Goal: Task Accomplishment & Management: Complete application form

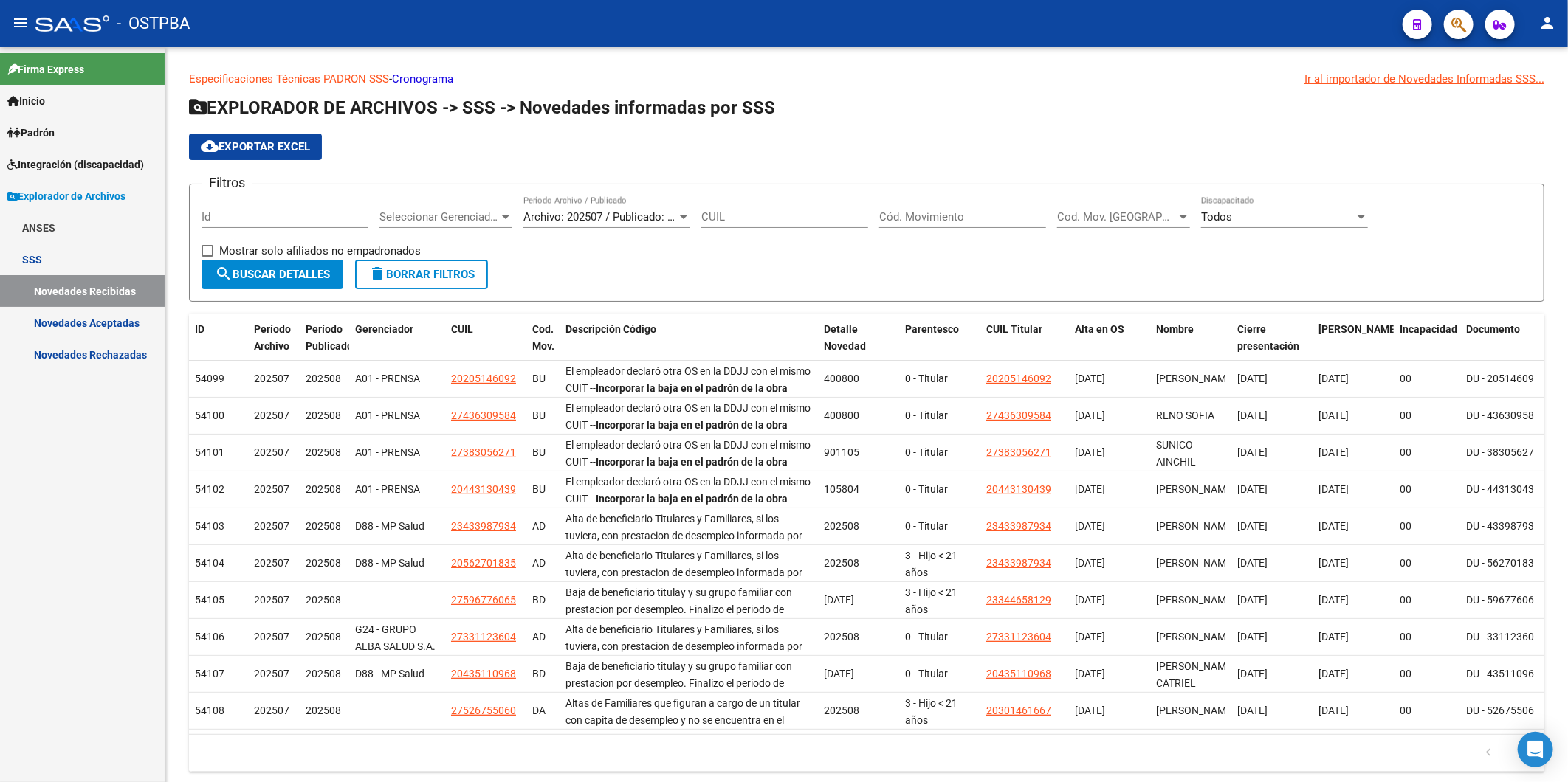
click at [41, 101] on span "Inicio" at bounding box center [26, 101] width 38 height 16
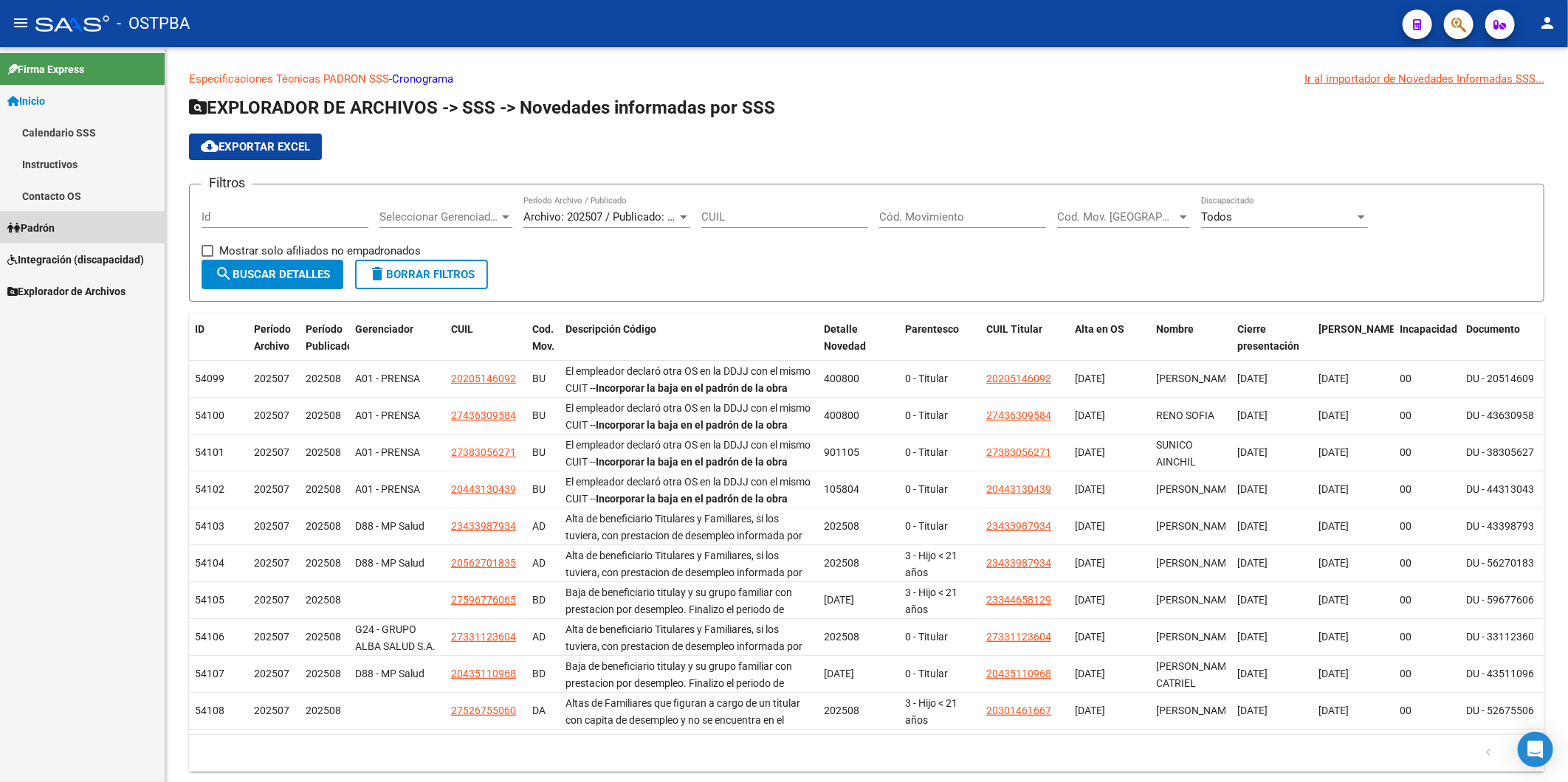
click at [46, 230] on span "Padrón" at bounding box center [31, 227] width 48 height 16
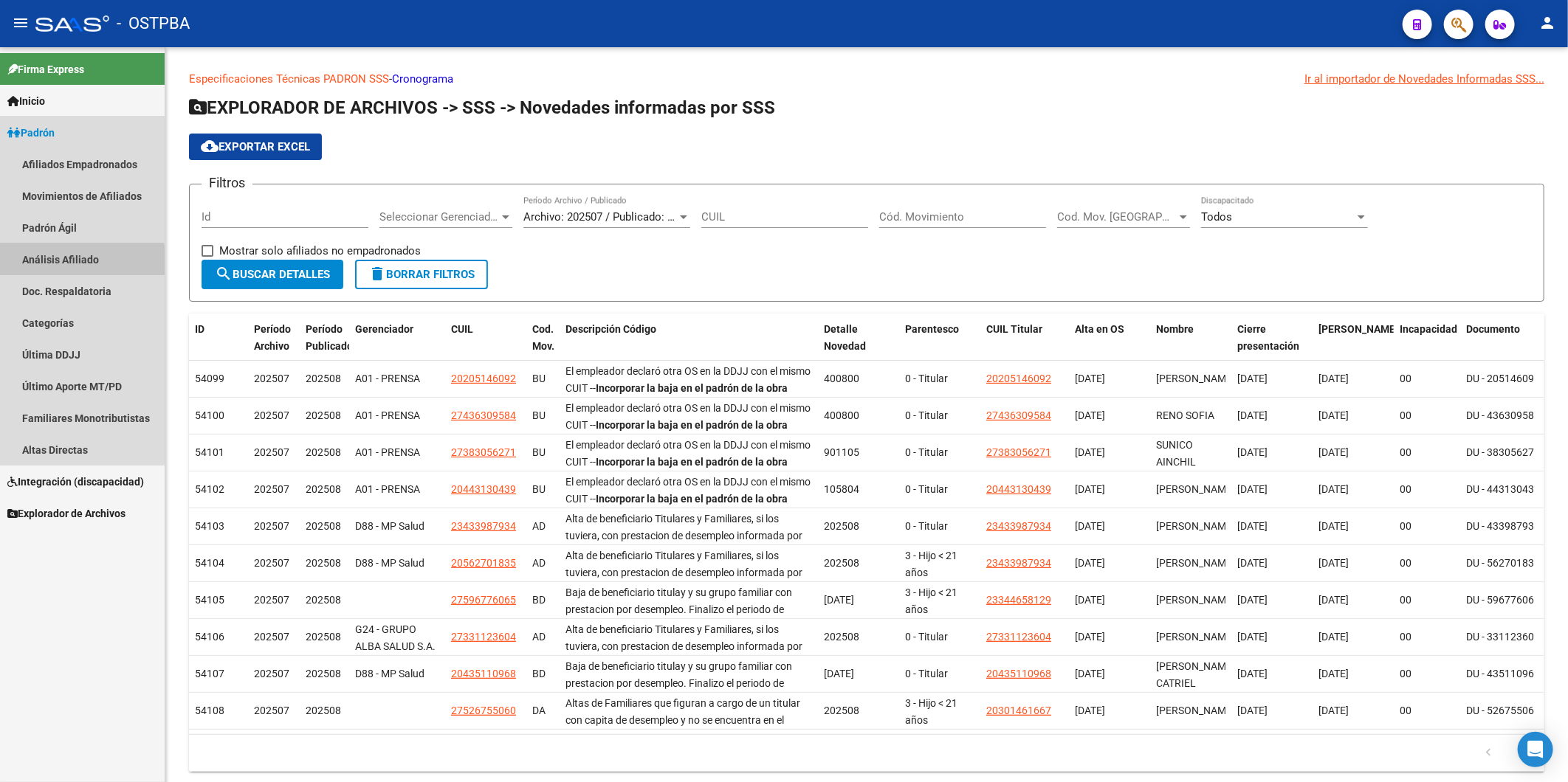
click at [56, 264] on link "Análisis Afiliado" at bounding box center [82, 259] width 165 height 32
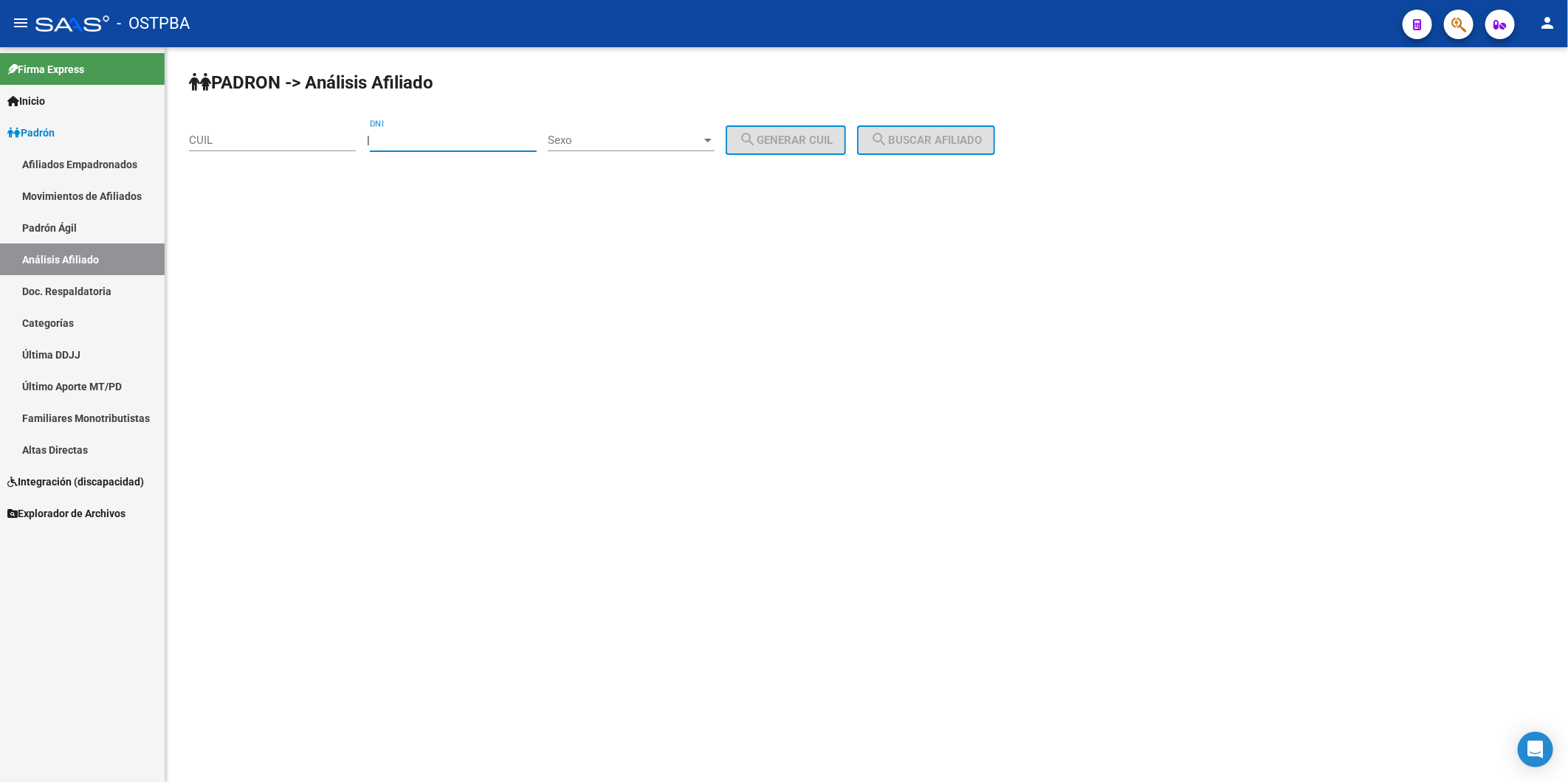
click at [423, 145] on input "DNI" at bounding box center [452, 139] width 167 height 13
click at [466, 138] on input "DNI" at bounding box center [452, 139] width 167 height 13
type input "31801131"
click at [714, 145] on div at bounding box center [707, 139] width 13 height 11
drag, startPoint x: 712, startPoint y: 142, endPoint x: 773, endPoint y: 144, distance: 61.0
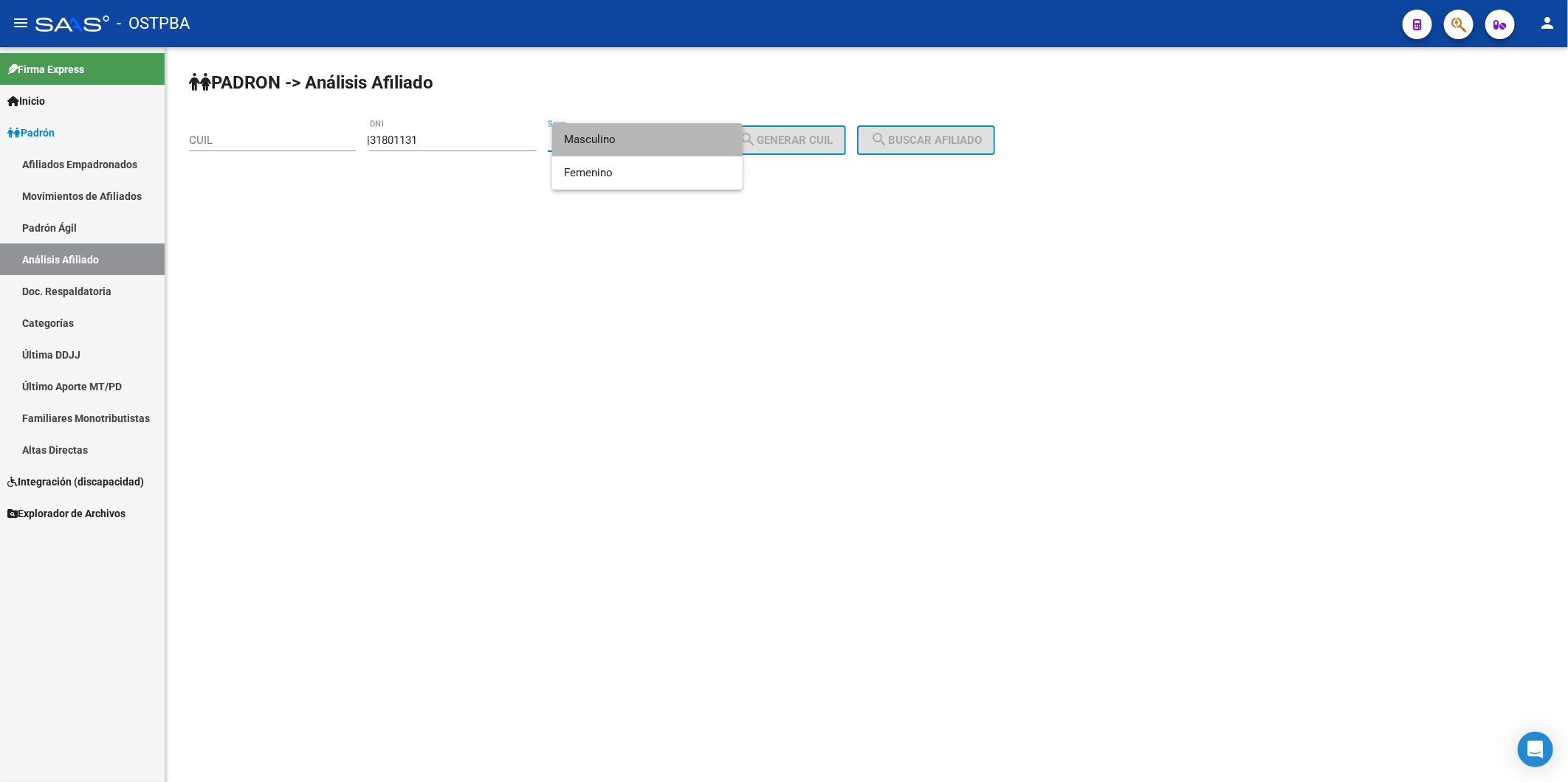
click at [718, 142] on span "Masculino" at bounding box center [646, 140] width 167 height 34
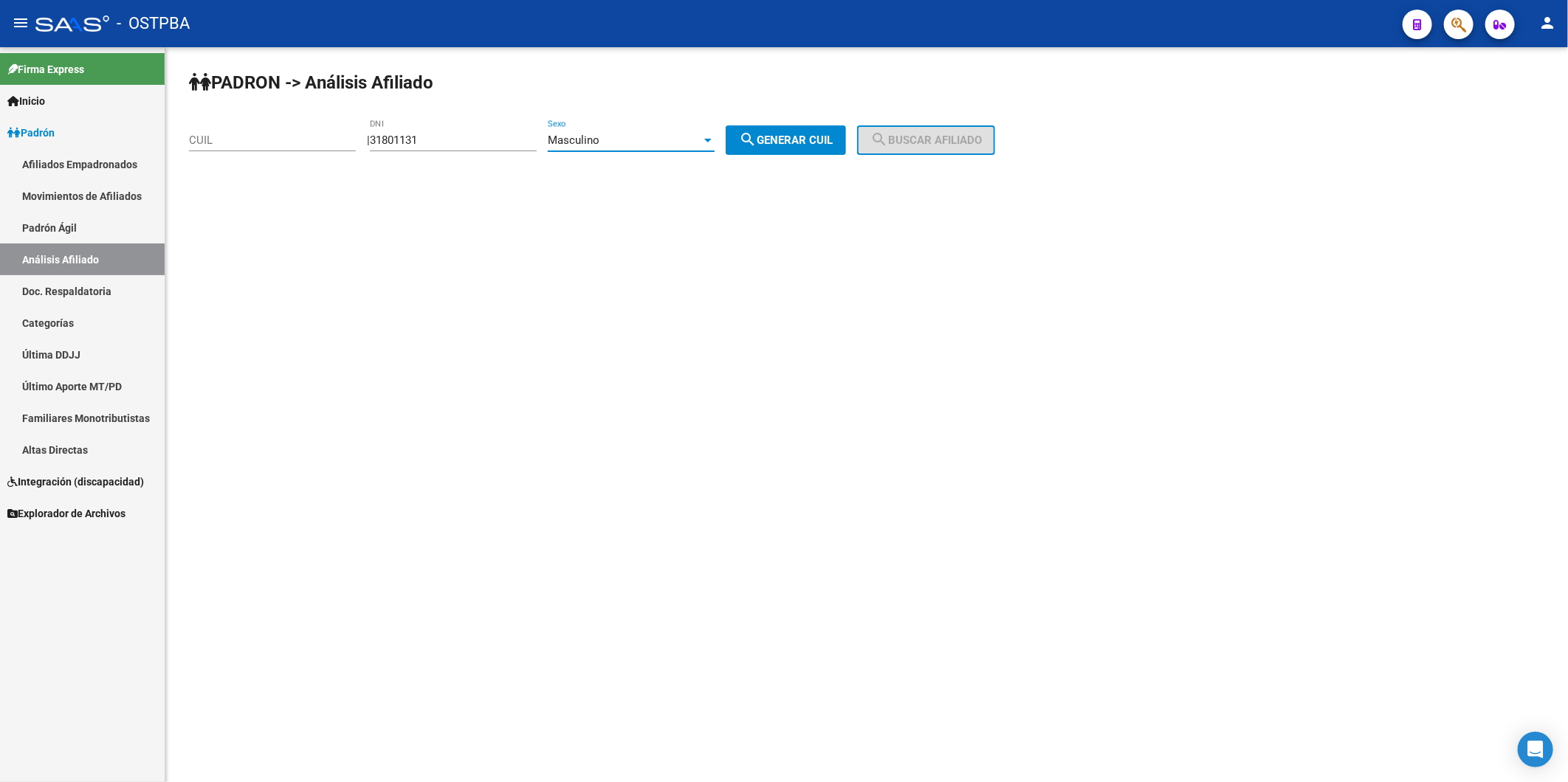
drag, startPoint x: 779, startPoint y: 144, endPoint x: 795, endPoint y: 144, distance: 16.0
click at [788, 144] on span "search Generar CUIL" at bounding box center [786, 139] width 93 height 13
type input "20-31801131-2"
click at [906, 143] on span "search Buscar afiliado" at bounding box center [926, 139] width 111 height 13
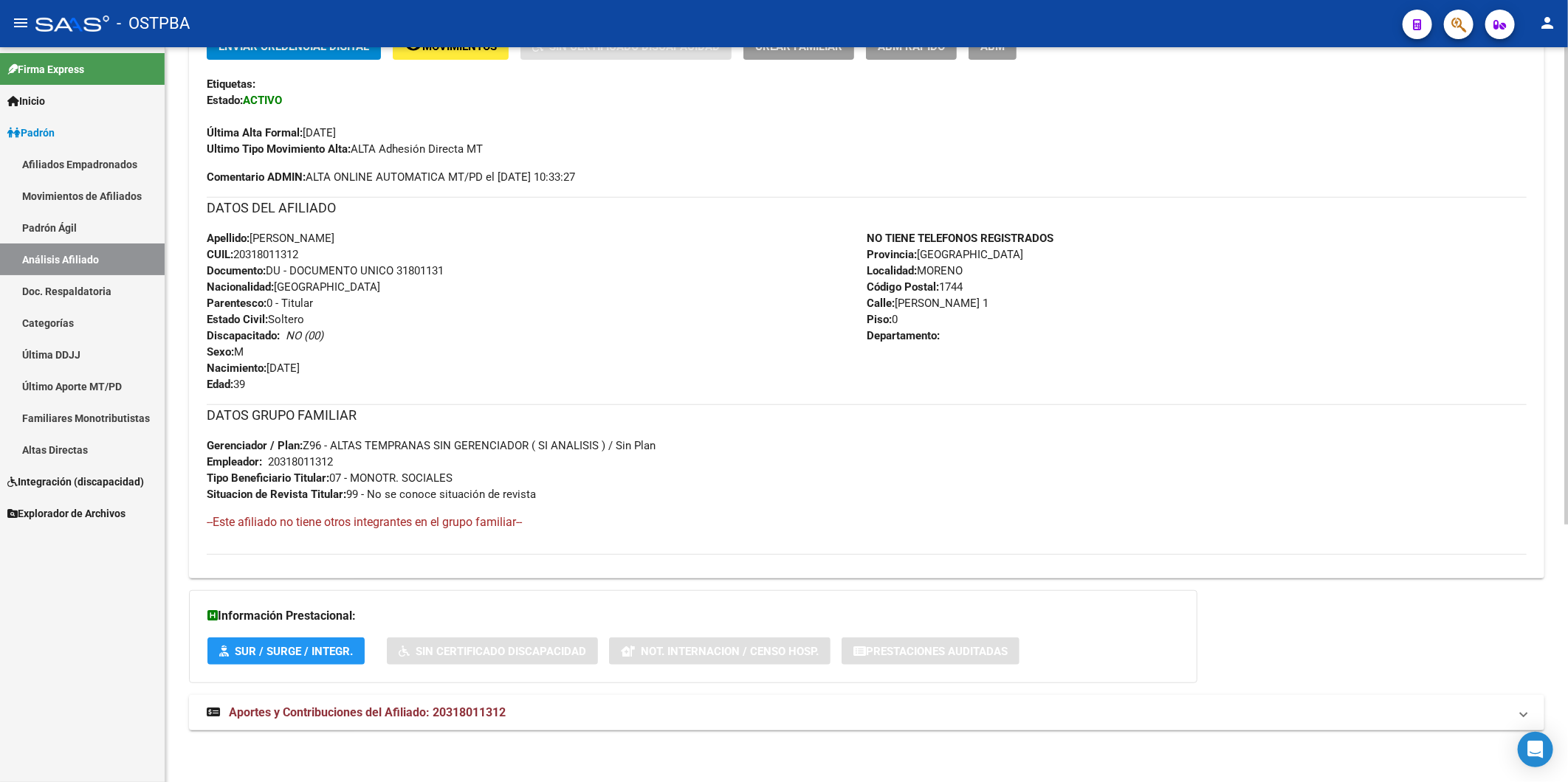
scroll to position [396, 0]
click at [491, 705] on span "Aportes y Contribuciones del Afiliado: 20318011312" at bounding box center [367, 712] width 277 height 14
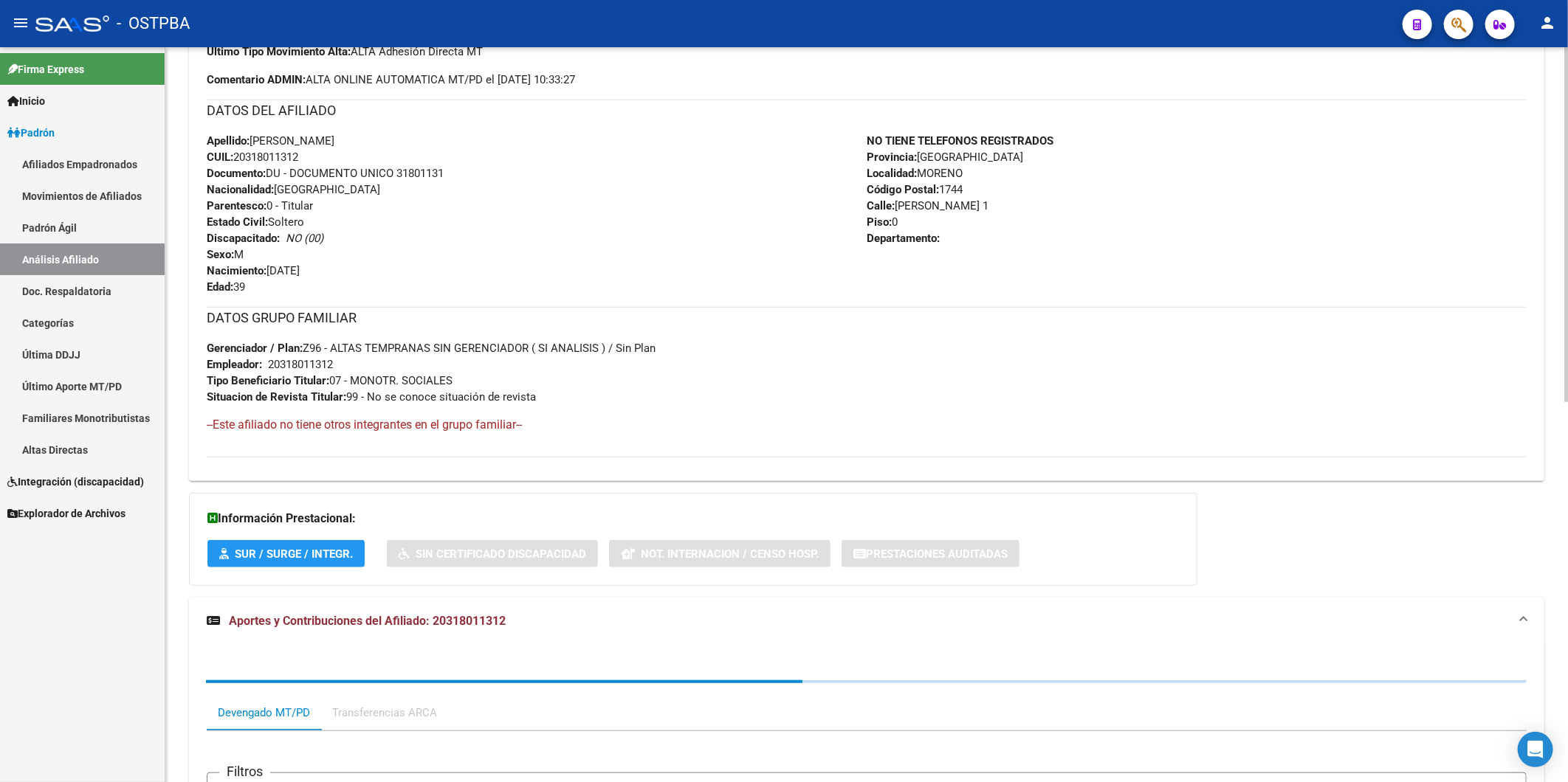
scroll to position [786, 0]
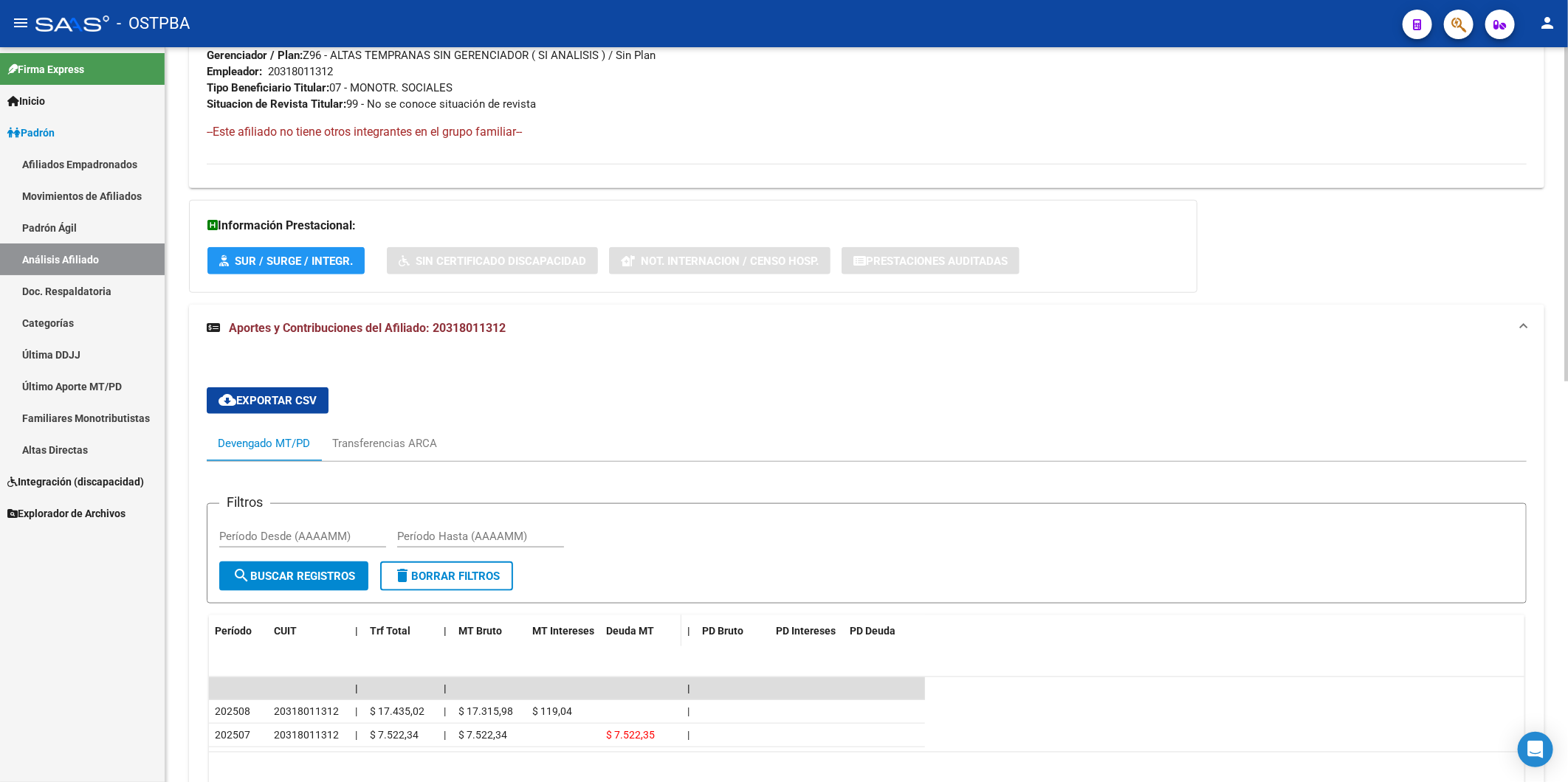
click at [644, 626] on span "Deuda MT" at bounding box center [630, 630] width 48 height 11
click at [238, 636] on span "Período" at bounding box center [234, 630] width 37 height 11
click at [478, 633] on span "MT Bruto" at bounding box center [480, 630] width 43 height 11
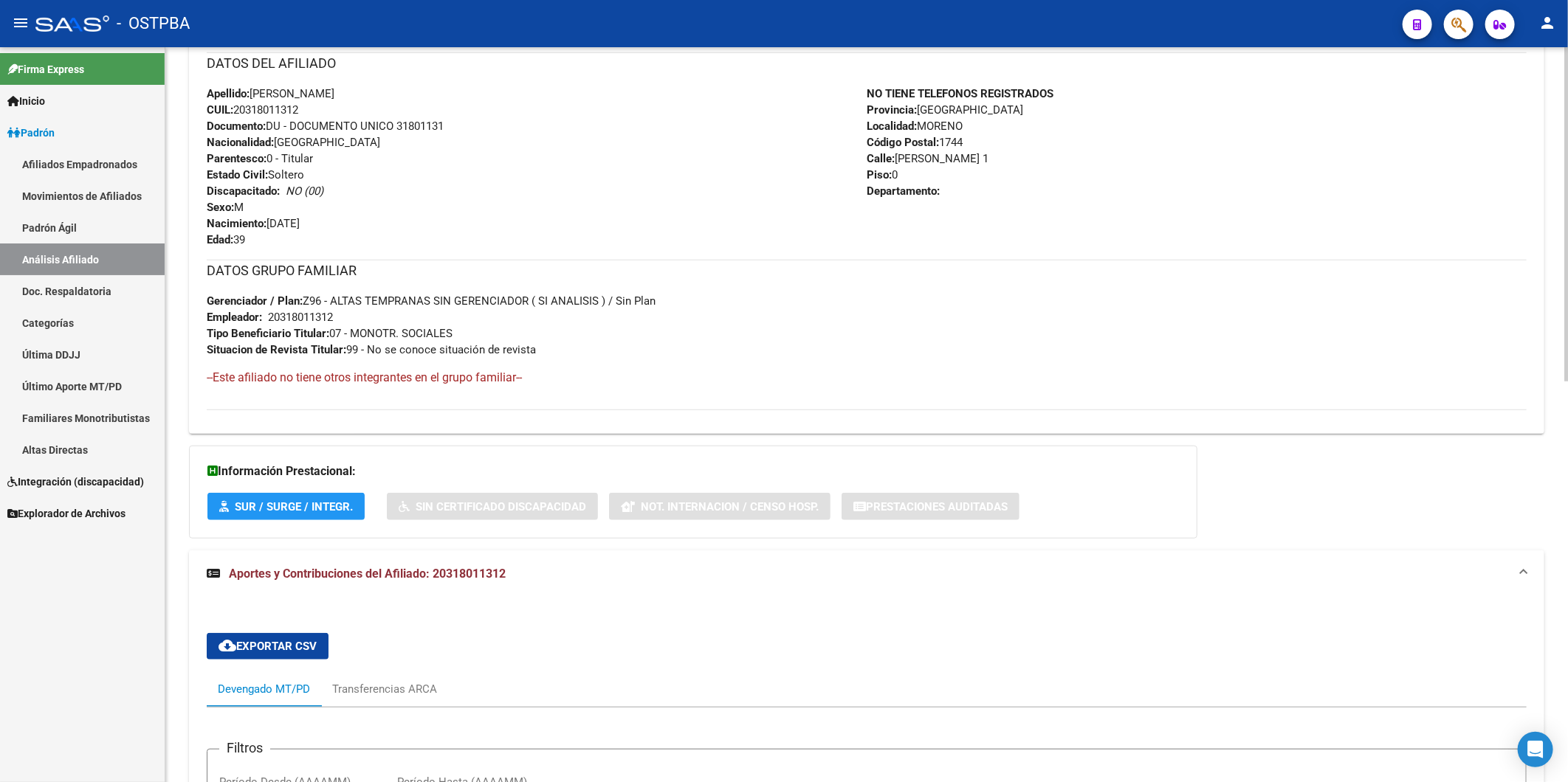
drag, startPoint x: 461, startPoint y: 331, endPoint x: 366, endPoint y: 330, distance: 95.0
click at [366, 330] on div "DATOS GRUPO FAMILIAR Gerenciador / Plan: Z96 - ALTAS TEMPRANAS SIN GERENCIADOR …" at bounding box center [866, 309] width 1320 height 98
drag, startPoint x: 366, startPoint y: 330, endPoint x: 362, endPoint y: 241, distance: 89.1
click at [362, 241] on div "Apellido: LUIS ALBERTO GONZALEZ CUIL: 20318011312 Documento: DU - DOCUMENTO UNI…" at bounding box center [536, 167] width 660 height 162
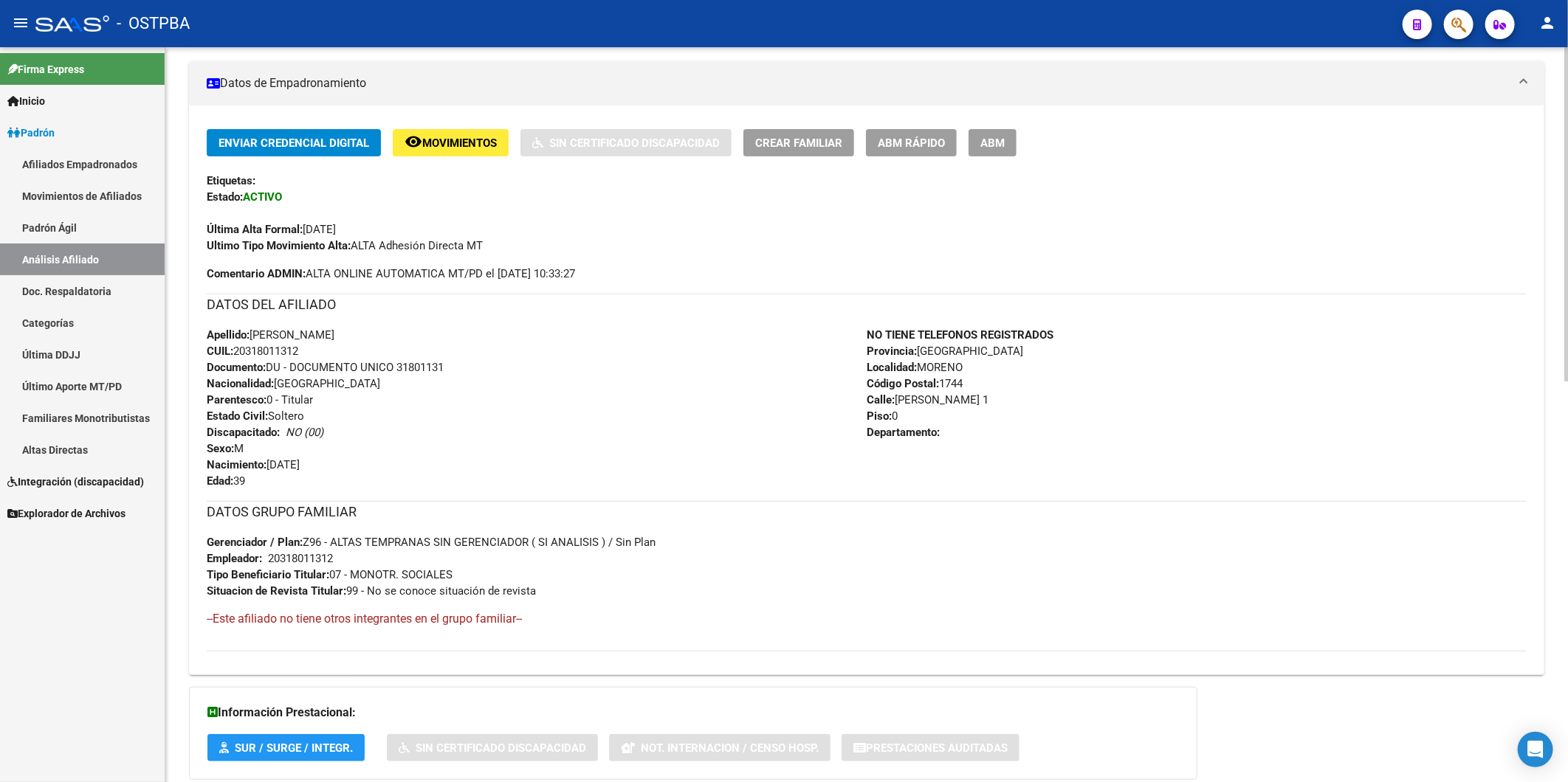
scroll to position [294, 0]
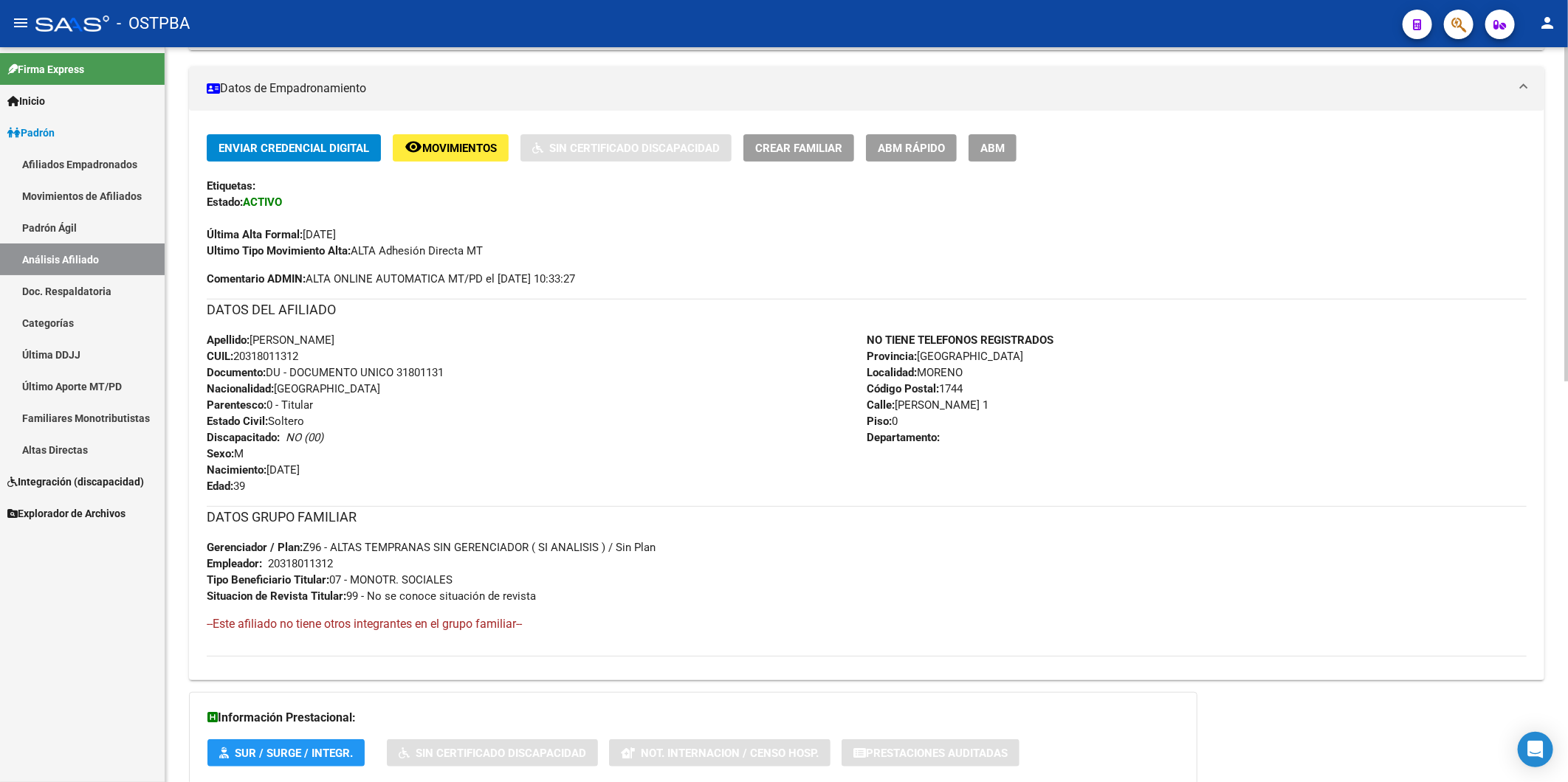
drag, startPoint x: 319, startPoint y: 351, endPoint x: 235, endPoint y: 360, distance: 84.5
click at [235, 360] on div "Apellido: LUIS ALBERTO GONZALEZ CUIL: 20318011312 Documento: DU - DOCUMENTO UNI…" at bounding box center [536, 413] width 660 height 162
copy span "20318011312"
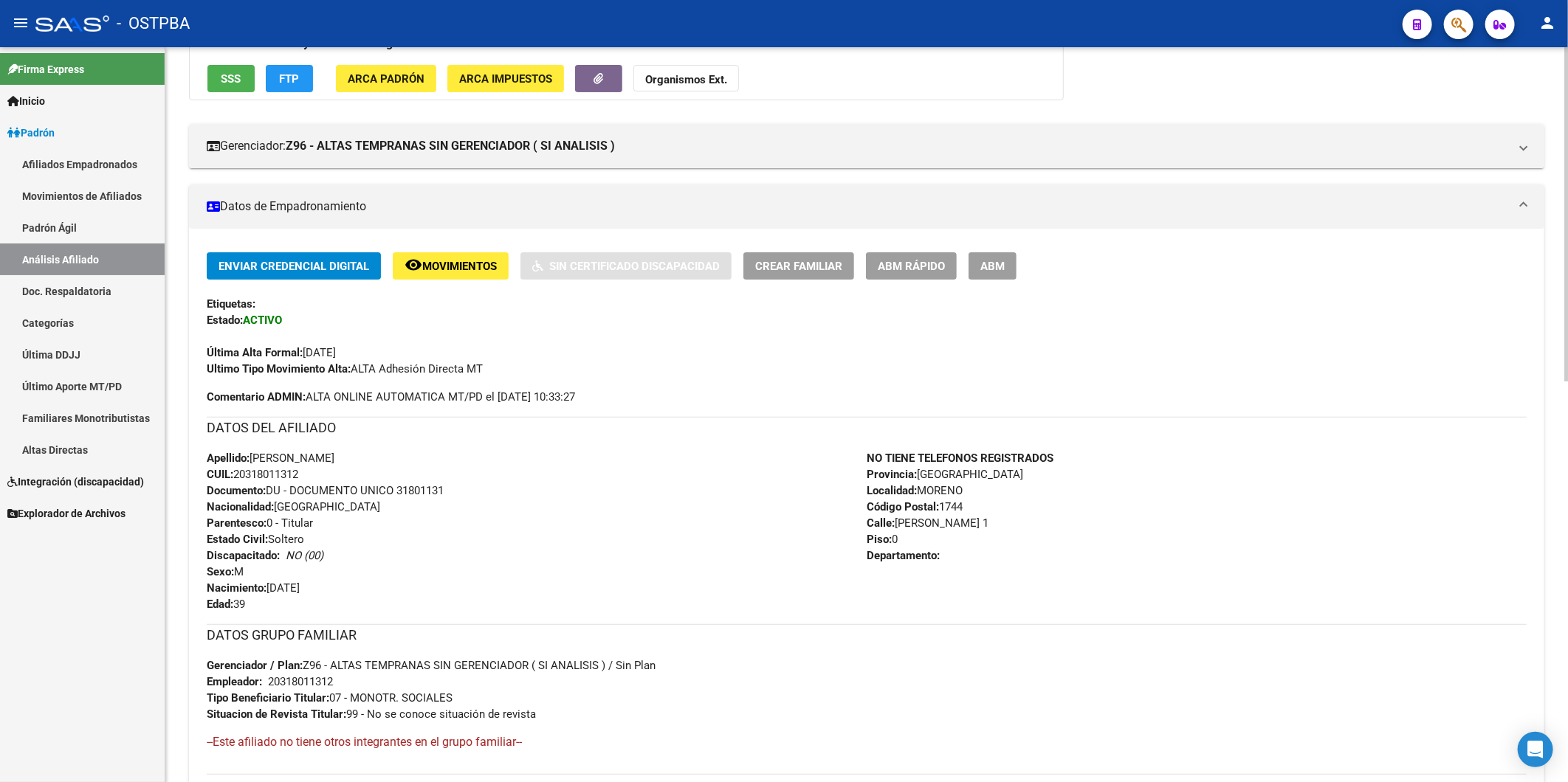
scroll to position [0, 0]
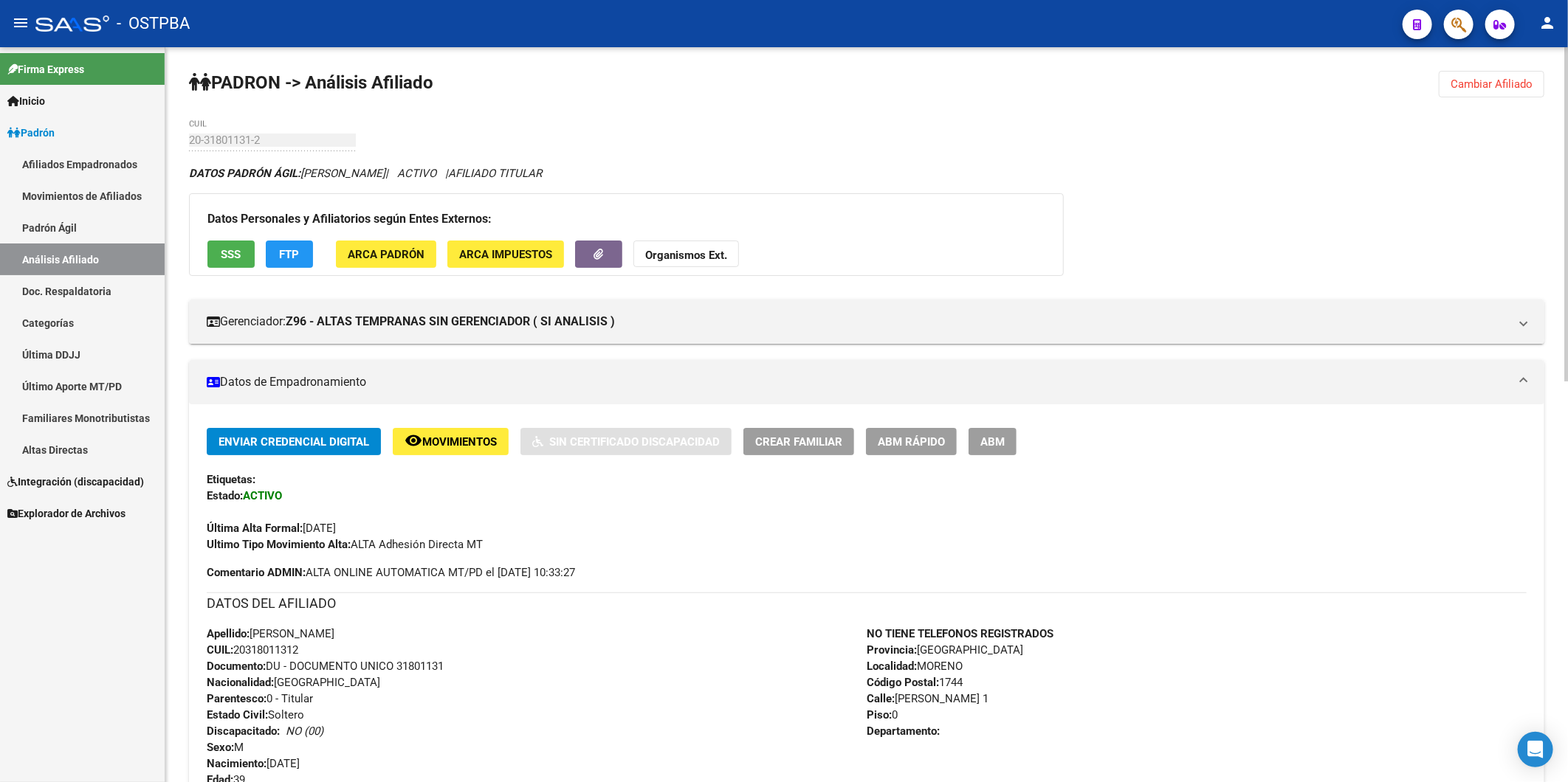
click at [701, 258] on strong "Organismos Ext." at bounding box center [686, 255] width 82 height 13
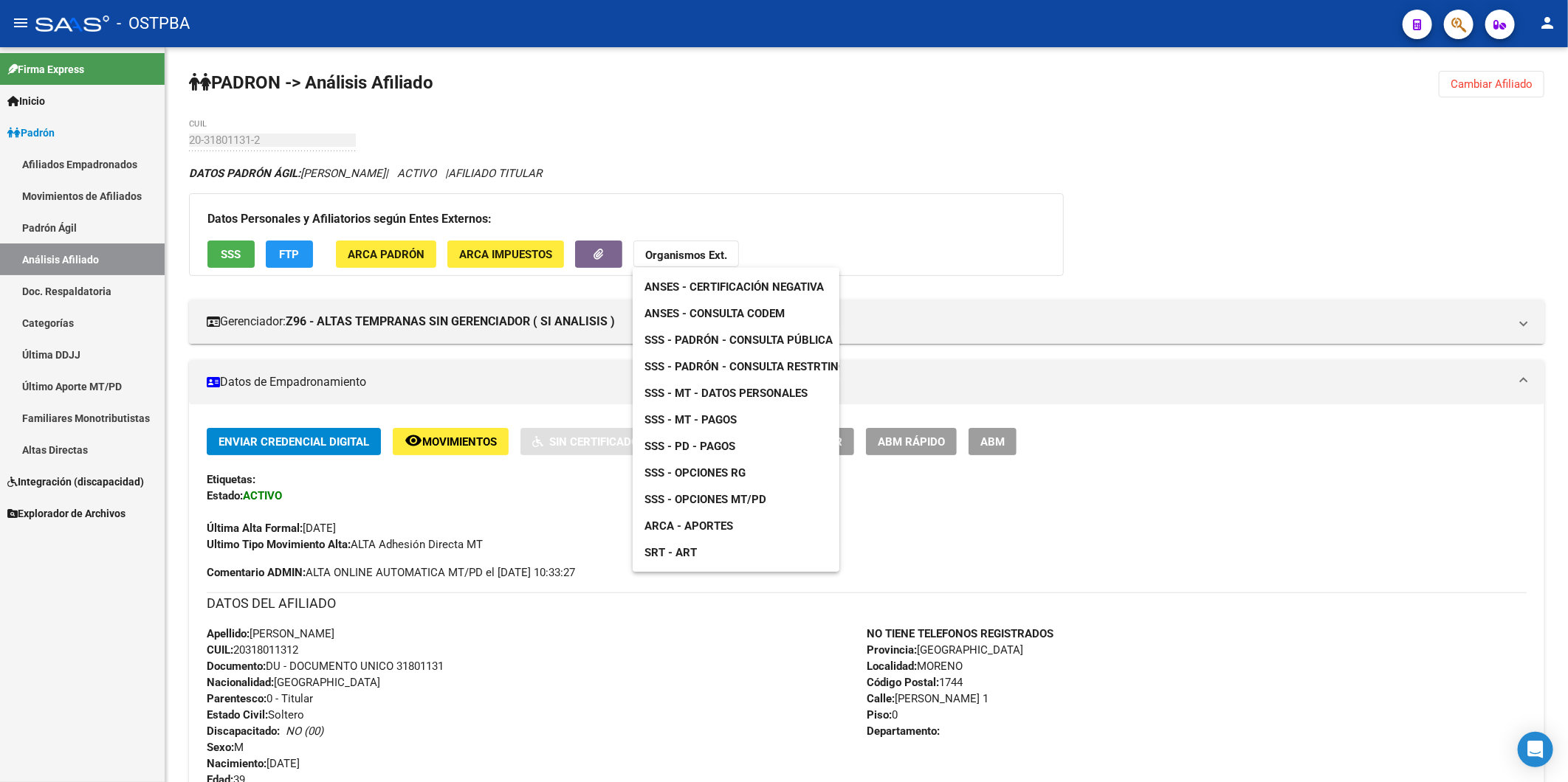
click at [732, 312] on span "ANSES - Consulta CODEM" at bounding box center [714, 313] width 140 height 13
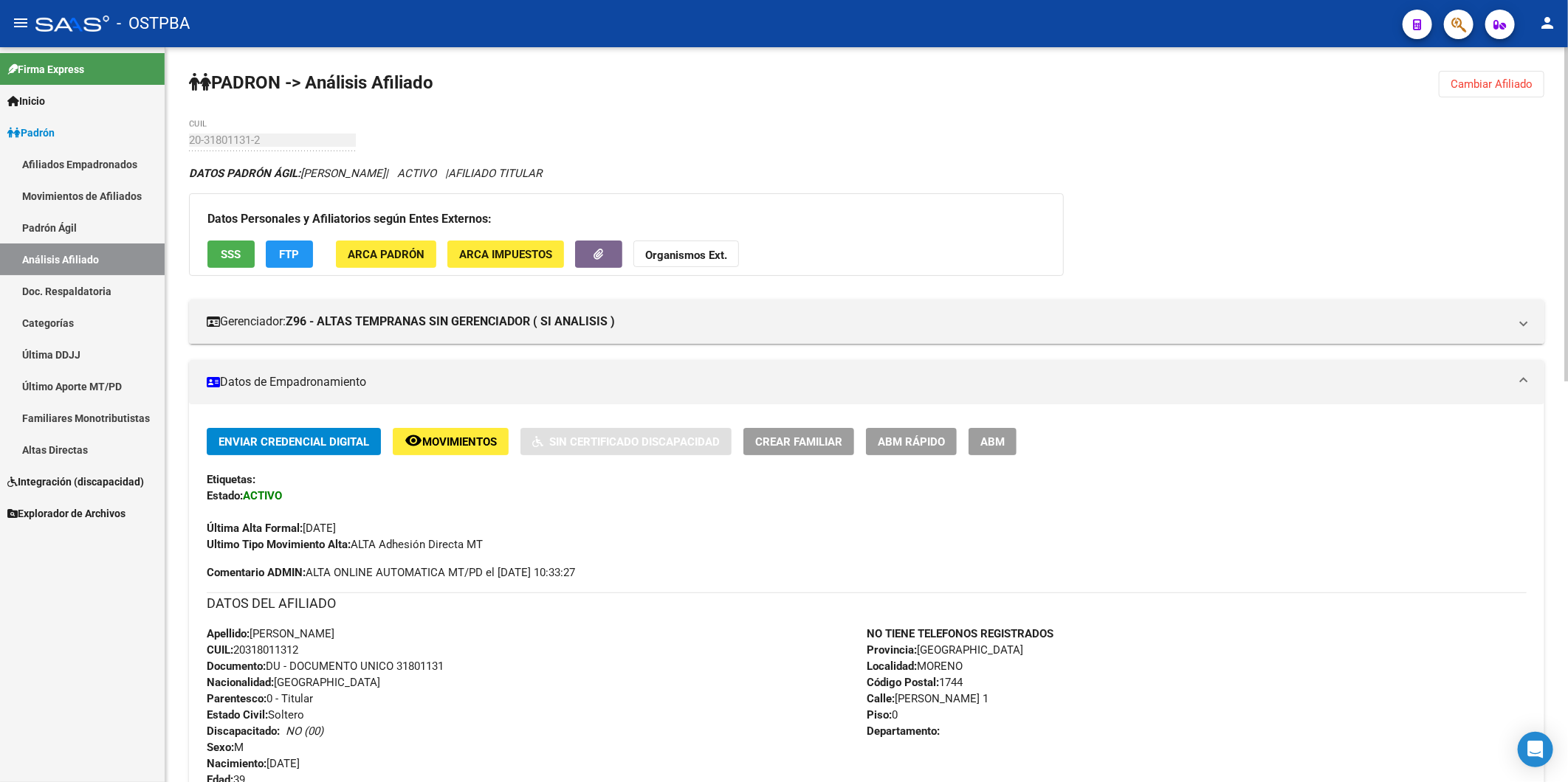
click at [709, 251] on strong "Organismos Ext." at bounding box center [686, 255] width 82 height 13
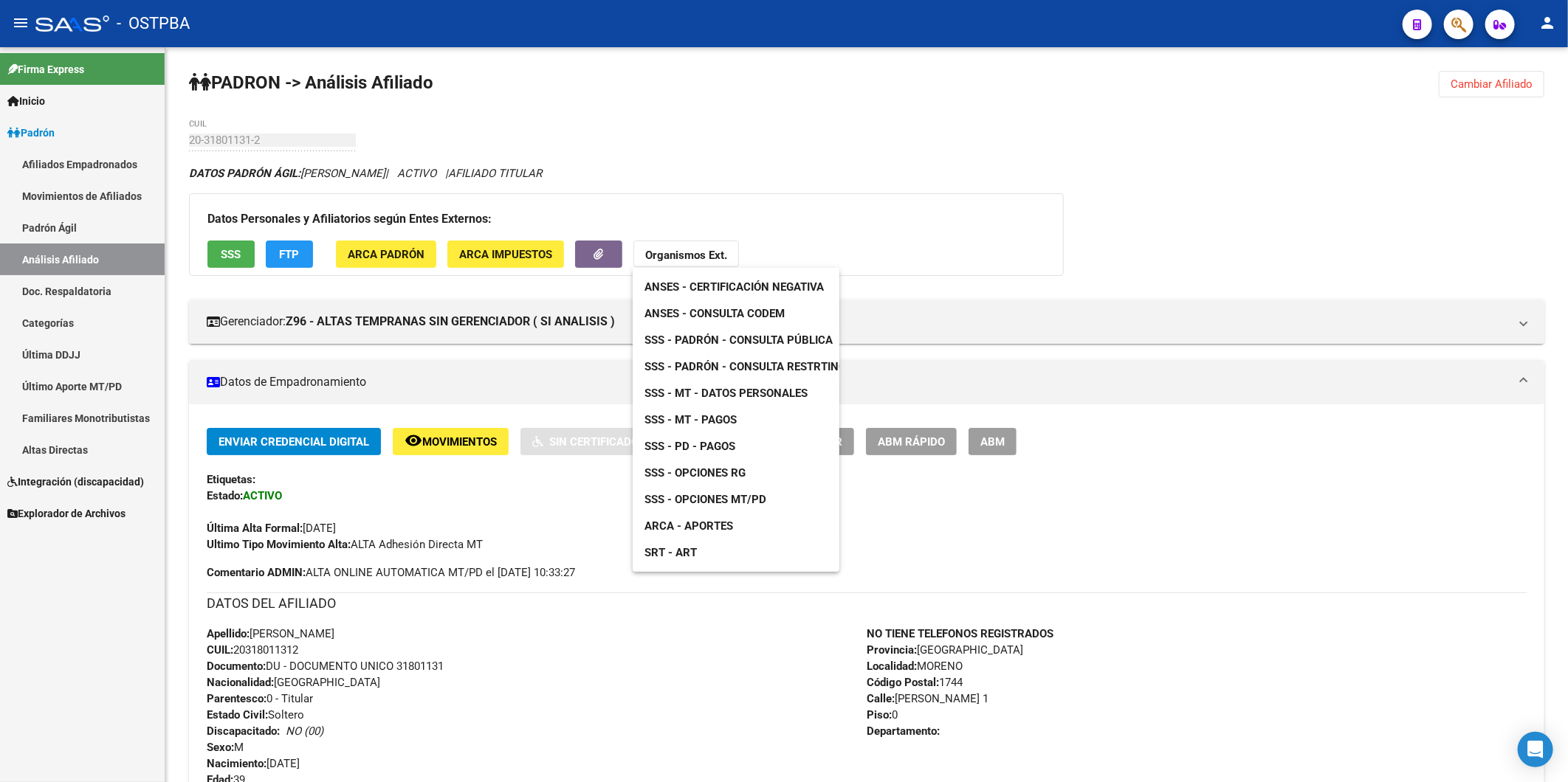
click at [714, 423] on span "SSS - MT - Pagos" at bounding box center [691, 420] width 93 height 13
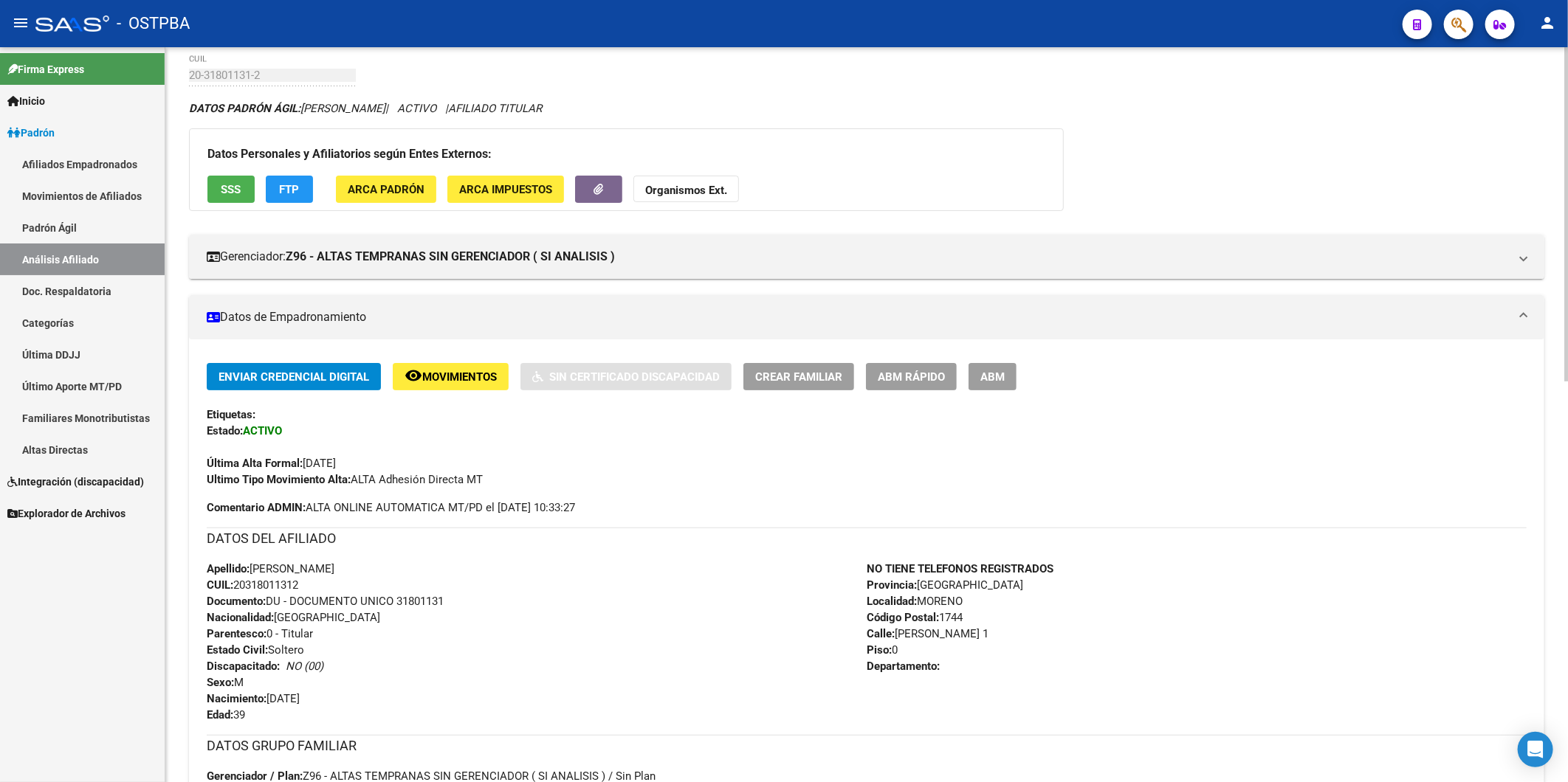
scroll to position [328, 0]
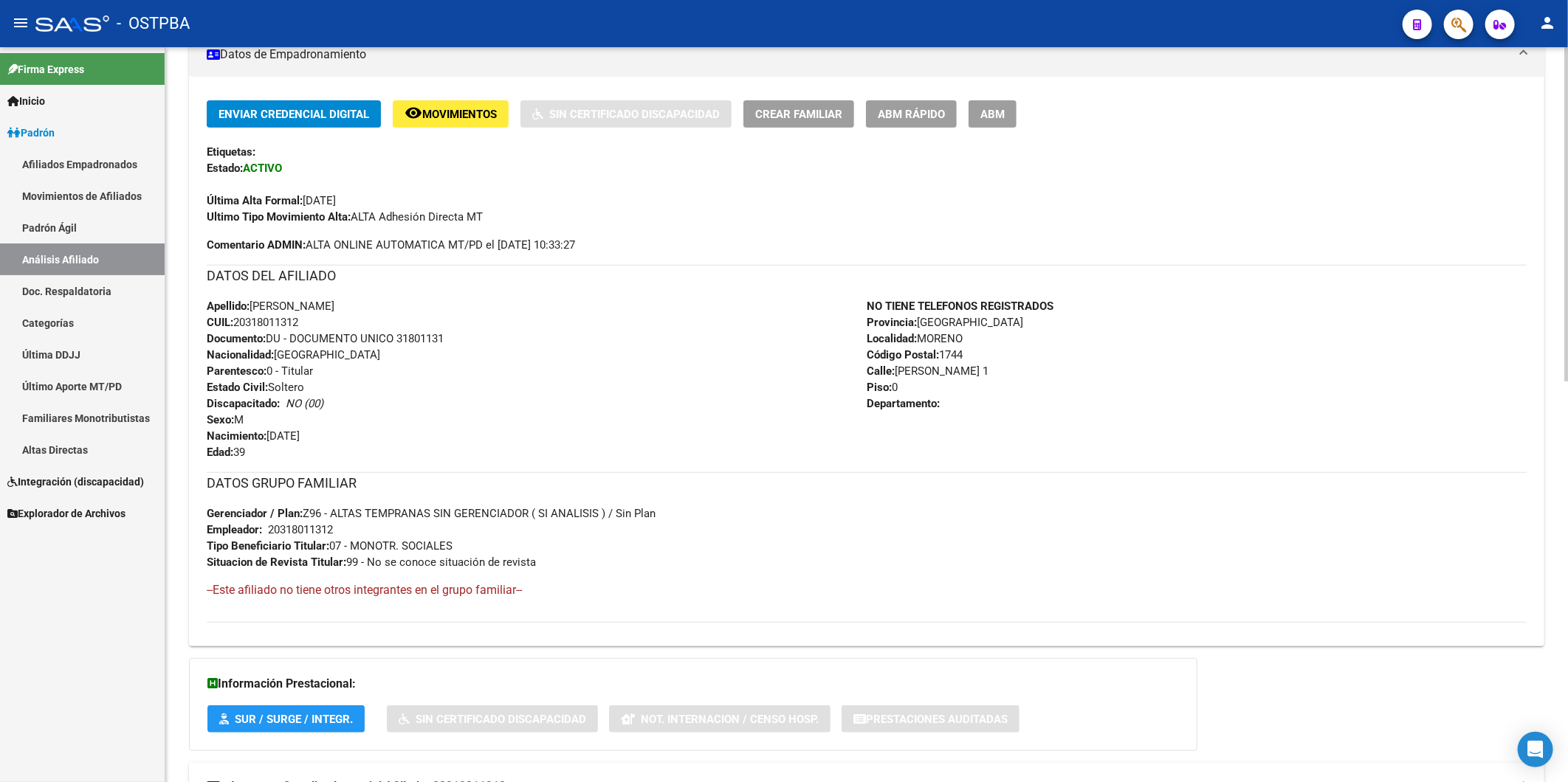
click at [643, 460] on div "Apellido: LUIS ALBERTO GONZALEZ CUIL: 20318011312 Documento: DU - DOCUMENTO UNI…" at bounding box center [536, 379] width 660 height 162
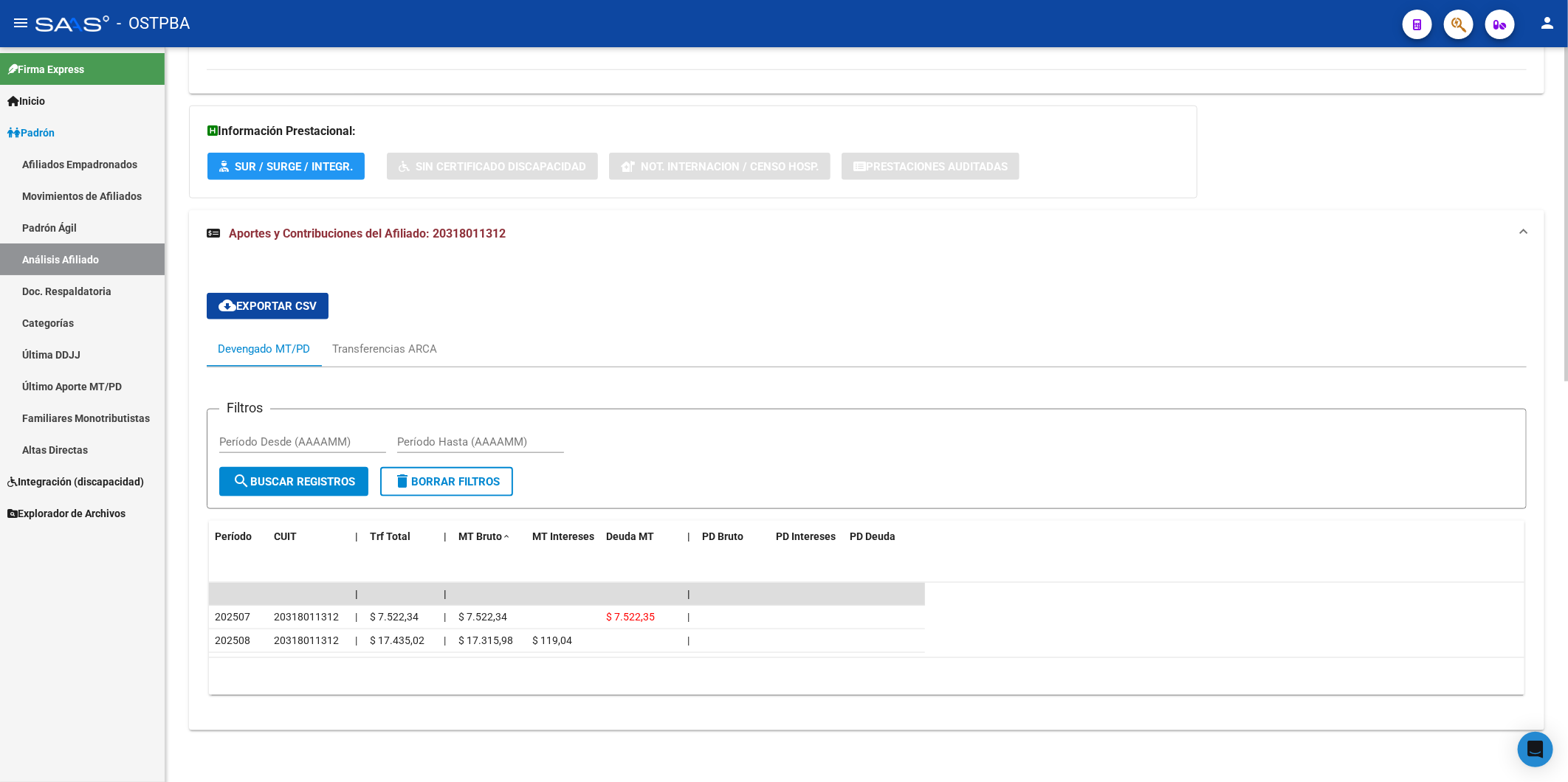
scroll to position [881, 0]
click at [802, 297] on div "cloud_download Exportar CSV Devengado MT/PD Transferencias ARCA Filtros Período…" at bounding box center [866, 494] width 1320 height 426
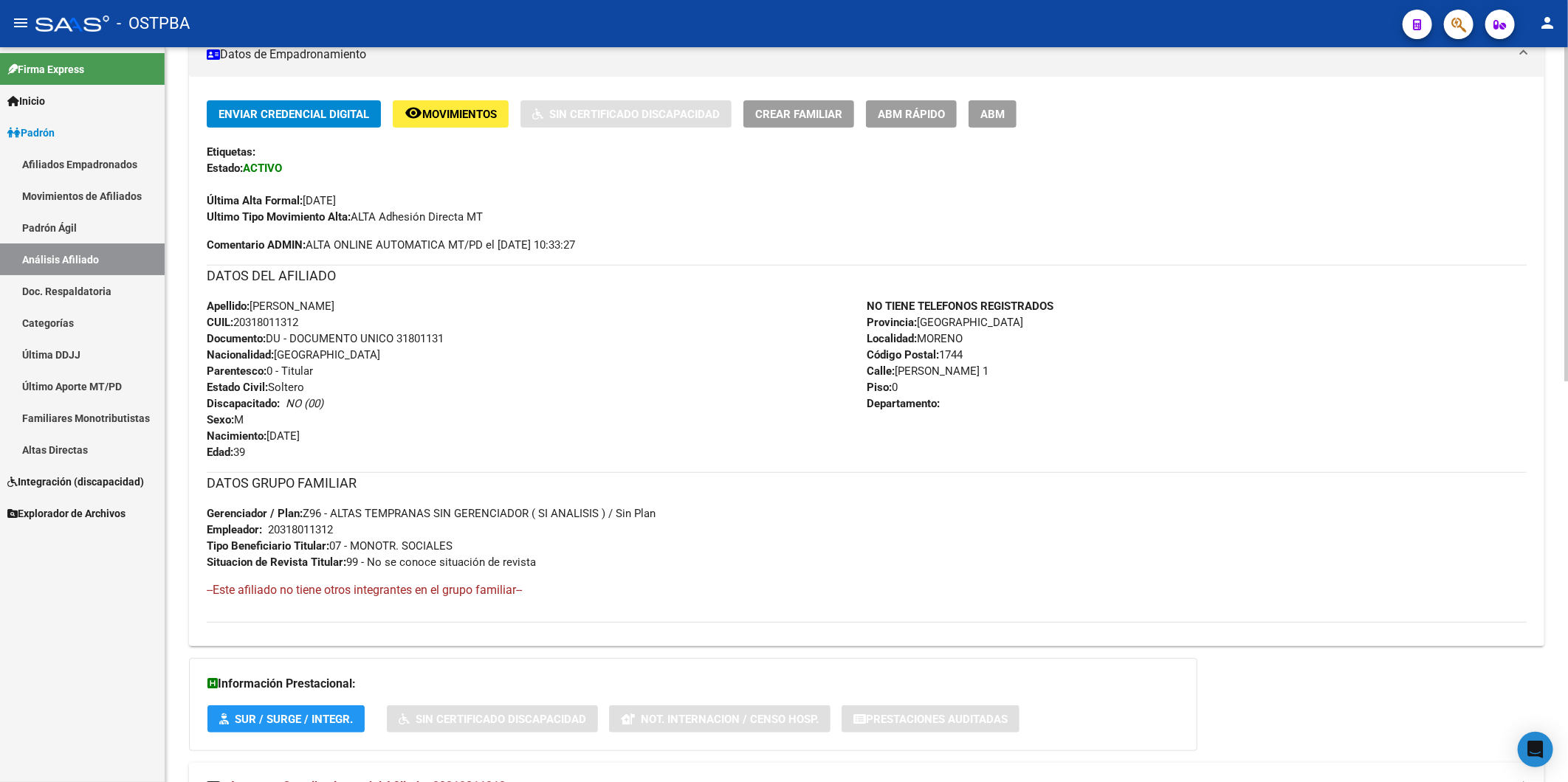
scroll to position [0, 0]
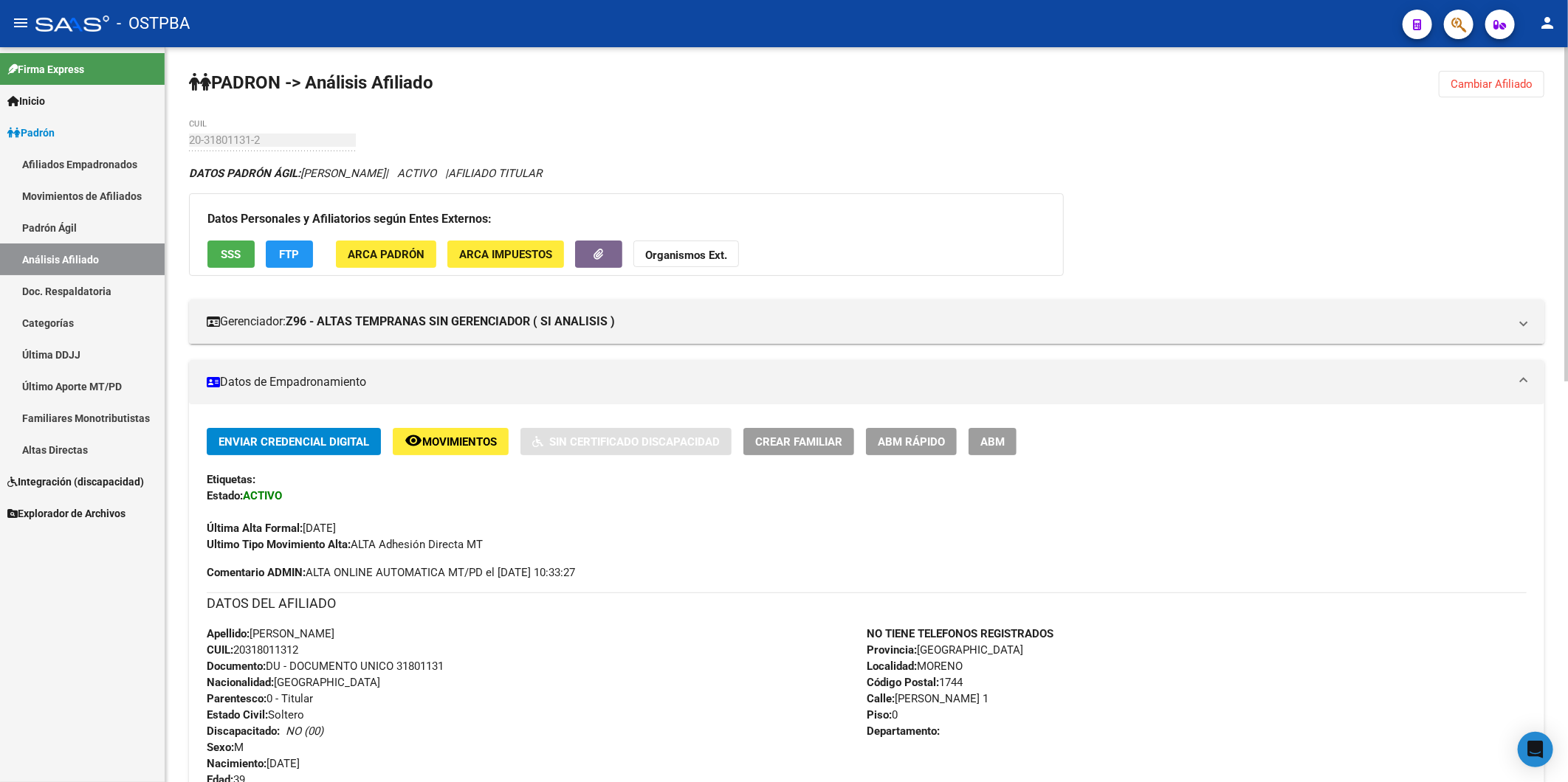
click at [1467, 84] on span "Cambiar Afiliado" at bounding box center [1491, 84] width 82 height 13
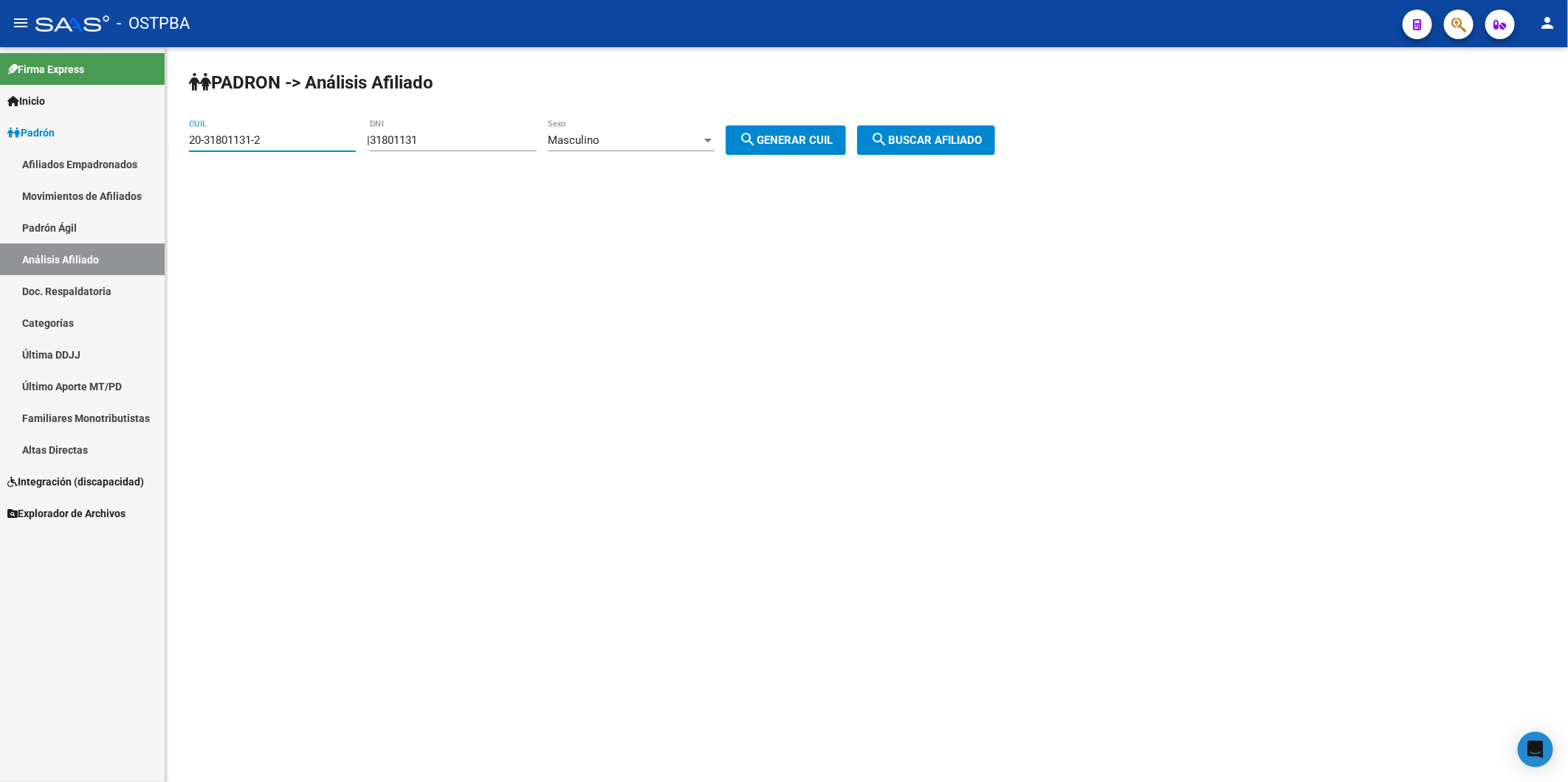
drag, startPoint x: 314, startPoint y: 136, endPoint x: 61, endPoint y: 138, distance: 253.0
click at [62, 142] on mat-sidenav-container "Firma Express Inicio Calendario SSS Instructivos Contacto OS Padrón Afiliados E…" at bounding box center [784, 415] width 1568 height 735
drag, startPoint x: 434, startPoint y: 140, endPoint x: 377, endPoint y: 136, distance: 57.1
click at [377, 141] on div "| 31801131 DNI Masculino Sexo search Generar CUIL" at bounding box center [612, 139] width 490 height 13
paste input "29752438"
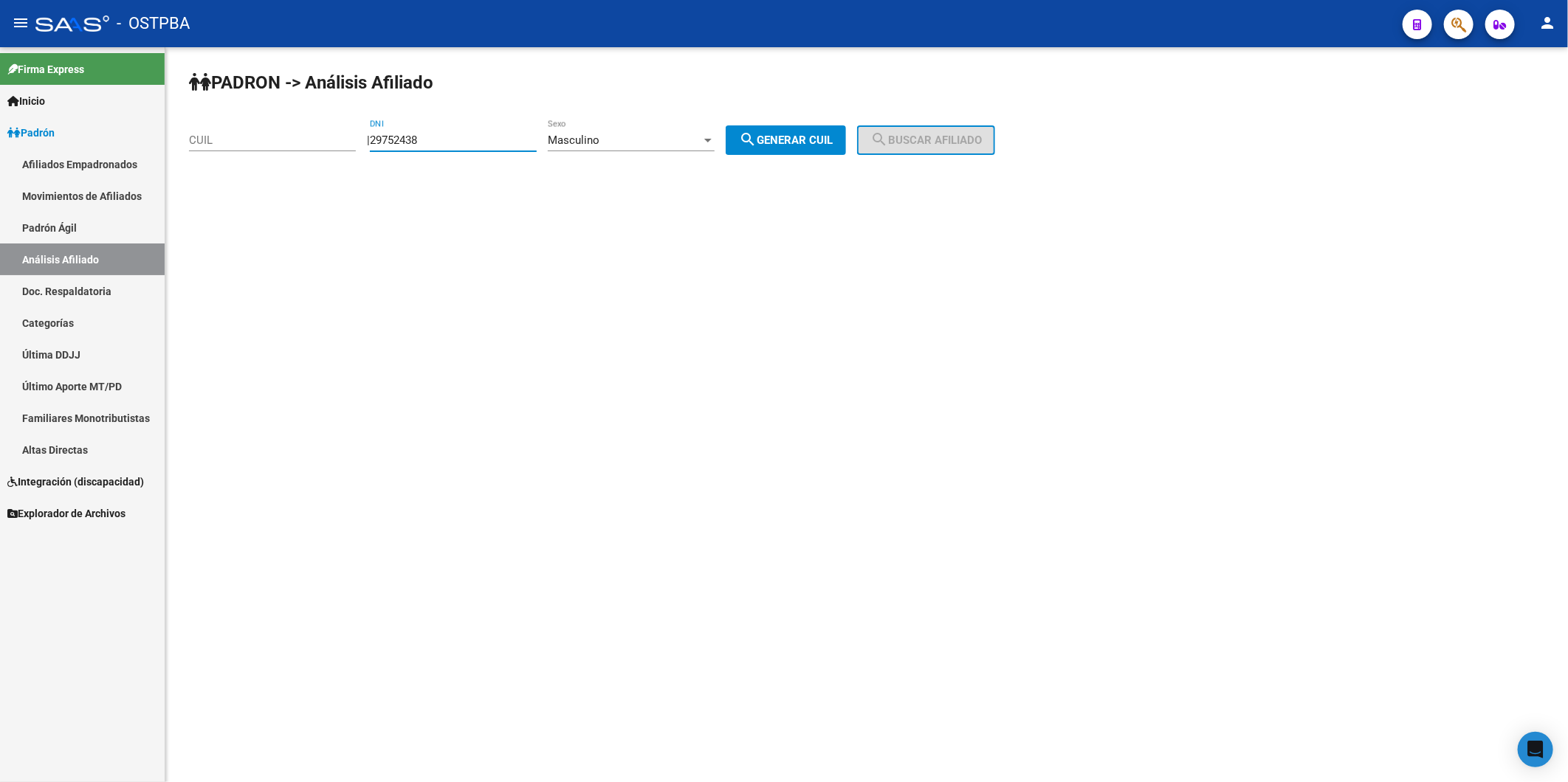
type input "29752438"
click at [828, 143] on span "search Generar CUIL" at bounding box center [786, 139] width 93 height 13
type input "20-29752438-1"
click at [906, 142] on span "search Buscar afiliado" at bounding box center [926, 139] width 111 height 13
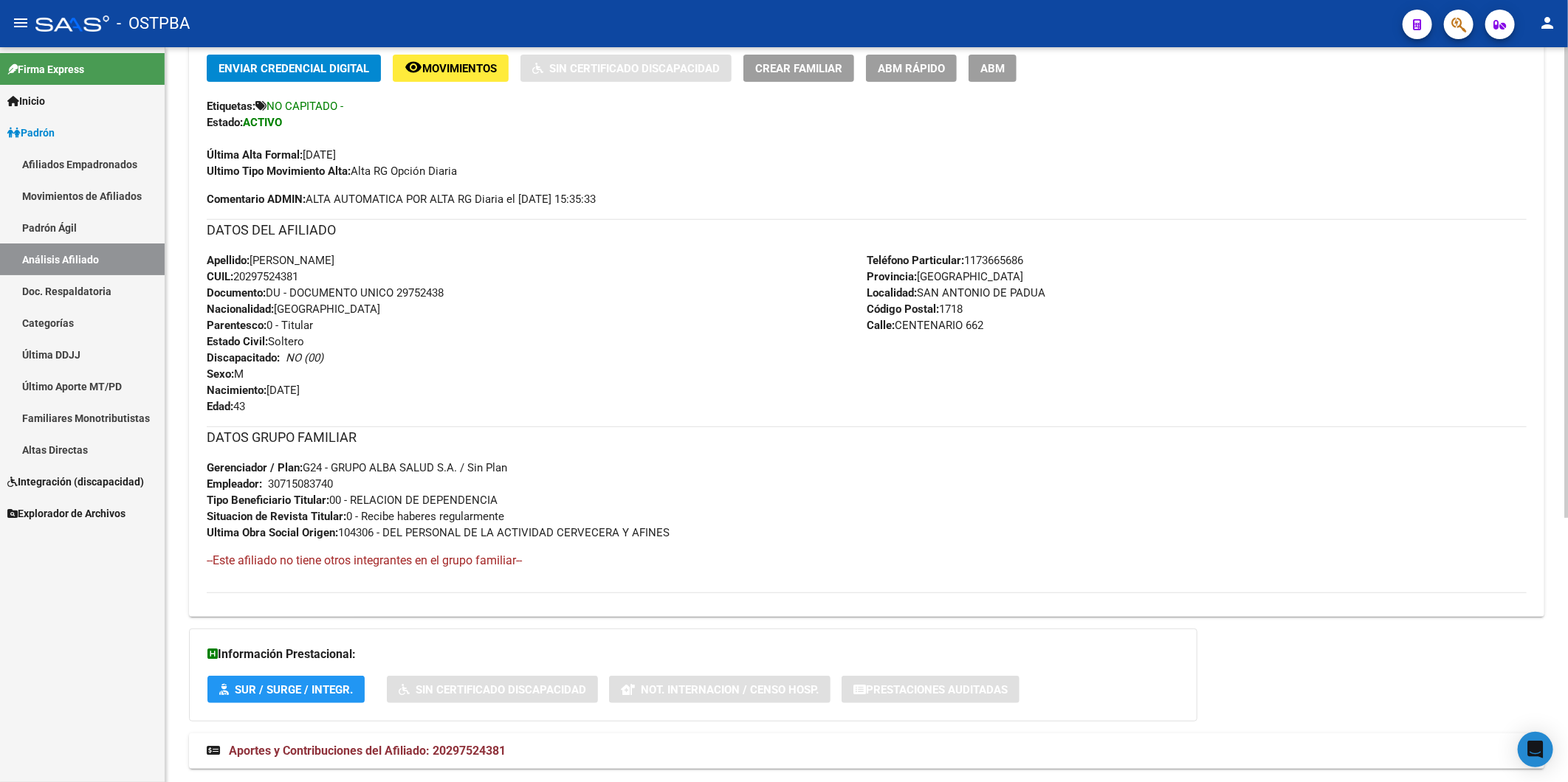
scroll to position [413, 0]
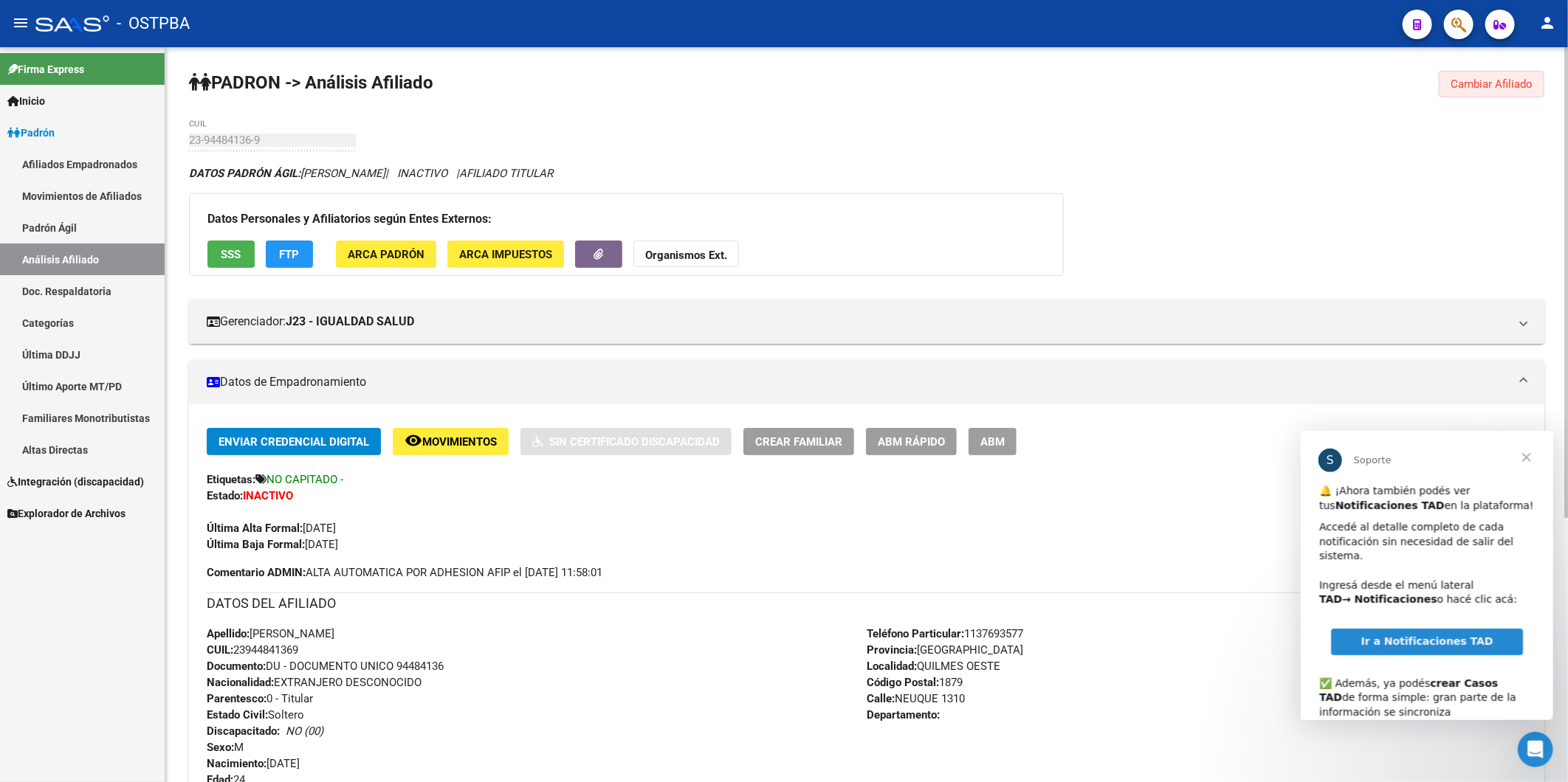
click at [1482, 86] on span "Cambiar Afiliado" at bounding box center [1491, 84] width 82 height 13
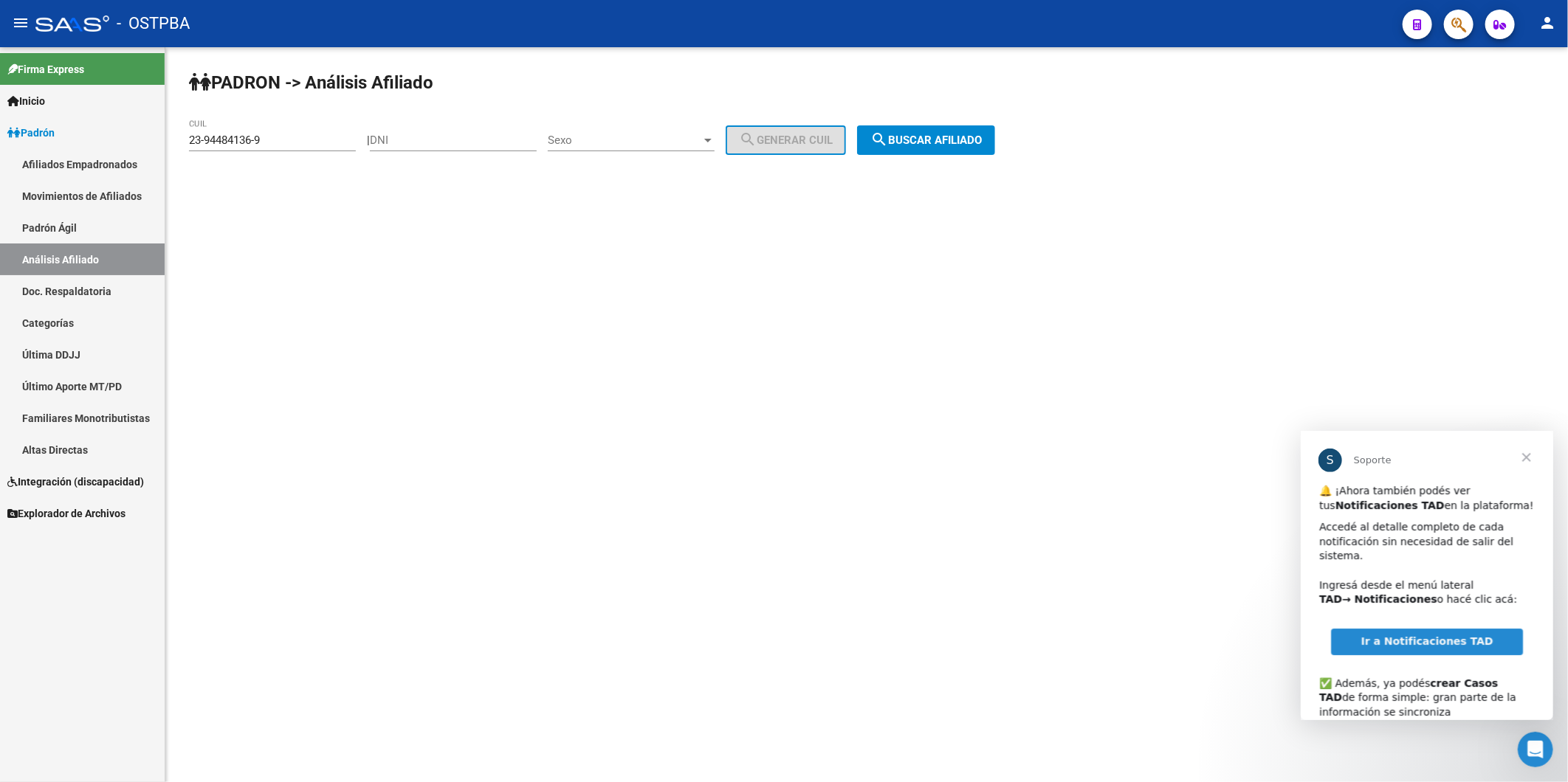
click at [1524, 446] on span "Cerrar" at bounding box center [1526, 457] width 53 height 53
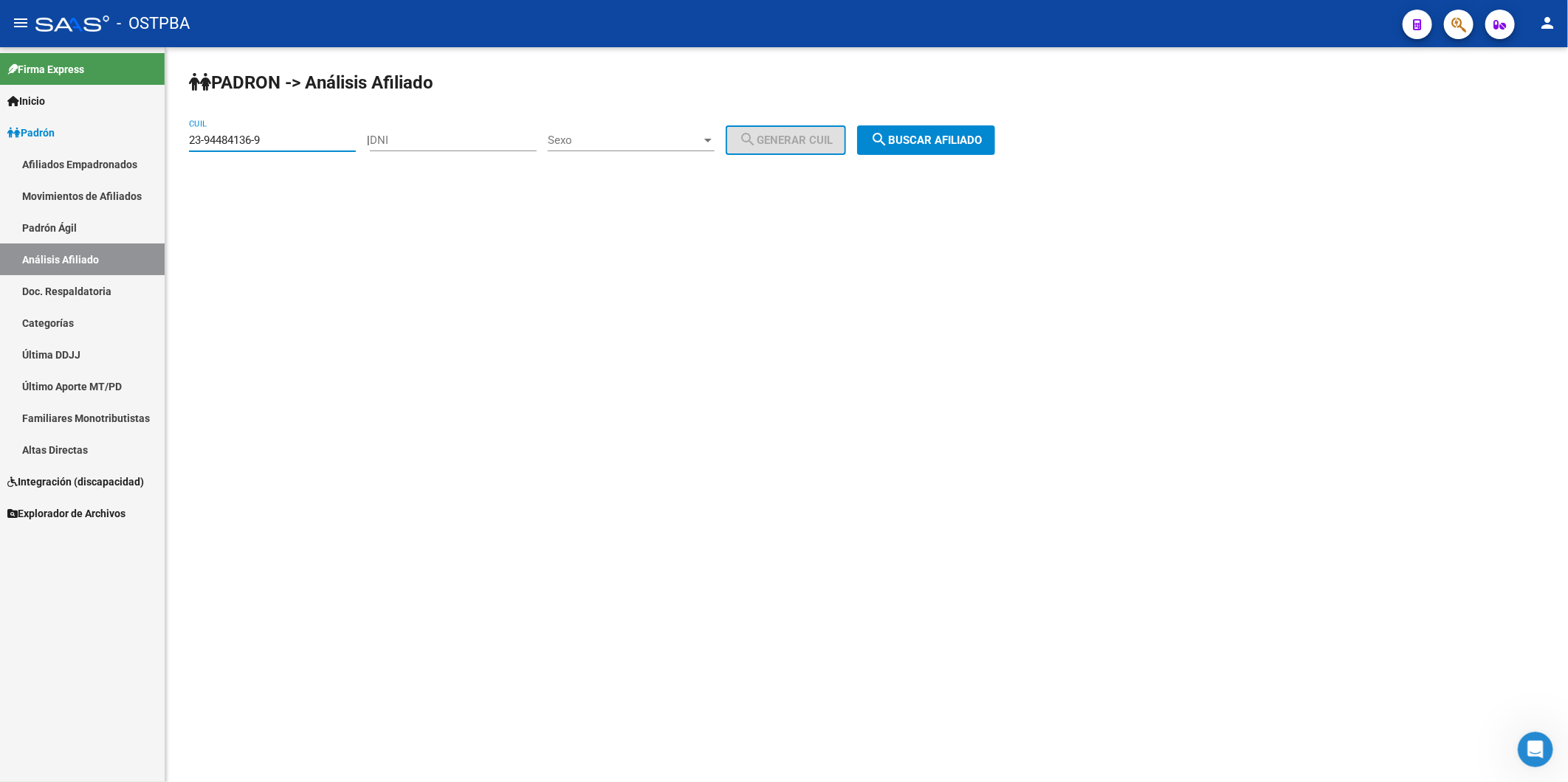
drag, startPoint x: 285, startPoint y: 142, endPoint x: 138, endPoint y: 142, distance: 147.0
click at [138, 142] on mat-sidenav-container "Firma Express Inicio Calendario SSS Instructivos Contacto OS Padrón Afiliados E…" at bounding box center [784, 415] width 1568 height 735
paste input "7-30326341-7"
type input "27-30326341-7"
click at [977, 138] on span "search Buscar afiliado" at bounding box center [926, 139] width 111 height 13
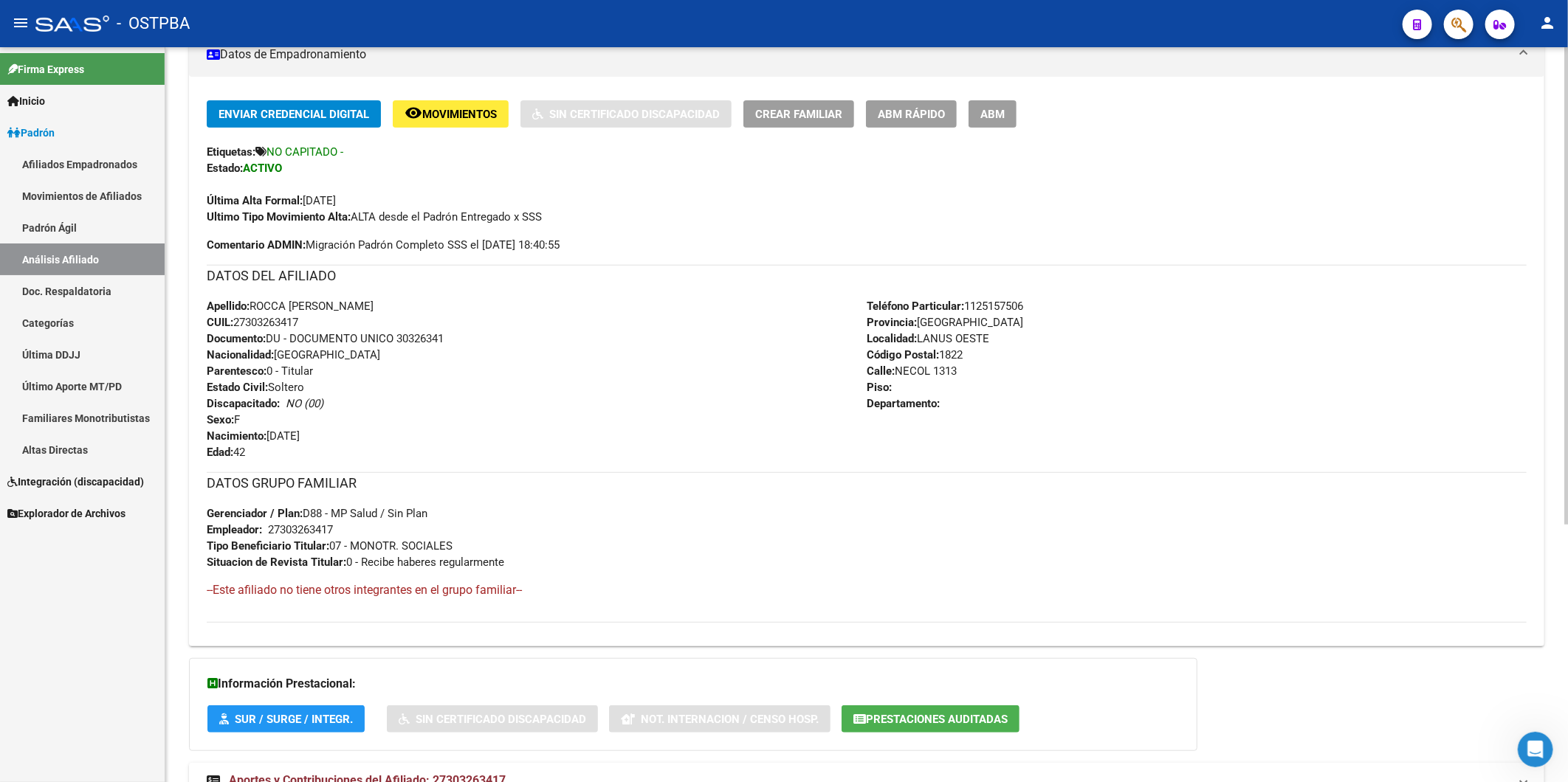
scroll to position [396, 0]
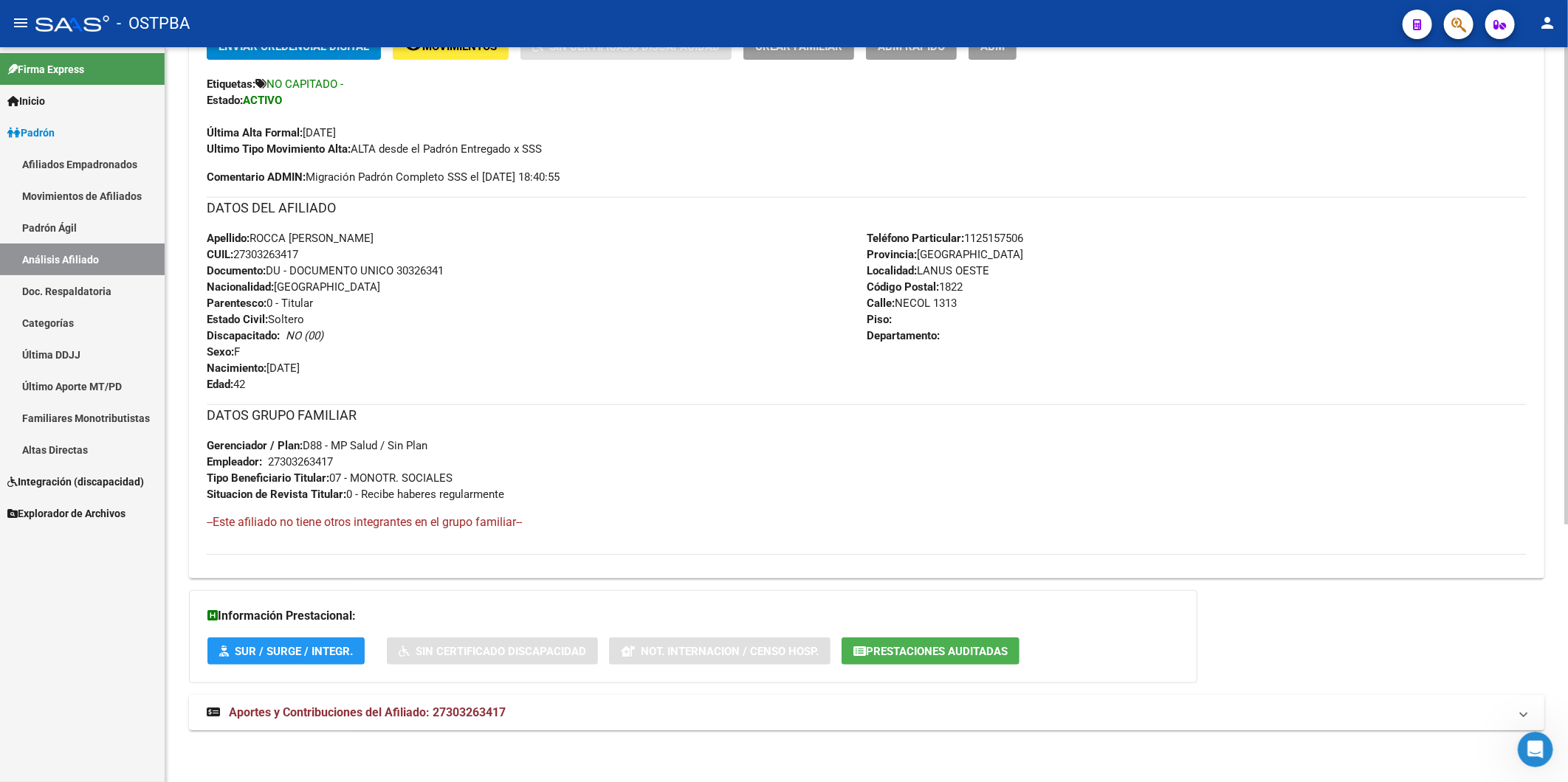
click at [496, 706] on span "Aportes y Contribuciones del Afiliado: 27303263417" at bounding box center [367, 712] width 277 height 14
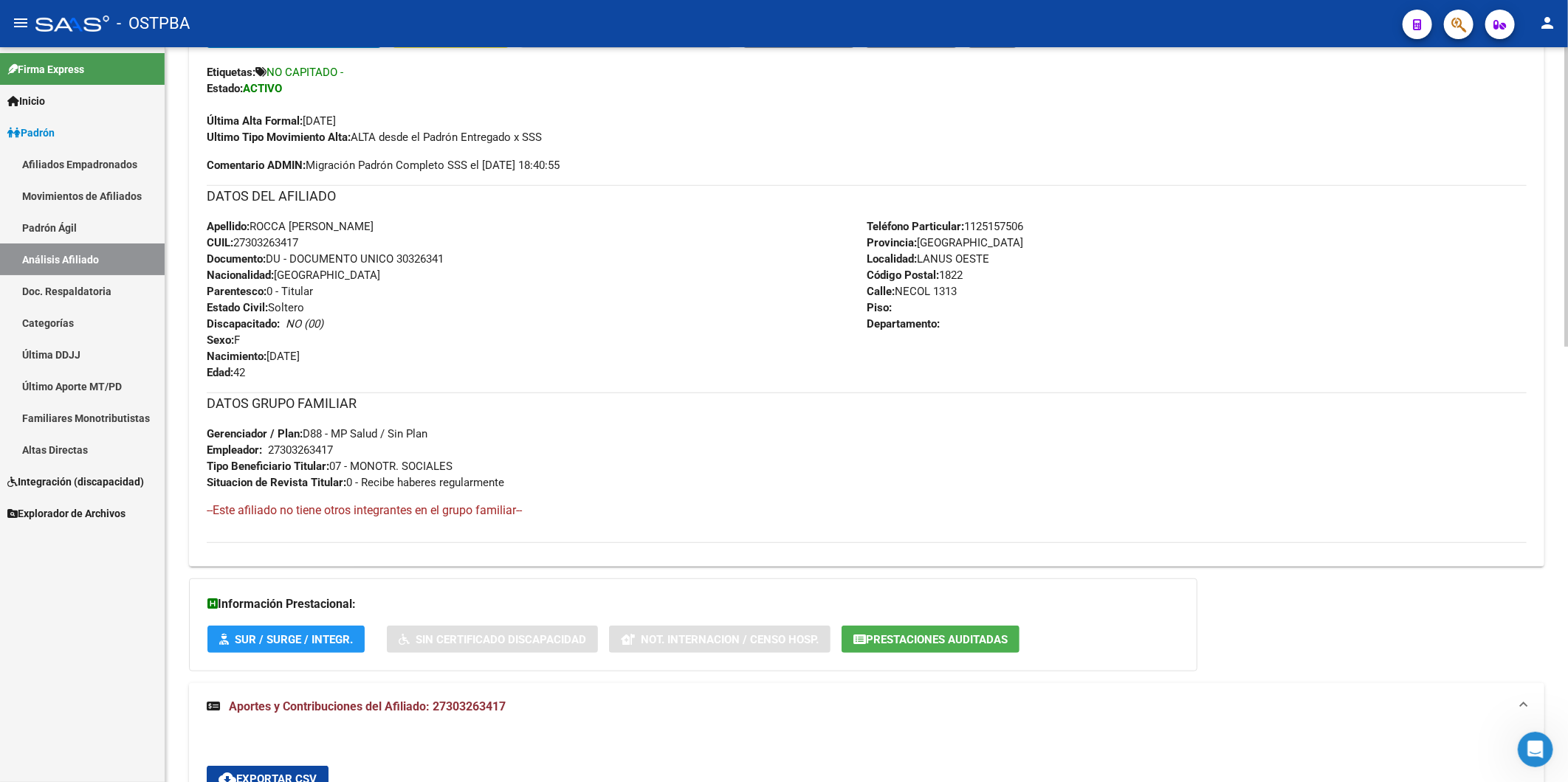
scroll to position [233, 0]
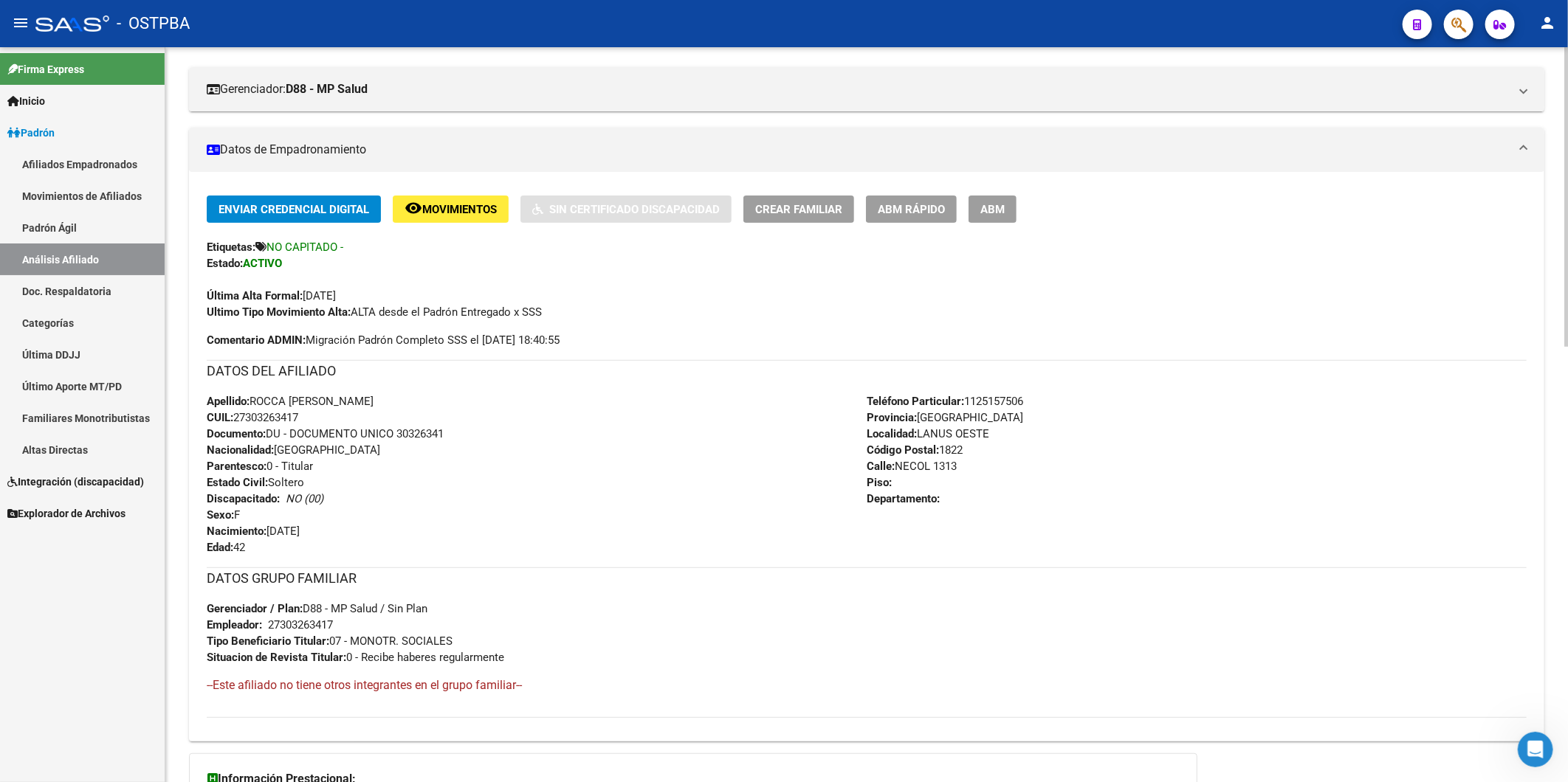
click at [578, 423] on div "Apellido: ROCCA MARIA ALEJANDRA CUIL: 27303263417 Documento: DU - DOCUMENTO UNI…" at bounding box center [536, 474] width 660 height 162
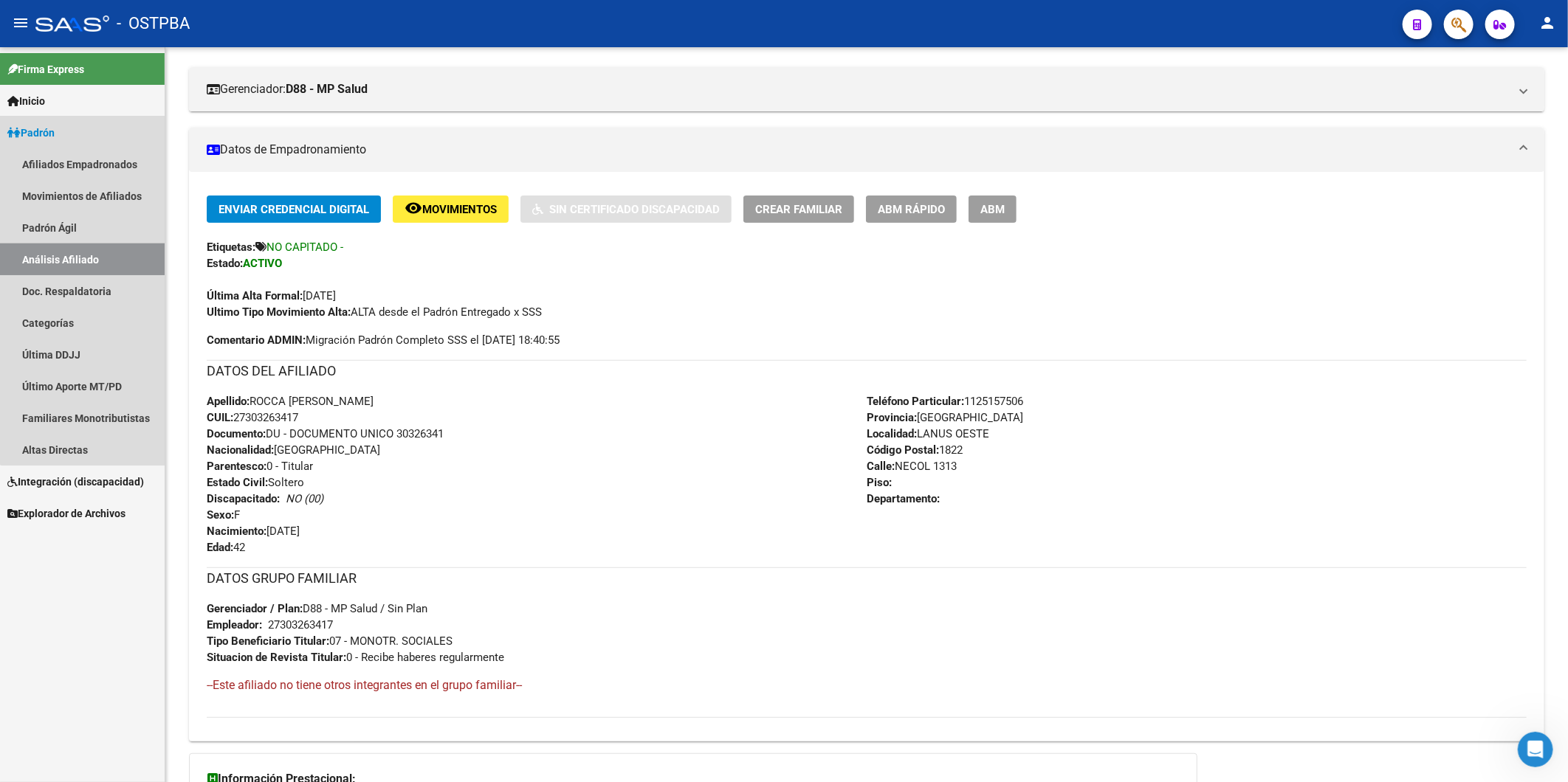
click at [108, 254] on link "Análisis Afiliado" at bounding box center [82, 259] width 165 height 32
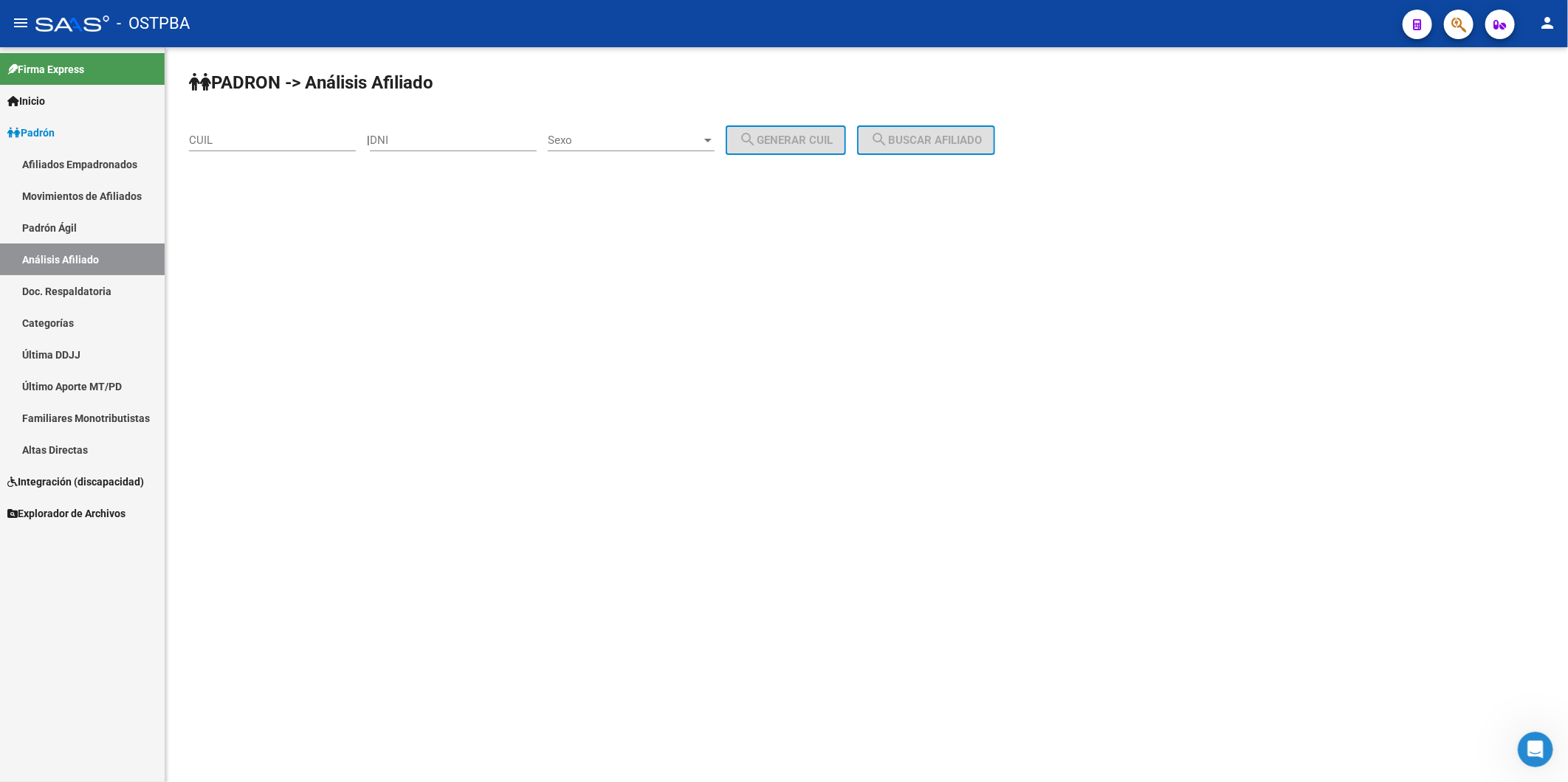
click at [315, 145] on input "CUIL" at bounding box center [272, 139] width 167 height 13
type input "27-92857081-4"
click at [952, 143] on span "search Buscar afiliado" at bounding box center [926, 139] width 111 height 13
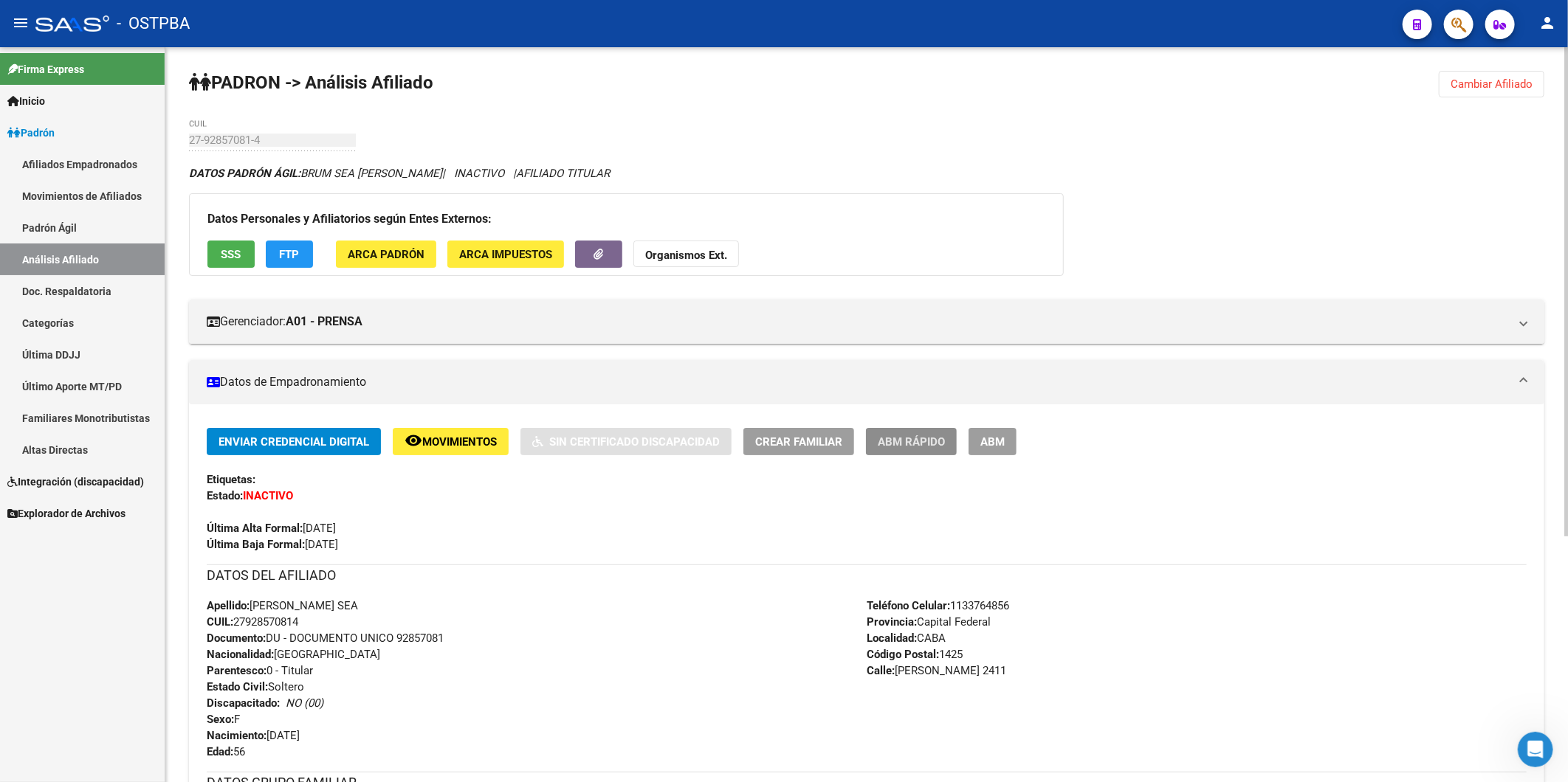
click at [897, 441] on span "ABM Rápido" at bounding box center [911, 442] width 67 height 13
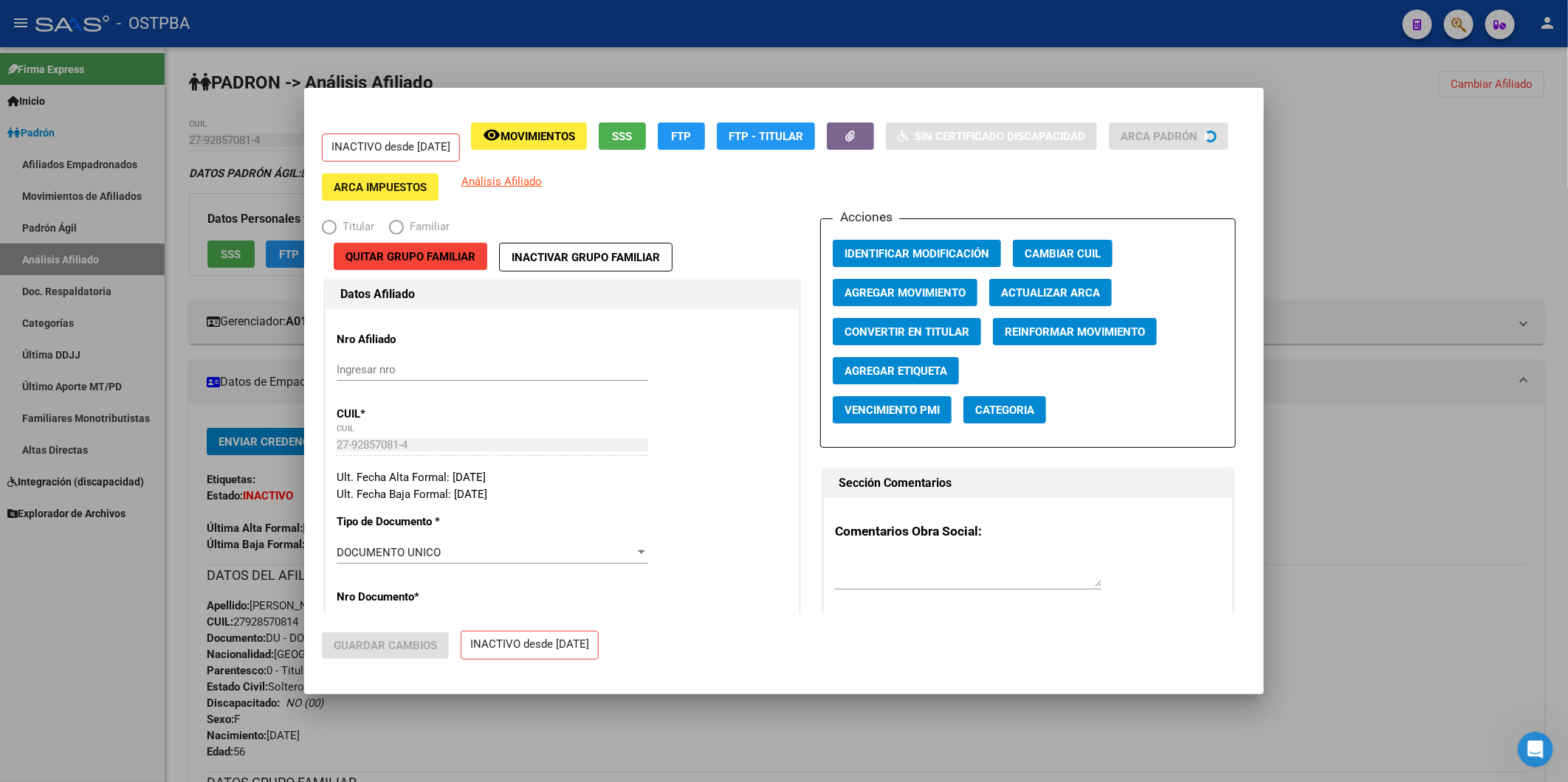
radio input "true"
type input "27-92857081-4"
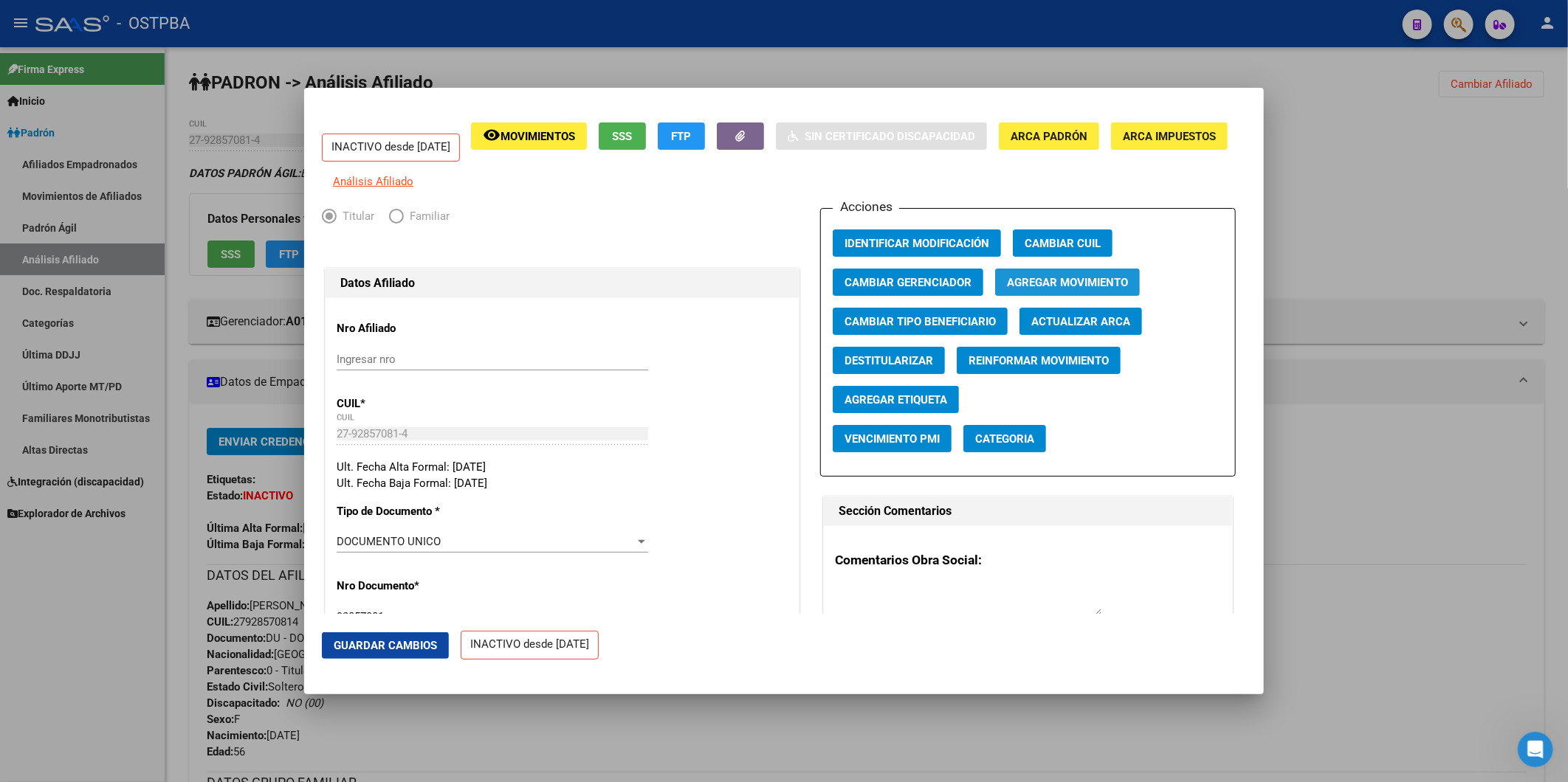
click at [1023, 289] on span "Agregar Movimiento" at bounding box center [1067, 282] width 121 height 13
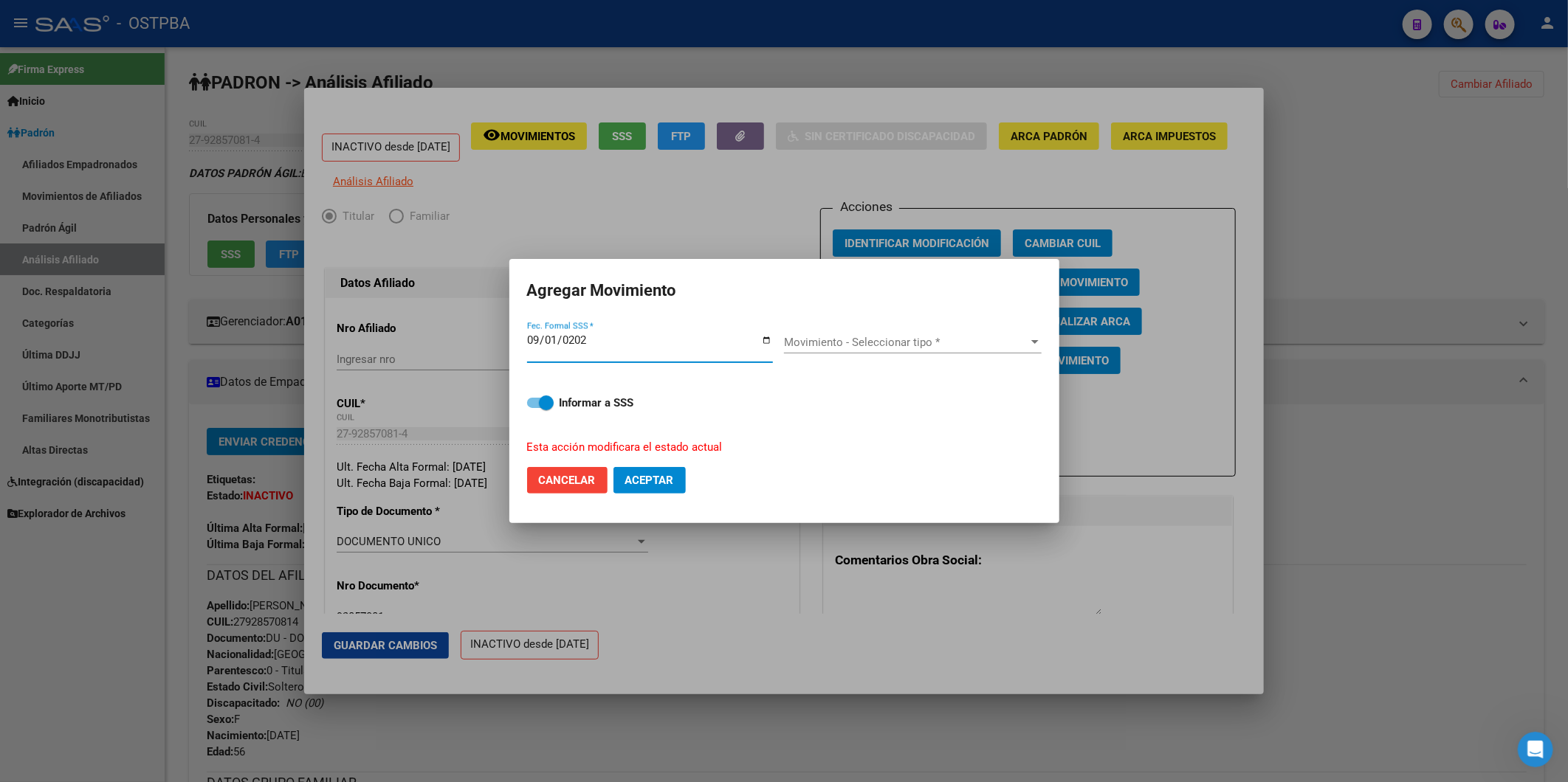
type input "[DATE]"
click at [1036, 339] on div at bounding box center [1034, 342] width 13 height 11
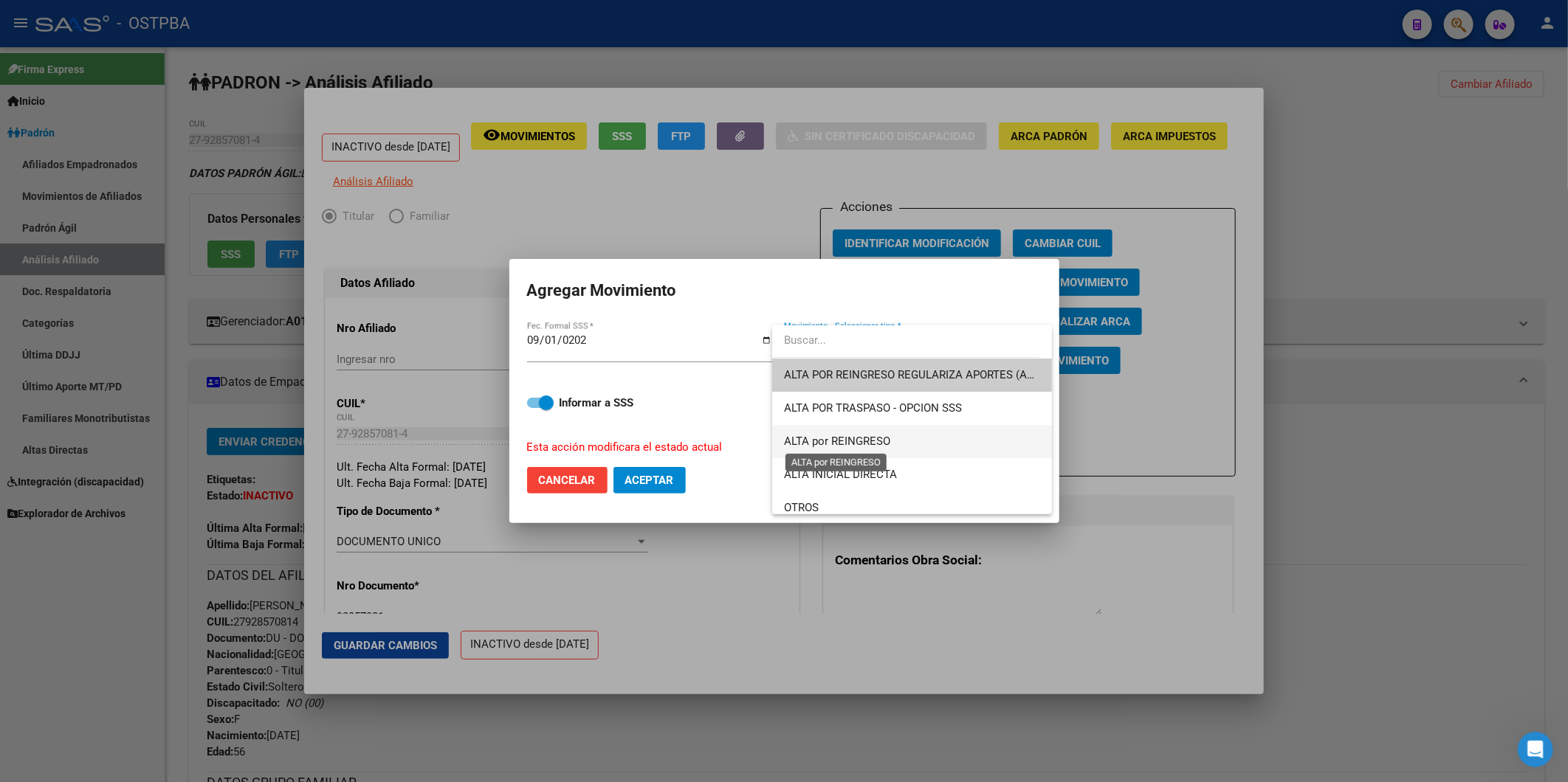
click at [881, 439] on span "ALTA por REINGRESO" at bounding box center [837, 441] width 107 height 13
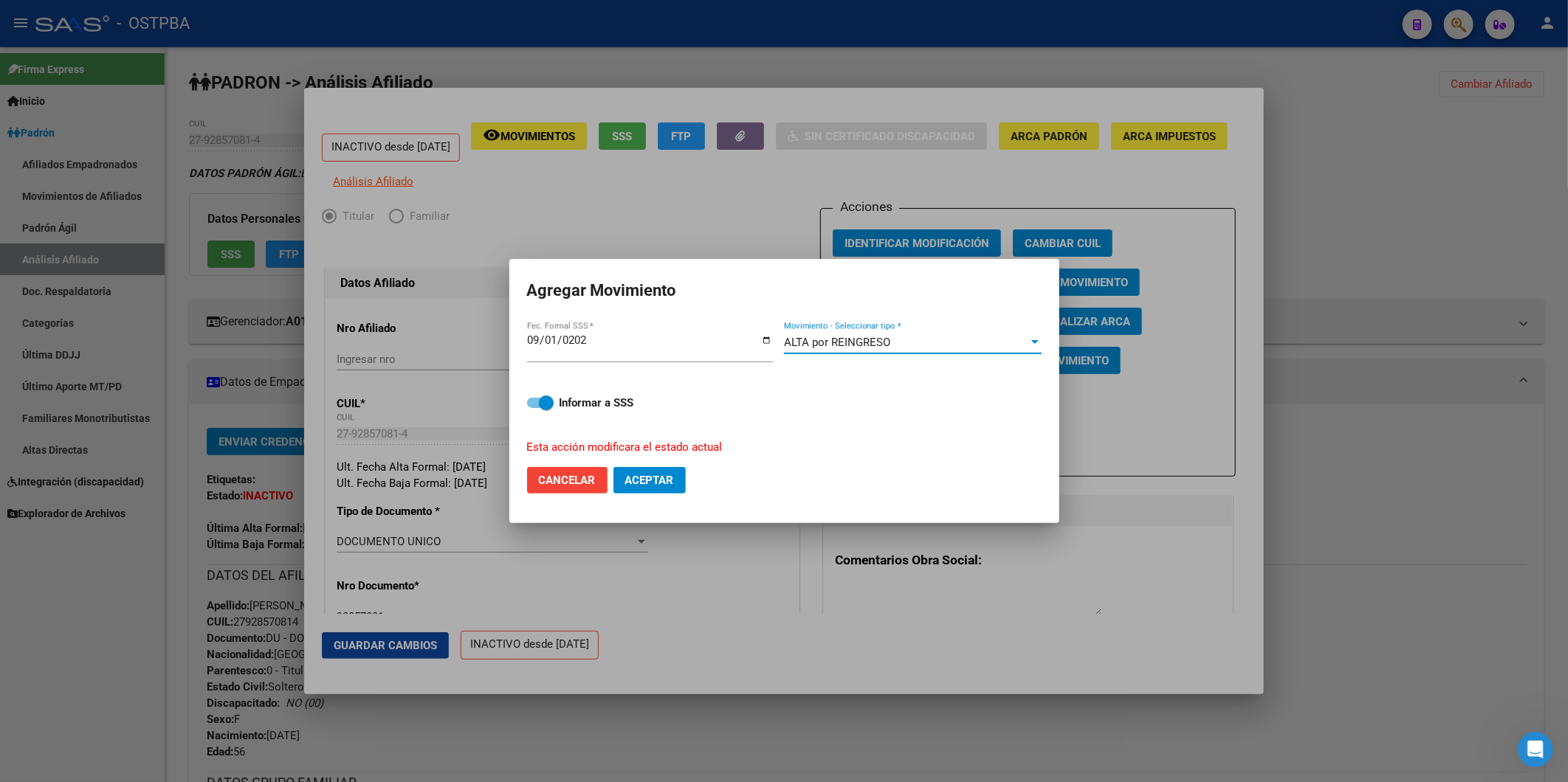
click at [665, 486] on span "Aceptar" at bounding box center [649, 480] width 49 height 13
checkbox input "false"
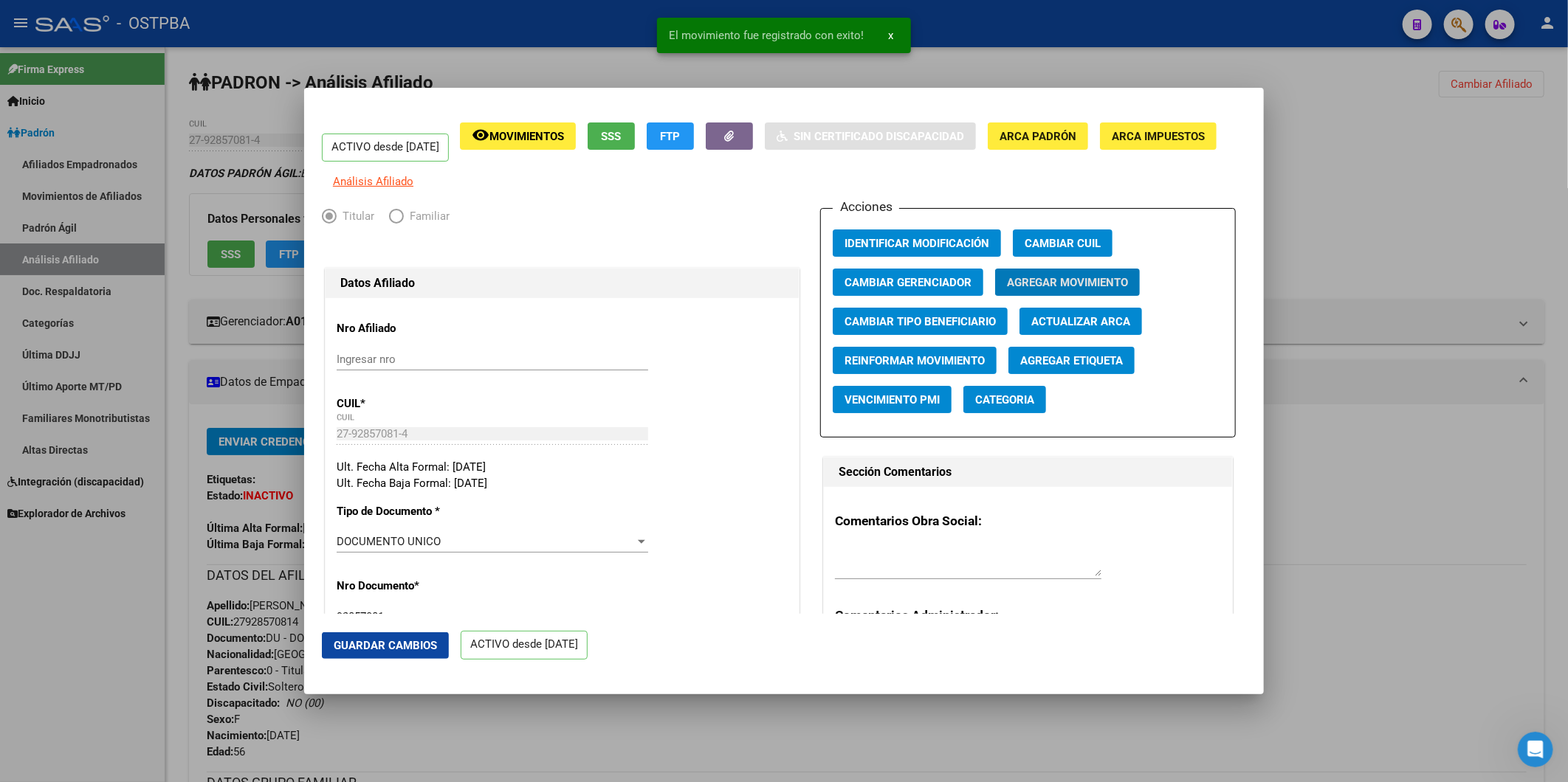
click at [1355, 265] on div at bounding box center [784, 391] width 1568 height 782
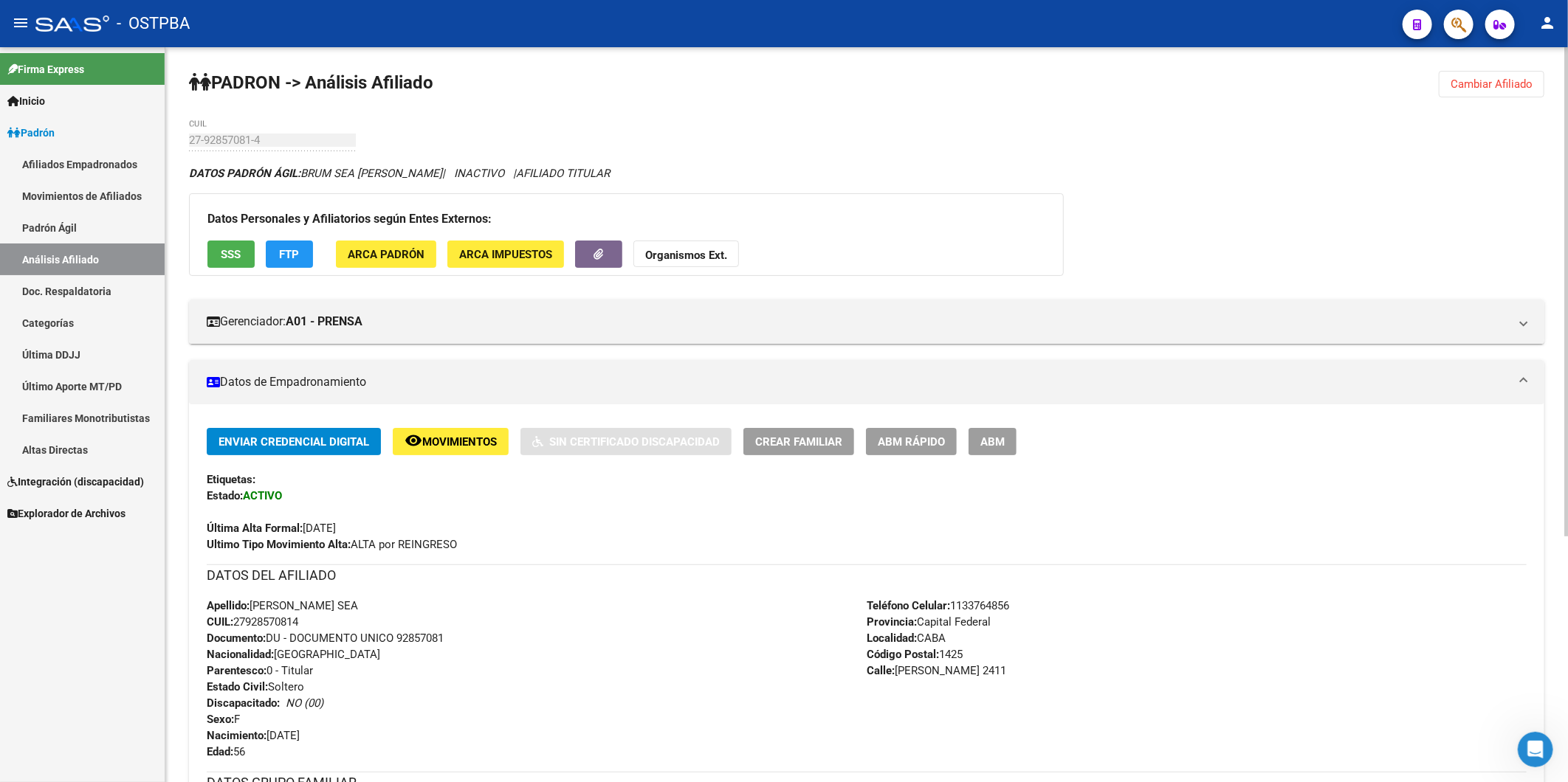
drag, startPoint x: 308, startPoint y: 622, endPoint x: 237, endPoint y: 625, distance: 71.1
click at [237, 625] on div "Apellido: DANIELA LORELEY BRUM SEA CUIL: 27928570814 Documento: DU - DOCUMENTO …" at bounding box center [536, 679] width 660 height 162
copy span "27928570814"
click at [1501, 79] on span "Cambiar Afiliado" at bounding box center [1491, 84] width 82 height 13
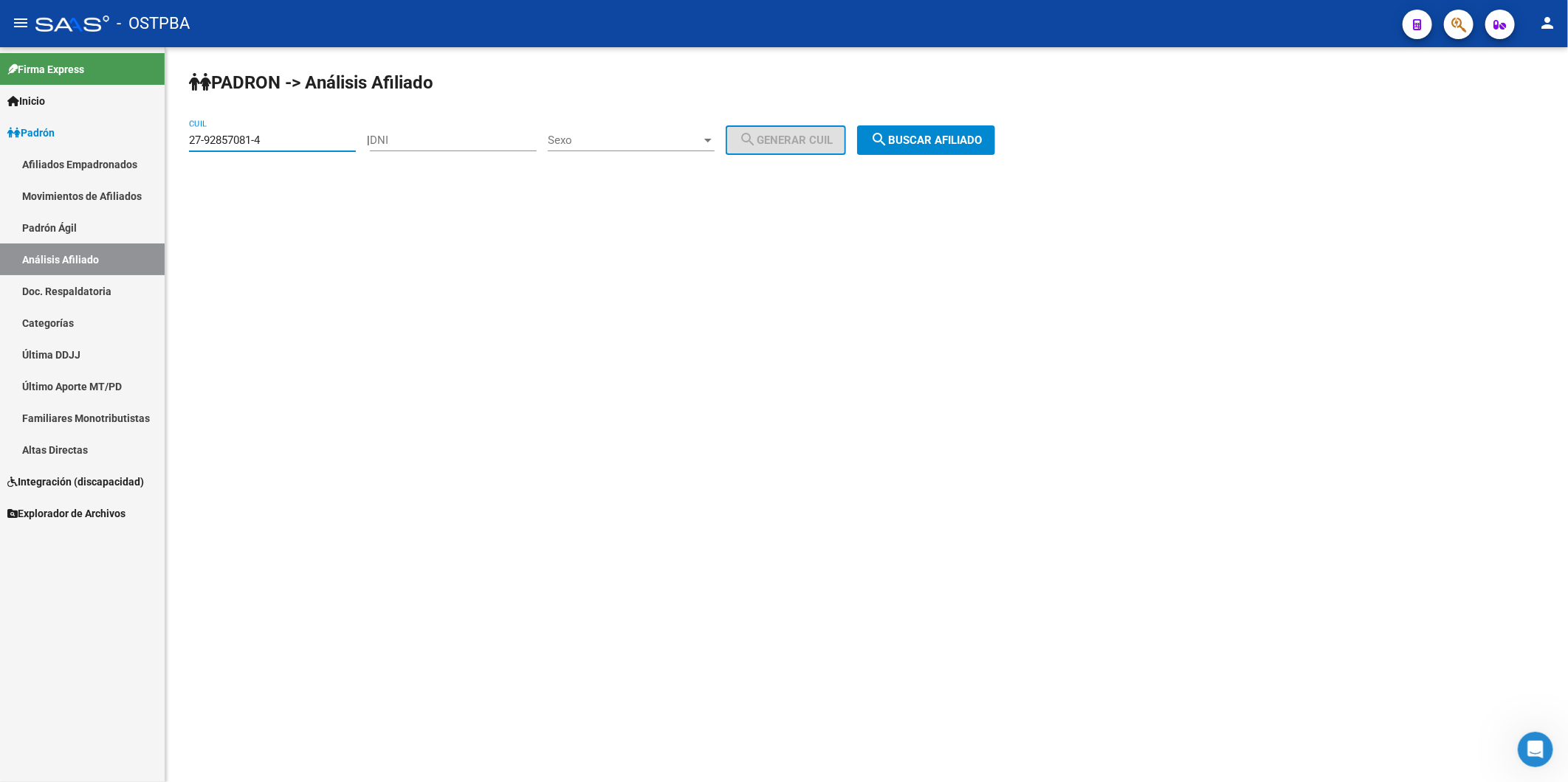
drag, startPoint x: 281, startPoint y: 141, endPoint x: 184, endPoint y: 146, distance: 97.1
click at [186, 147] on div "PADRON -> Análisis Afiliado 27-92857081-4 CUIL | DNI Sexo Sexo search Generar C…" at bounding box center [866, 125] width 1402 height 155
click at [458, 133] on input "DNI" at bounding box center [452, 139] width 167 height 13
paste input "40760617"
type input "40760617"
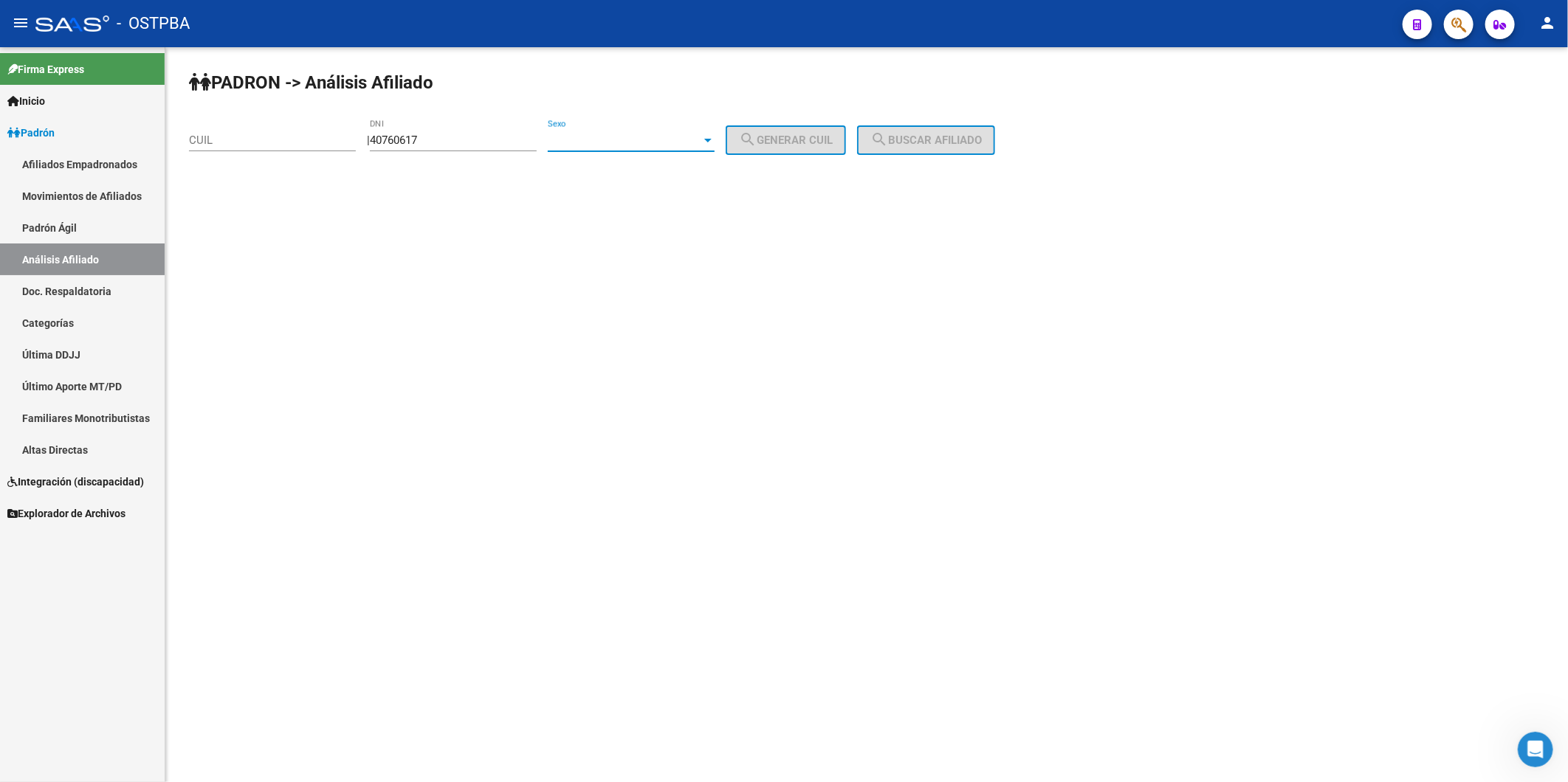
click at [714, 144] on div at bounding box center [707, 139] width 13 height 11
drag, startPoint x: 712, startPoint y: 143, endPoint x: 731, endPoint y: 145, distance: 19.1
click at [718, 143] on span "Masculino" at bounding box center [646, 140] width 167 height 34
click at [757, 138] on mat-icon "search" at bounding box center [748, 139] width 18 height 18
type input "20-40760617-6"
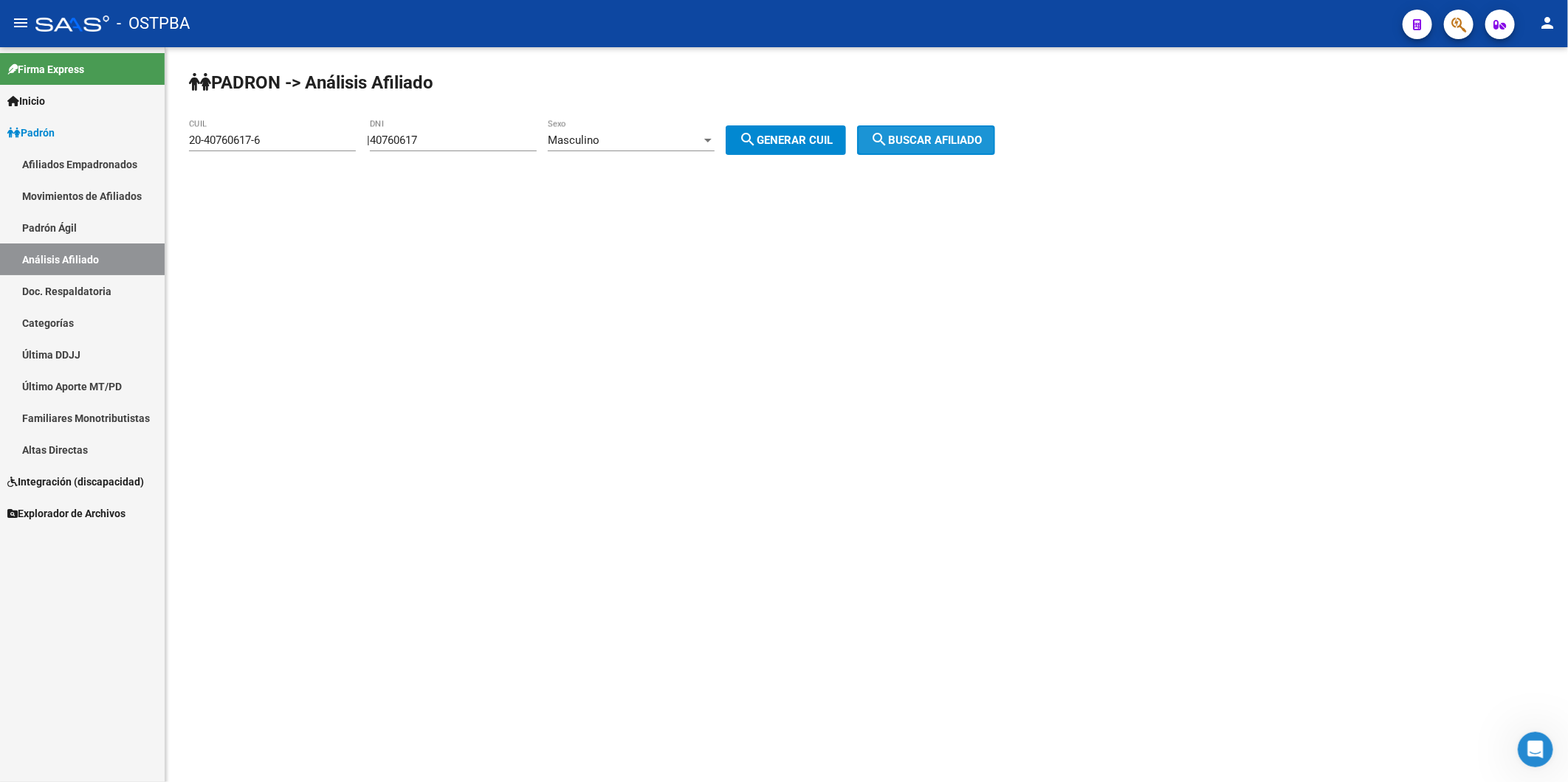
click at [916, 151] on button "search Buscar afiliado" at bounding box center [926, 139] width 138 height 29
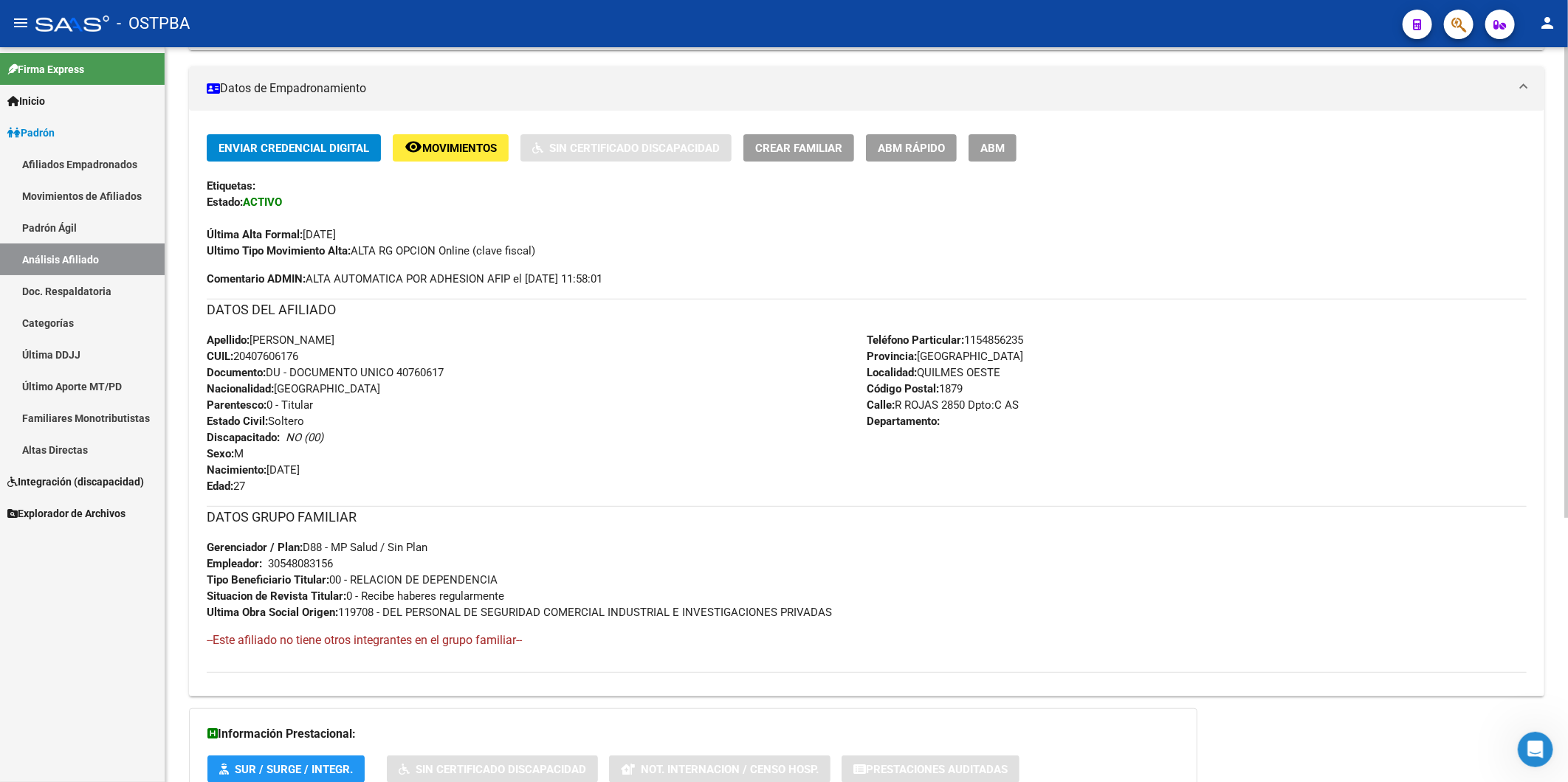
scroll to position [328, 0]
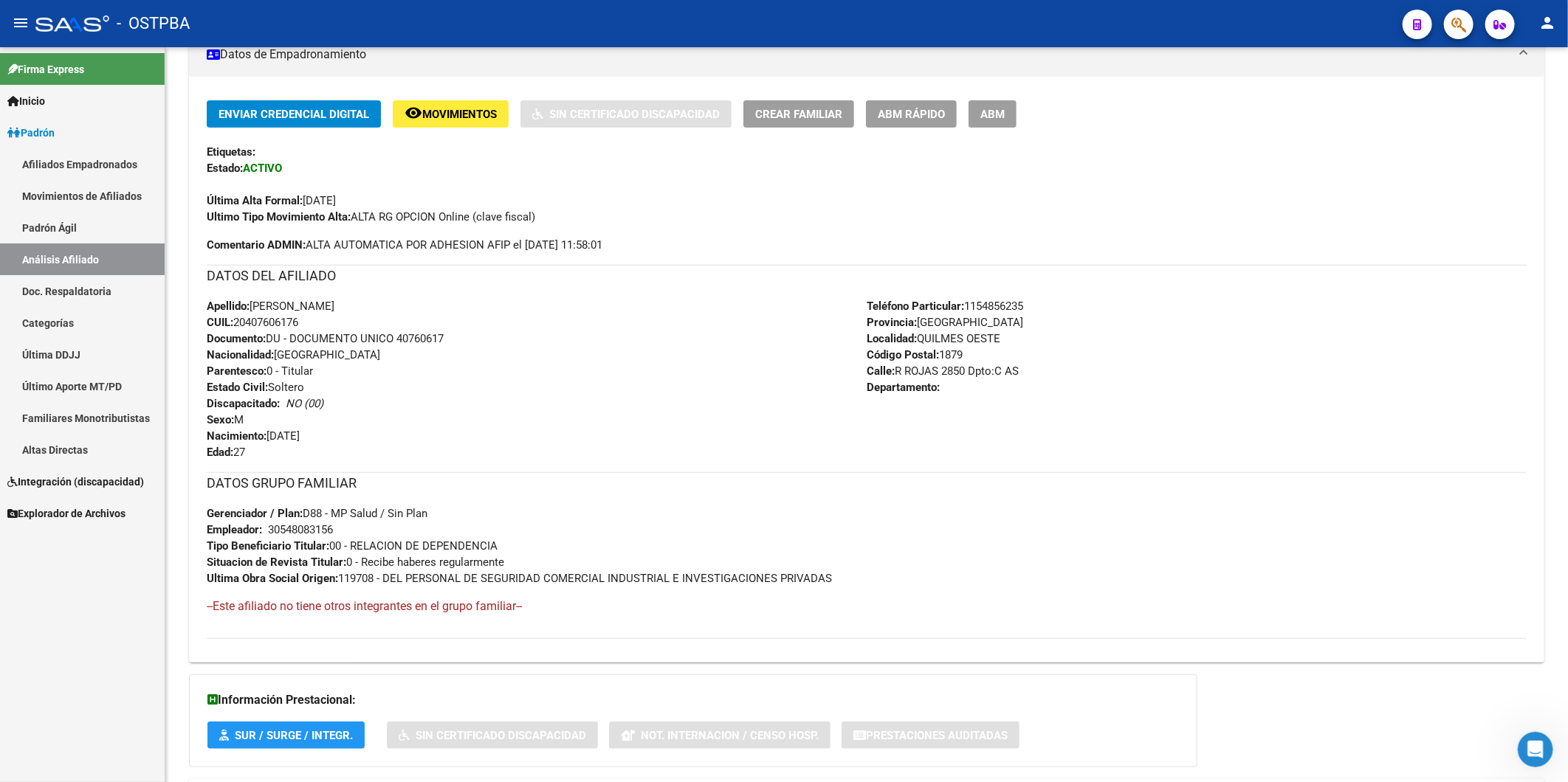
click at [49, 448] on link "Altas Directas" at bounding box center [82, 450] width 165 height 32
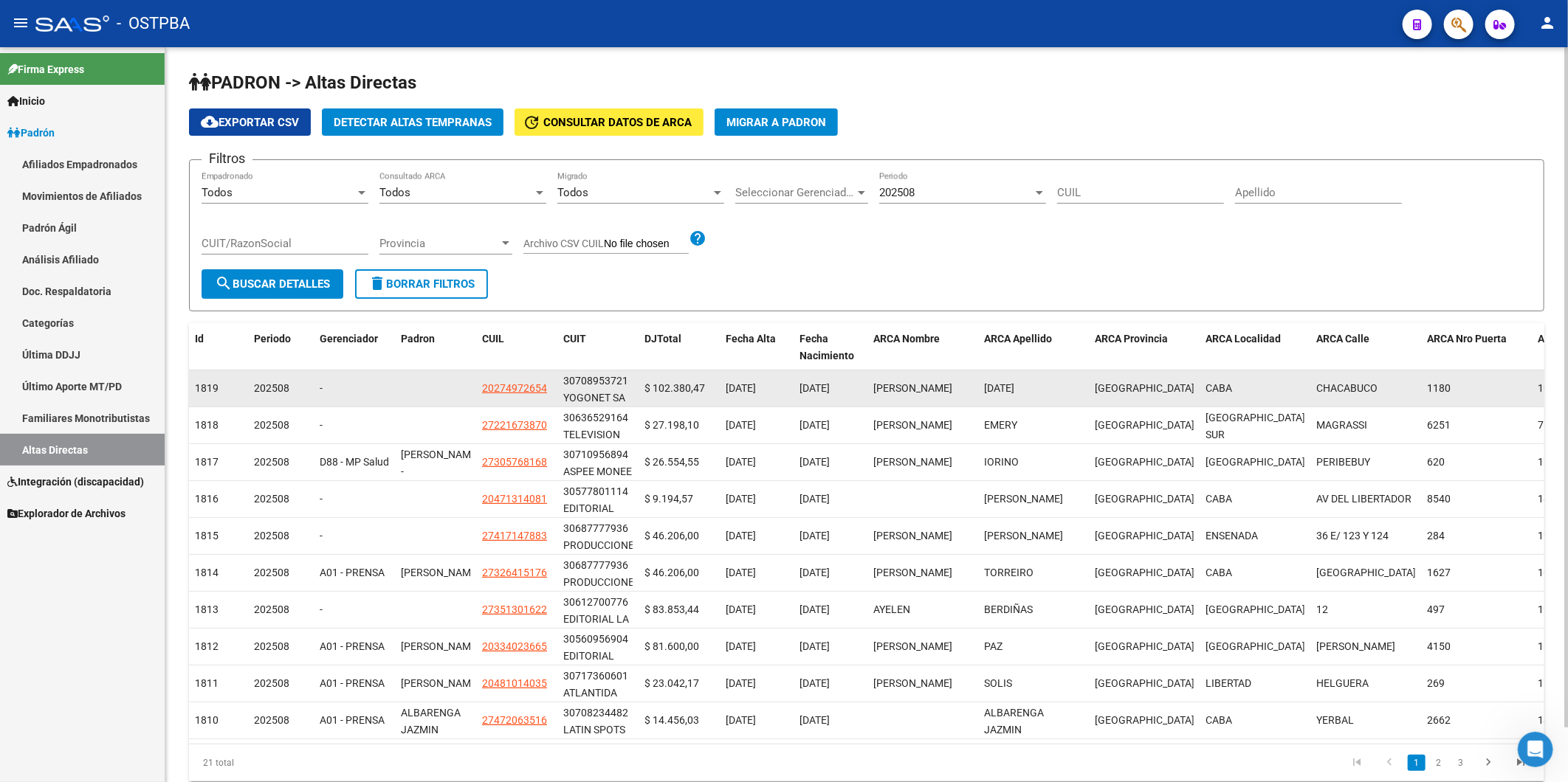
click at [547, 388] on div "20274972654" at bounding box center [517, 388] width 70 height 17
click at [530, 387] on span "20274972654" at bounding box center [515, 388] width 65 height 11
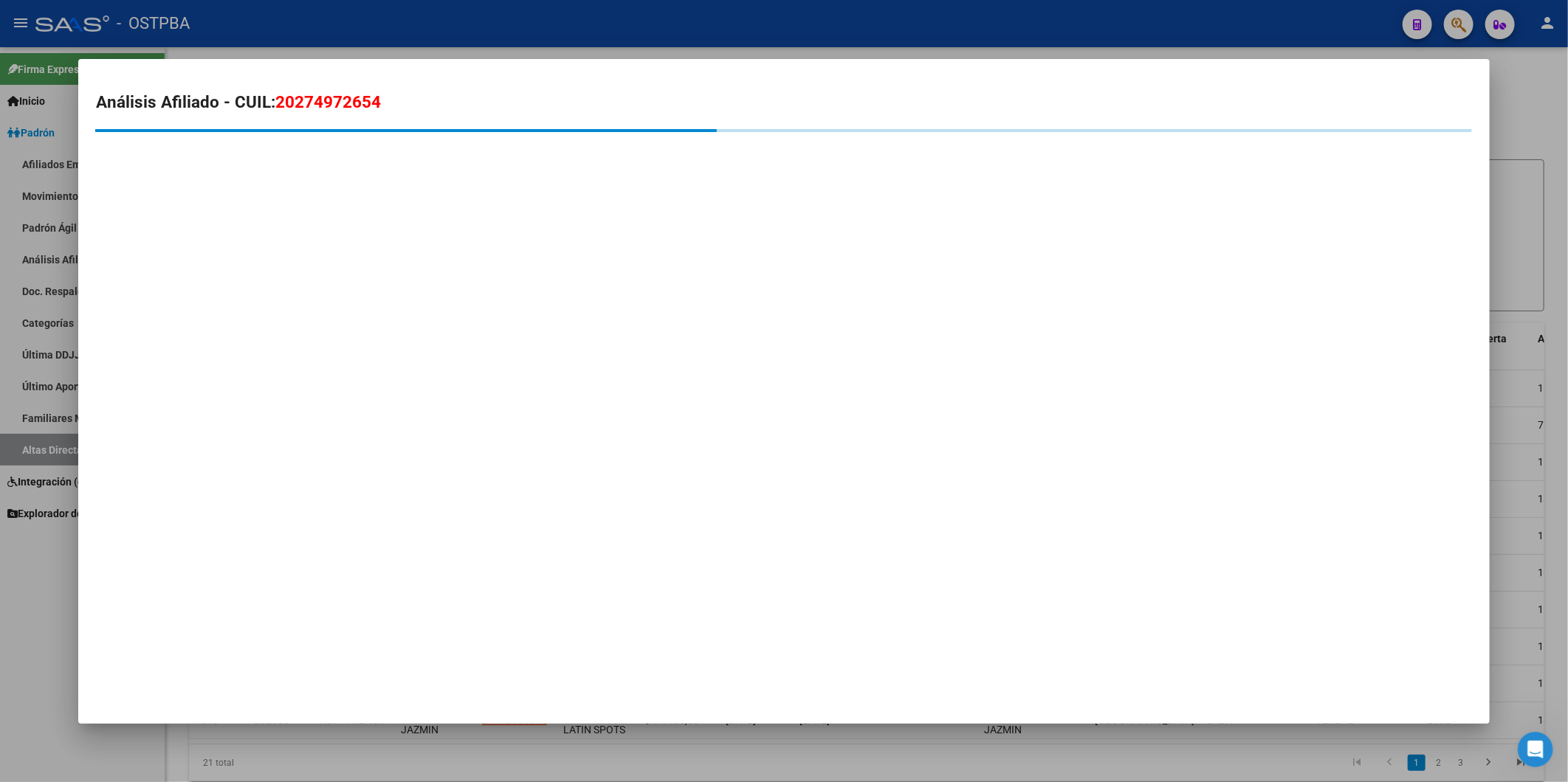
click at [1218, 391] on mat-dialog-container "Análisis Afiliado - CUIL: 20274972654" at bounding box center [784, 391] width 1411 height 665
click at [1529, 126] on div at bounding box center [784, 391] width 1568 height 782
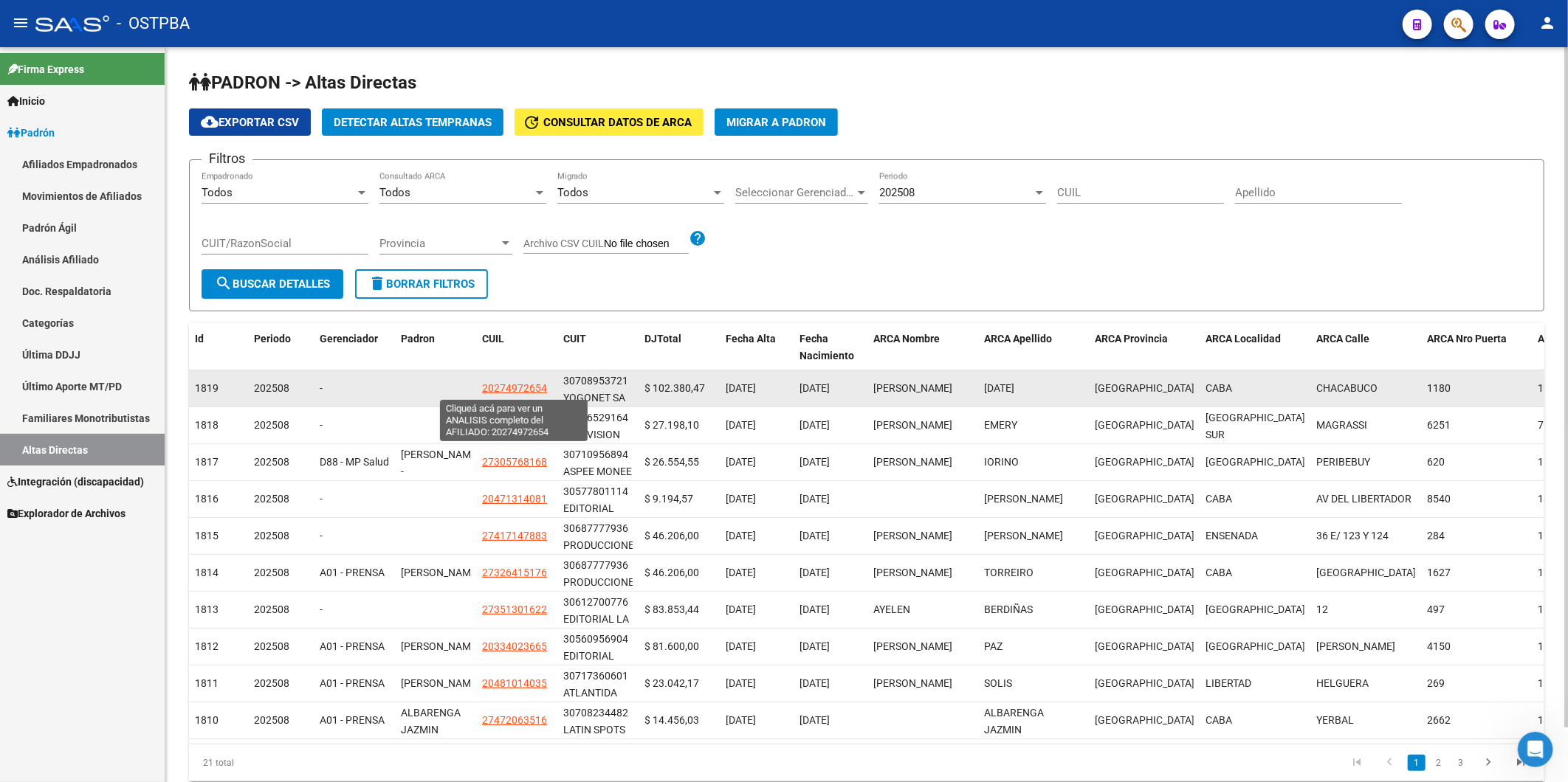
click at [495, 386] on span "20274972654" at bounding box center [515, 388] width 65 height 11
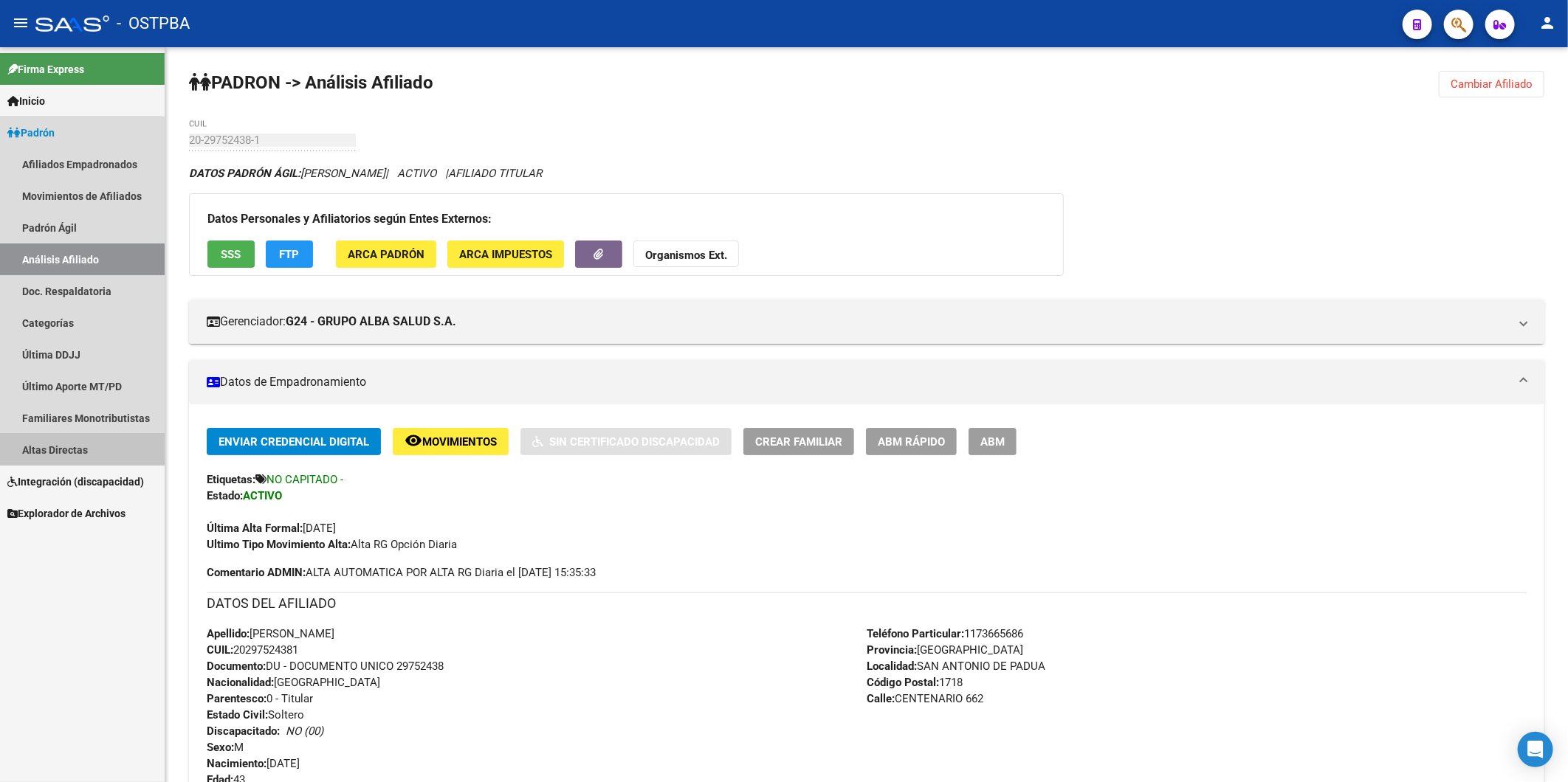
click at [56, 451] on link "Altas Directas" at bounding box center [82, 450] width 165 height 32
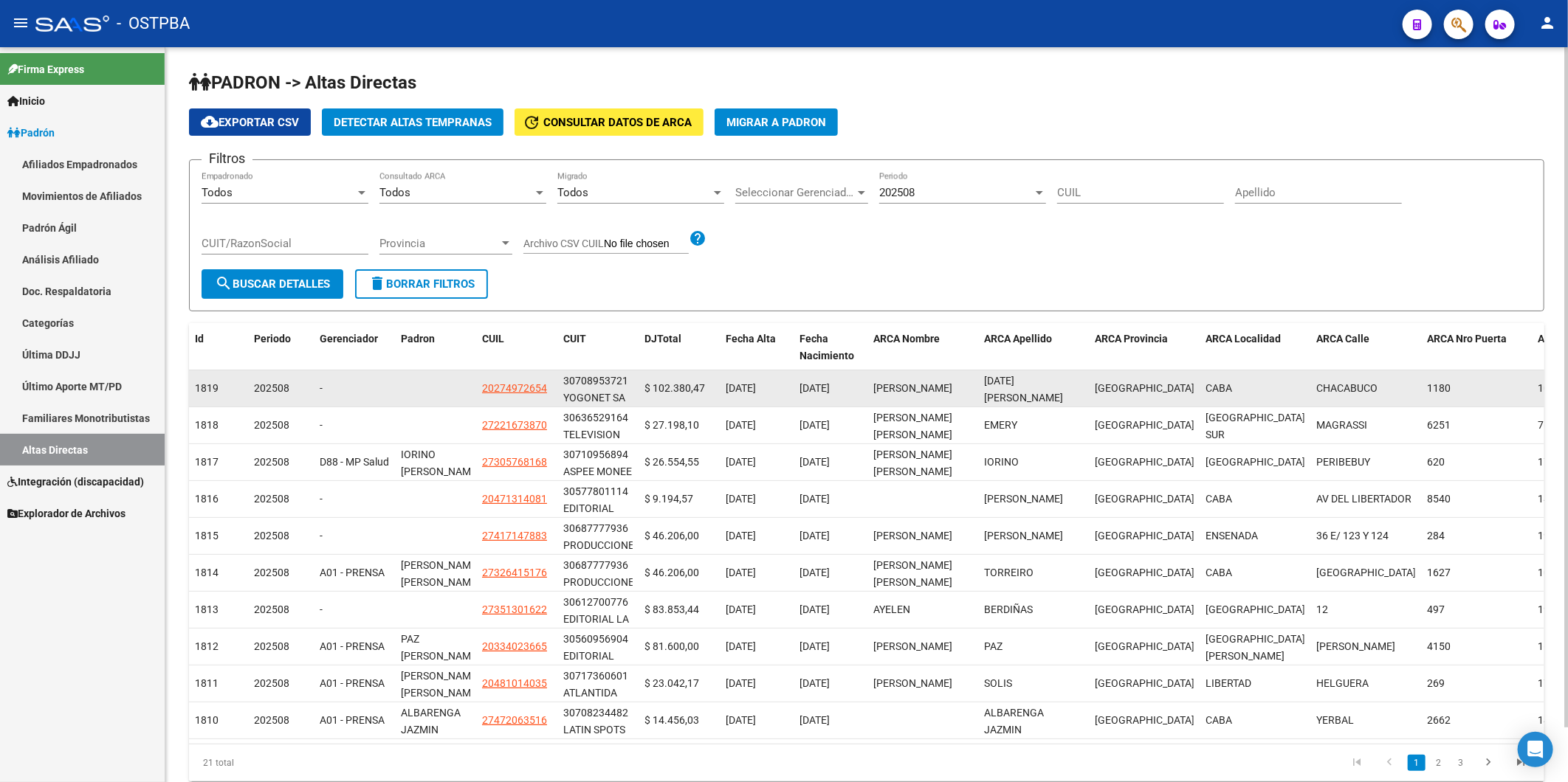
click at [493, 394] on app-link-go-to "20274972654" at bounding box center [515, 388] width 65 height 17
click at [519, 385] on span "20274972654" at bounding box center [515, 388] width 65 height 11
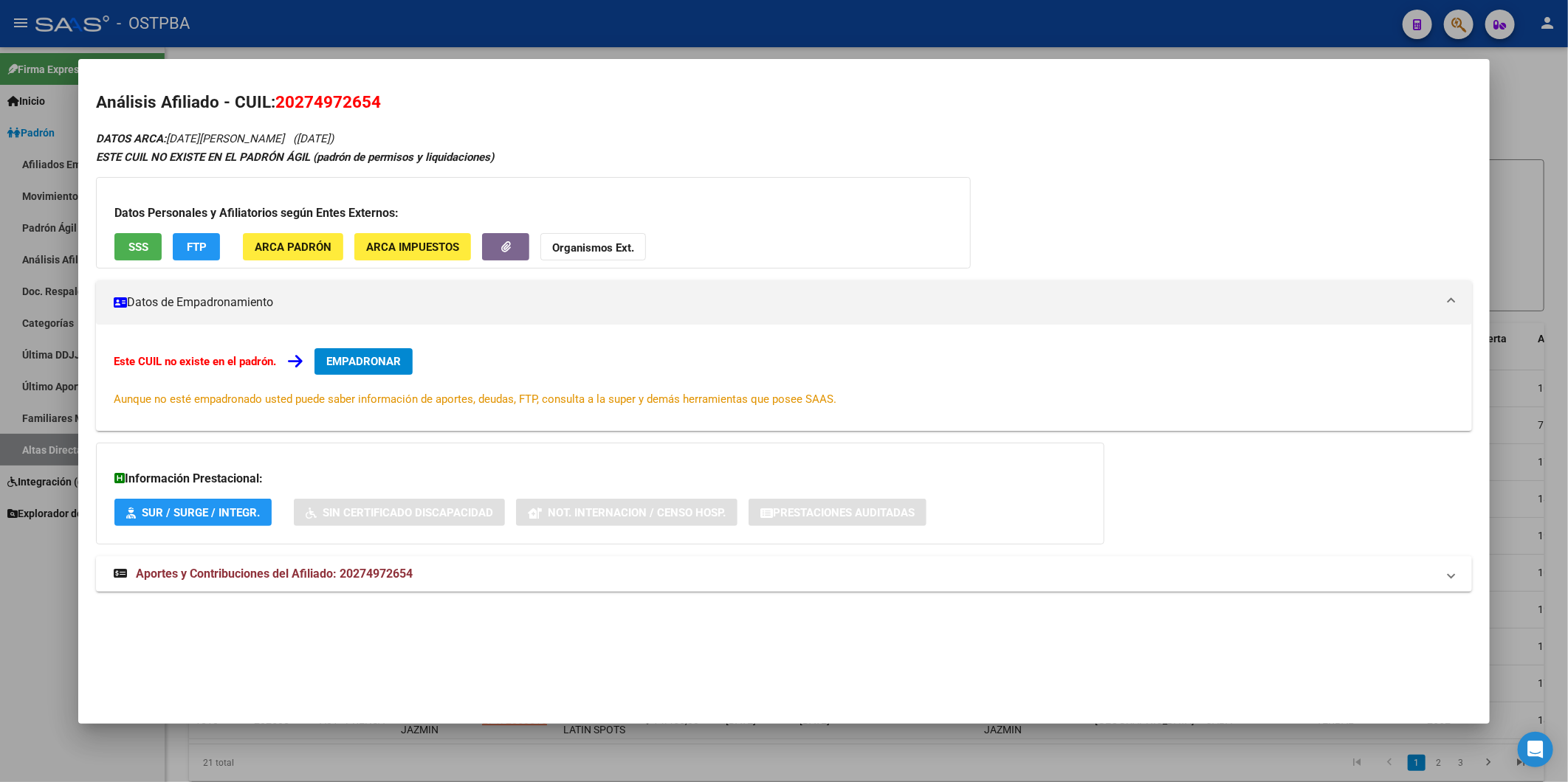
click at [1531, 79] on div at bounding box center [784, 391] width 1568 height 782
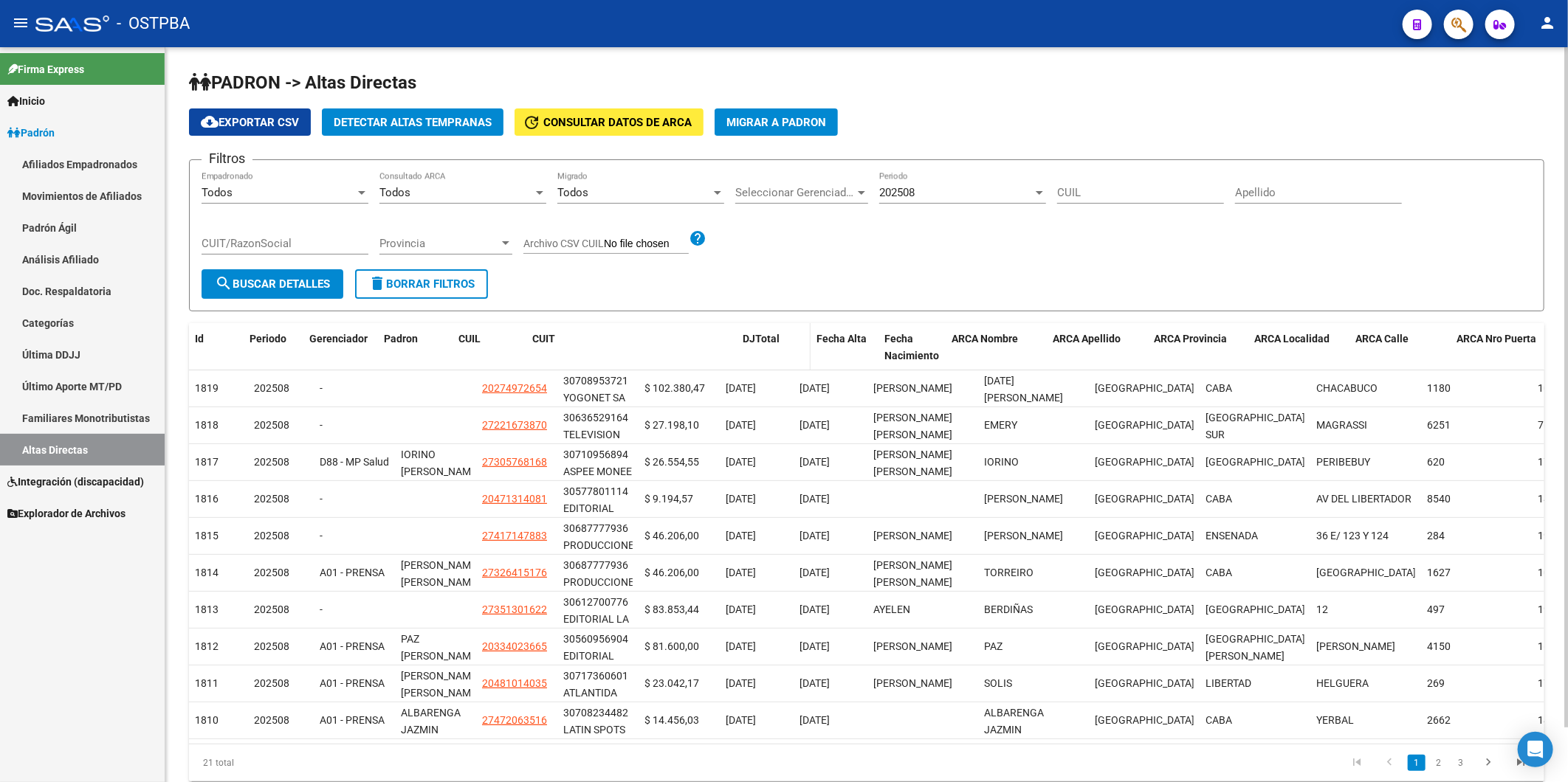
drag, startPoint x: 637, startPoint y: 353, endPoint x: 804, endPoint y: 360, distance: 167.1
click at [804, 360] on div "Id Periodo Gerenciador [PERSON_NAME] CUIL CUIT DJTotal Fecha Alta Fecha Nacimie…" at bounding box center [971, 347] width 1564 height 48
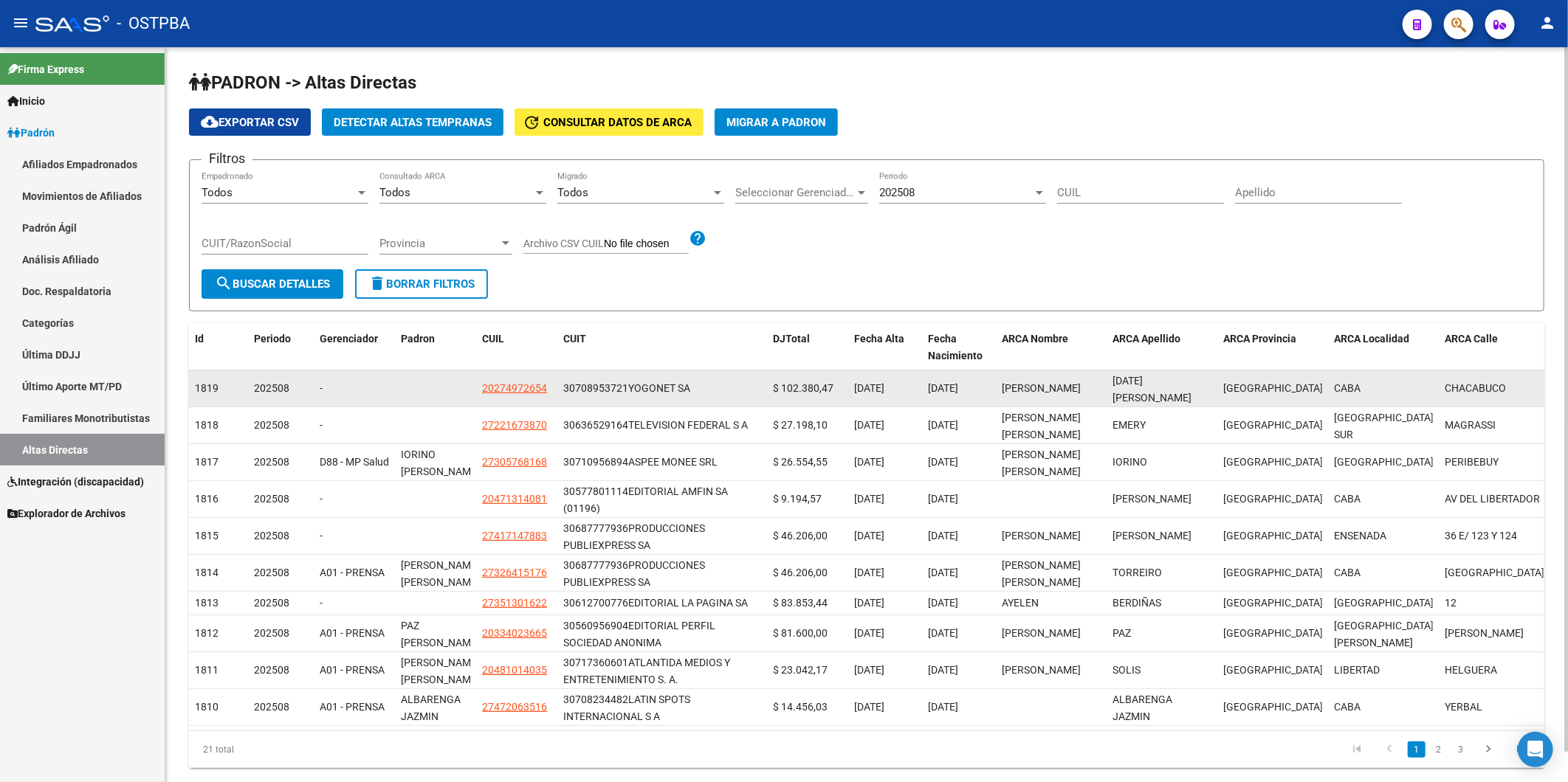
drag, startPoint x: 623, startPoint y: 389, endPoint x: 566, endPoint y: 393, distance: 57.1
click at [566, 393] on div "30708953721" at bounding box center [596, 388] width 65 height 17
drag, startPoint x: 566, startPoint y: 393, endPoint x: 615, endPoint y: 387, distance: 49.4
click at [615, 387] on div "30708953721" at bounding box center [596, 388] width 65 height 17
drag, startPoint x: 627, startPoint y: 387, endPoint x: 563, endPoint y: 390, distance: 64.1
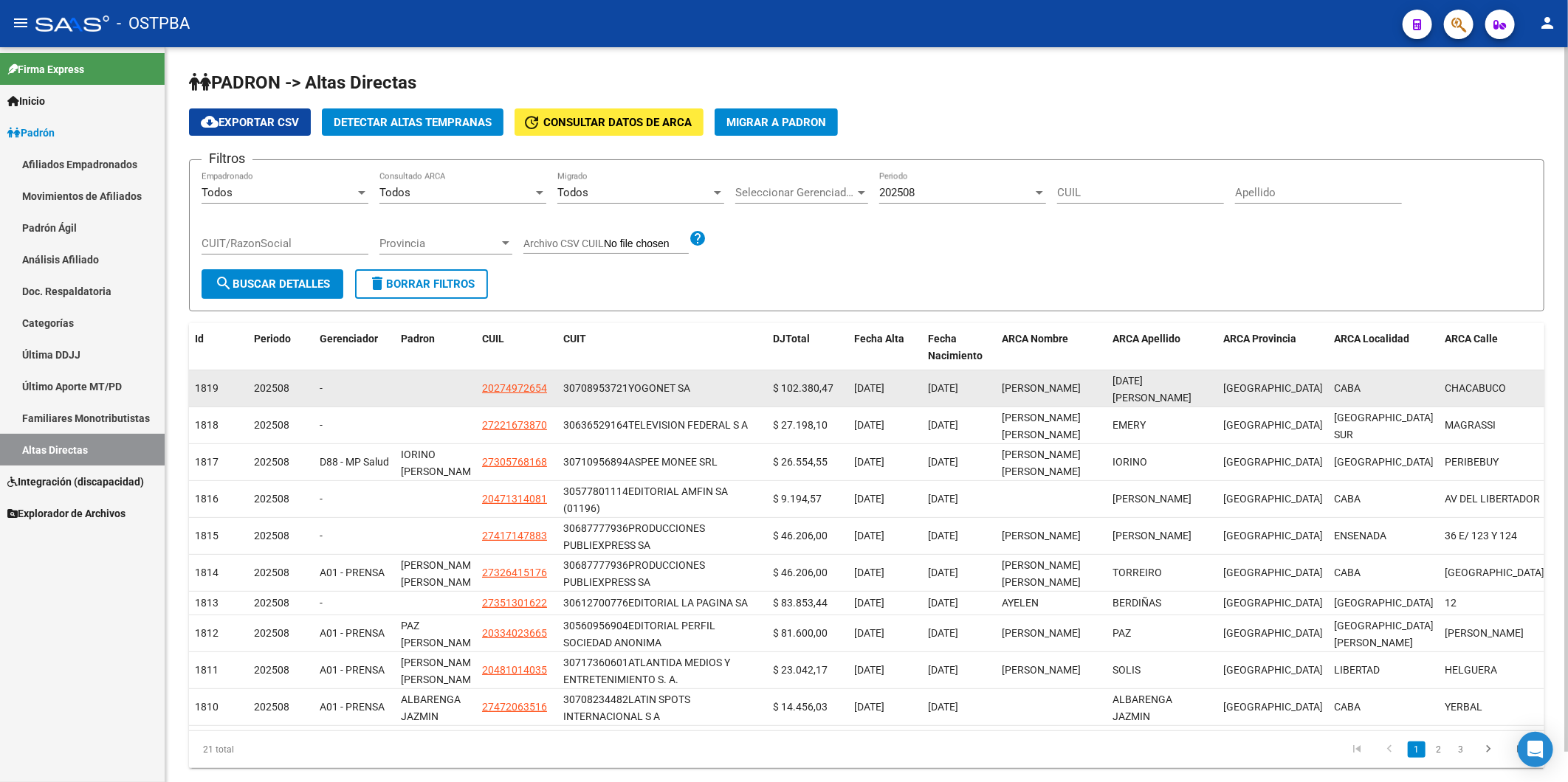
click at [563, 390] on datatable-body-cell "30708953721 YOGONET SA" at bounding box center [662, 388] width 210 height 36
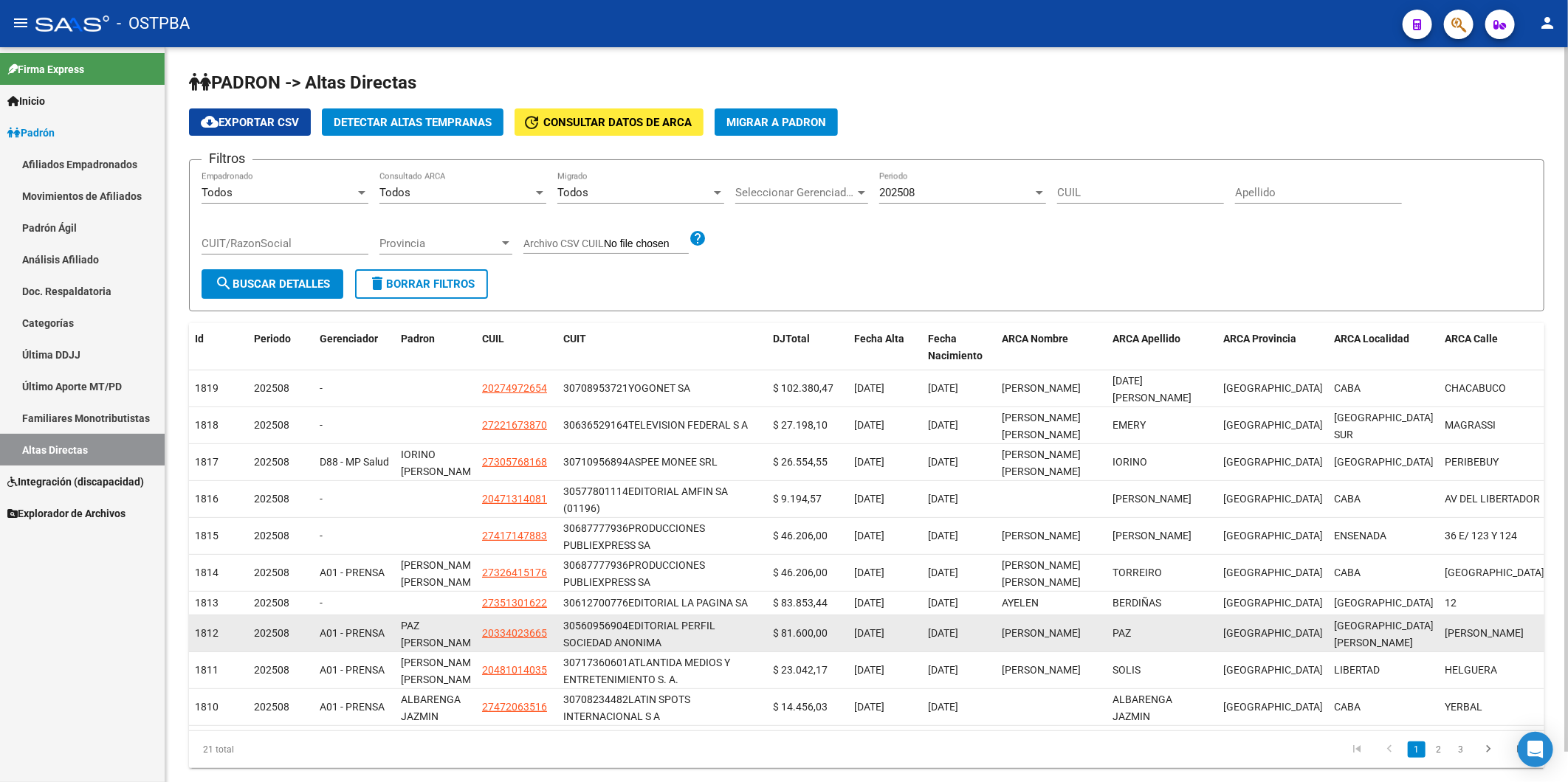
copy div "30708953721"
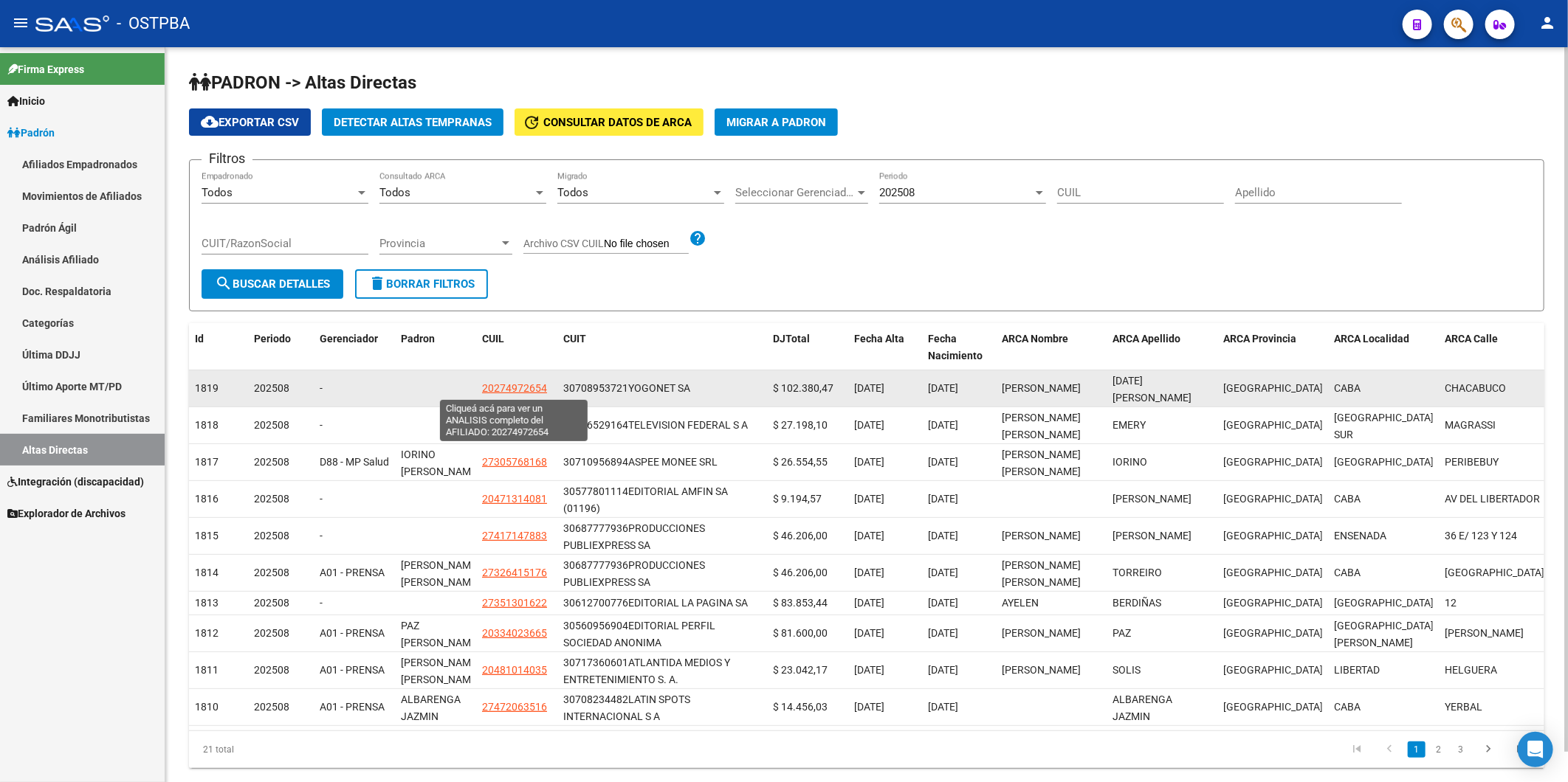
click at [506, 388] on span "20274972654" at bounding box center [515, 388] width 65 height 11
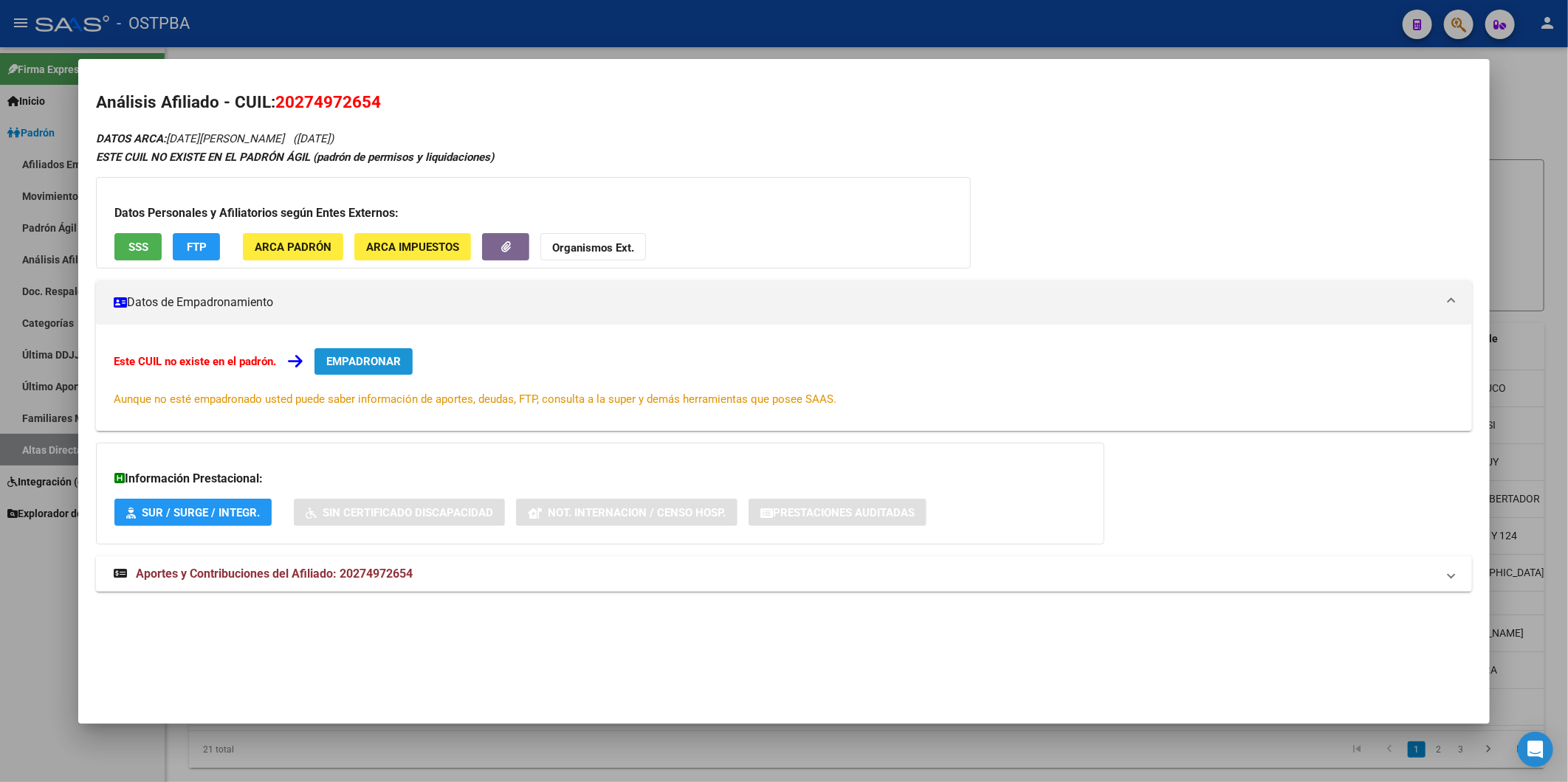
click at [371, 365] on span "EMPADRONAR" at bounding box center [363, 361] width 75 height 13
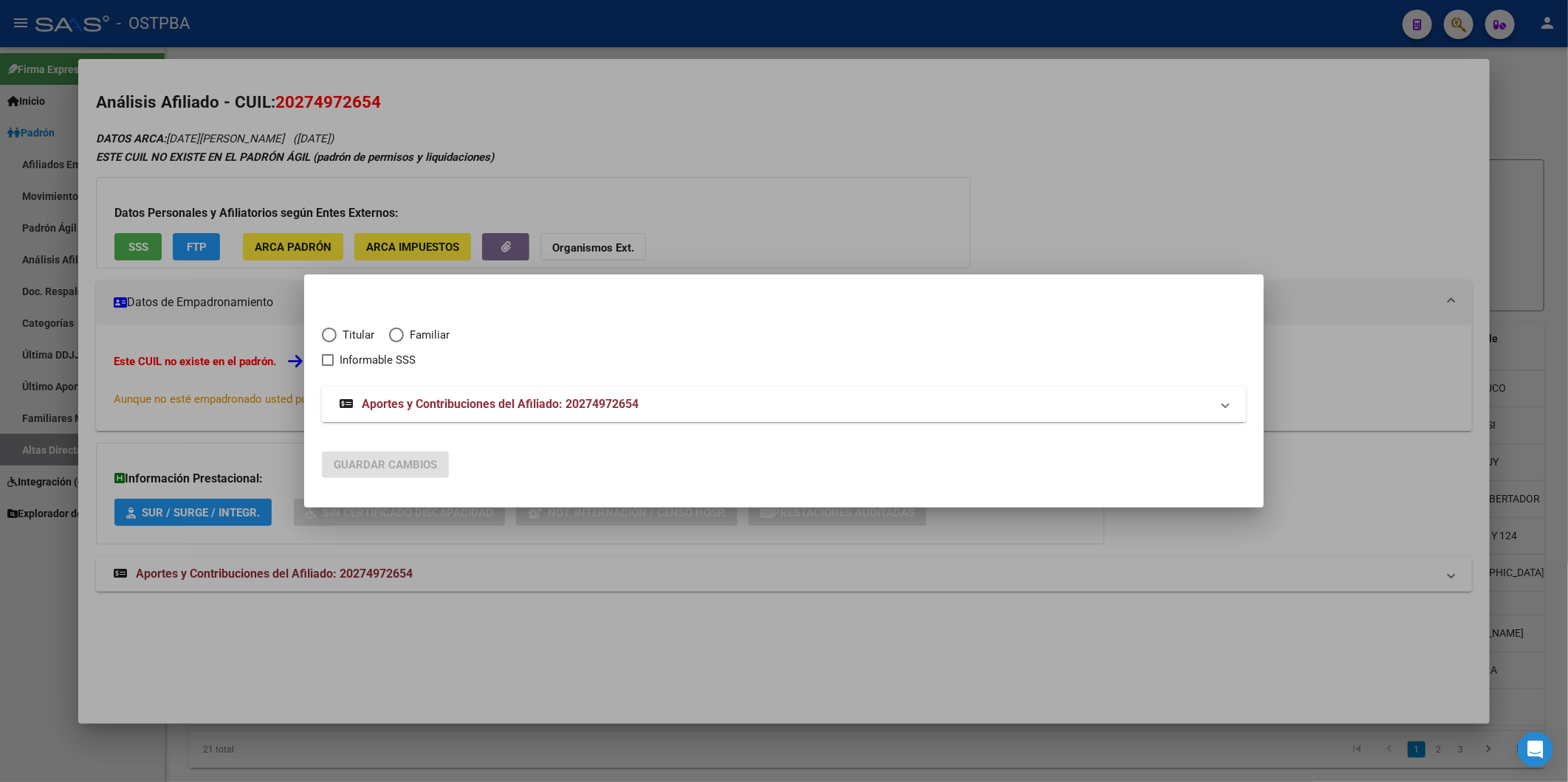
click at [330, 336] on span "Elija una opción" at bounding box center [329, 335] width 15 height 15
click at [330, 336] on input "Titular" at bounding box center [329, 335] width 15 height 15
radio input "true"
checkbox input "true"
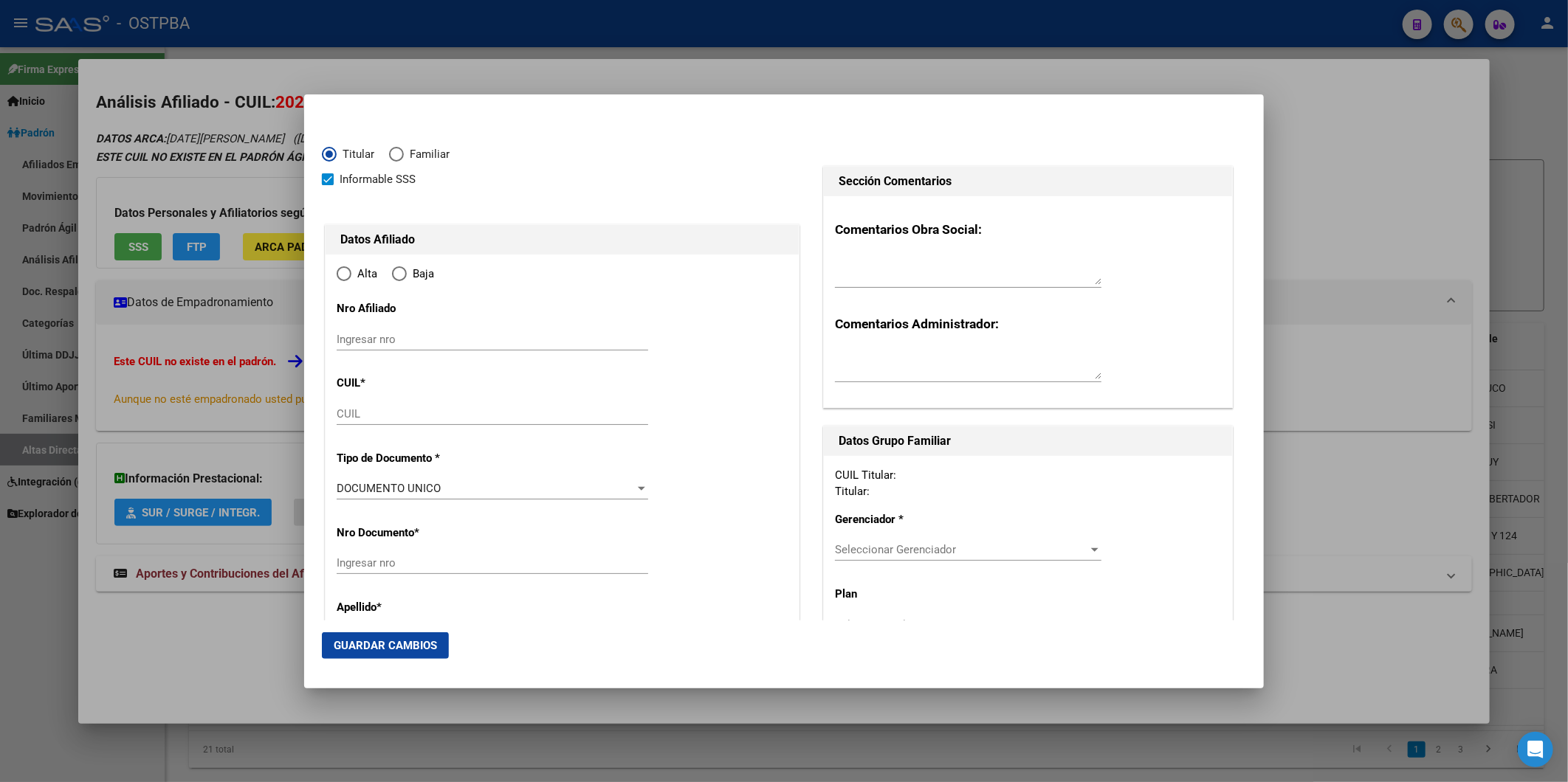
type input "20-27497265-4"
type input "27497265"
type input "[DATE][PERSON_NAME]"
type input "[PERSON_NAME]"
type input "[DATE]"
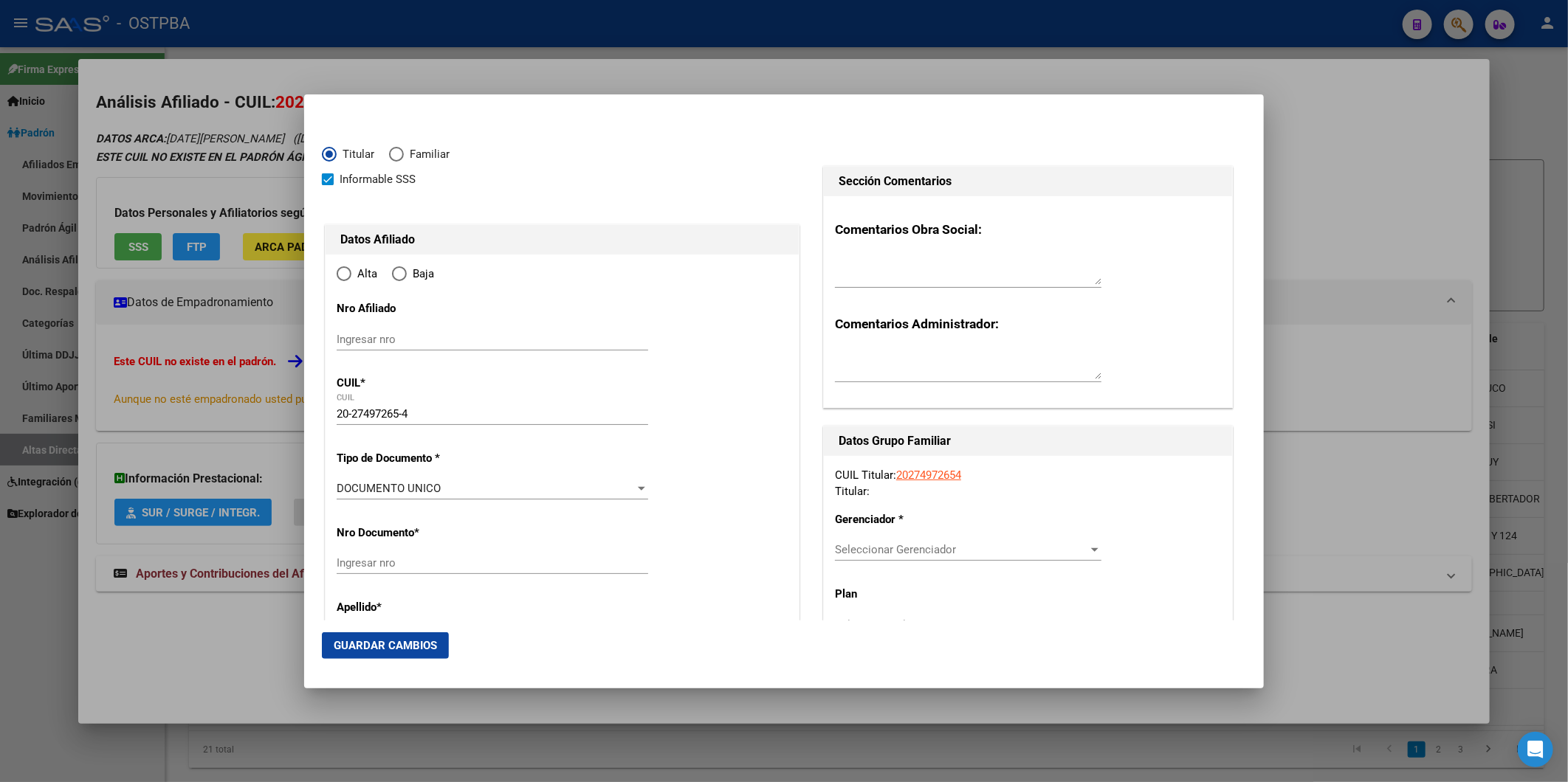
type input "CABA"
type input "1069"
type input "CHACABUCO"
type input "1180"
type input "8"
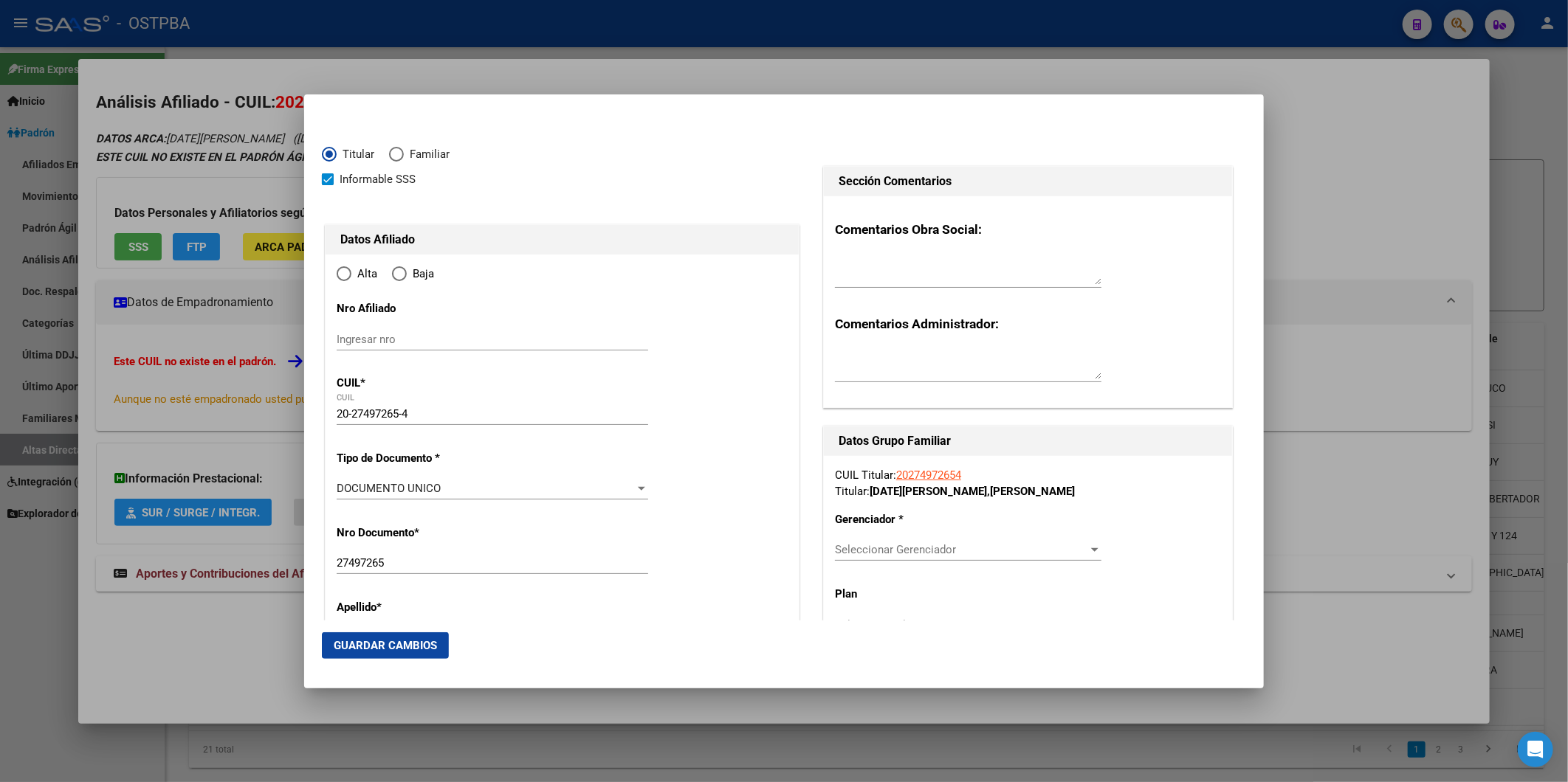
type input "CABA"
radio input "true"
drag, startPoint x: 340, startPoint y: 486, endPoint x: 322, endPoint y: 454, distance: 36.7
click at [340, 487] on input "Ingresar fecha" at bounding box center [492, 493] width 311 height 24
type input "[DATE]"
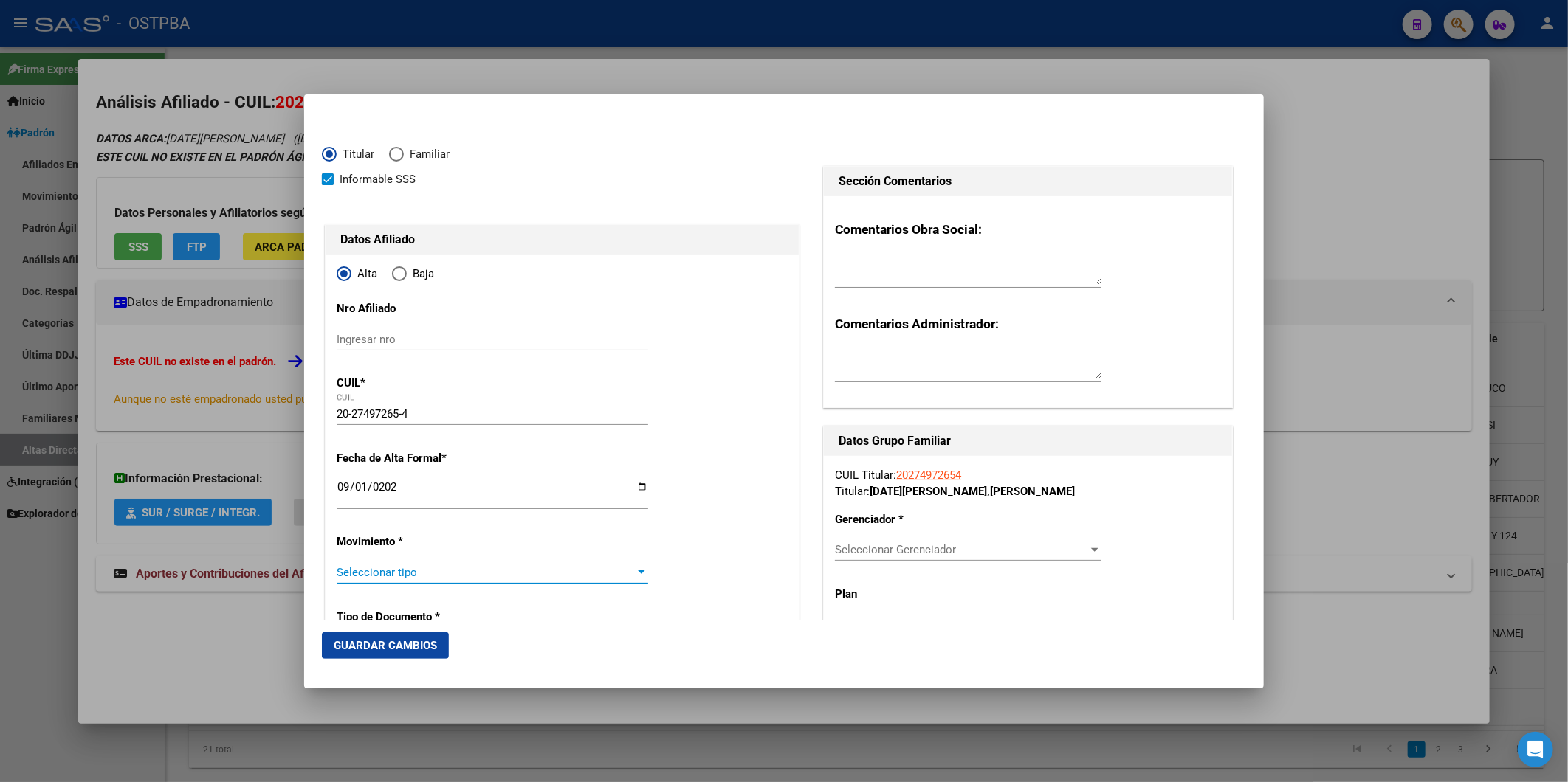
click at [635, 572] on div at bounding box center [641, 572] width 13 height 11
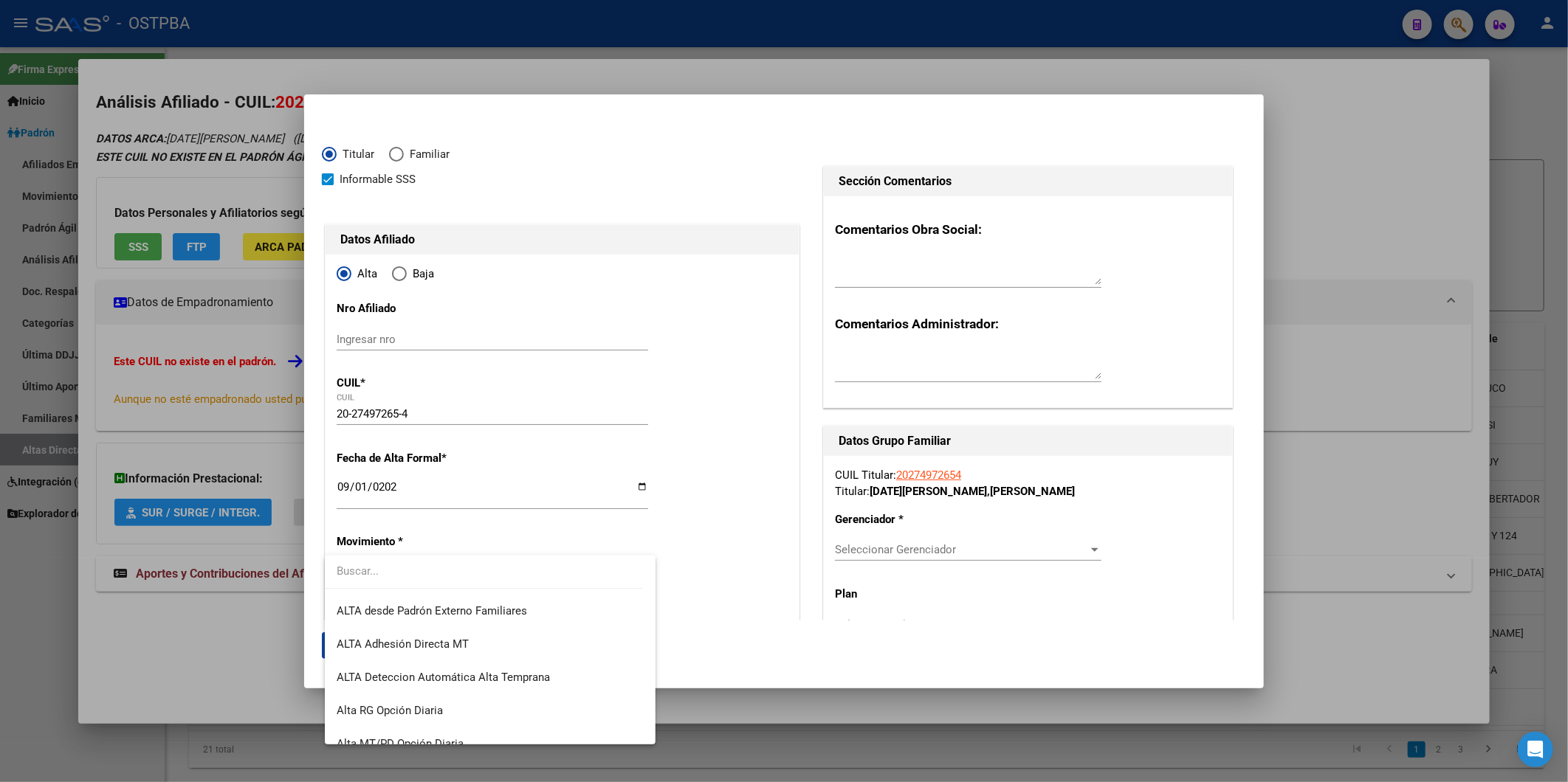
scroll to position [508, 0]
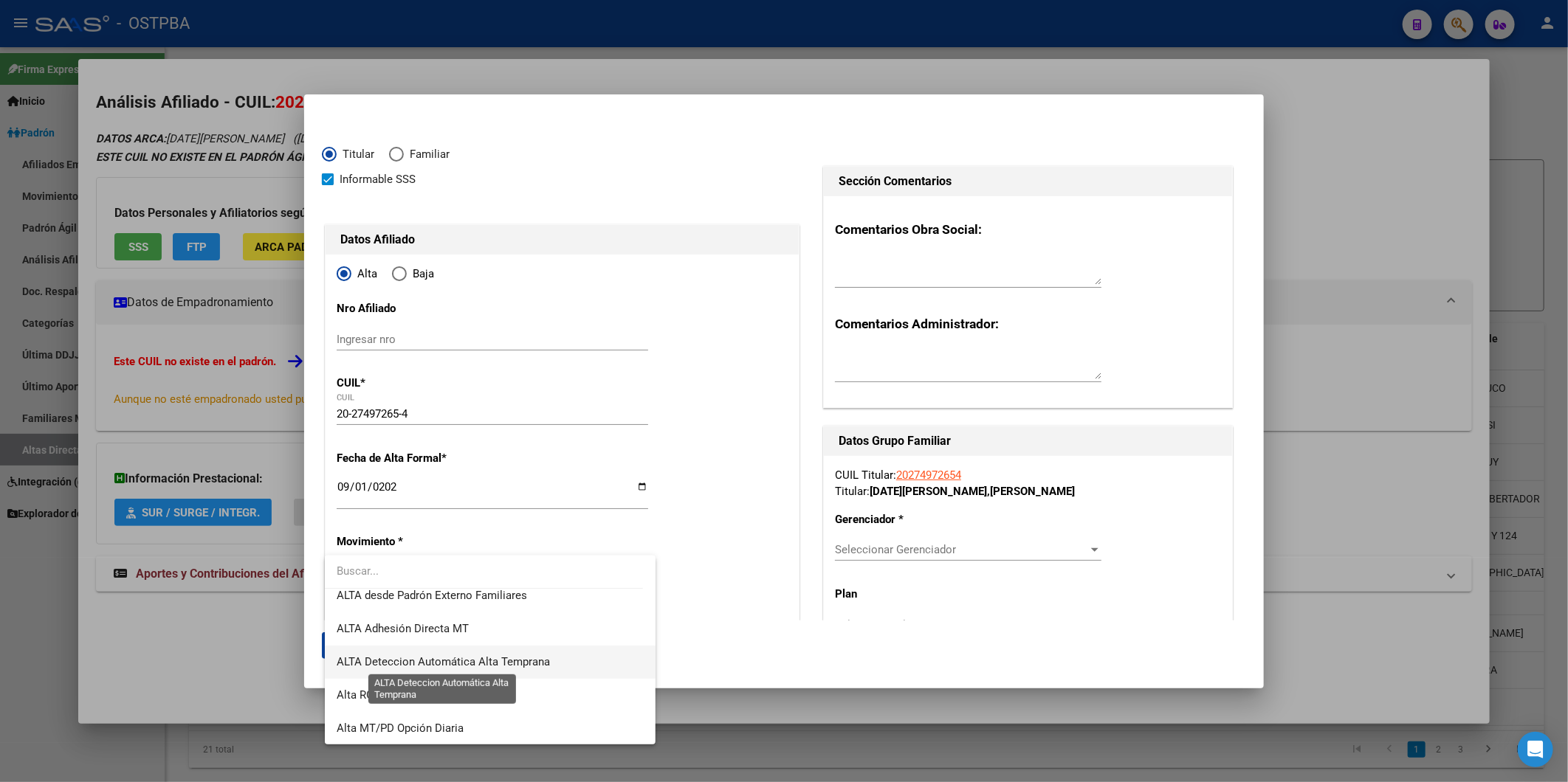
click at [542, 657] on span "ALTA Deteccion Automática Alta Temprana" at bounding box center [444, 661] width 213 height 13
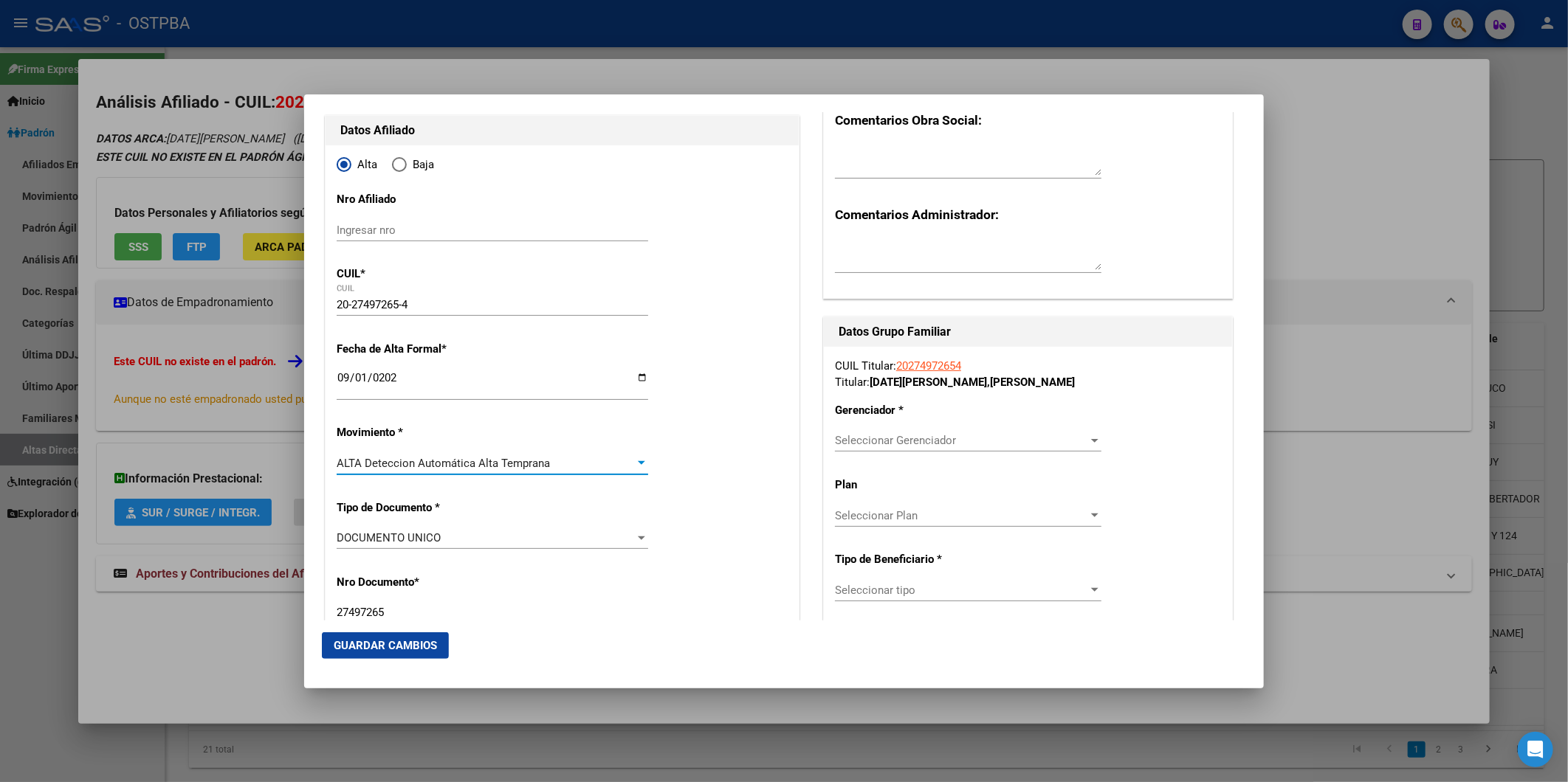
scroll to position [246, 0]
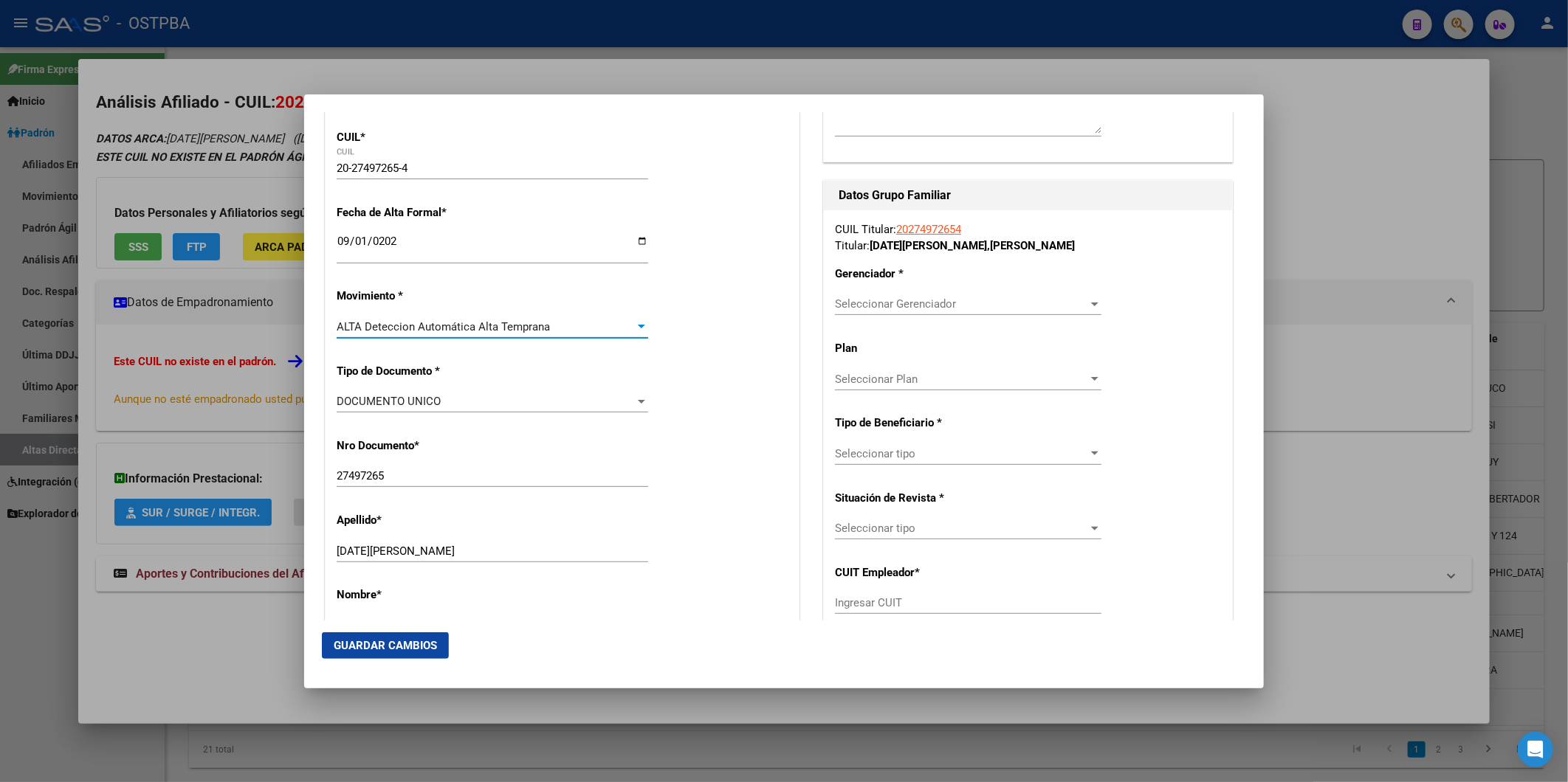
click at [1088, 301] on div at bounding box center [1094, 303] width 13 height 11
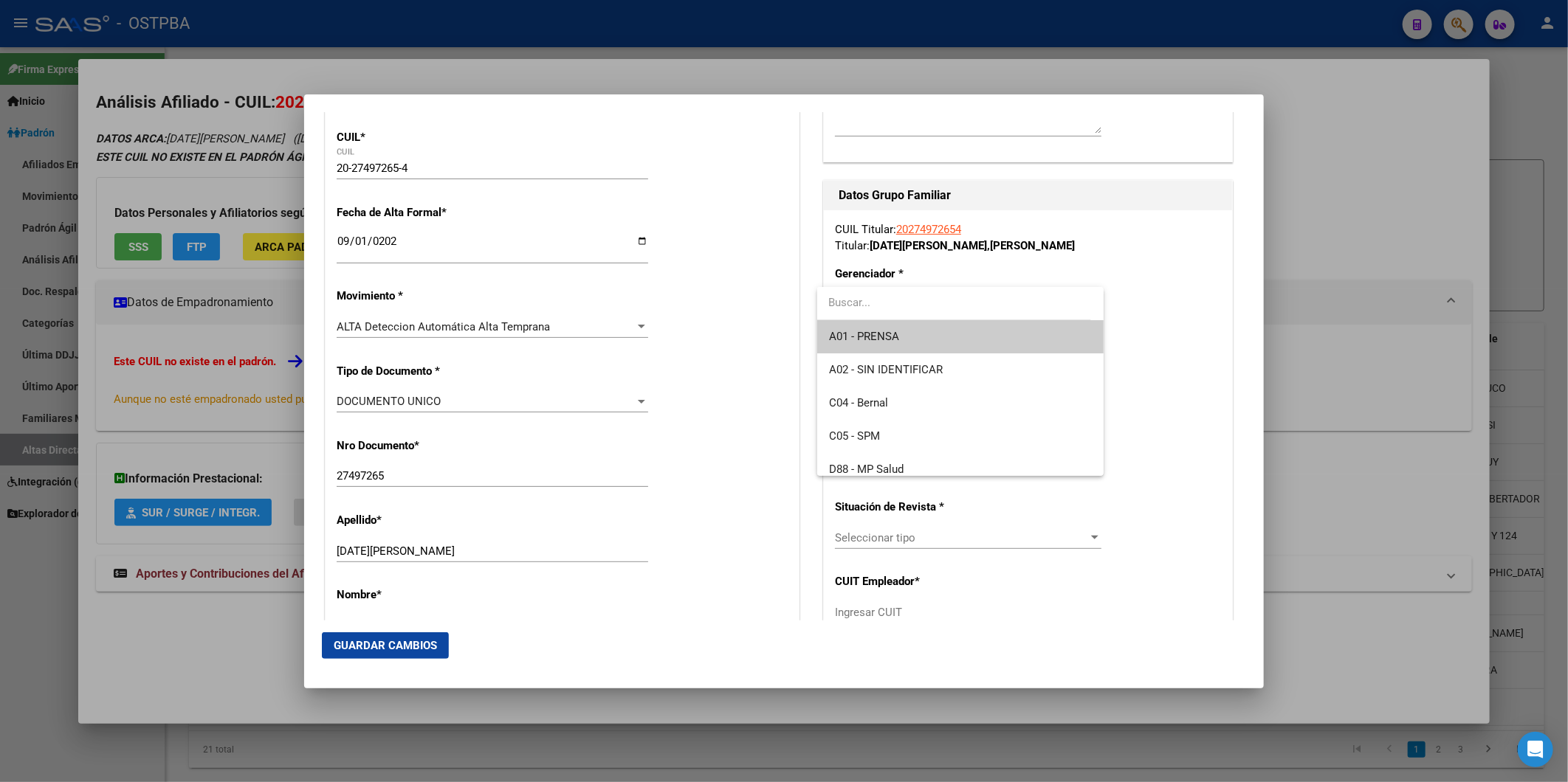
click at [971, 345] on span "A01 - PRENSA" at bounding box center [960, 337] width 263 height 34
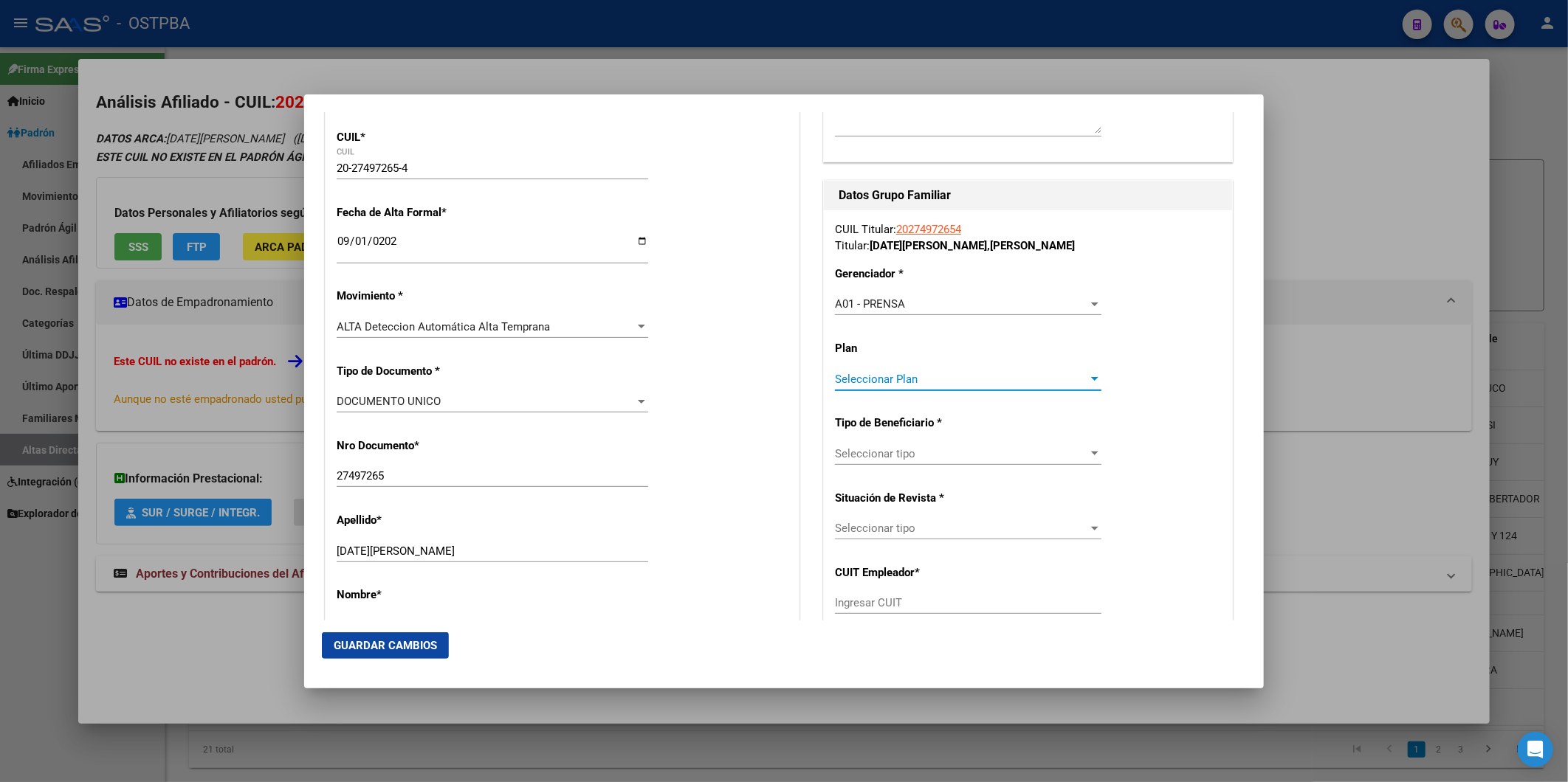
click at [1091, 377] on div at bounding box center [1094, 379] width 7 height 4
click at [1046, 416] on span "A01" at bounding box center [960, 412] width 263 height 34
click at [1091, 453] on div at bounding box center [1094, 453] width 7 height 4
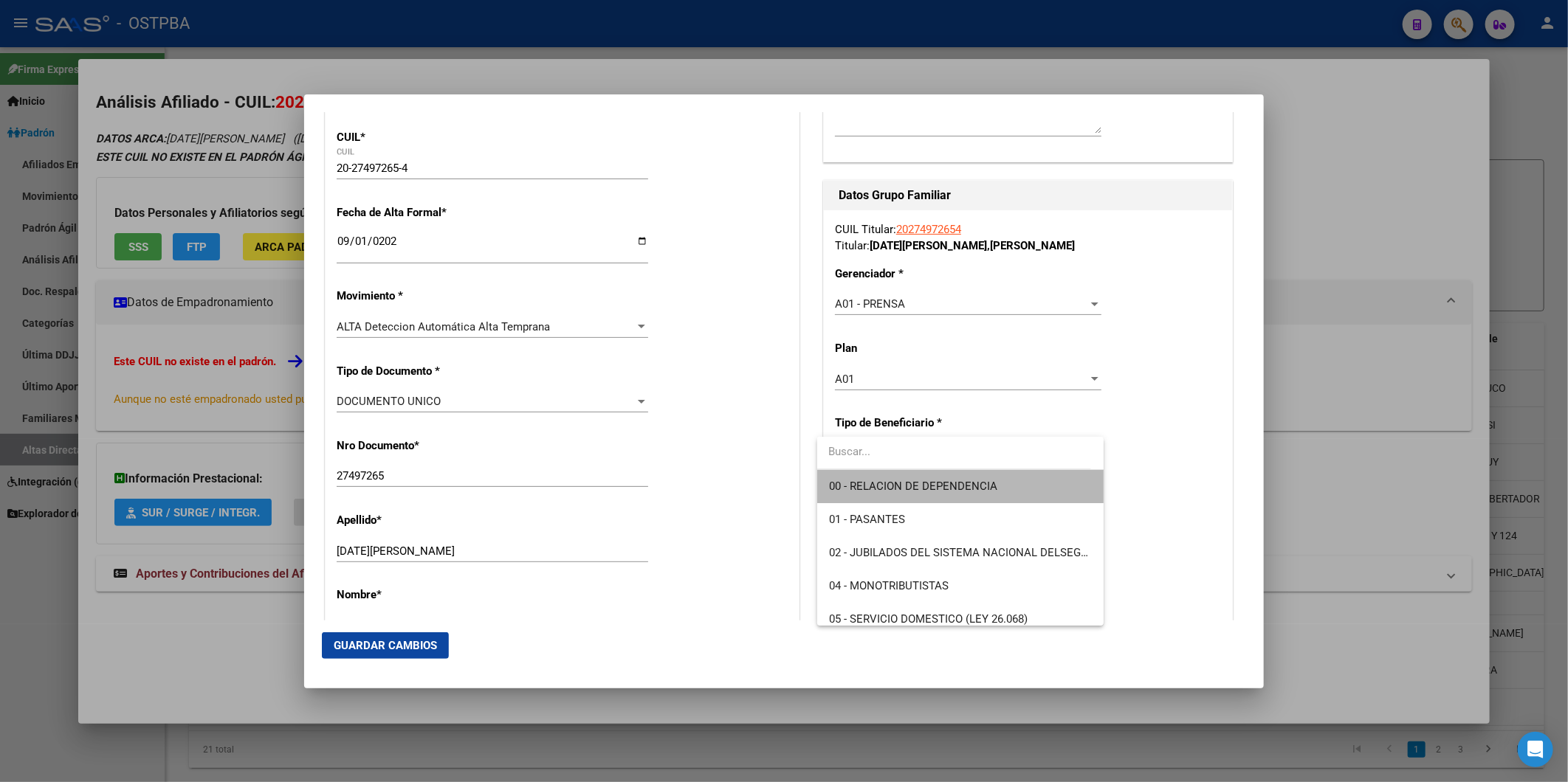
click at [1044, 486] on span "00 - RELACION DE DEPENDENCIA" at bounding box center [960, 487] width 263 height 34
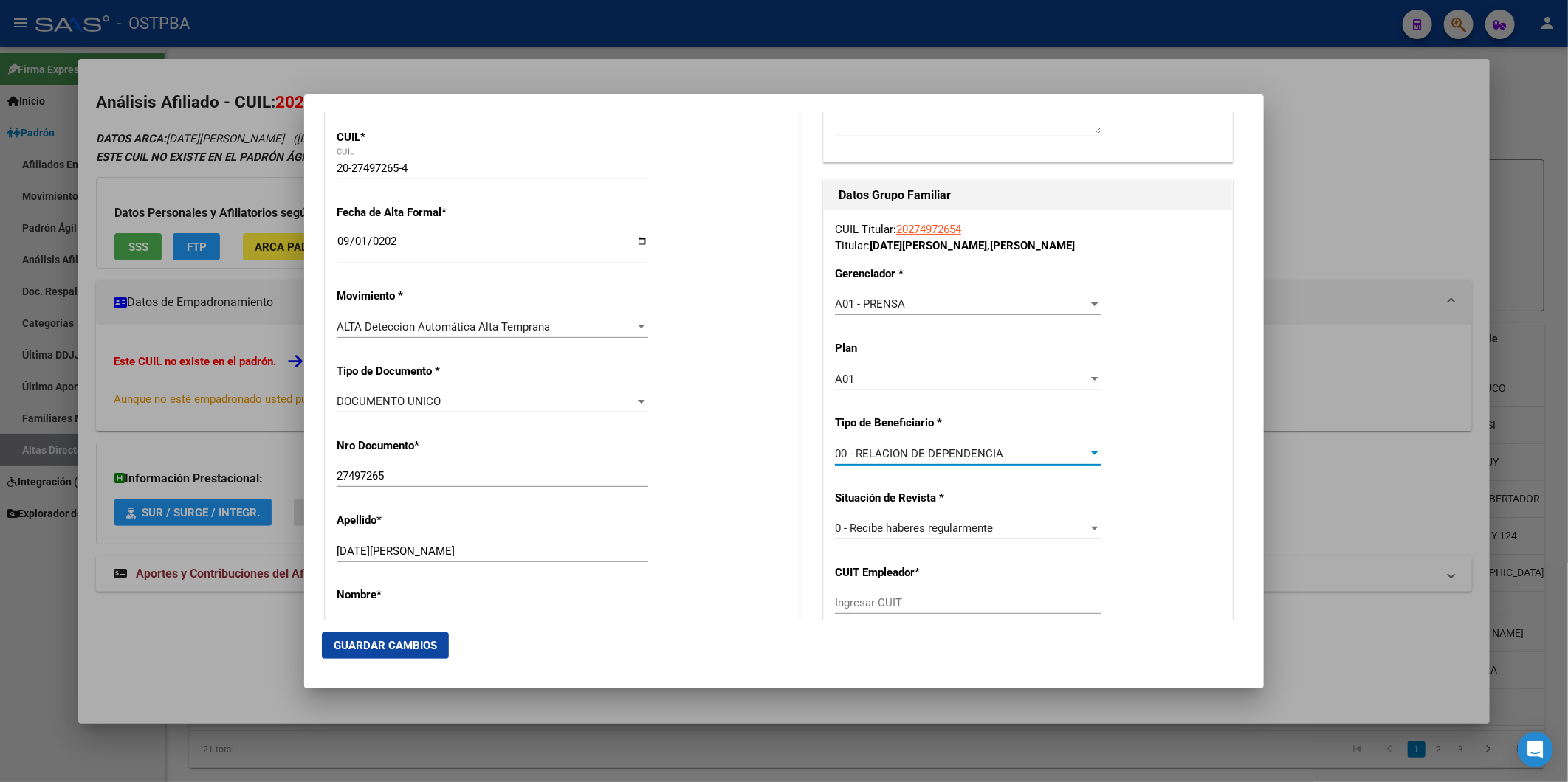
type input "30-70895372-1"
click at [400, 648] on span "Guardar Cambios" at bounding box center [385, 645] width 103 height 13
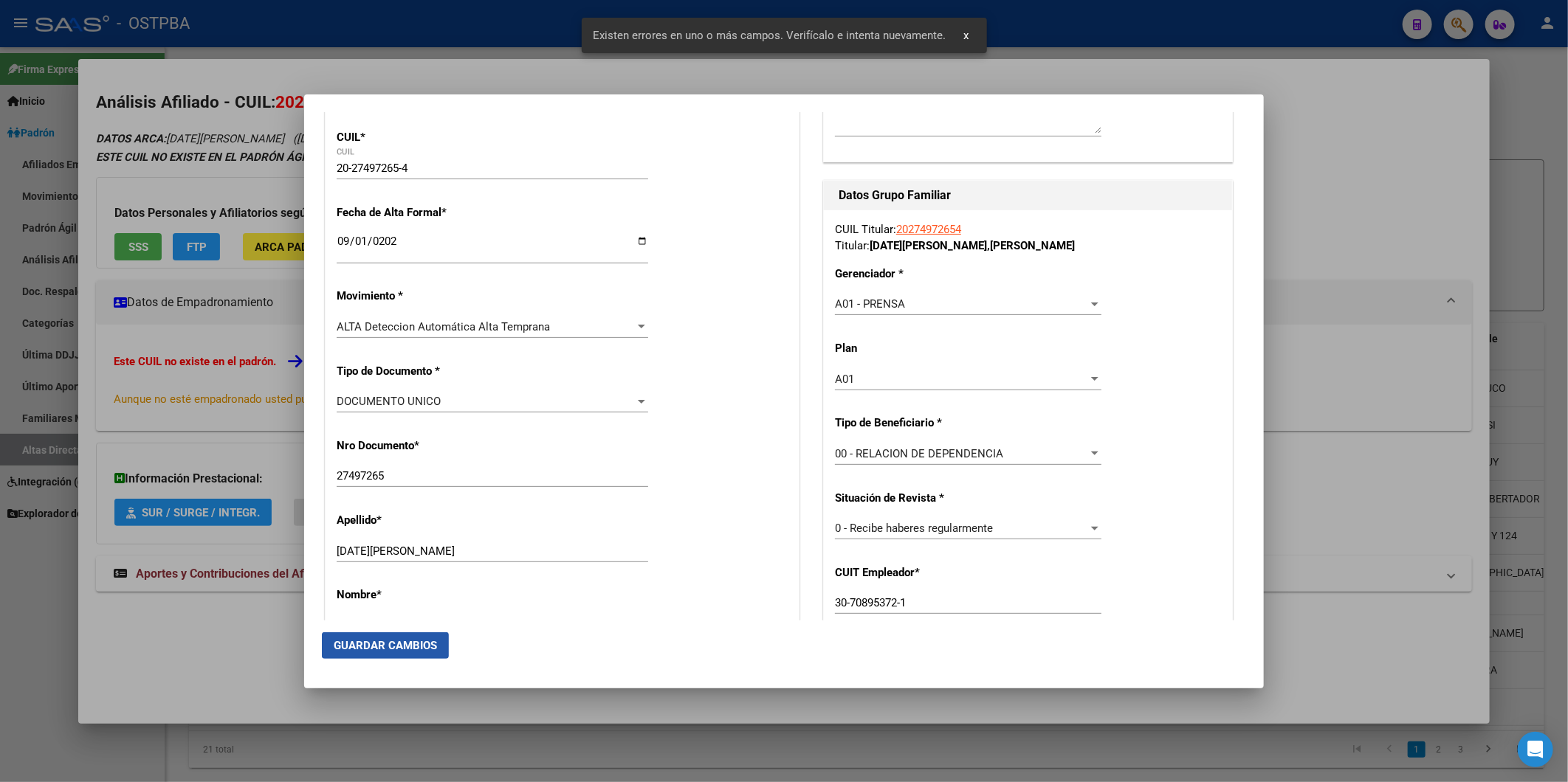
click at [400, 647] on span "Guardar Cambios" at bounding box center [385, 645] width 103 height 13
click at [1537, 285] on div at bounding box center [784, 391] width 1568 height 782
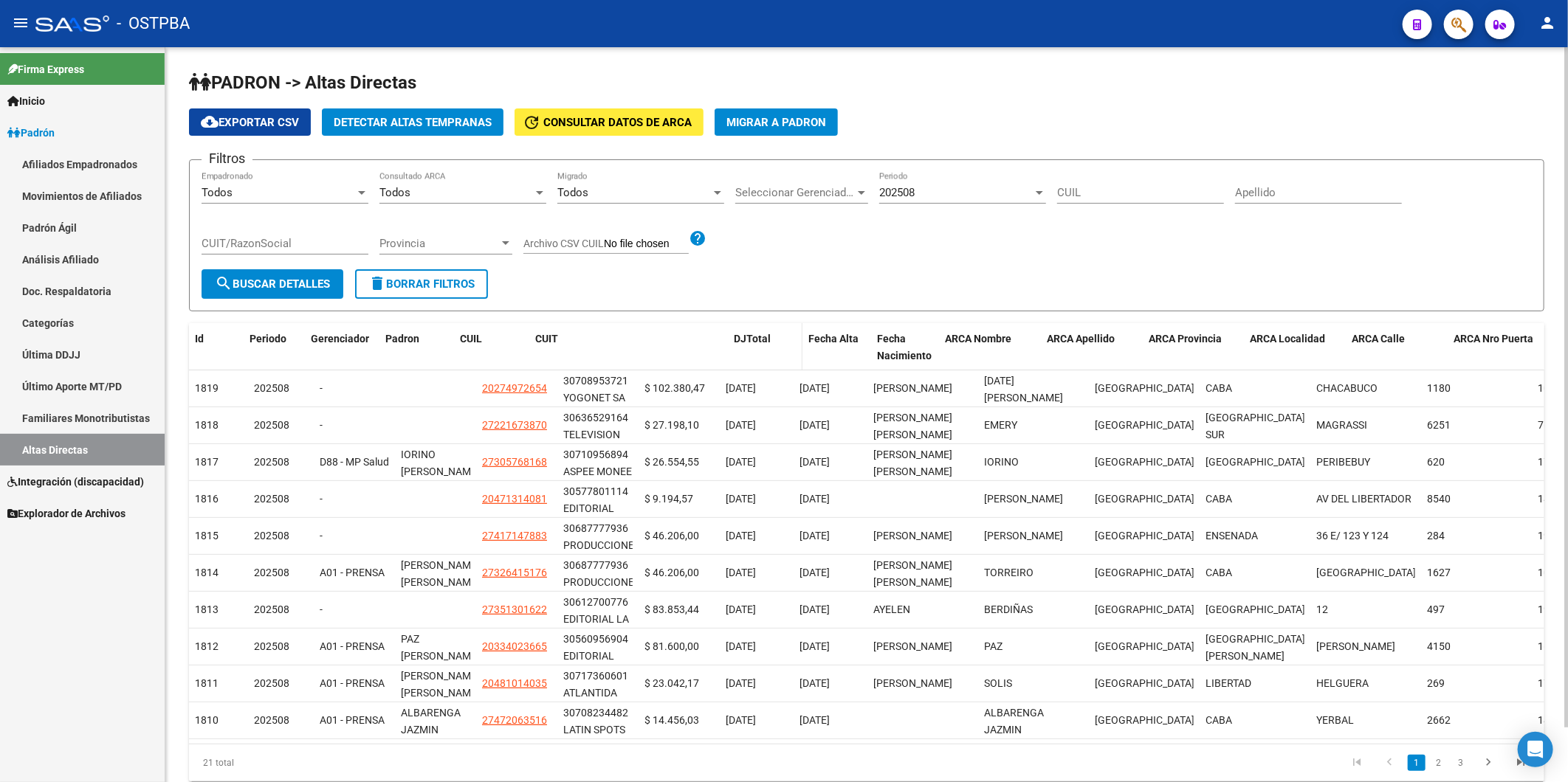
drag, startPoint x: 637, startPoint y: 368, endPoint x: 788, endPoint y: 368, distance: 151.0
click at [788, 368] on div "Id Periodo Gerenciador [PERSON_NAME] CUIL CUIT DJTotal Fecha Alta Fecha Nacimie…" at bounding box center [971, 347] width 1564 height 48
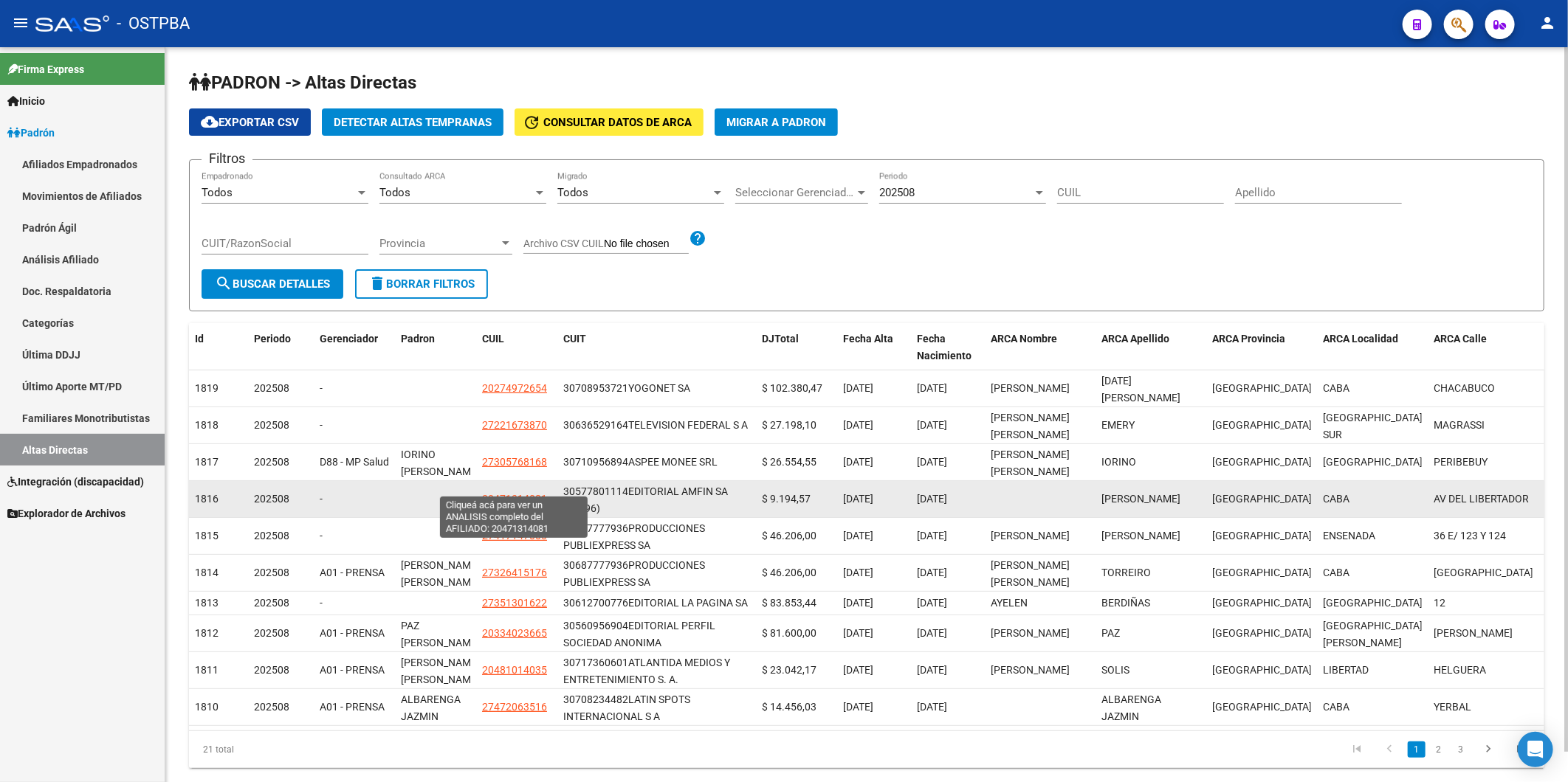
click at [519, 493] on span "20471314081" at bounding box center [515, 498] width 65 height 11
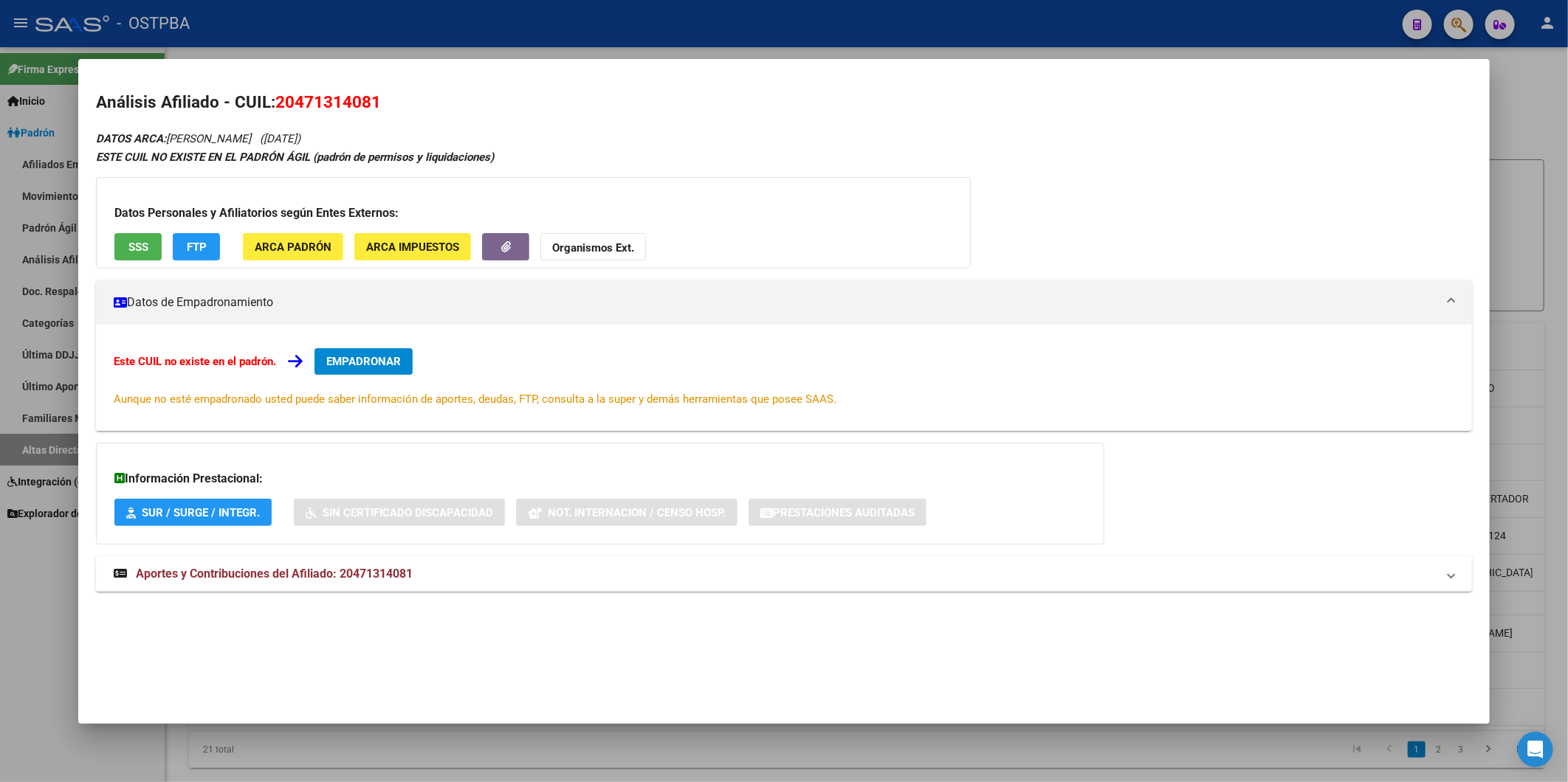
click at [375, 363] on span "EMPADRONAR" at bounding box center [363, 361] width 75 height 13
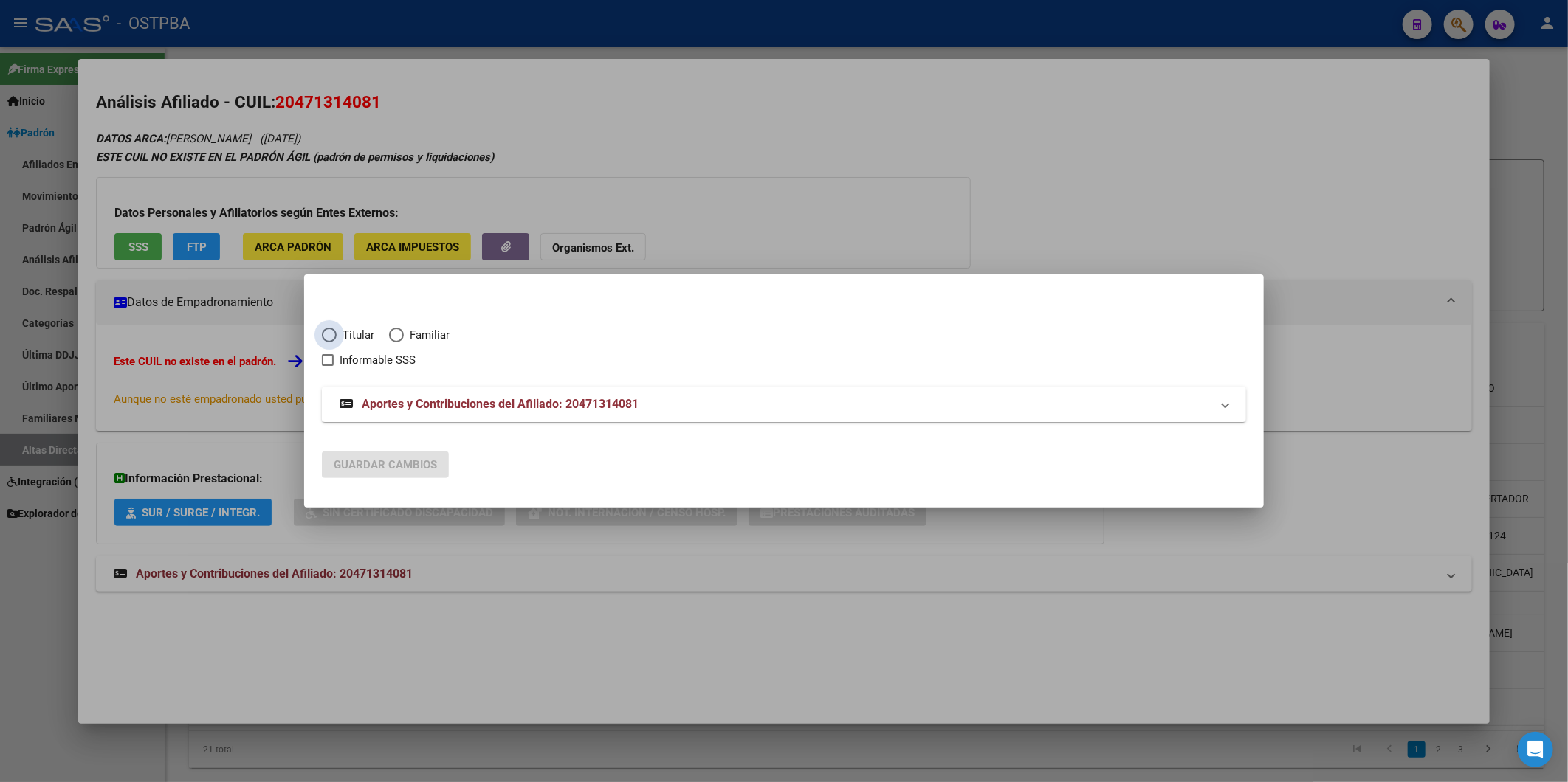
click at [325, 338] on span "Elija una opción" at bounding box center [329, 335] width 15 height 15
click at [325, 338] on input "Titular" at bounding box center [329, 335] width 15 height 15
radio input "true"
checkbox input "true"
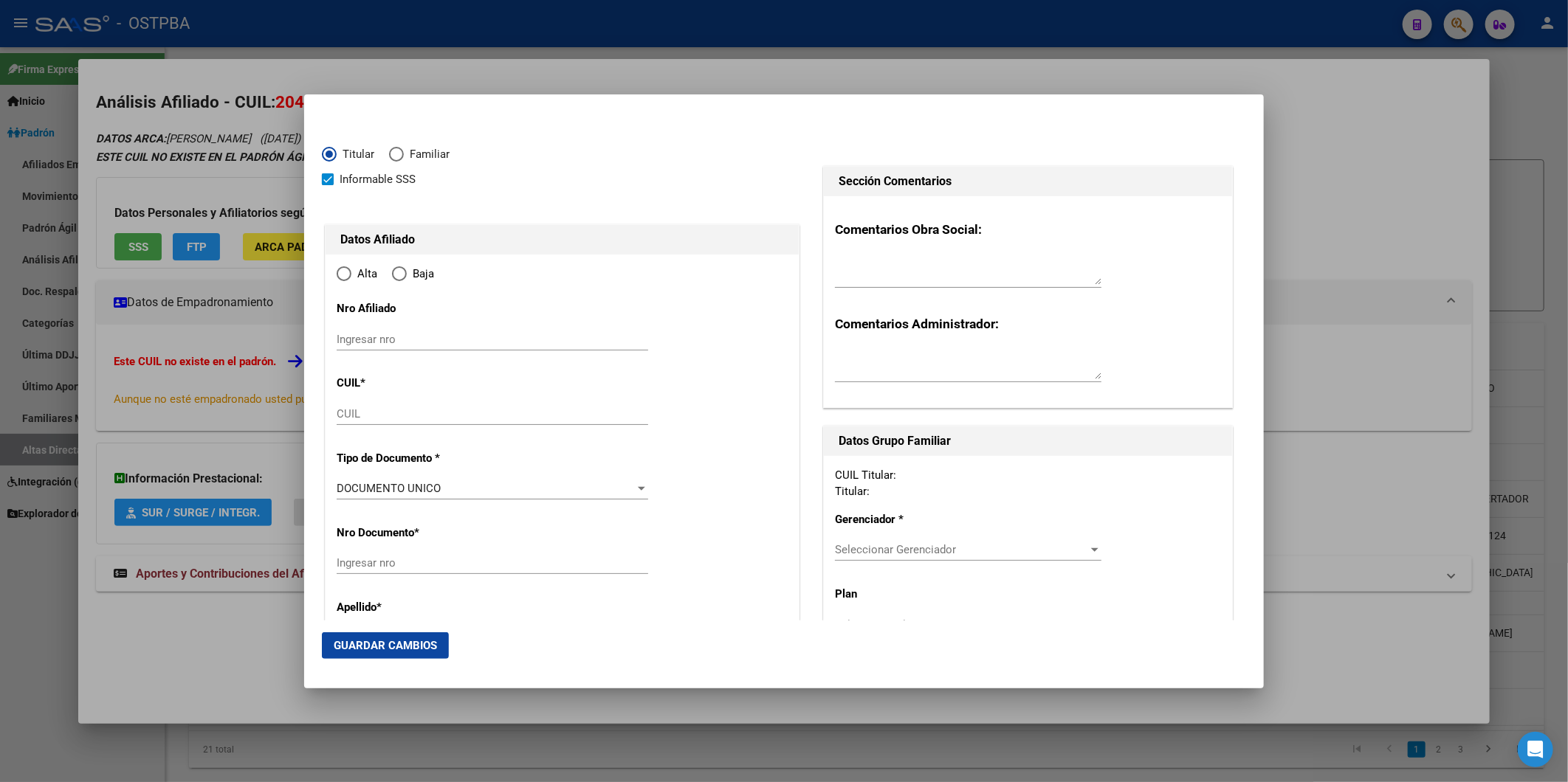
type input "20-47131408-1"
type input "47131408"
type input "[PERSON_NAME]"
type input "[DATE]"
type input "CABA"
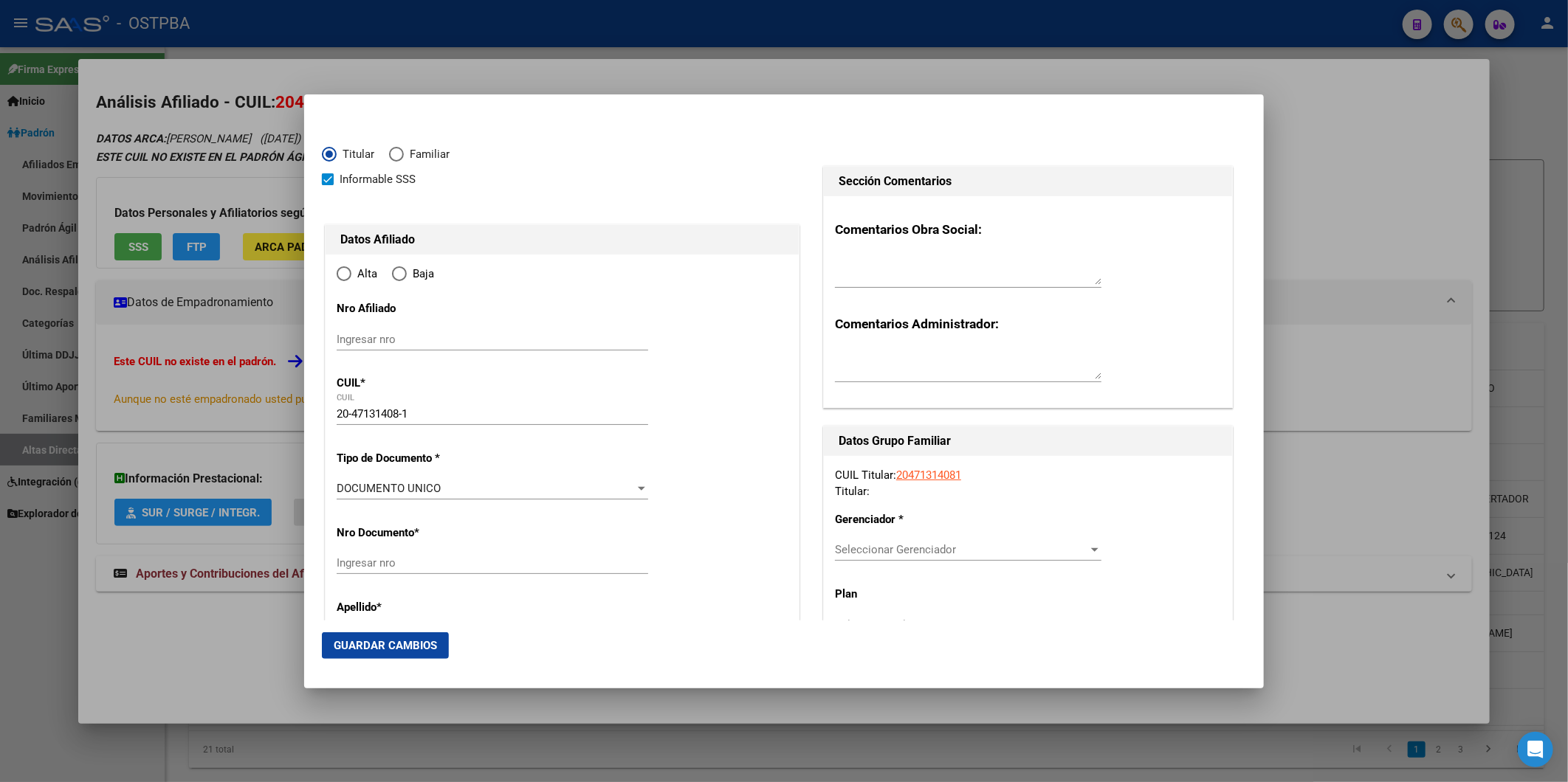
type input "1429"
type input "AV DEL LIBERTADOR"
type input "8540"
type input "02"
type input "CABA"
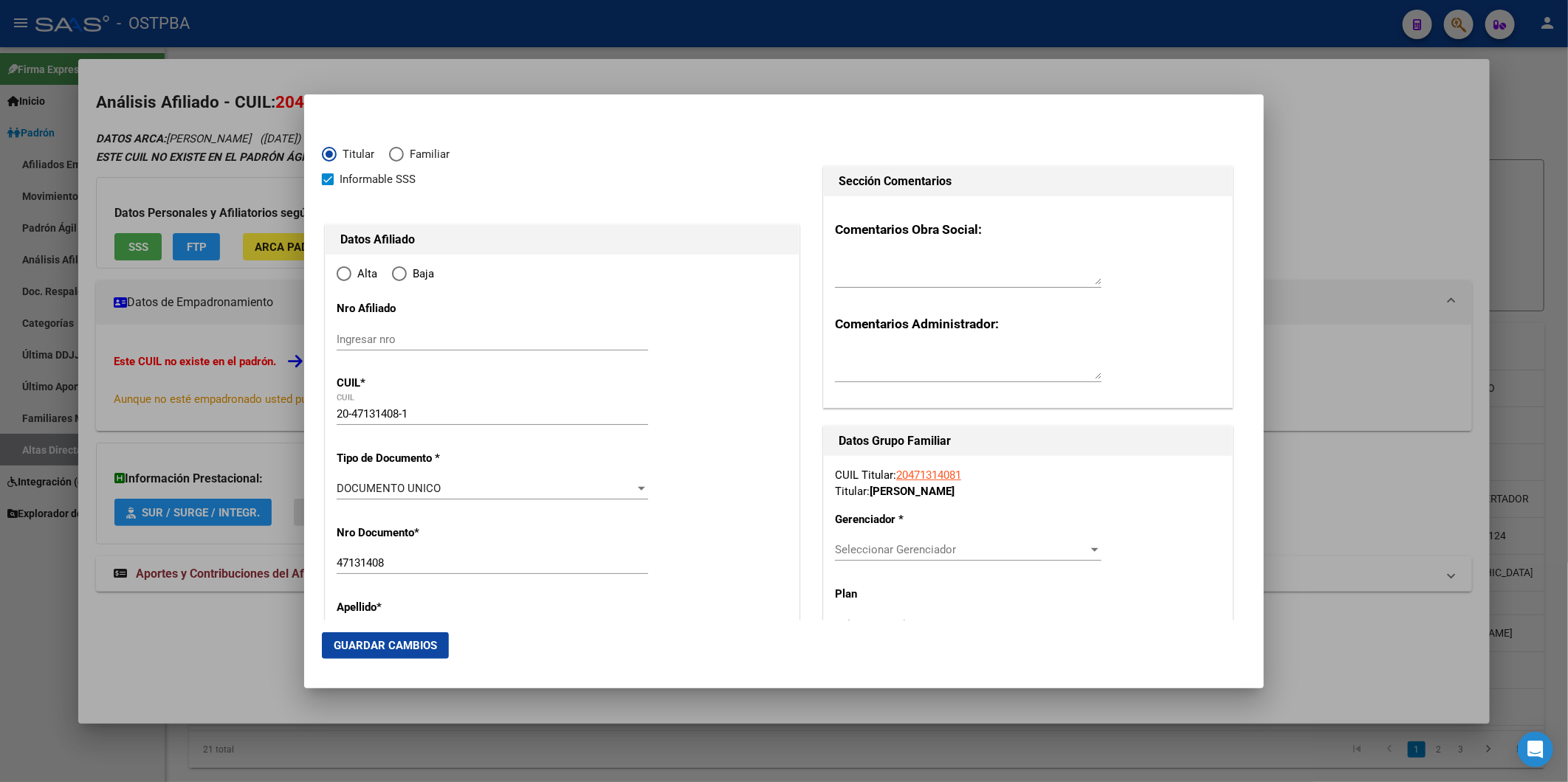
radio input "true"
click at [350, 488] on input "Ingresar fecha" at bounding box center [492, 493] width 311 height 24
type input "[DATE]"
click at [635, 571] on div at bounding box center [641, 572] width 13 height 11
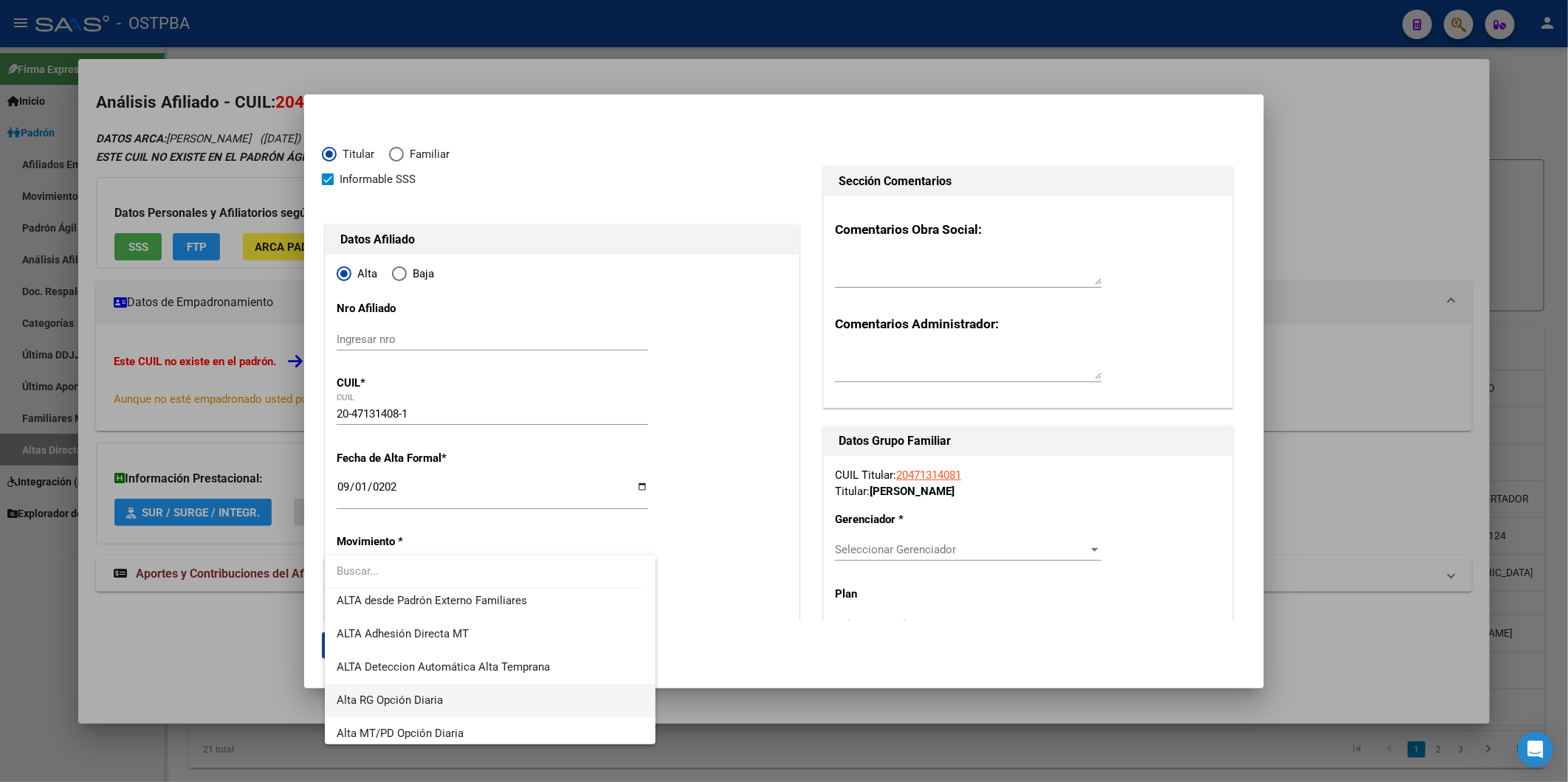
scroll to position [508, 0]
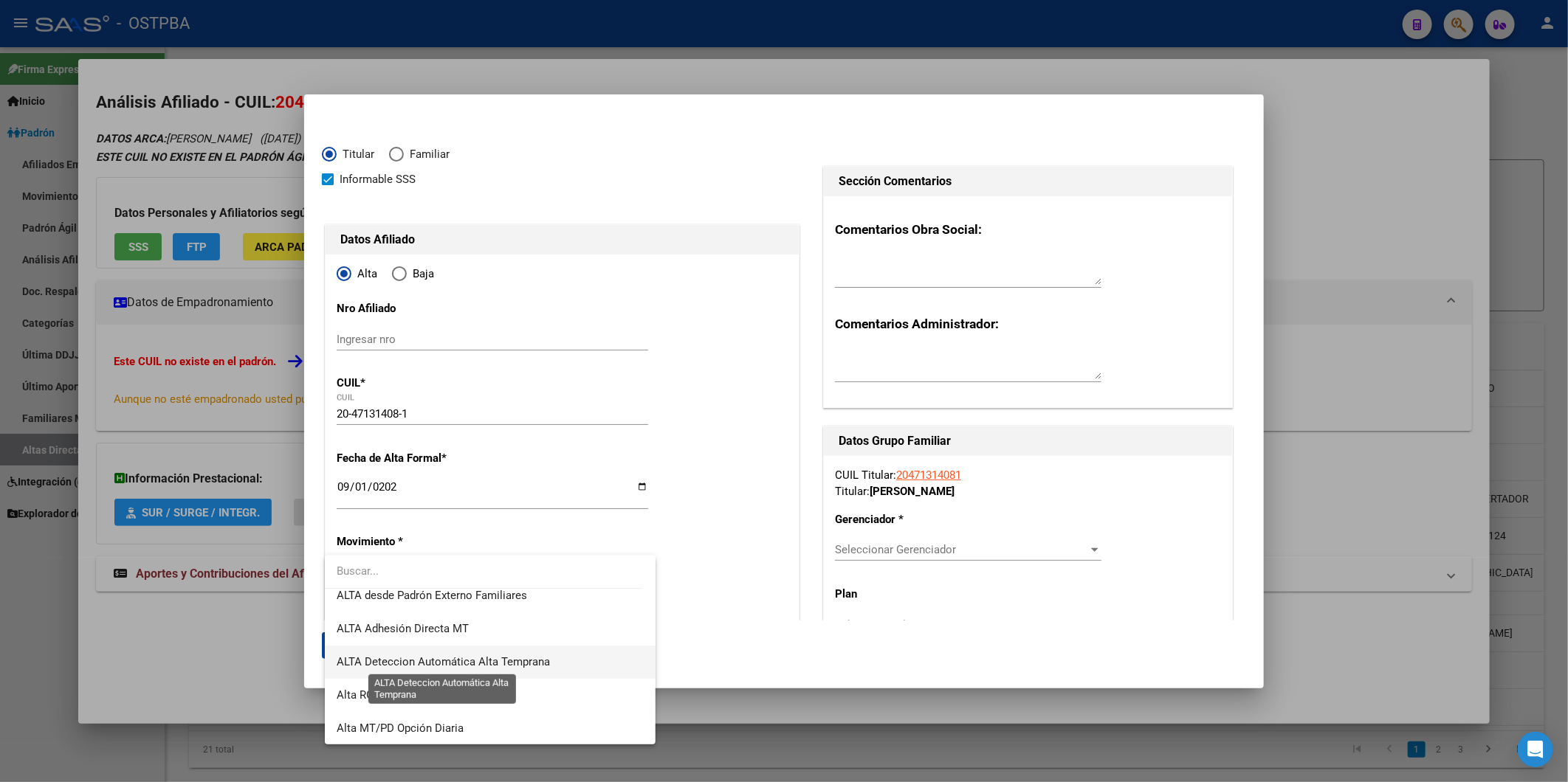
click at [535, 665] on span "ALTA Deteccion Automática Alta Temprana" at bounding box center [444, 661] width 213 height 13
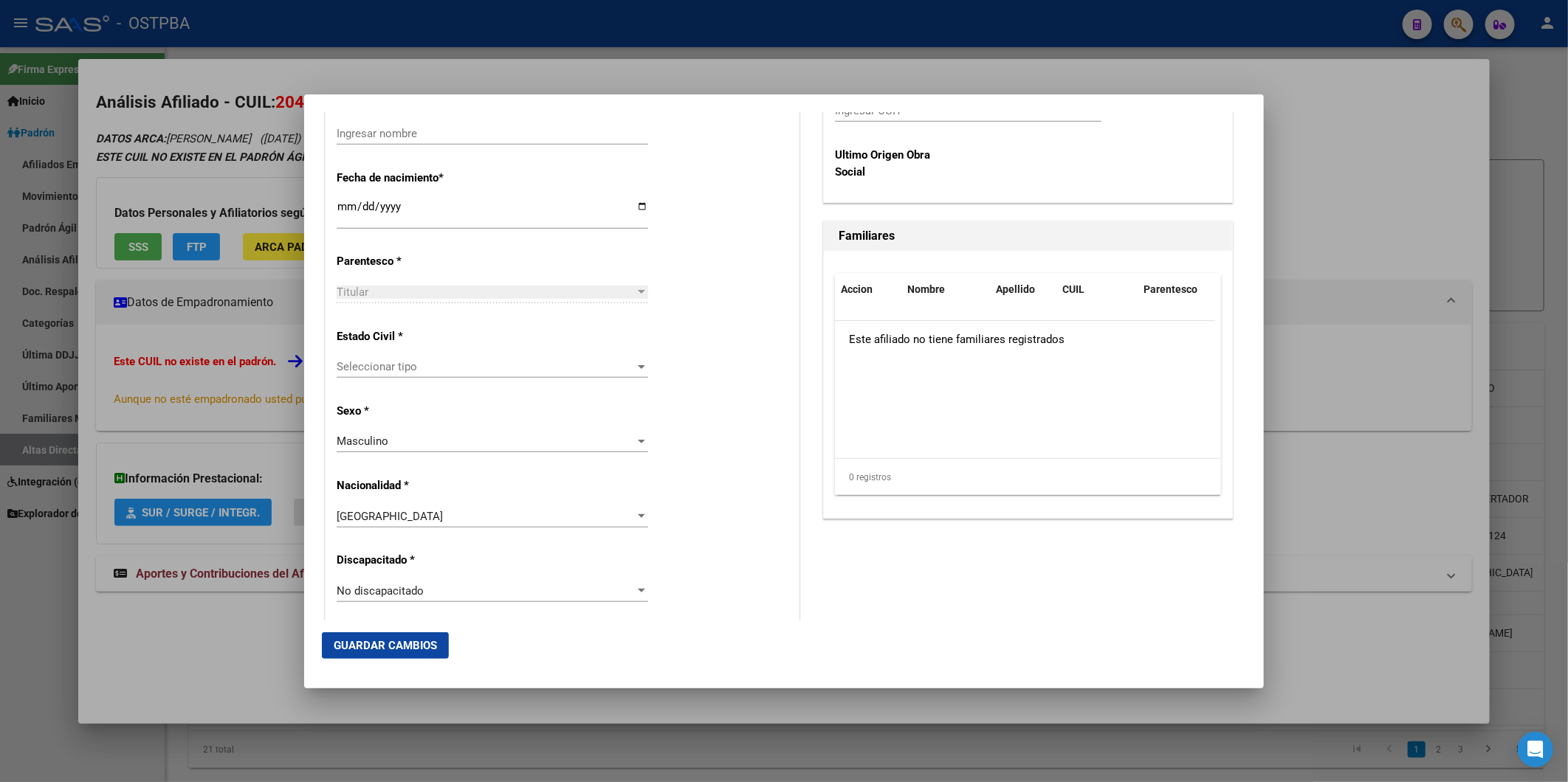
scroll to position [573, 0]
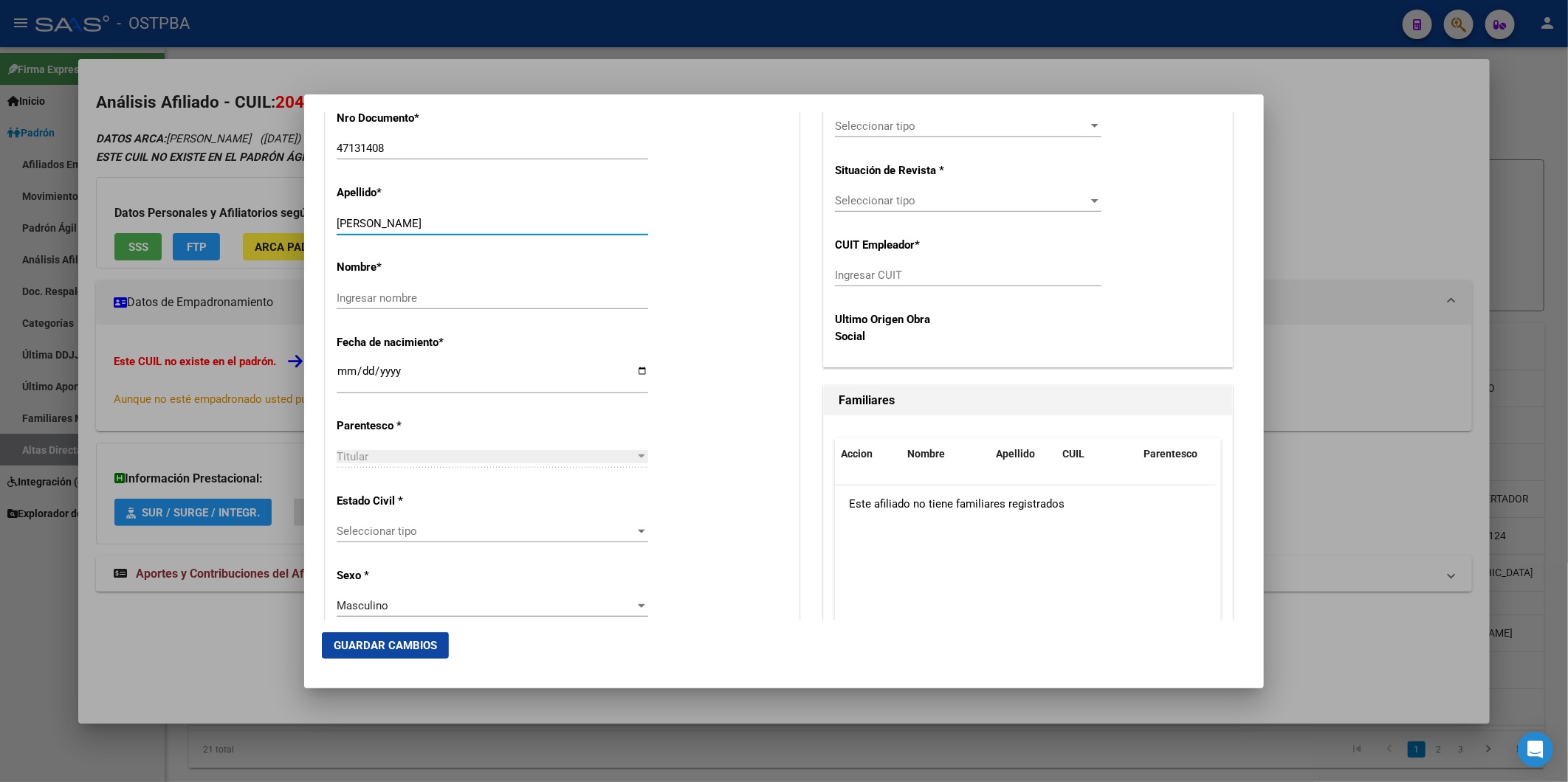
drag, startPoint x: 399, startPoint y: 219, endPoint x: 504, endPoint y: 225, distance: 105.2
click at [504, 225] on input "[PERSON_NAME]" at bounding box center [492, 223] width 311 height 13
drag, startPoint x: 476, startPoint y: 227, endPoint x: 400, endPoint y: 224, distance: 76.1
click at [400, 224] on input "[PERSON_NAME]" at bounding box center [492, 223] width 311 height 13
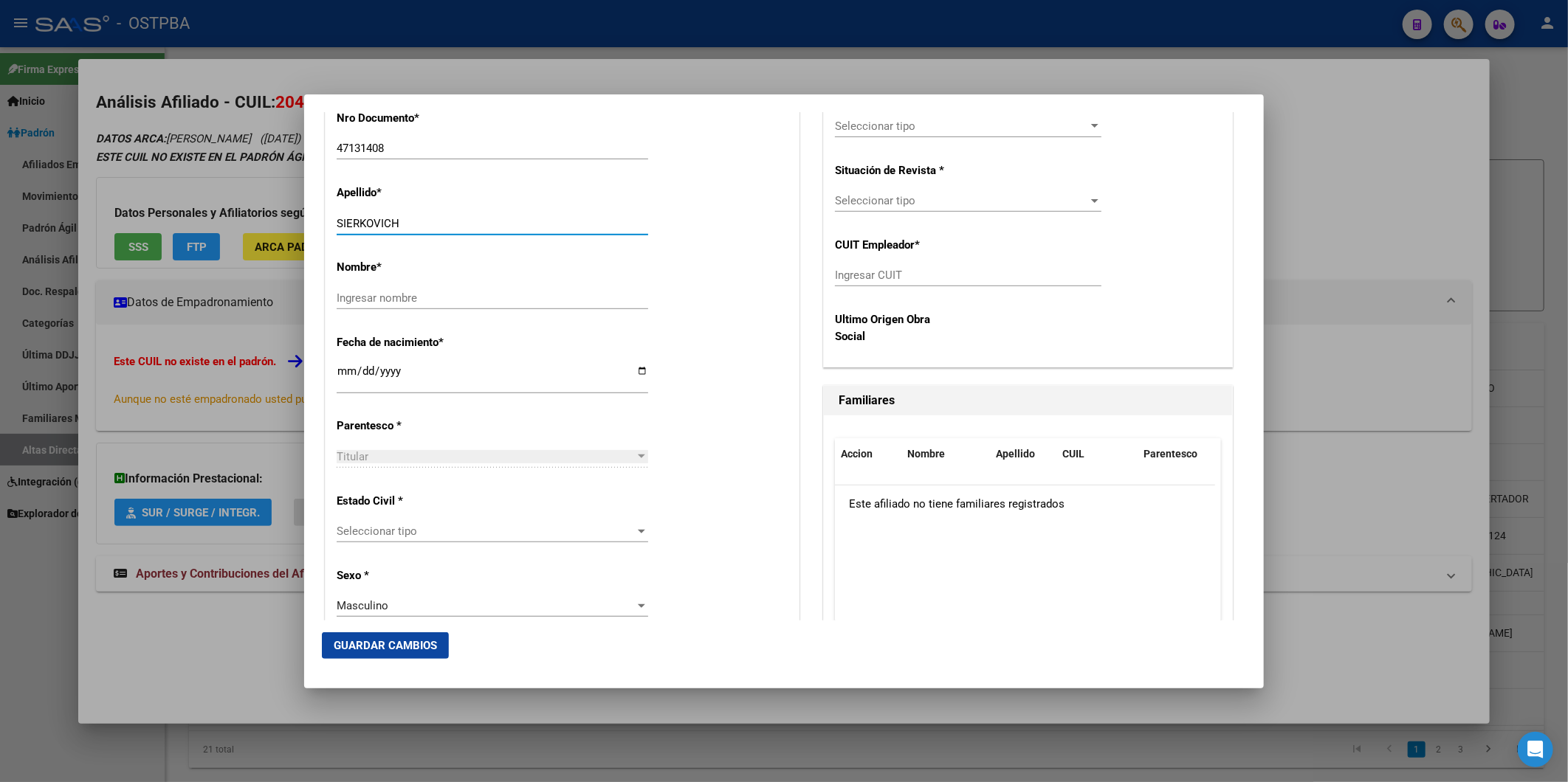
type input "SIERKOVICH"
click at [447, 296] on input "Ingresar nombre" at bounding box center [492, 298] width 311 height 13
paste input "IVAN"
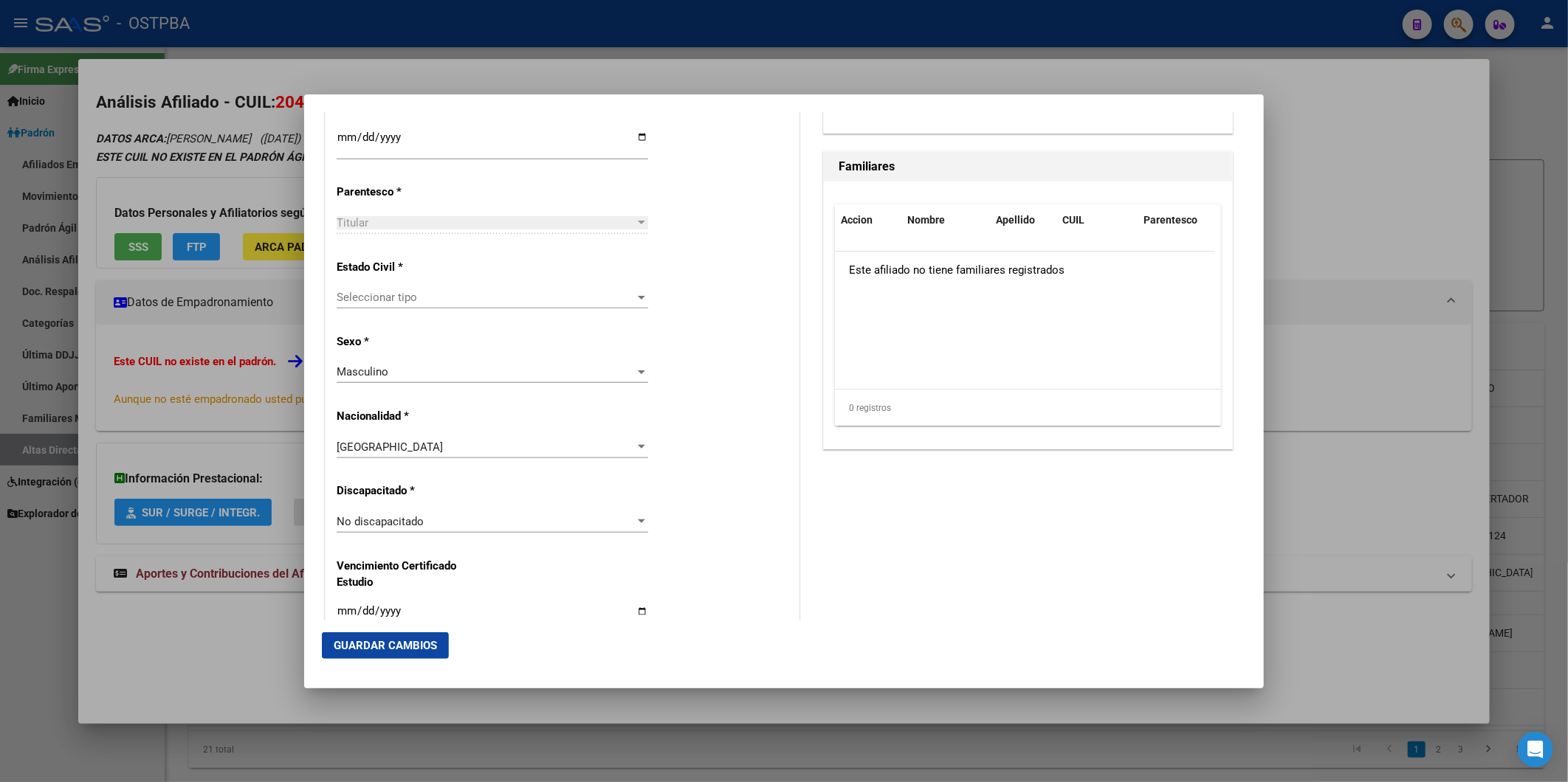
scroll to position [586, 0]
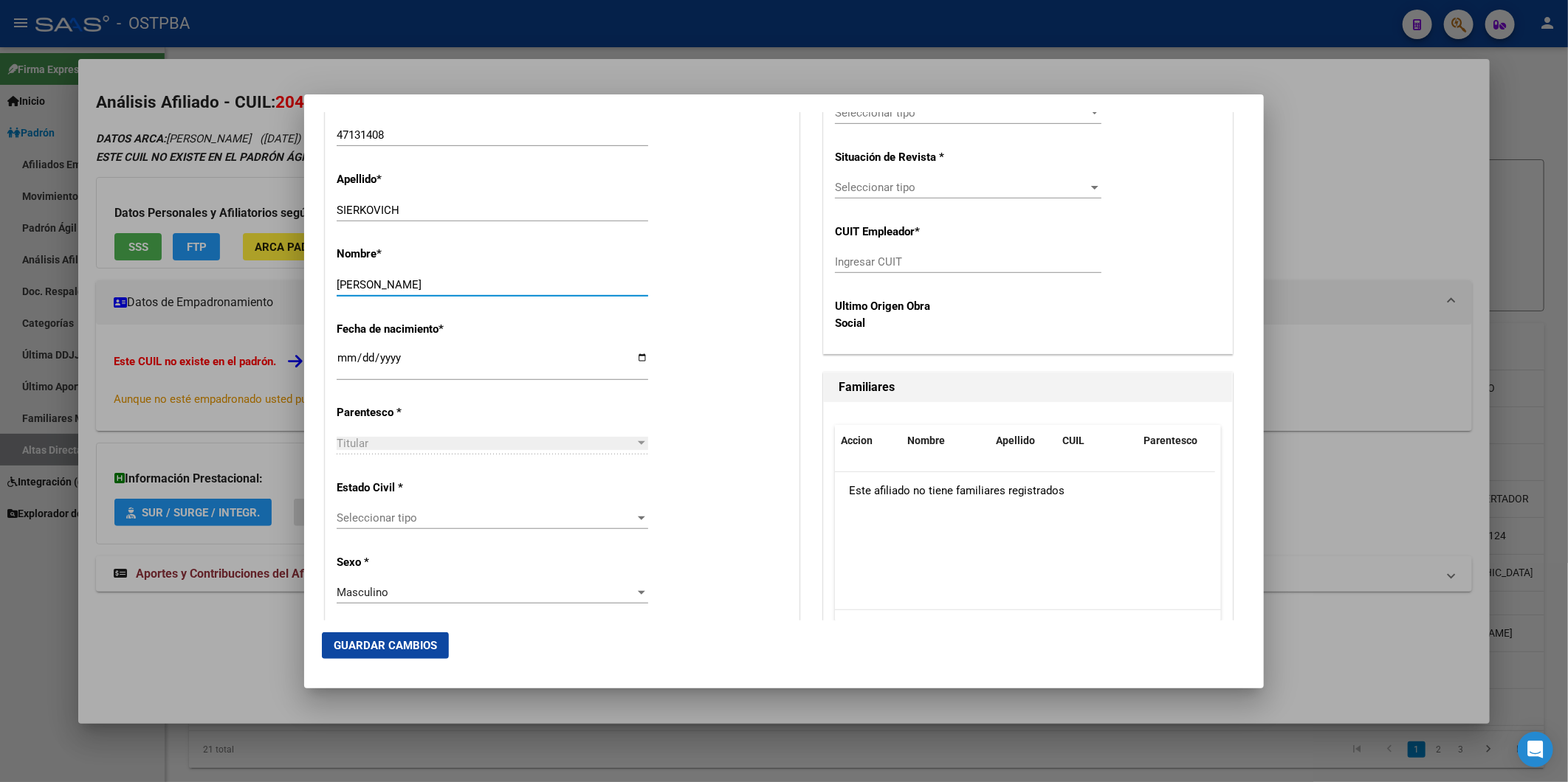
type input "IVAN"
click at [640, 442] on div at bounding box center [641, 443] width 7 height 4
click at [643, 443] on div at bounding box center [641, 443] width 13 height 11
click at [636, 440] on div at bounding box center [641, 443] width 13 height 11
drag, startPoint x: 447, startPoint y: 474, endPoint x: 432, endPoint y: 394, distance: 81.4
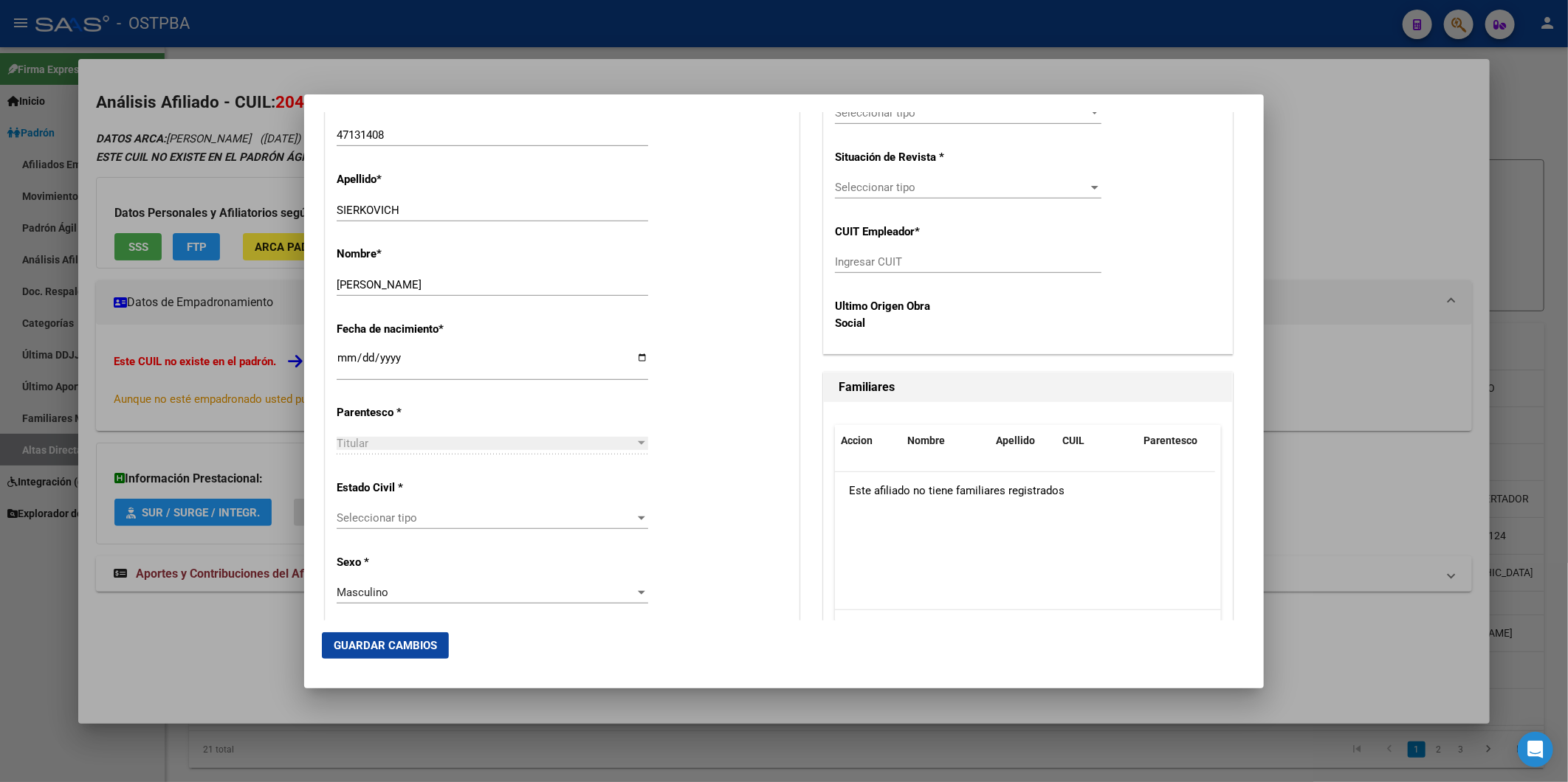
click at [447, 468] on div "Estado Civil * Seleccionar tipo Seleccionar tipo" at bounding box center [562, 505] width 451 height 75
click at [432, 392] on div "2006-02-15 Ingresar fecha" at bounding box center [492, 370] width 311 height 45
click at [541, 423] on div "Alta Baja Nro Afiliado Ingresar nro CUIL * 20-47131408-1 CUIL ARCA Padrón Fecha…" at bounding box center [562, 721] width 474 height 2107
click at [446, 348] on div "2006-02-15 Ingresar fecha" at bounding box center [492, 364] width 311 height 32
click at [638, 442] on div at bounding box center [641, 443] width 7 height 4
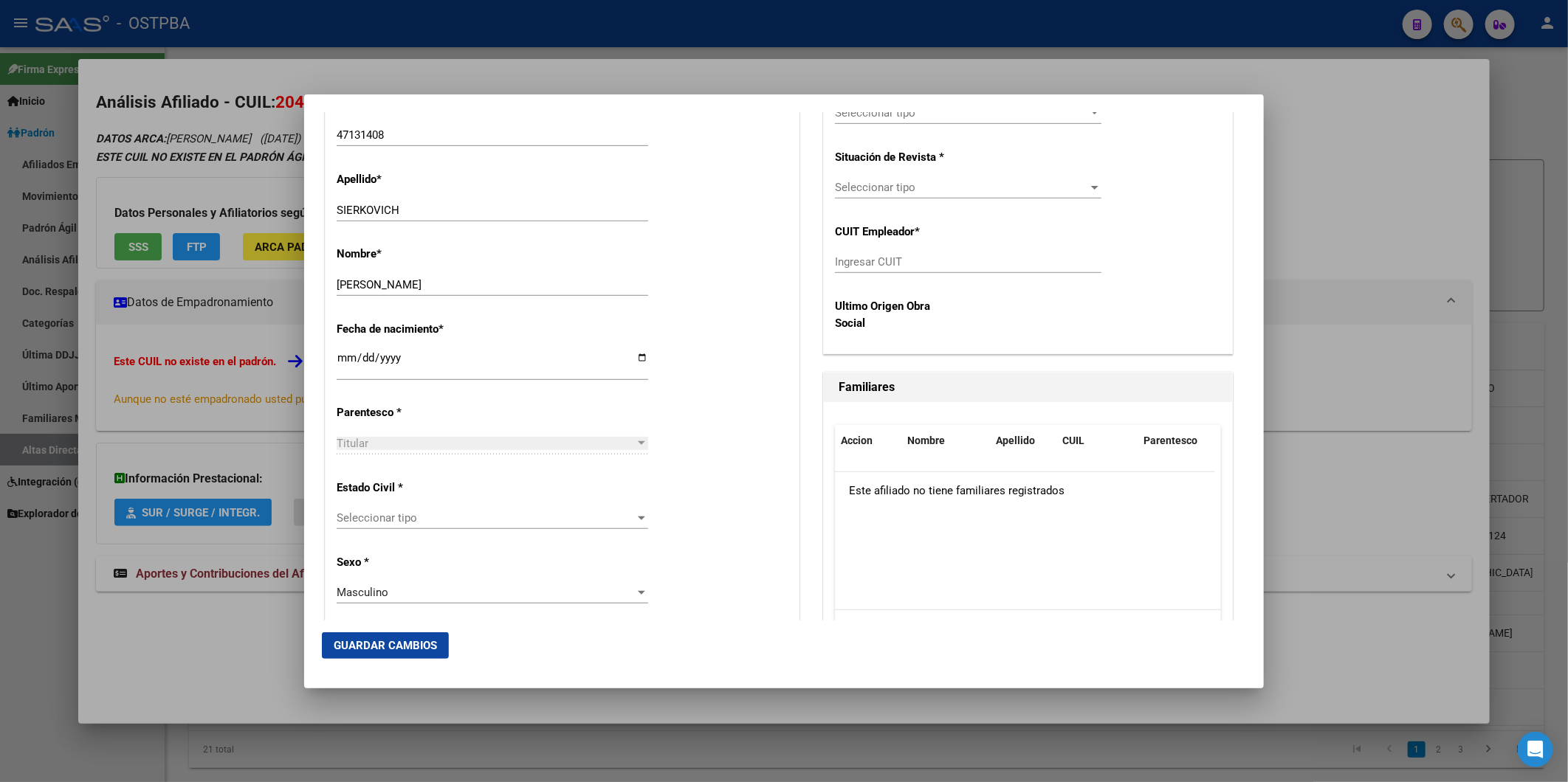
click at [638, 442] on div at bounding box center [641, 443] width 7 height 4
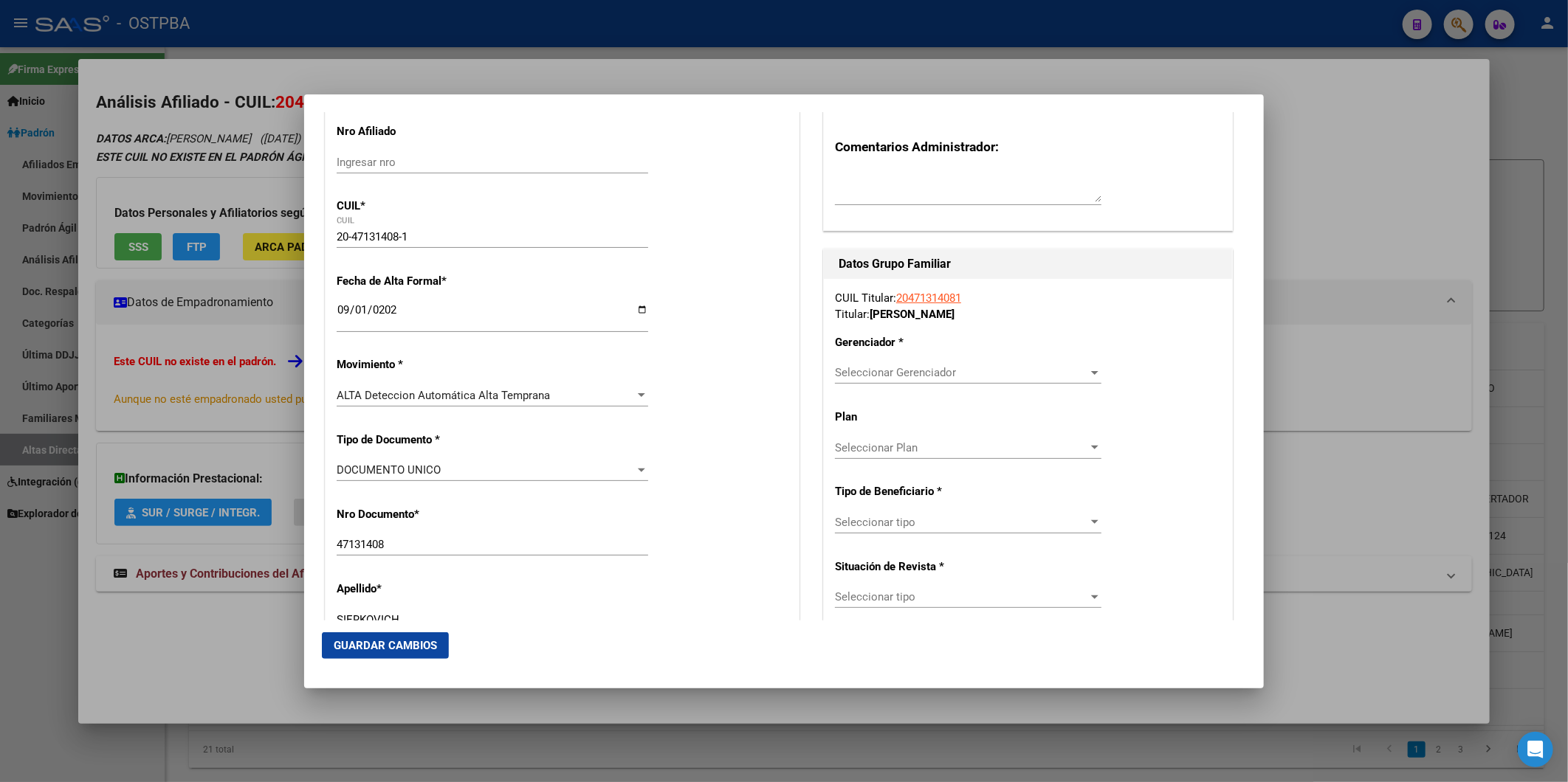
scroll to position [0, 0]
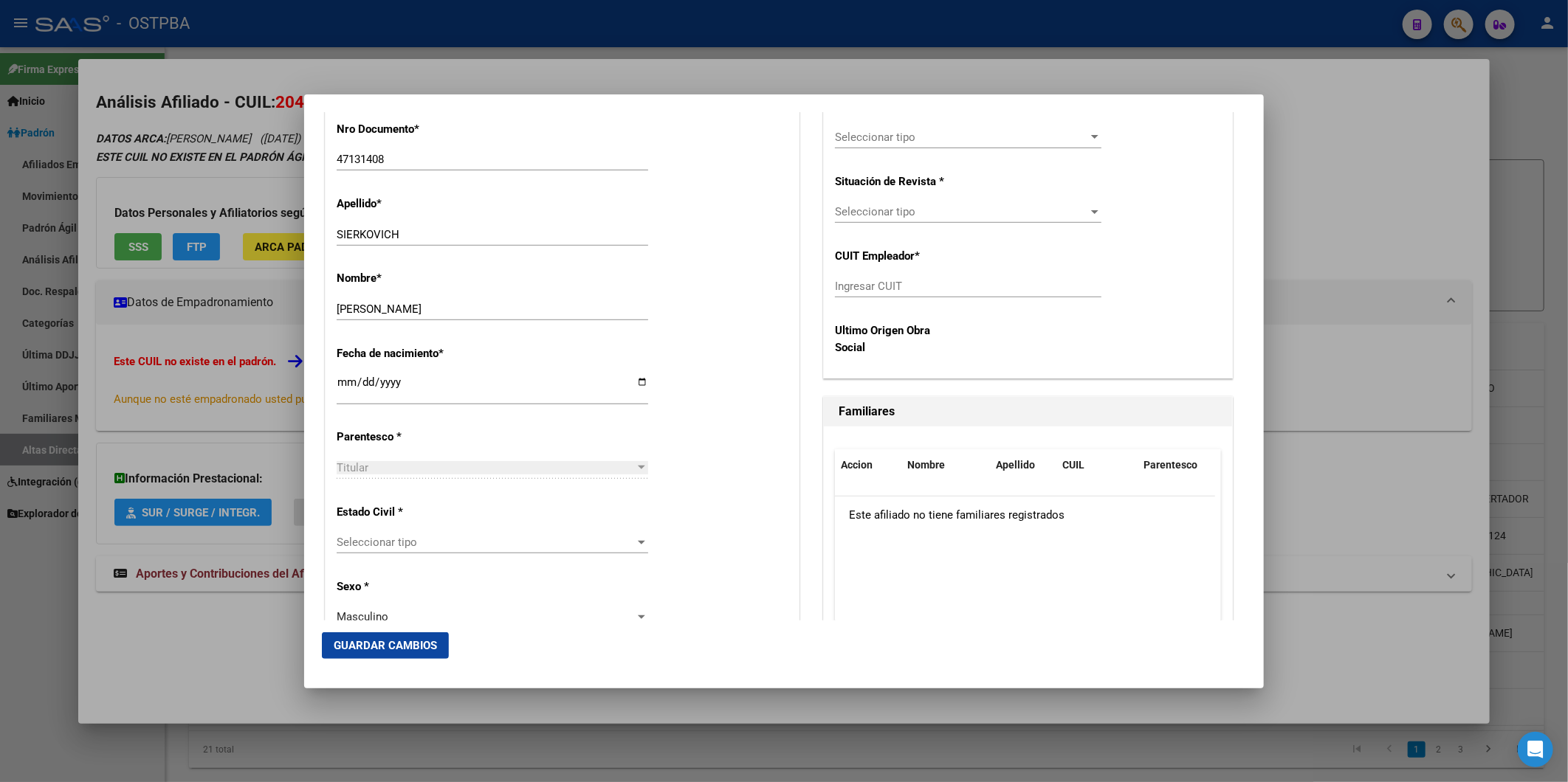
scroll to position [738, 0]
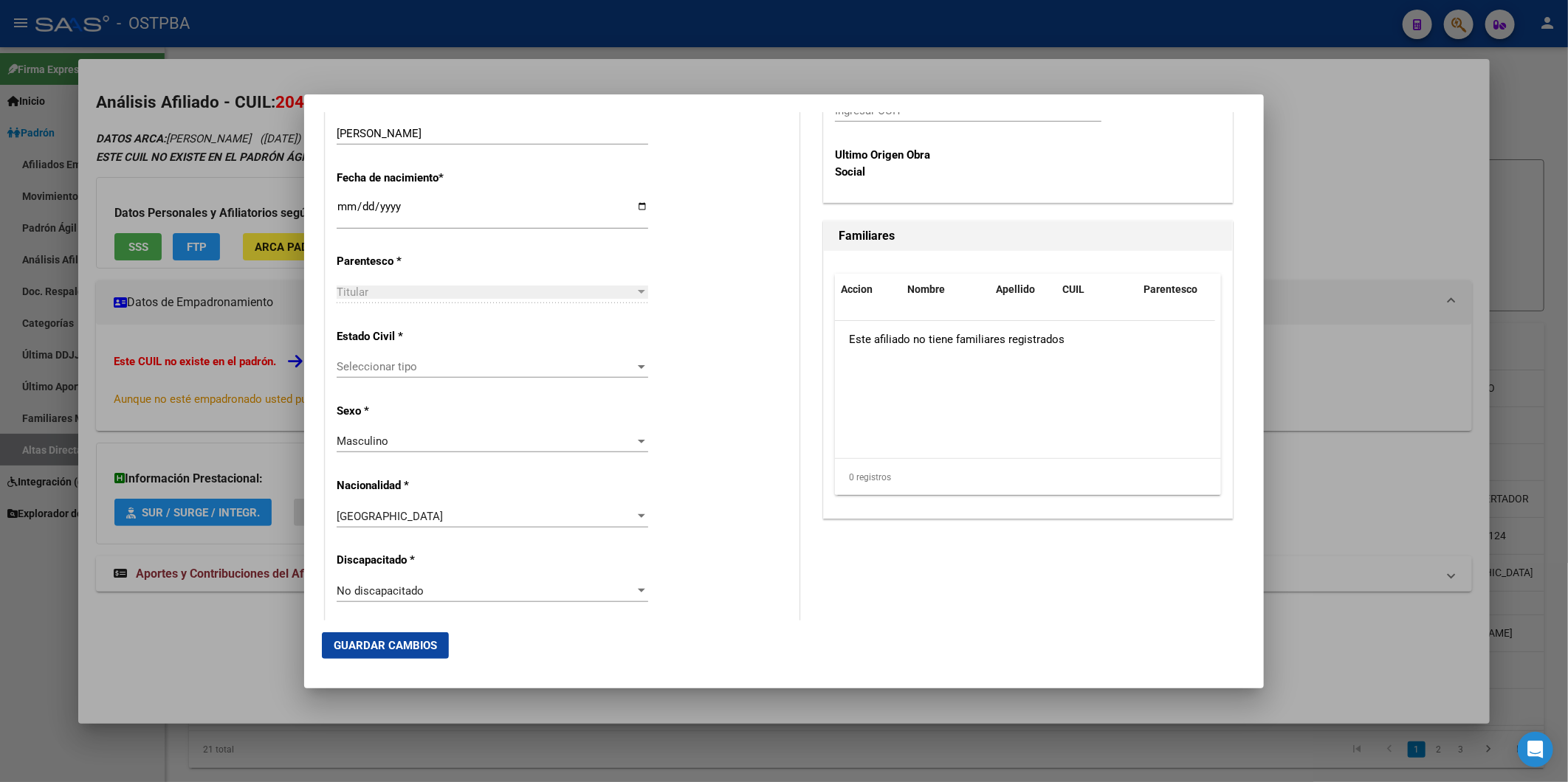
click at [410, 646] on span "Guardar Cambios" at bounding box center [385, 645] width 103 height 13
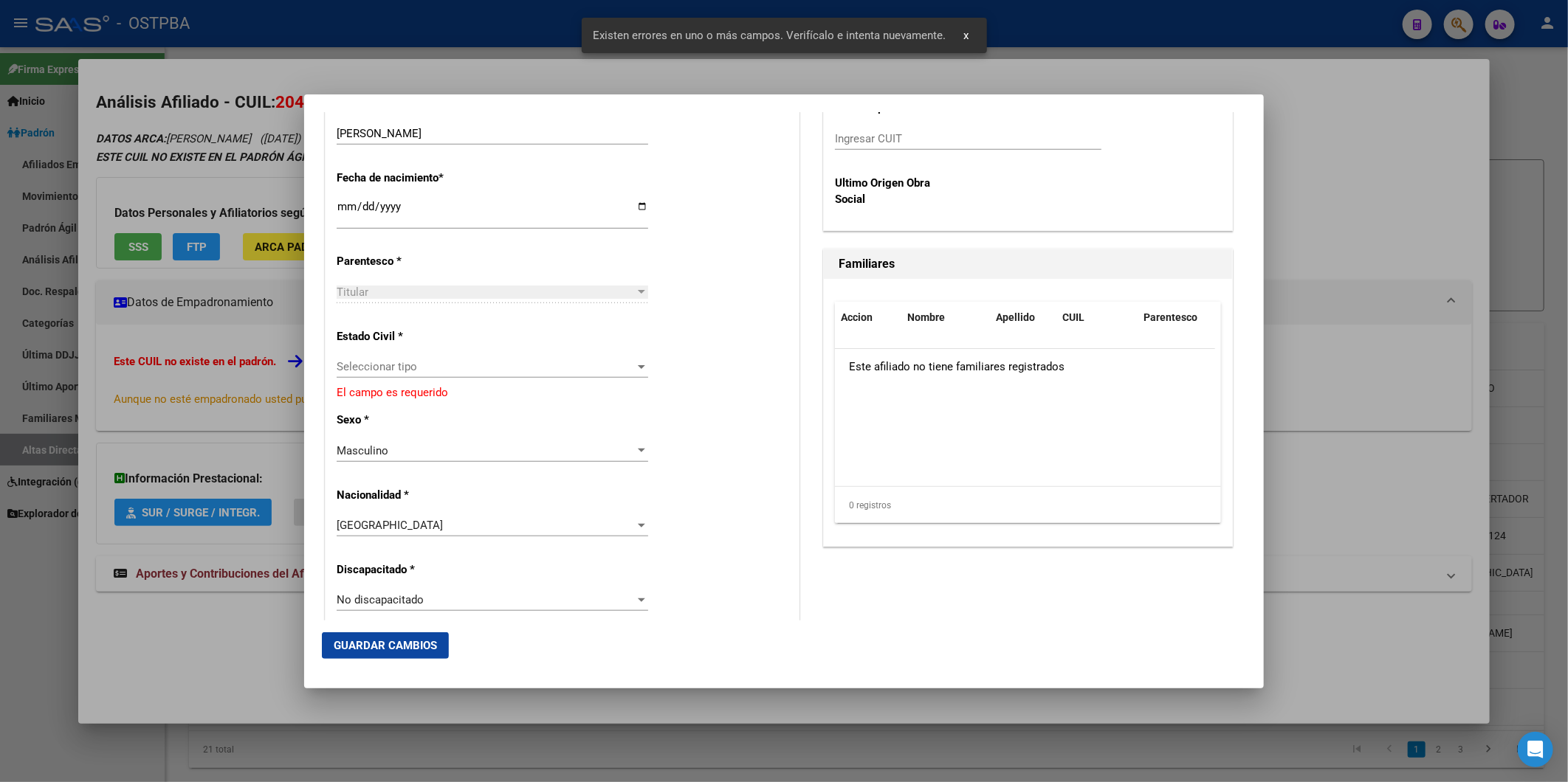
click at [638, 368] on div at bounding box center [641, 367] width 7 height 4
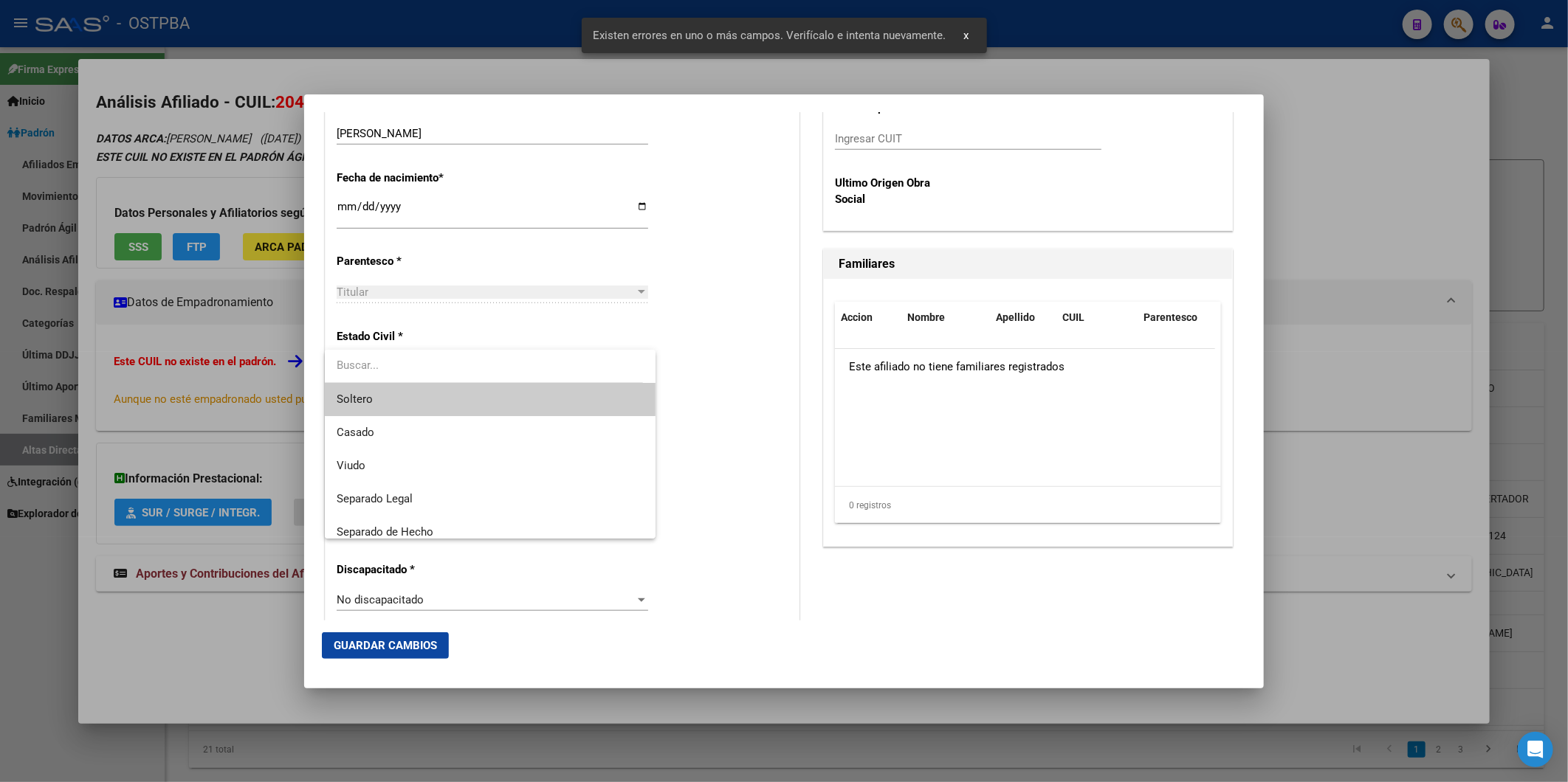
click at [432, 390] on span "Soltero" at bounding box center [489, 399] width 306 height 34
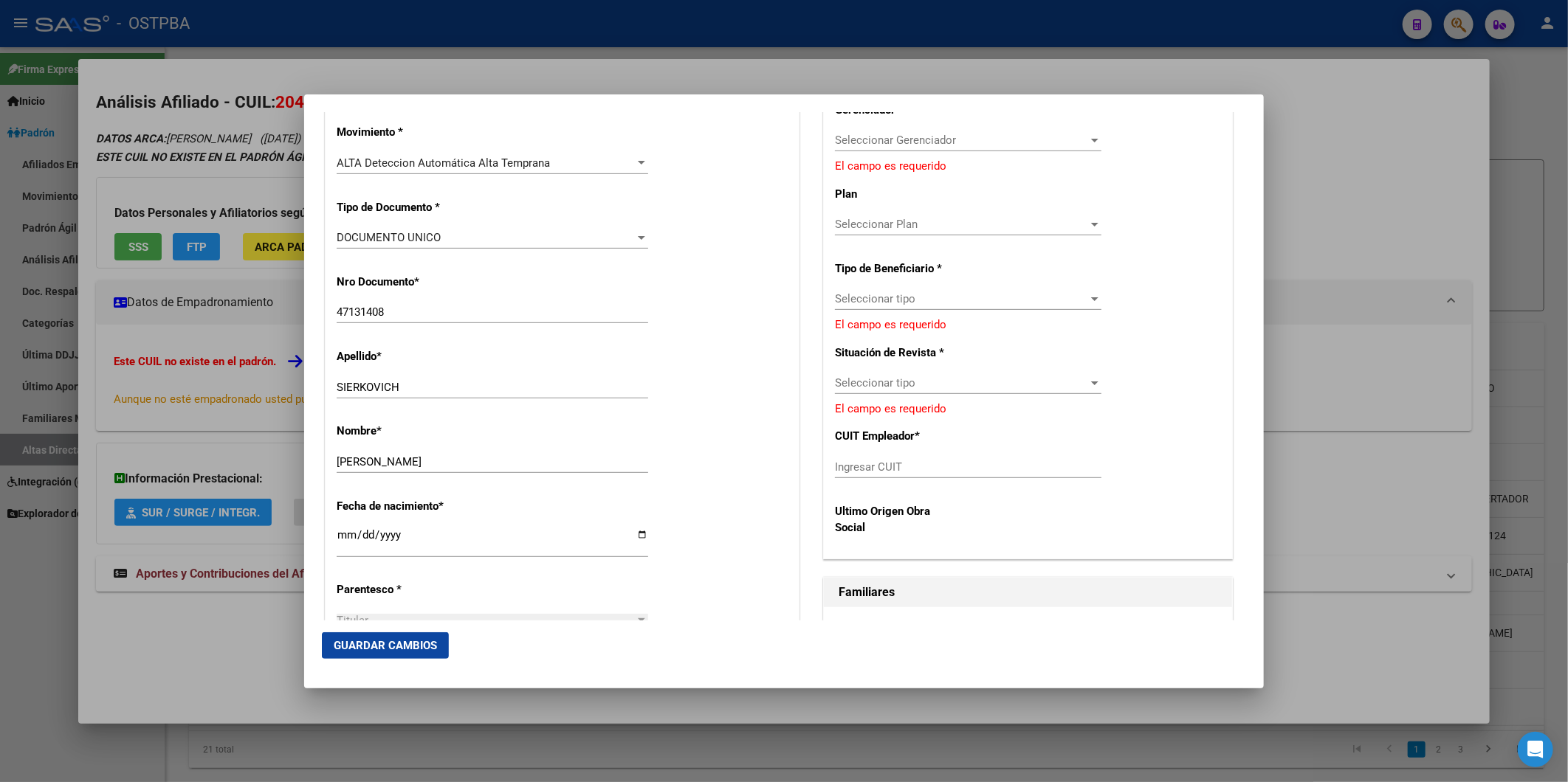
scroll to position [82, 0]
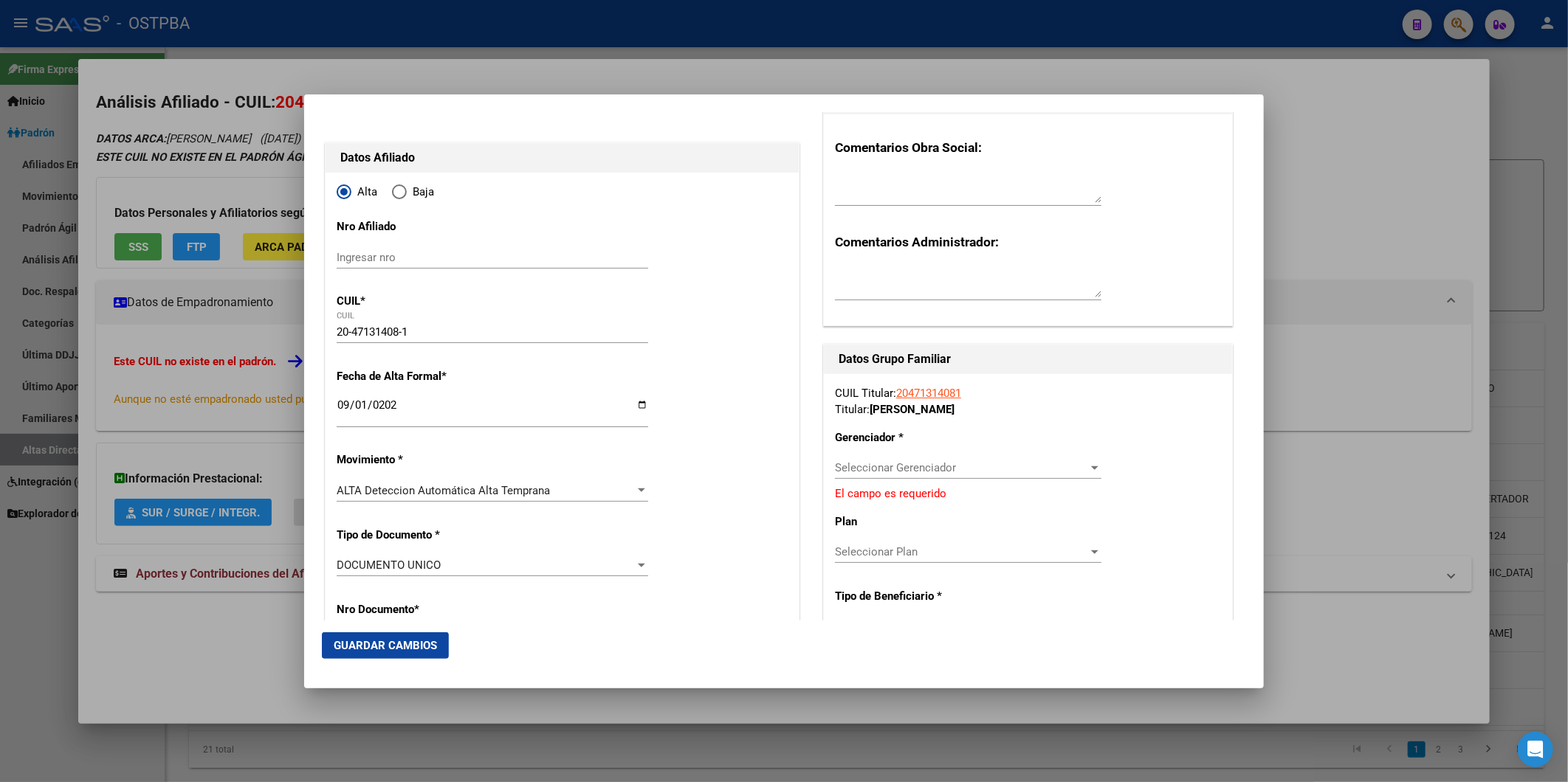
click at [1091, 468] on div at bounding box center [1094, 468] width 7 height 4
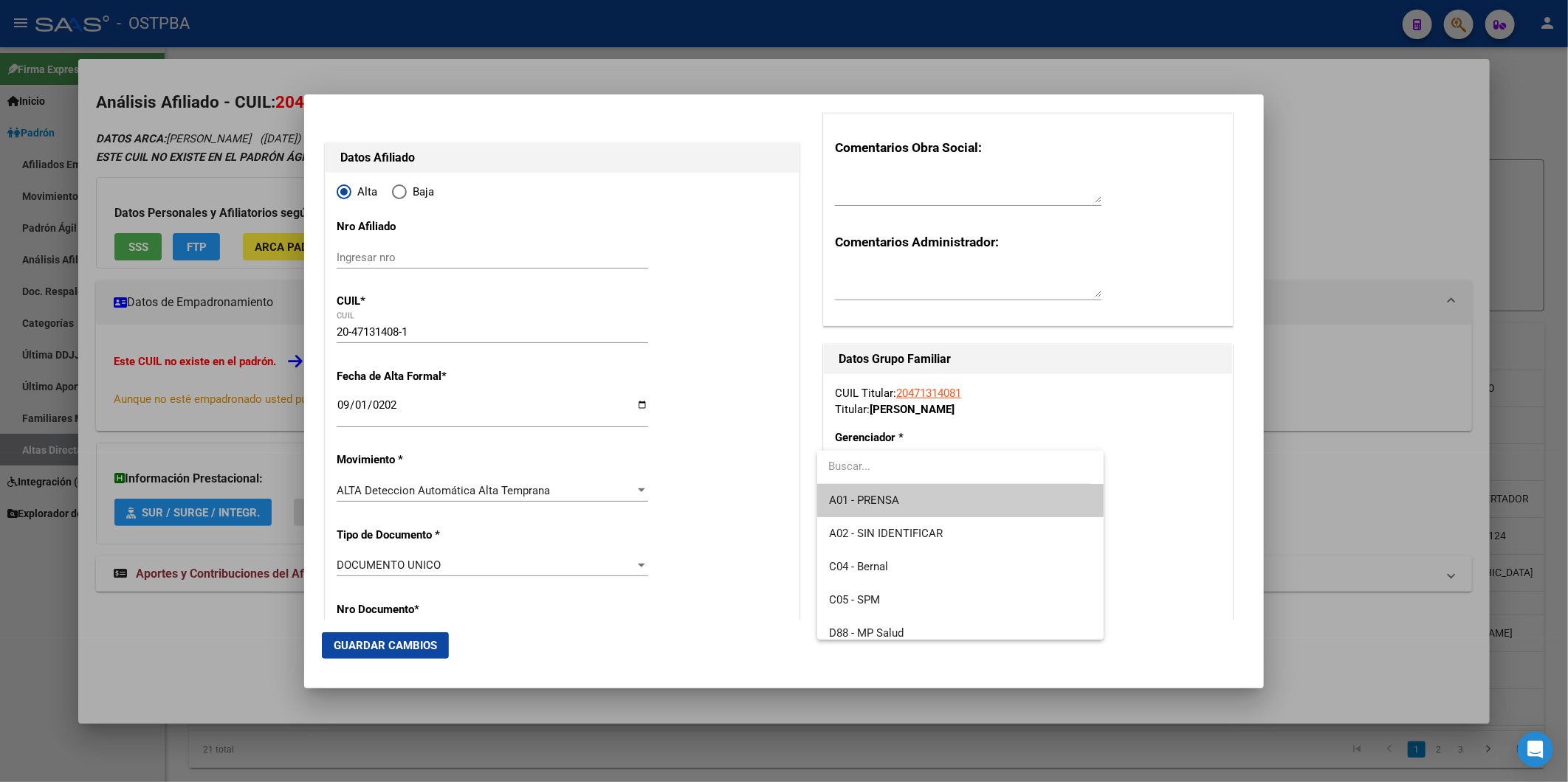
click at [982, 504] on span "A01 - PRENSA" at bounding box center [960, 501] width 263 height 34
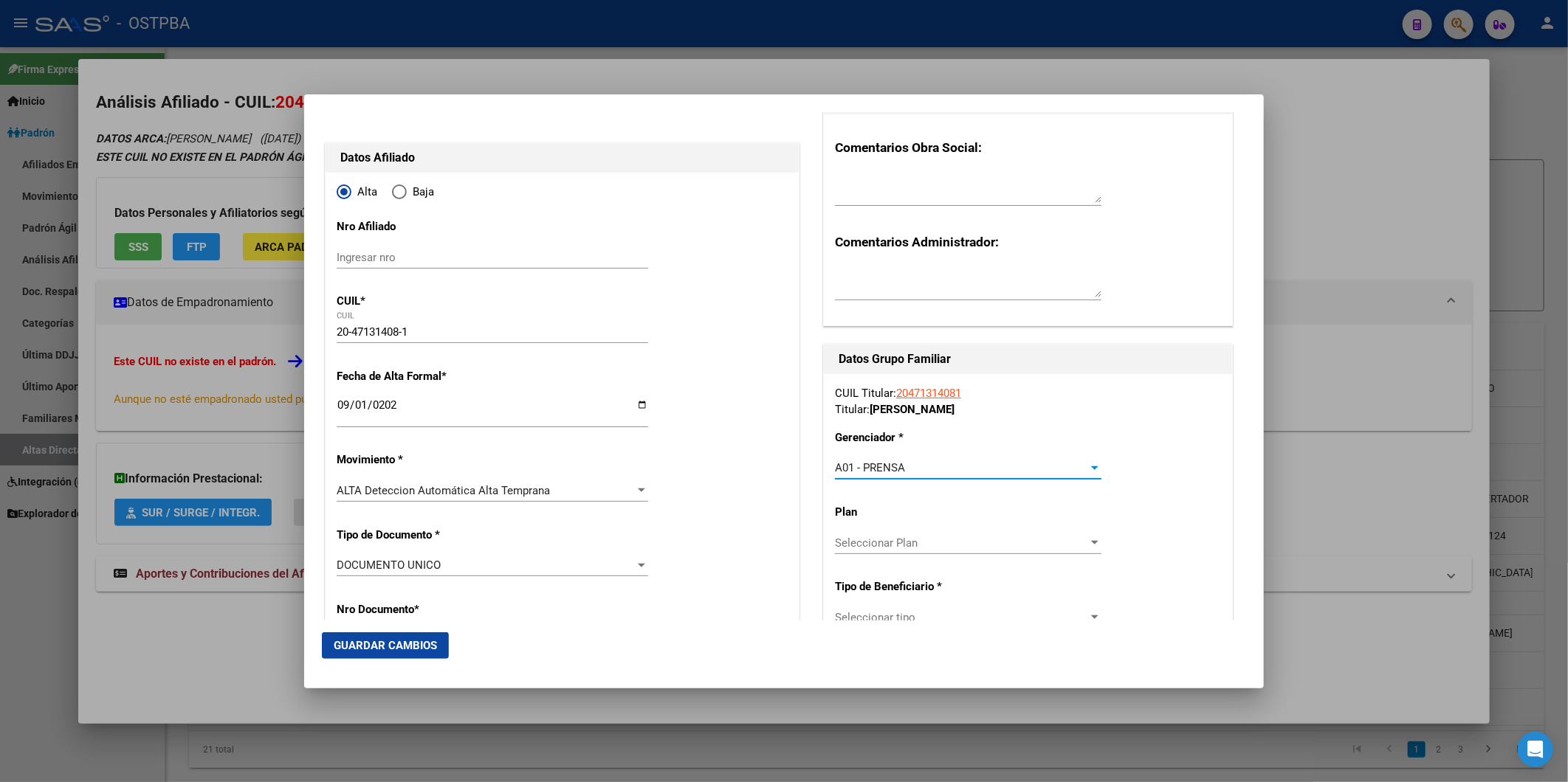
click at [1090, 543] on div at bounding box center [1094, 542] width 13 height 11
click at [999, 577] on span "A01" at bounding box center [960, 576] width 263 height 34
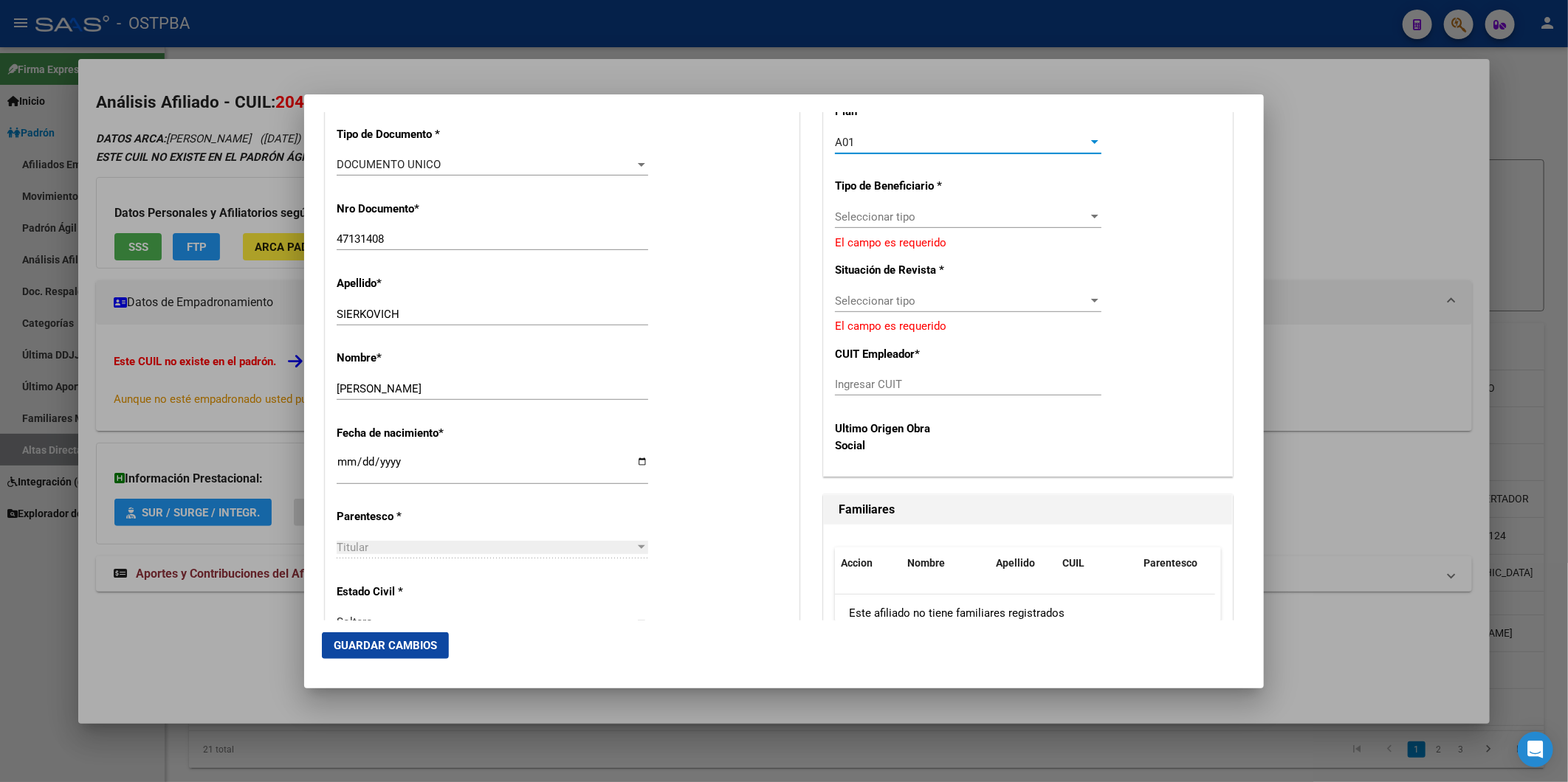
scroll to position [491, 0]
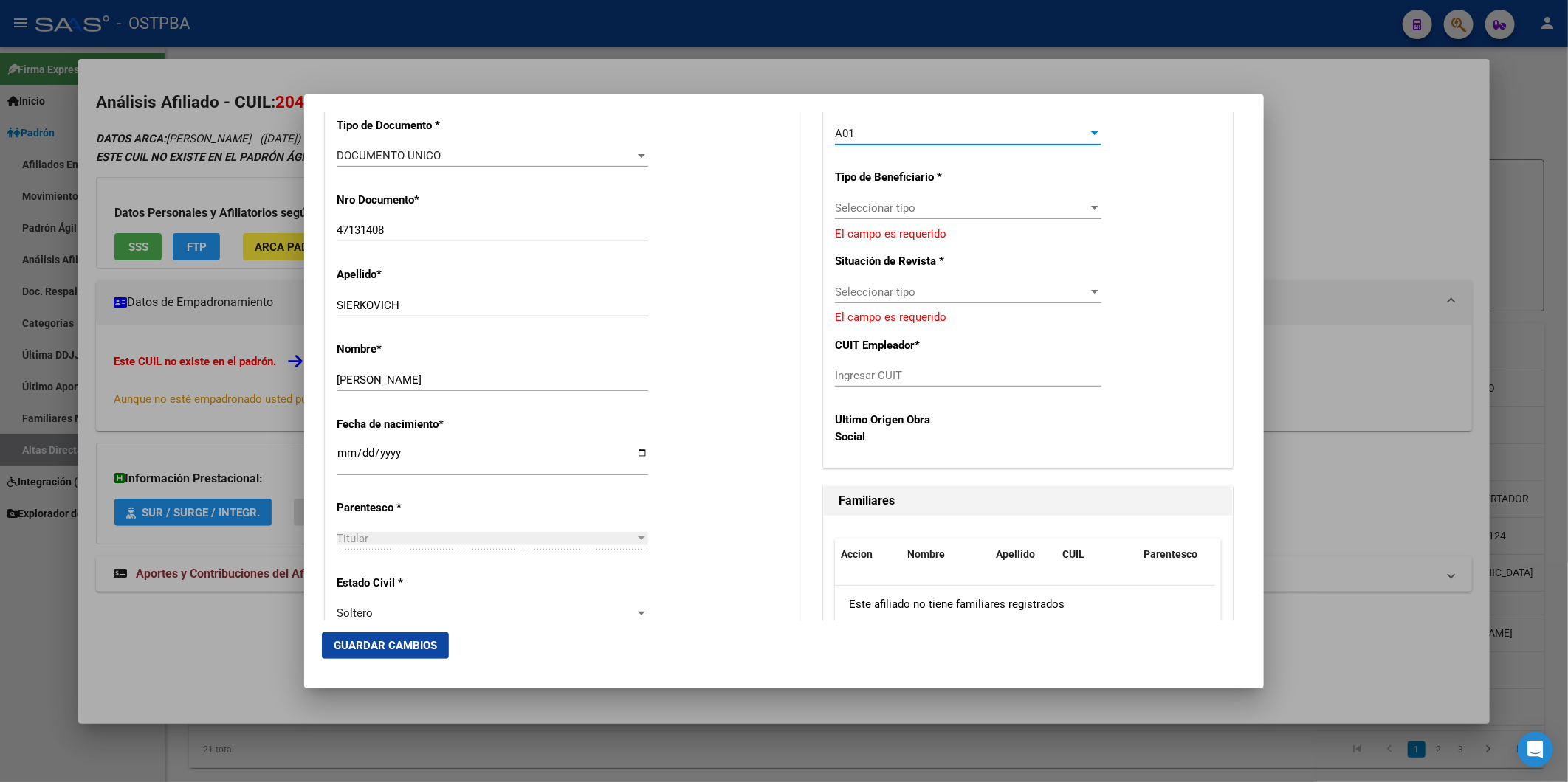
click at [1088, 205] on div at bounding box center [1094, 207] width 13 height 11
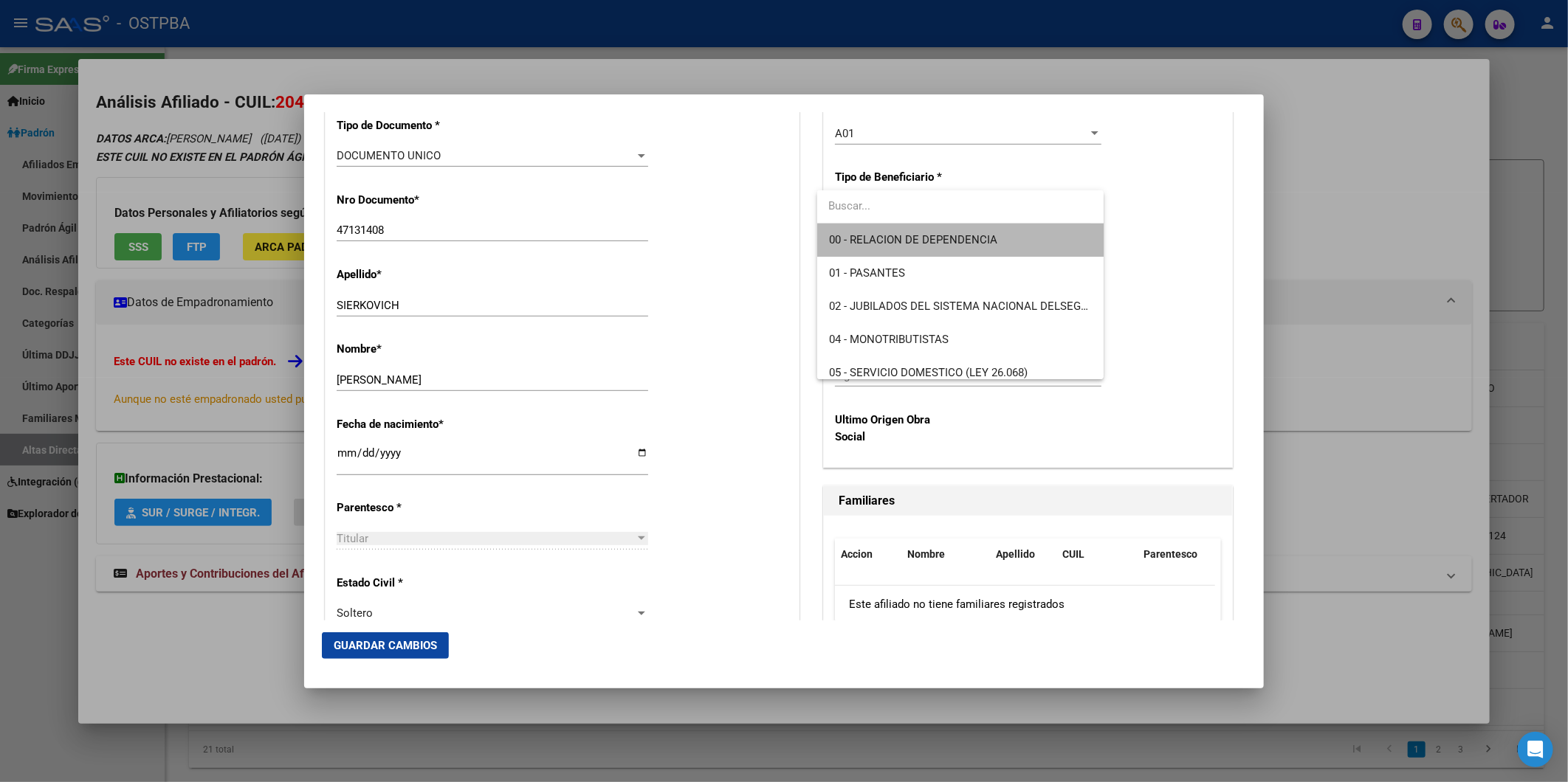
click at [1043, 239] on span "00 - RELACION DE DEPENDENCIA" at bounding box center [960, 241] width 263 height 34
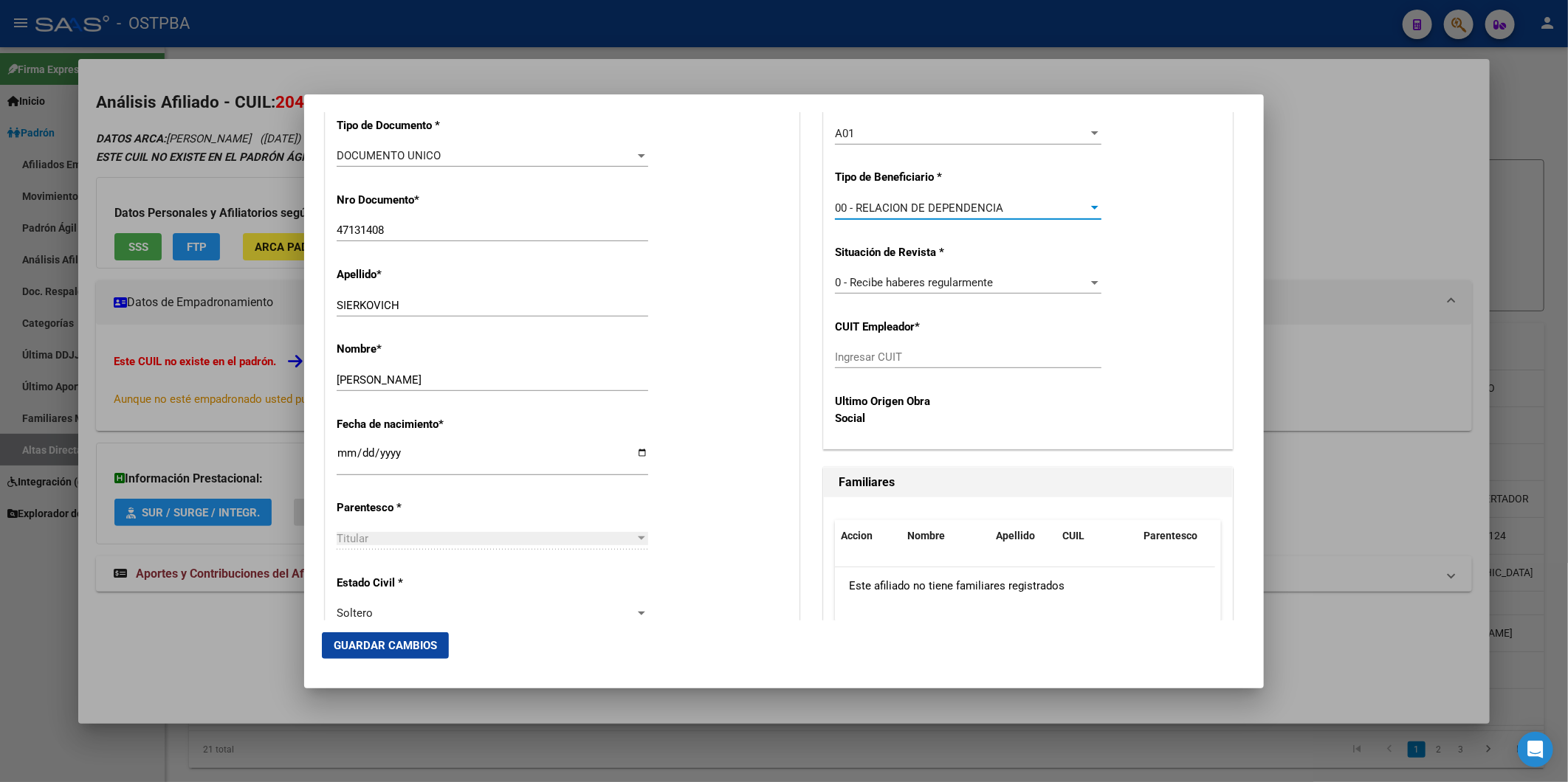
type input "30-57780111-4"
click at [422, 641] on span "Guardar Cambios" at bounding box center [385, 645] width 103 height 13
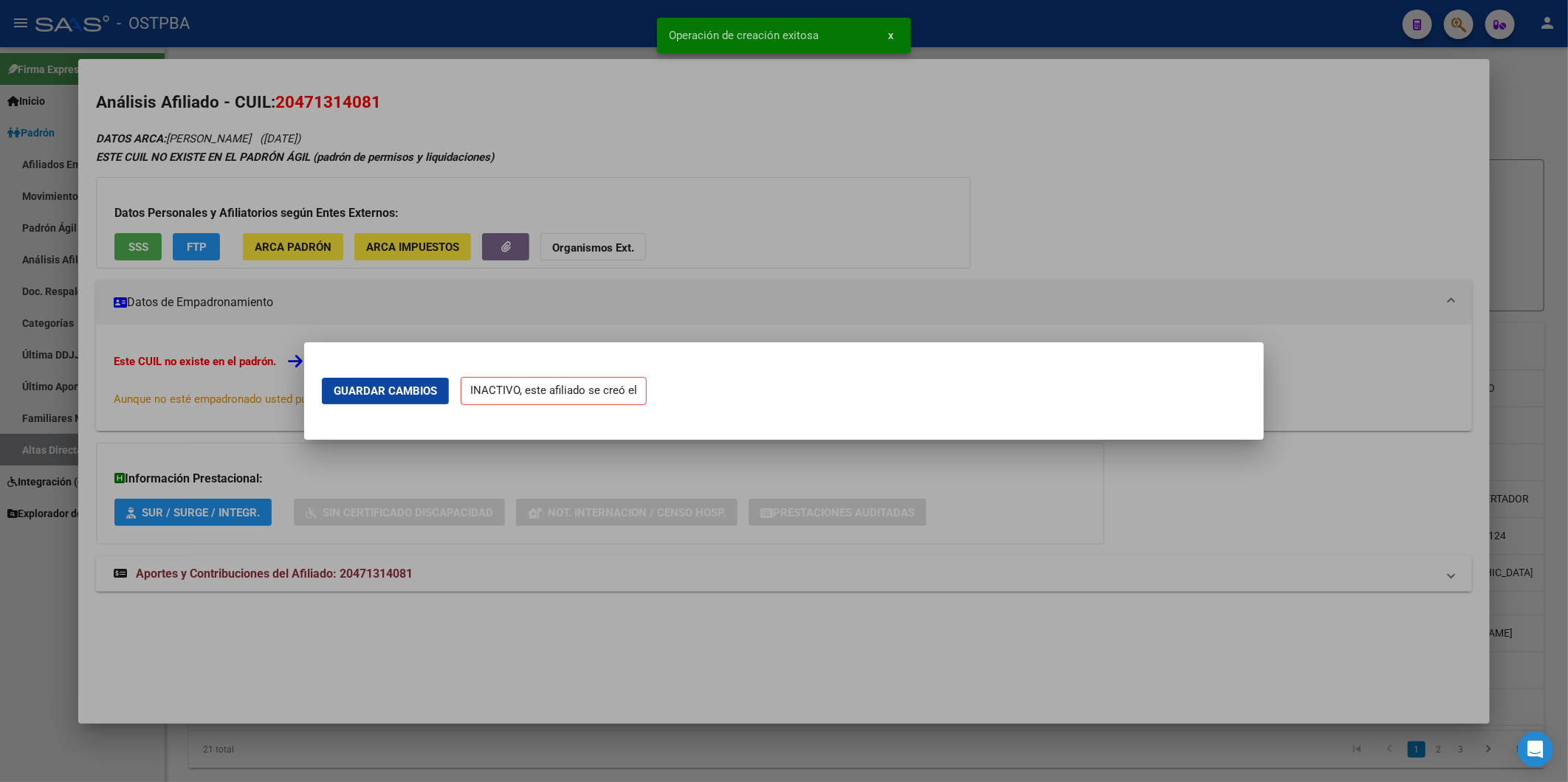
scroll to position [0, 0]
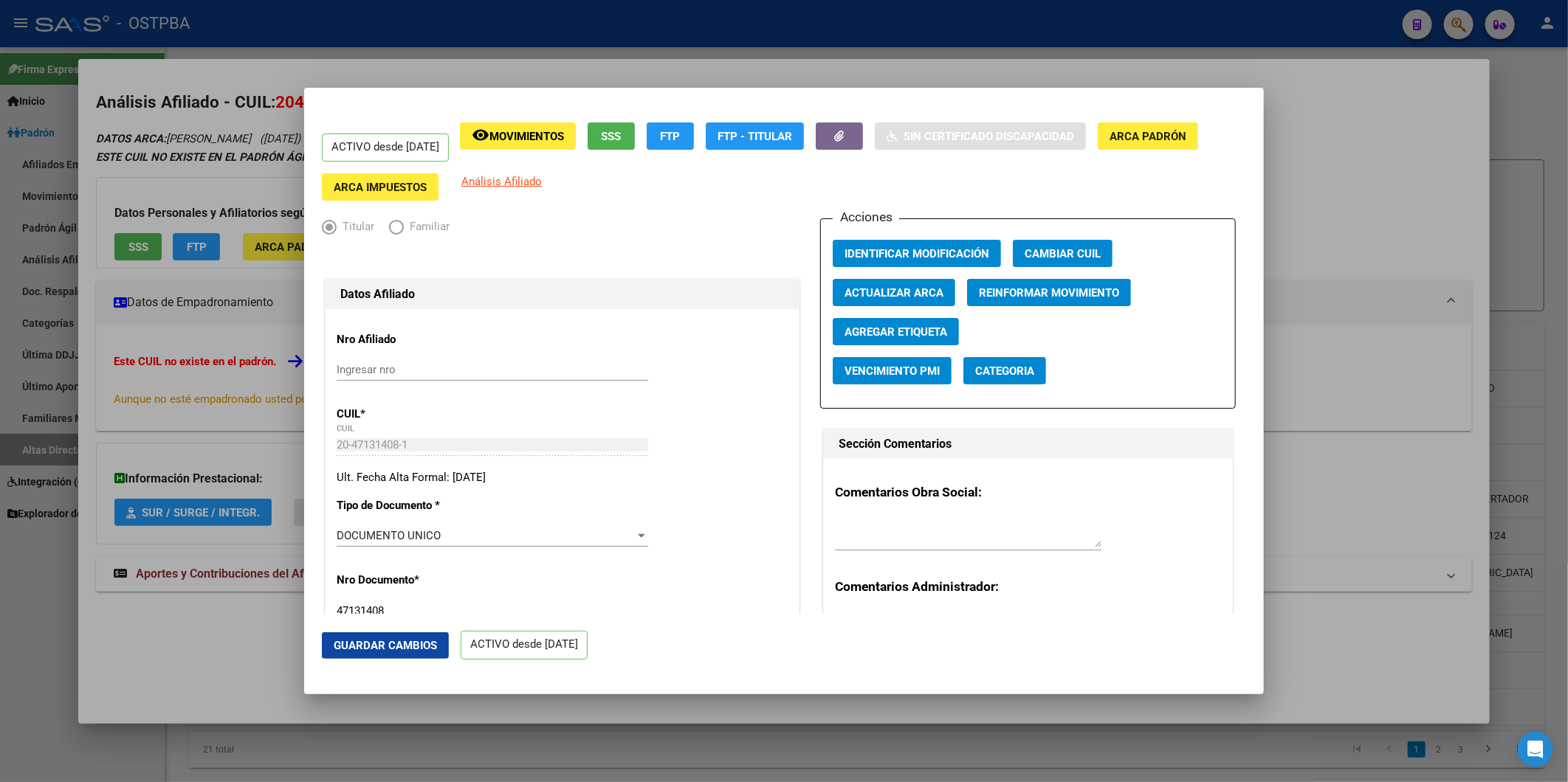
click at [1302, 165] on div at bounding box center [784, 391] width 1568 height 782
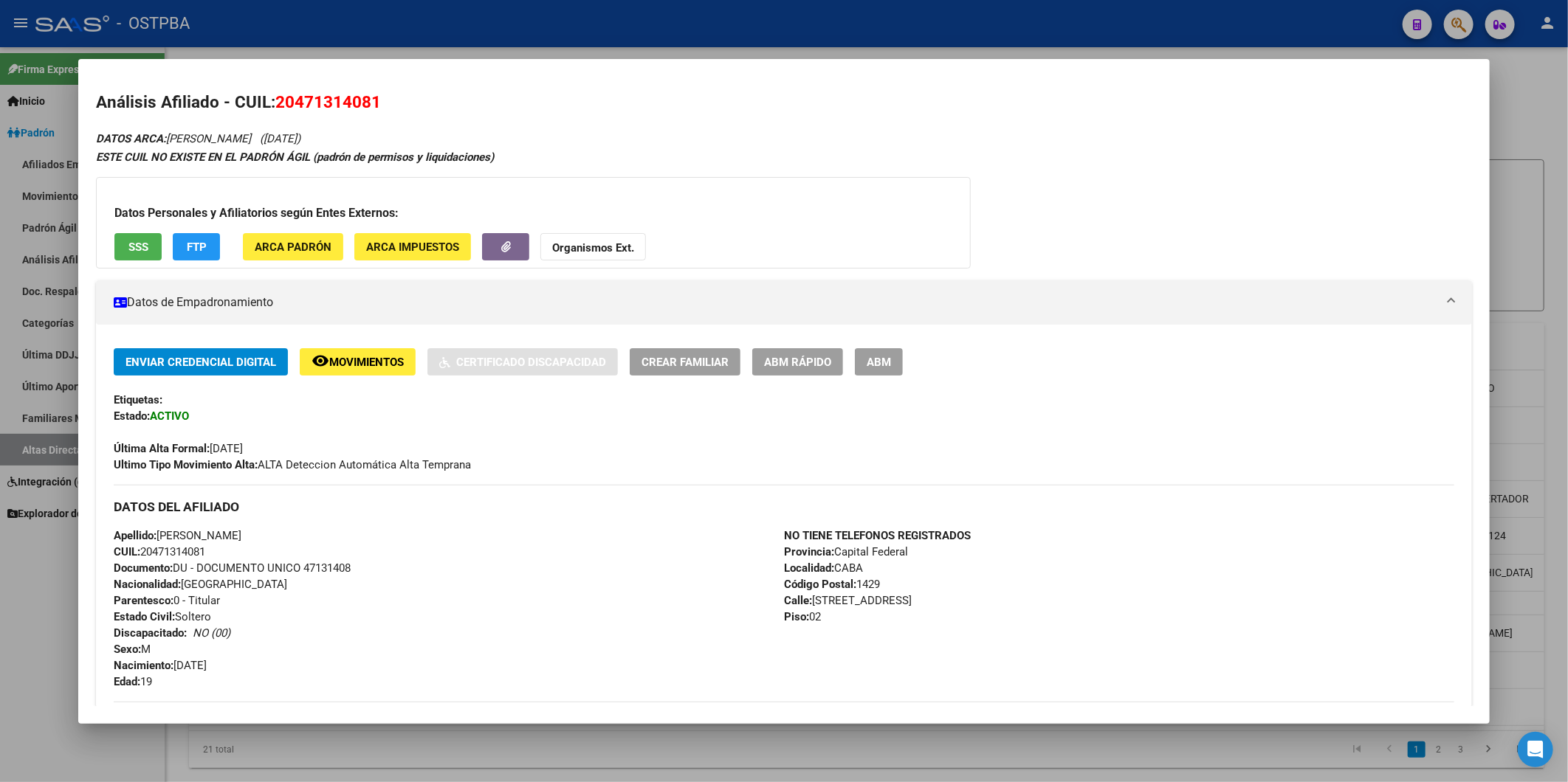
click at [1546, 126] on div at bounding box center [784, 391] width 1568 height 782
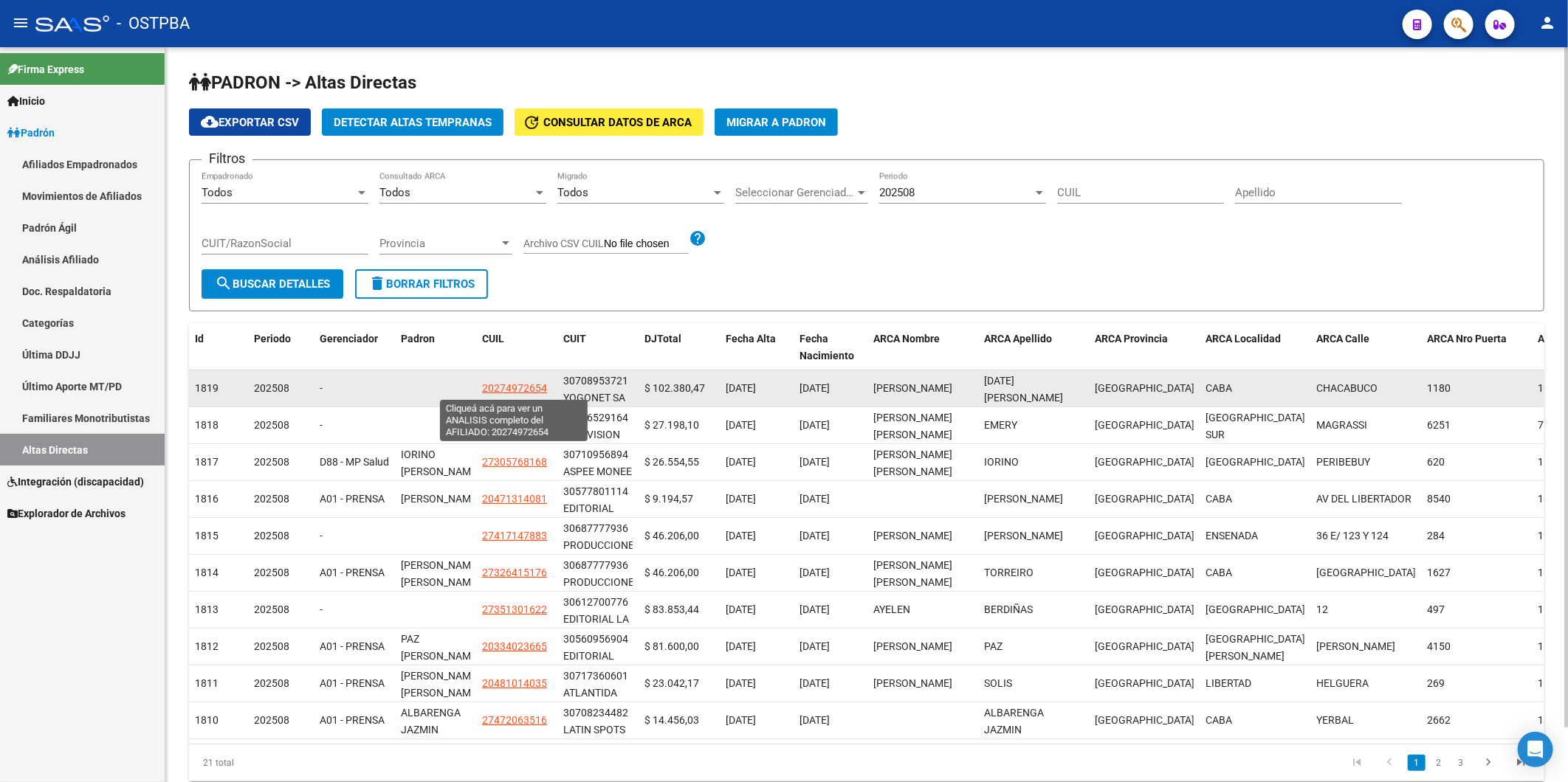
click at [523, 391] on span "20274972654" at bounding box center [515, 388] width 65 height 11
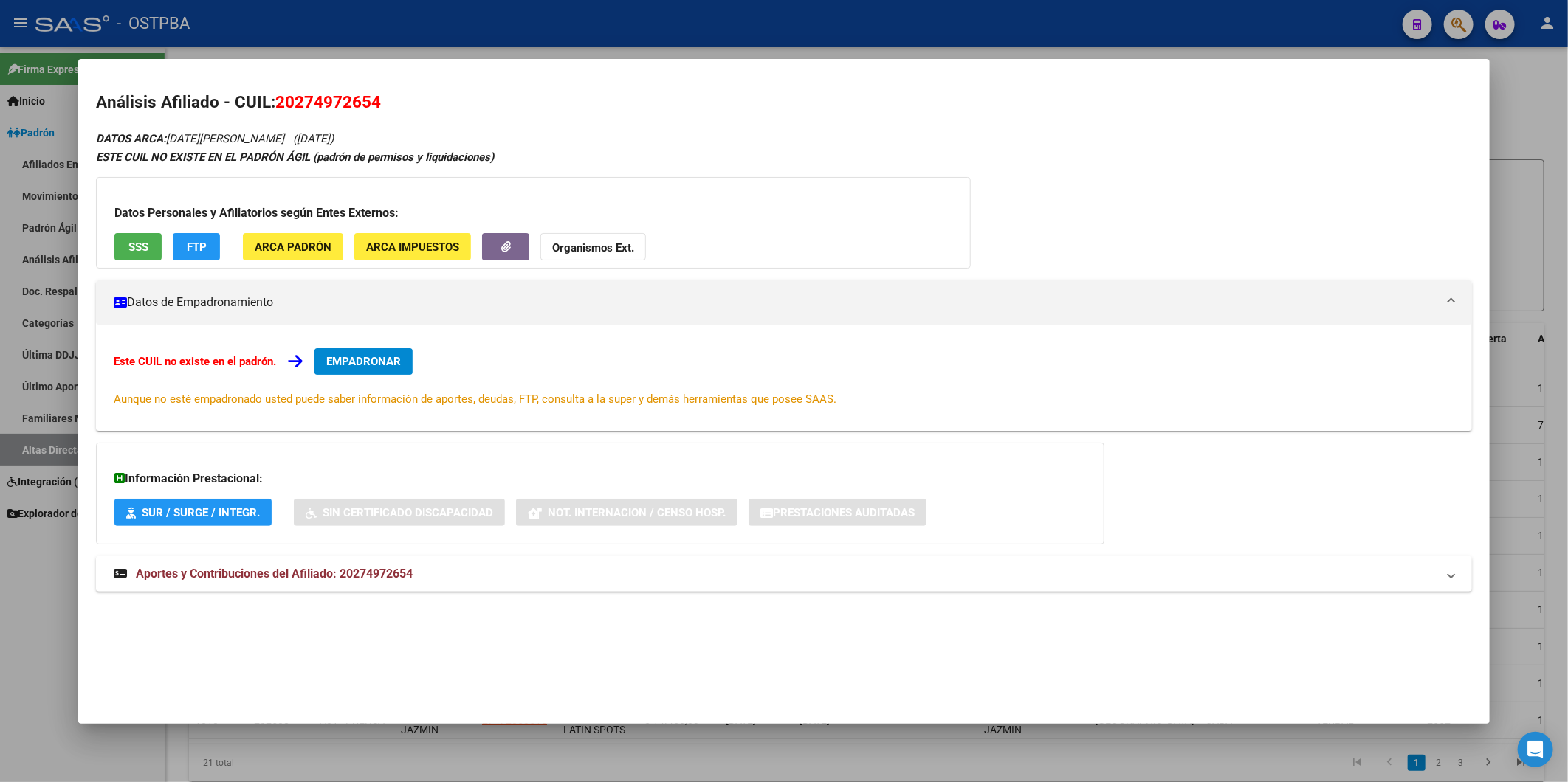
click at [332, 361] on span "EMPADRONAR" at bounding box center [363, 361] width 75 height 13
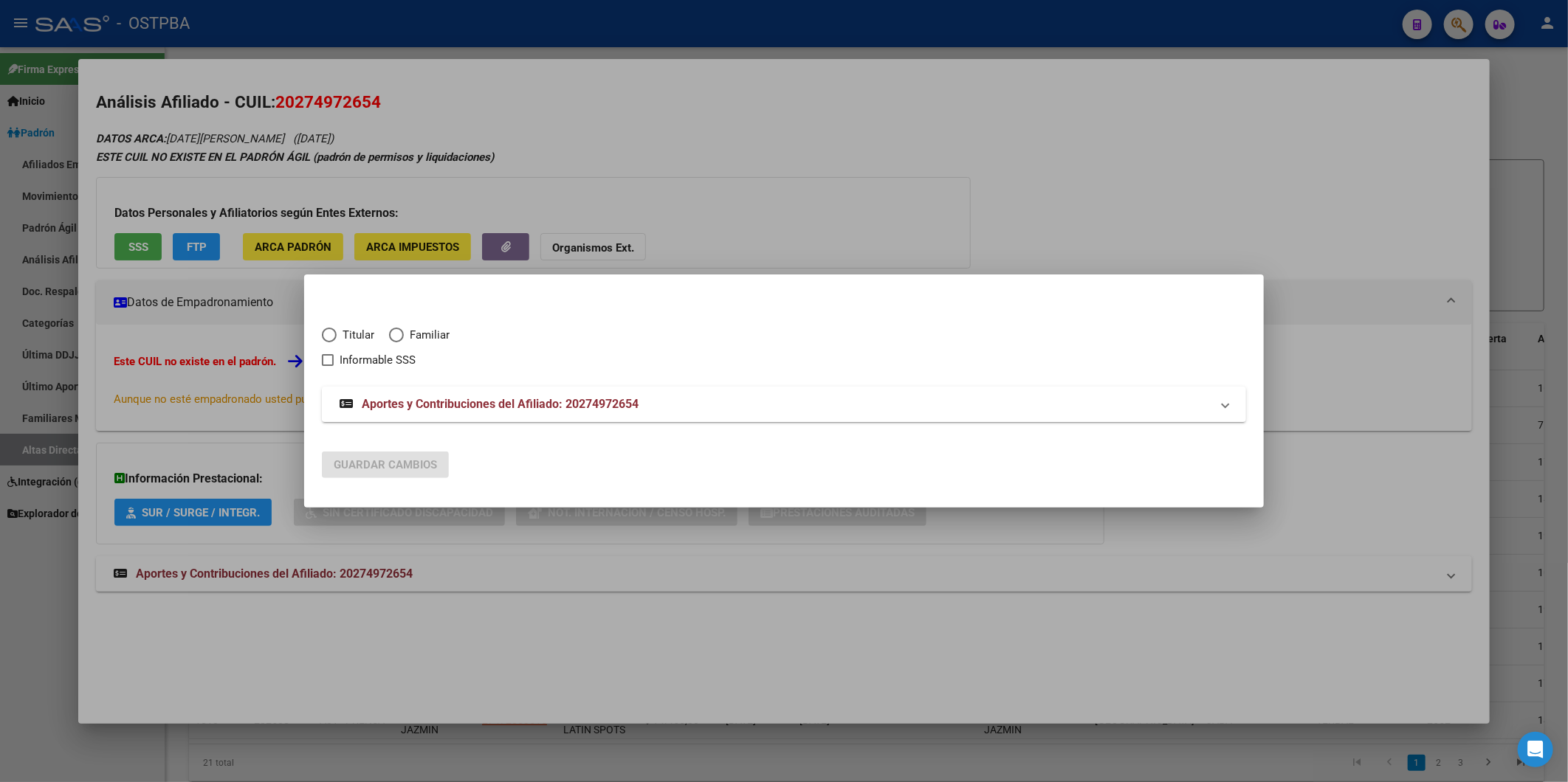
click at [328, 331] on span "Elija una opción" at bounding box center [329, 335] width 15 height 15
click at [328, 331] on input "Titular" at bounding box center [329, 335] width 15 height 15
radio input "true"
checkbox input "true"
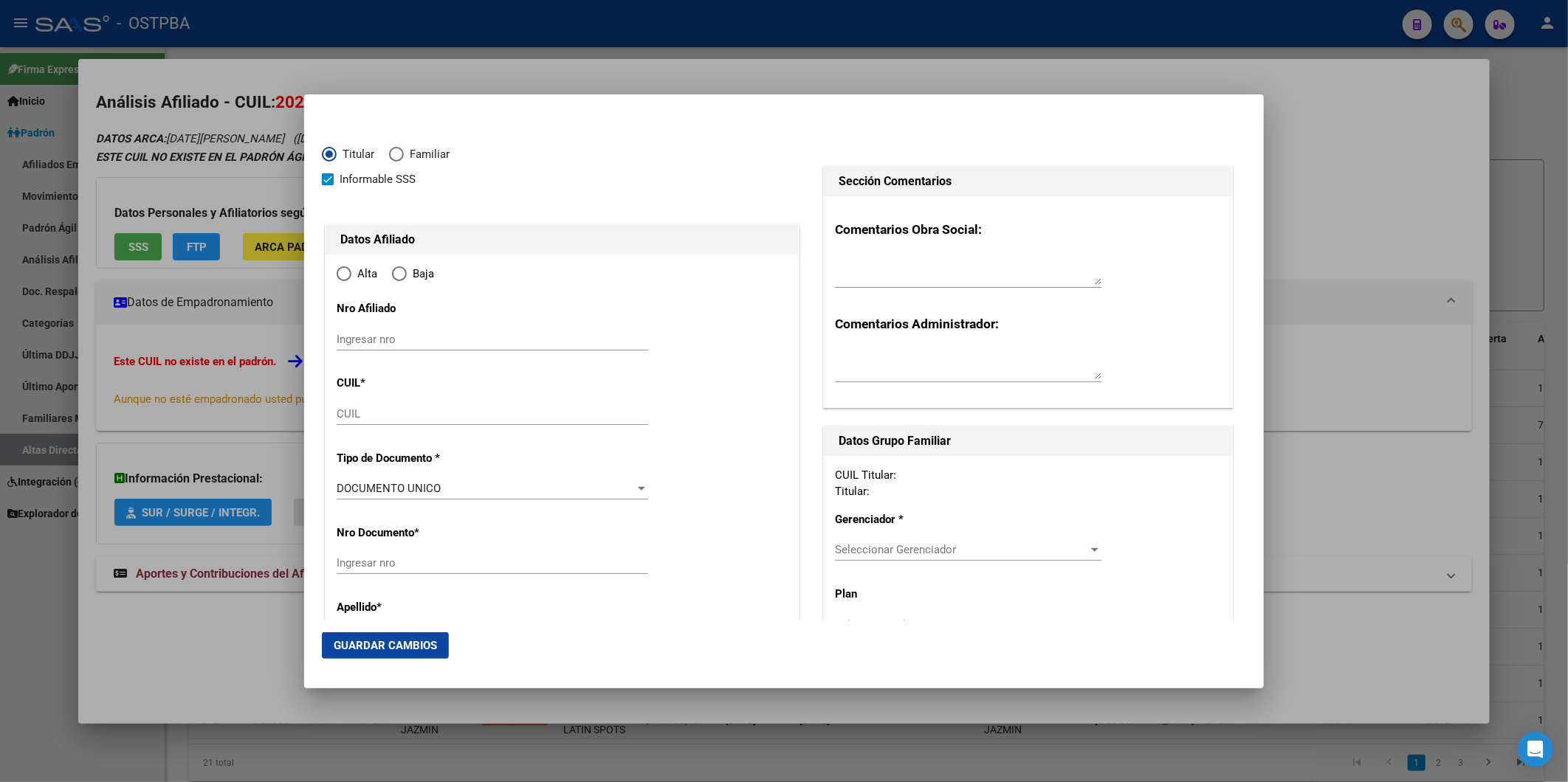
type input "20-27497265-4"
type input "27497265"
type input "[DATE][PERSON_NAME]"
type input "[PERSON_NAME]"
type input "[DATE]"
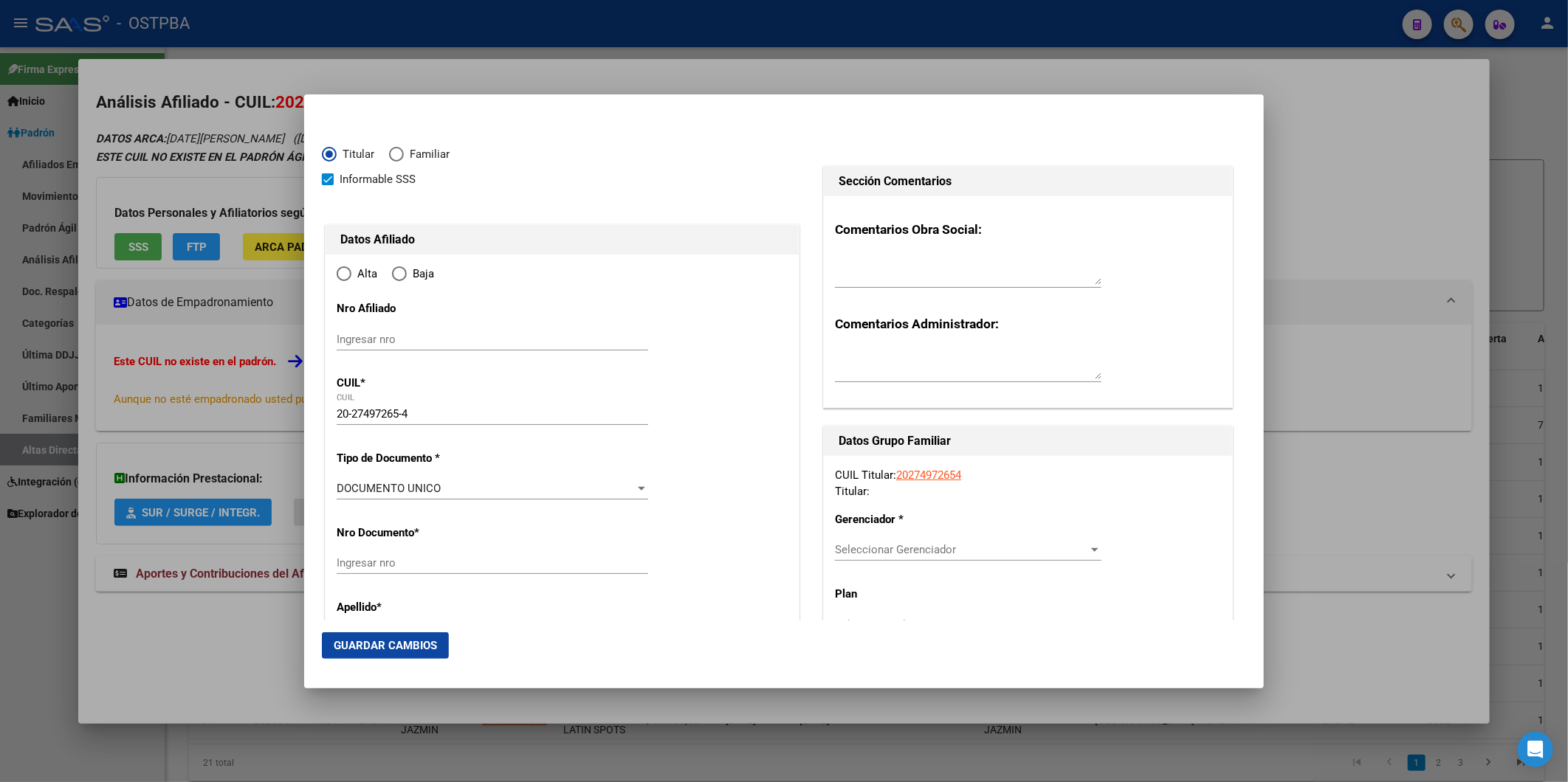
type input "CABA"
type input "1069"
type input "CHACABUCO"
type input "1180"
type input "8"
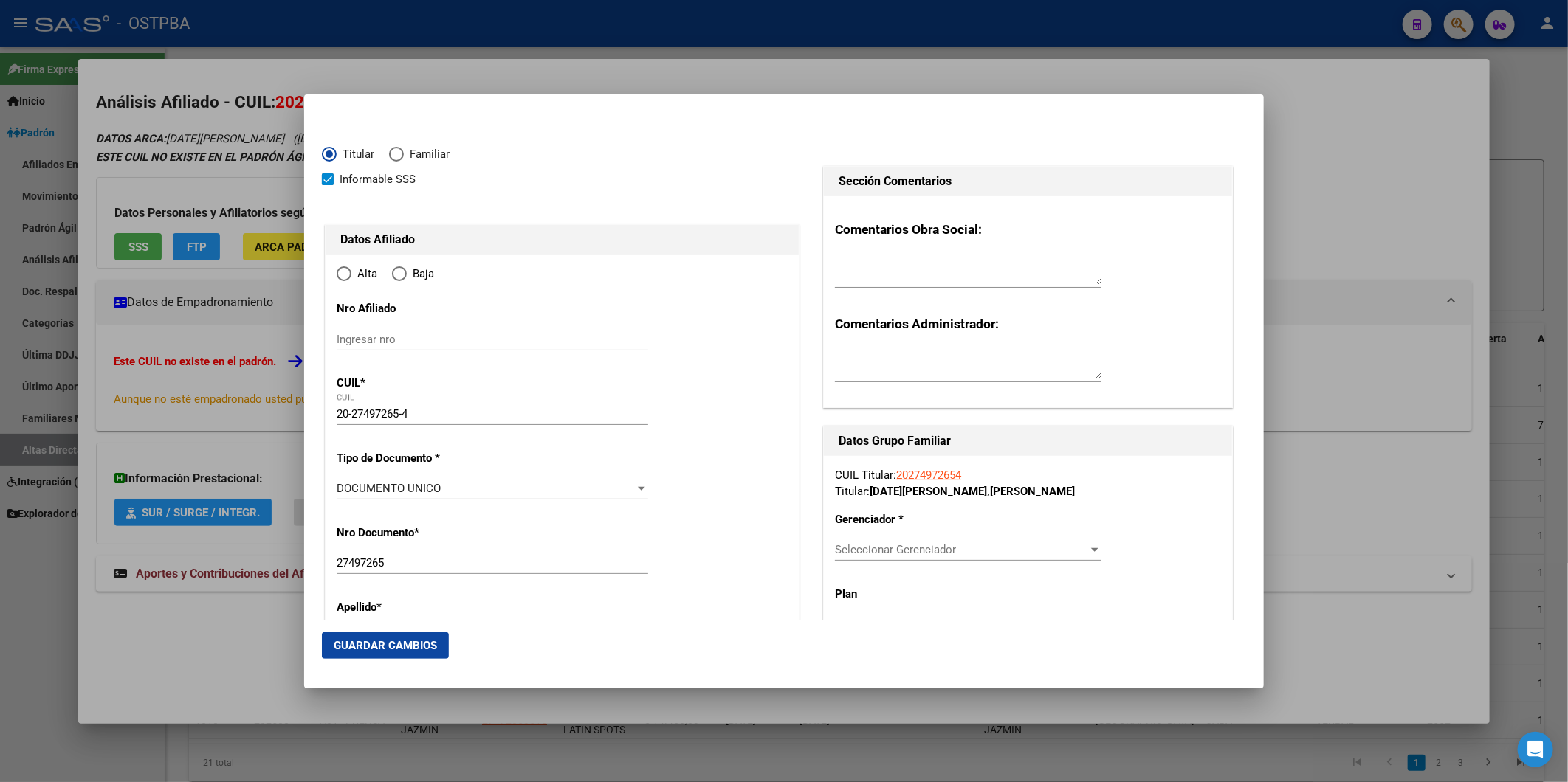
type input "CABA"
radio input "true"
click at [639, 570] on div at bounding box center [641, 572] width 13 height 11
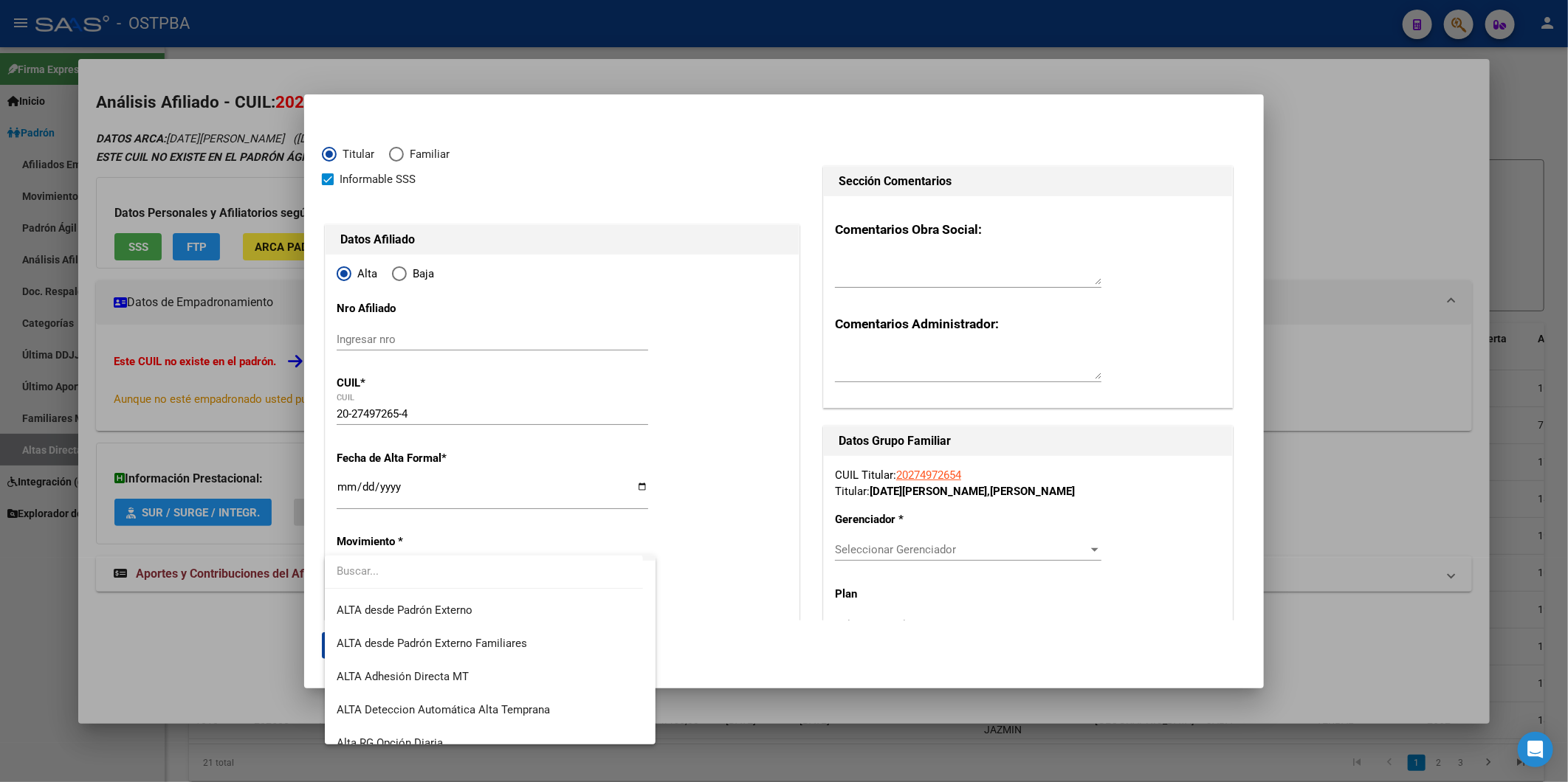
scroll to position [508, 0]
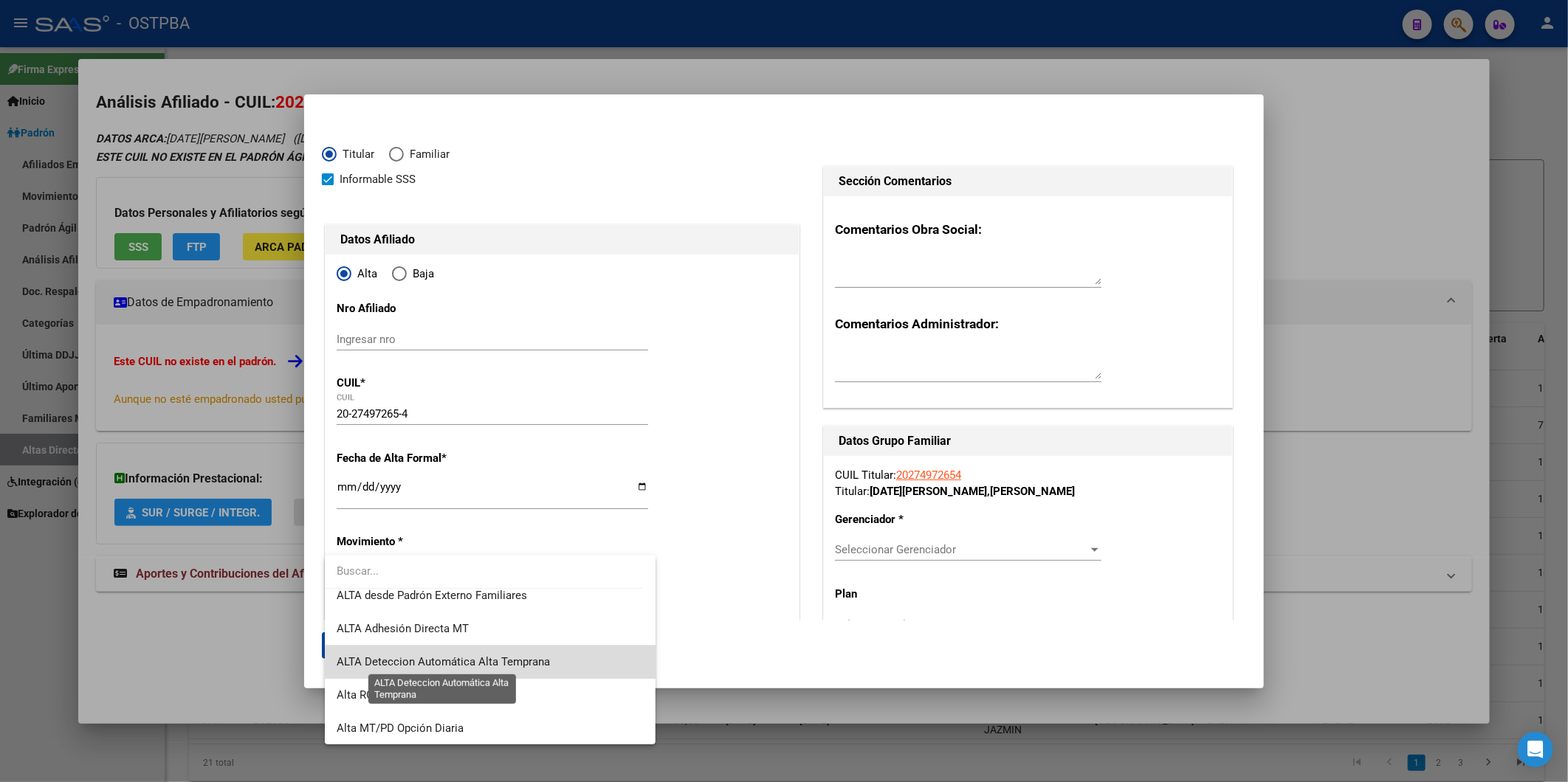
click at [510, 664] on span "ALTA Deteccion Automática Alta Temprana" at bounding box center [444, 661] width 213 height 13
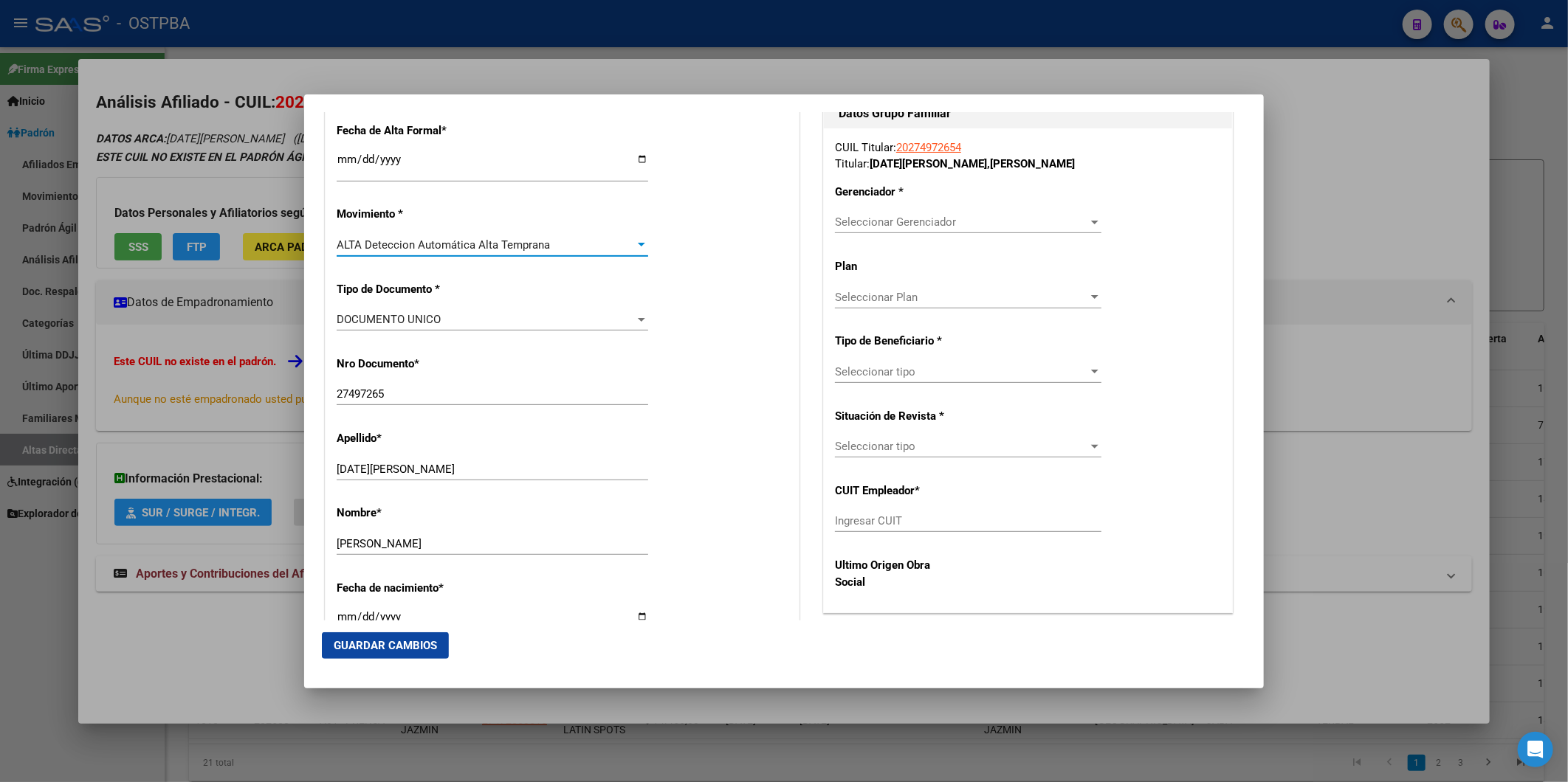
scroll to position [655, 0]
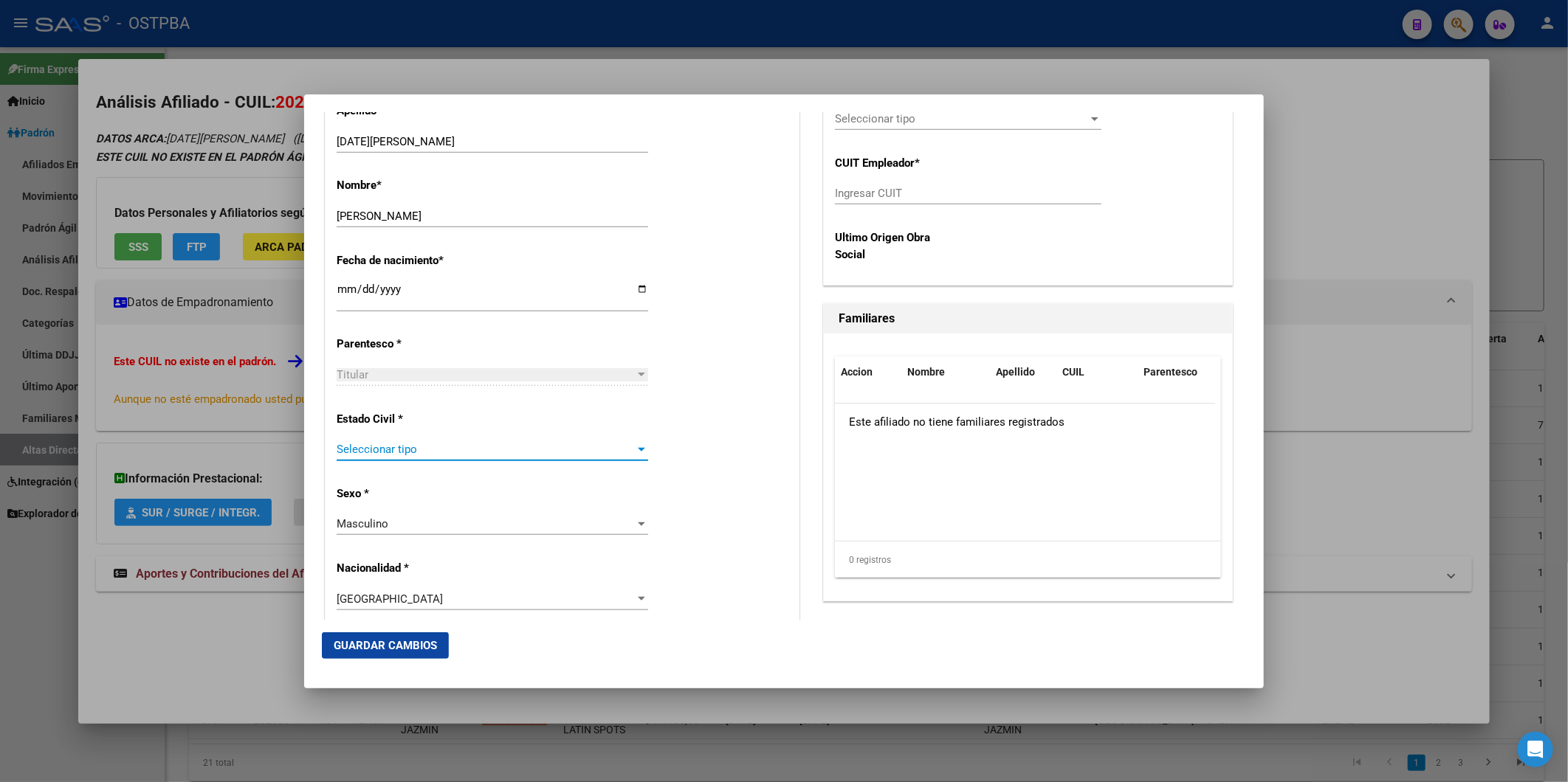
click at [638, 448] on div at bounding box center [641, 450] width 7 height 4
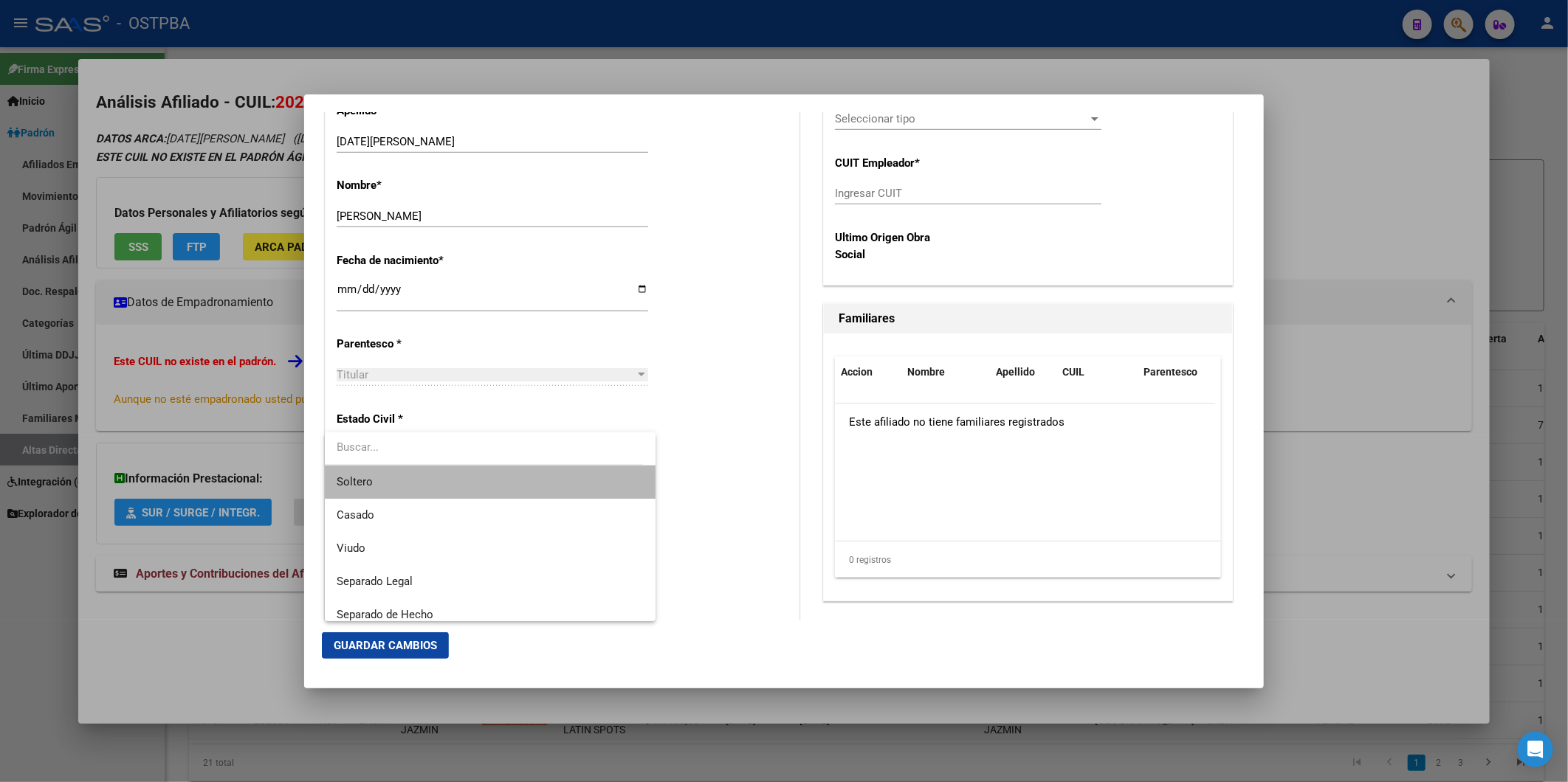
click at [587, 477] on span "Soltero" at bounding box center [489, 482] width 306 height 34
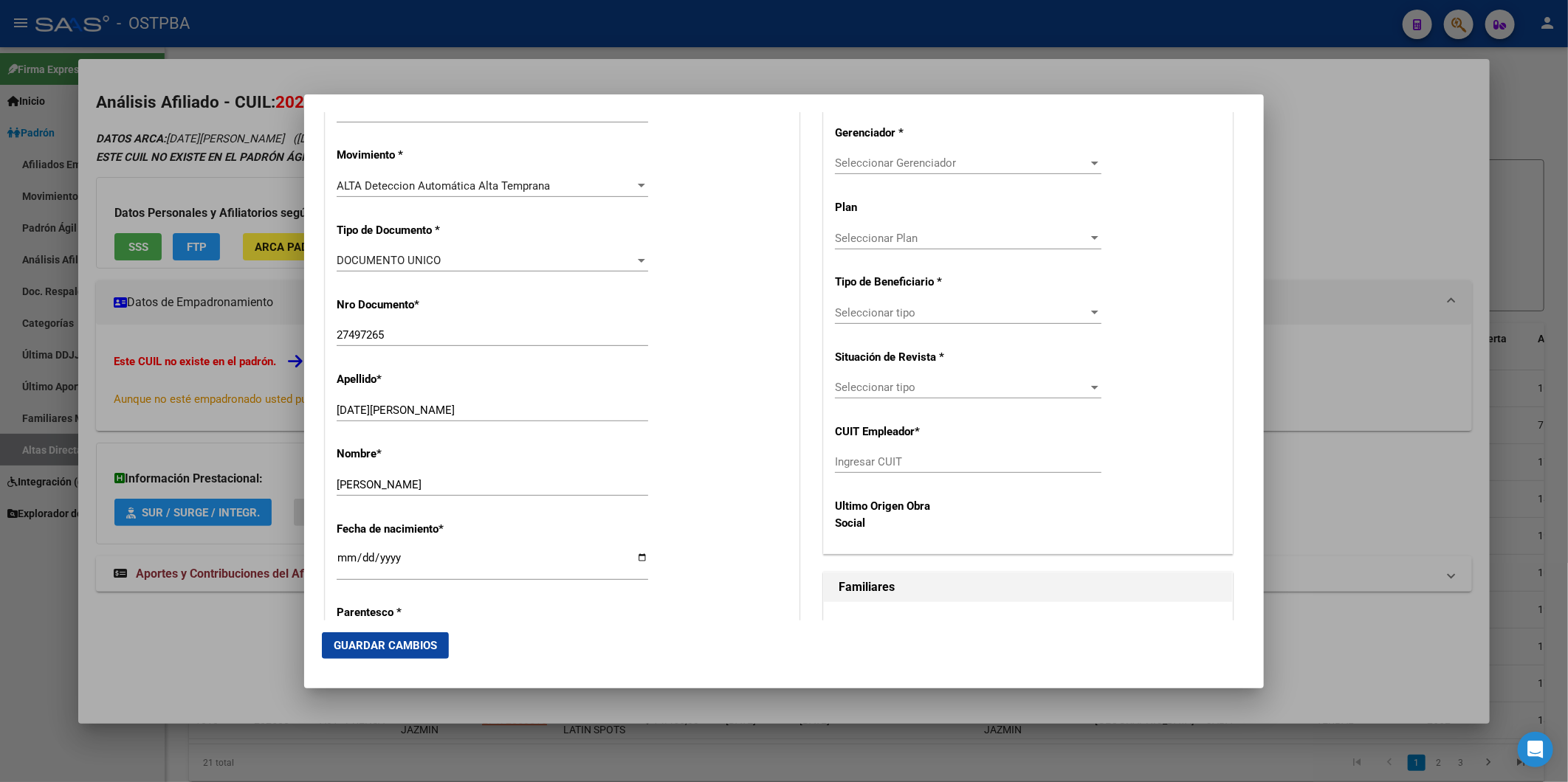
scroll to position [246, 0]
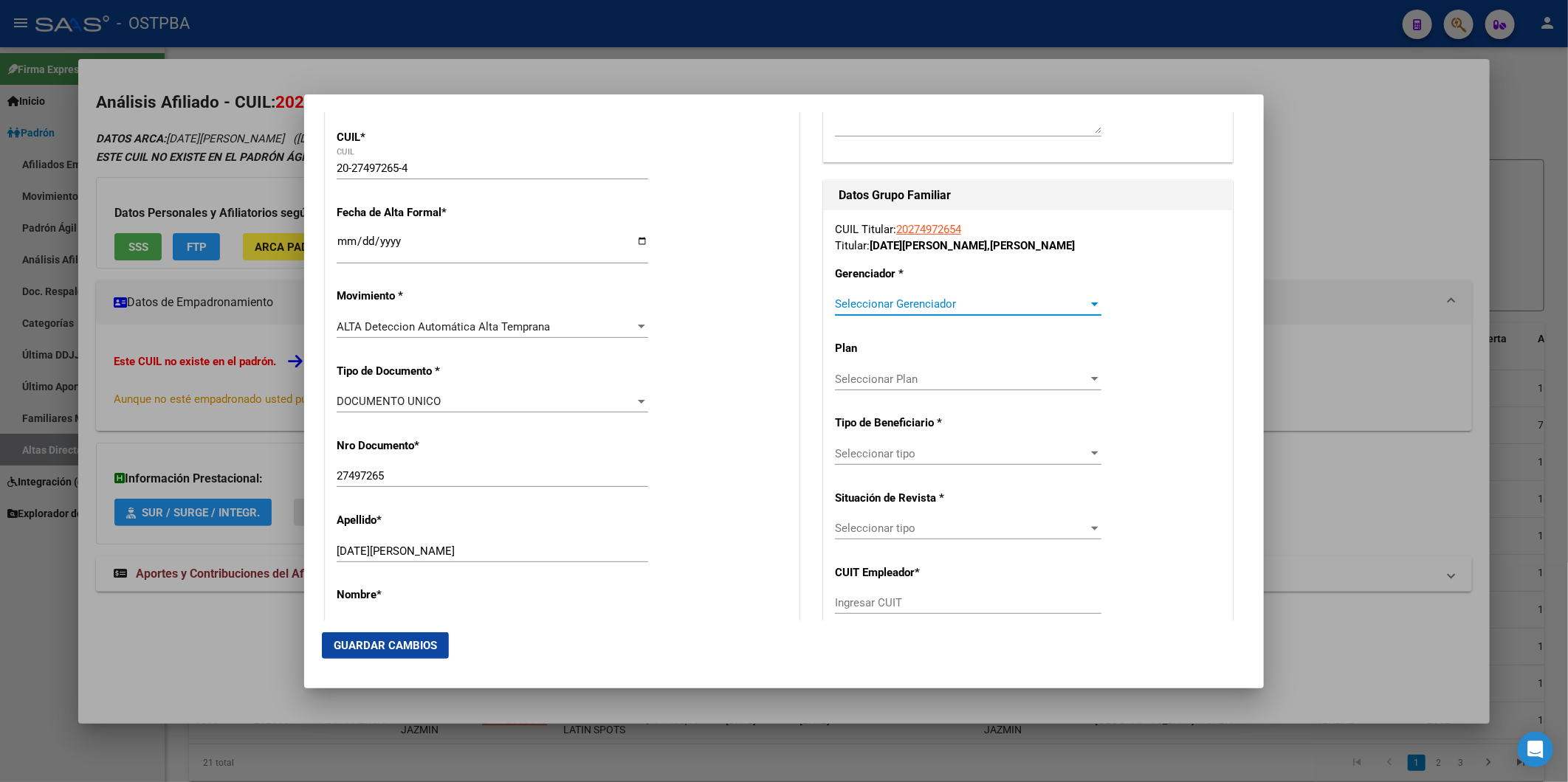
click at [1088, 306] on div at bounding box center [1094, 303] width 13 height 11
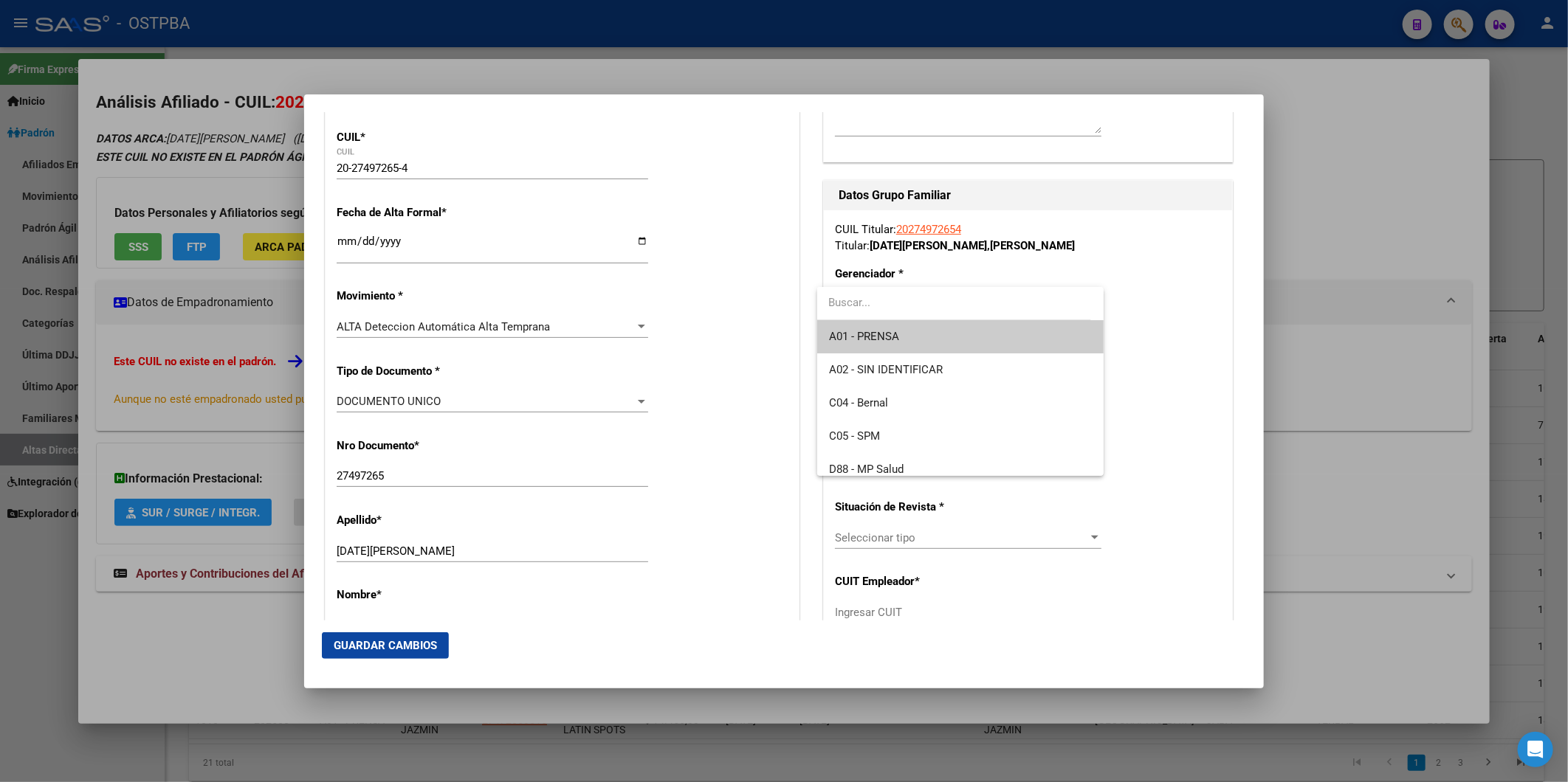
click at [979, 336] on span "A01 - PRENSA" at bounding box center [960, 337] width 263 height 34
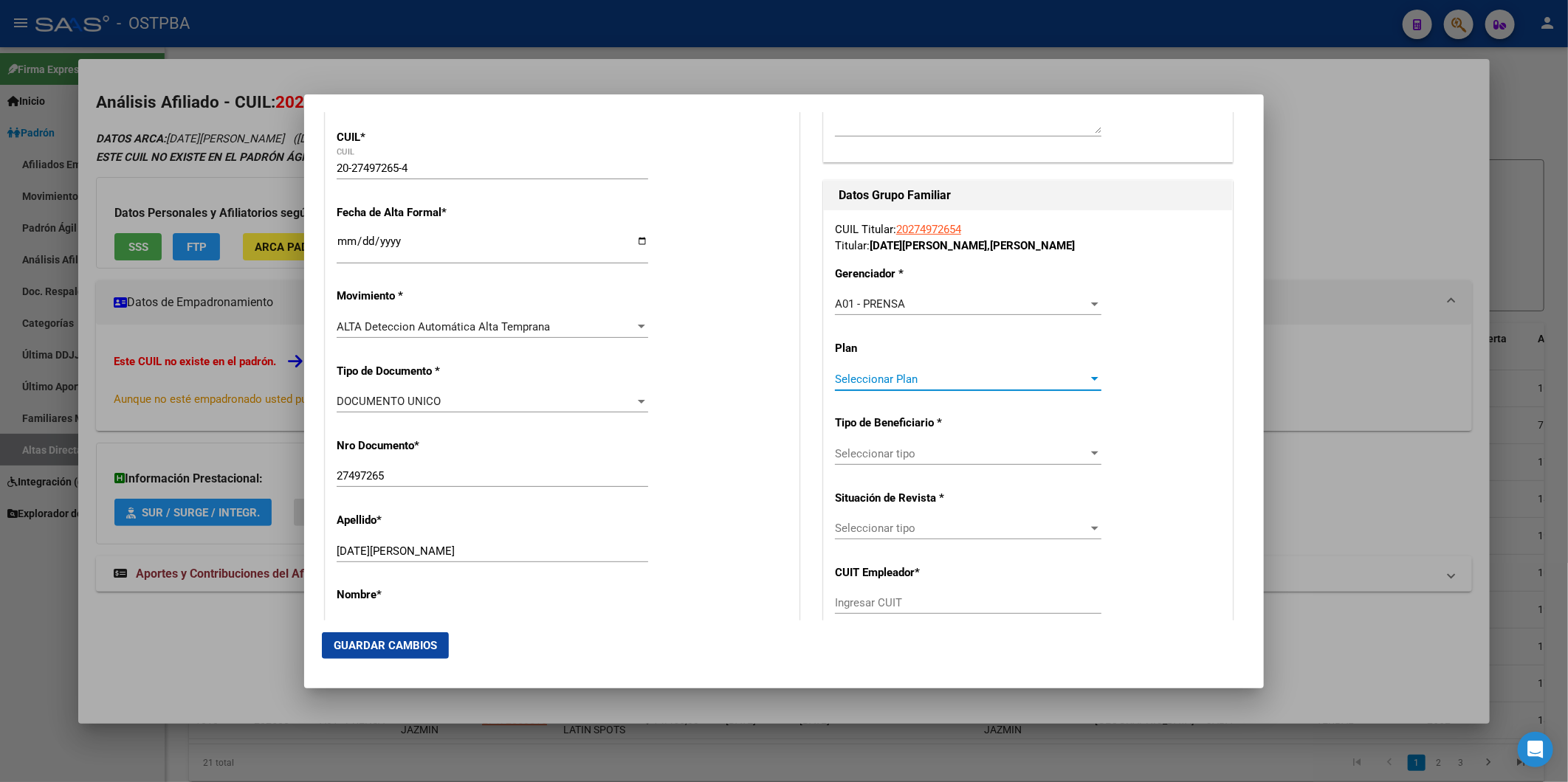
click at [1088, 380] on div at bounding box center [1094, 379] width 13 height 11
click at [1027, 400] on span "A01" at bounding box center [960, 412] width 263 height 34
click at [1088, 456] on div at bounding box center [1094, 453] width 13 height 11
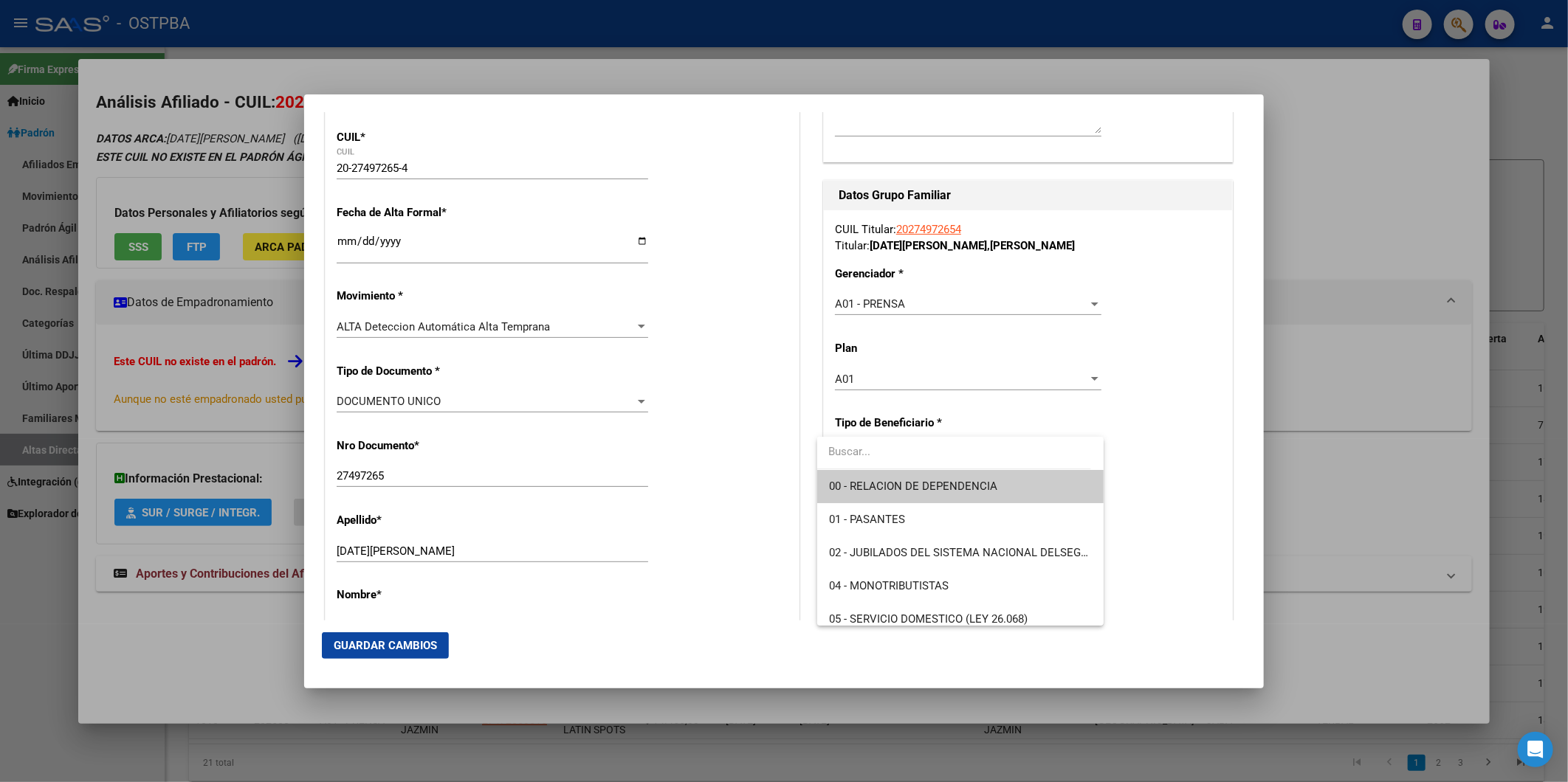
click at [1014, 500] on span "00 - RELACION DE DEPENDENCIA" at bounding box center [960, 487] width 263 height 34
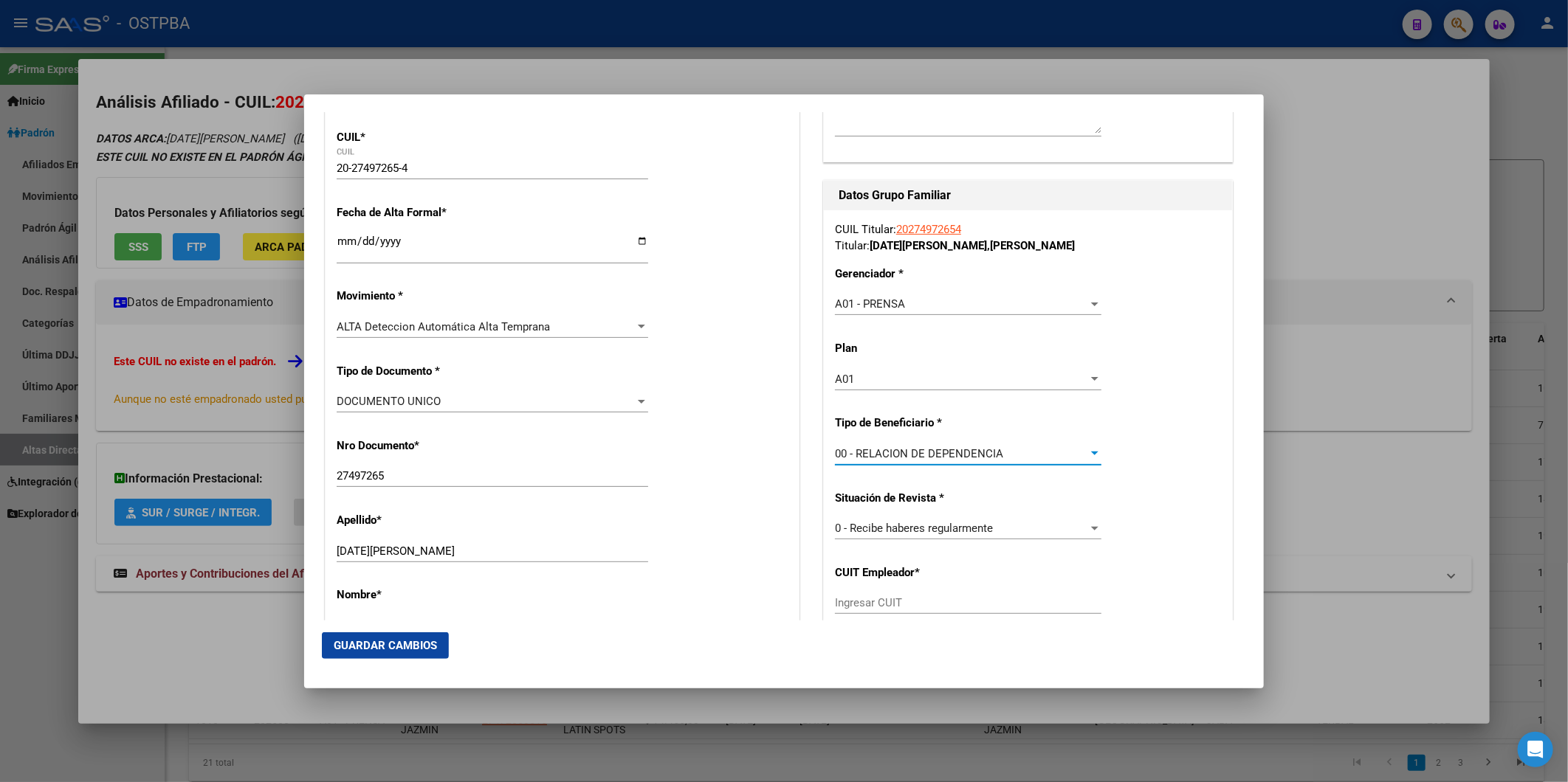
type input "30-70895372-1"
click at [384, 640] on span "Guardar Cambios" at bounding box center [385, 645] width 103 height 13
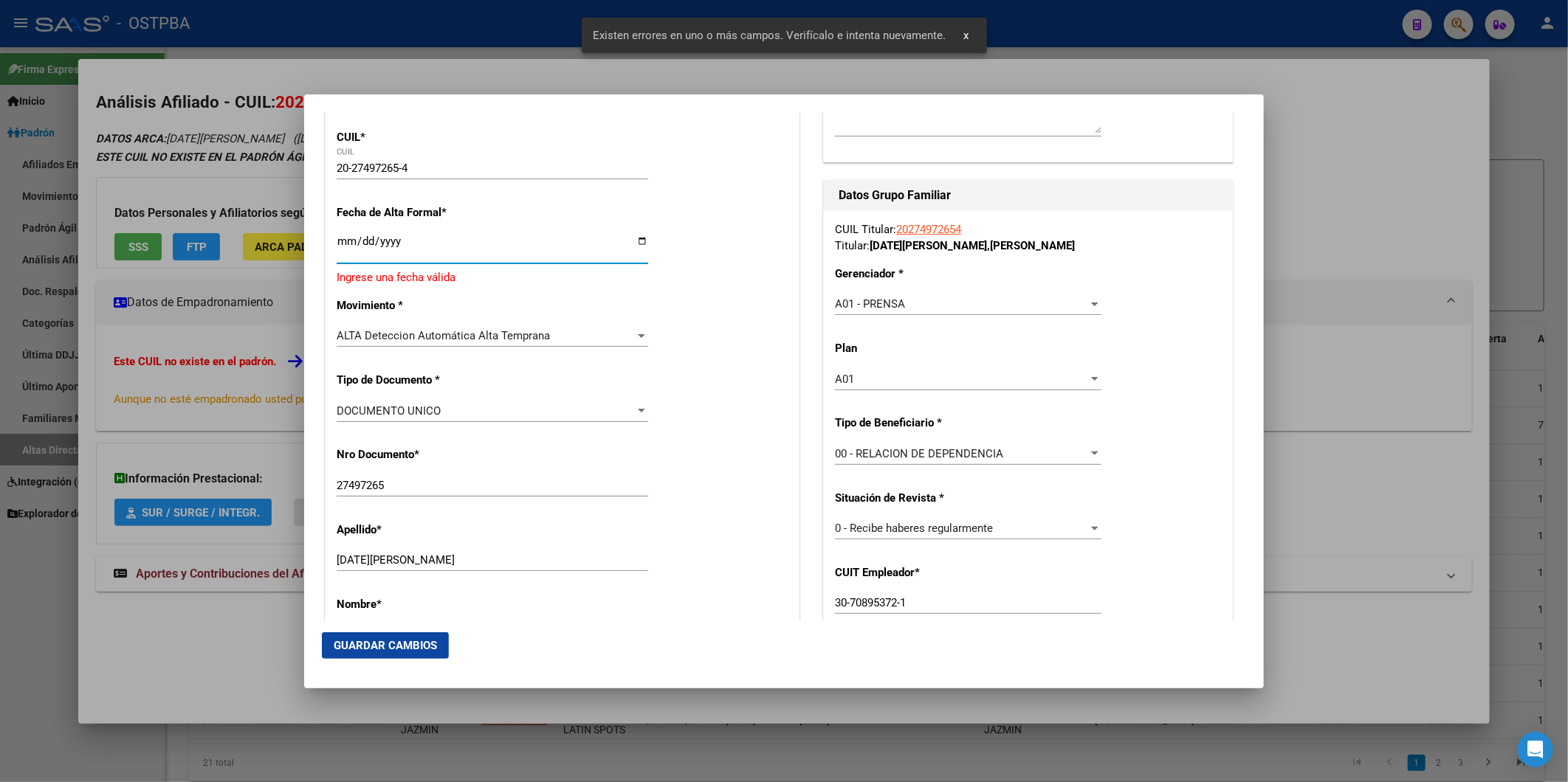
click at [347, 236] on input "Ingresar fecha" at bounding box center [492, 247] width 311 height 24
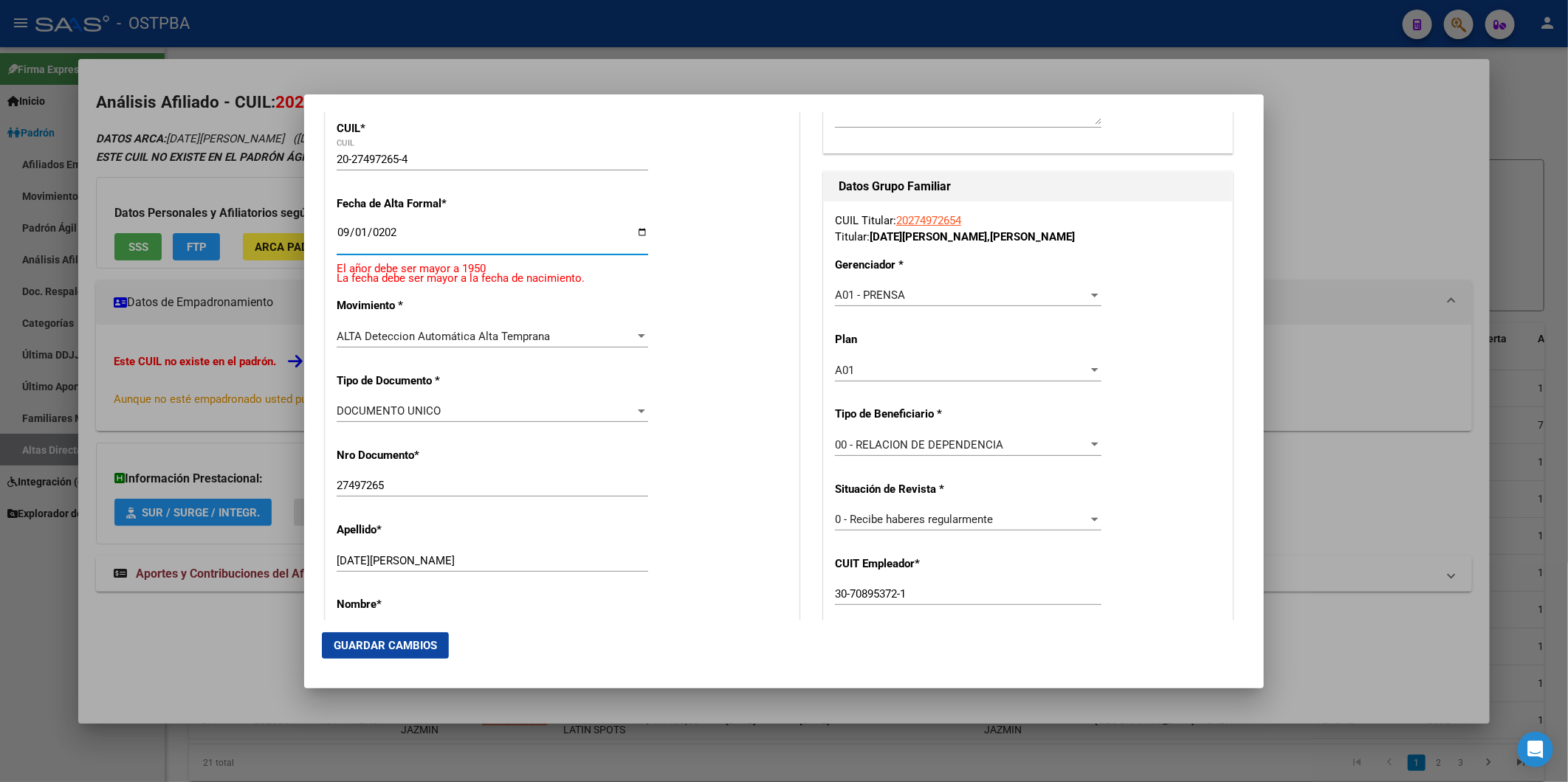
type input "[DATE]"
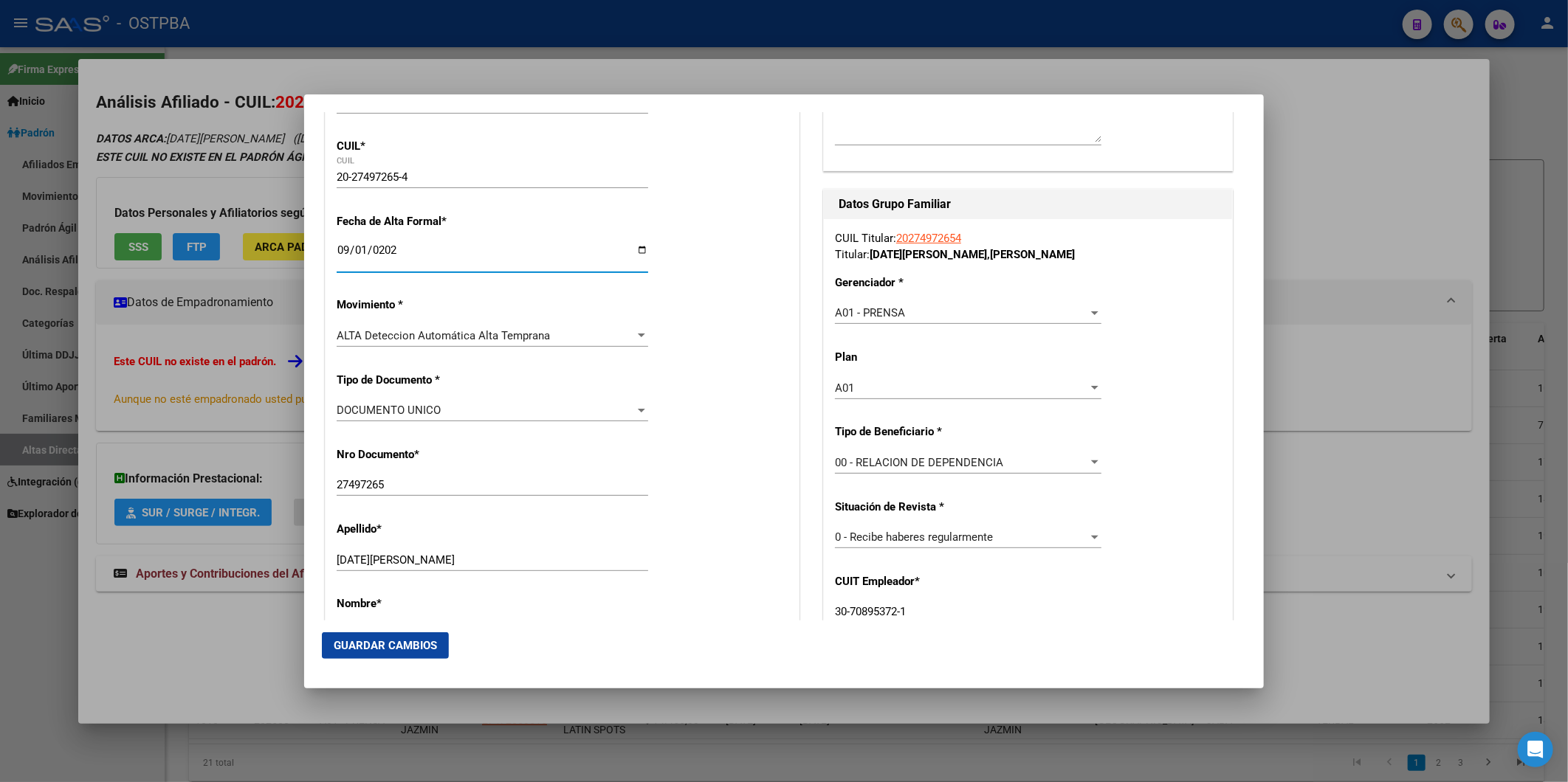
click at [423, 639] on span "Guardar Cambios" at bounding box center [385, 645] width 103 height 13
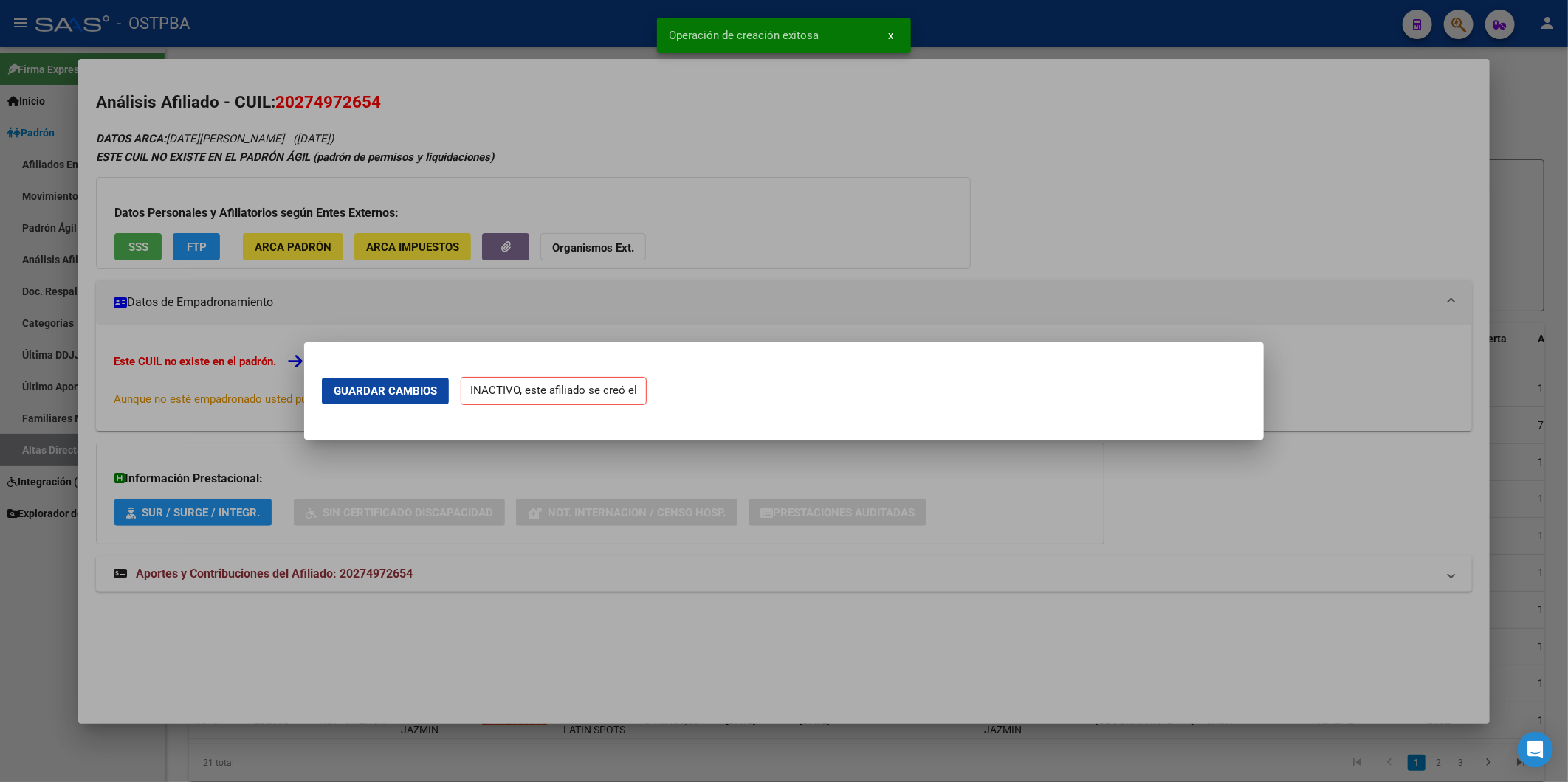
scroll to position [0, 0]
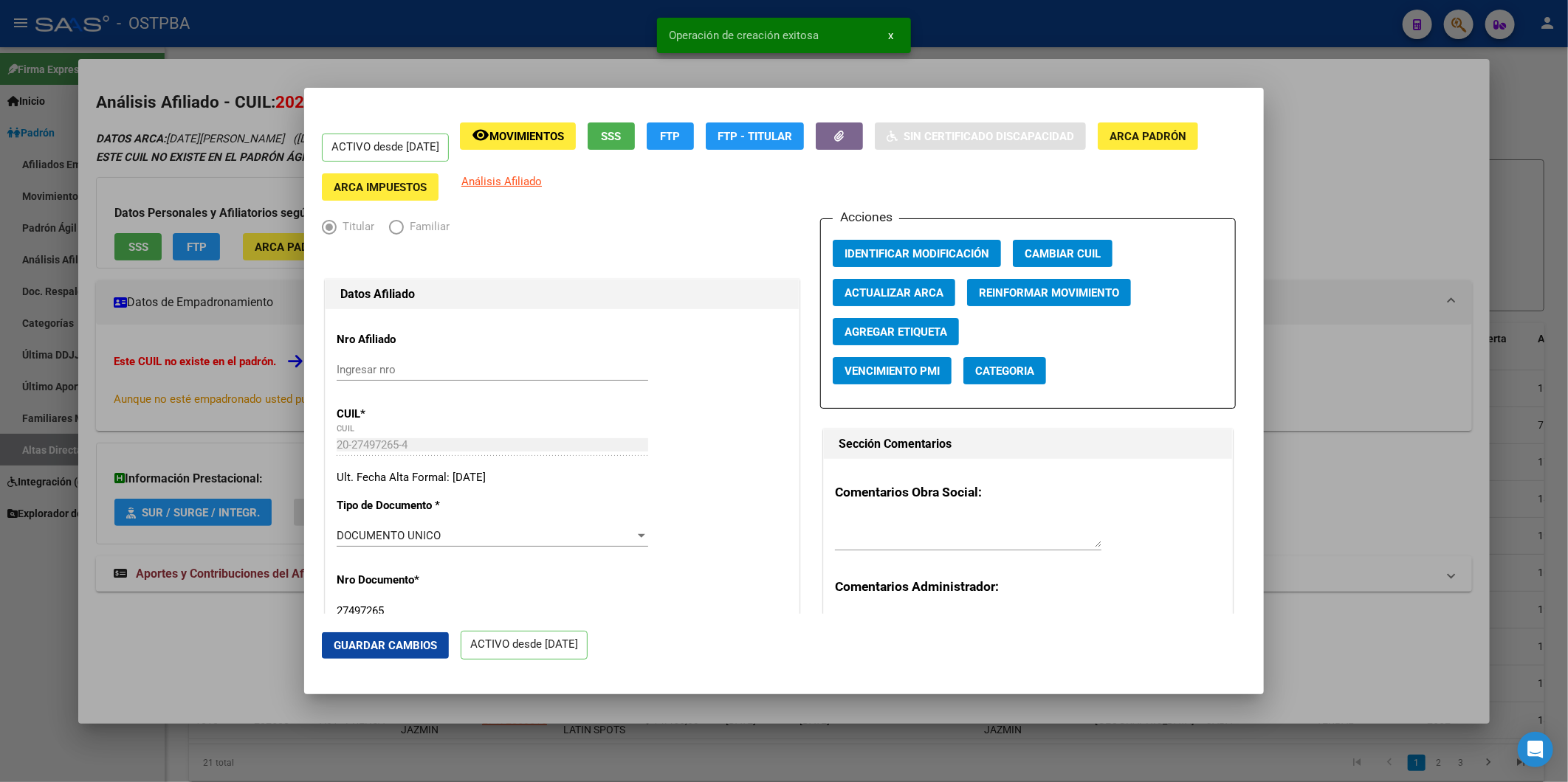
click at [1354, 168] on div at bounding box center [784, 391] width 1568 height 782
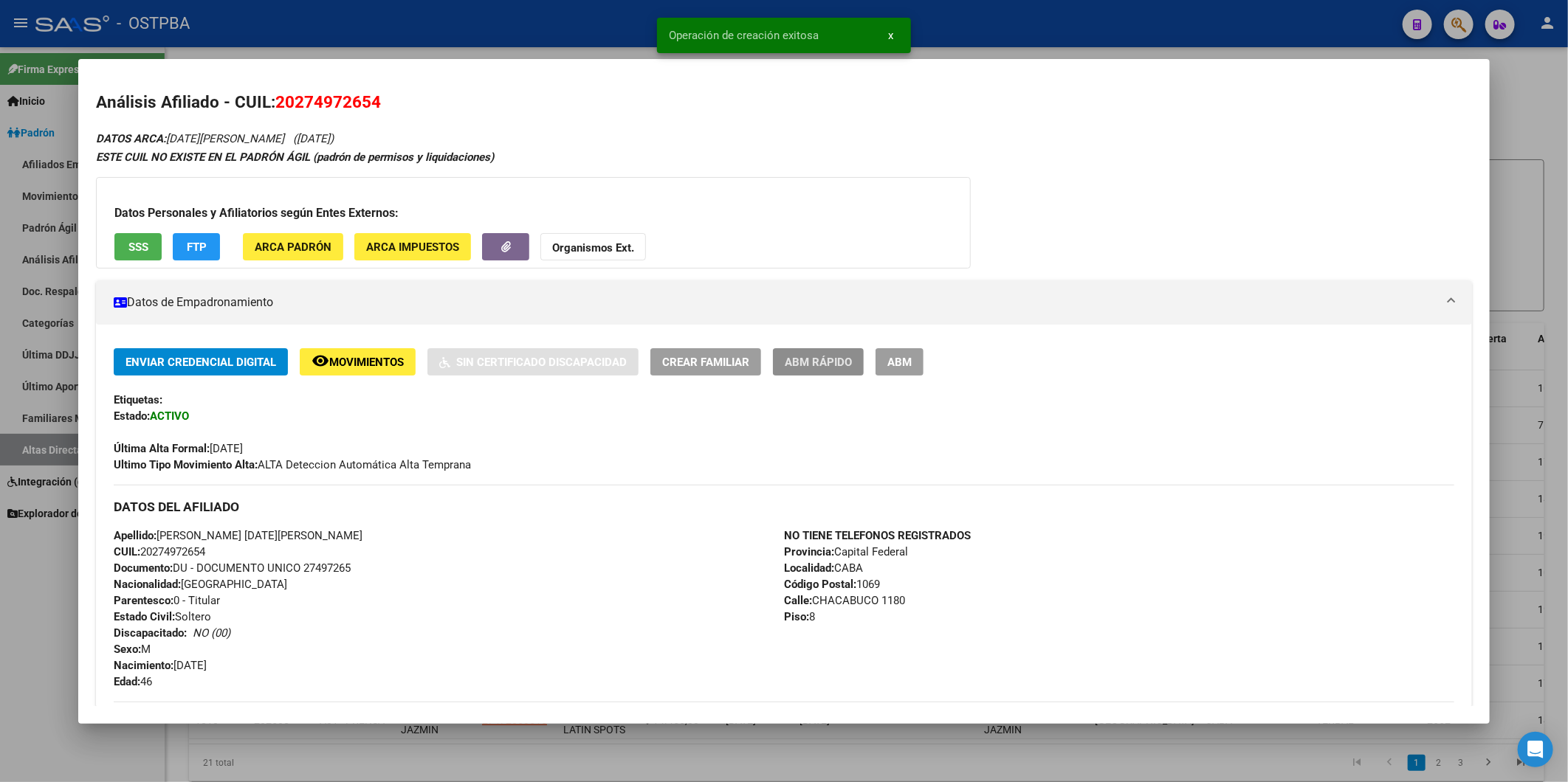
click at [795, 361] on span "ABM Rápido" at bounding box center [818, 361] width 67 height 13
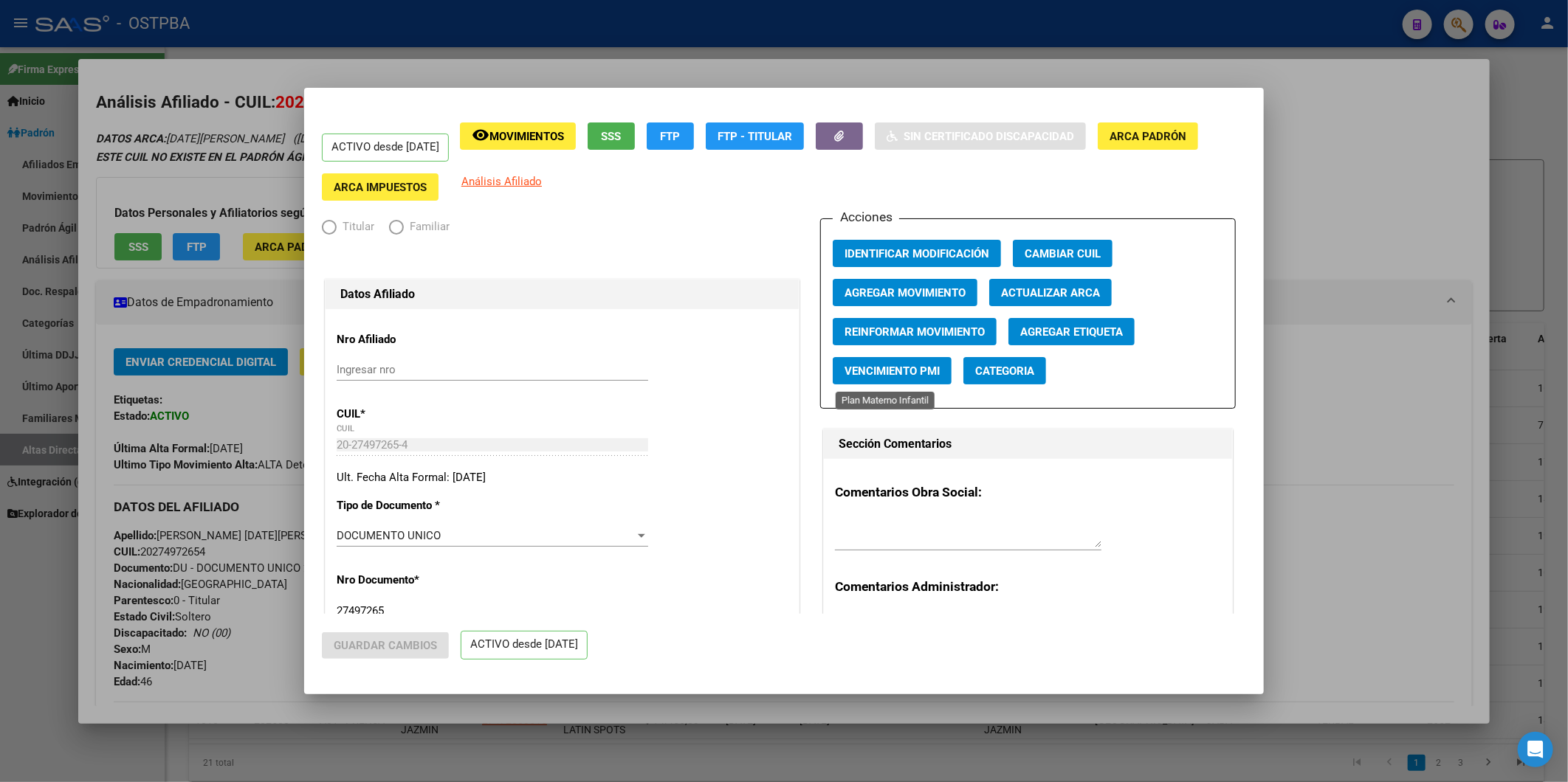
radio input "true"
type input "30-70895372-1"
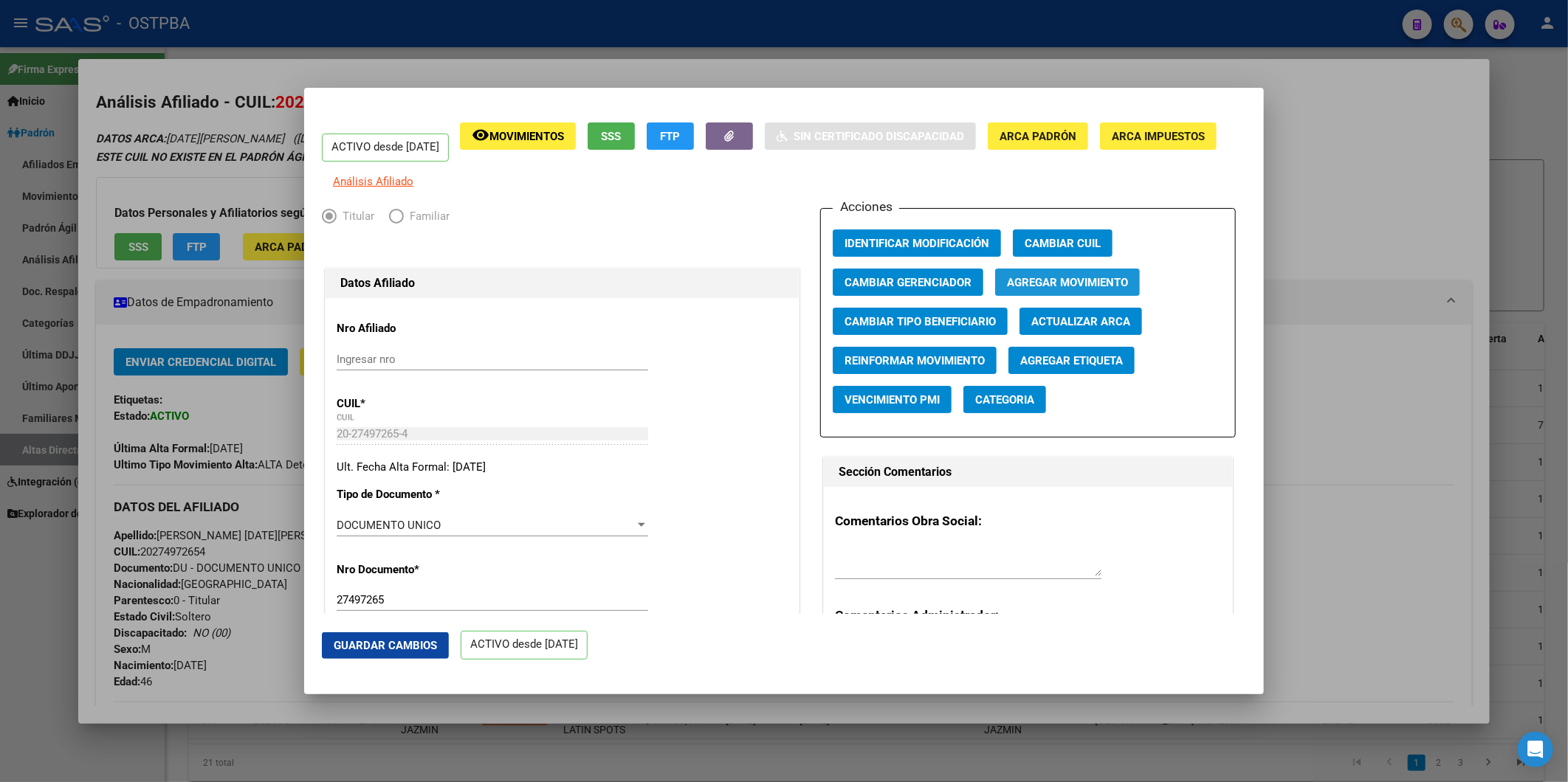
click at [1066, 289] on span "Agregar Movimiento" at bounding box center [1067, 282] width 121 height 13
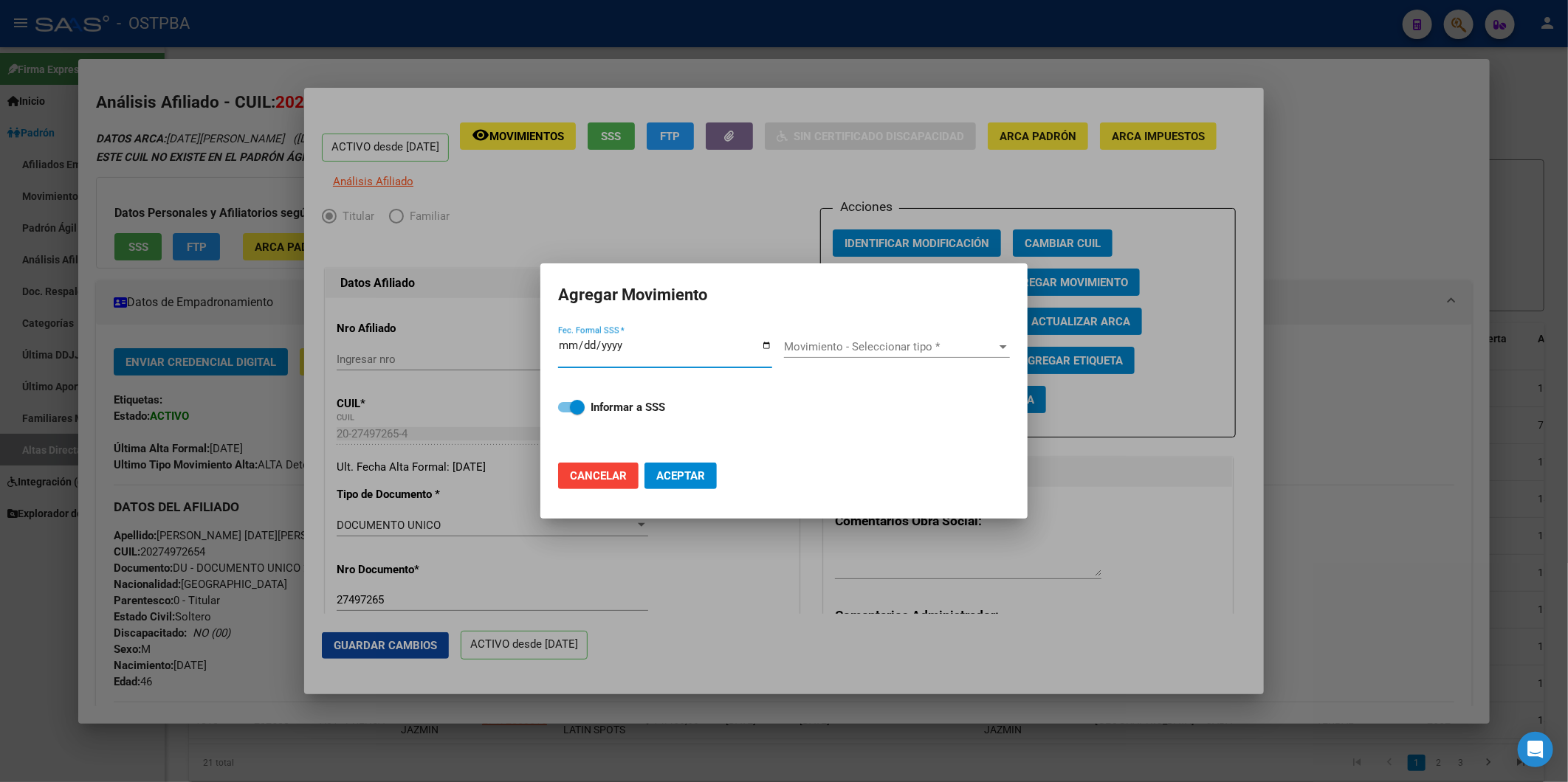
click at [1251, 274] on div at bounding box center [784, 391] width 1568 height 782
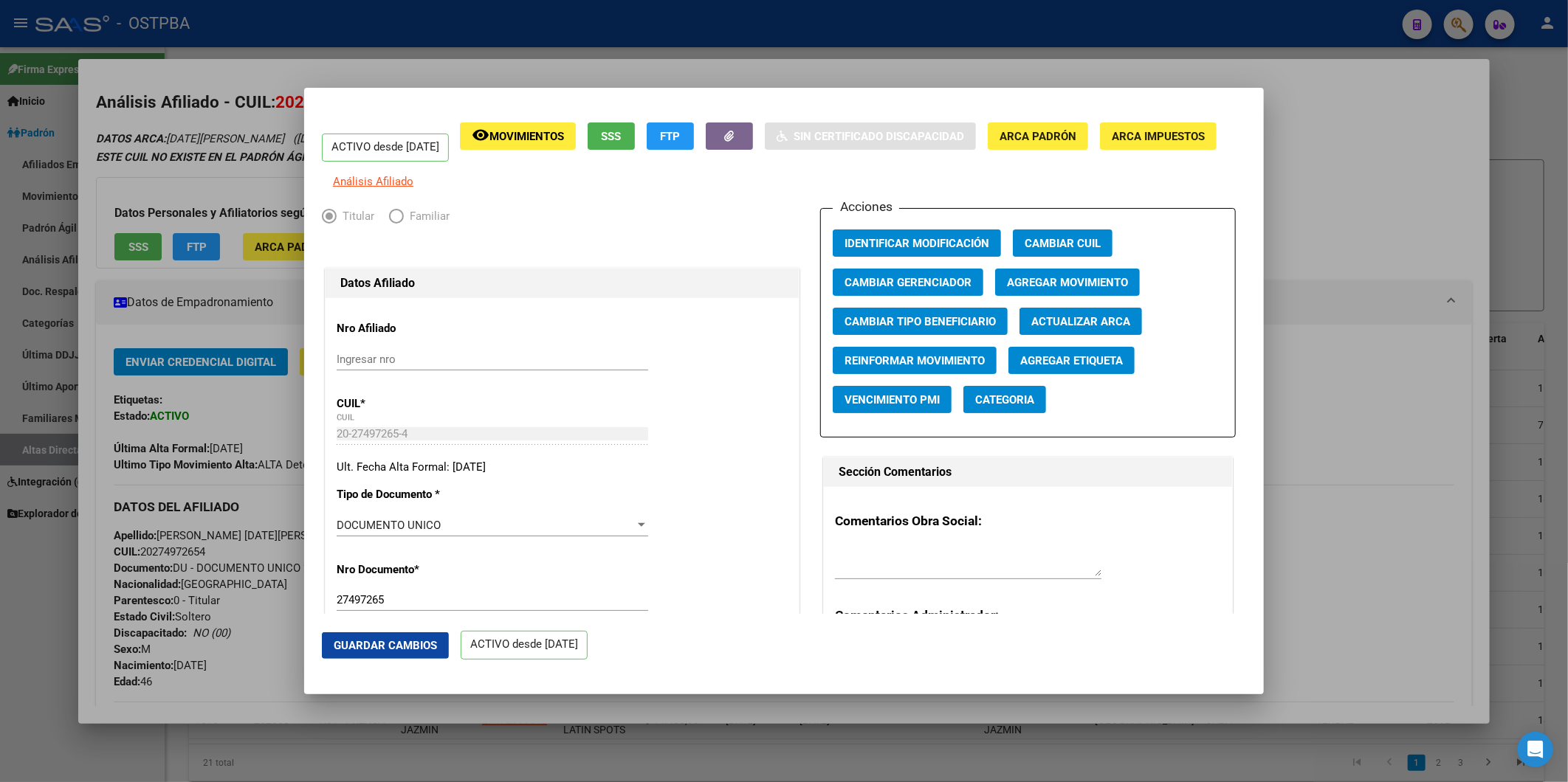
click at [1068, 368] on span "Agregar Etiqueta" at bounding box center [1071, 361] width 102 height 13
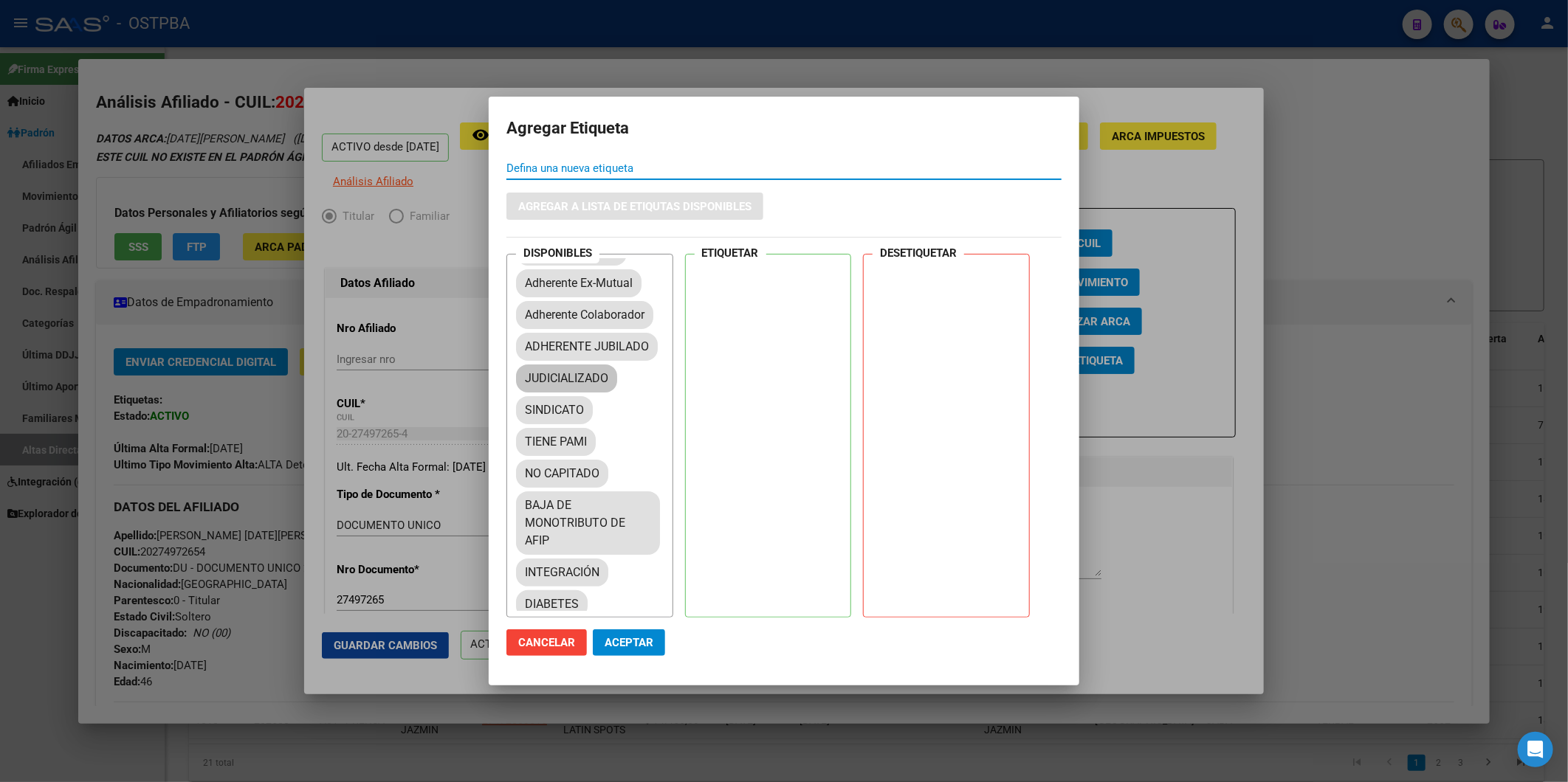
scroll to position [164, 0]
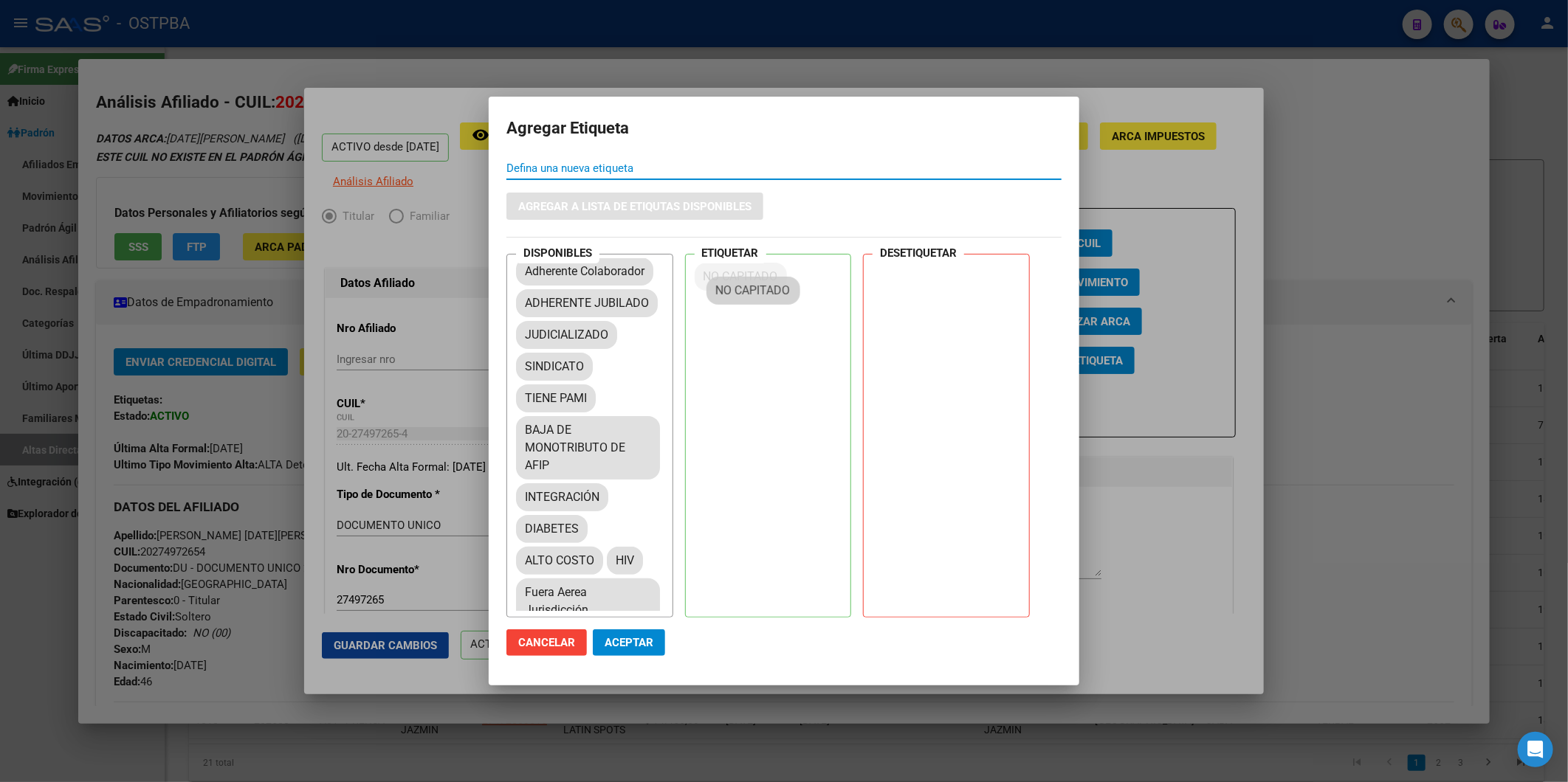
drag, startPoint x: 581, startPoint y: 461, endPoint x: 773, endPoint y: 286, distance: 259.8
click at [618, 643] on span "Aceptar" at bounding box center [629, 642] width 49 height 13
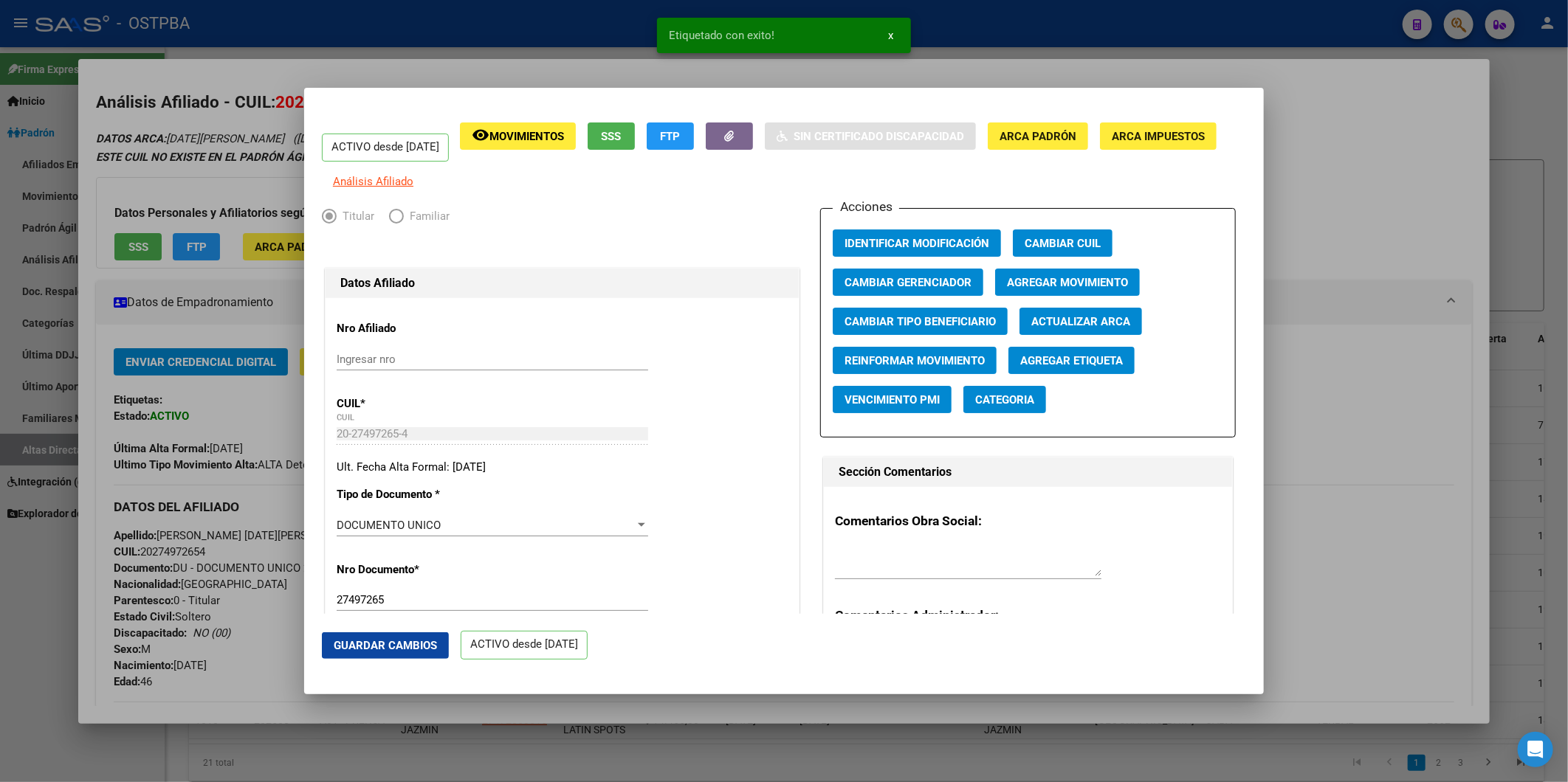
click at [1309, 256] on div at bounding box center [784, 391] width 1568 height 782
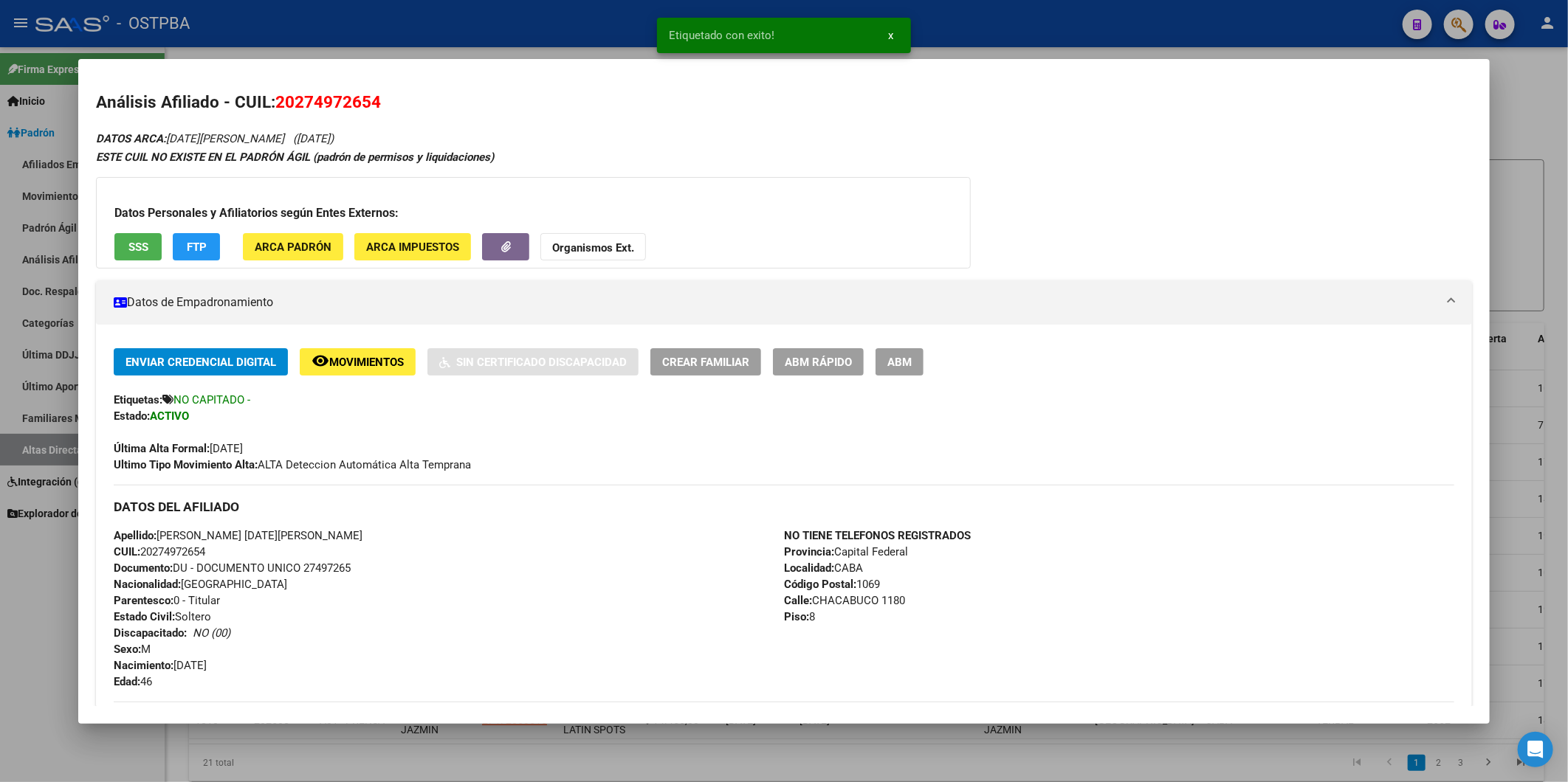
click at [1531, 212] on div at bounding box center [784, 391] width 1568 height 782
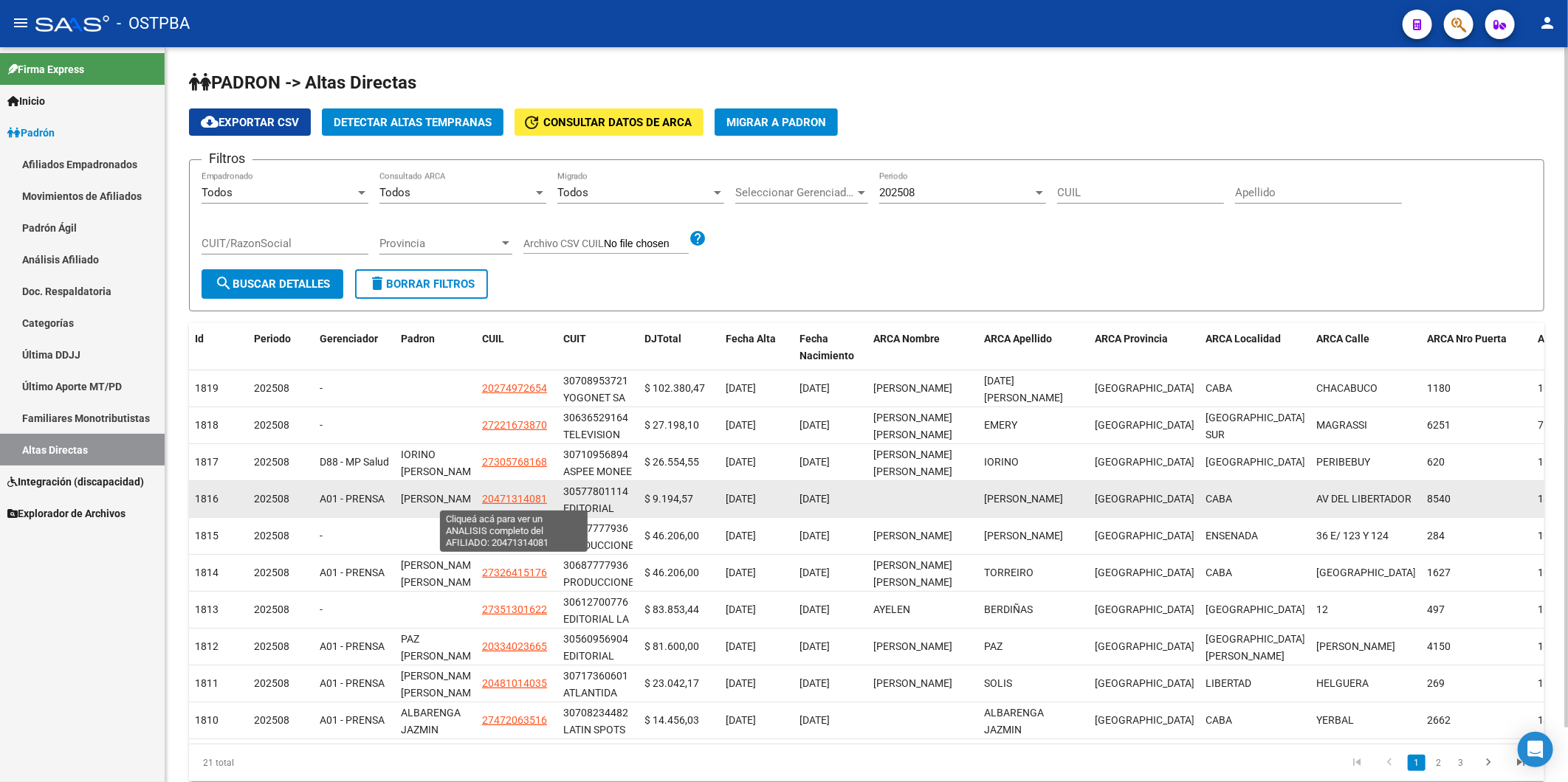
click at [499, 497] on span "20471314081" at bounding box center [515, 498] width 65 height 11
type textarea "20471314081"
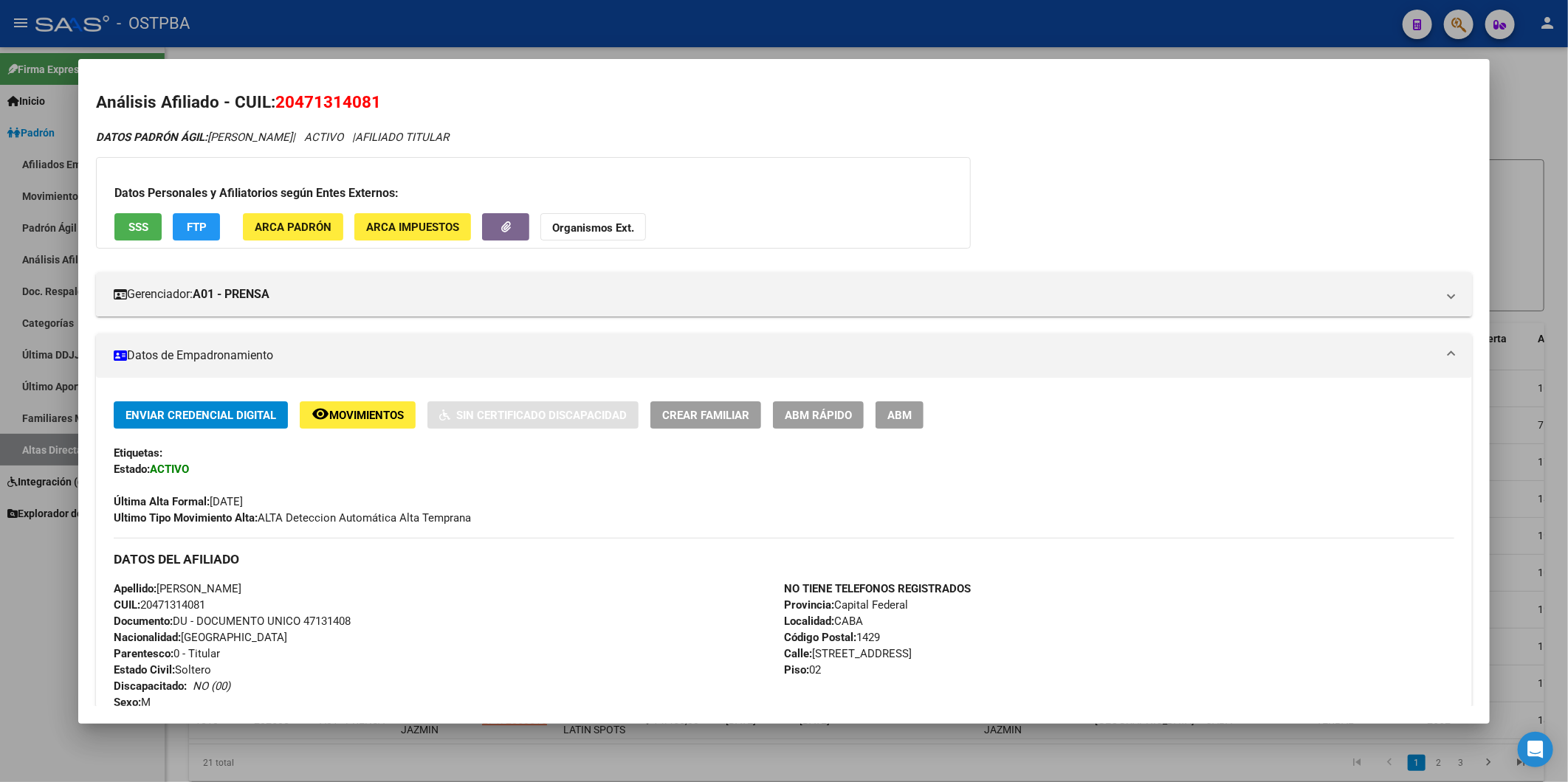
click at [835, 414] on span "ABM Rápido" at bounding box center [818, 415] width 67 height 13
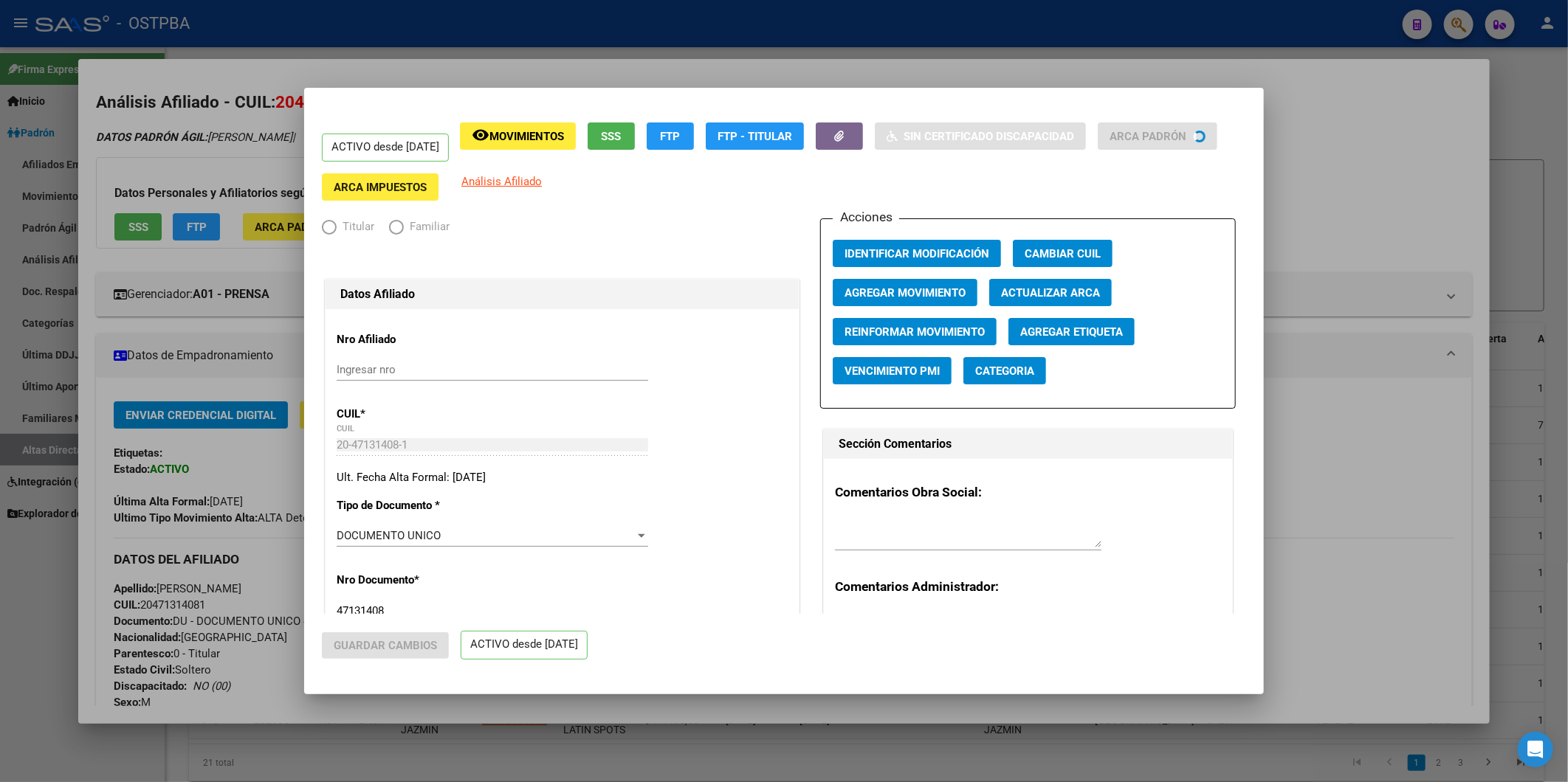
radio input "true"
type input "30-57780111-4"
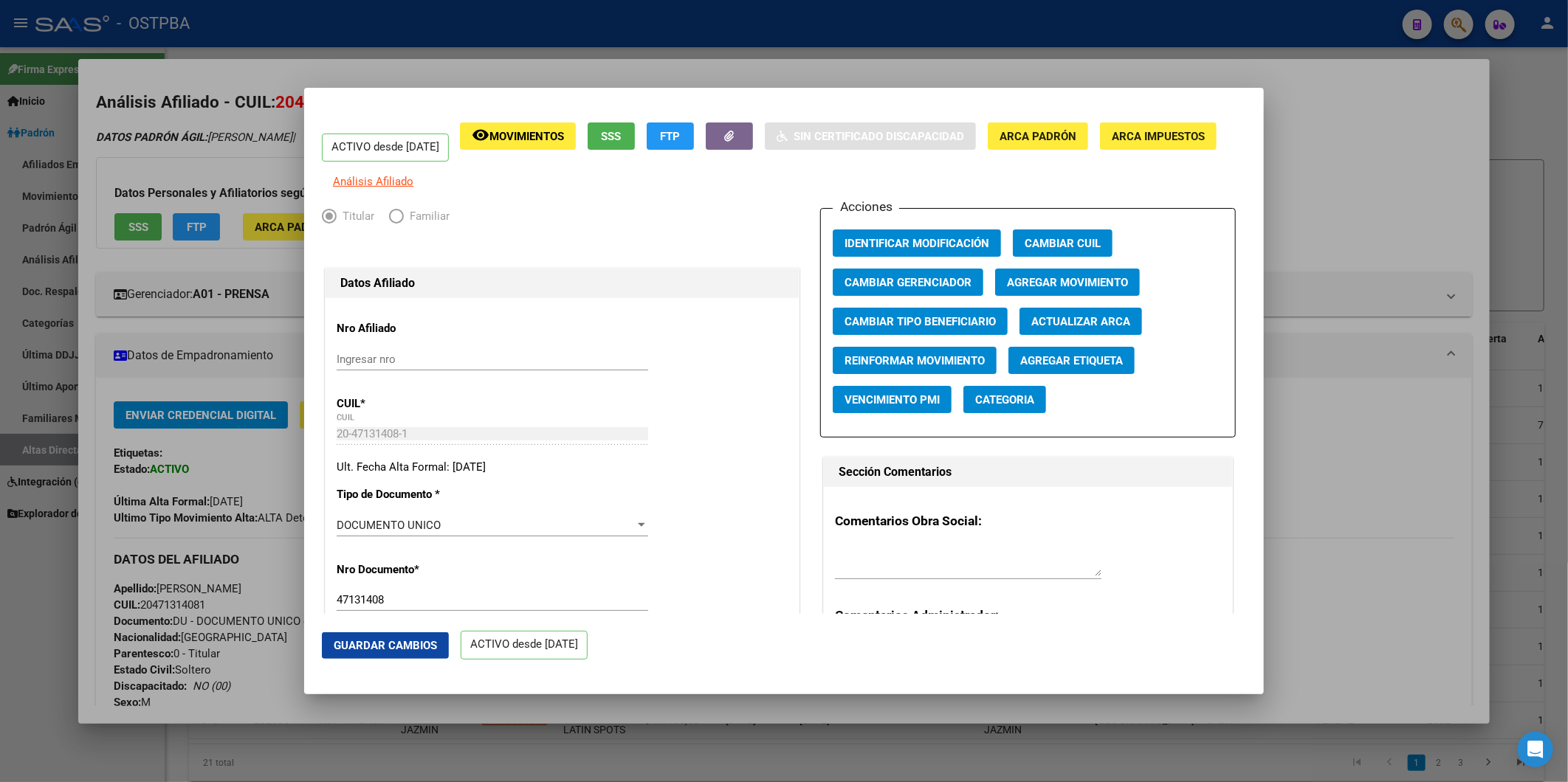
click at [1039, 368] on span "Agregar Etiqueta" at bounding box center [1071, 361] width 102 height 13
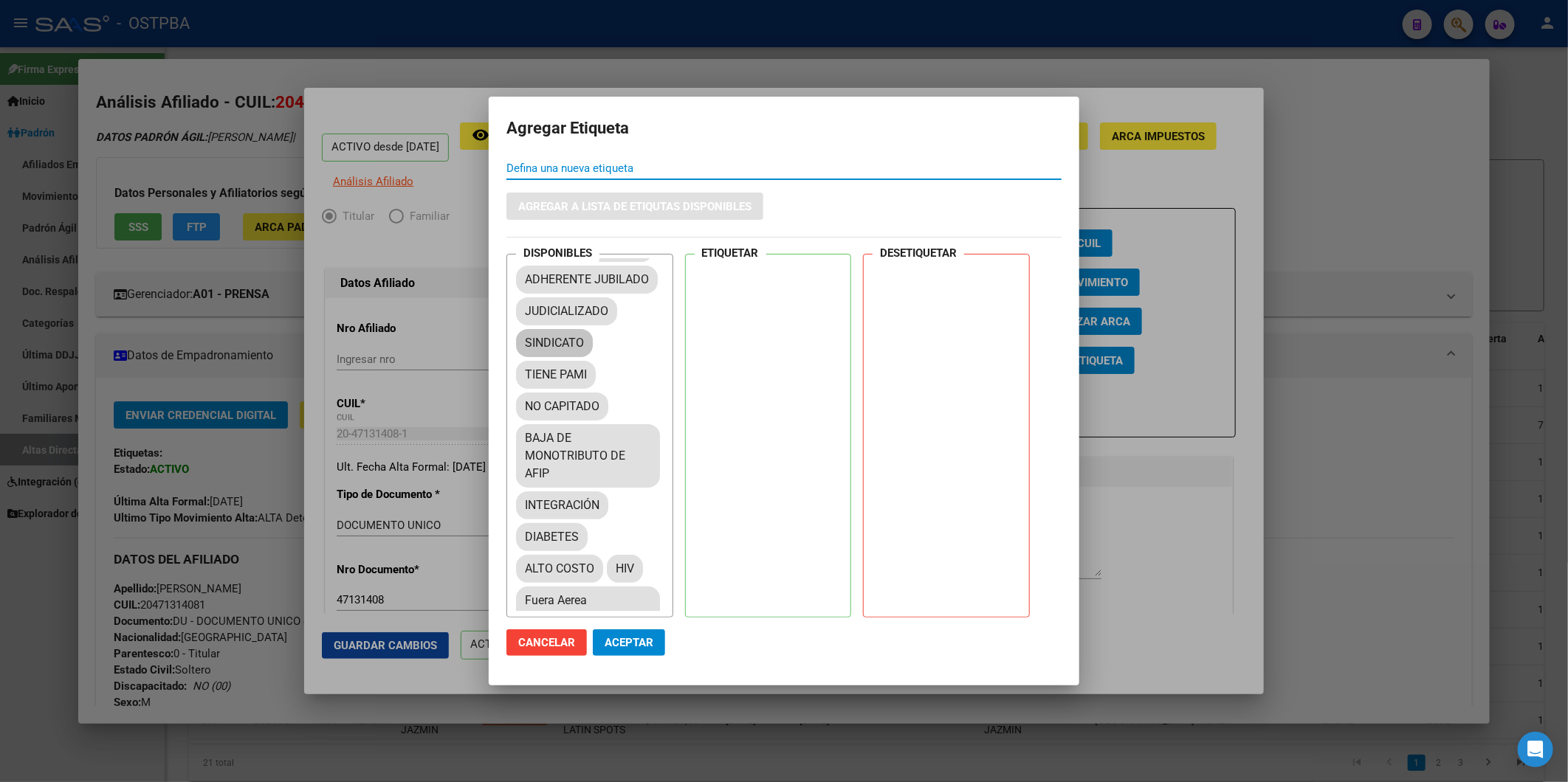
scroll to position [246, 0]
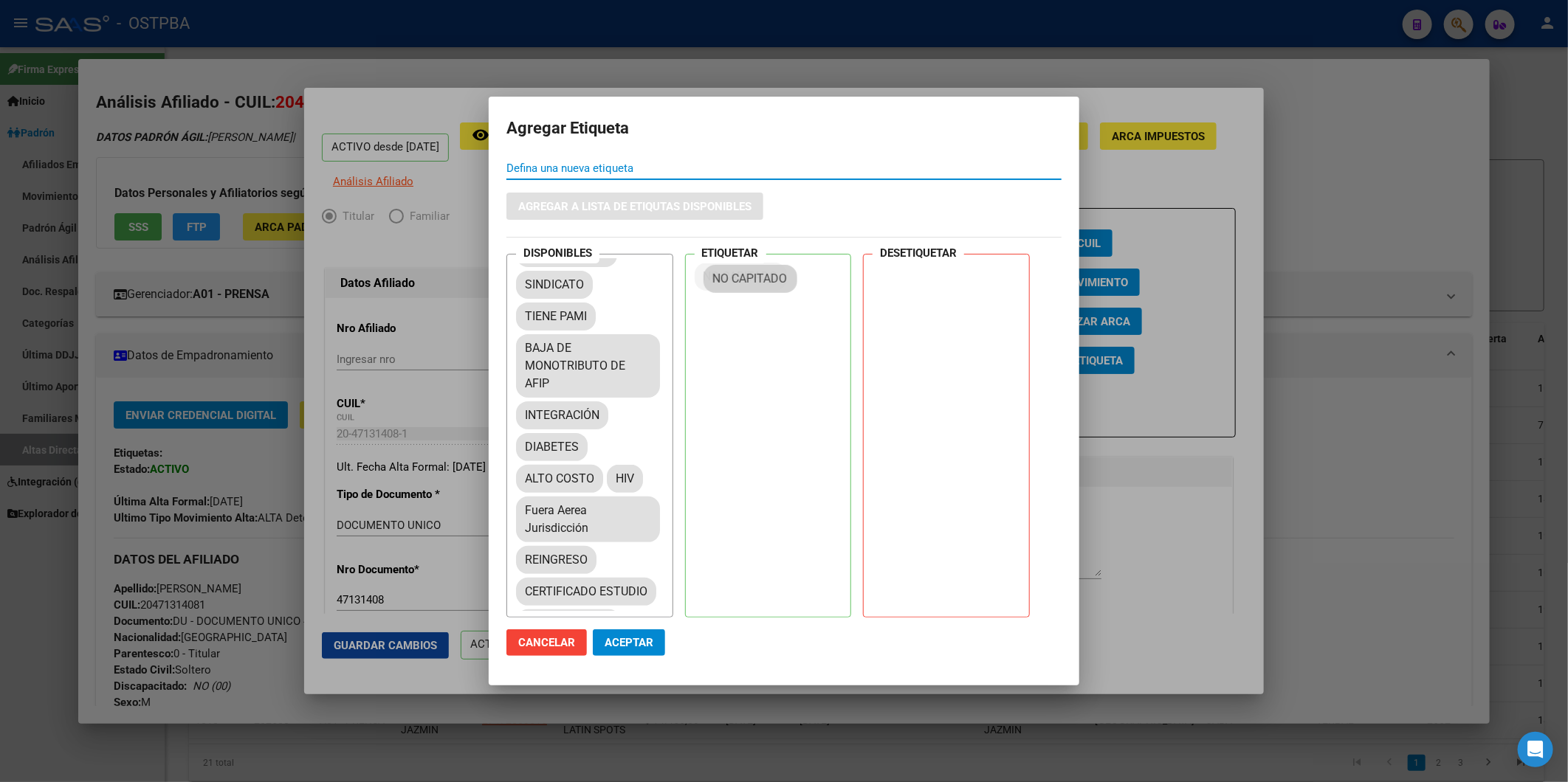
drag, startPoint x: 561, startPoint y: 387, endPoint x: 750, endPoint y: 282, distance: 216.2
click at [650, 639] on span "Aceptar" at bounding box center [629, 642] width 49 height 13
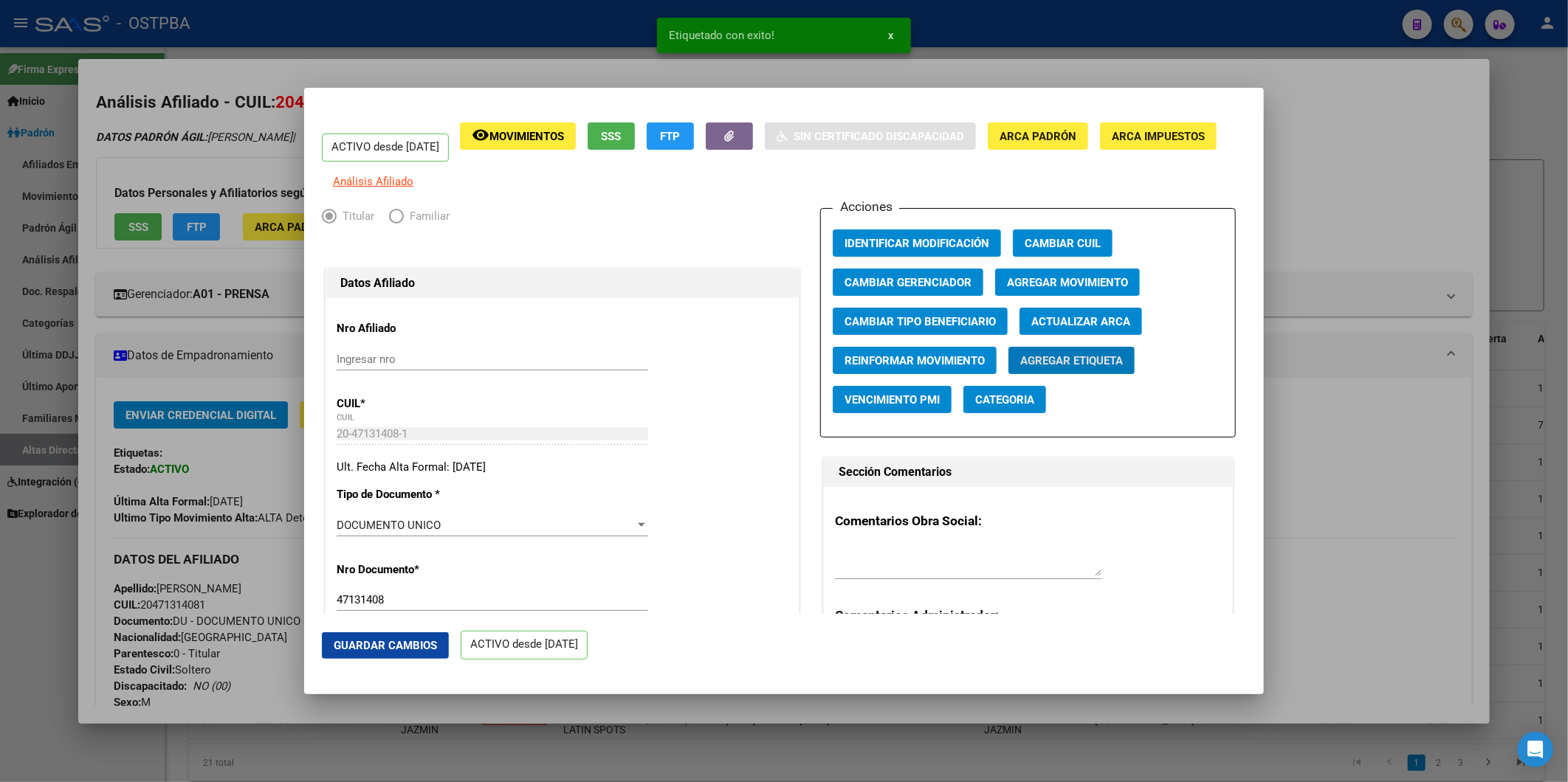
click at [1366, 438] on div at bounding box center [784, 391] width 1568 height 782
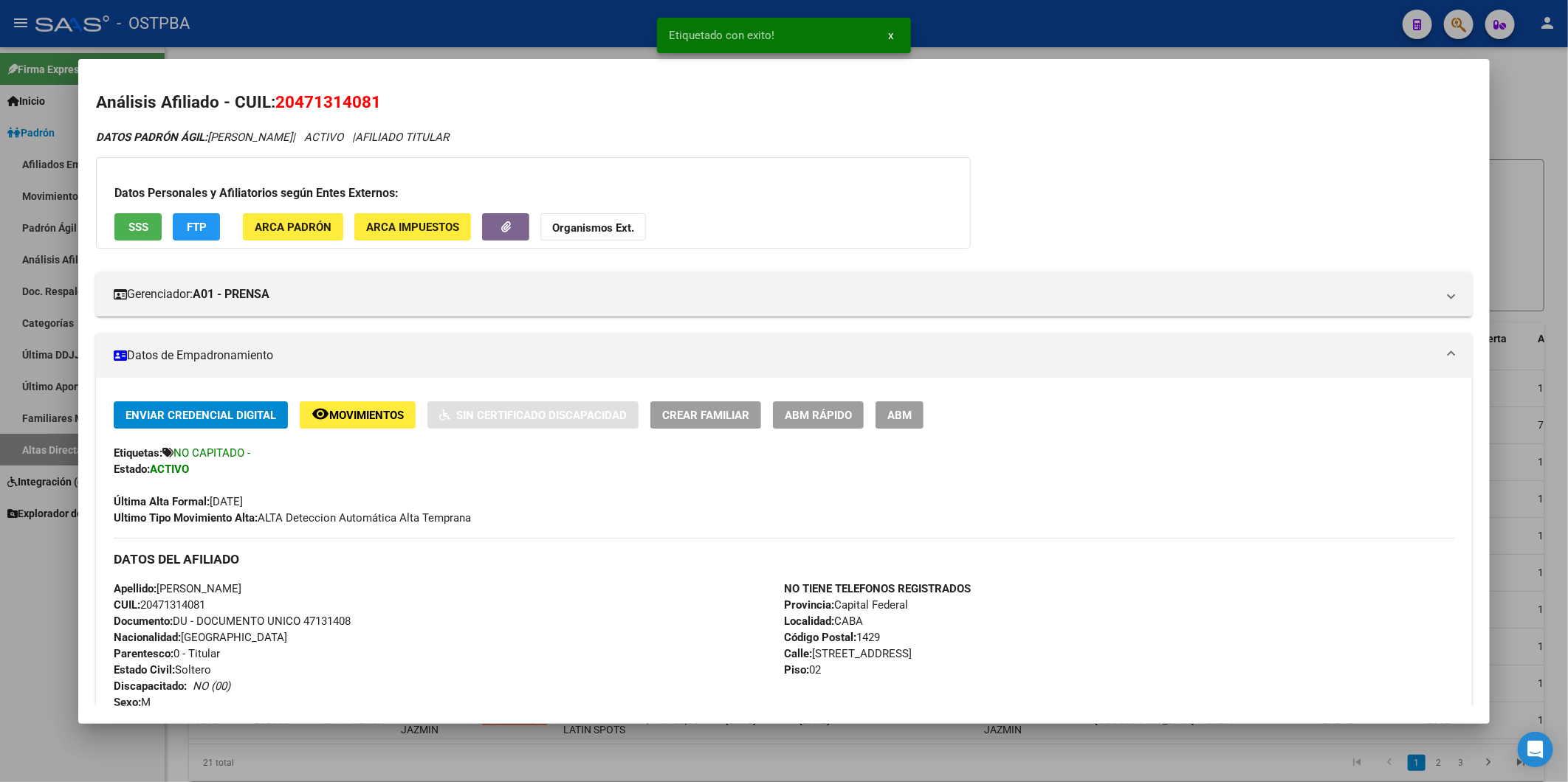
click at [1542, 208] on div at bounding box center [784, 391] width 1568 height 782
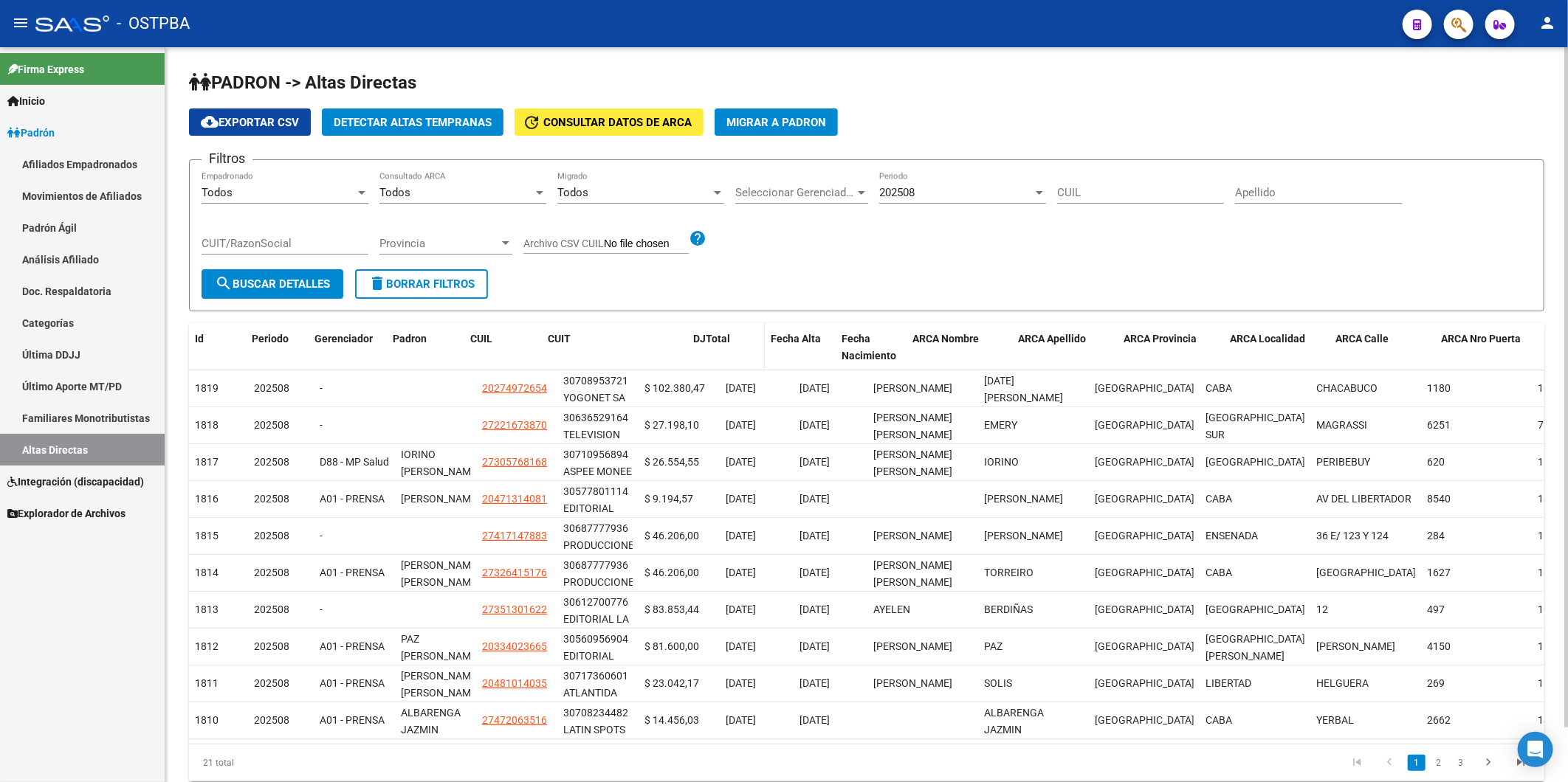
drag, startPoint x: 631, startPoint y: 345, endPoint x: 711, endPoint y: 342, distance: 80.1
click at [711, 342] on div "Id Periodo Gerenciador Padron CUIL CUIT DJTotal Fecha Alta Fecha Nacimiento ARC…" at bounding box center [971, 347] width 1564 height 48
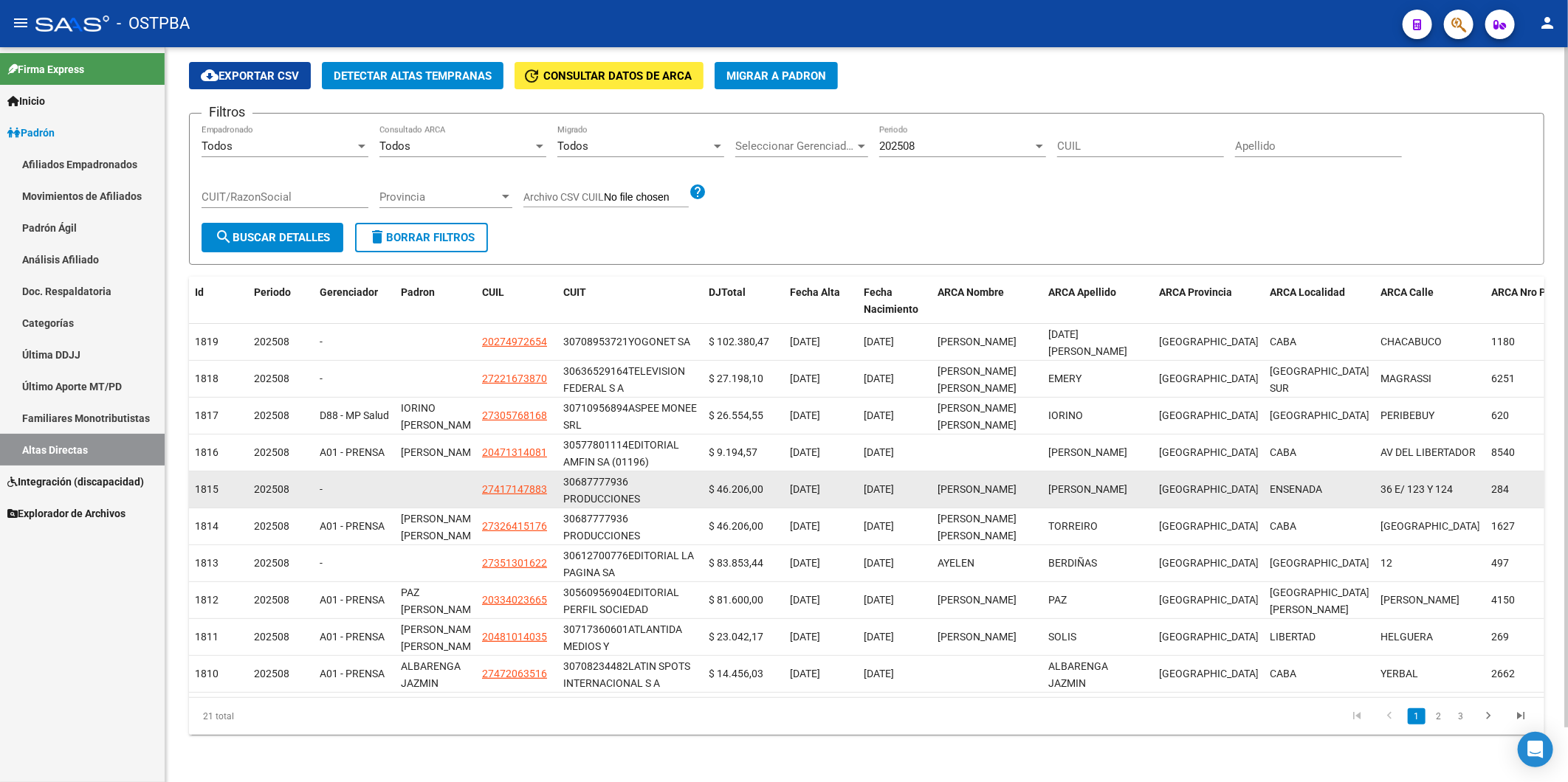
scroll to position [59, 0]
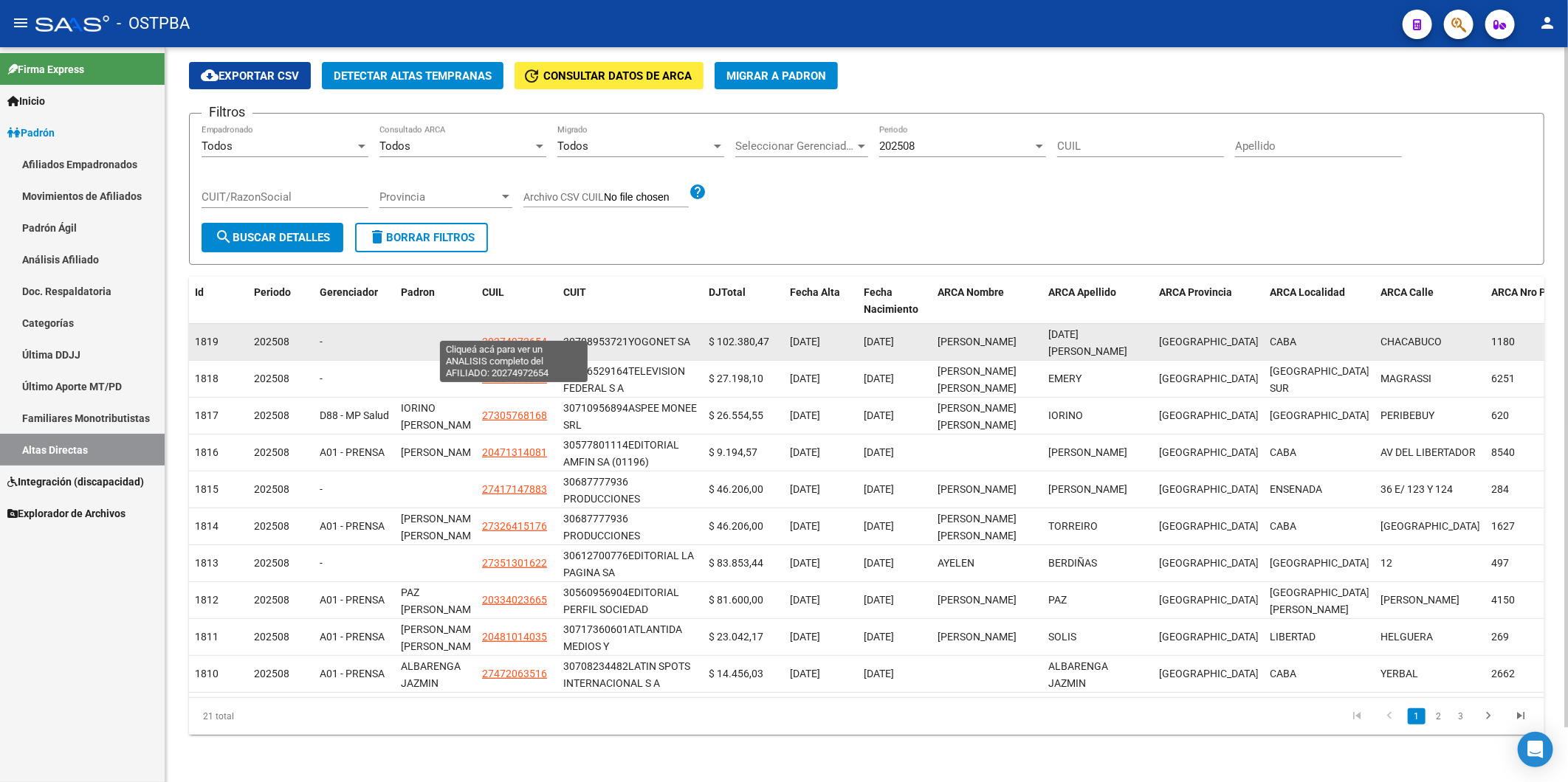
click at [513, 336] on span "20274972654" at bounding box center [515, 341] width 65 height 11
type textarea "20274972654"
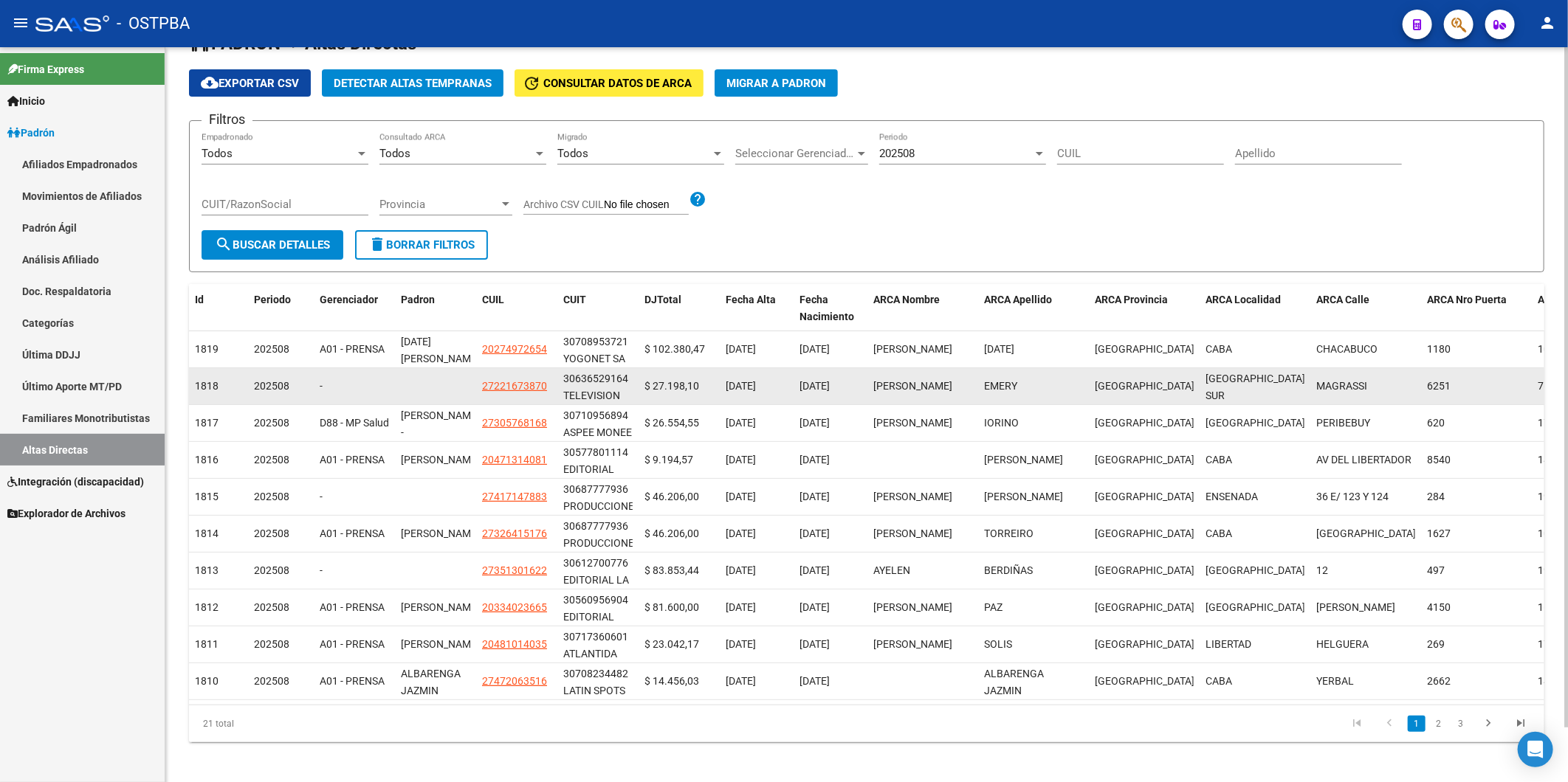
scroll to position [59, 0]
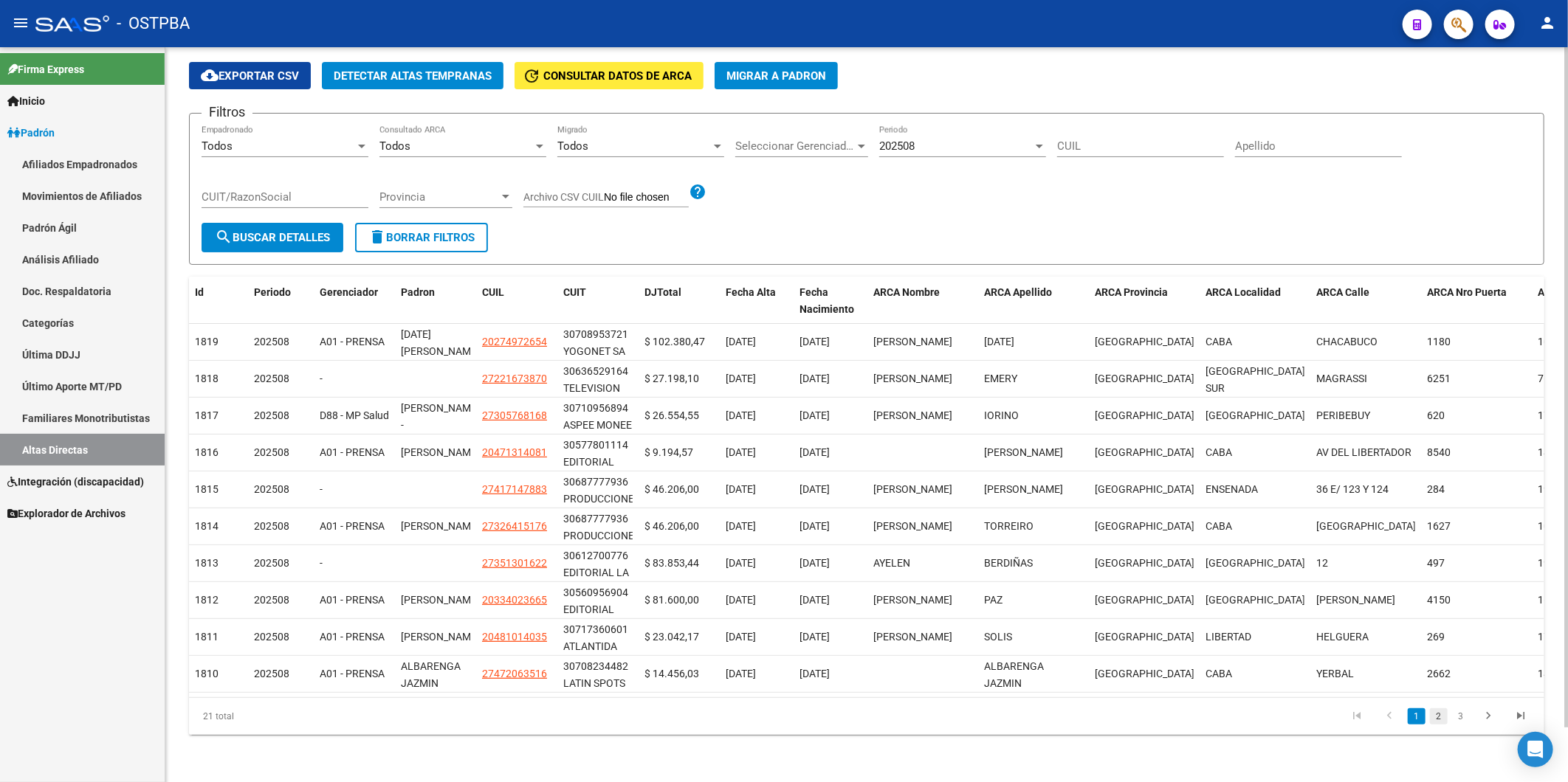
click at [1436, 713] on link "2" at bounding box center [1438, 717] width 18 height 16
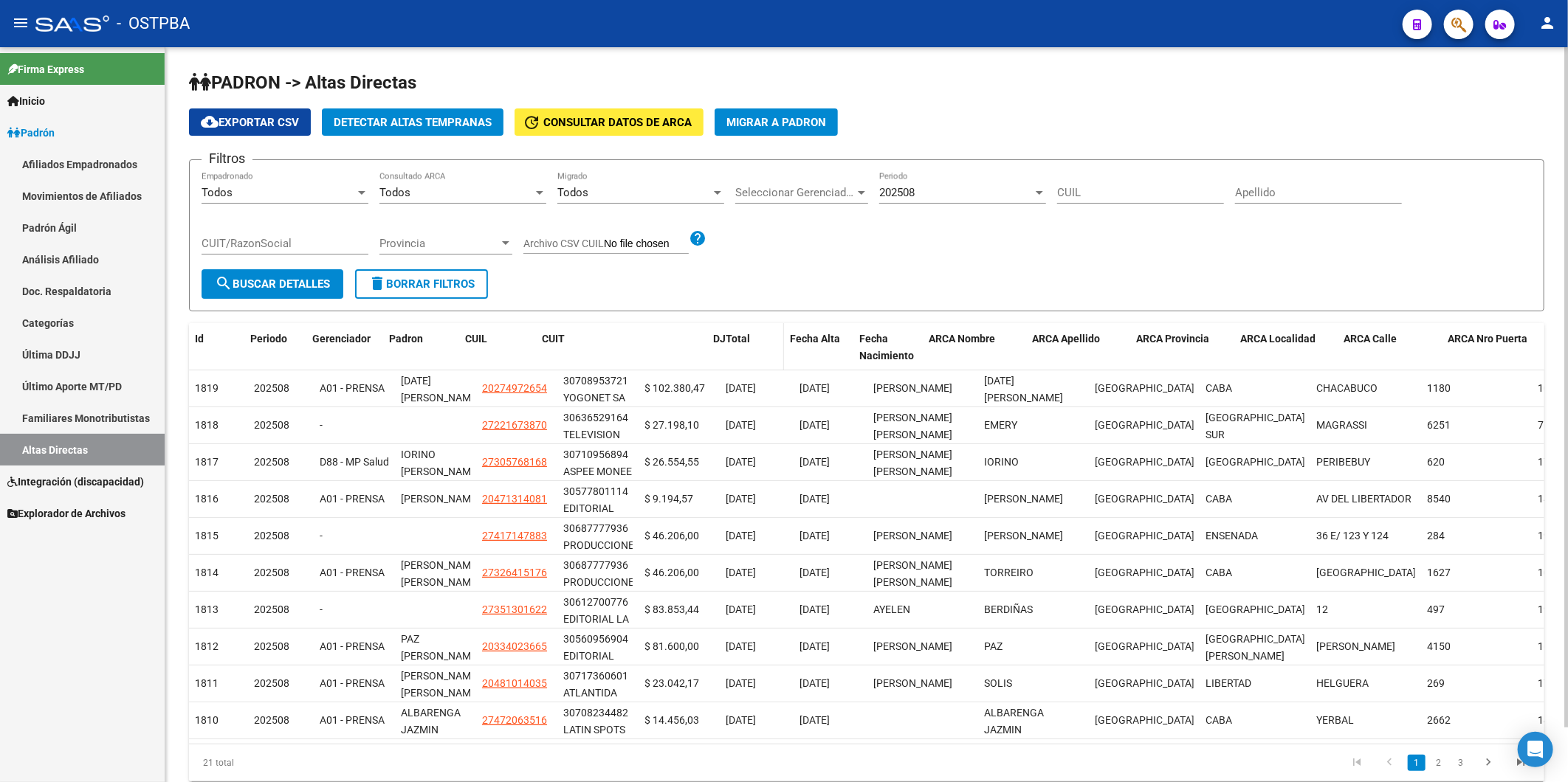
drag, startPoint x: 637, startPoint y: 332, endPoint x: 750, endPoint y: 340, distance: 113.3
click at [750, 340] on div "Id Periodo Gerenciador [PERSON_NAME] CUIL CUIT DJTotal Fecha Alta Fecha Nacimie…" at bounding box center [971, 347] width 1564 height 48
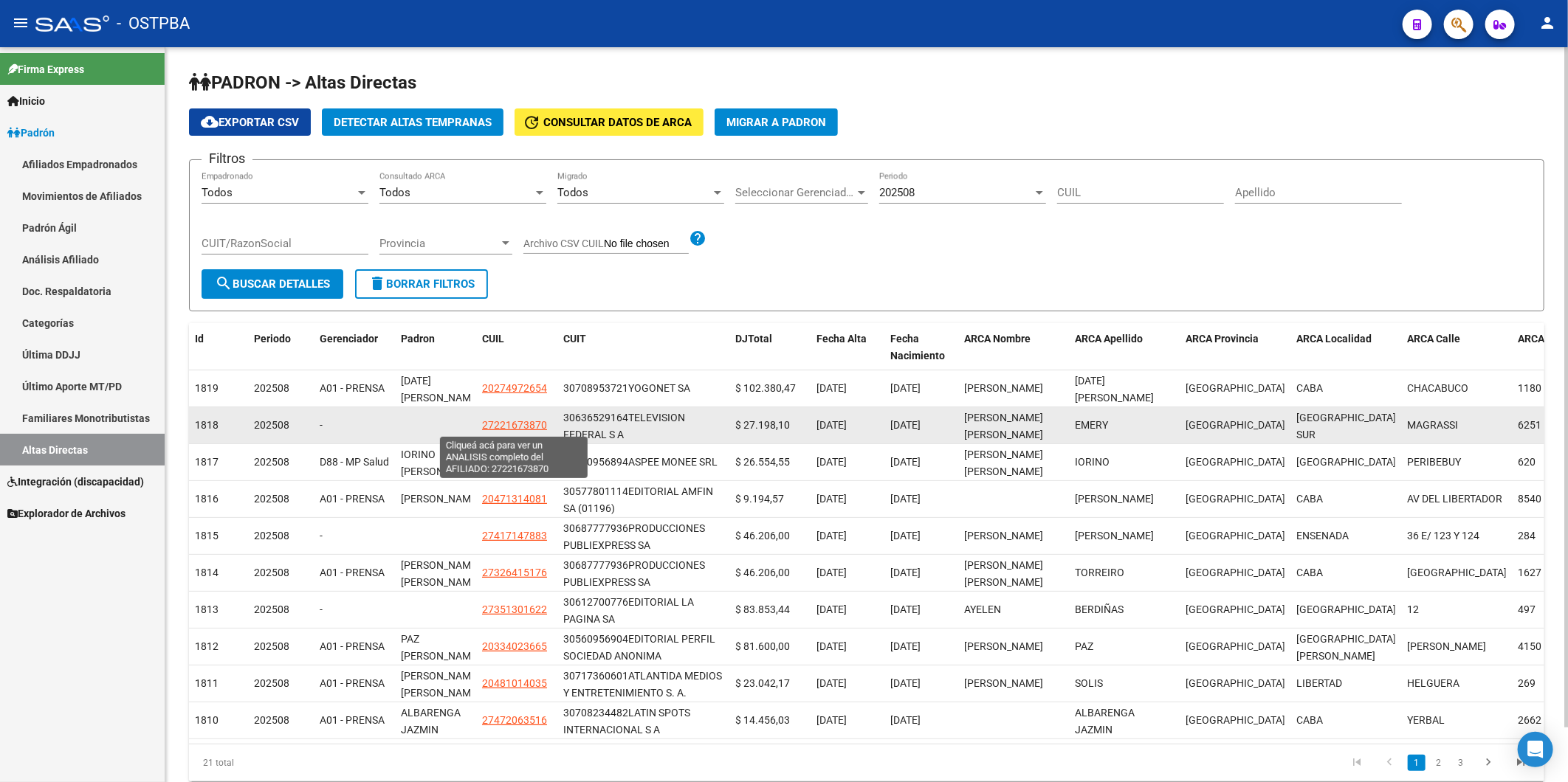
click at [534, 424] on span "27221673870" at bounding box center [515, 424] width 65 height 11
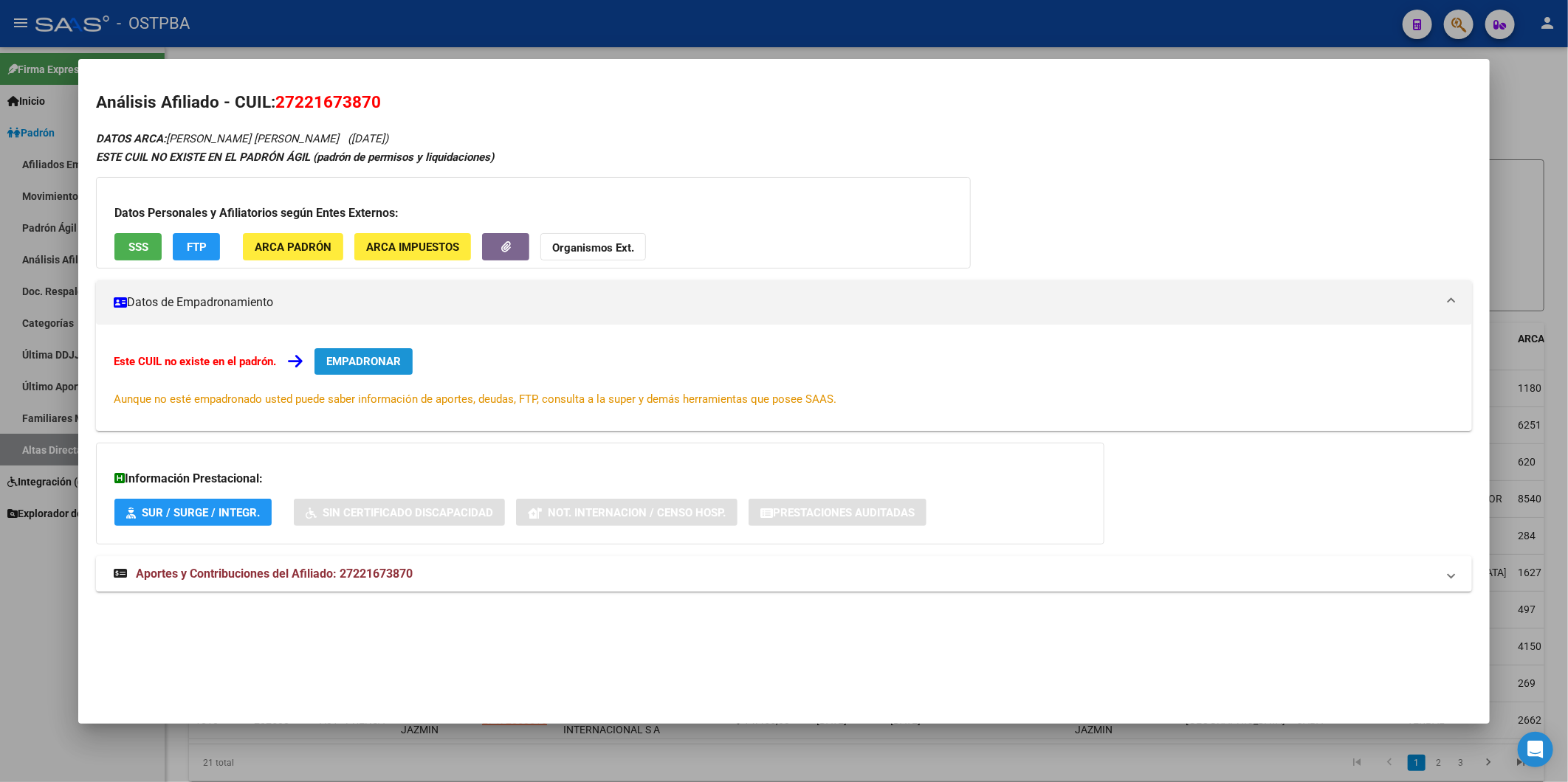
click at [368, 364] on span "EMPADRONAR" at bounding box center [363, 361] width 75 height 13
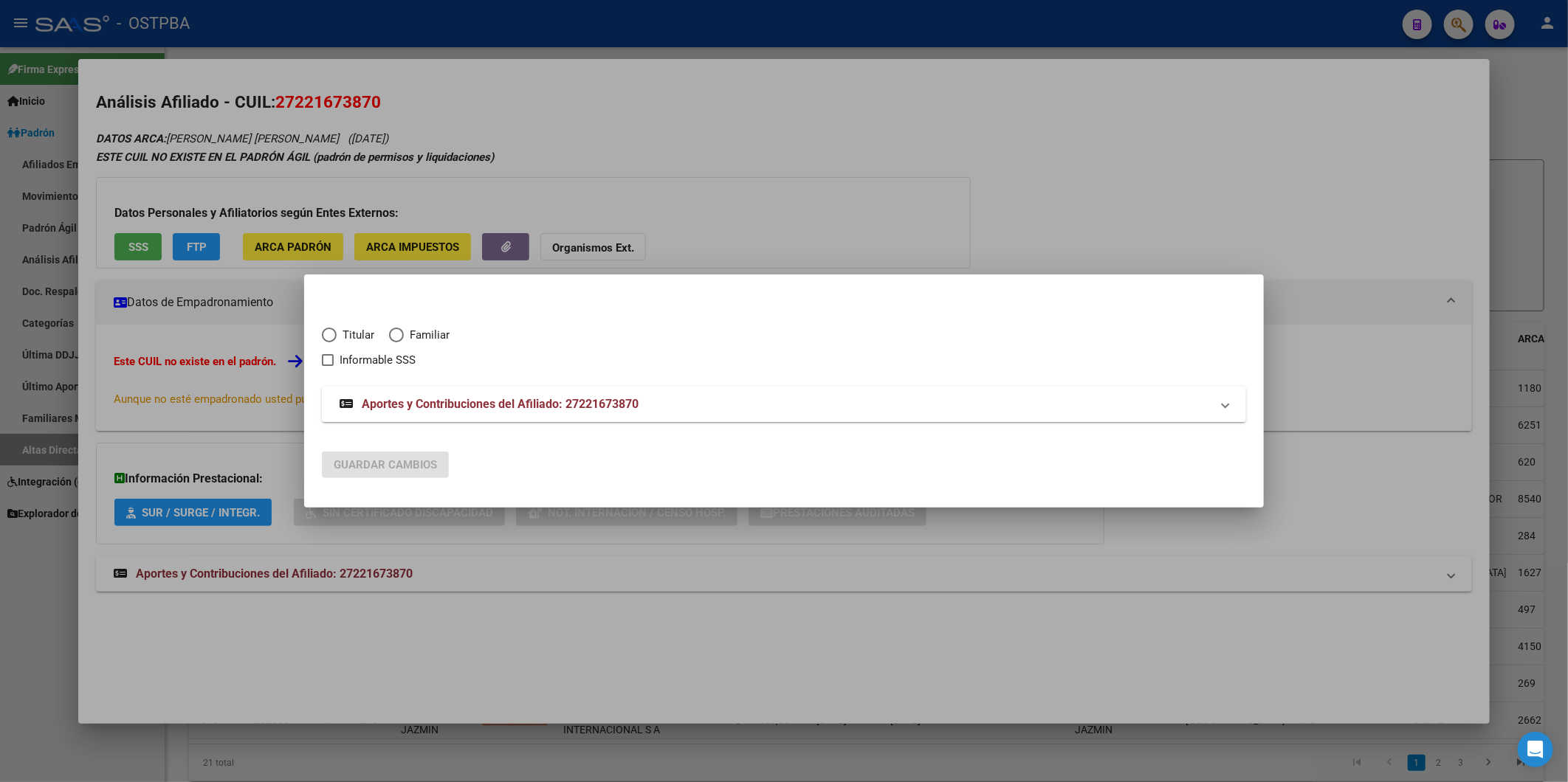
click at [332, 322] on div "Titular Familiar Informable SSS" at bounding box center [784, 339] width 924 height 60
click at [329, 333] on span "Elija una opción" at bounding box center [329, 335] width 15 height 15
click at [329, 333] on input "Titular" at bounding box center [329, 335] width 15 height 15
radio input "true"
checkbox input "true"
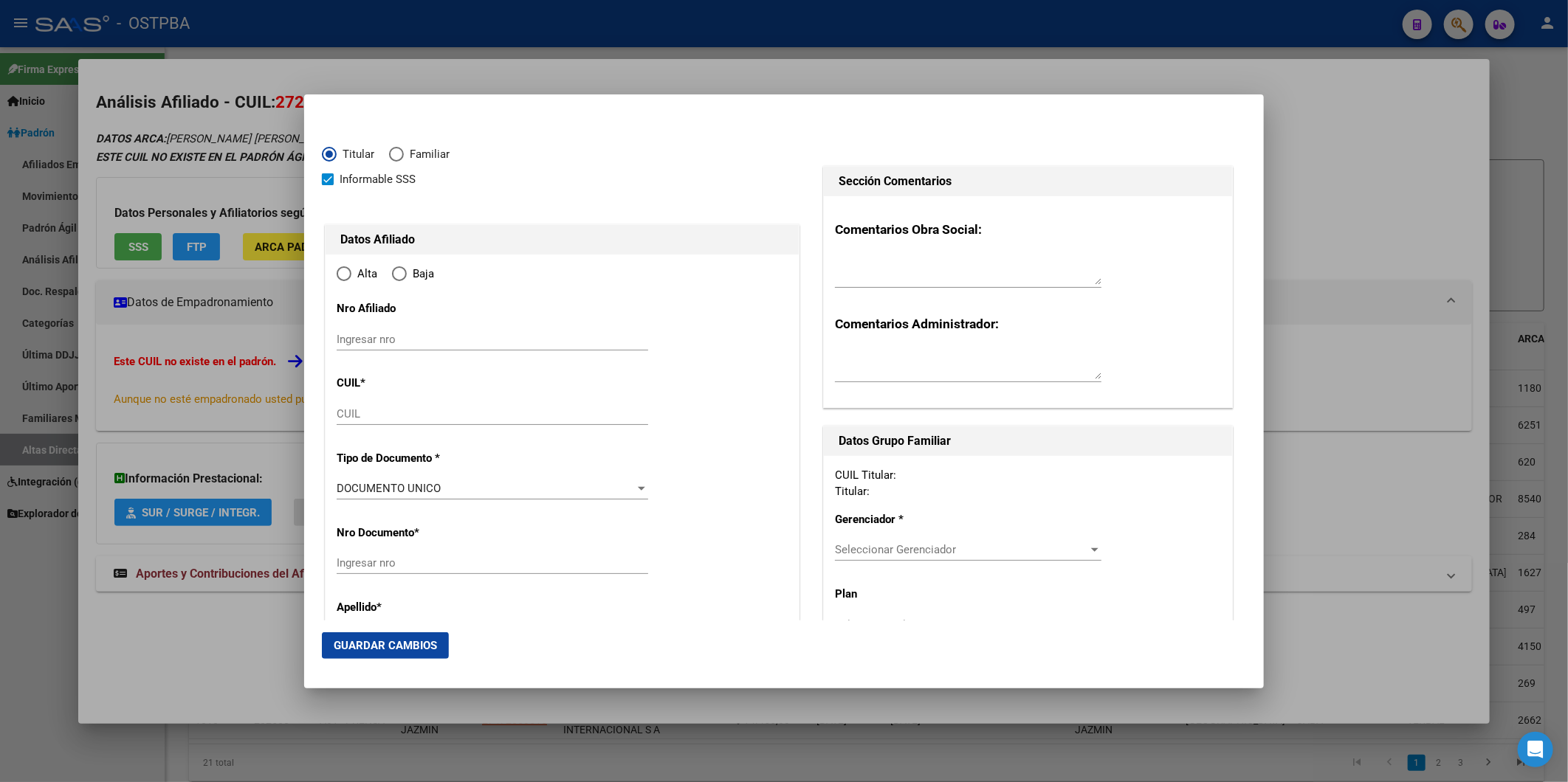
type input "27-22167387-0"
type input "22167387"
type input "EMERY"
type input "[PERSON_NAME]"
type input "1971-06-01"
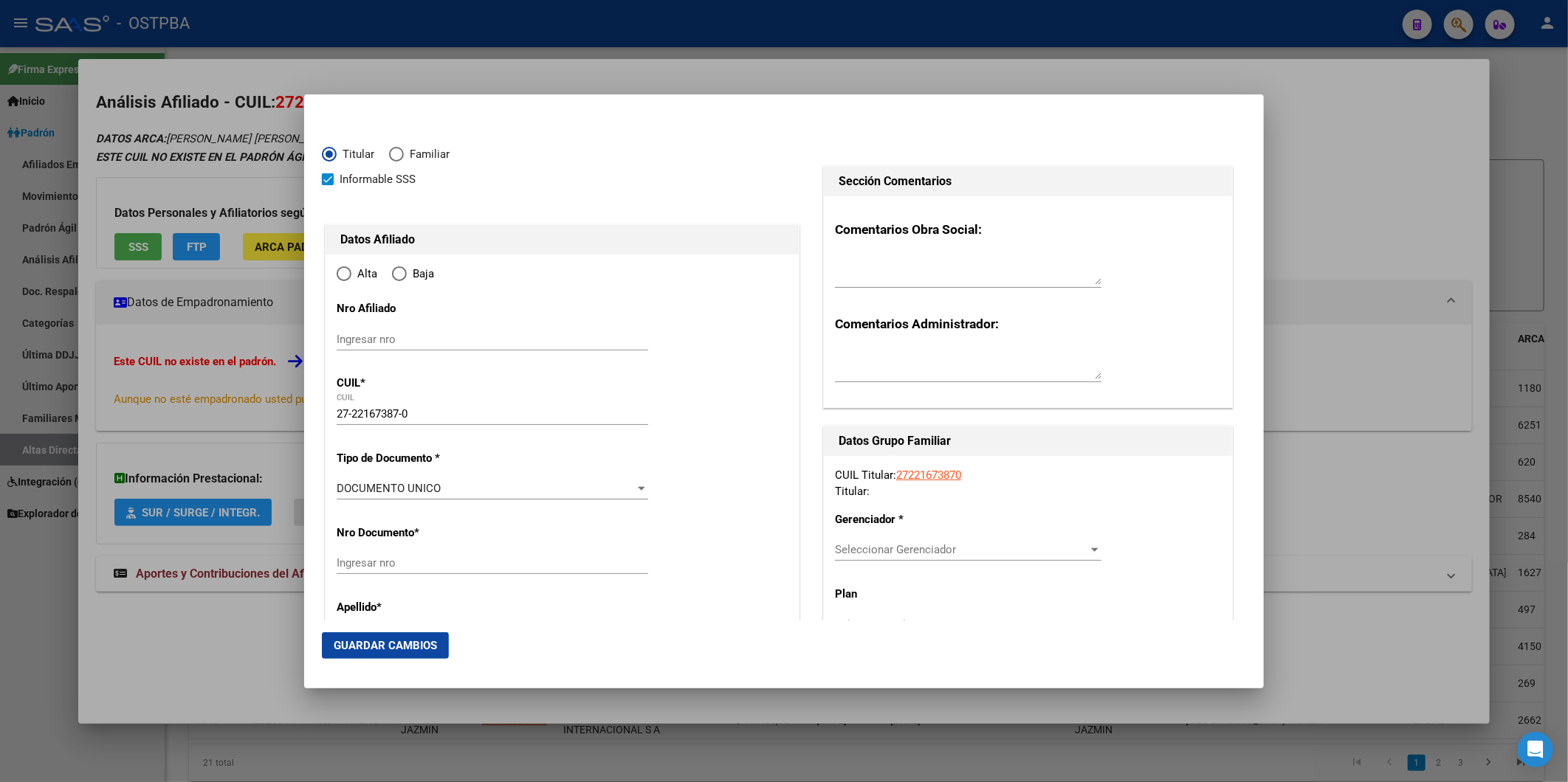
type input "[GEOGRAPHIC_DATA] SUR"
type input "7600"
type input "MAGRASSI"
type input "6251"
radio input "true"
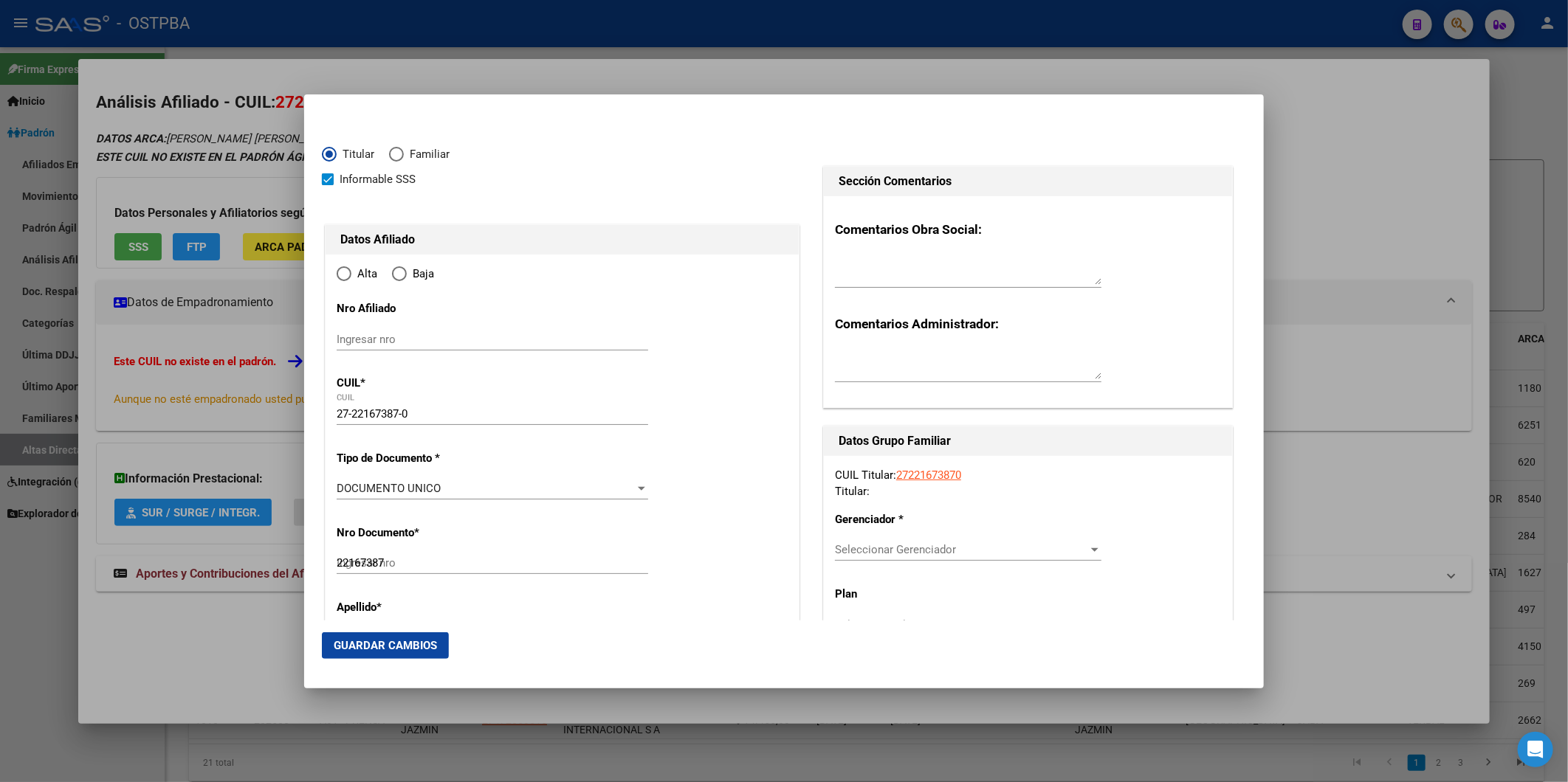
type input "[GEOGRAPHIC_DATA] SUR"
click at [346, 491] on input "Ingresar fecha" at bounding box center [492, 493] width 311 height 24
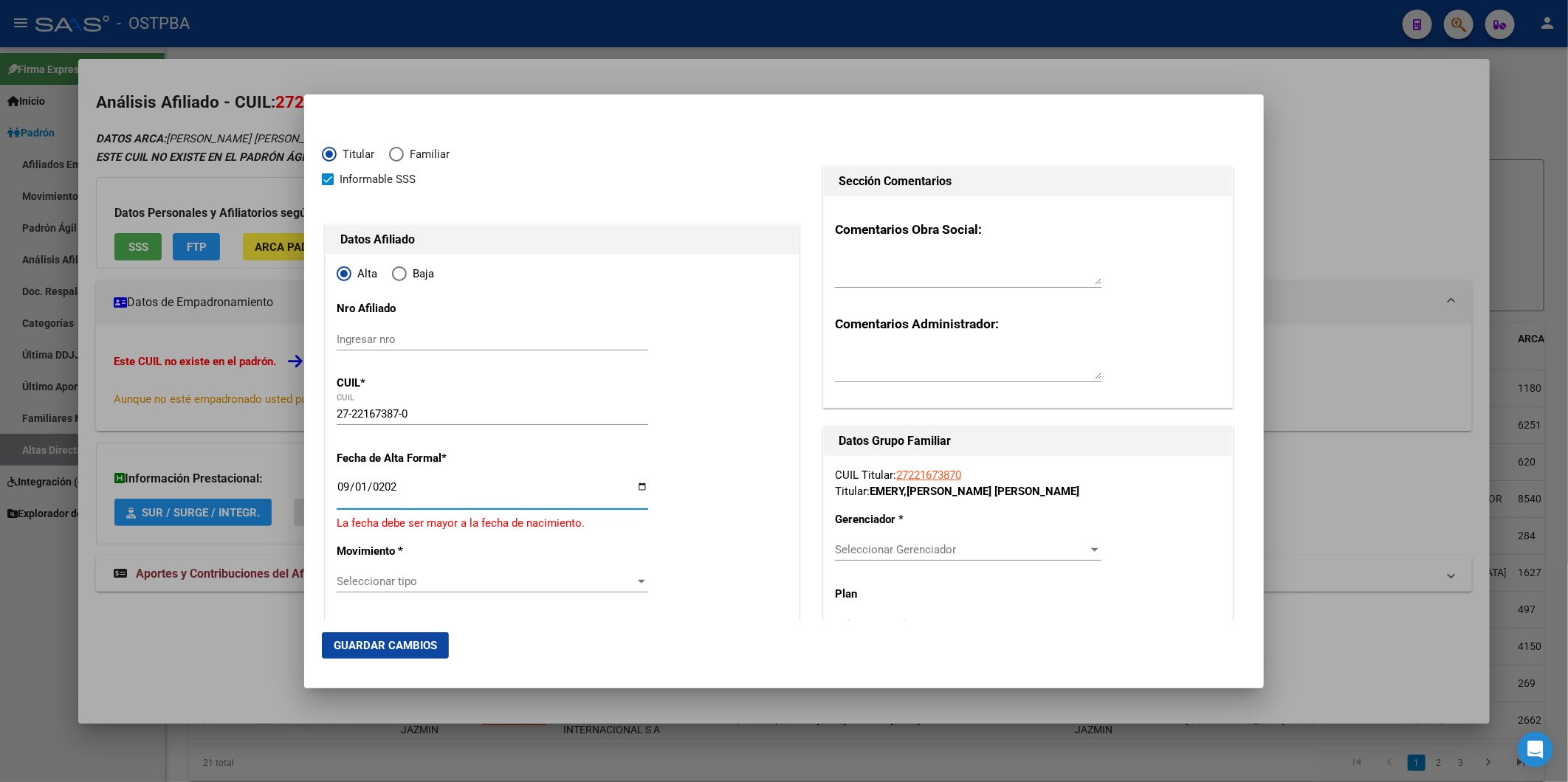
type input "2025-09-01"
click at [637, 576] on div at bounding box center [641, 572] width 13 height 11
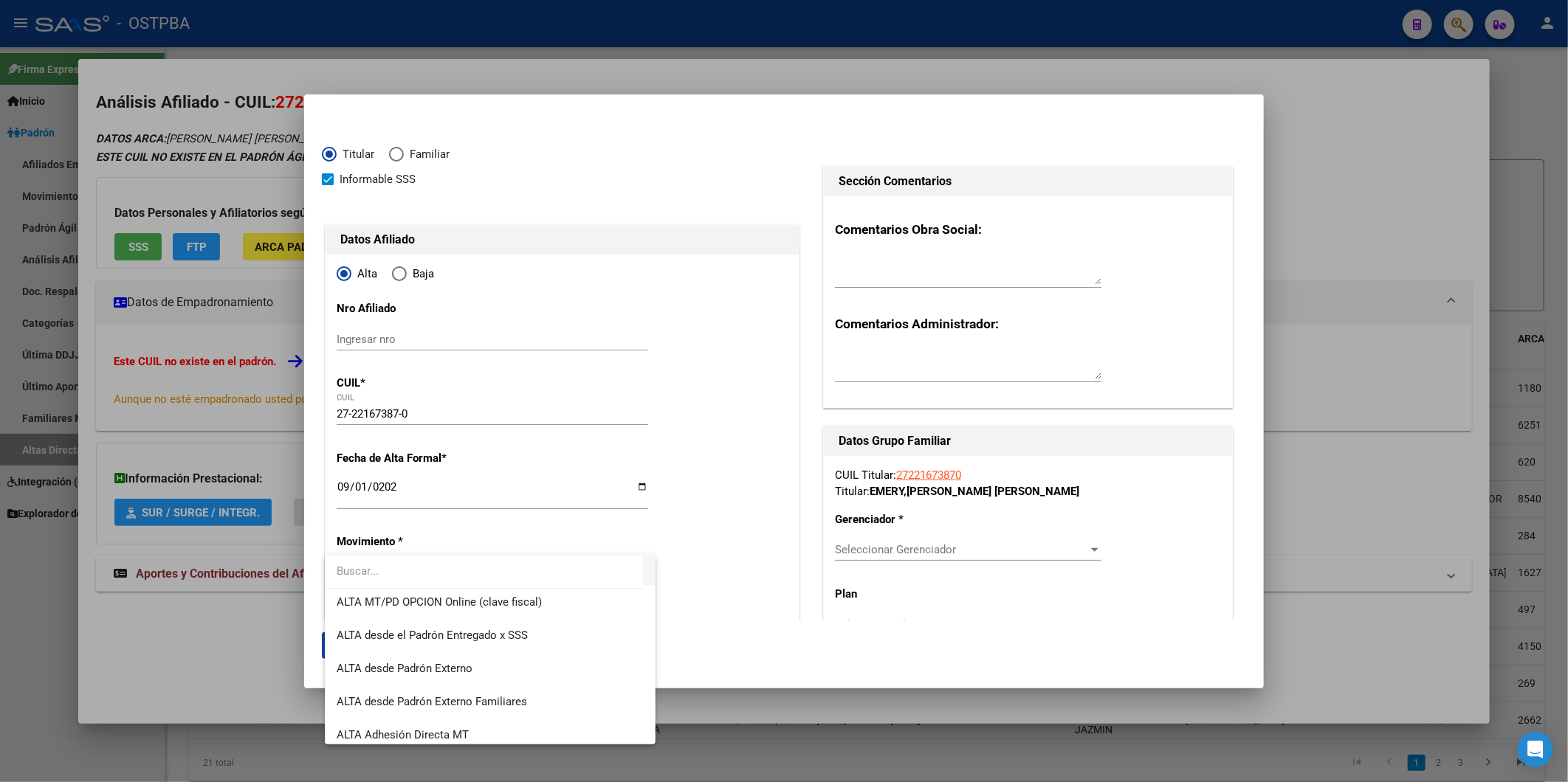
scroll to position [491, 0]
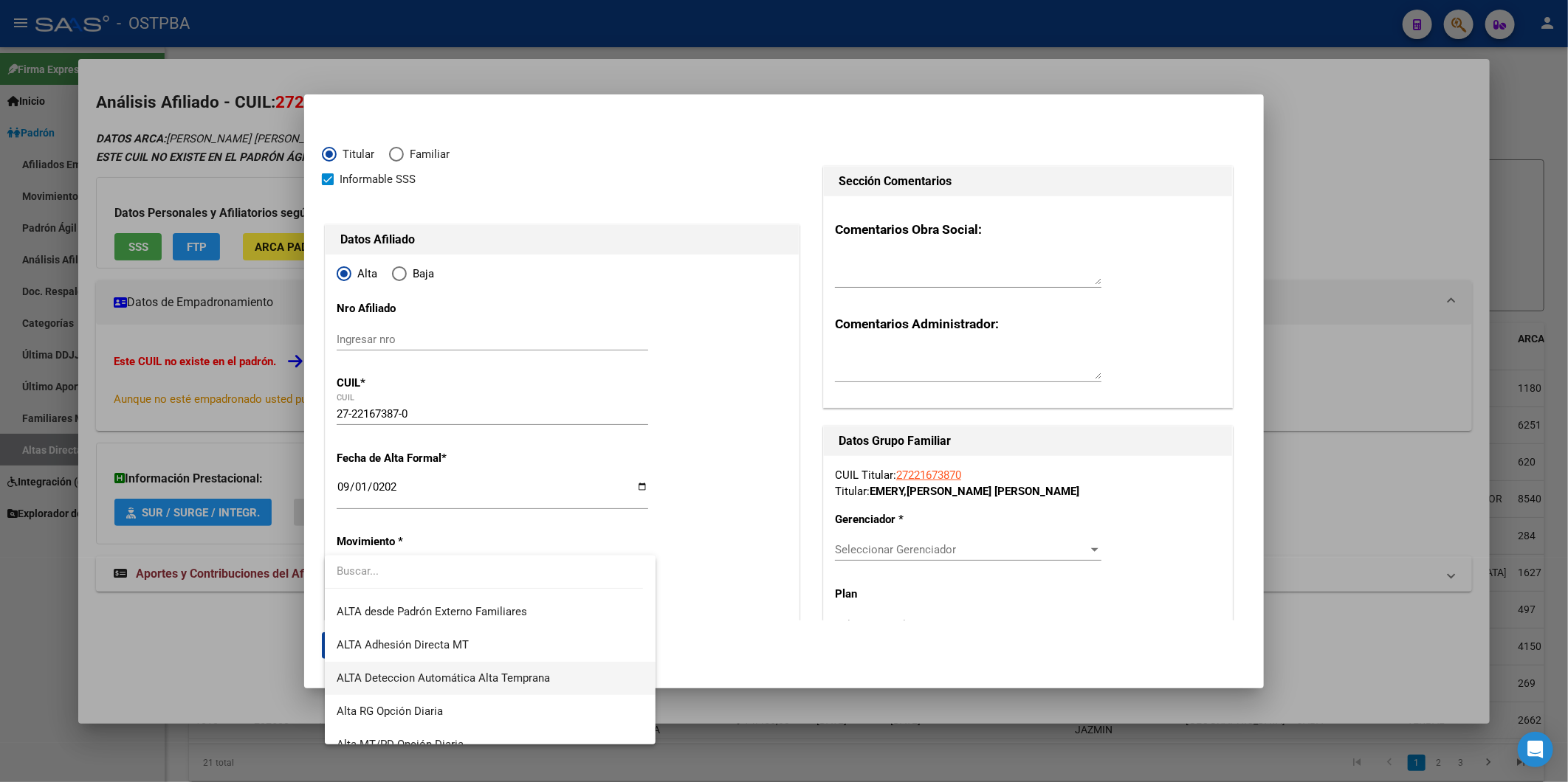
click at [539, 670] on span "ALTA Deteccion Automática Alta Temprana" at bounding box center [489, 679] width 306 height 34
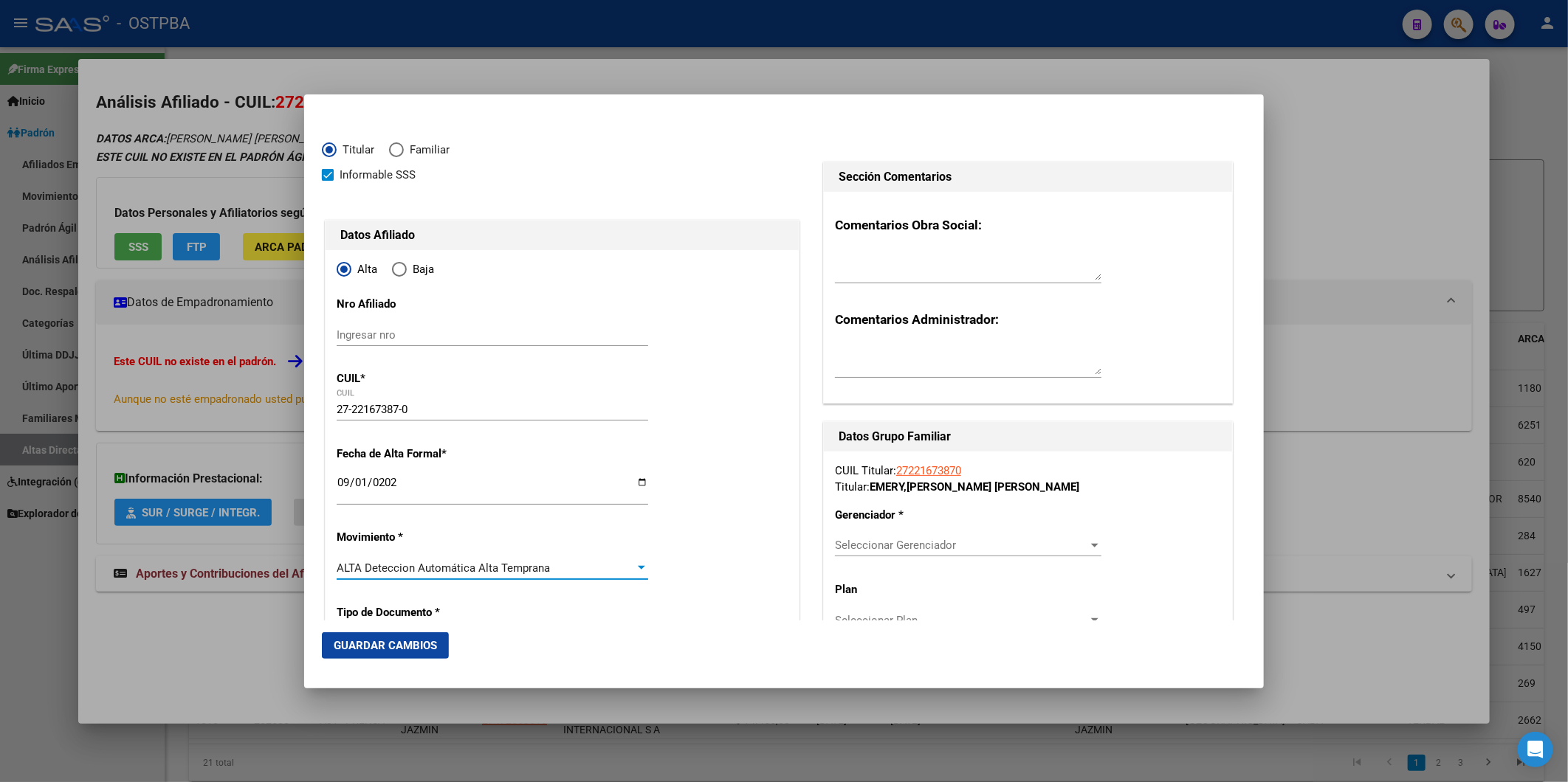
scroll to position [0, 0]
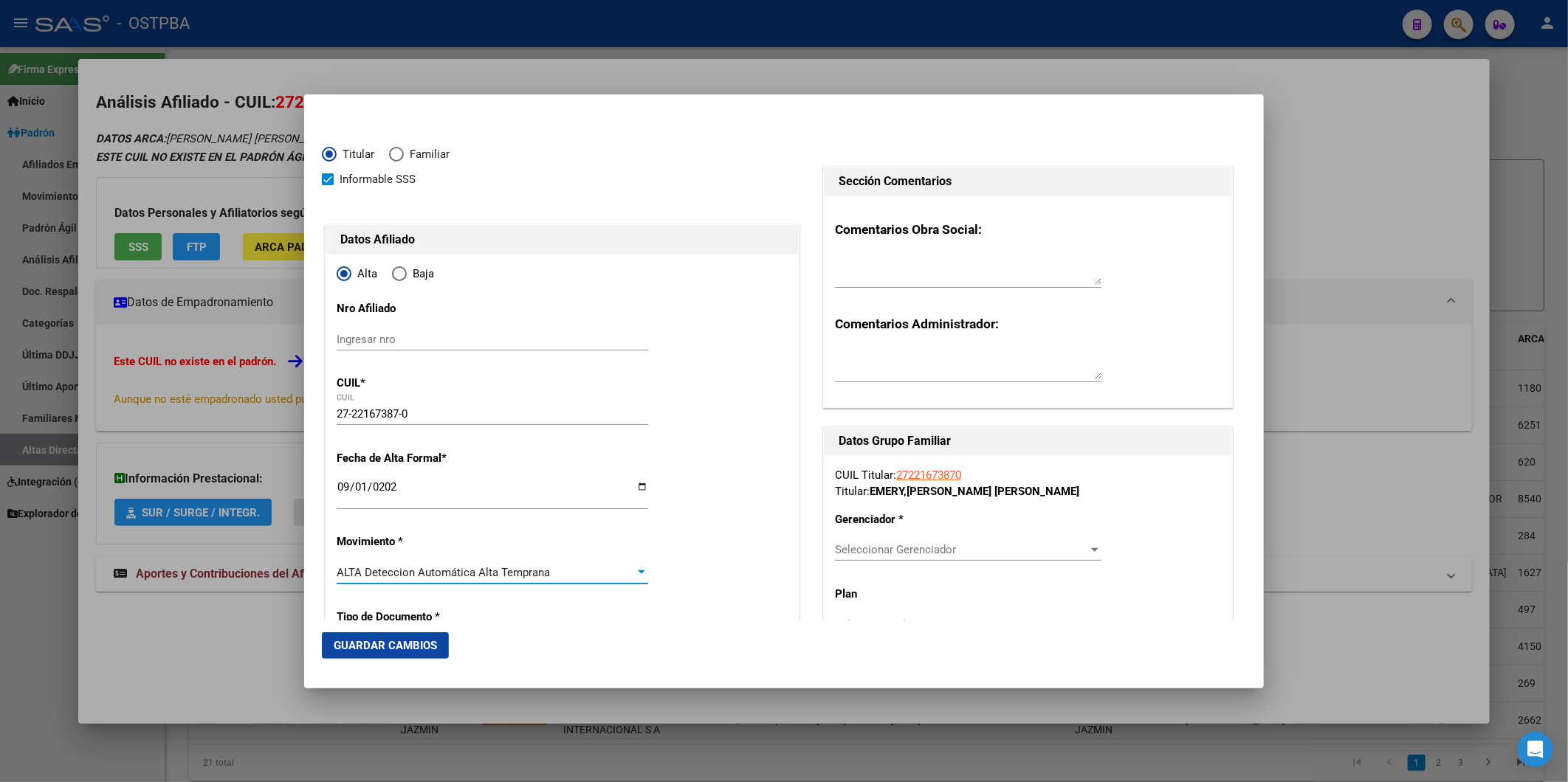
click at [1088, 546] on div at bounding box center [1094, 549] width 13 height 11
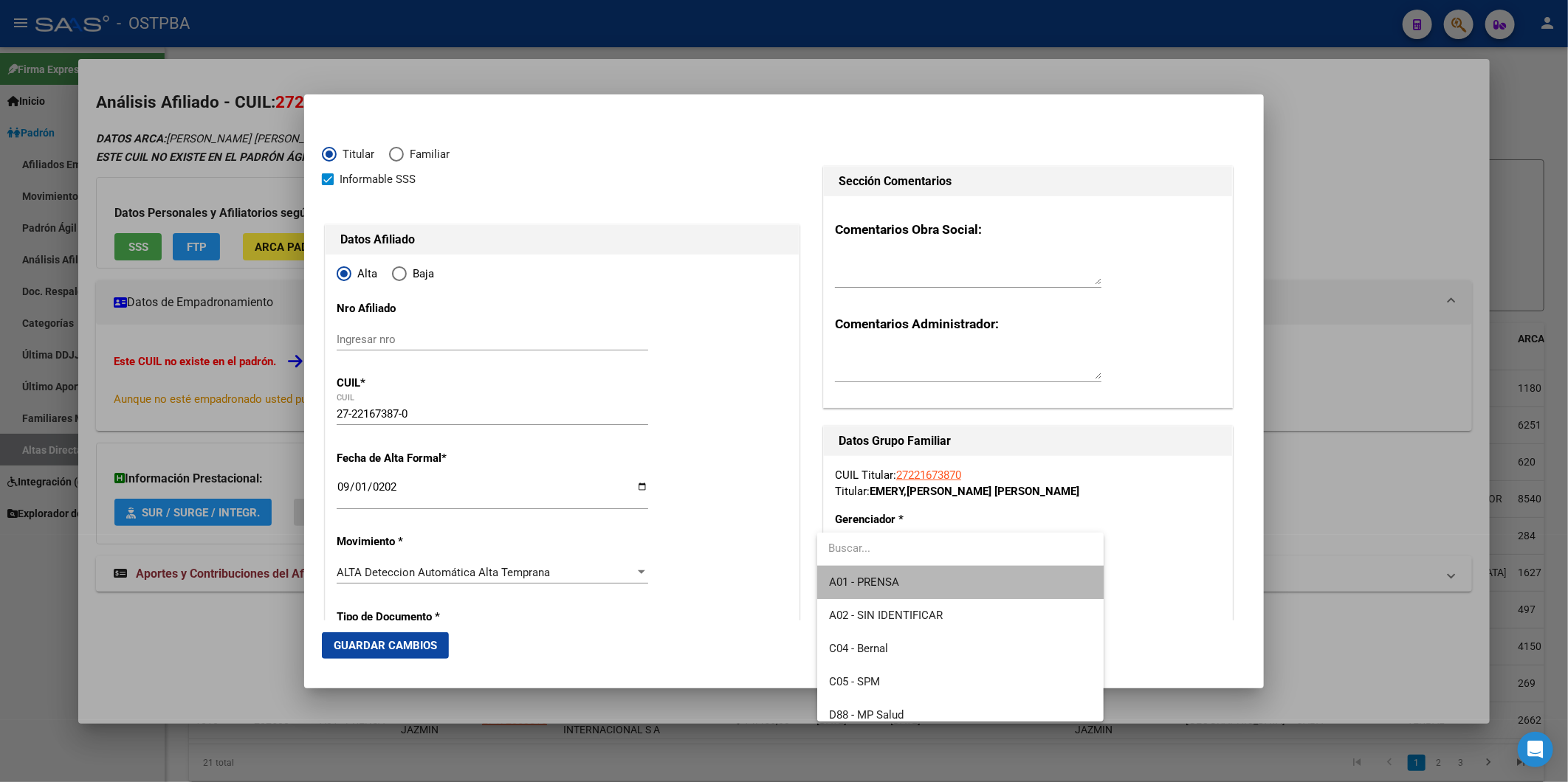
click at [1007, 592] on span "A01 - PRENSA" at bounding box center [960, 583] width 263 height 34
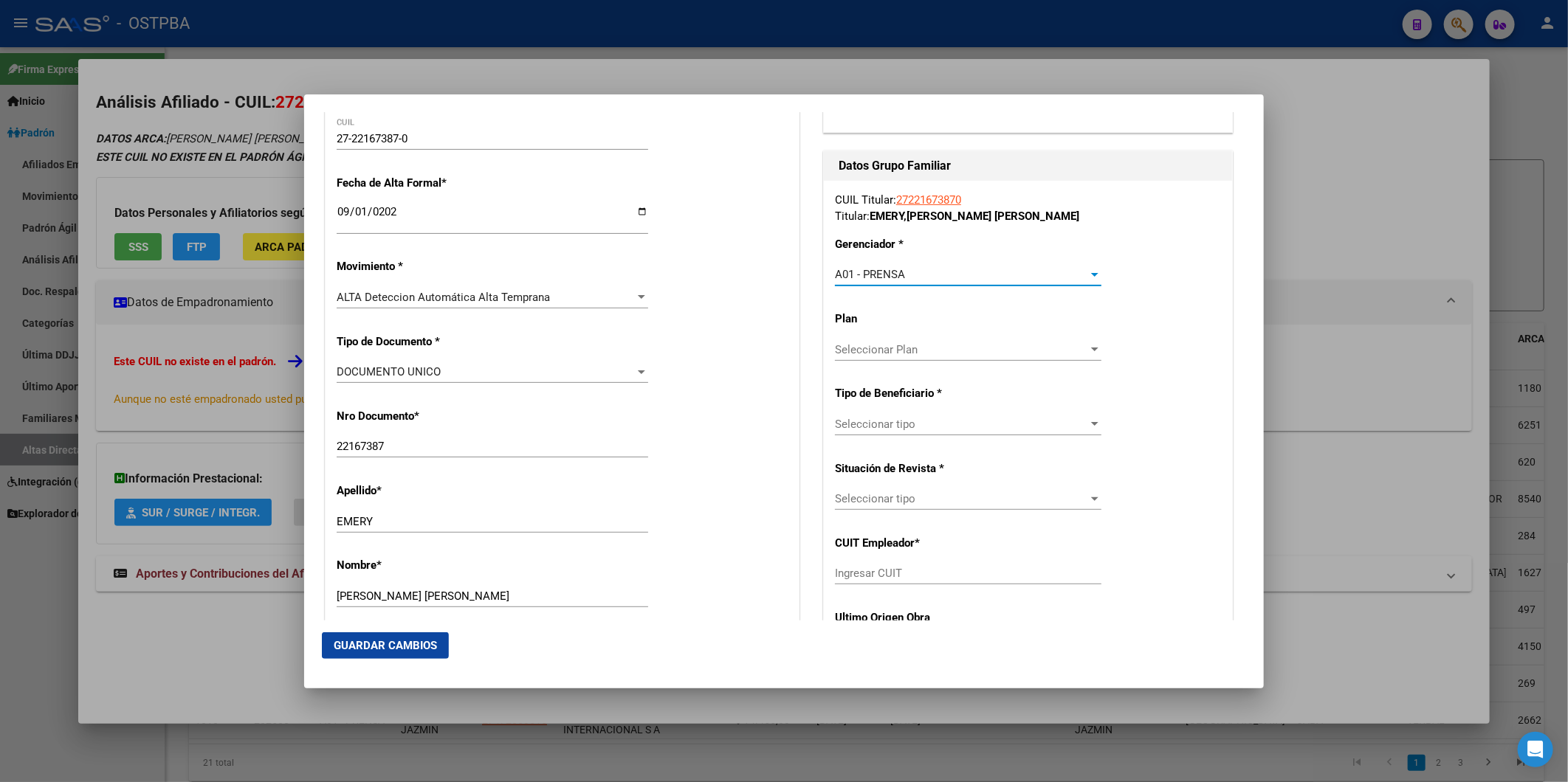
scroll to position [328, 0]
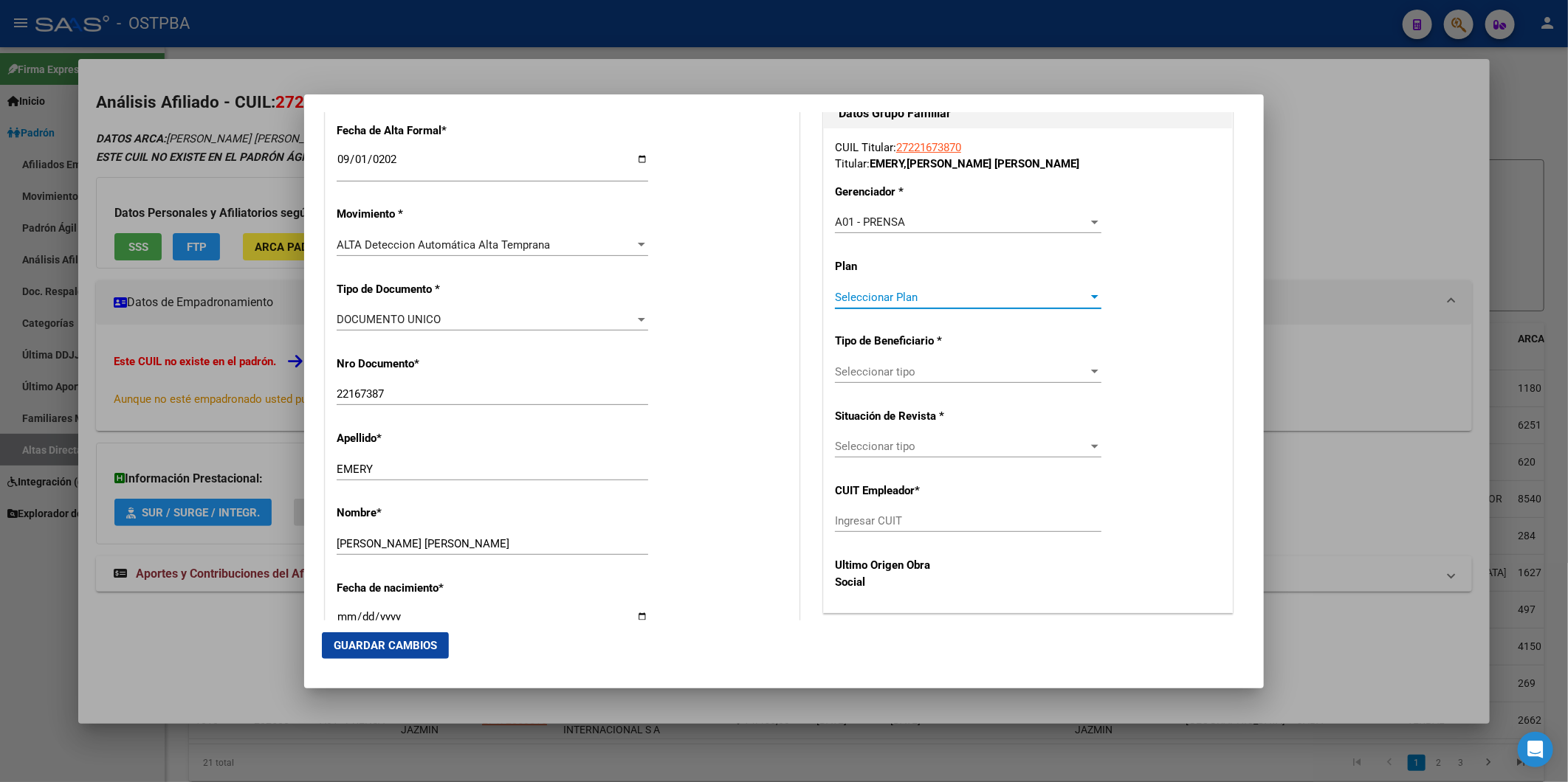
click at [1091, 296] on div at bounding box center [1094, 297] width 7 height 4
click at [1023, 341] on span "A01" at bounding box center [960, 330] width 263 height 34
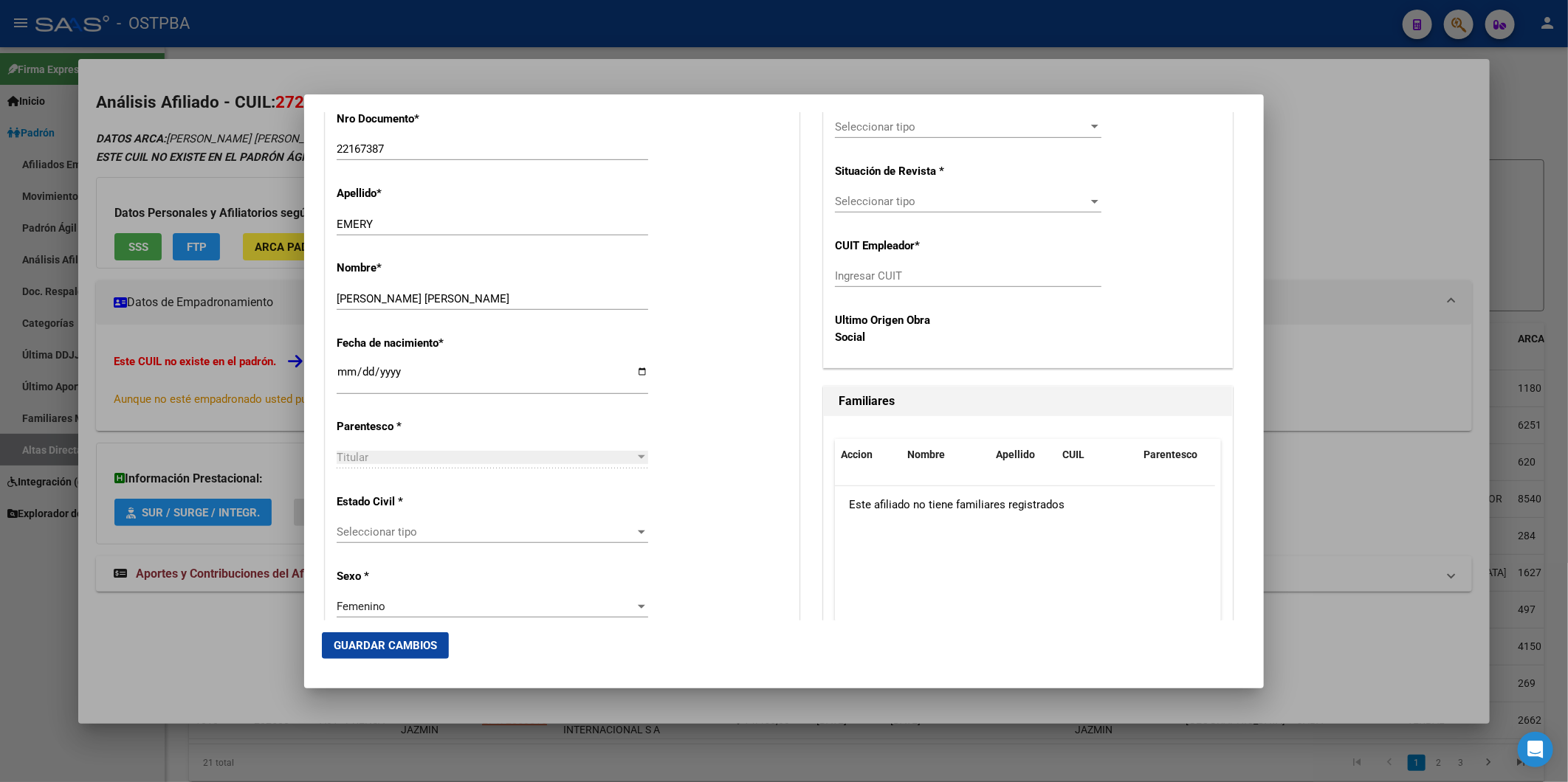
scroll to position [573, 0]
click at [432, 639] on span "Guardar Cambios" at bounding box center [385, 645] width 103 height 13
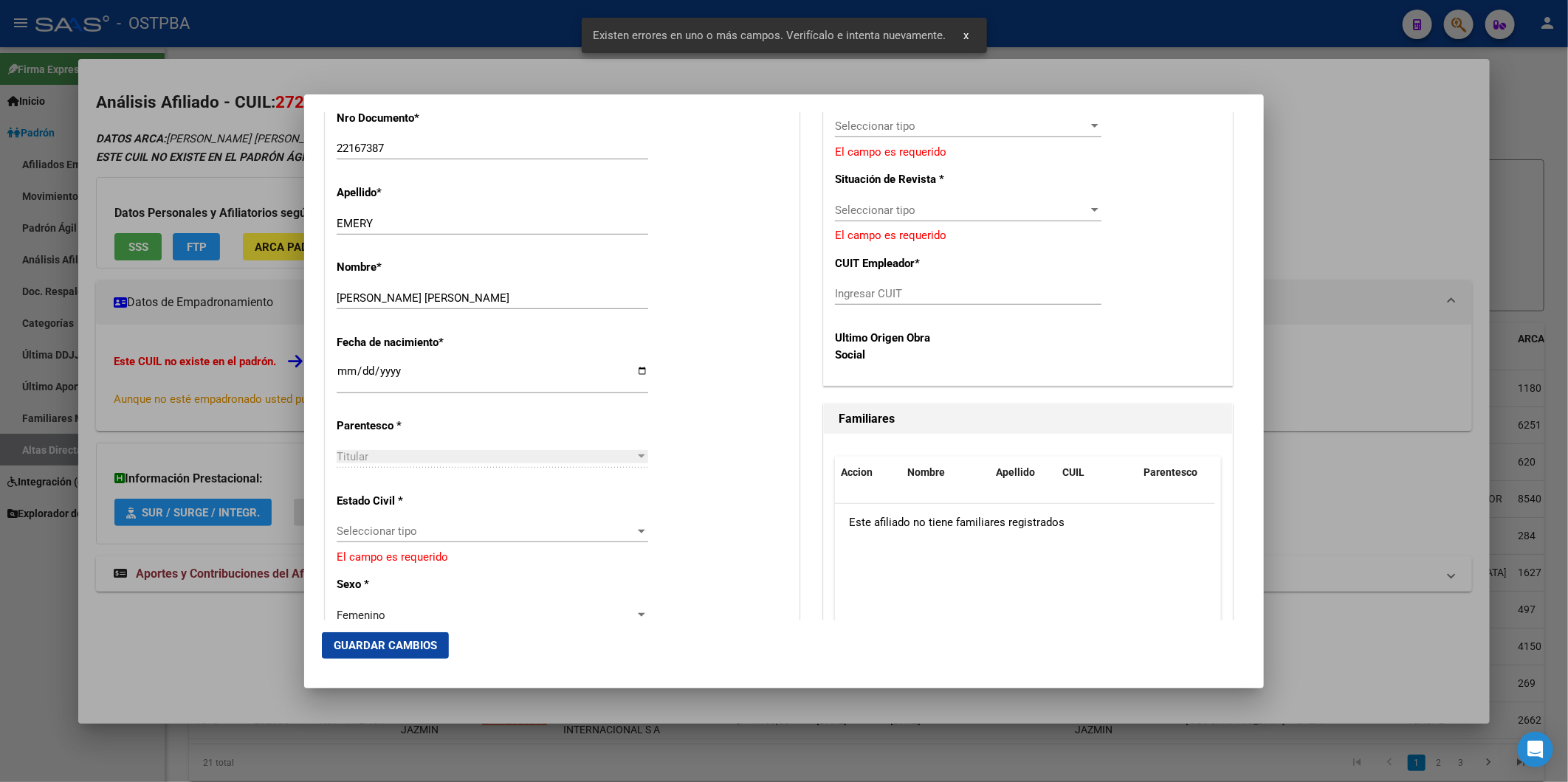
scroll to position [410, 0]
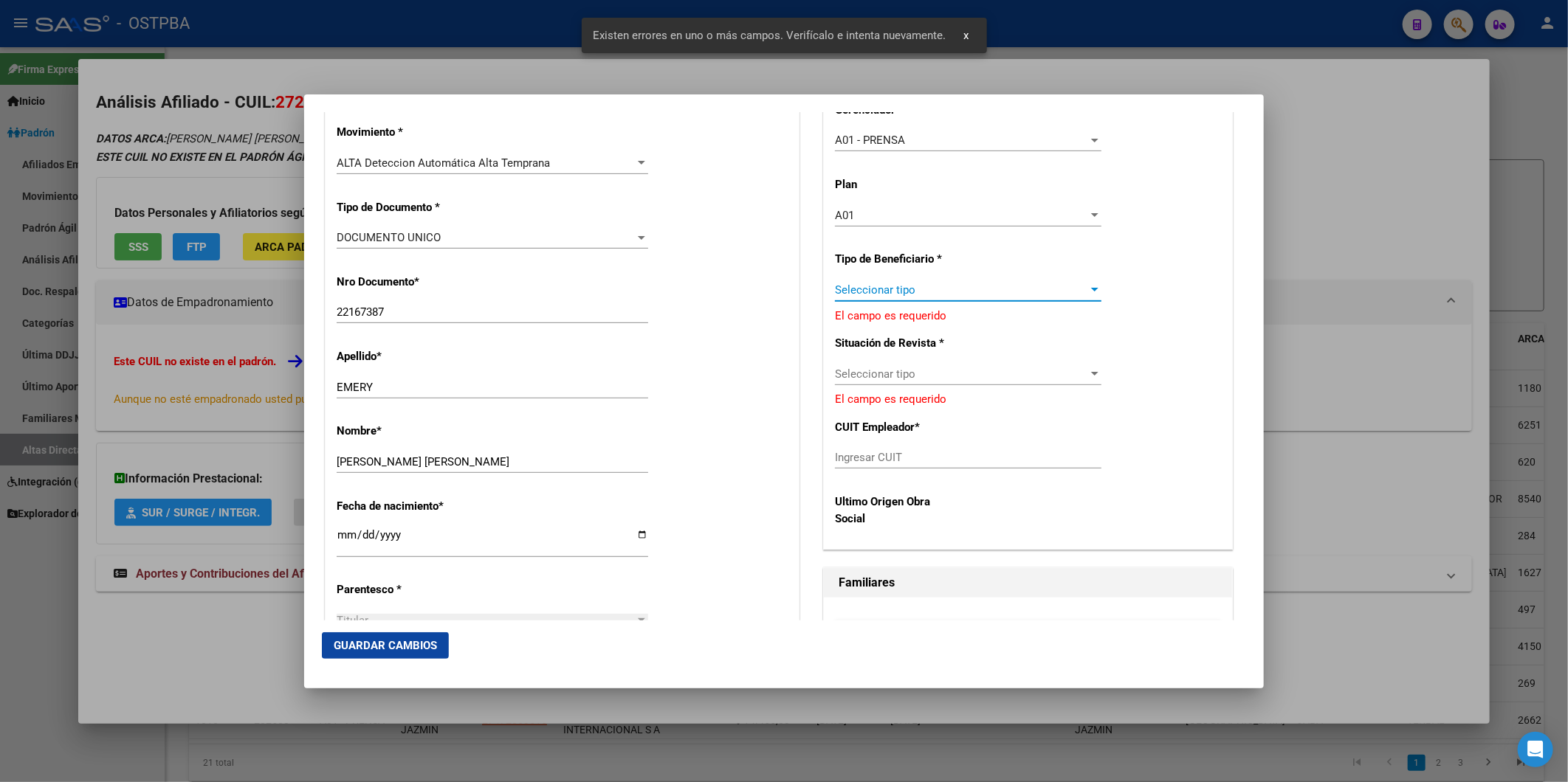
click at [1076, 283] on span "Seleccionar tipo" at bounding box center [961, 289] width 253 height 13
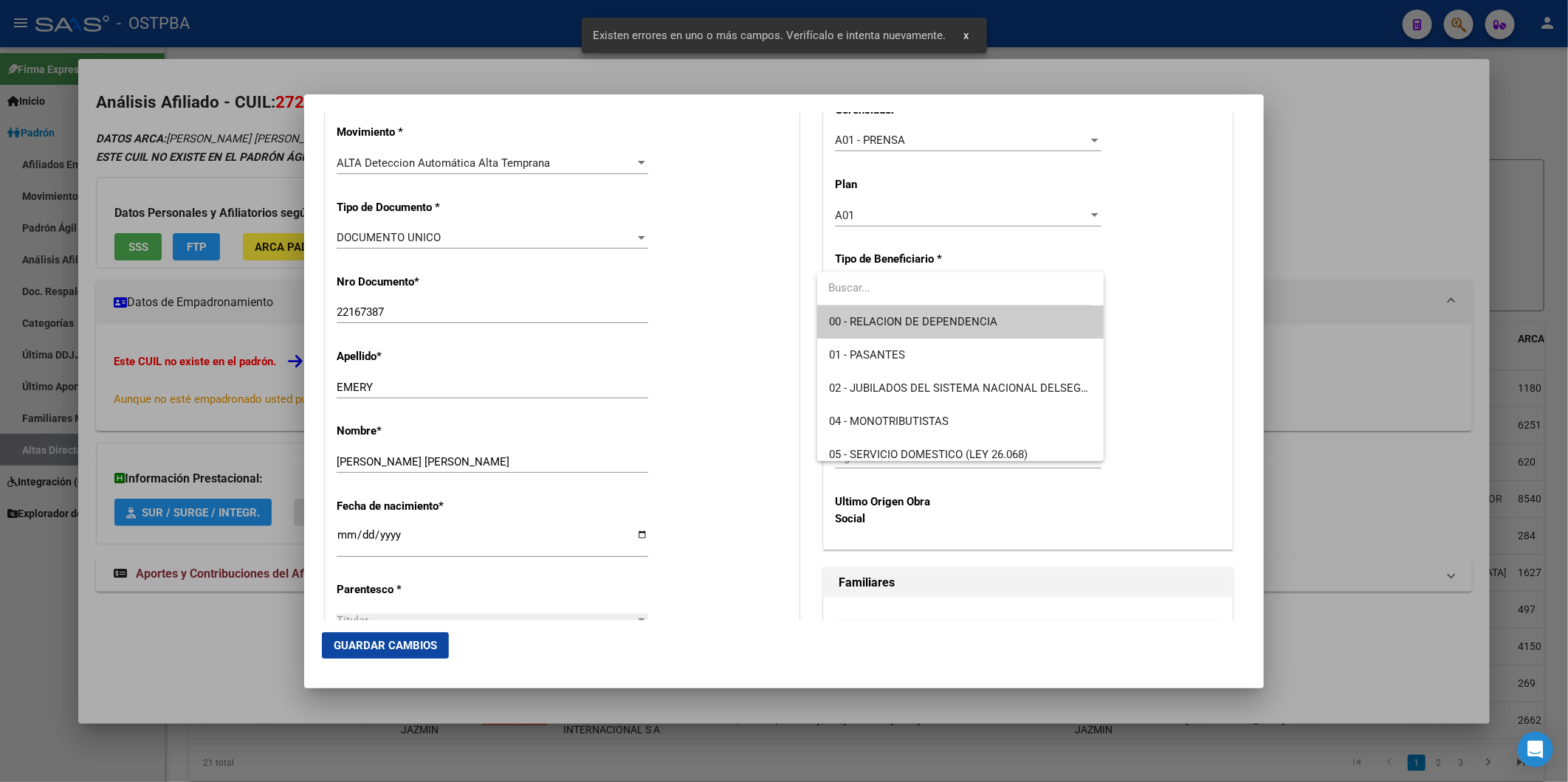
click at [998, 329] on span "00 - RELACION DE DEPENDENCIA" at bounding box center [960, 323] width 263 height 34
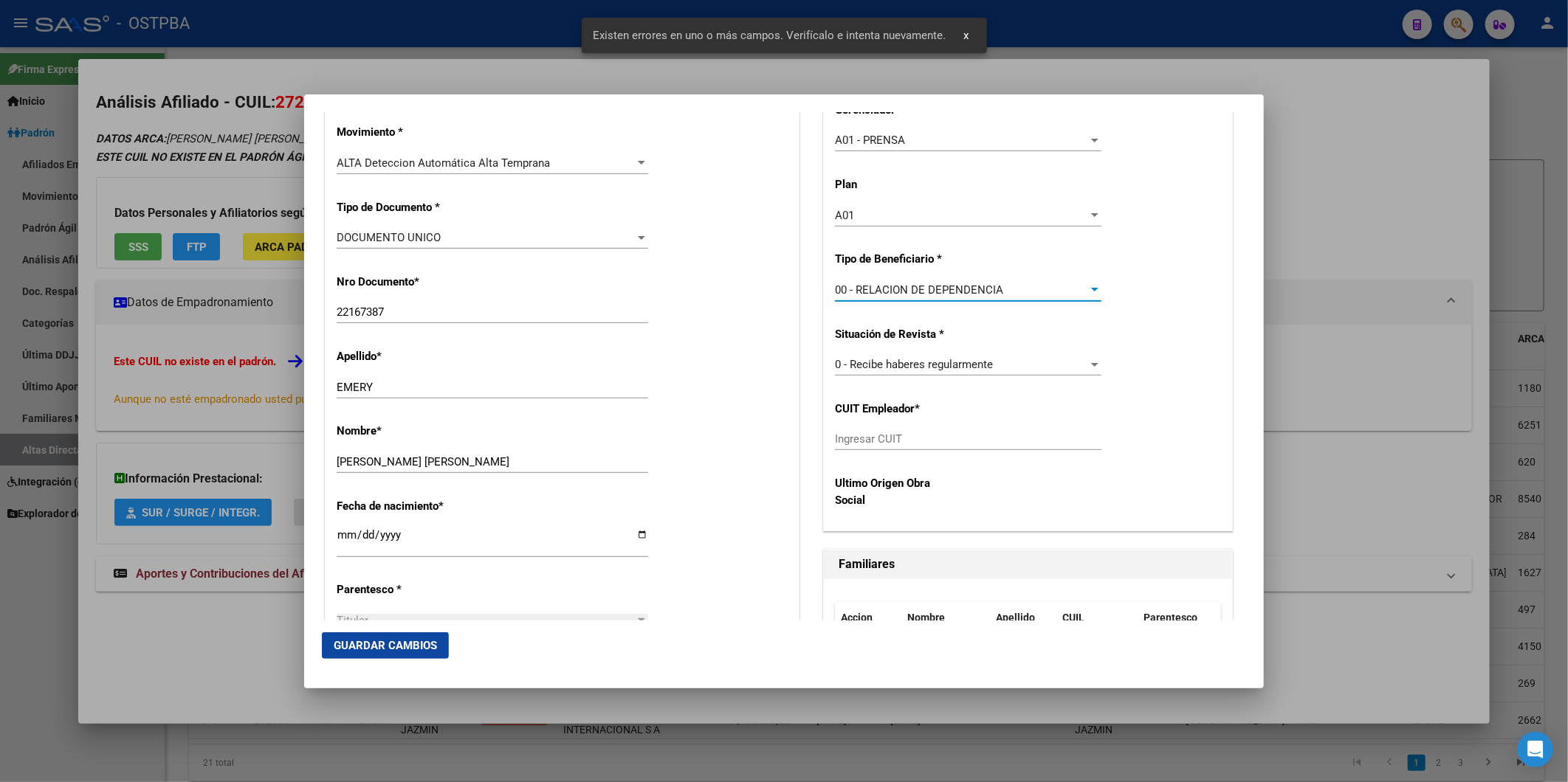
type input "30-63652916-4"
click at [437, 642] on button "Guardar Cambios" at bounding box center [385, 645] width 127 height 26
click at [1342, 193] on div at bounding box center [784, 391] width 1568 height 782
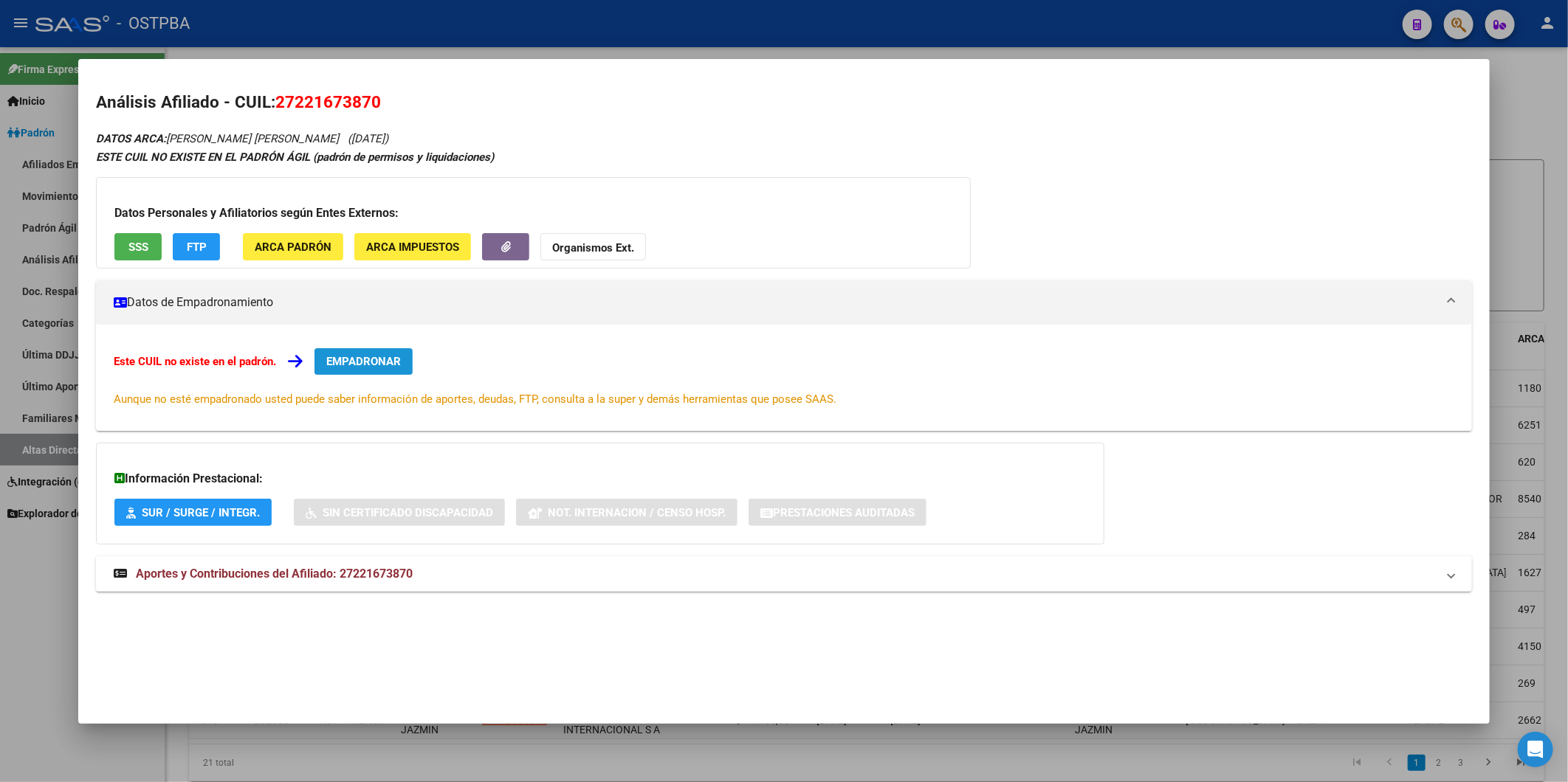
click at [386, 356] on span "EMPADRONAR" at bounding box center [363, 361] width 75 height 13
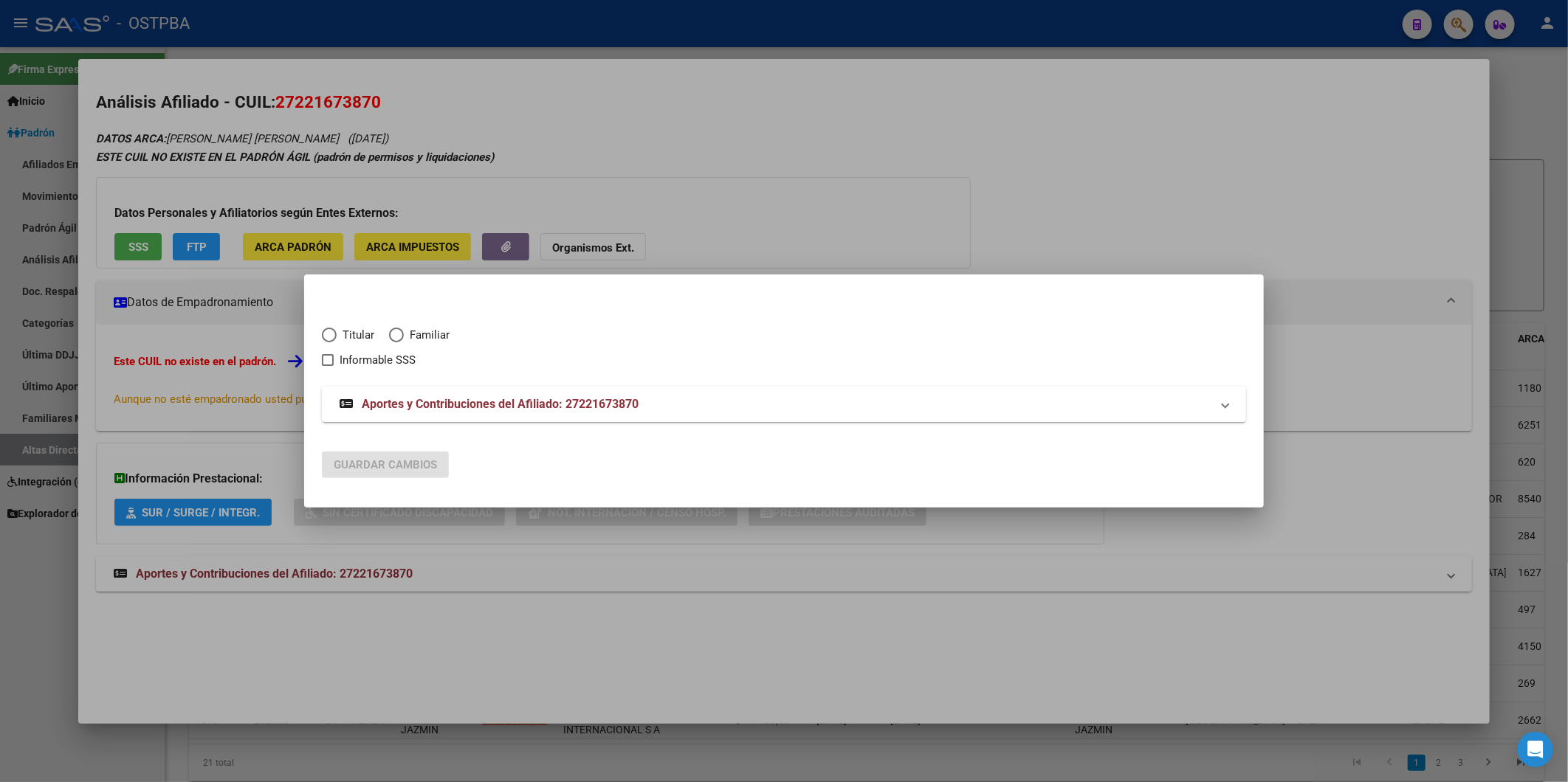
click at [333, 334] on span "Elija una opción" at bounding box center [329, 335] width 15 height 15
click at [333, 334] on input "Titular" at bounding box center [329, 335] width 15 height 15
radio input "true"
checkbox input "true"
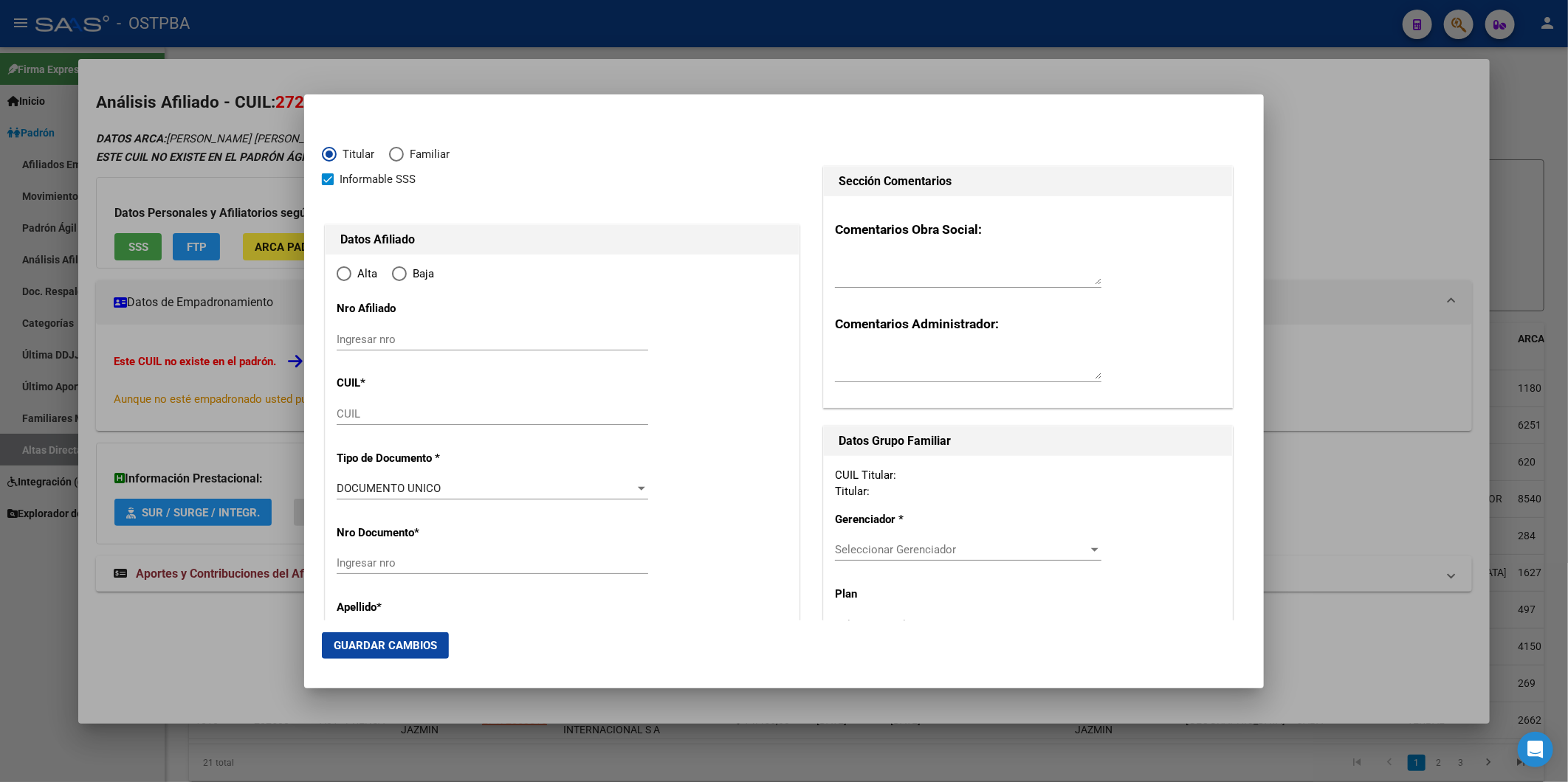
type input "27-22167387-0"
type input "22167387"
type input "EMERY"
type input "[PERSON_NAME]"
type input "1971-06-01"
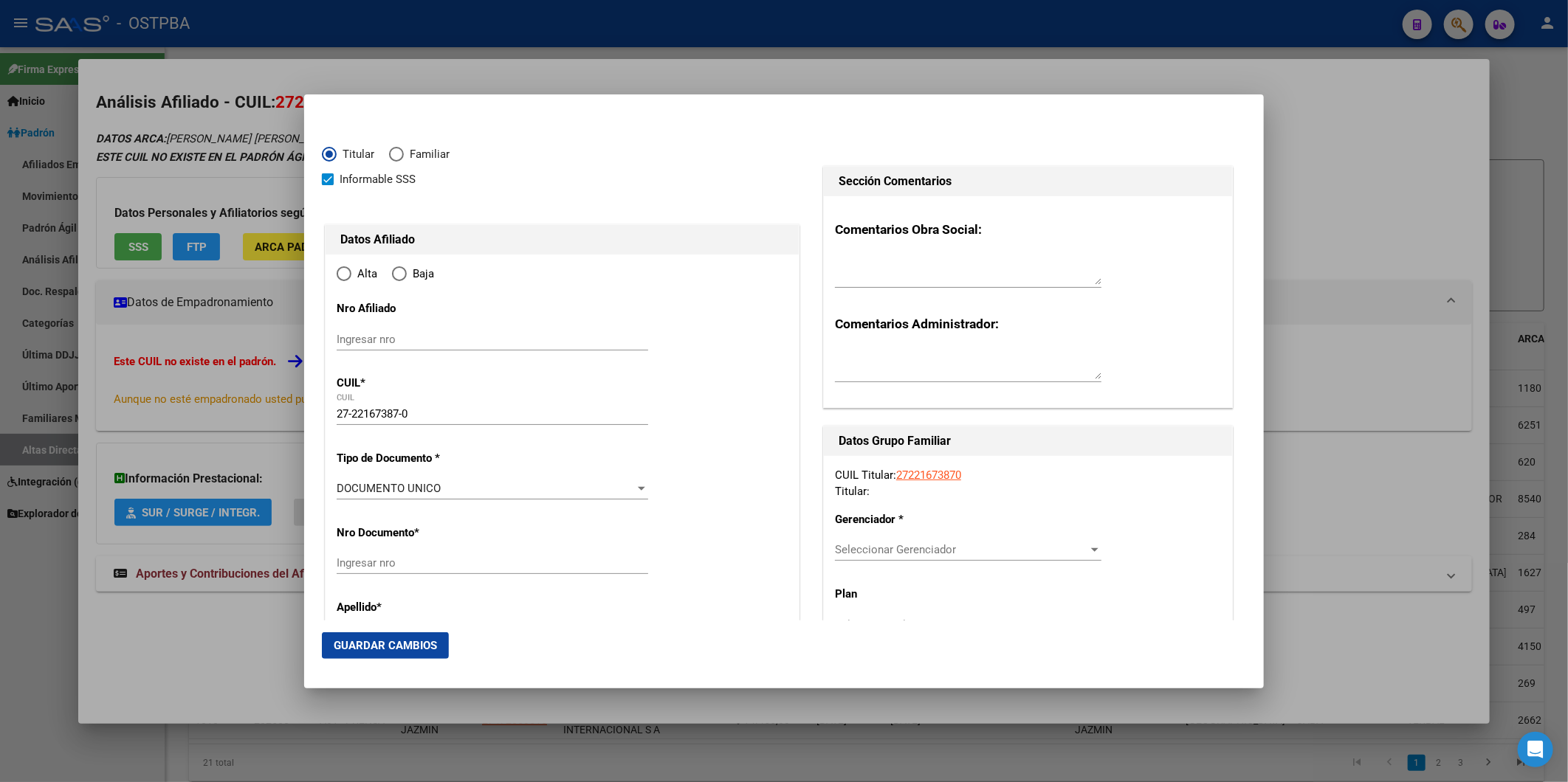
type input "[GEOGRAPHIC_DATA] SUR"
type input "7600"
type input "MAGRASSI"
type input "6251"
radio input "true"
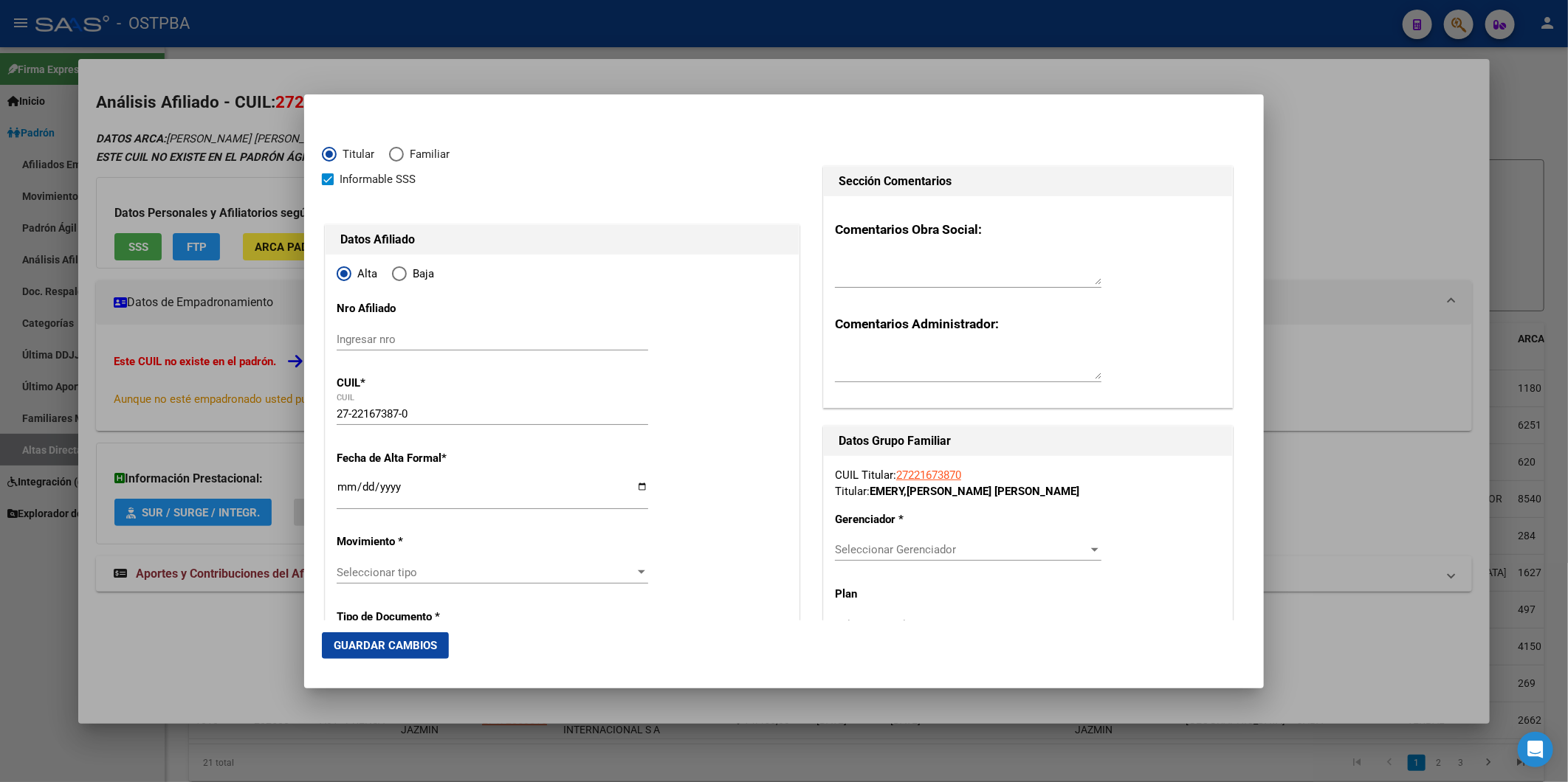
type input "[GEOGRAPHIC_DATA] SUR"
click at [341, 487] on input "Ingresar fecha" at bounding box center [492, 493] width 311 height 24
type input "2025-09-01"
click at [638, 580] on div "Seleccionar tipo Seleccionar tipo" at bounding box center [492, 572] width 311 height 22
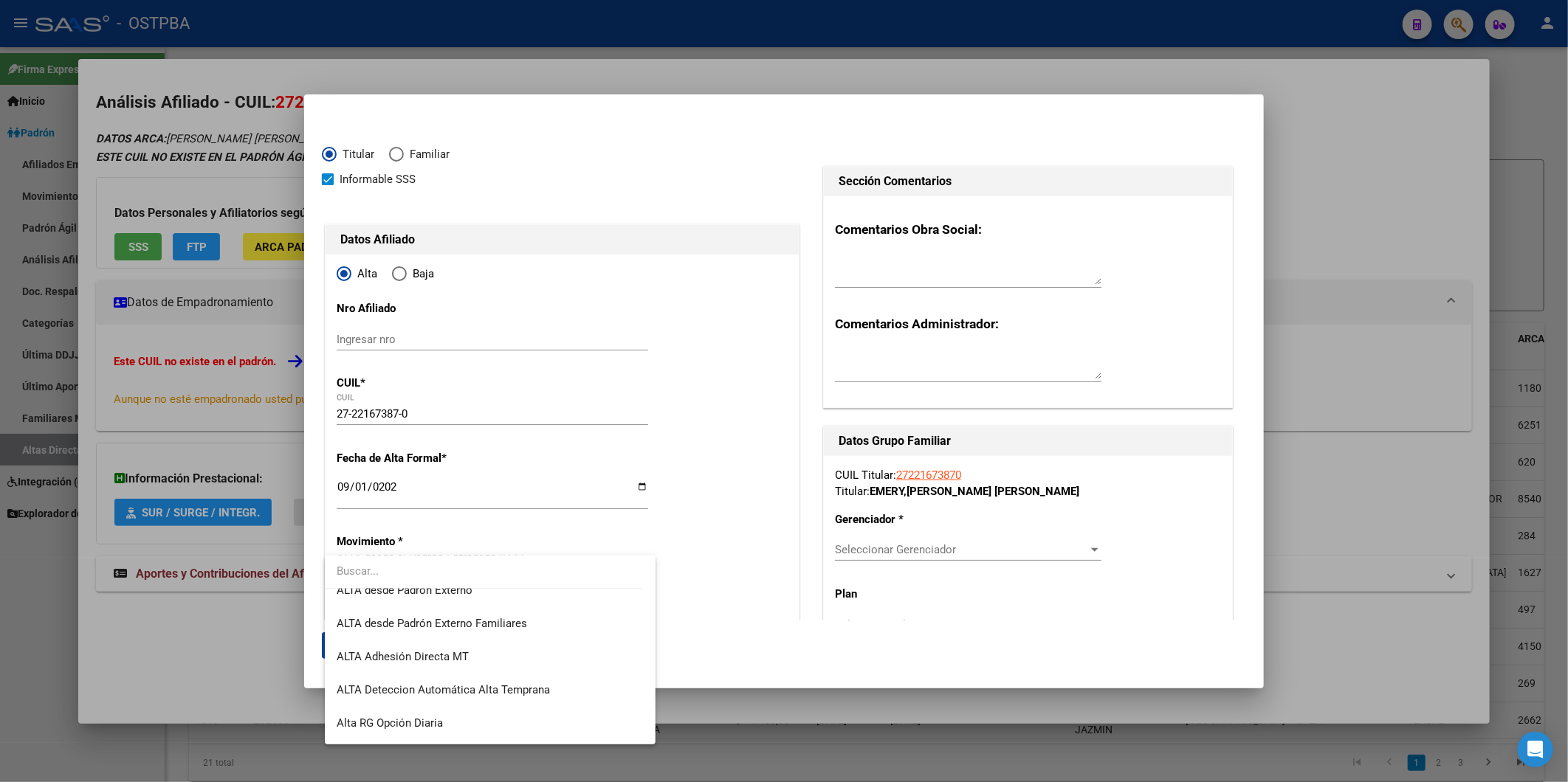
scroll to position [491, 0]
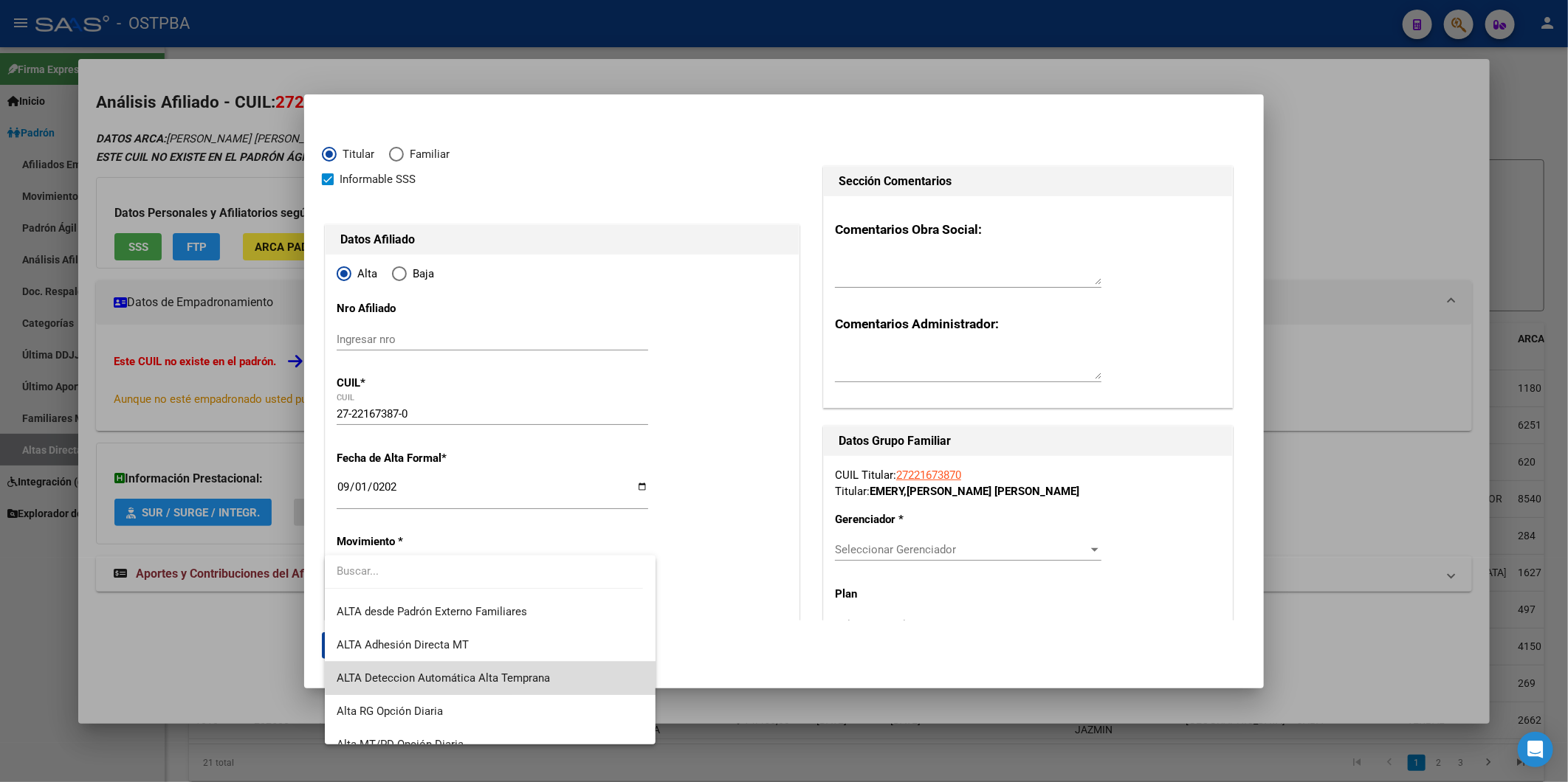
click at [559, 672] on span "ALTA Deteccion Automática Alta Temprana" at bounding box center [489, 679] width 306 height 34
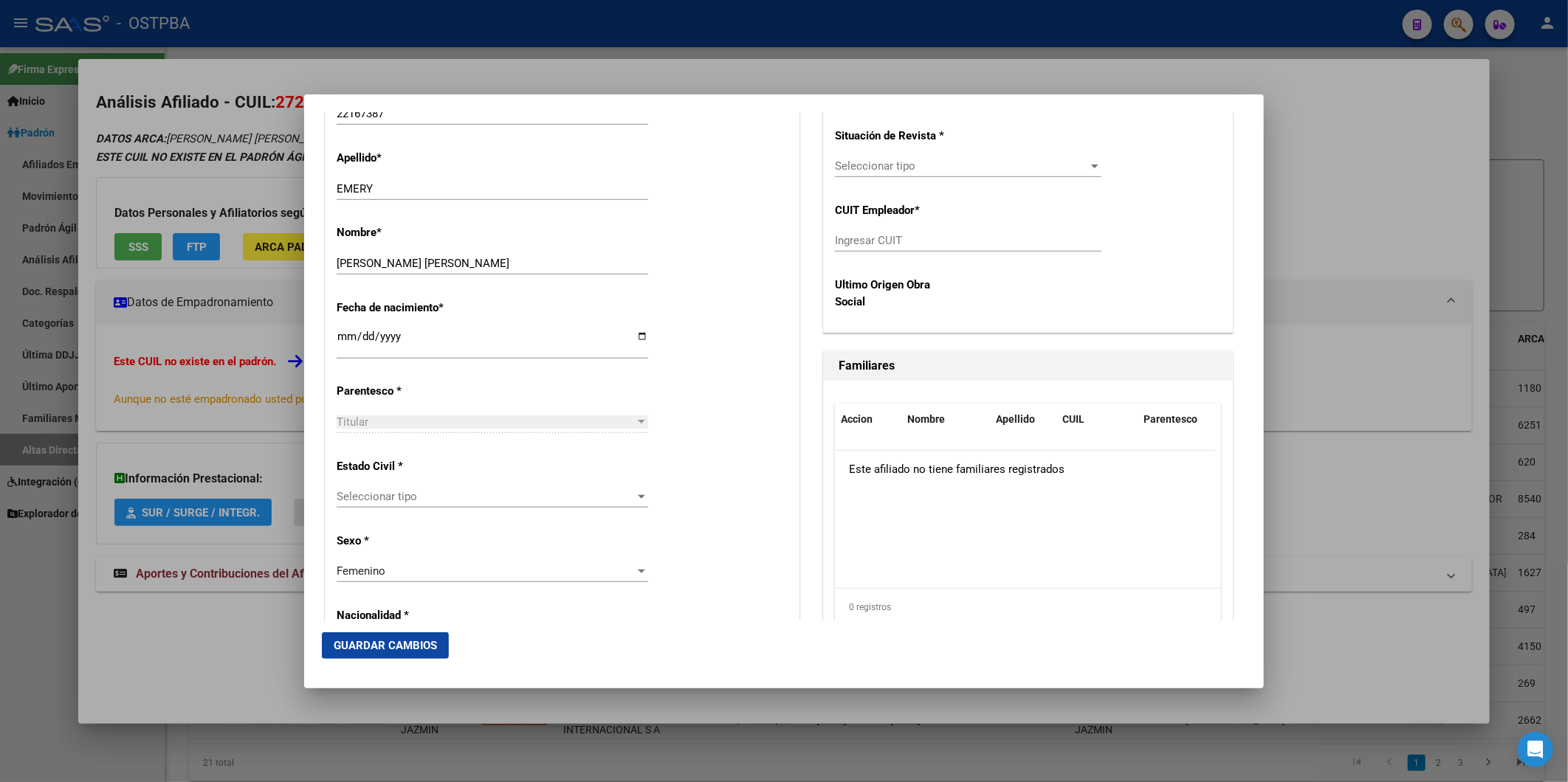
scroll to position [655, 0]
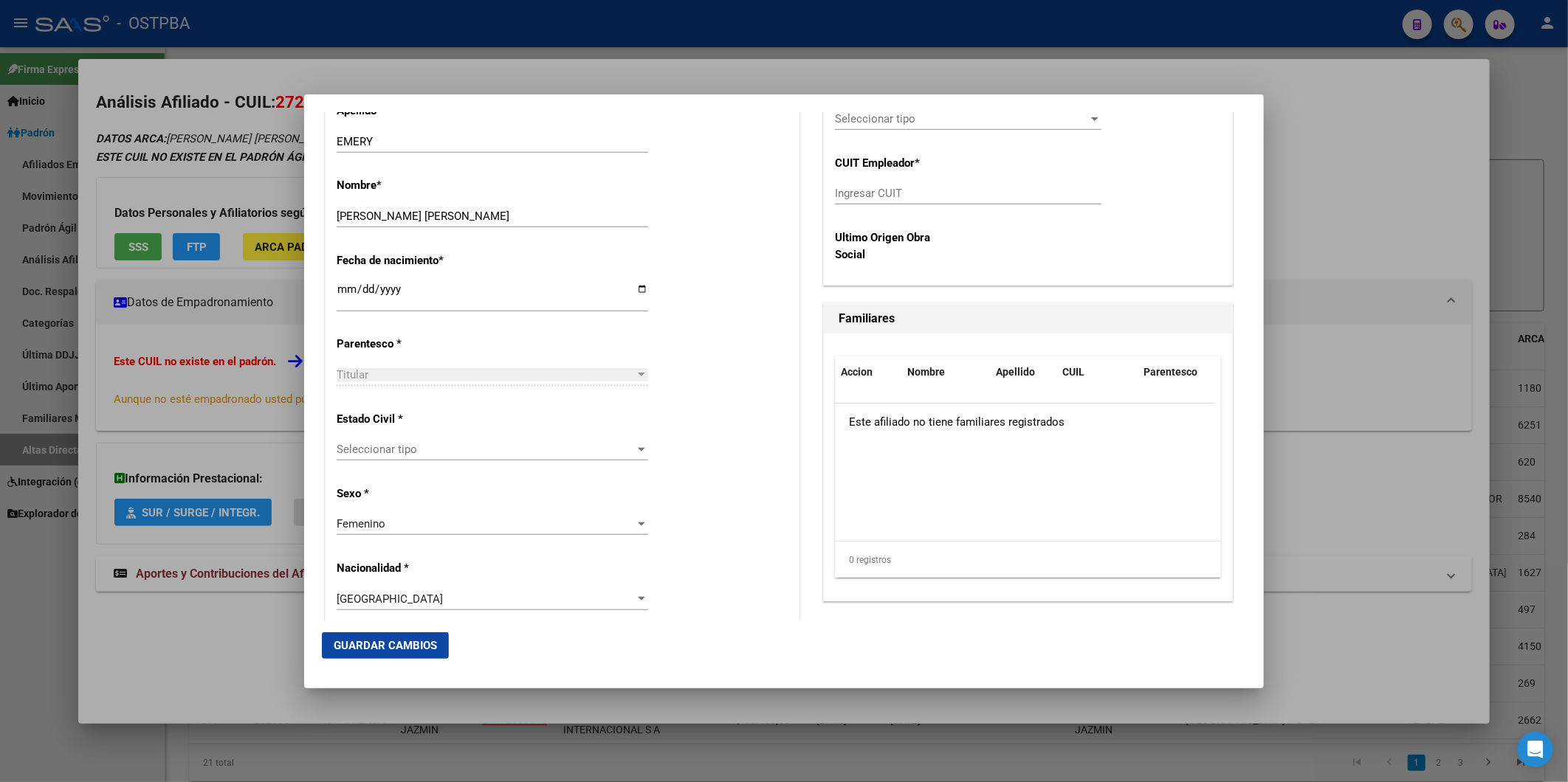
click at [638, 373] on div at bounding box center [641, 375] width 7 height 4
click at [635, 451] on div at bounding box center [641, 449] width 13 height 11
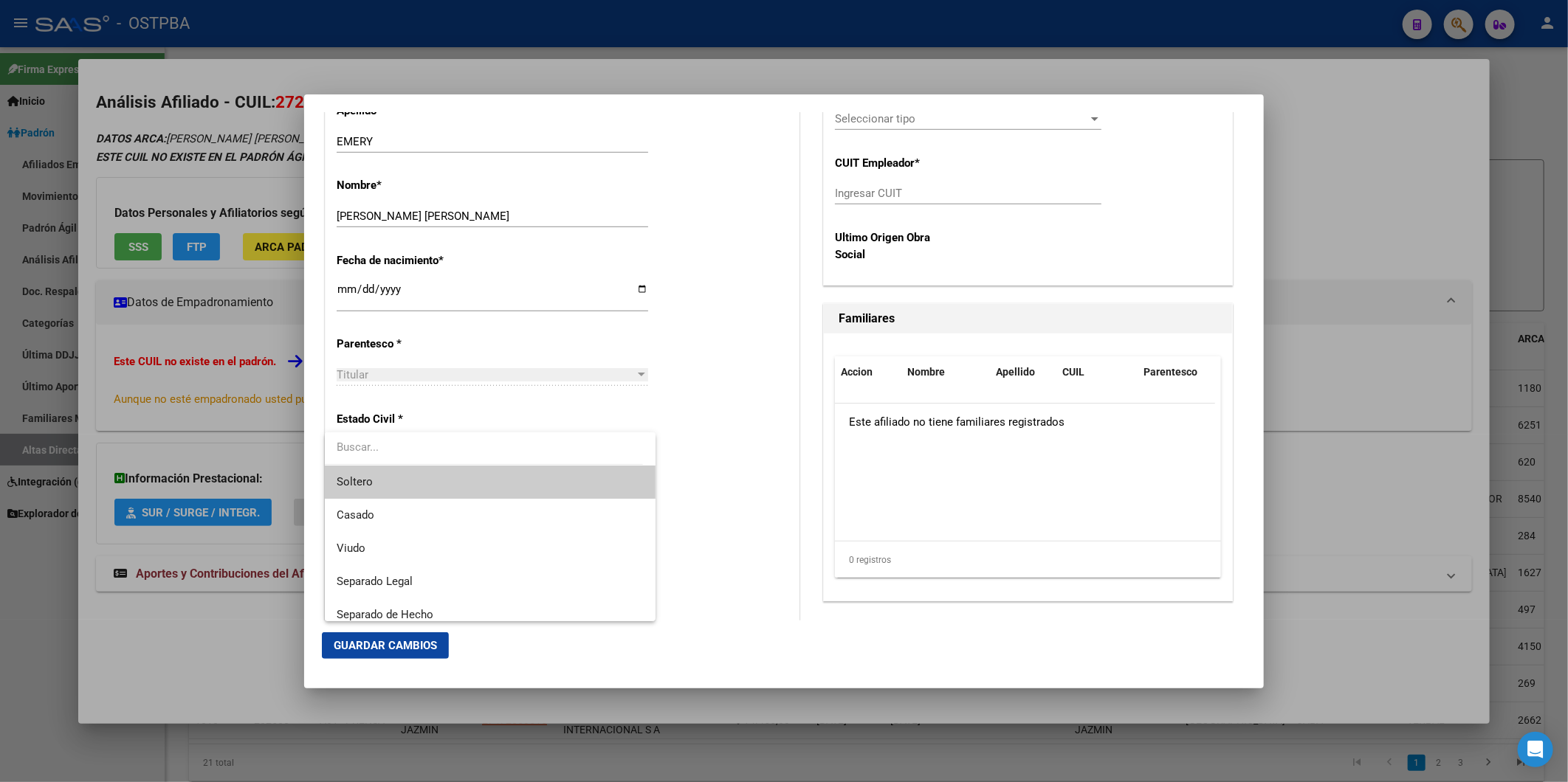
click at [564, 488] on span "Soltero" at bounding box center [489, 482] width 306 height 34
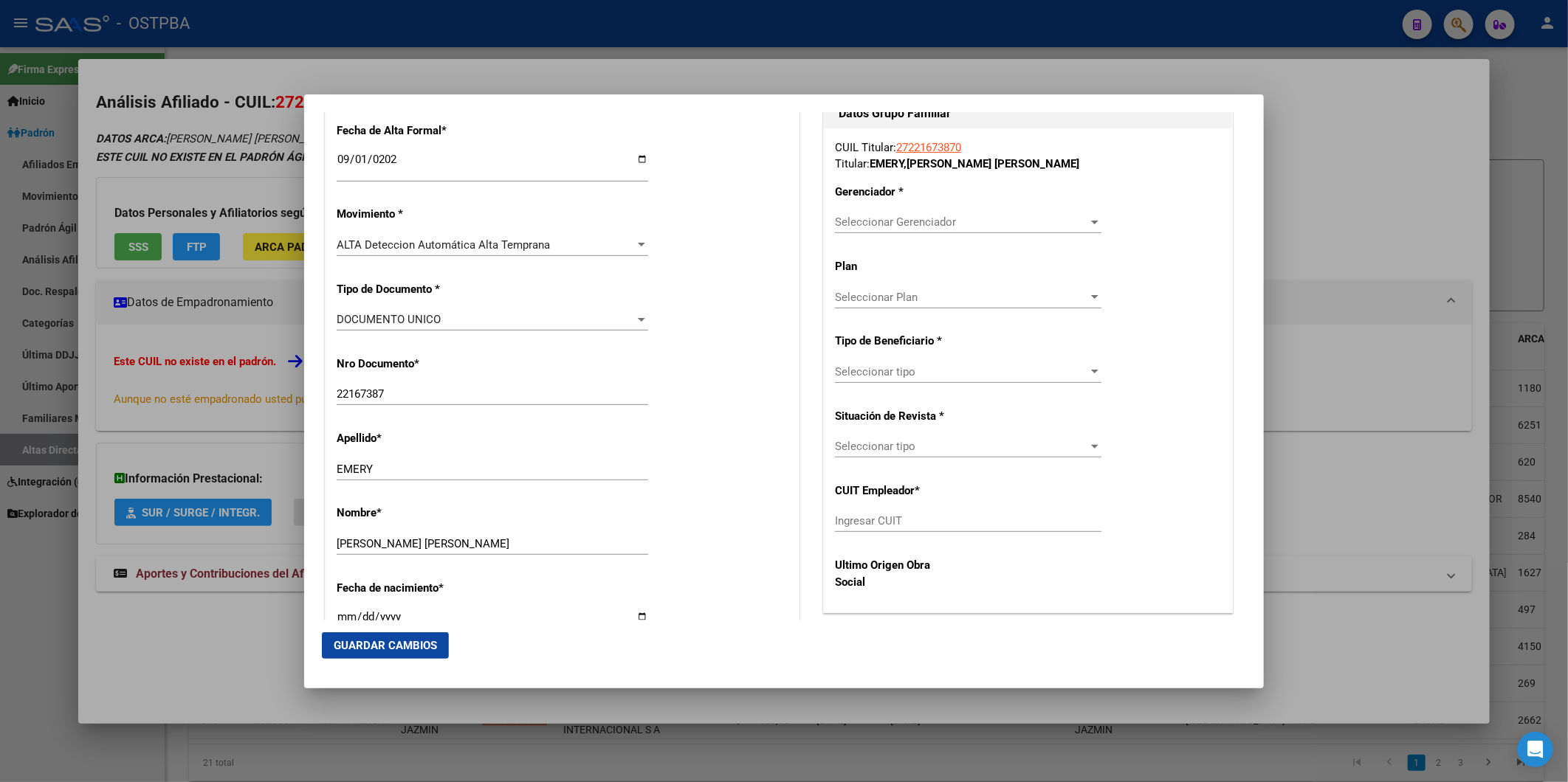
scroll to position [0, 0]
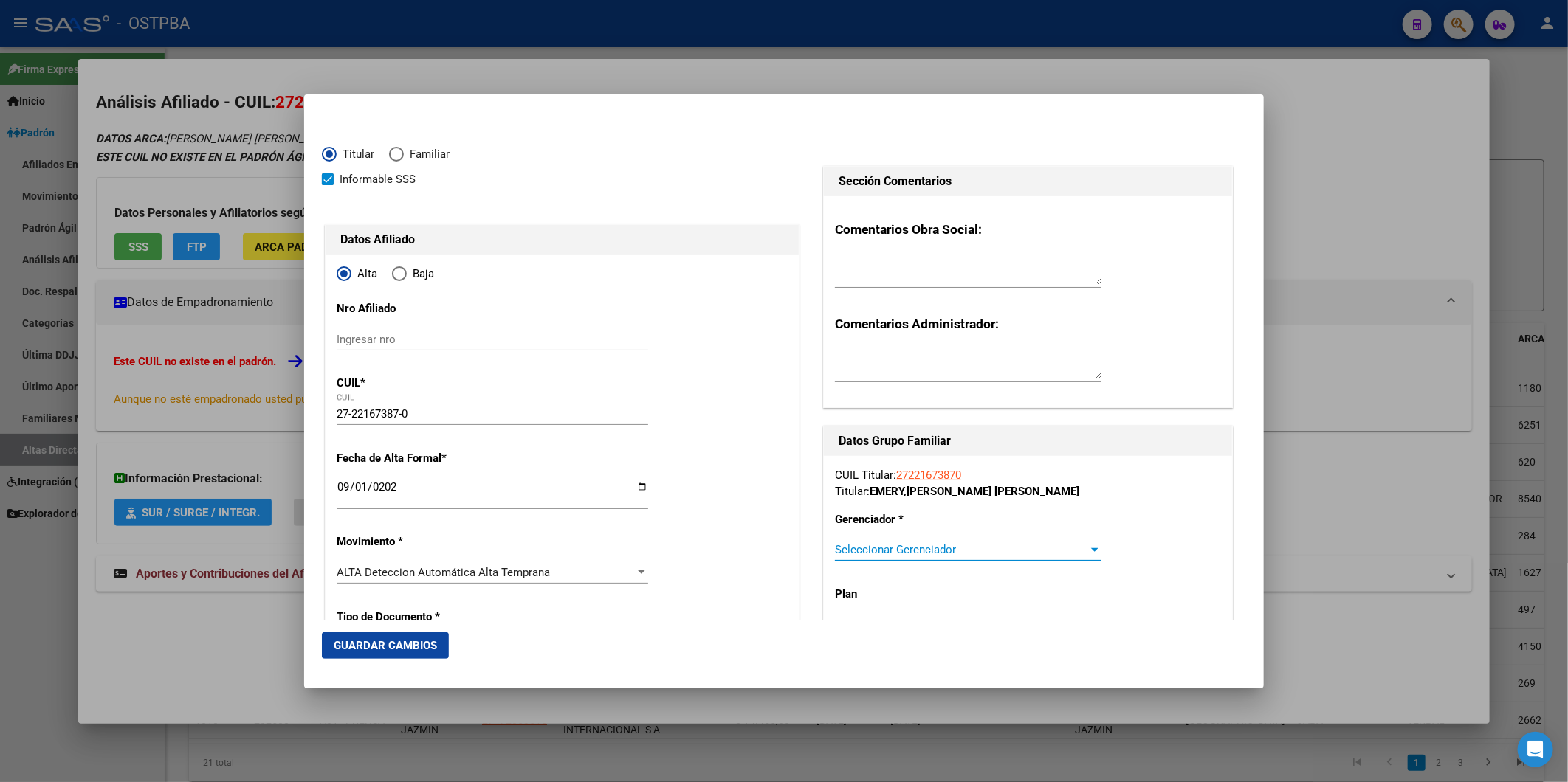
click at [1091, 548] on div at bounding box center [1094, 550] width 7 height 4
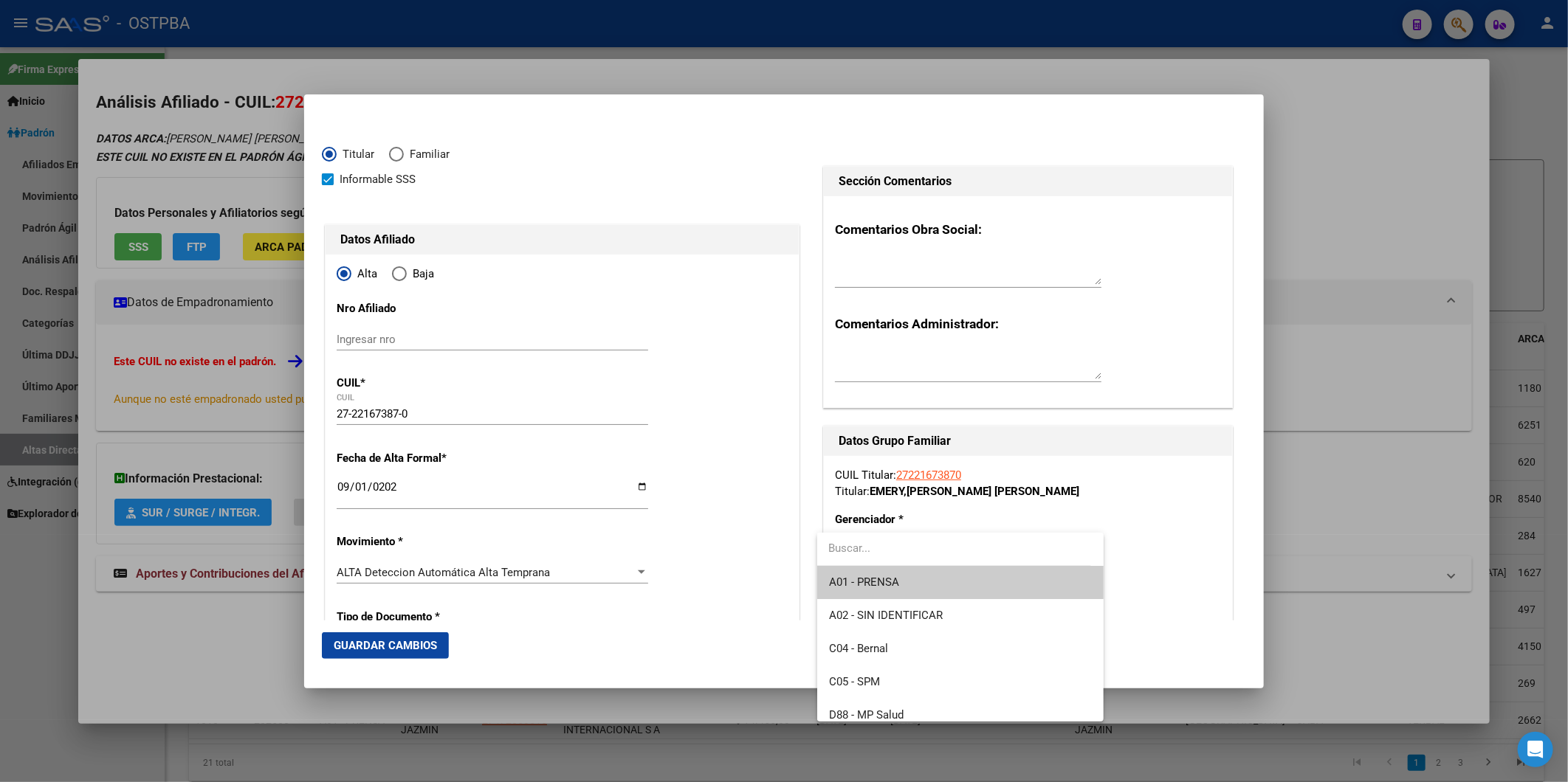
click at [962, 585] on span "A01 - PRENSA" at bounding box center [960, 583] width 263 height 34
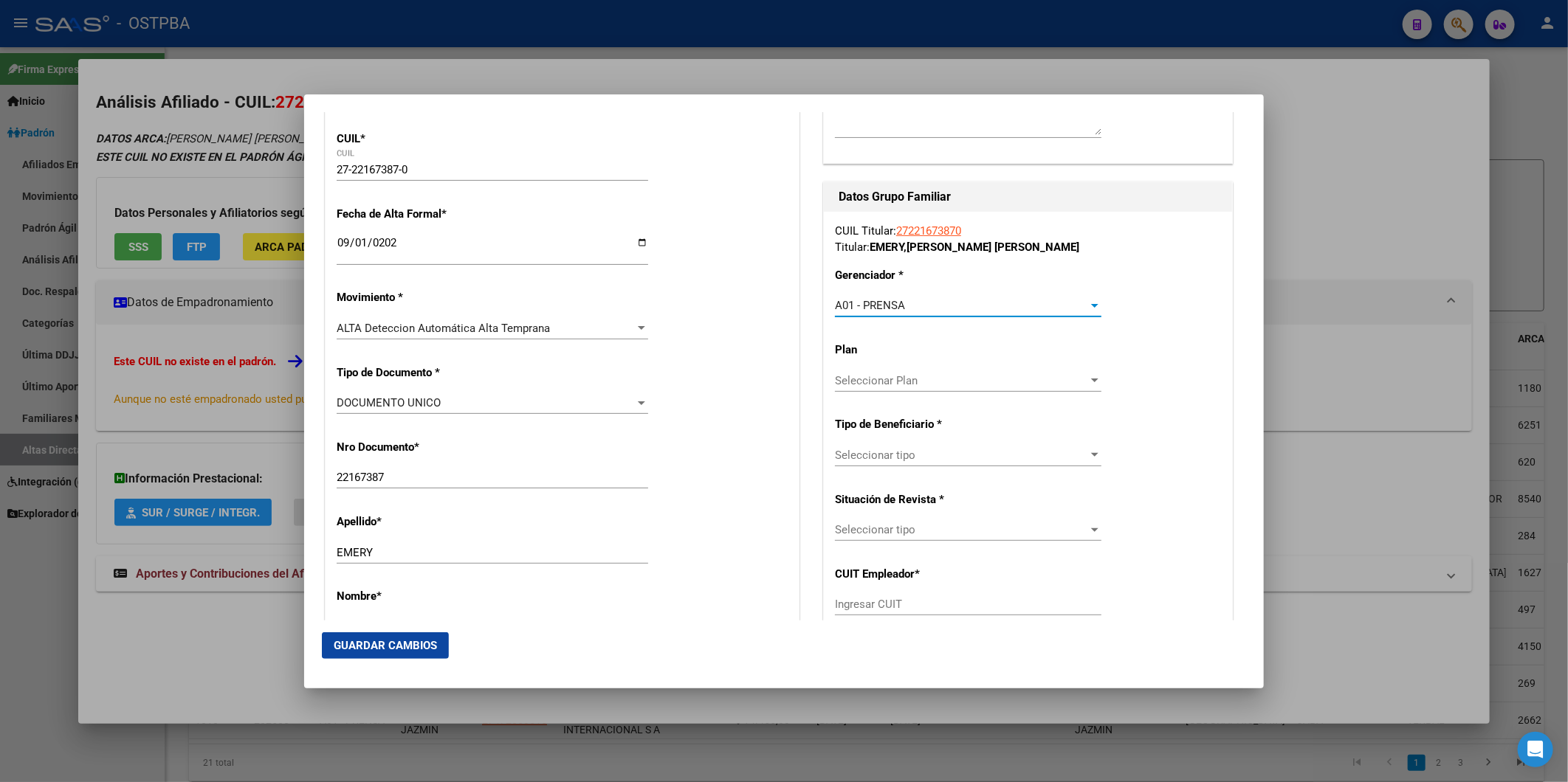
scroll to position [246, 0]
click at [1079, 375] on div "Seleccionar Plan" at bounding box center [968, 379] width 266 height 13
click at [980, 419] on span "A01" at bounding box center [960, 412] width 263 height 34
click at [1088, 455] on div at bounding box center [1094, 453] width 13 height 11
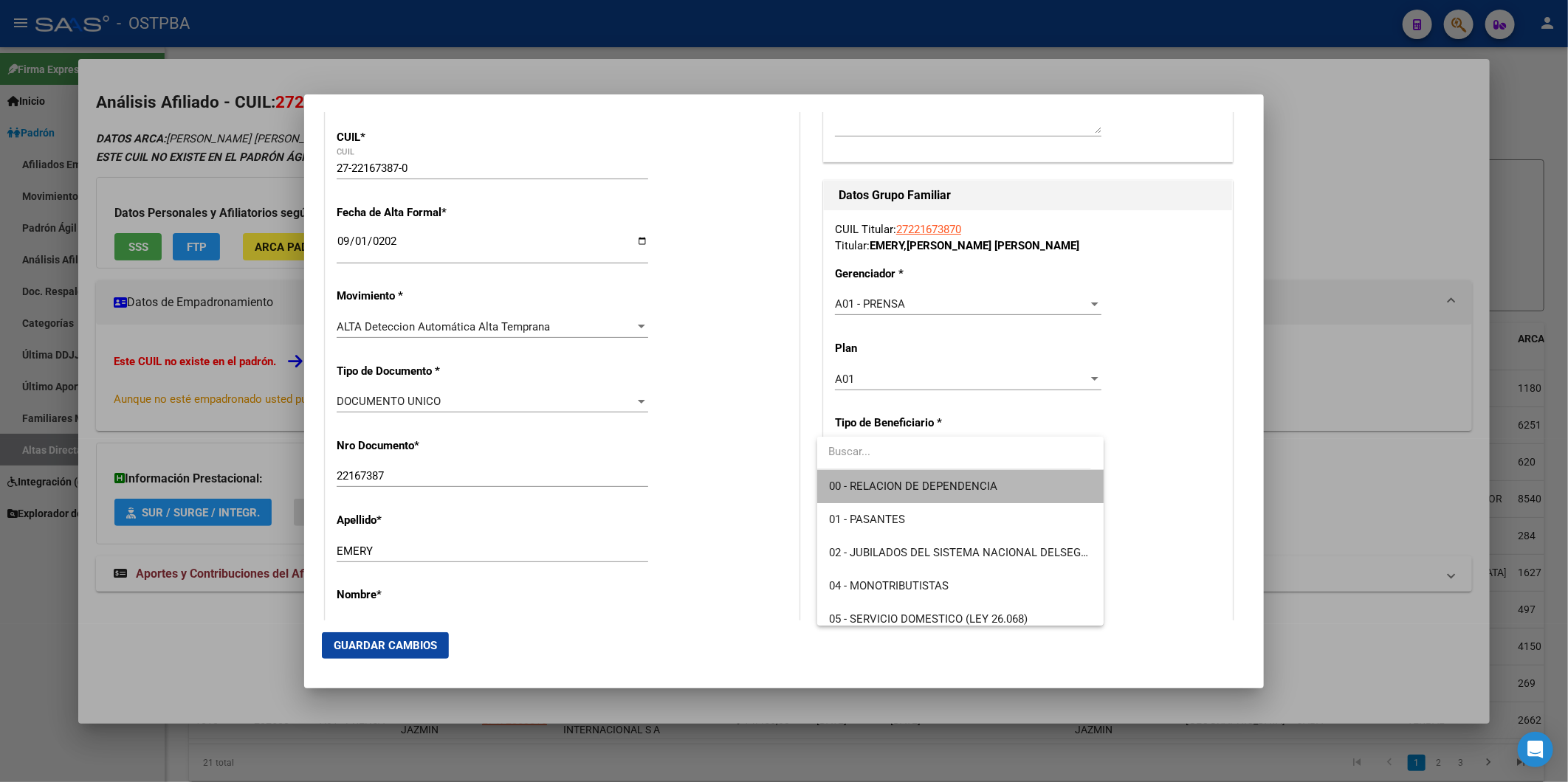
click at [1028, 480] on span "00 - RELACION DE DEPENDENCIA" at bounding box center [960, 487] width 263 height 34
type input "30-63652916-4"
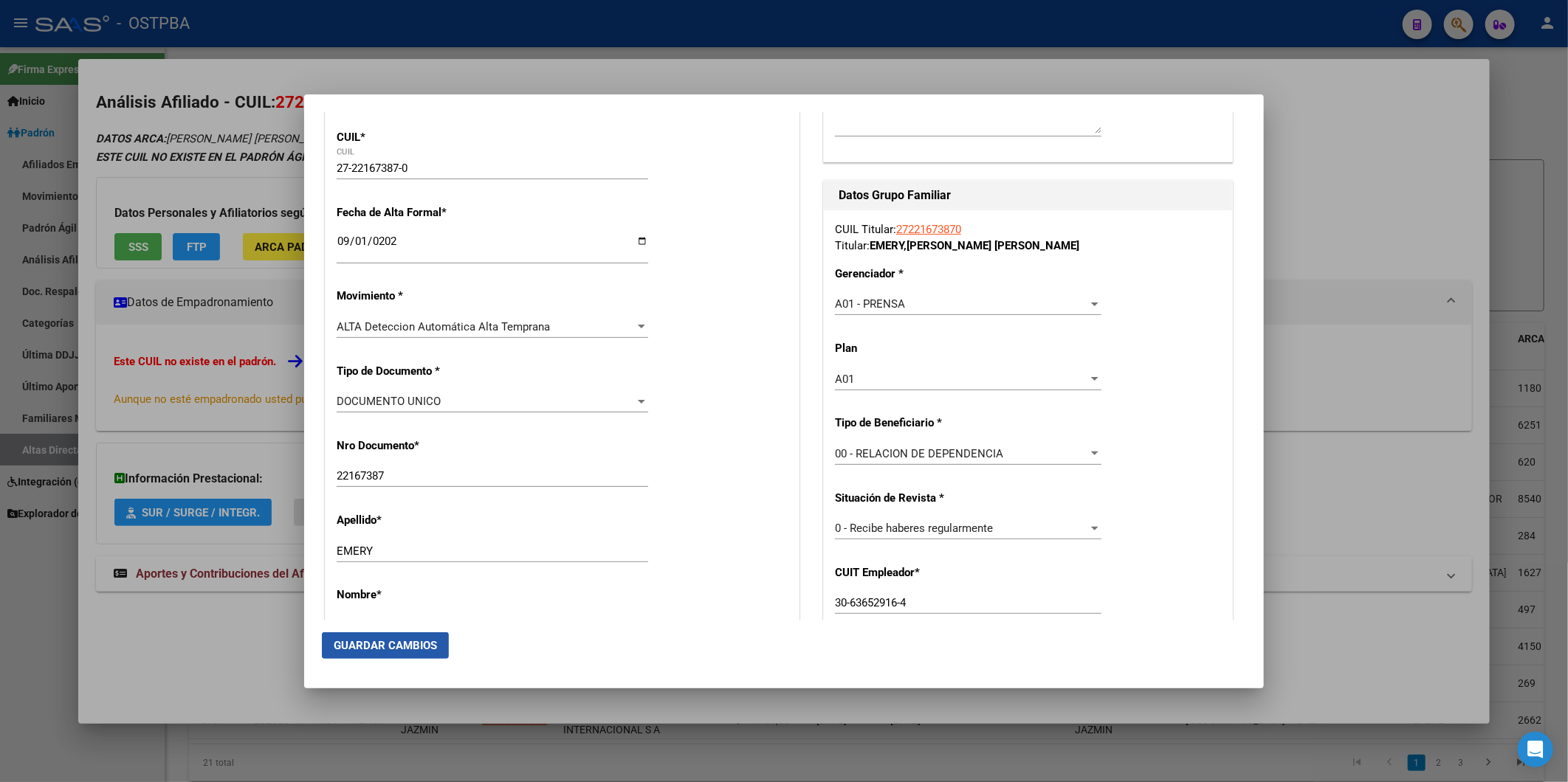
click at [411, 642] on span "Guardar Cambios" at bounding box center [385, 645] width 103 height 13
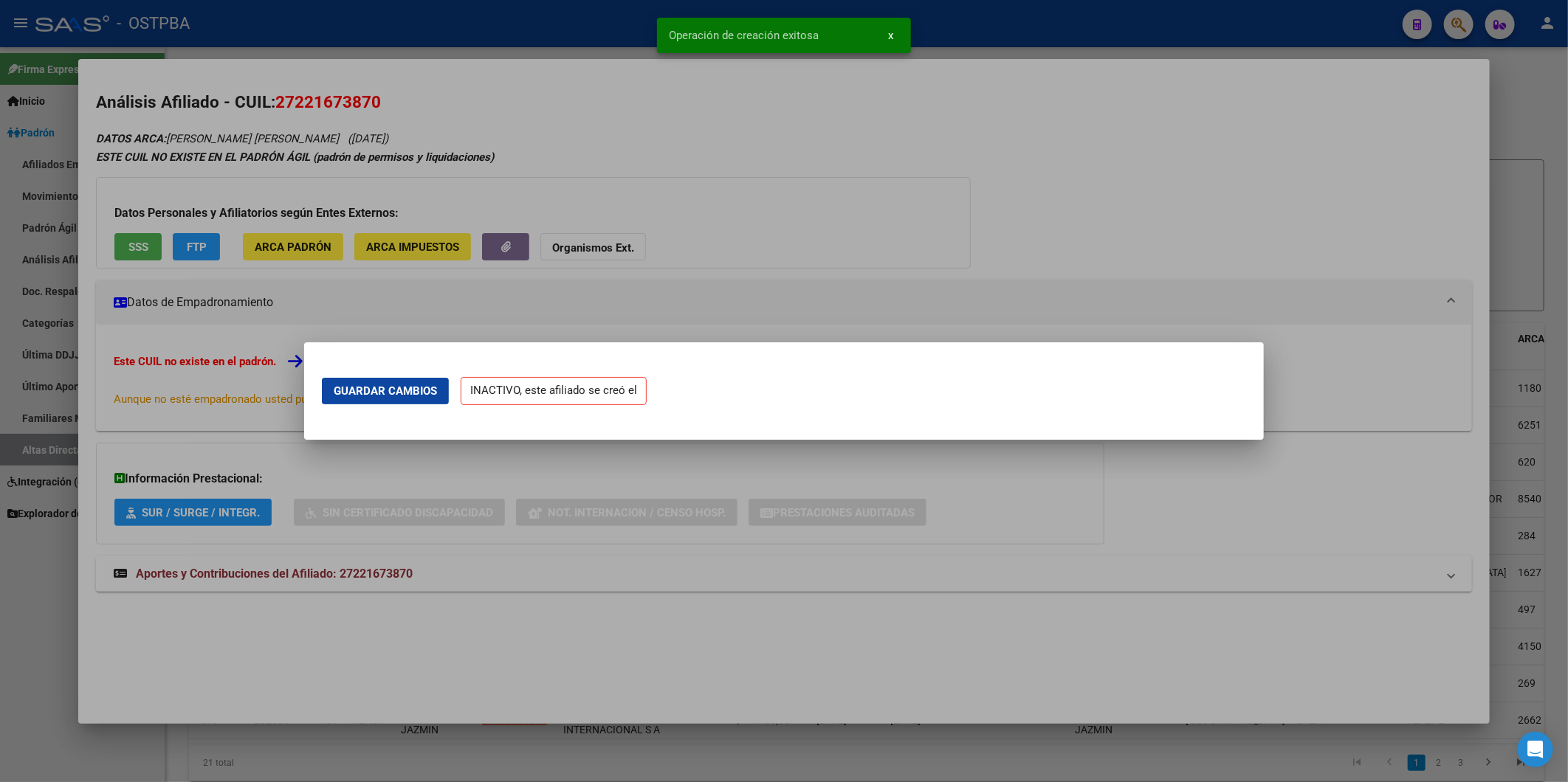
scroll to position [0, 0]
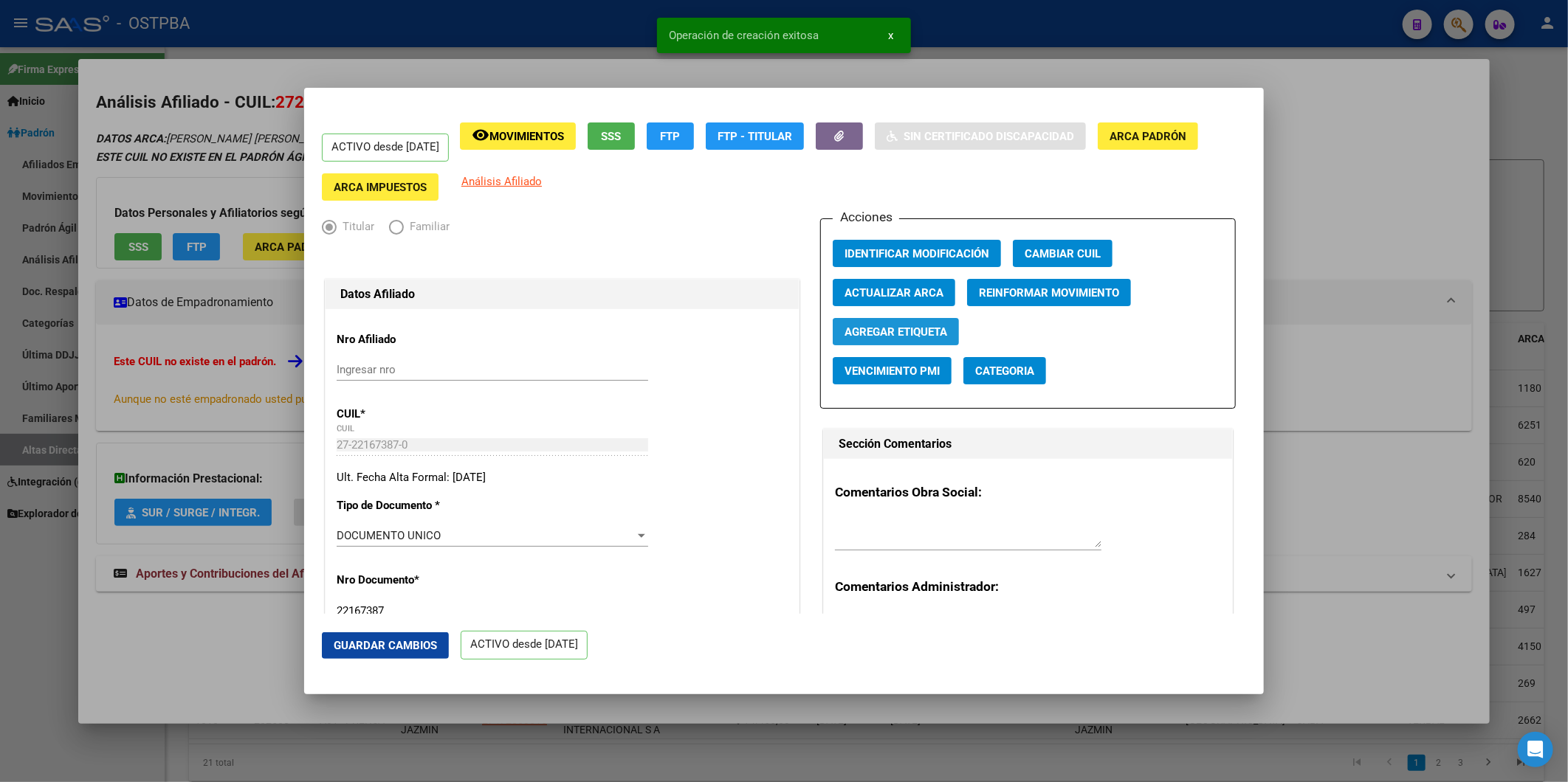
click at [894, 330] on span "Agregar Etiqueta" at bounding box center [896, 331] width 102 height 13
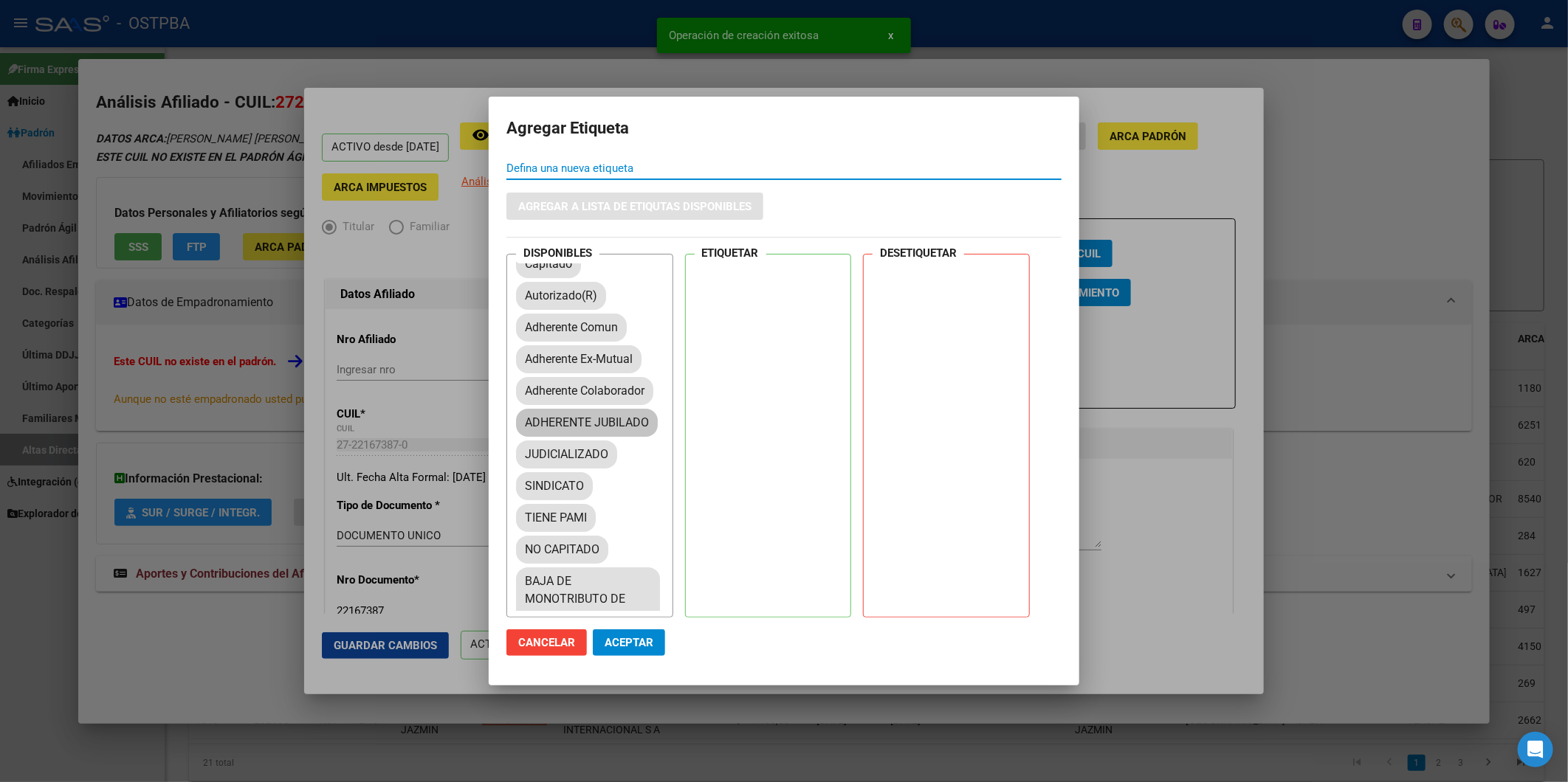
scroll to position [246, 0]
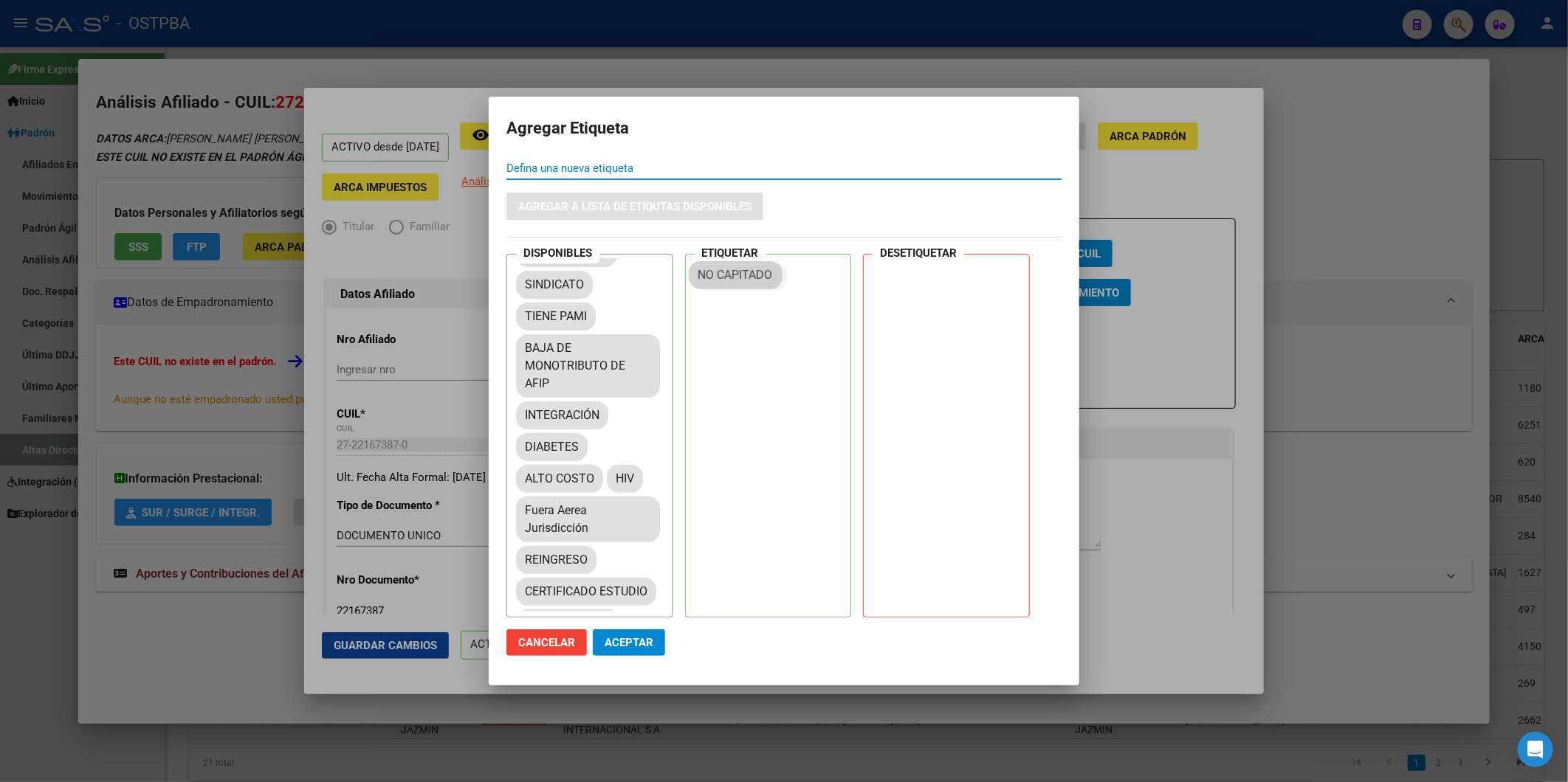
drag, startPoint x: 580, startPoint y: 384, endPoint x: 768, endPoint y: 270, distance: 219.9
click at [646, 638] on span "Aceptar" at bounding box center [629, 642] width 49 height 13
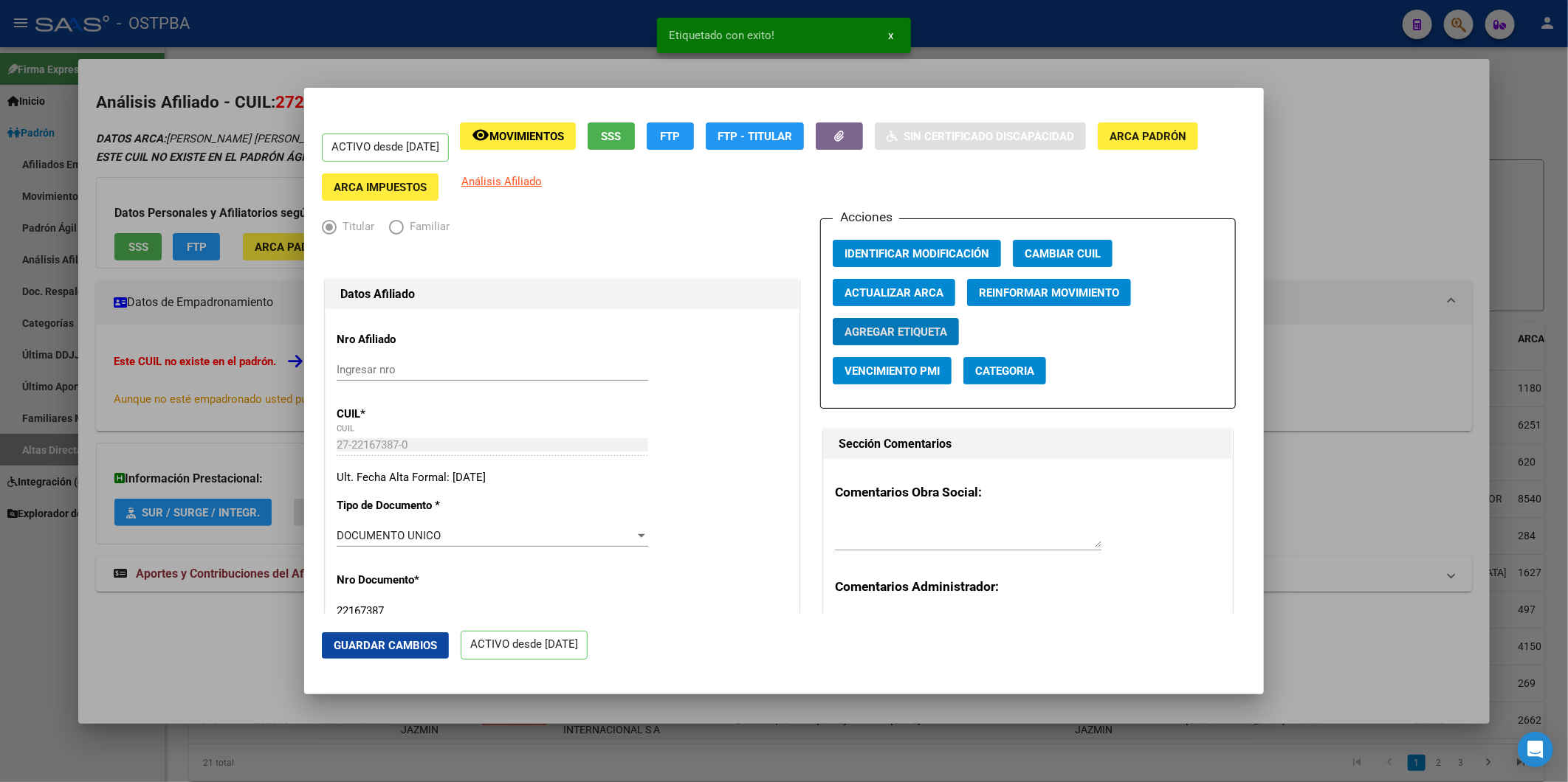
click at [1341, 377] on div at bounding box center [784, 391] width 1568 height 782
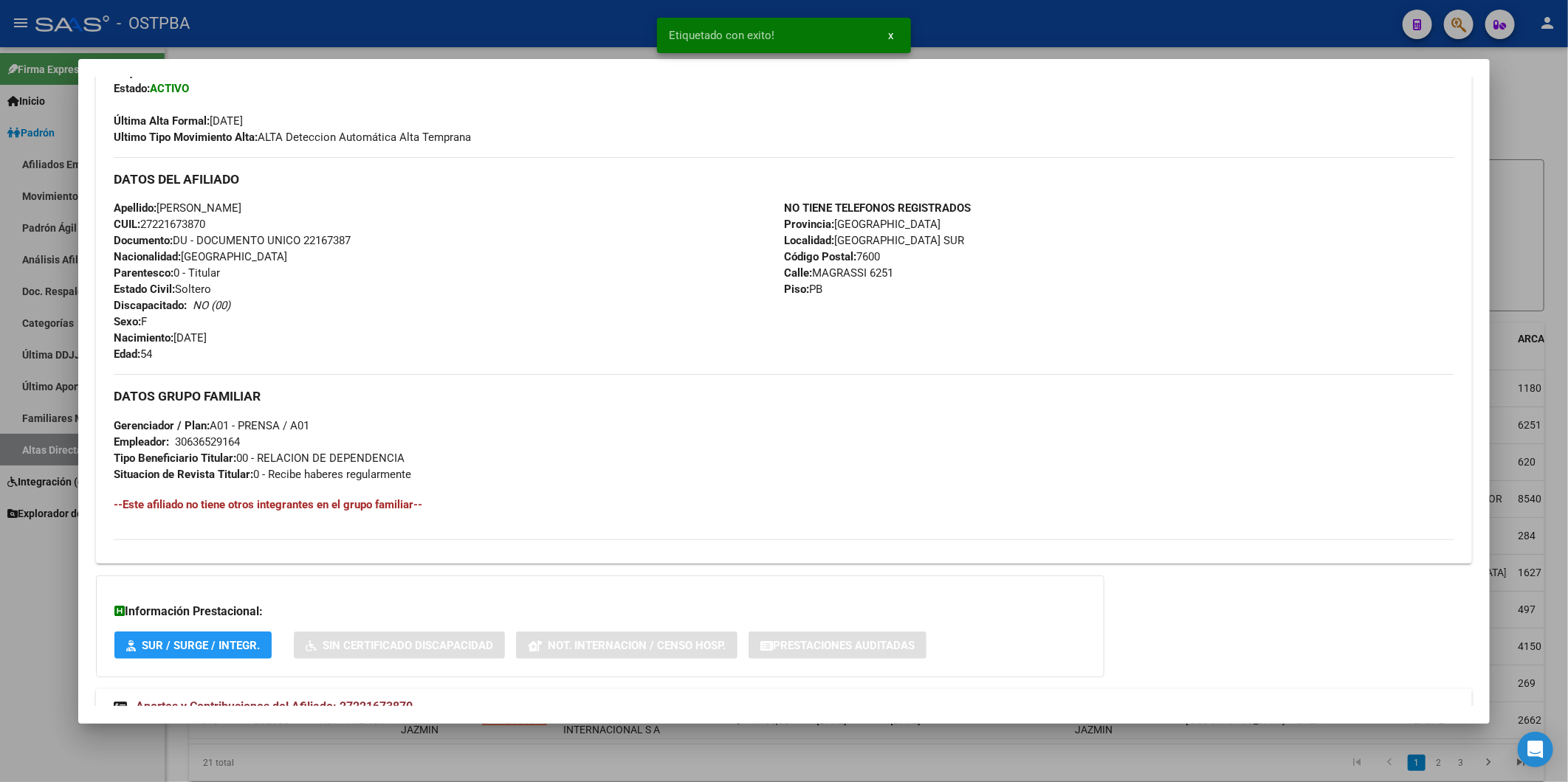
scroll to position [381, 0]
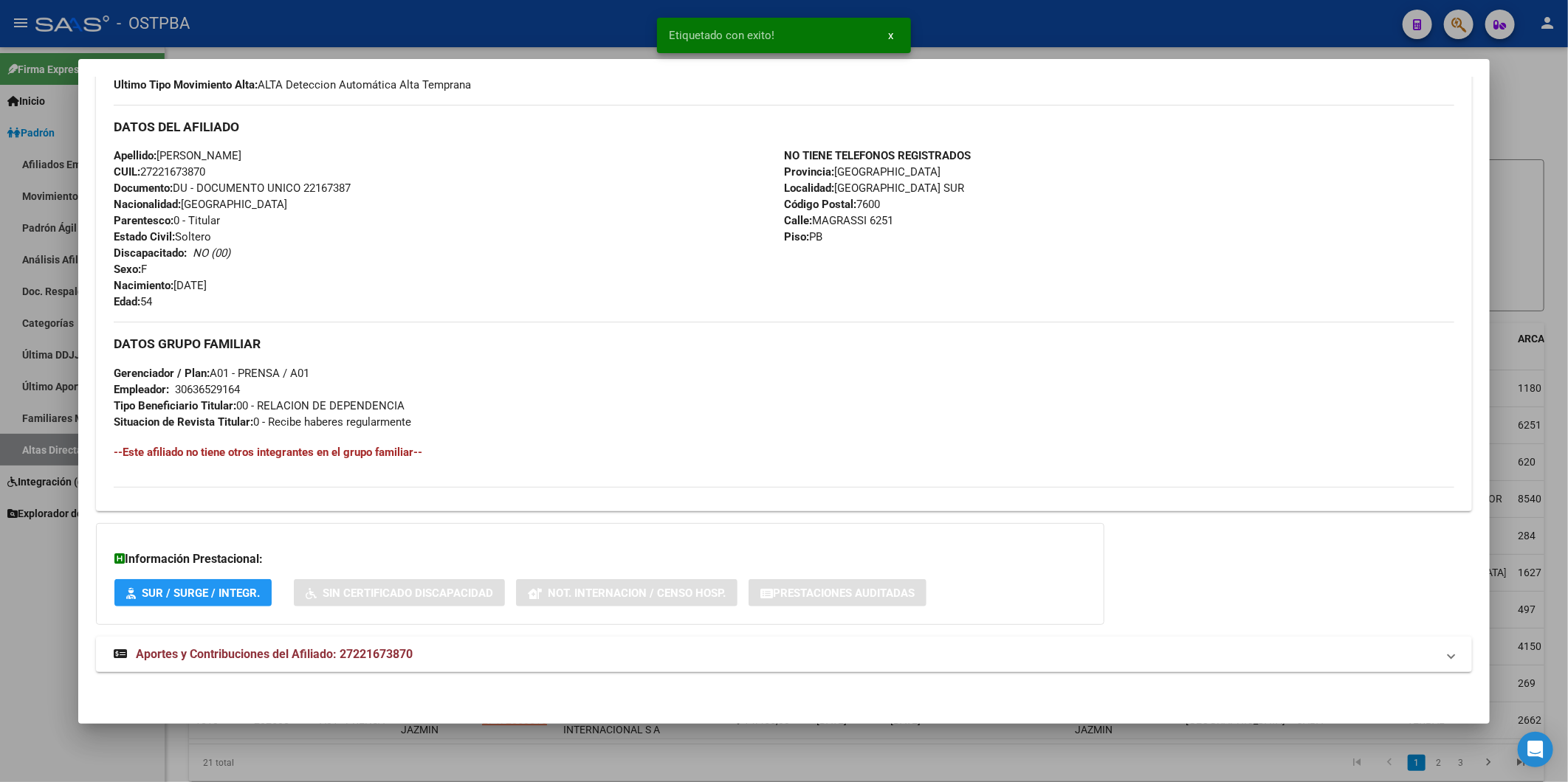
click at [1519, 195] on div at bounding box center [784, 391] width 1568 height 782
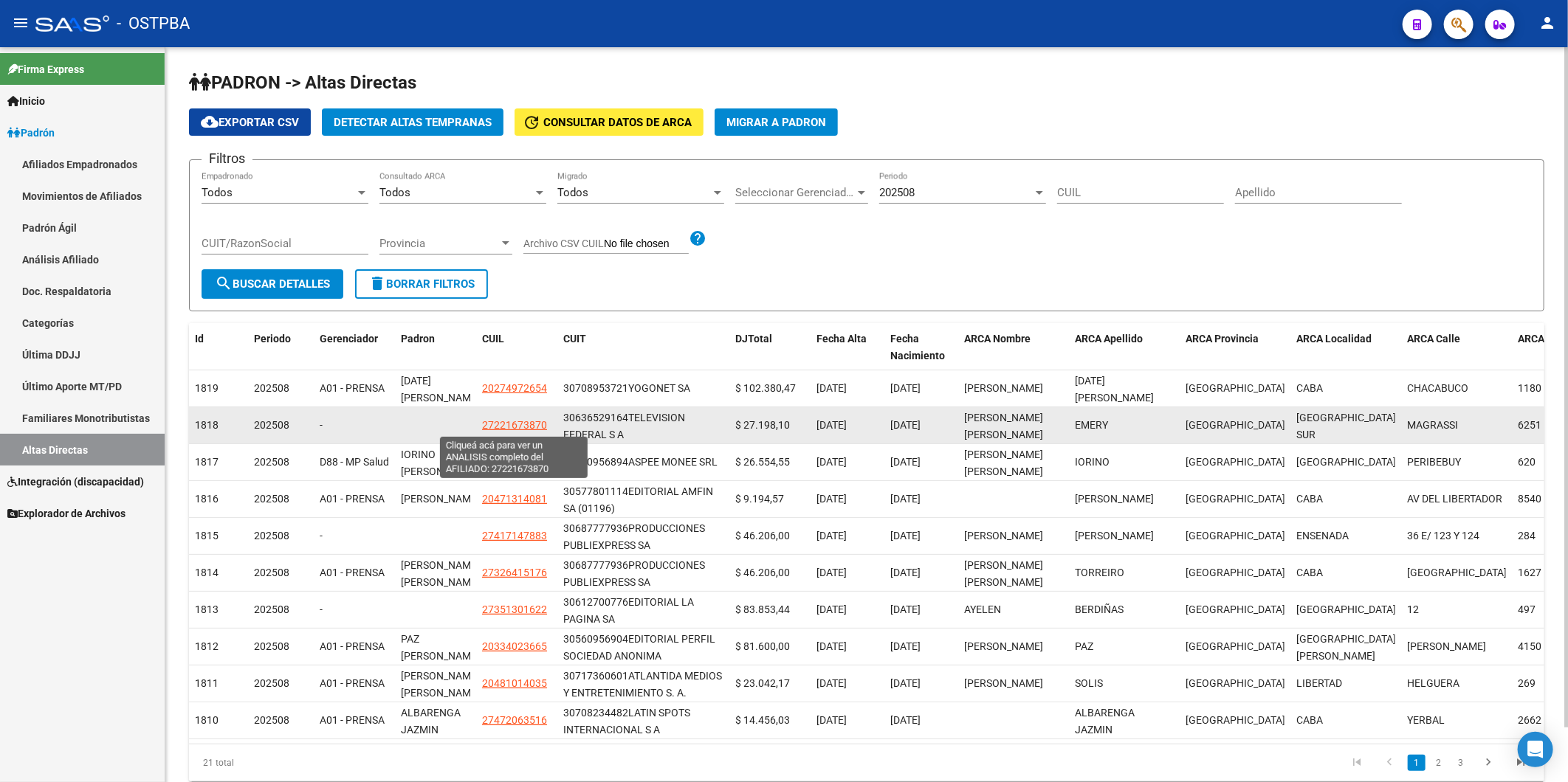
click at [511, 426] on span "27221673870" at bounding box center [515, 424] width 65 height 11
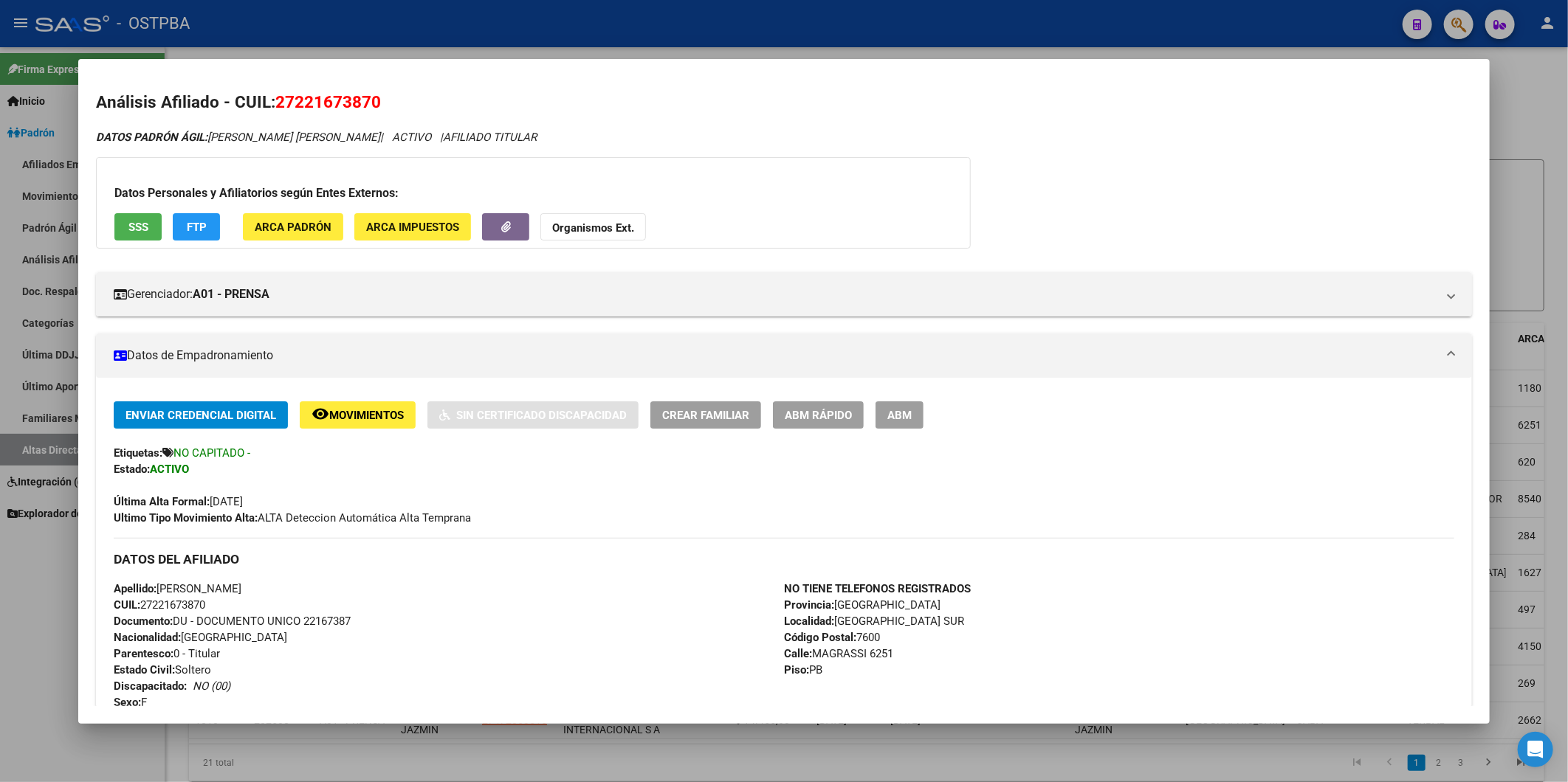
click at [1528, 263] on div at bounding box center [784, 391] width 1568 height 782
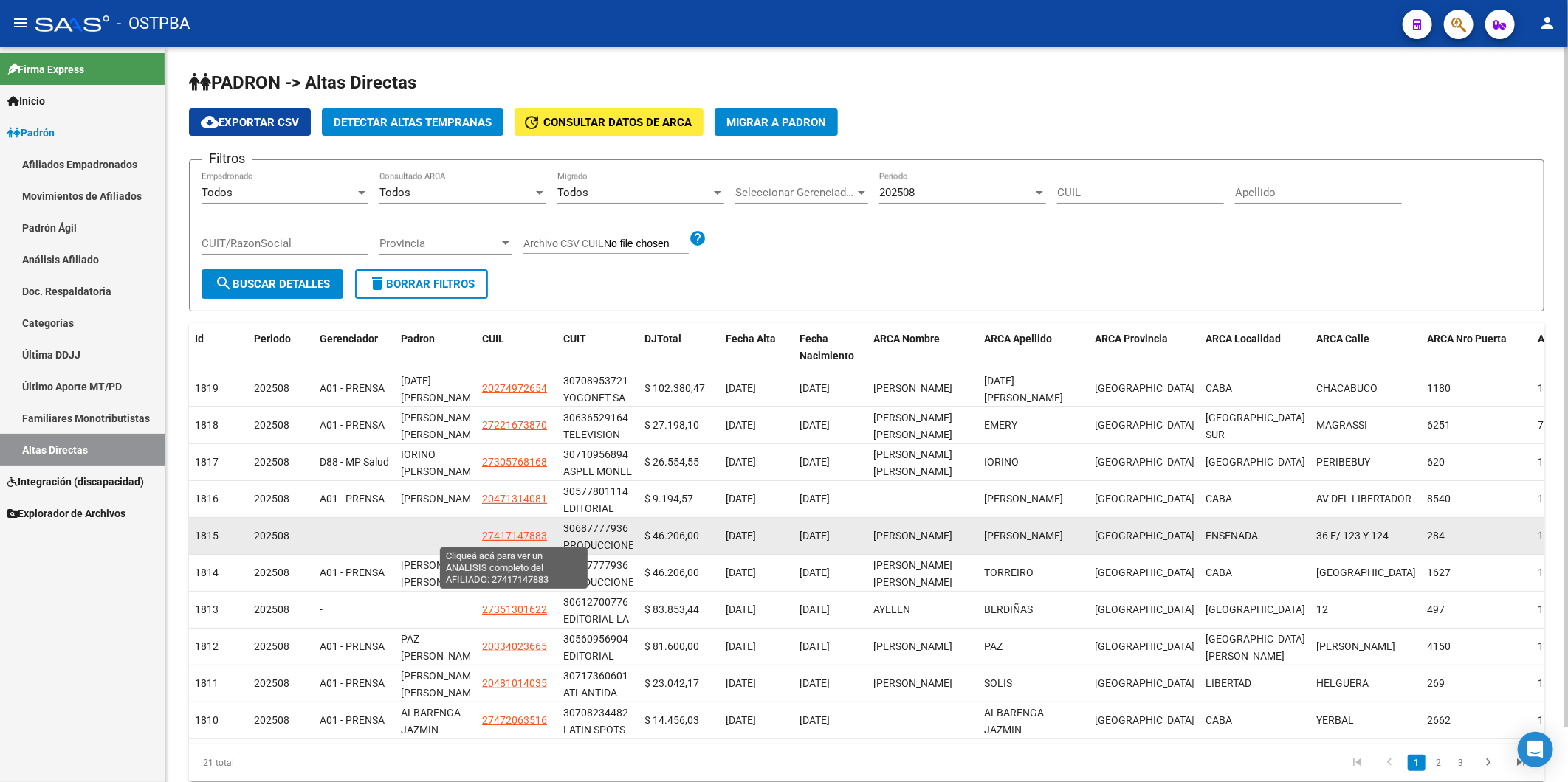
click at [514, 535] on span "27417147883" at bounding box center [515, 535] width 65 height 11
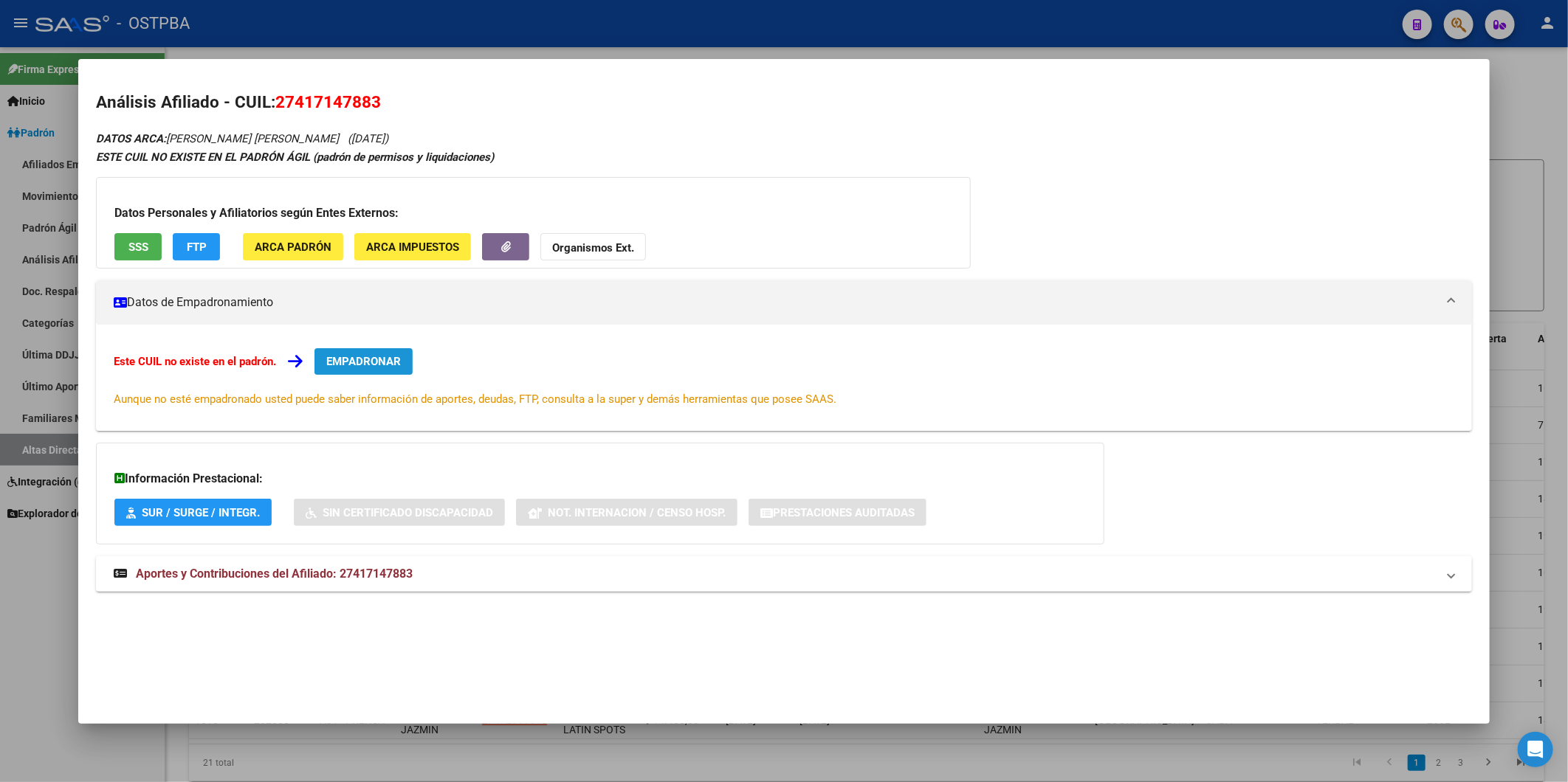
click at [355, 360] on span "EMPADRONAR" at bounding box center [363, 361] width 75 height 13
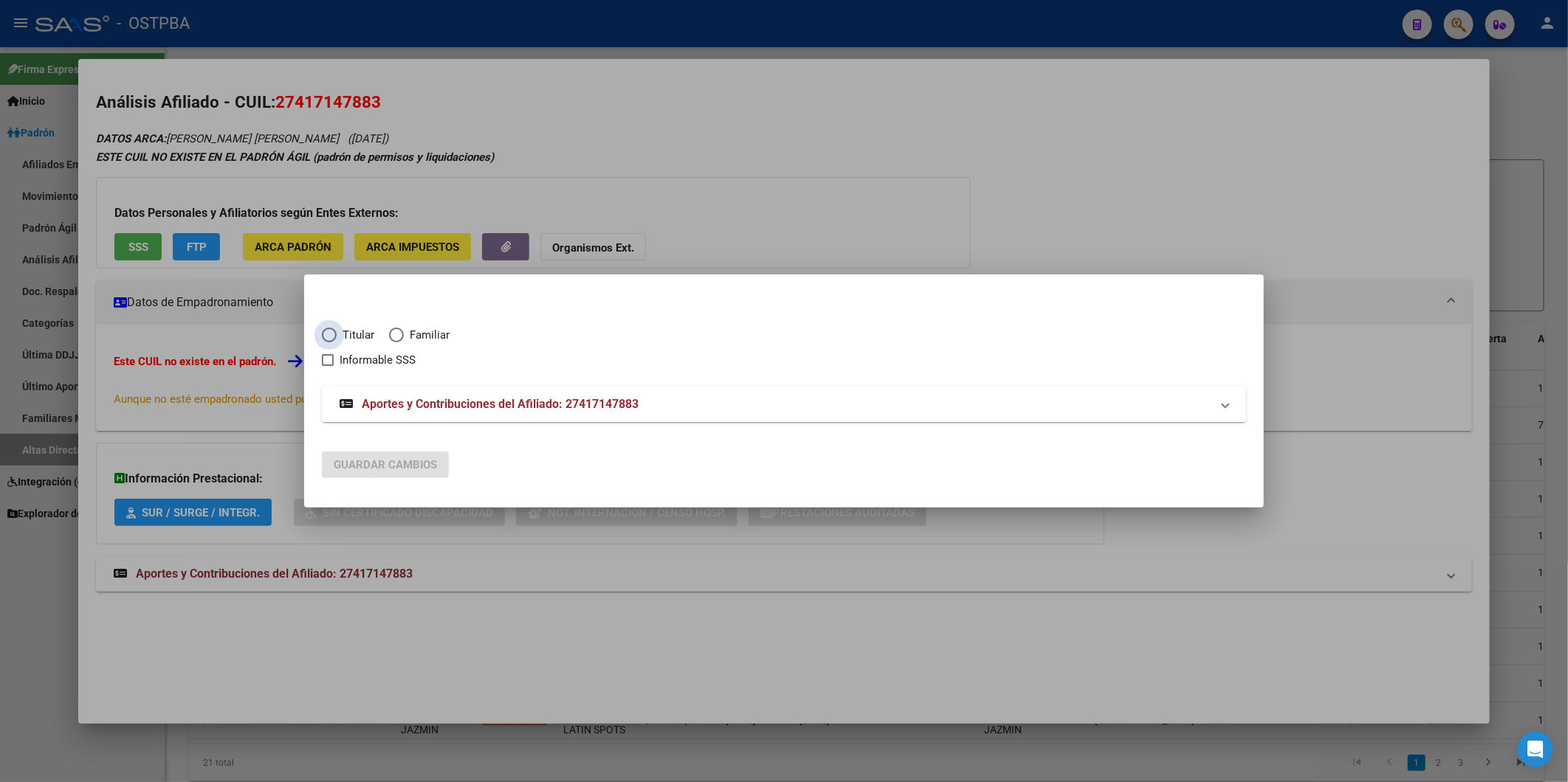
click at [340, 332] on span "Titular" at bounding box center [355, 335] width 38 height 17
click at [337, 332] on input "Titular" at bounding box center [329, 335] width 15 height 15
radio input "true"
checkbox input "true"
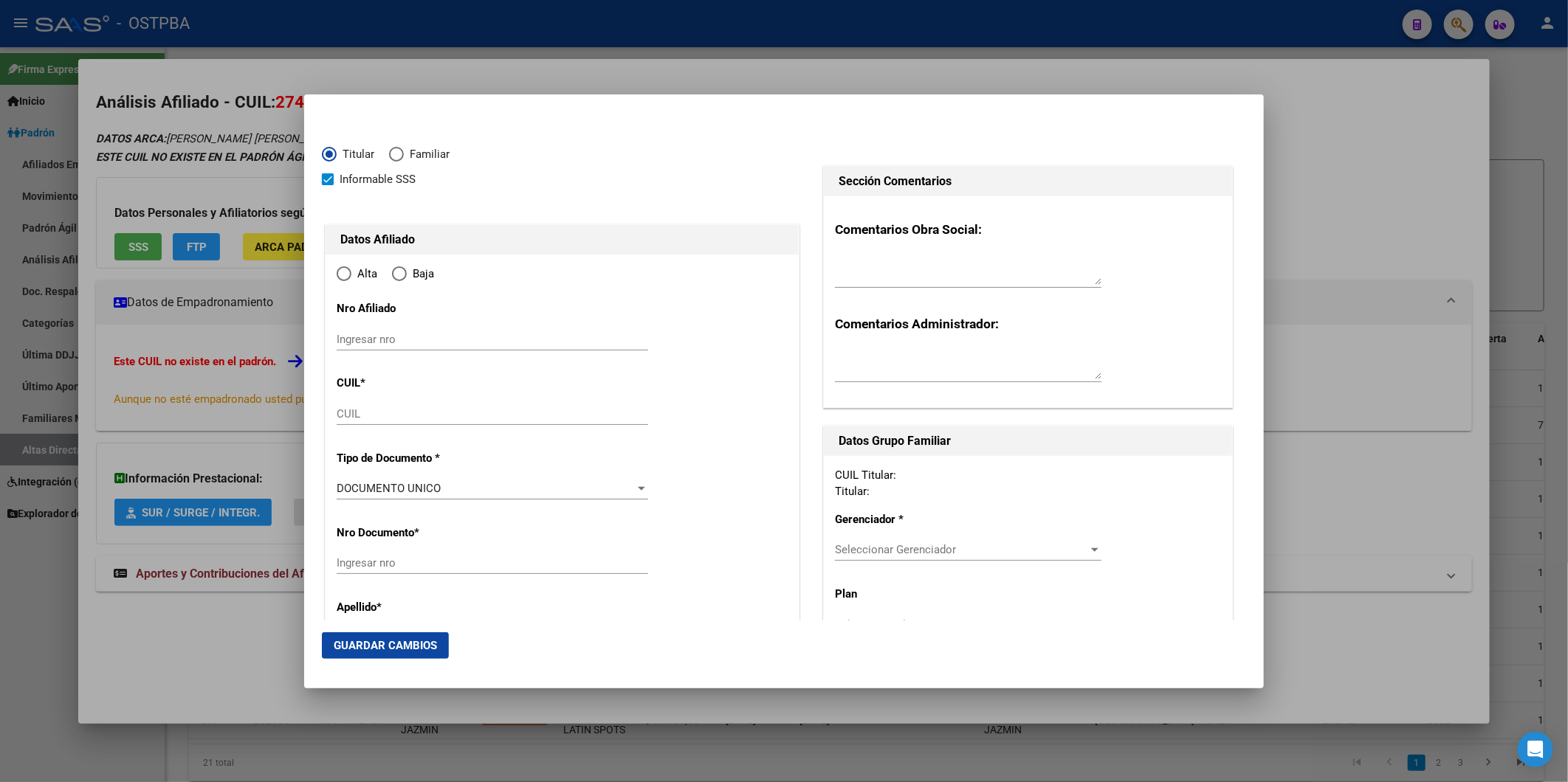
type input "27-41714788-3"
type input "41714788"
type input "[PERSON_NAME]"
type input "1999-02-10"
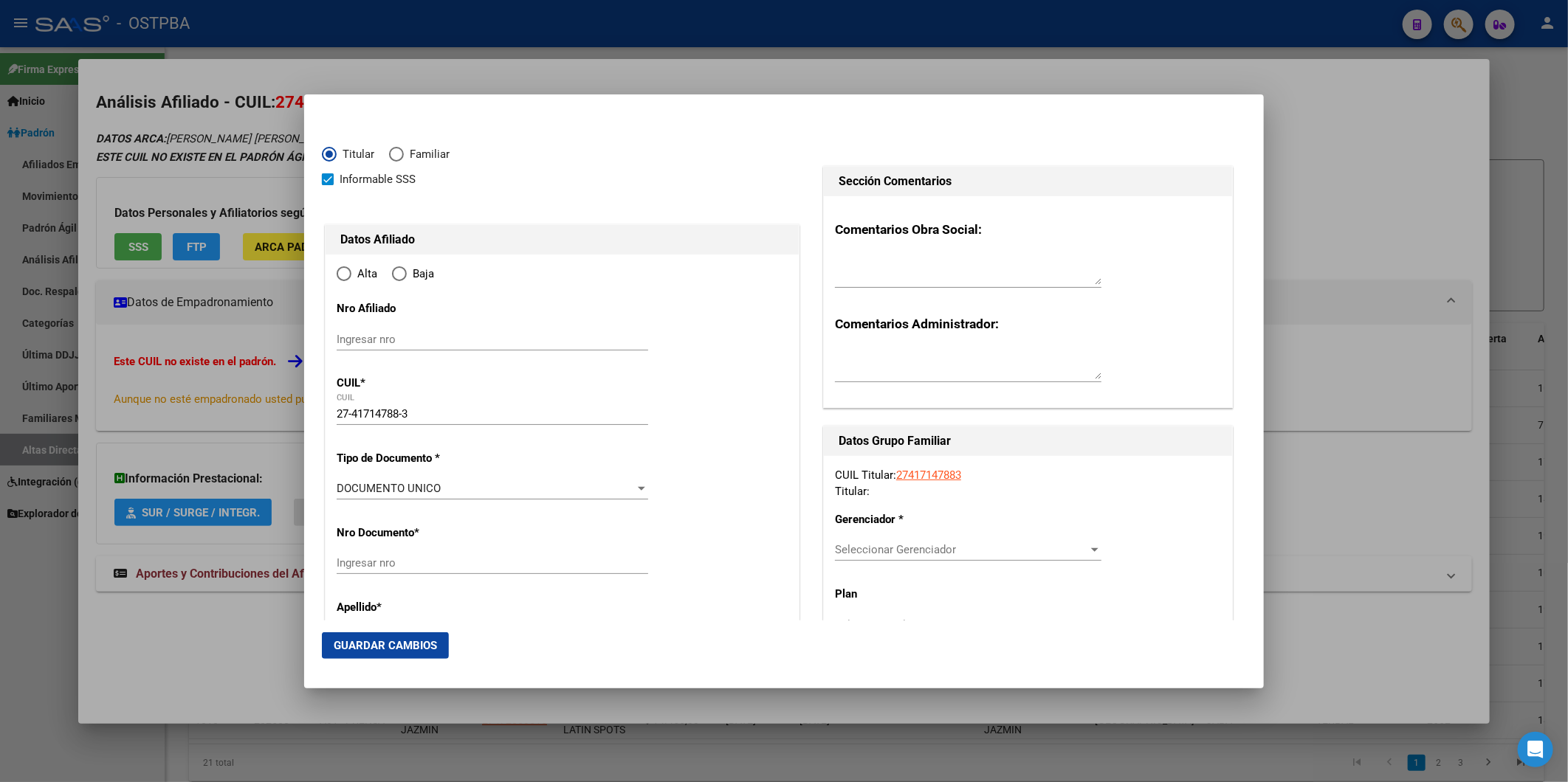
type input "ENSENADA"
type input "1925"
type input "36 E/ 123 Y 124"
type input "284"
type input "00"
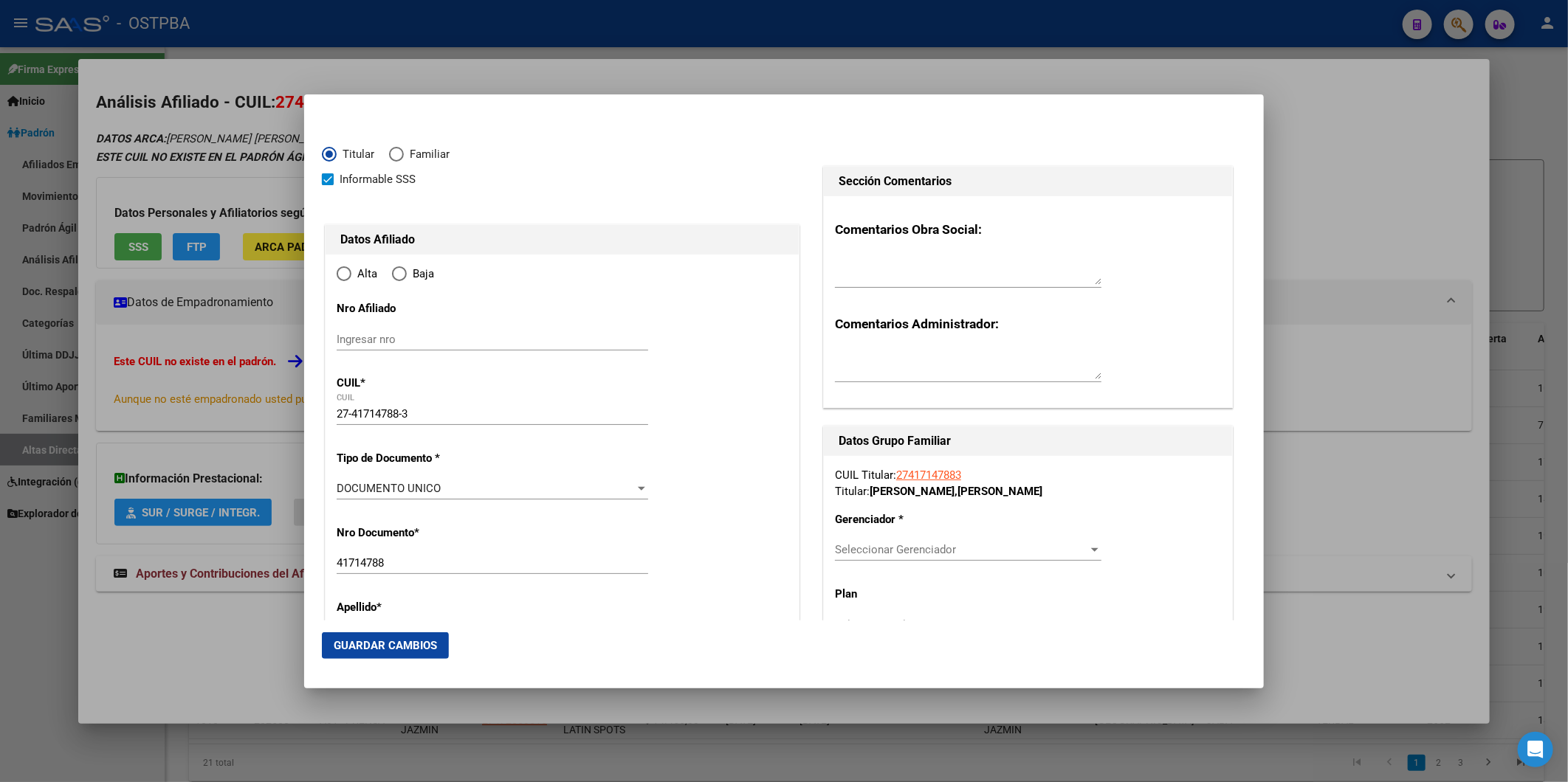
type input "ENSENADA"
radio input "true"
click at [348, 487] on input "Ingresar fecha" at bounding box center [492, 493] width 311 height 24
type input "[DATE]"
click at [638, 573] on div at bounding box center [641, 572] width 7 height 4
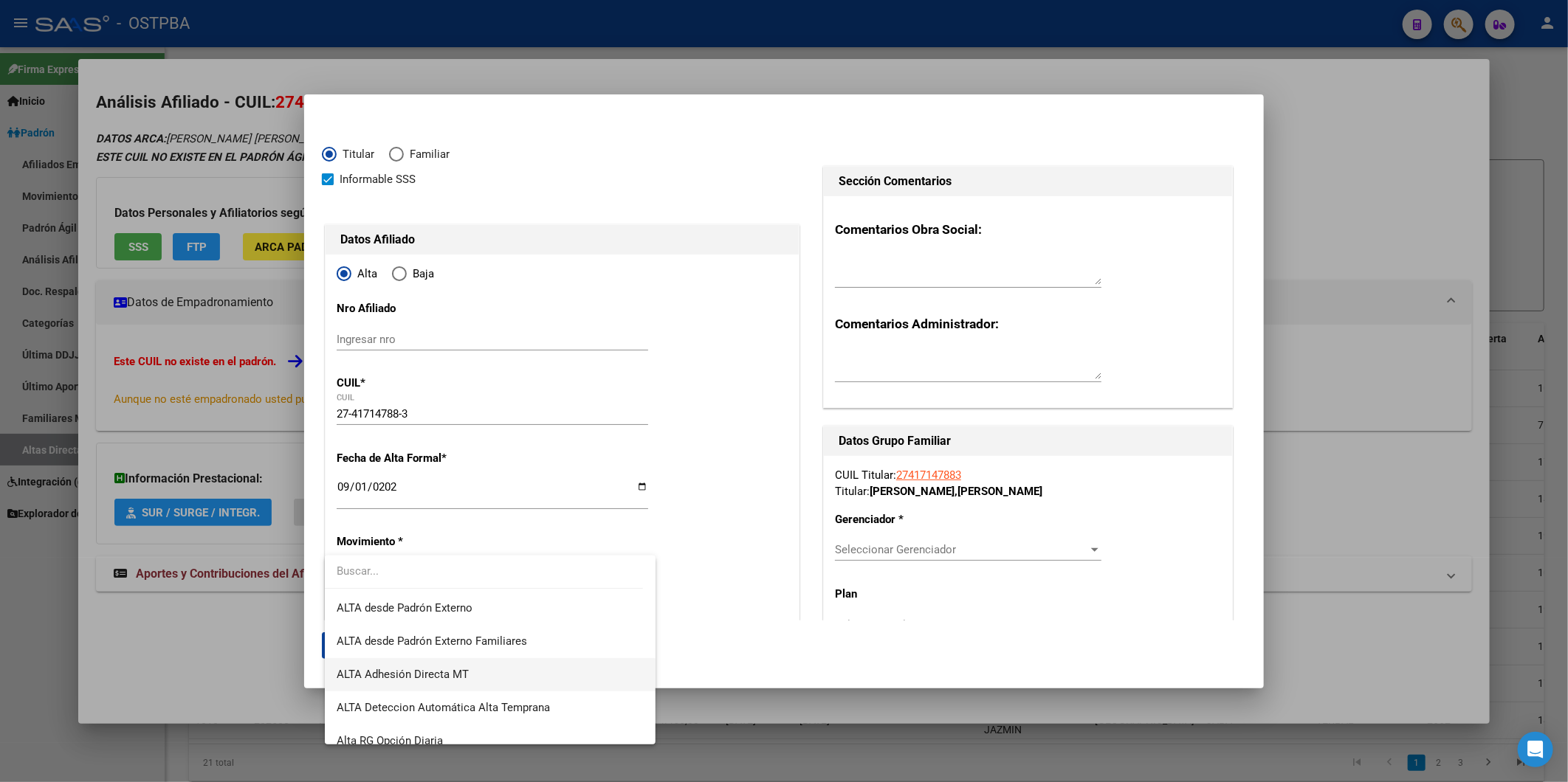
scroll to position [491, 0]
click at [518, 673] on span "ALTA Deteccion Automática Alta Temprana" at bounding box center [444, 678] width 213 height 13
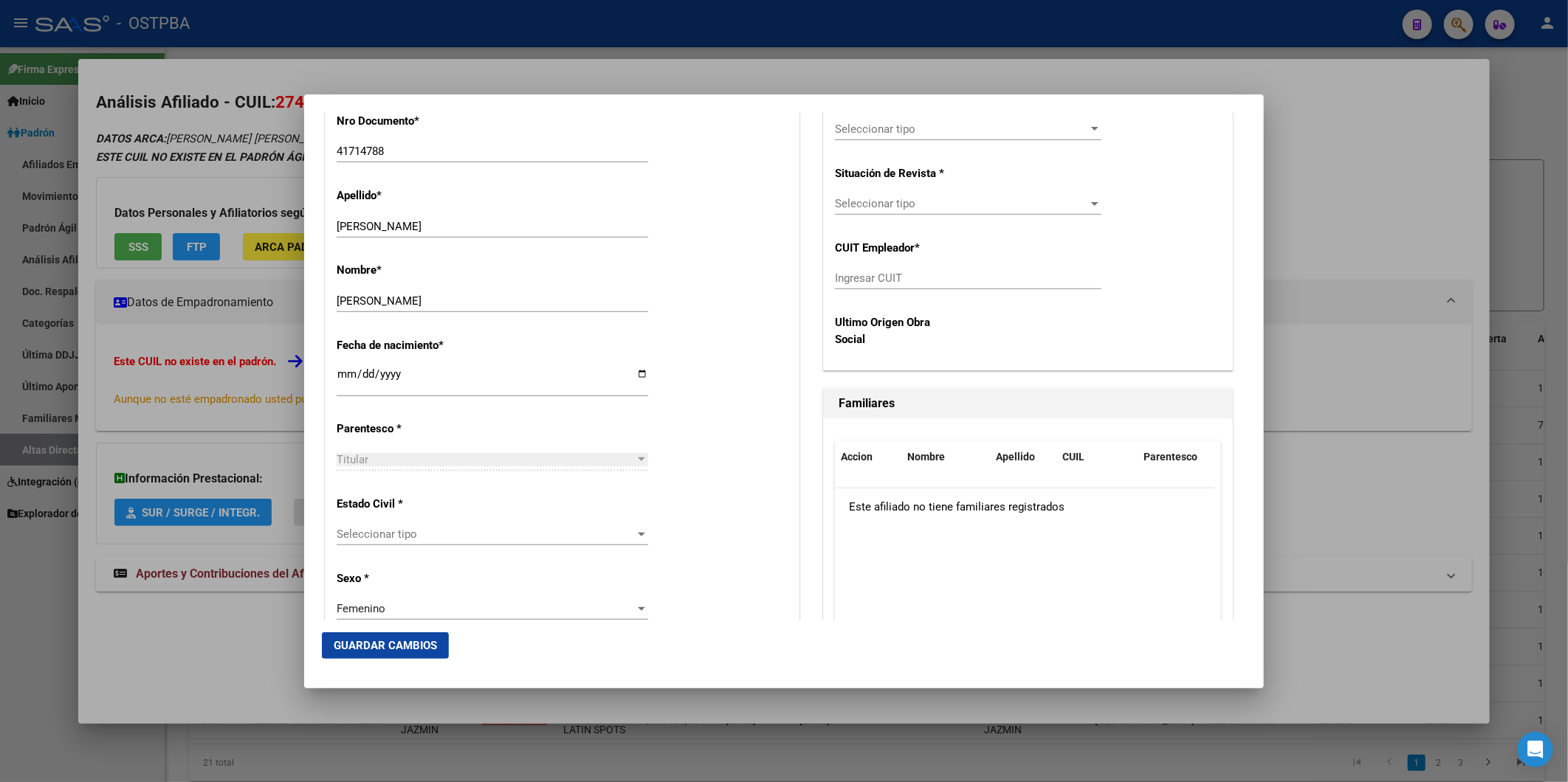
scroll to position [573, 0]
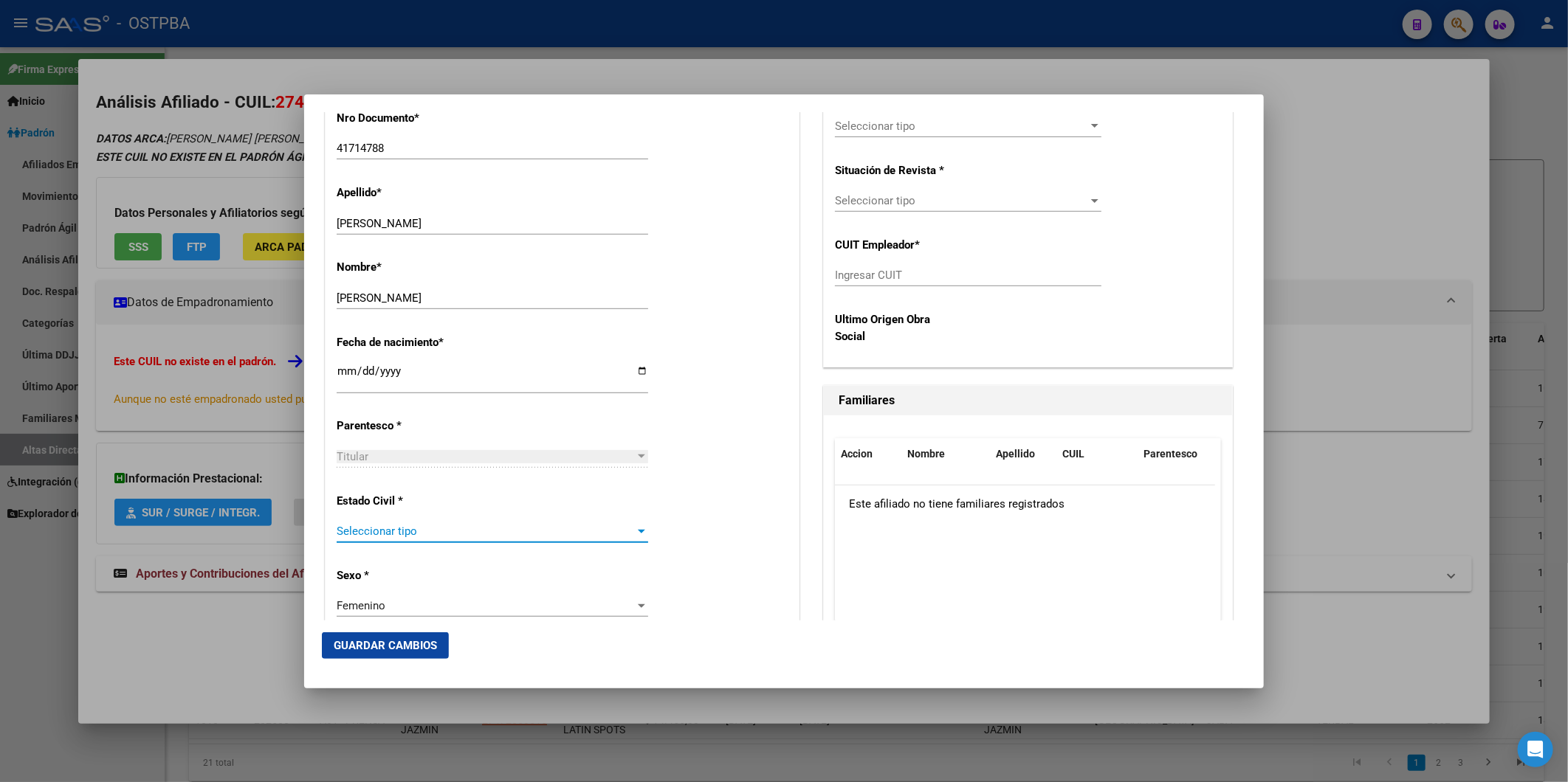
click at [638, 532] on div at bounding box center [641, 532] width 7 height 4
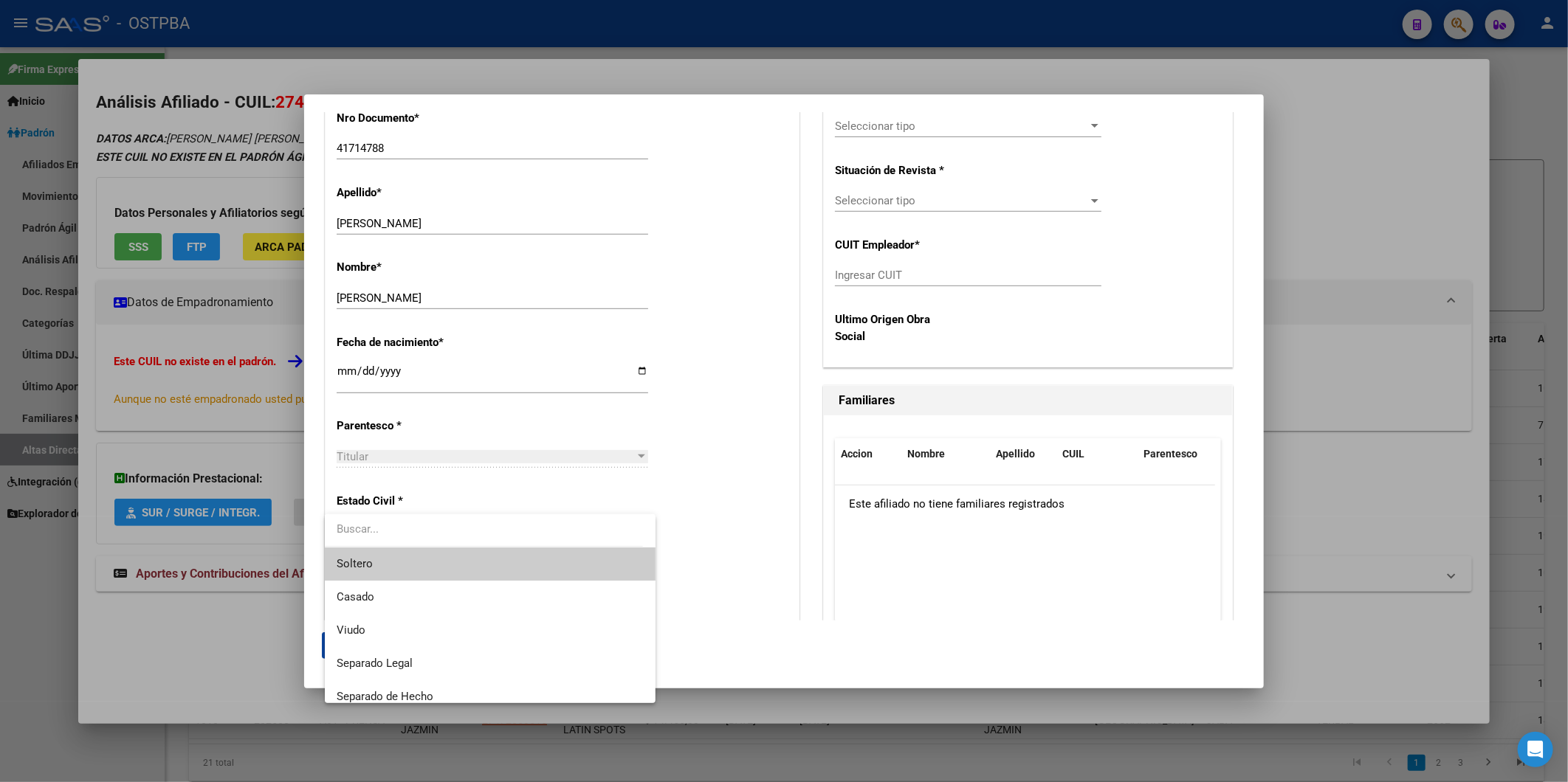
click at [514, 559] on span "Soltero" at bounding box center [489, 564] width 306 height 34
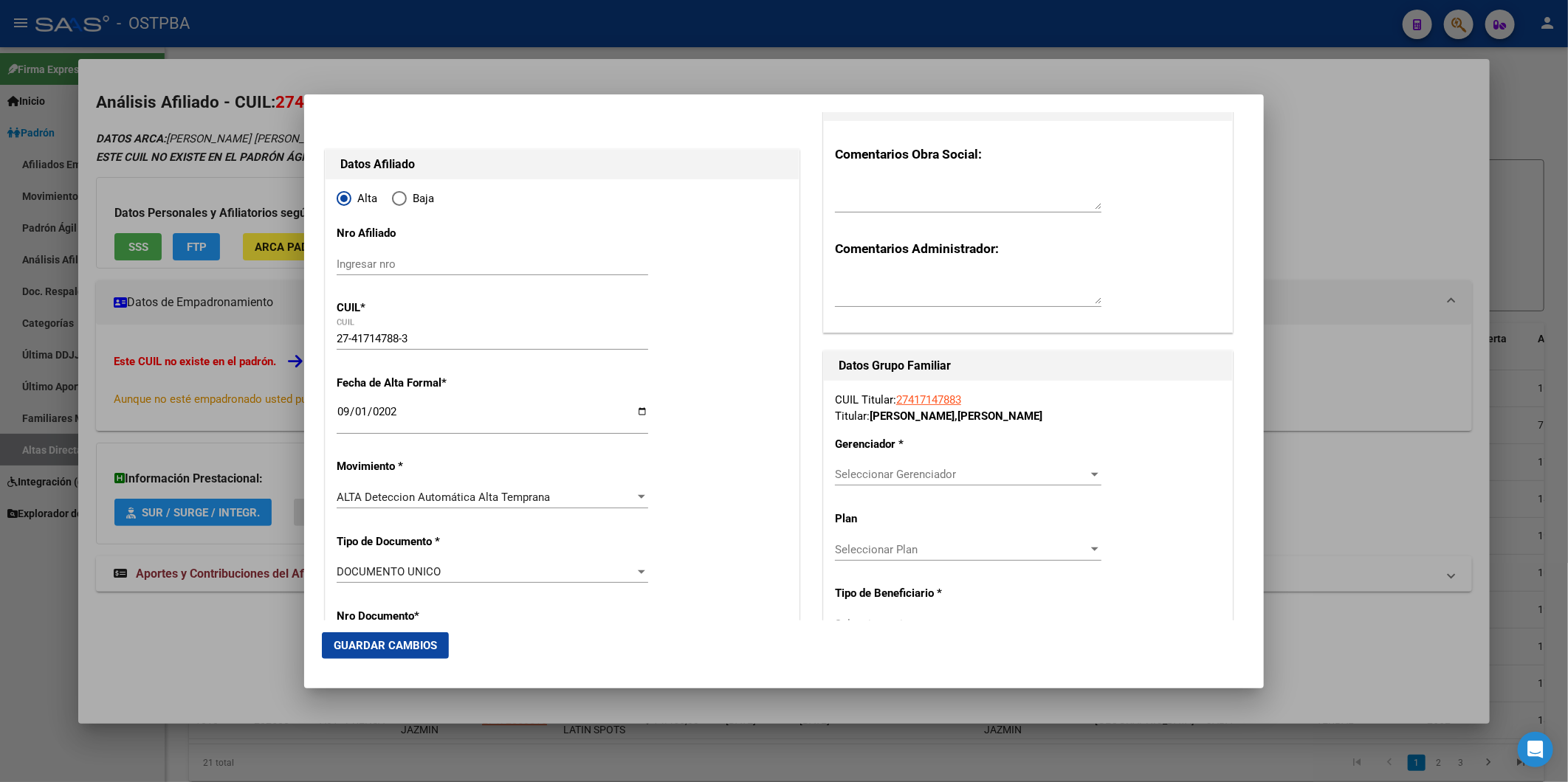
scroll to position [246, 0]
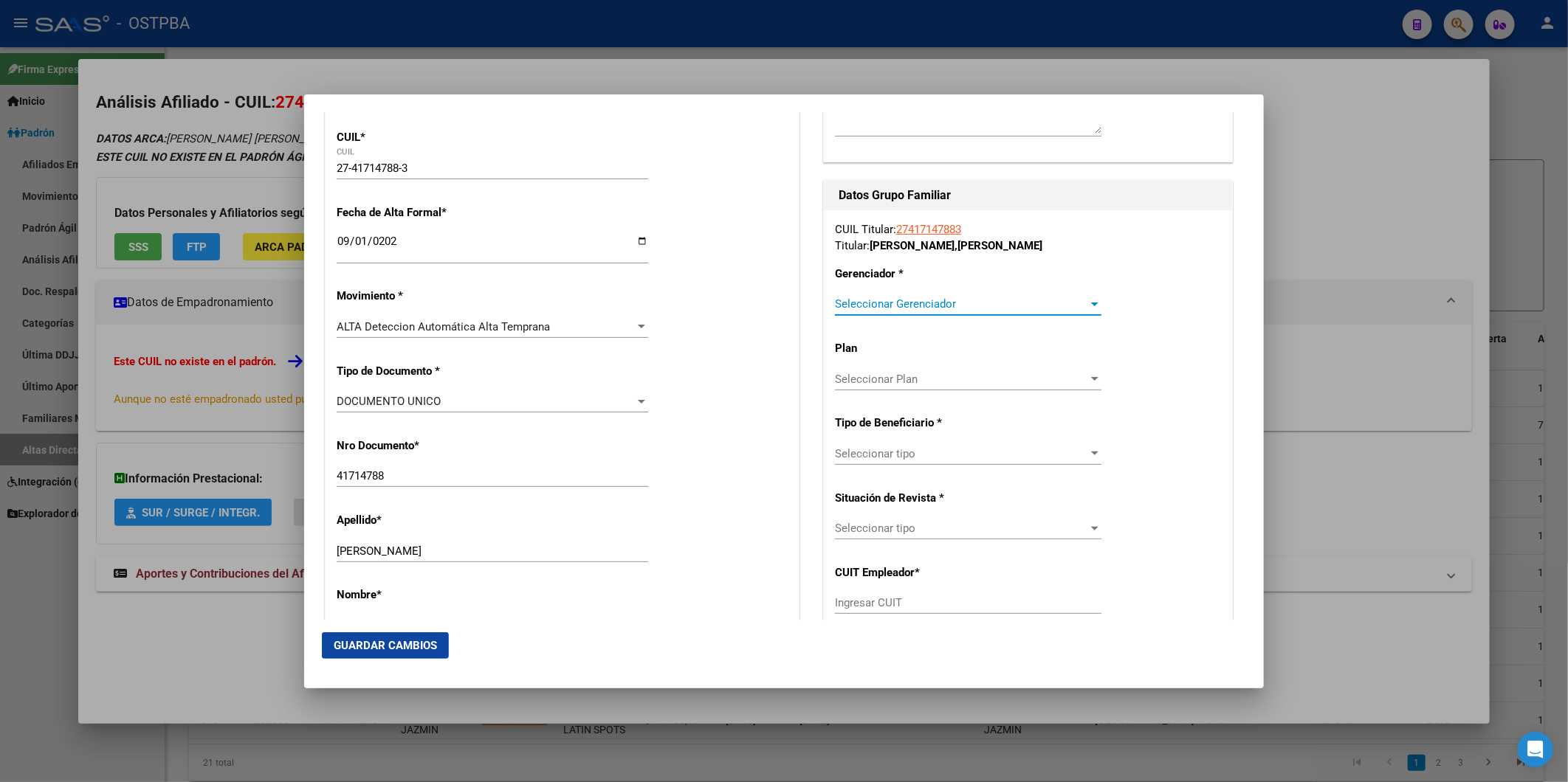
click at [1091, 304] on div at bounding box center [1094, 304] width 7 height 4
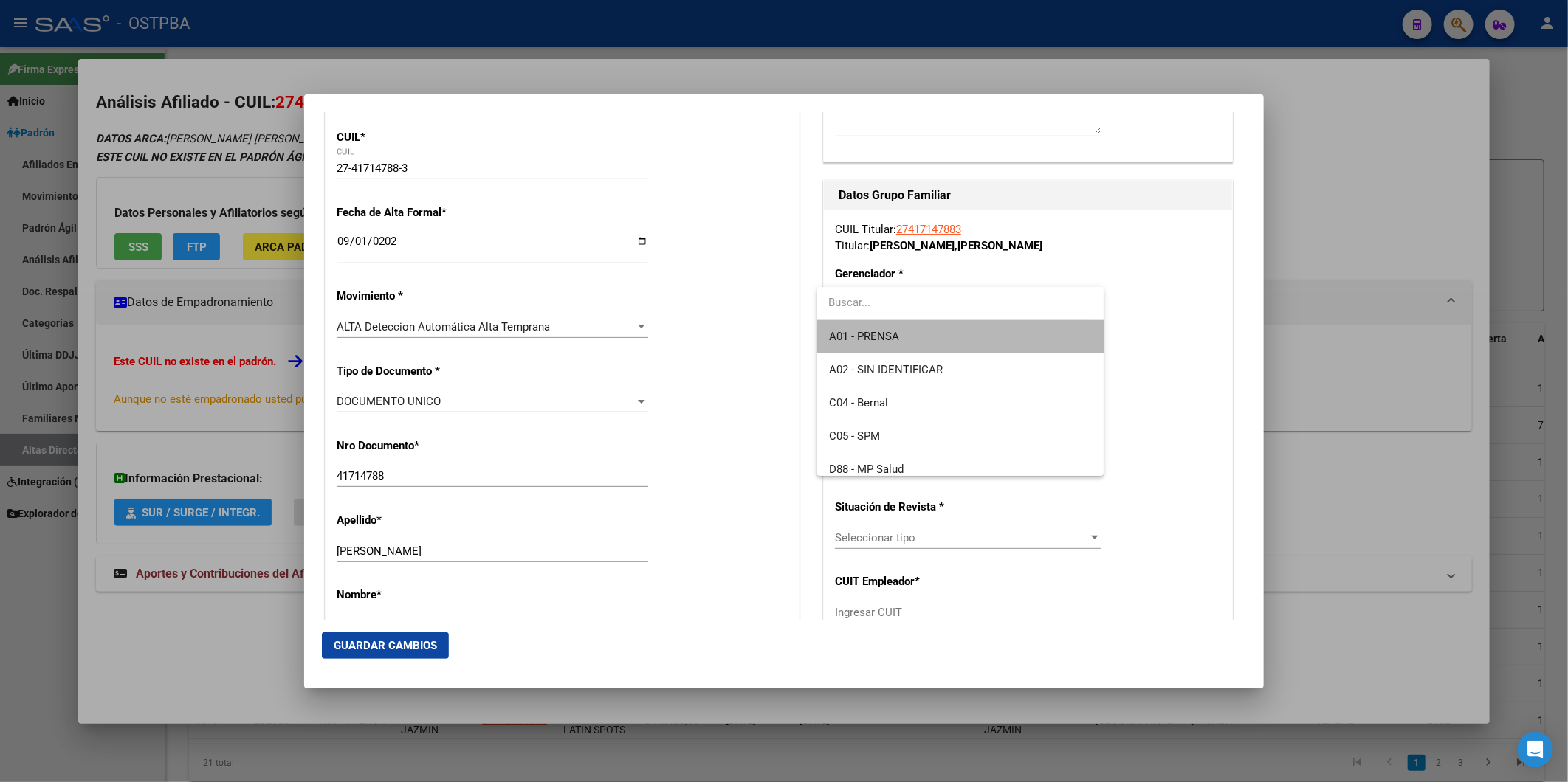
click at [1030, 342] on span "A01 - PRENSA" at bounding box center [960, 337] width 263 height 34
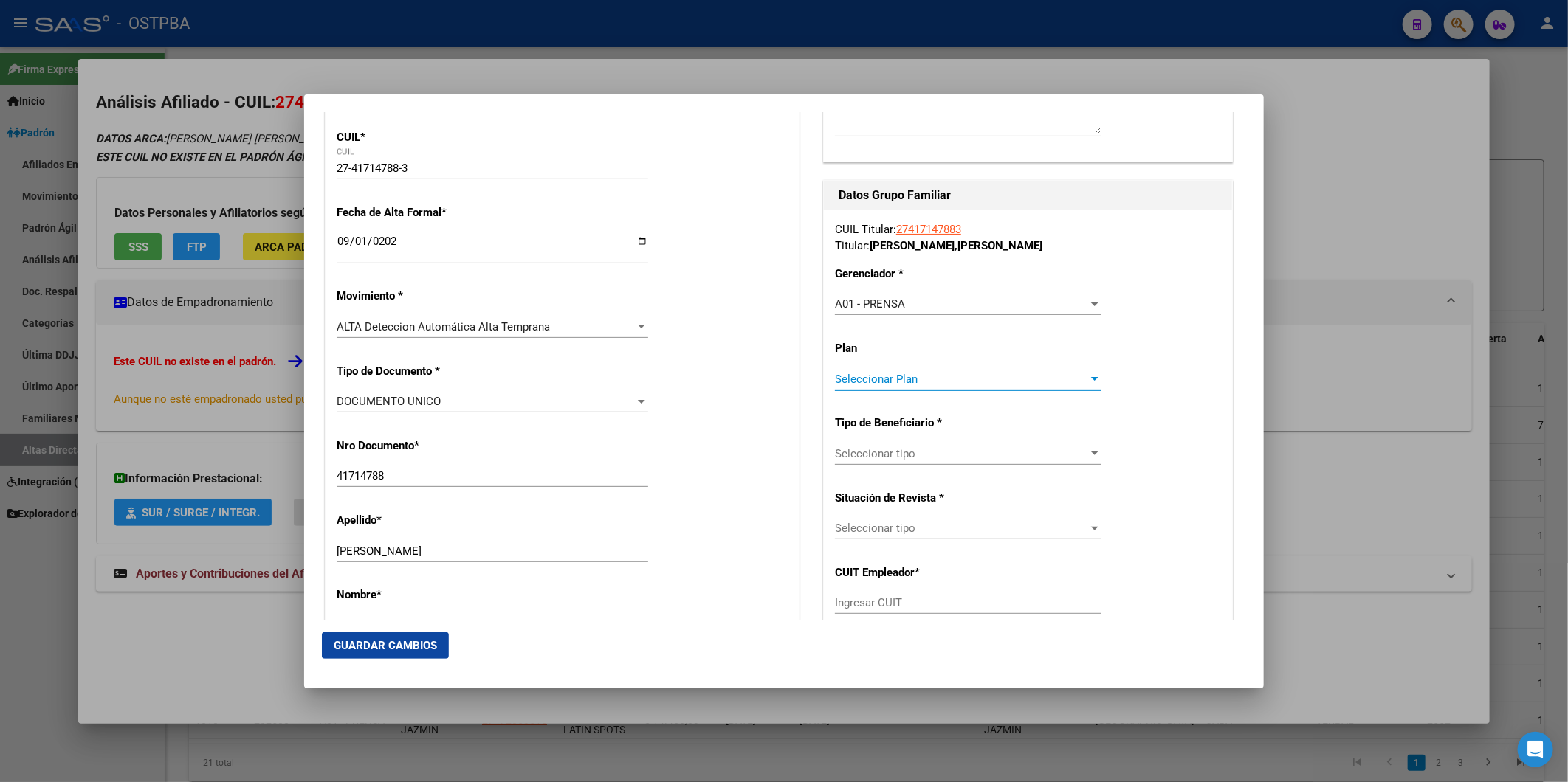
click at [1088, 384] on div at bounding box center [1094, 379] width 13 height 11
click at [1014, 422] on span "A01" at bounding box center [960, 412] width 263 height 34
click at [1080, 459] on div "Seleccionar tipo" at bounding box center [968, 453] width 266 height 13
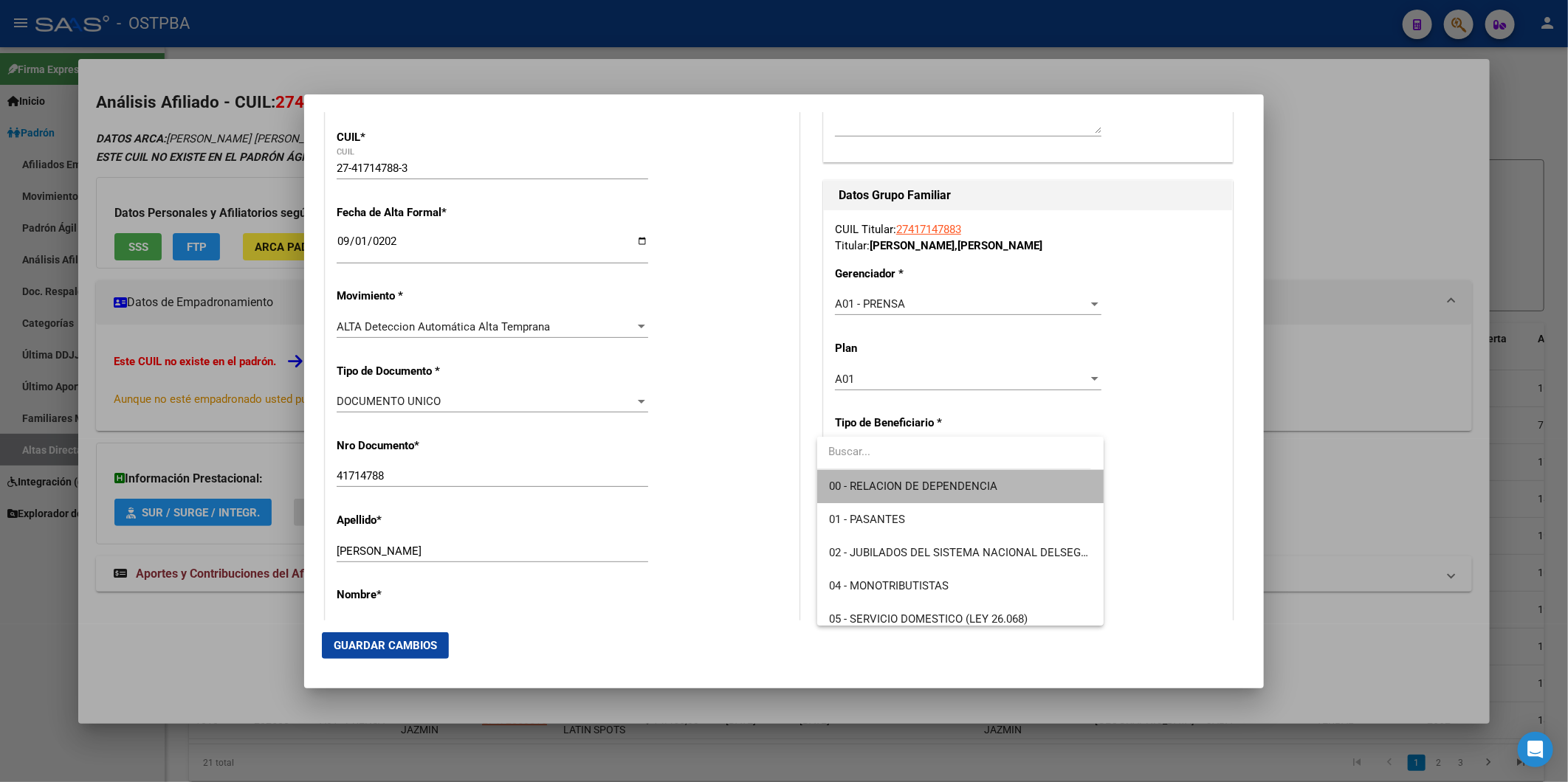
click at [1019, 492] on span "00 - RELACION DE DEPENDENCIA" at bounding box center [960, 487] width 263 height 34
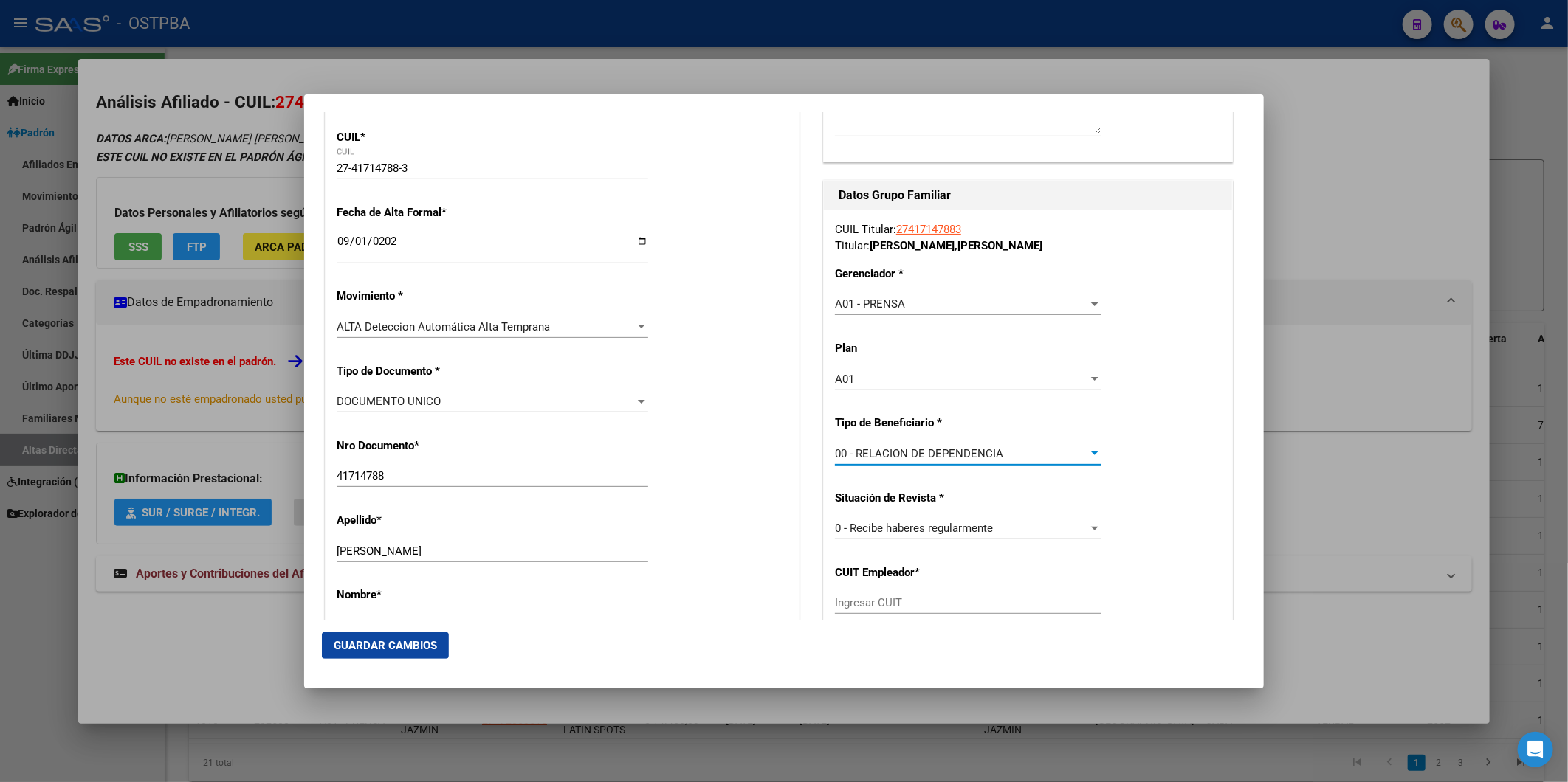
type input "30-68777793-6"
click at [432, 641] on span "Guardar Cambios" at bounding box center [385, 645] width 103 height 13
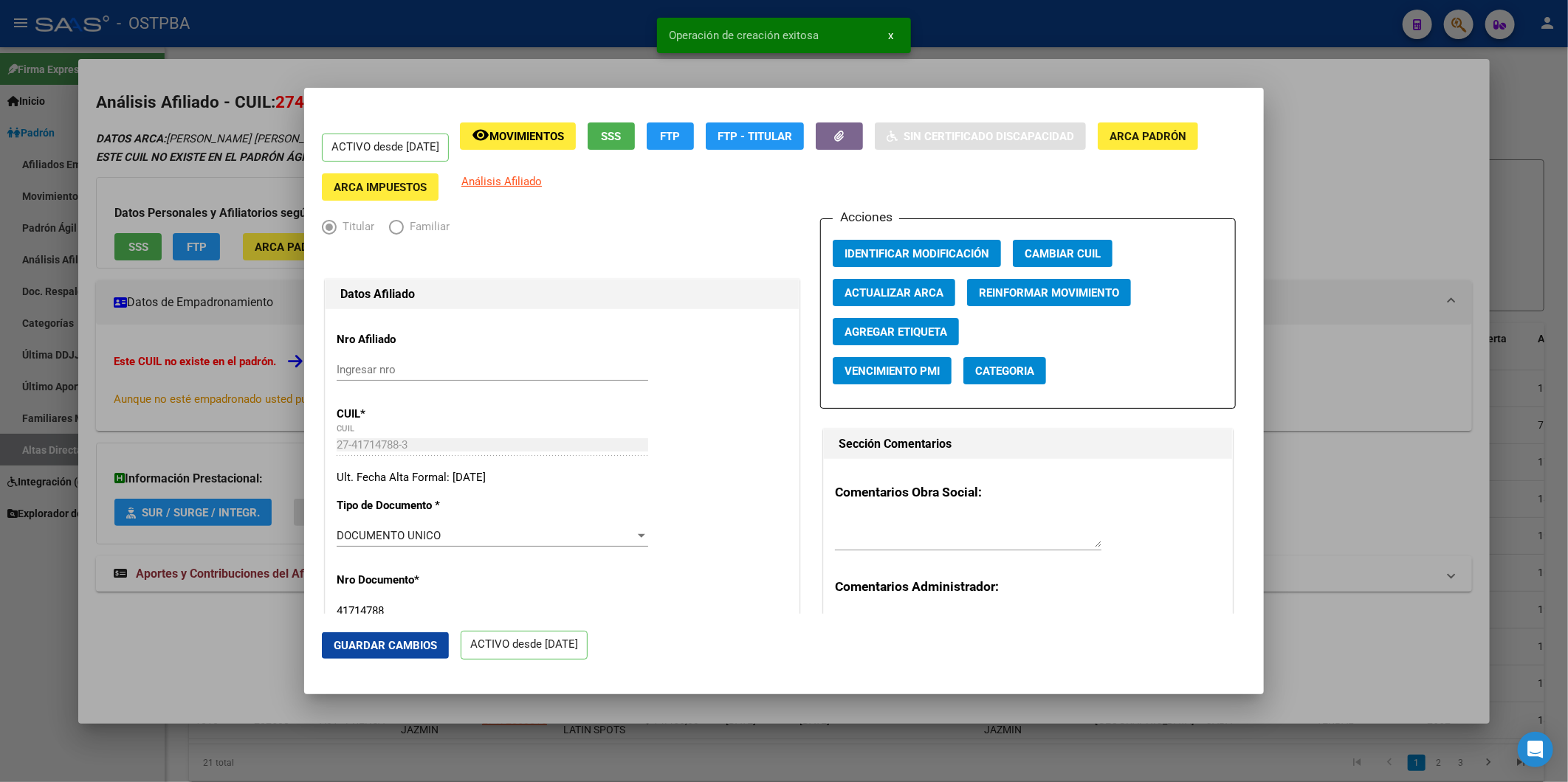
click at [922, 341] on button "Agregar Etiqueta" at bounding box center [895, 331] width 126 height 27
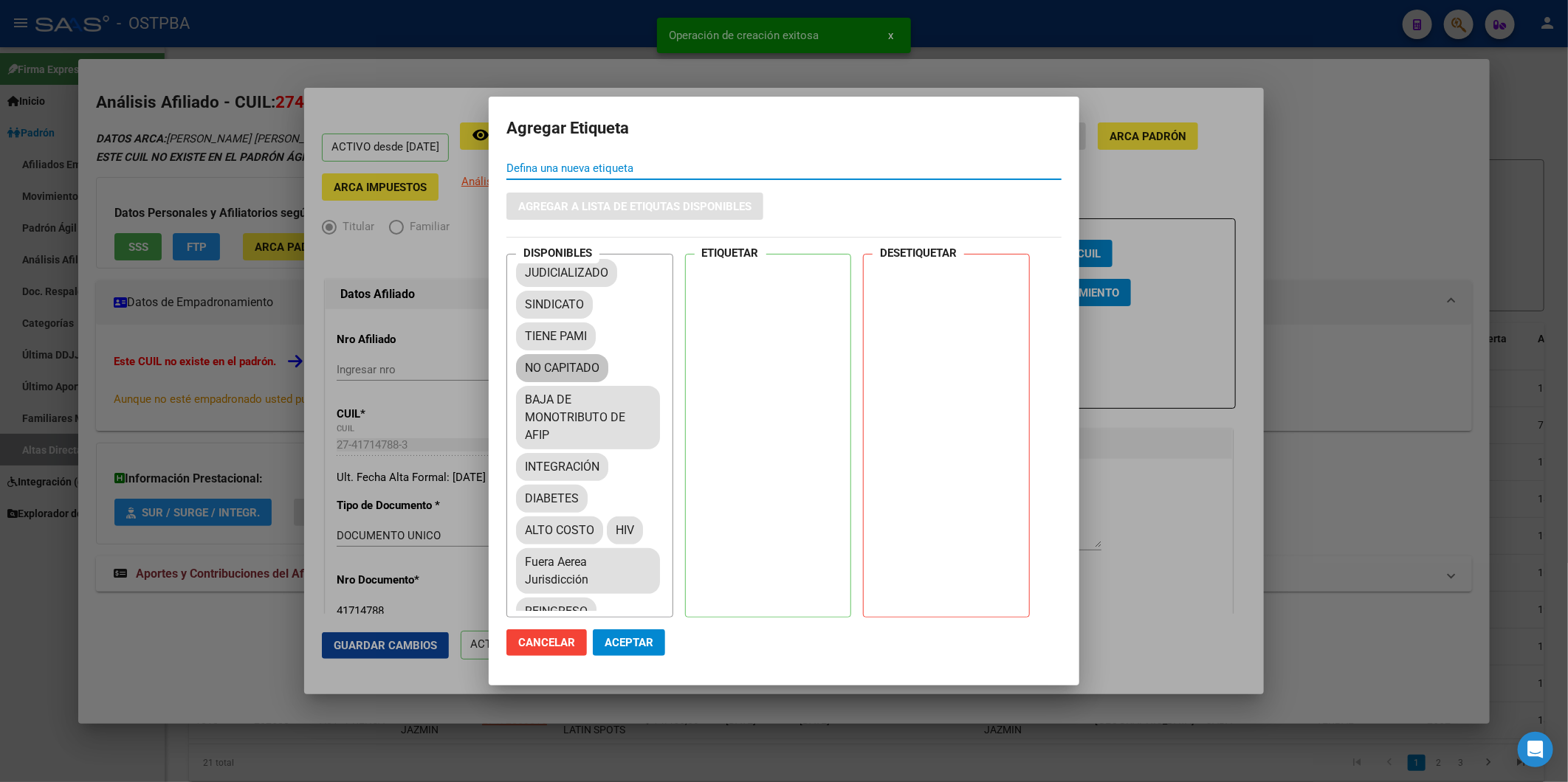
scroll to position [246, 0]
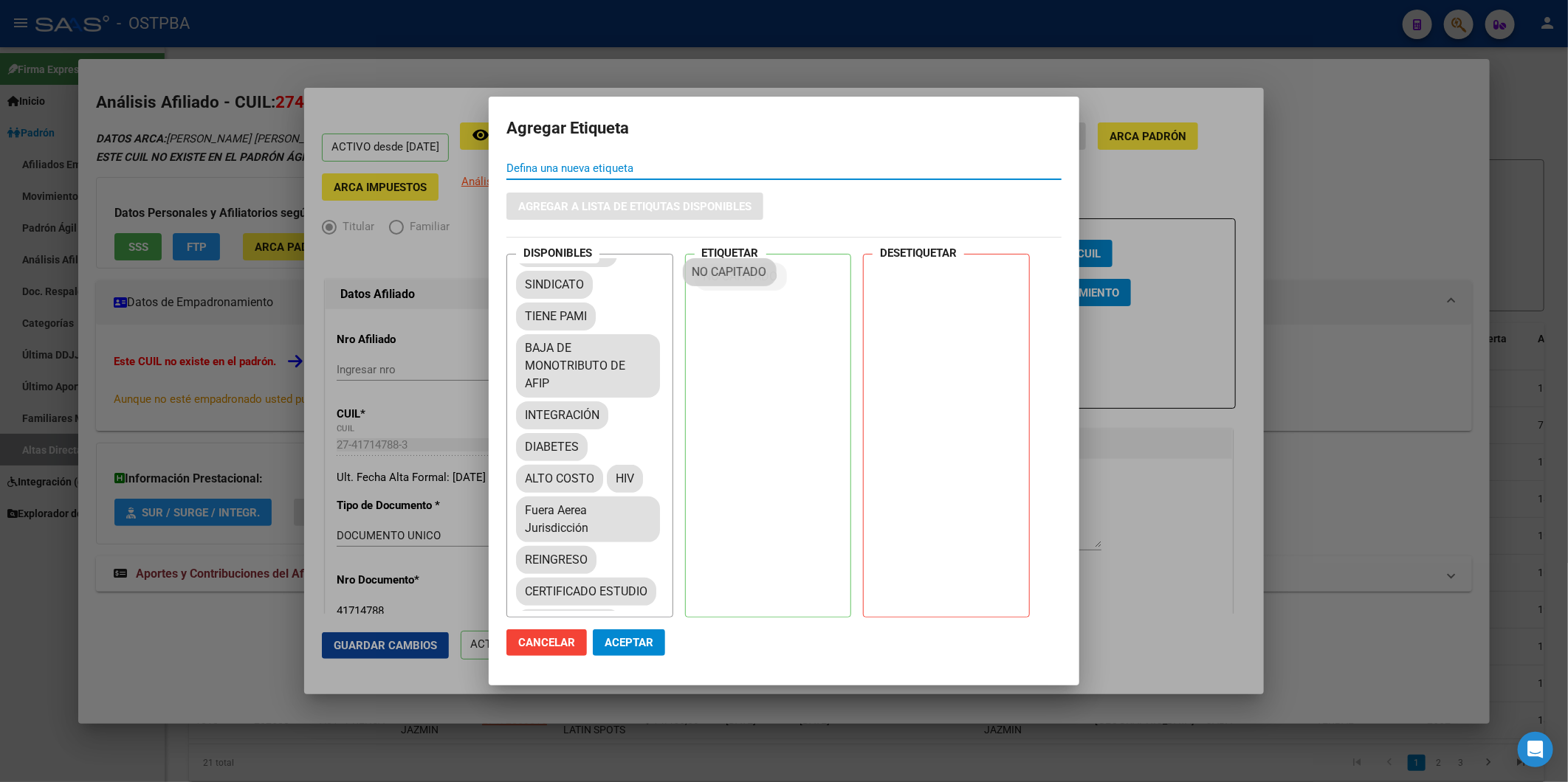
drag, startPoint x: 583, startPoint y: 389, endPoint x: 750, endPoint y: 277, distance: 201.1
click at [661, 642] on button "Aceptar" at bounding box center [629, 643] width 72 height 26
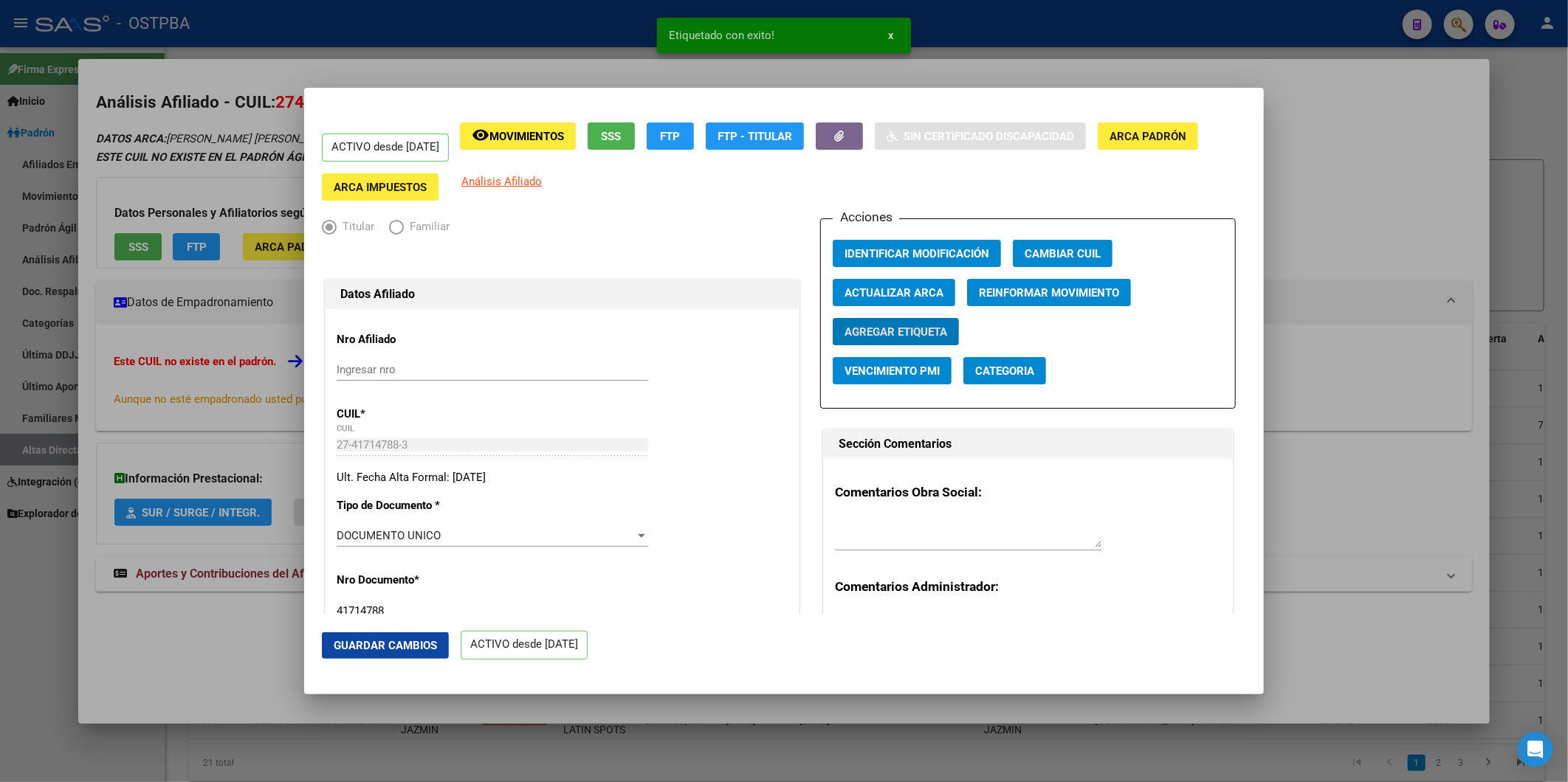
click at [1309, 277] on div at bounding box center [784, 391] width 1568 height 782
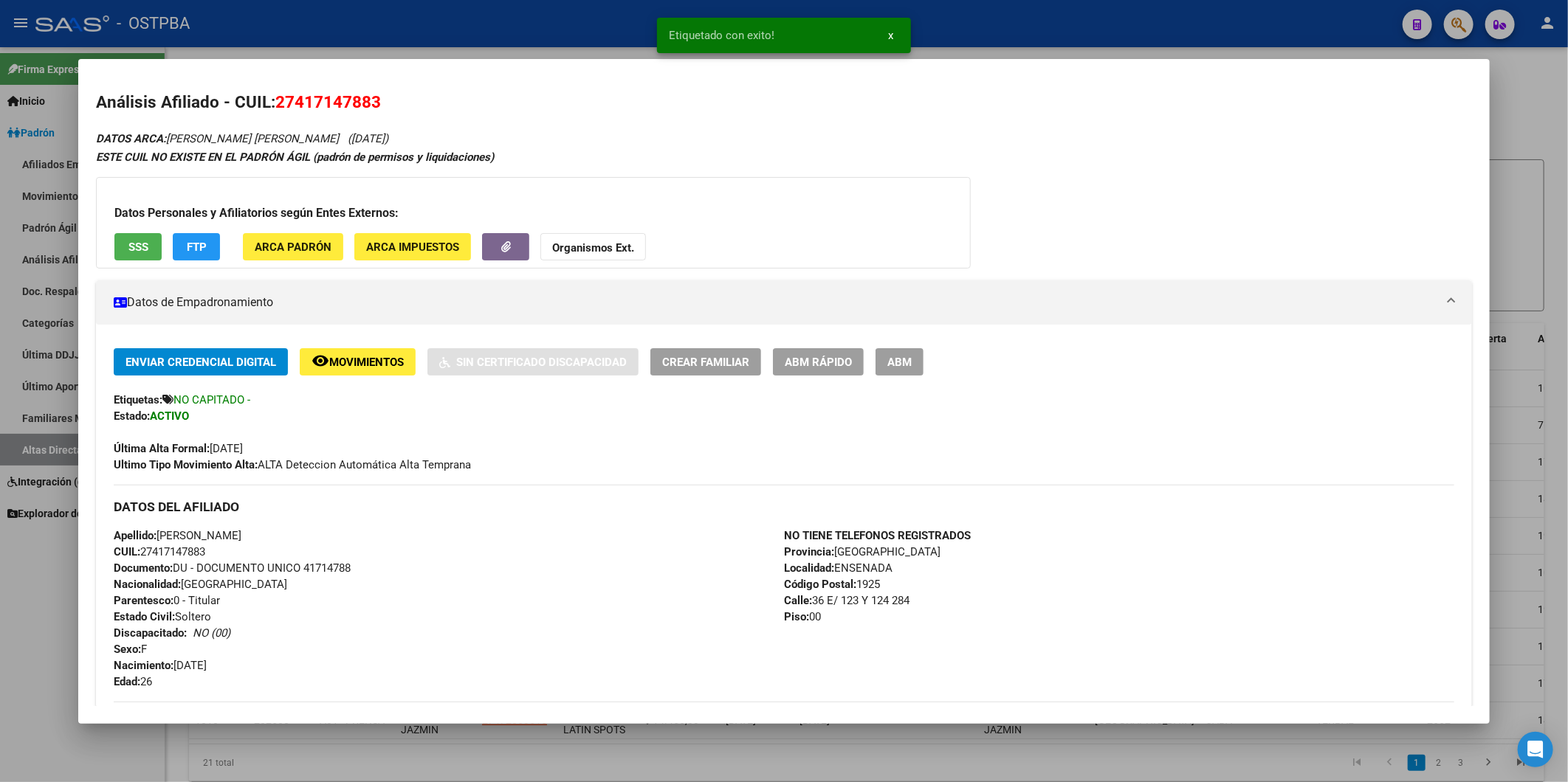
click at [1508, 508] on div at bounding box center [784, 391] width 1568 height 782
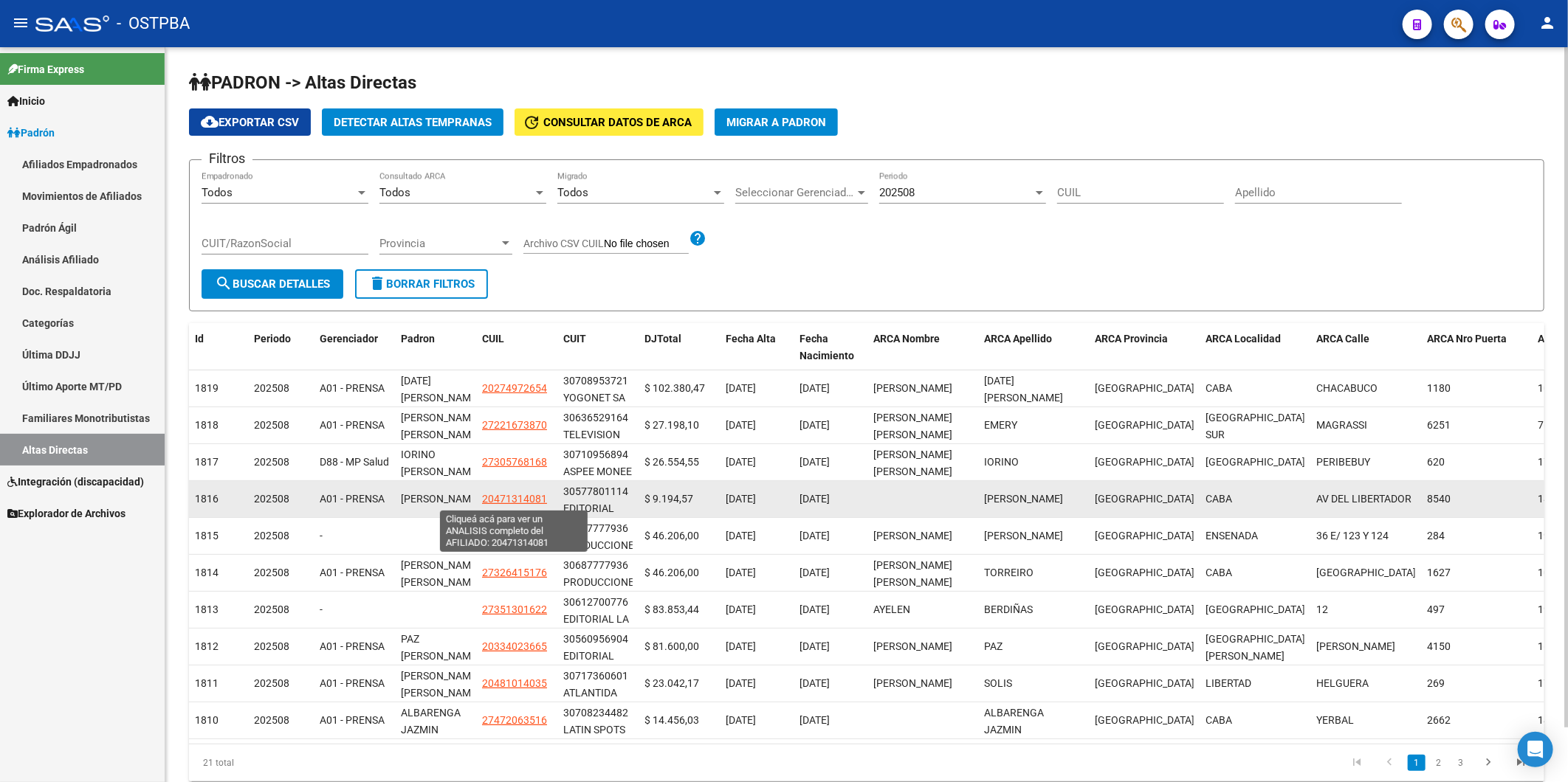
click at [519, 500] on span "20471314081" at bounding box center [515, 498] width 65 height 11
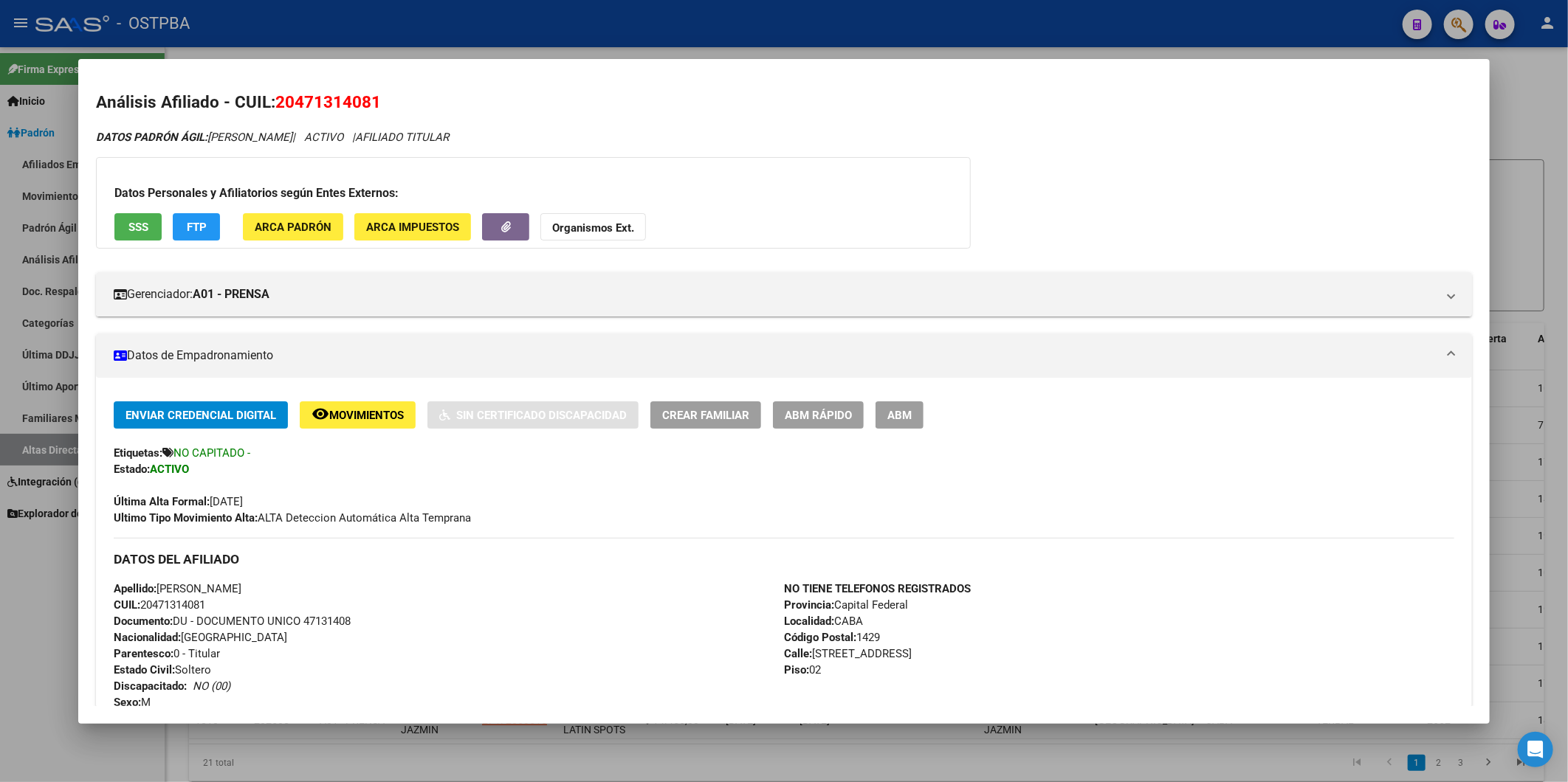
click at [1527, 401] on div at bounding box center [784, 391] width 1568 height 782
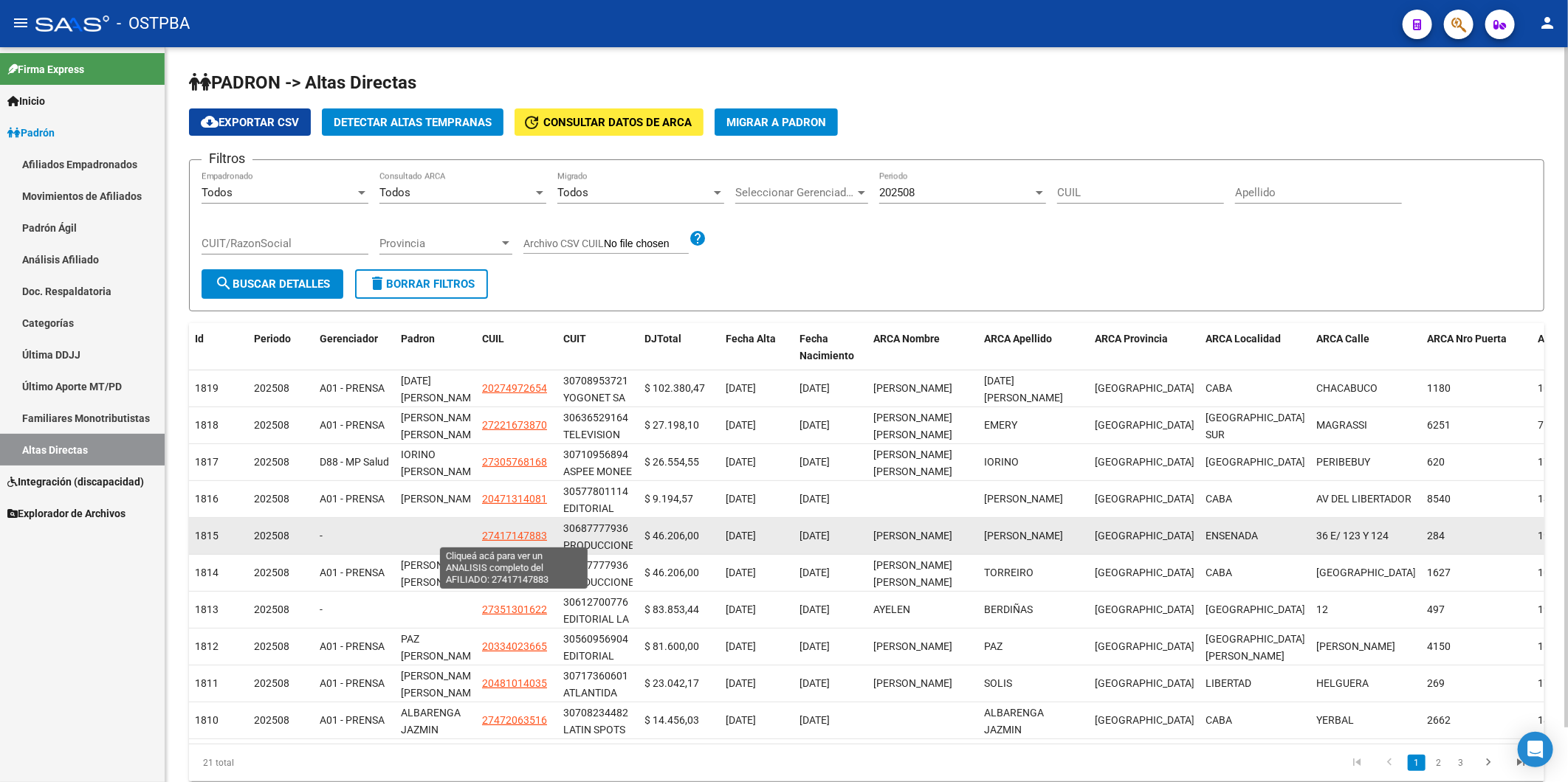
click at [502, 536] on span "27417147883" at bounding box center [515, 535] width 65 height 11
type textarea "27417147883"
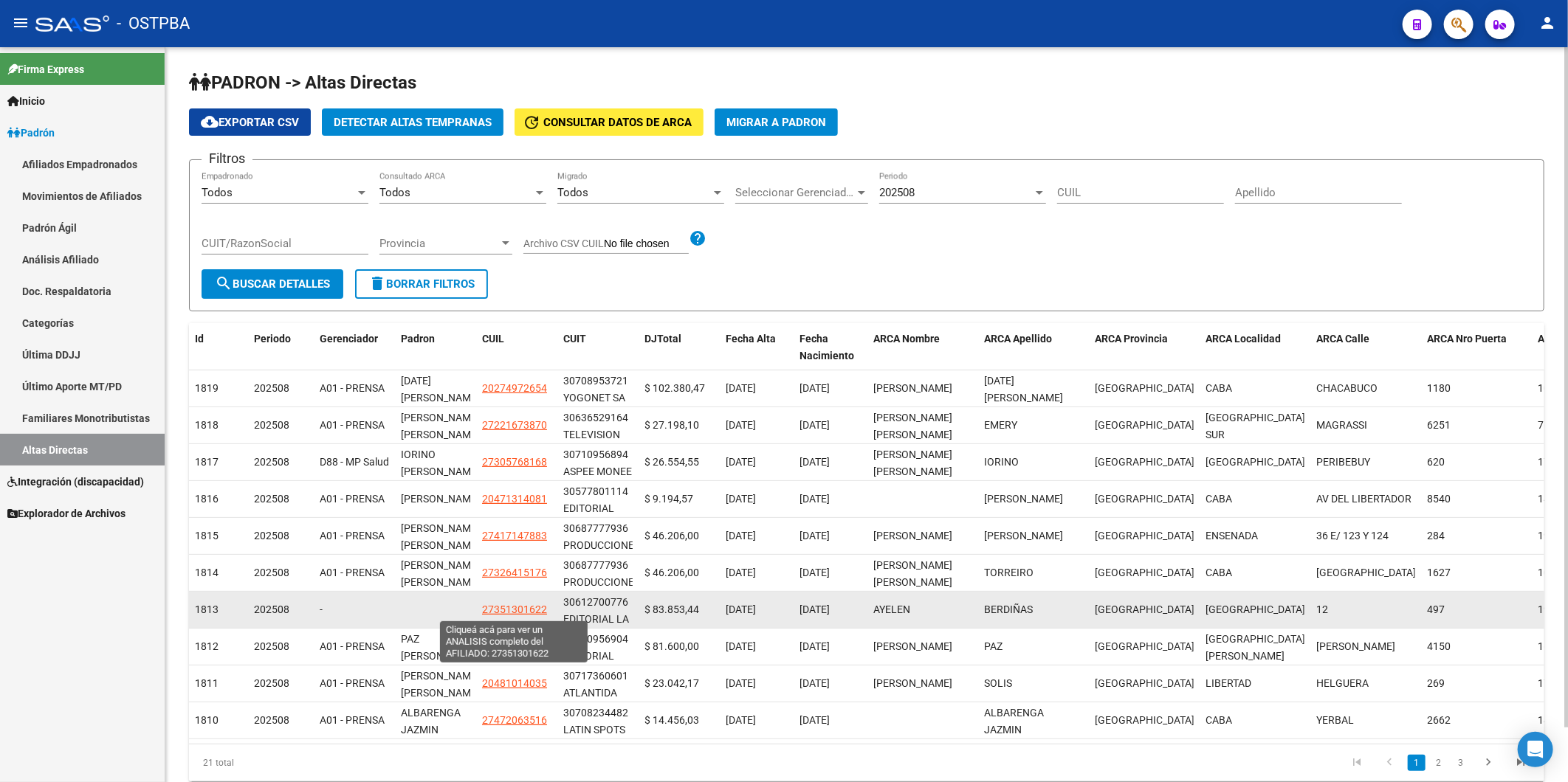
click at [505, 611] on span "27351301622" at bounding box center [515, 609] width 65 height 11
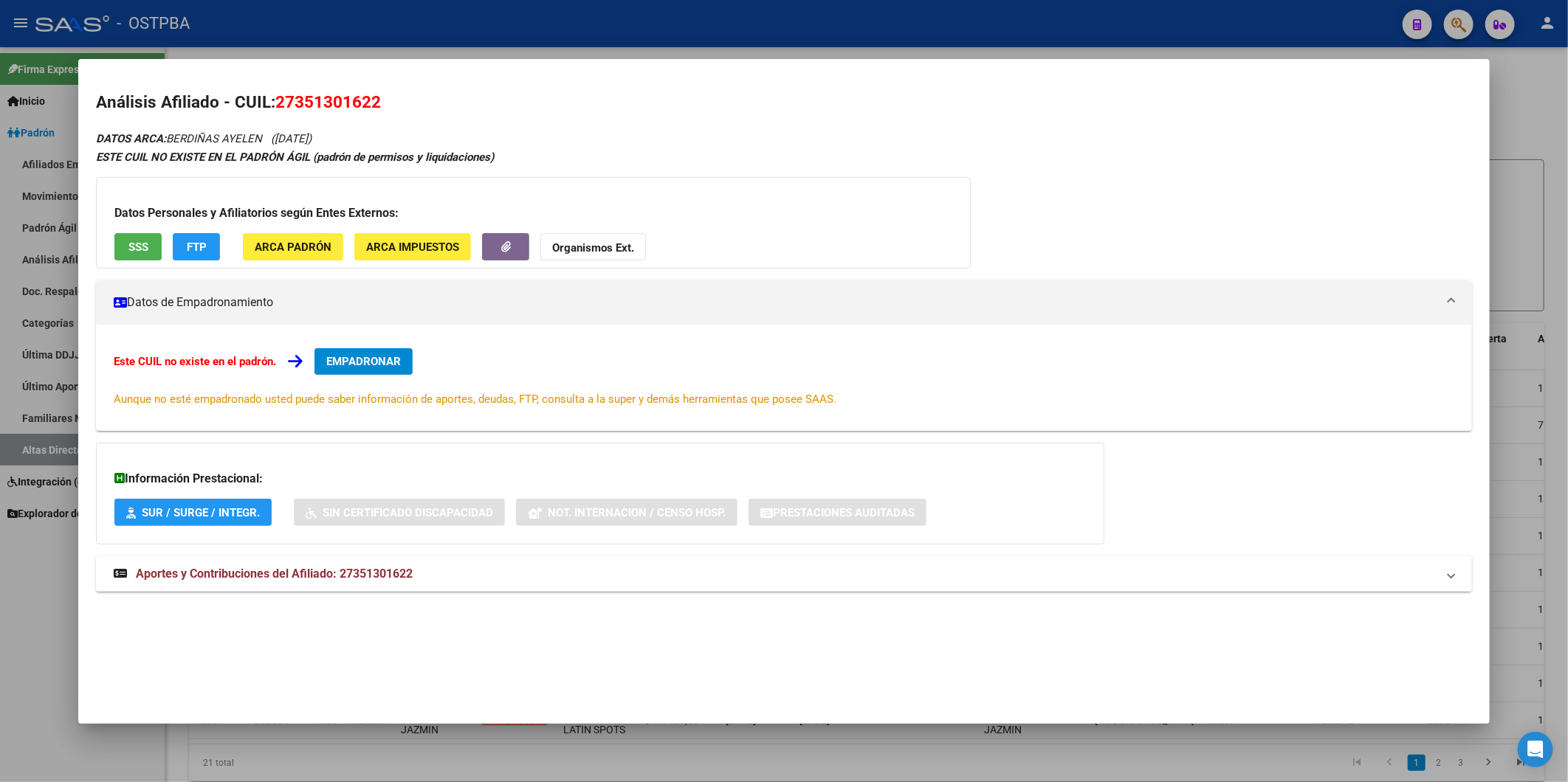
click at [374, 358] on span "EMPADRONAR" at bounding box center [363, 361] width 75 height 13
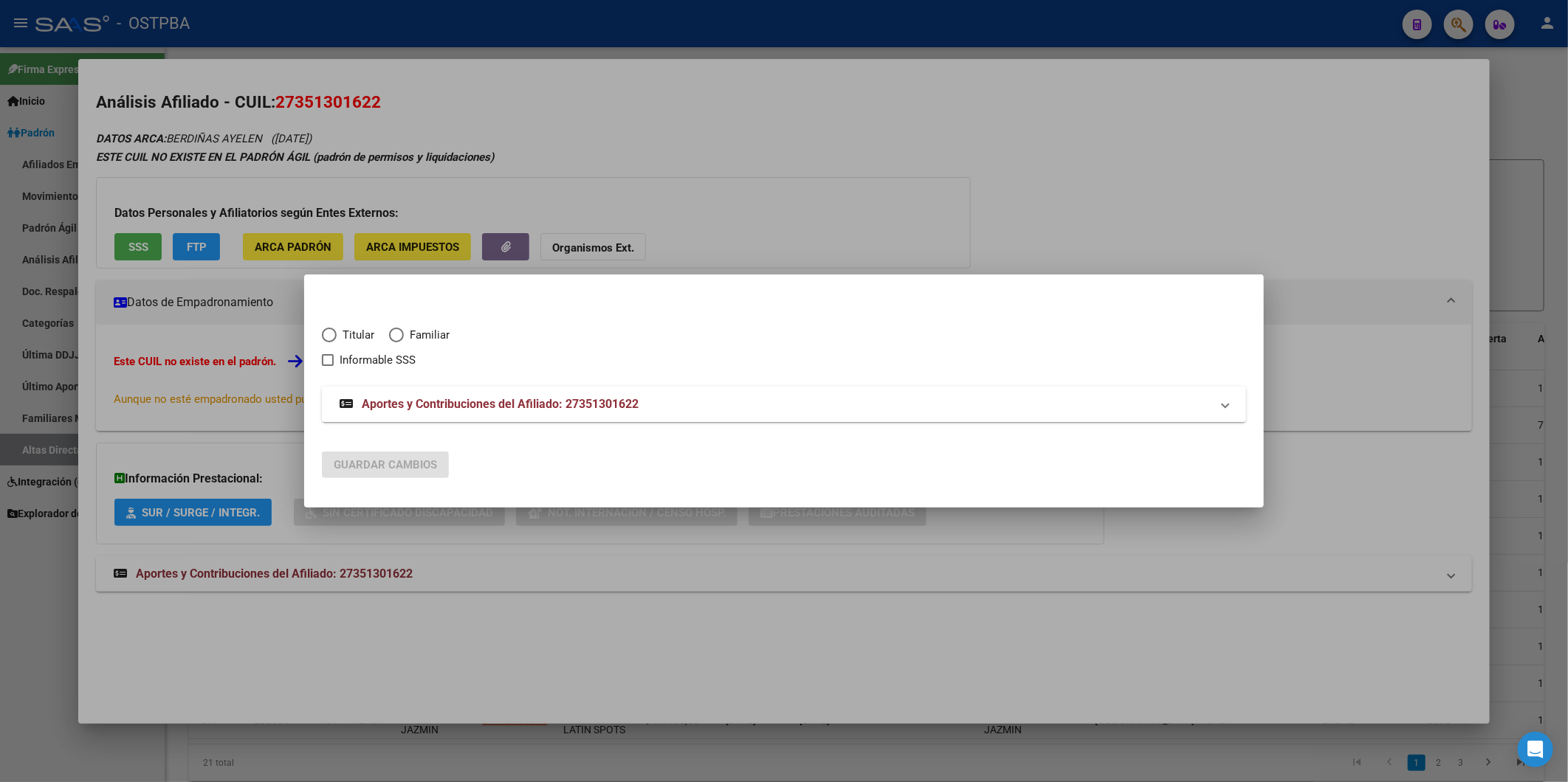
click at [334, 328] on span "Elija una opción" at bounding box center [329, 335] width 15 height 15
click at [334, 328] on input "Titular" at bounding box center [329, 335] width 15 height 15
radio input "true"
checkbox input "true"
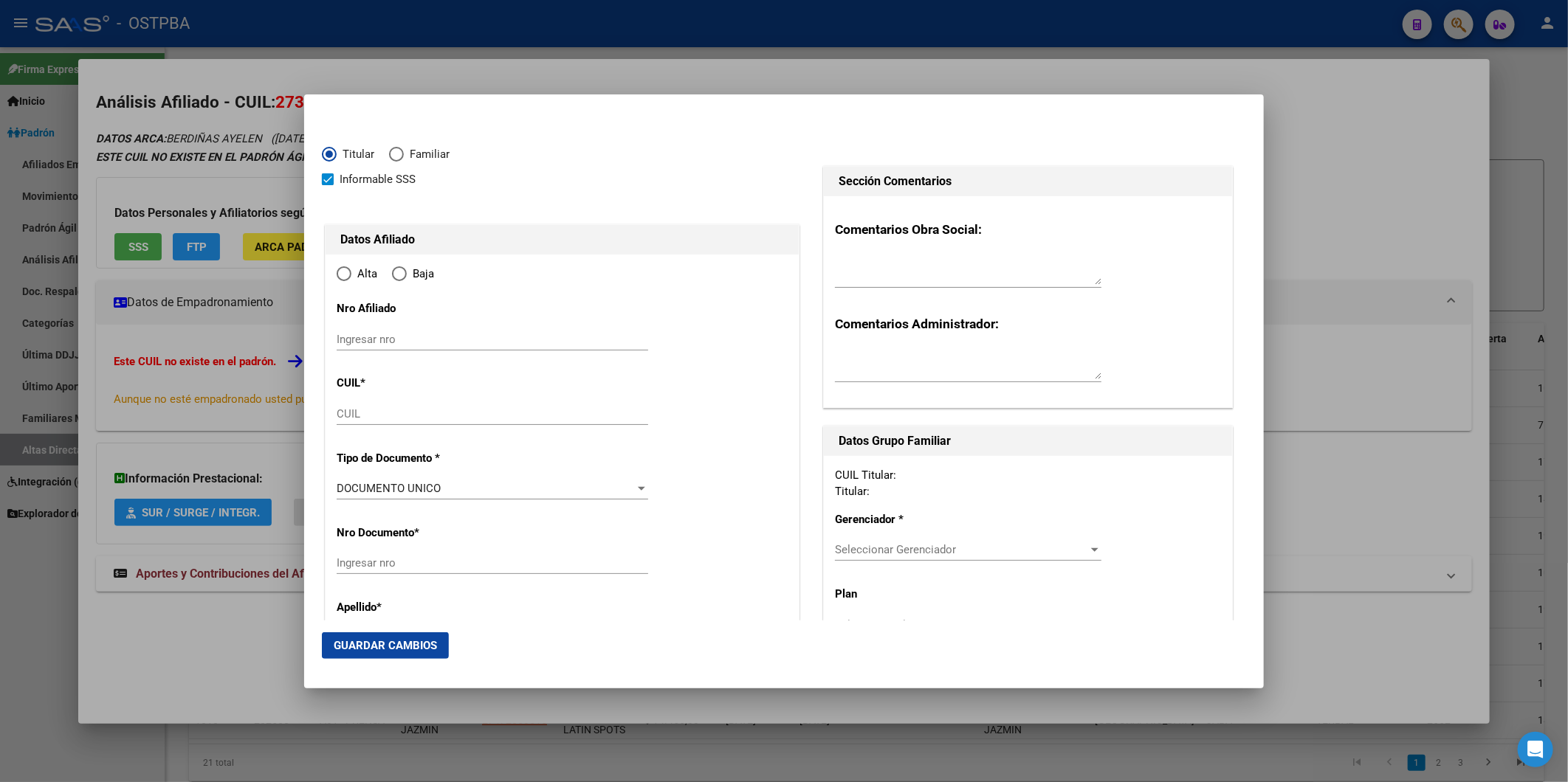
type input "27-35130162-2"
type input "35130162"
type input "BERDIÑAS"
type input "AYELEN"
type input "[DATE]"
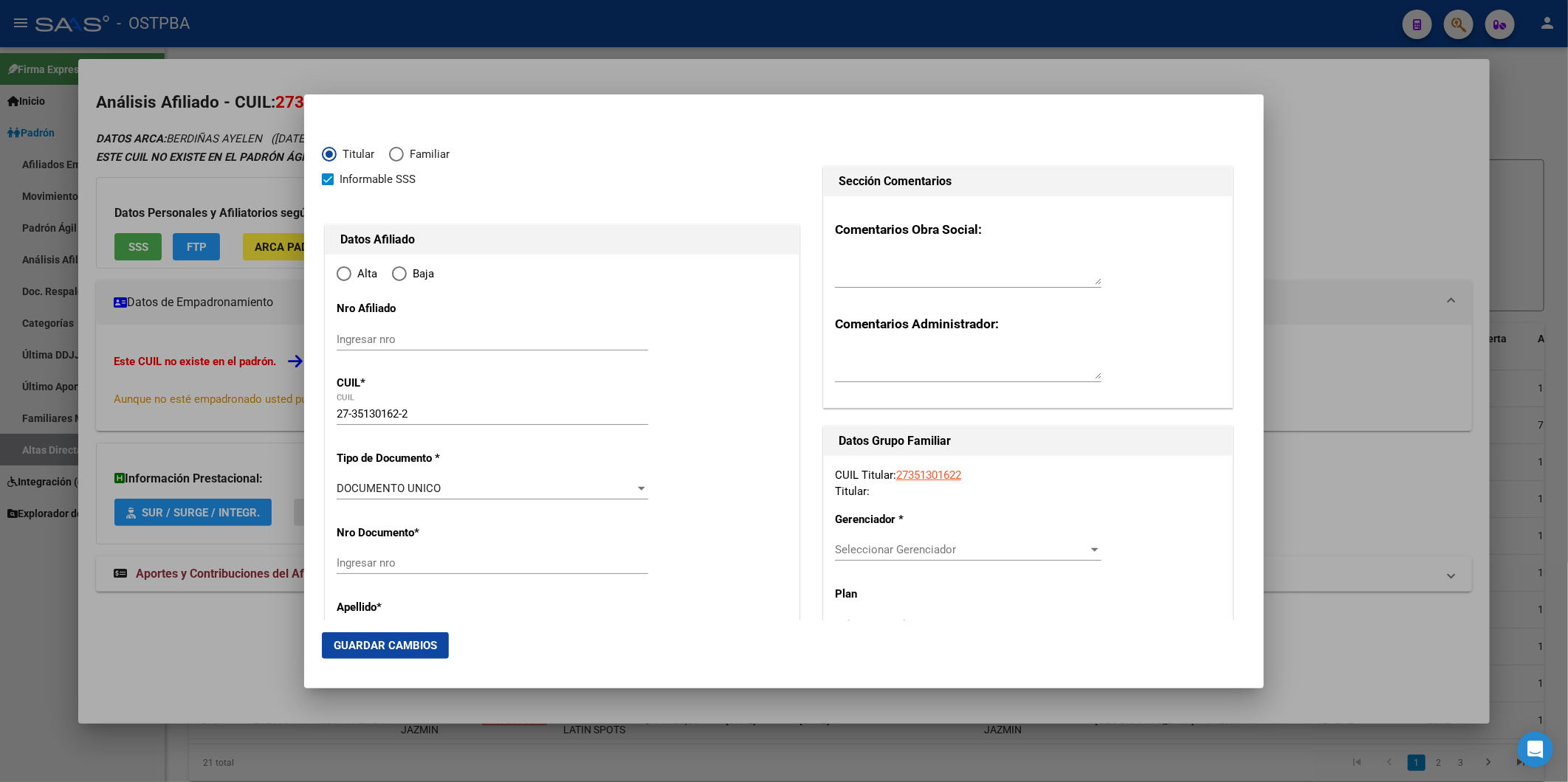
type input "[GEOGRAPHIC_DATA]"
type input "1900"
type input "12"
type input "497"
type input "[GEOGRAPHIC_DATA]"
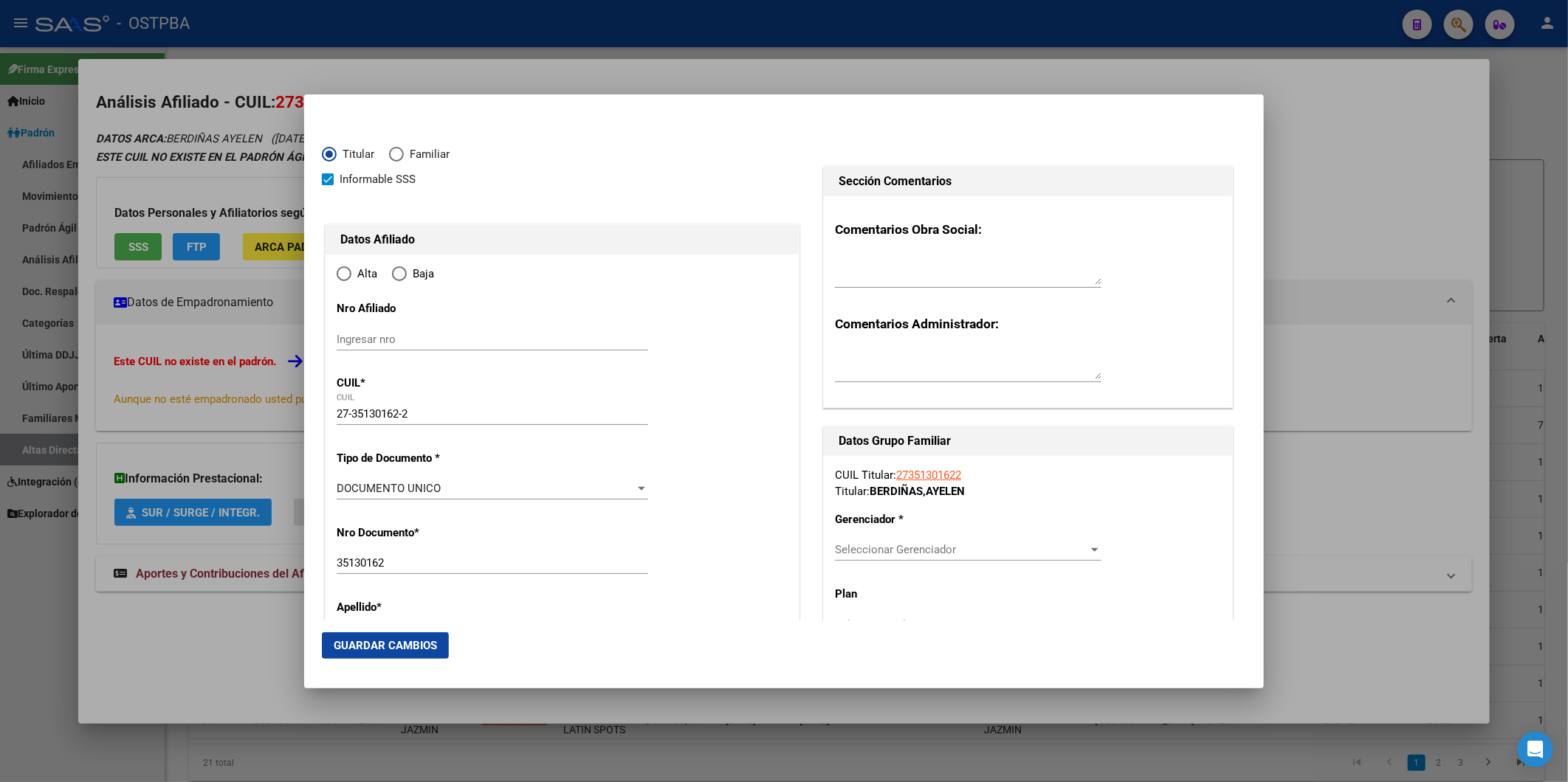
radio input "true"
click at [340, 486] on input "Ingresar fecha" at bounding box center [492, 493] width 311 height 24
type input "[DATE]"
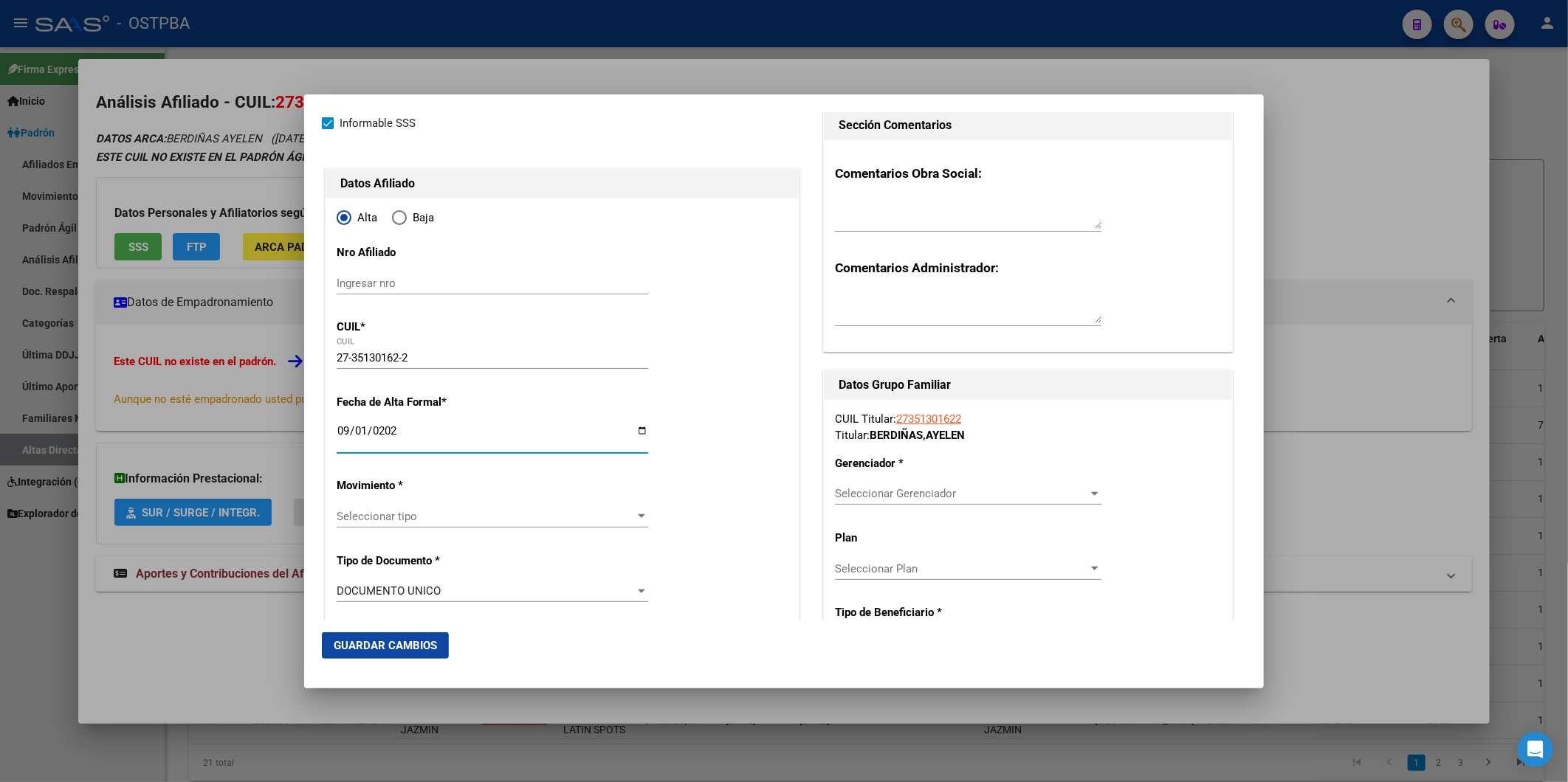
scroll to position [246, 0]
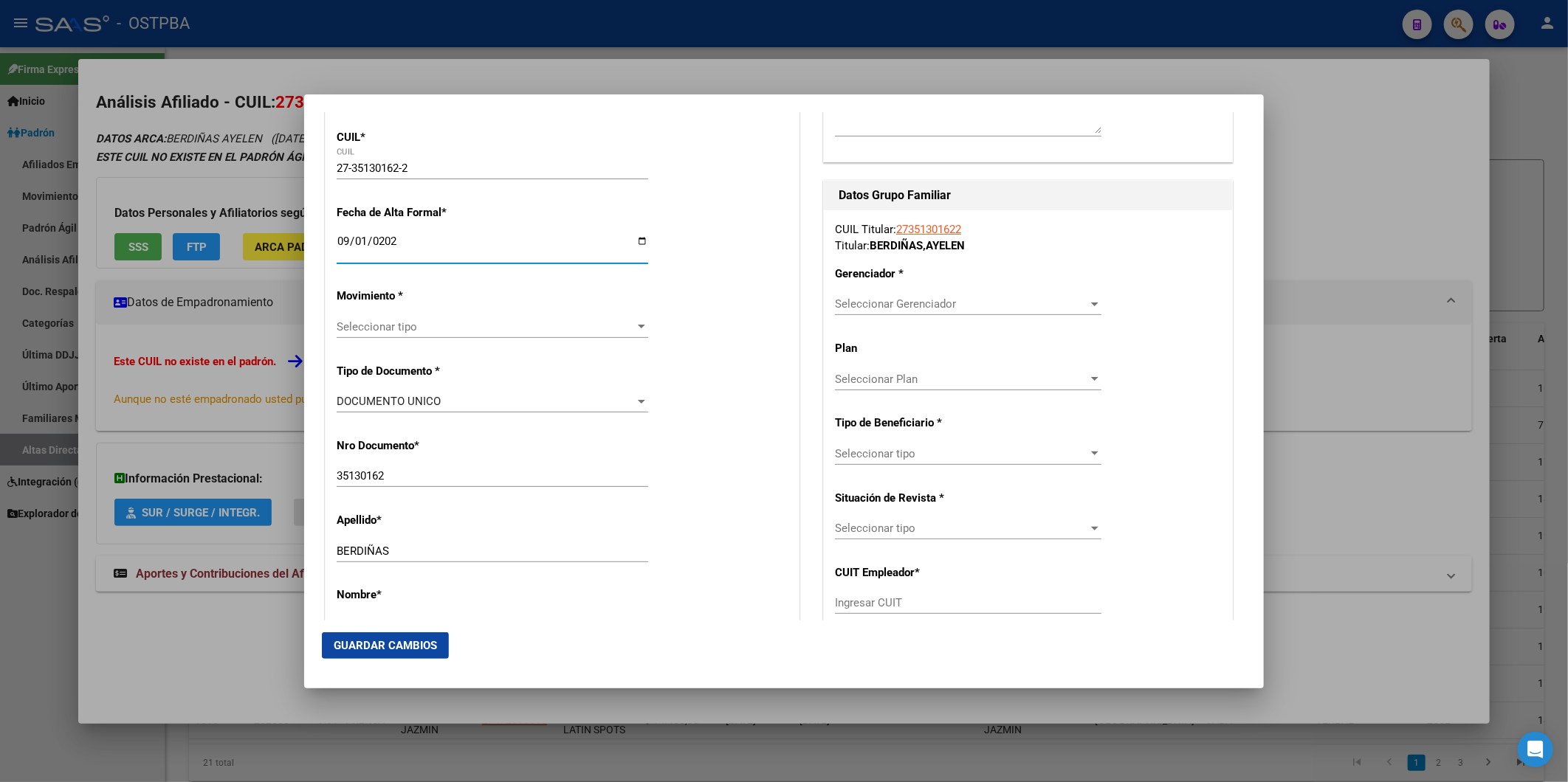
click at [635, 328] on div at bounding box center [641, 326] width 13 height 11
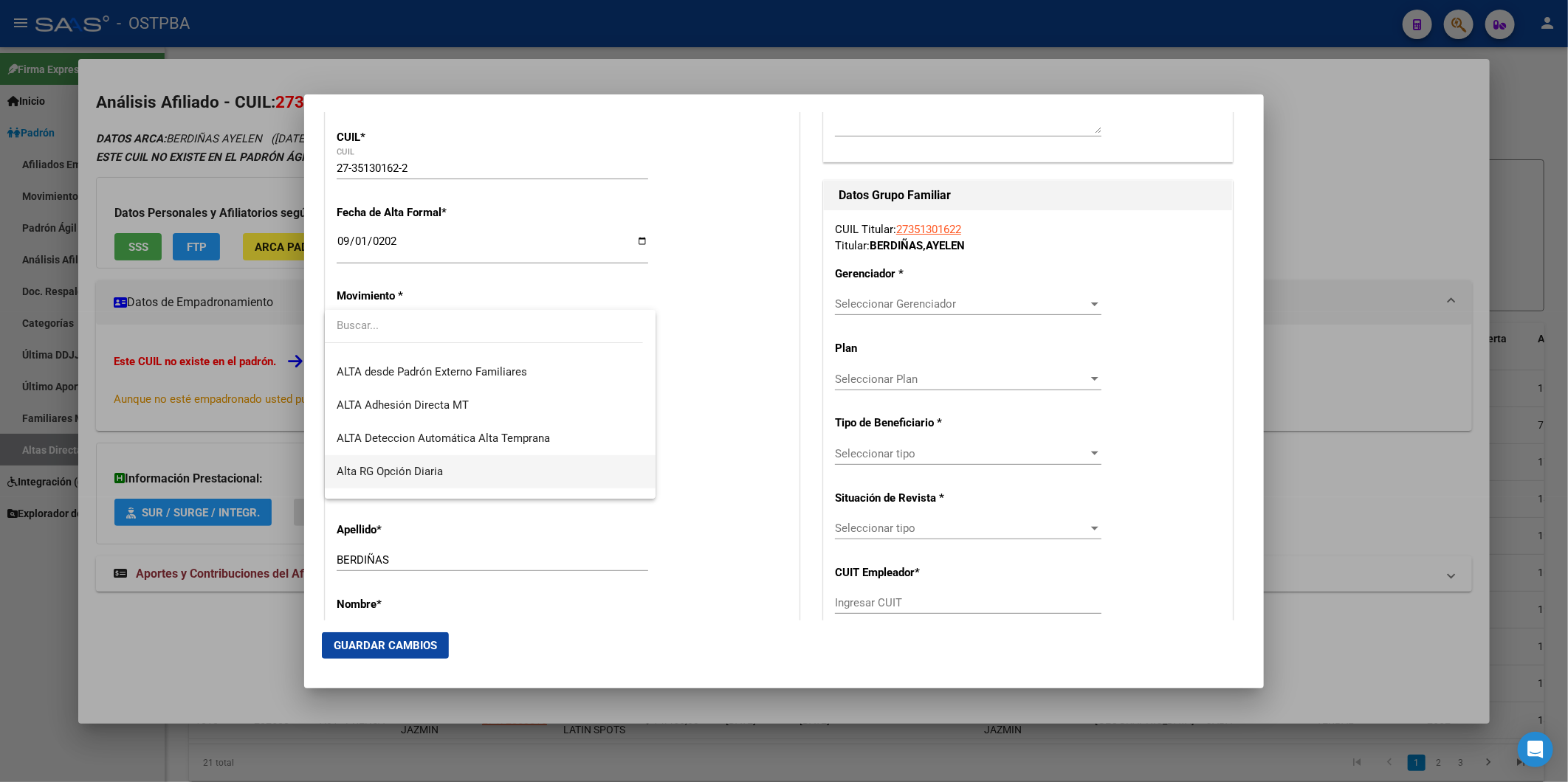
scroll to position [491, 0]
click at [557, 432] on span "ALTA Deteccion Automática Alta Temprana" at bounding box center [489, 433] width 306 height 34
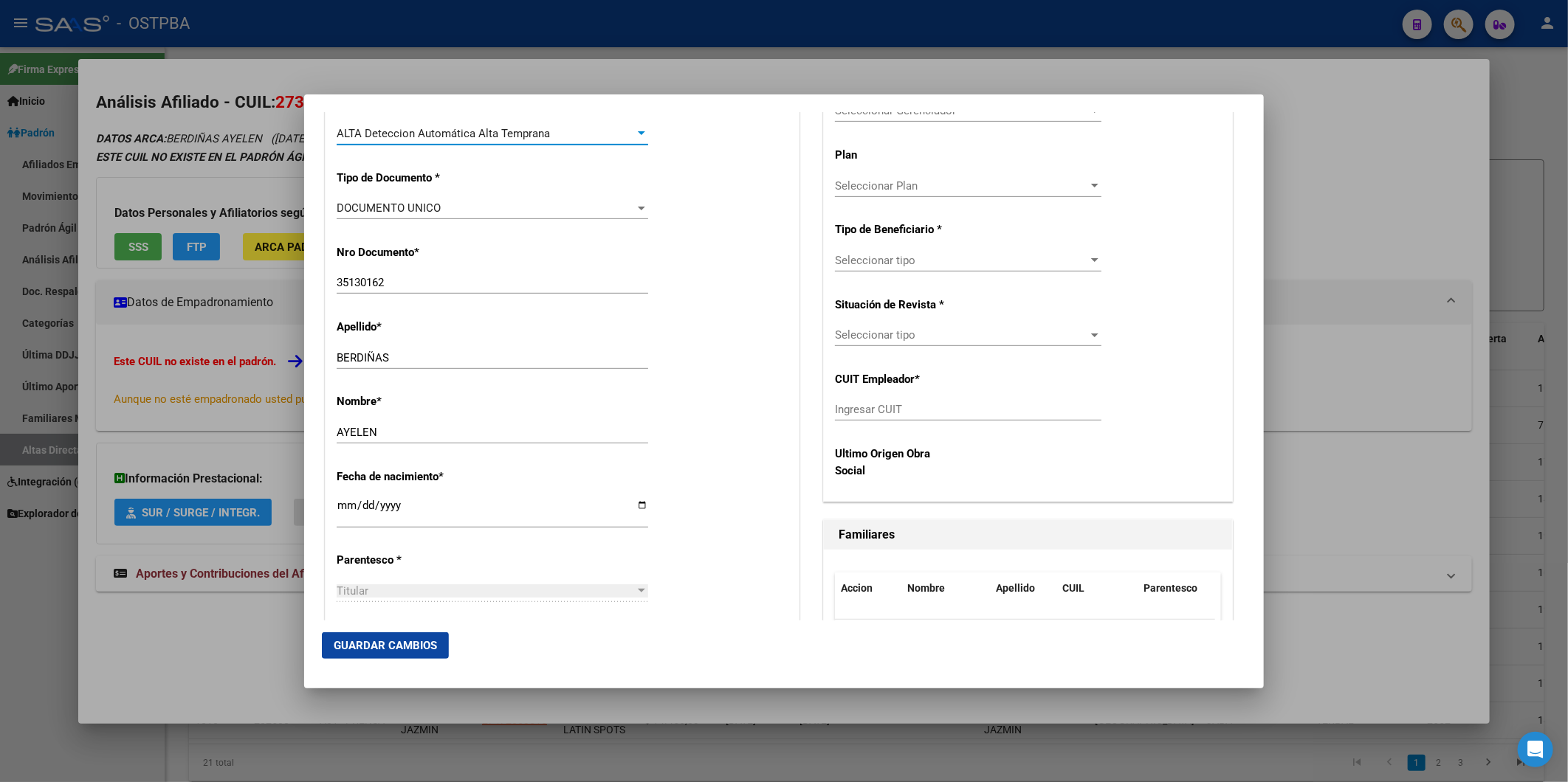
scroll to position [738, 0]
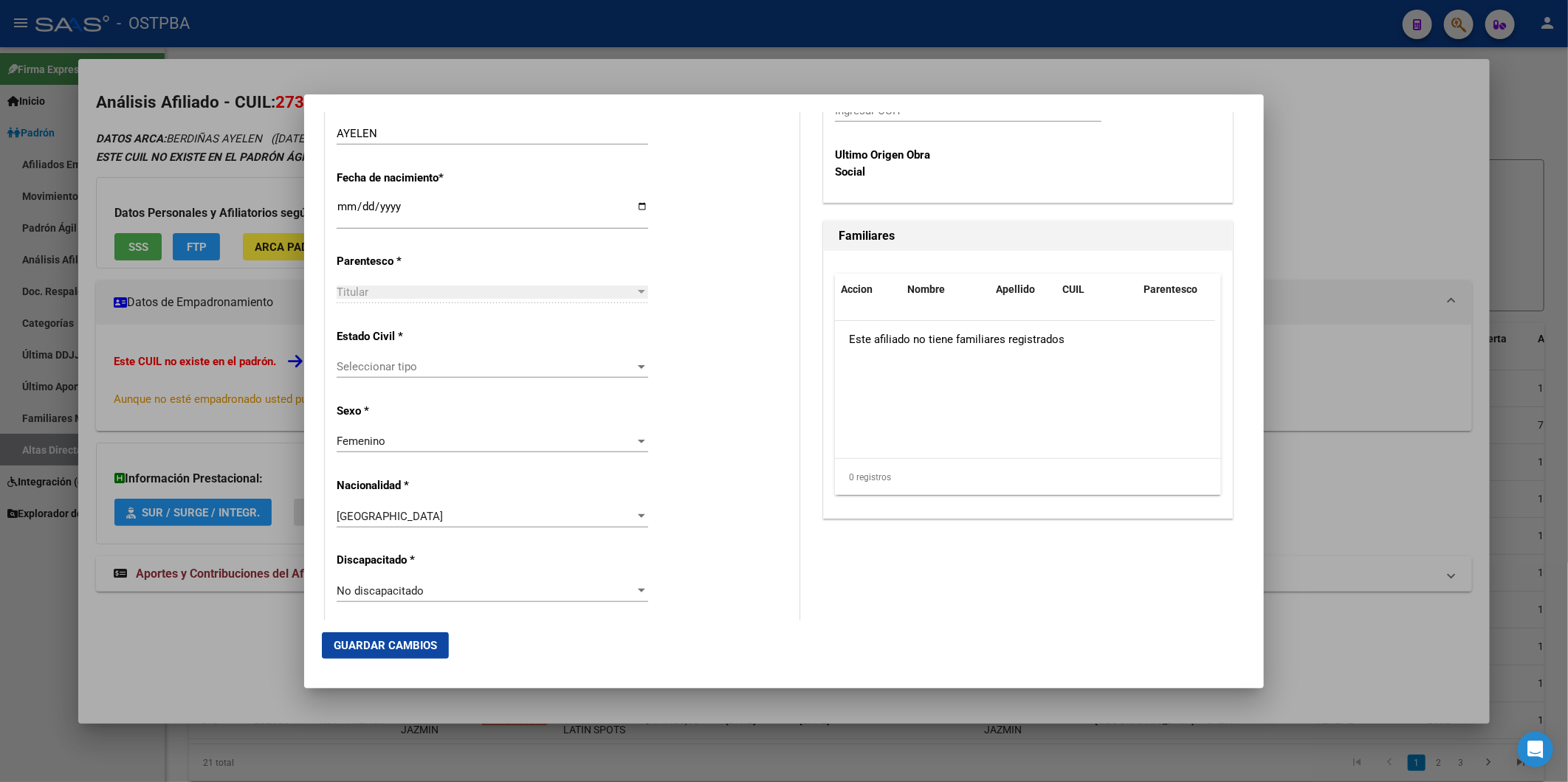
click at [636, 369] on div at bounding box center [641, 366] width 13 height 11
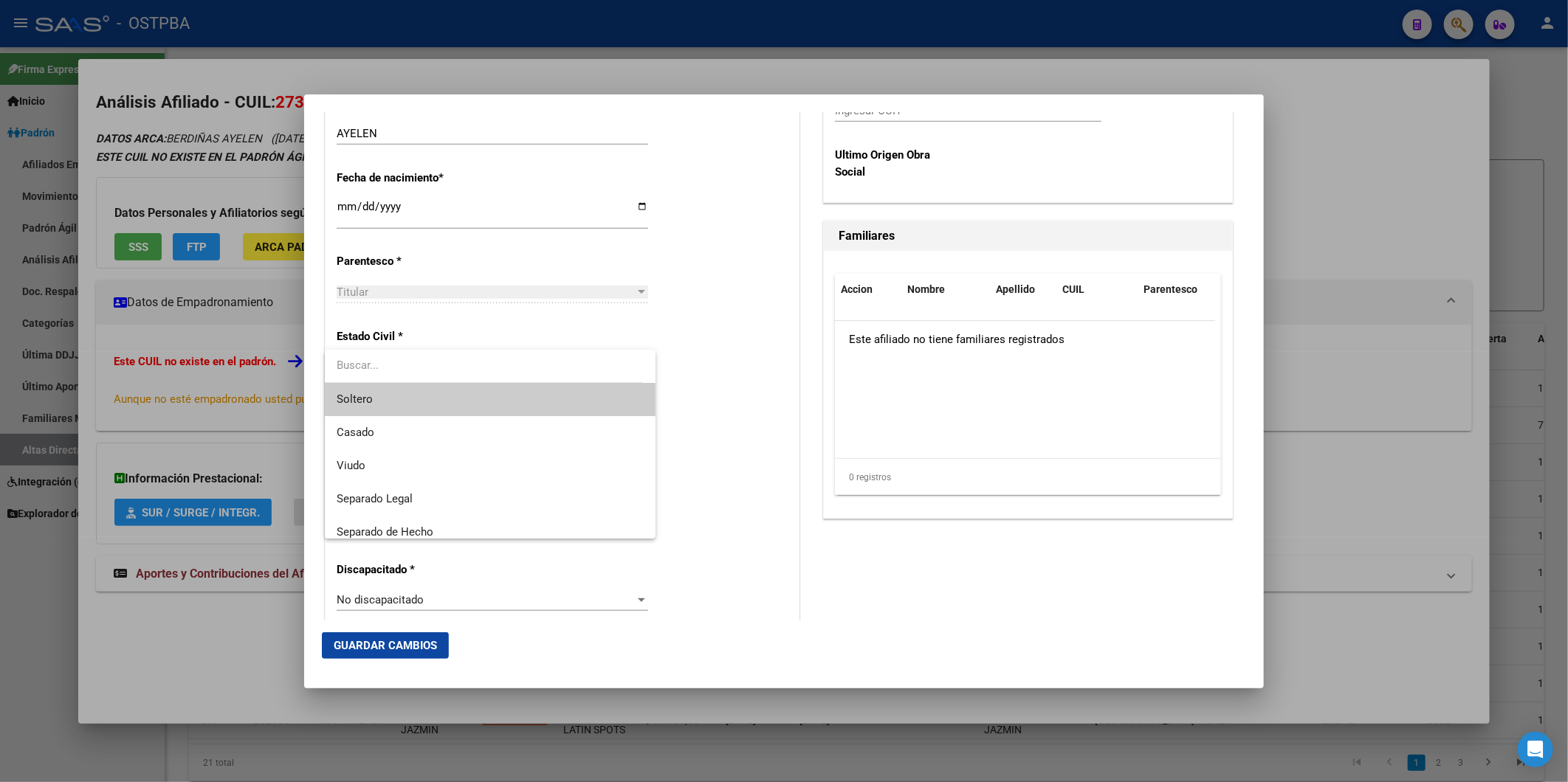
click at [600, 387] on span "Soltero" at bounding box center [489, 399] width 306 height 34
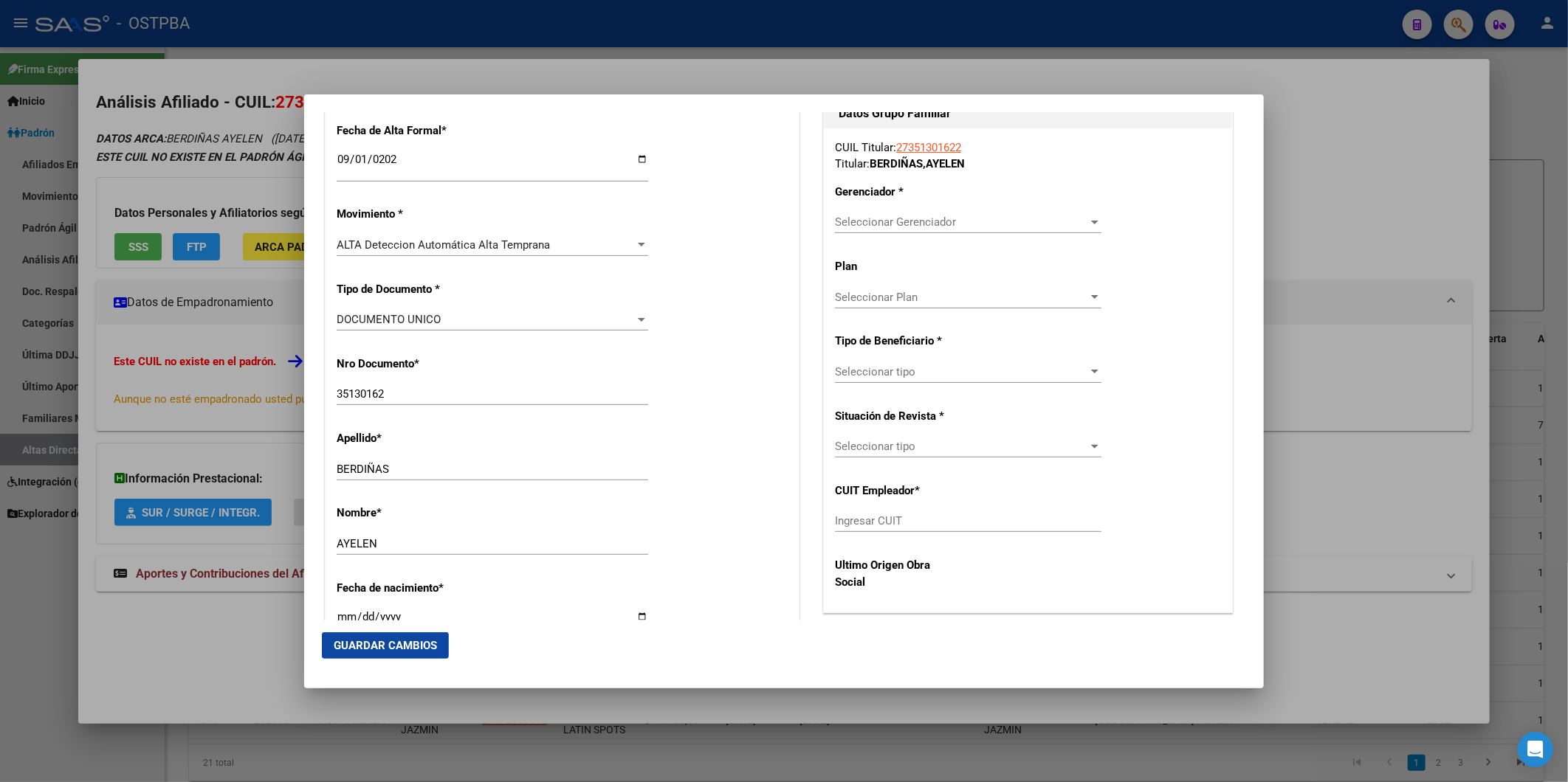
scroll to position [82, 0]
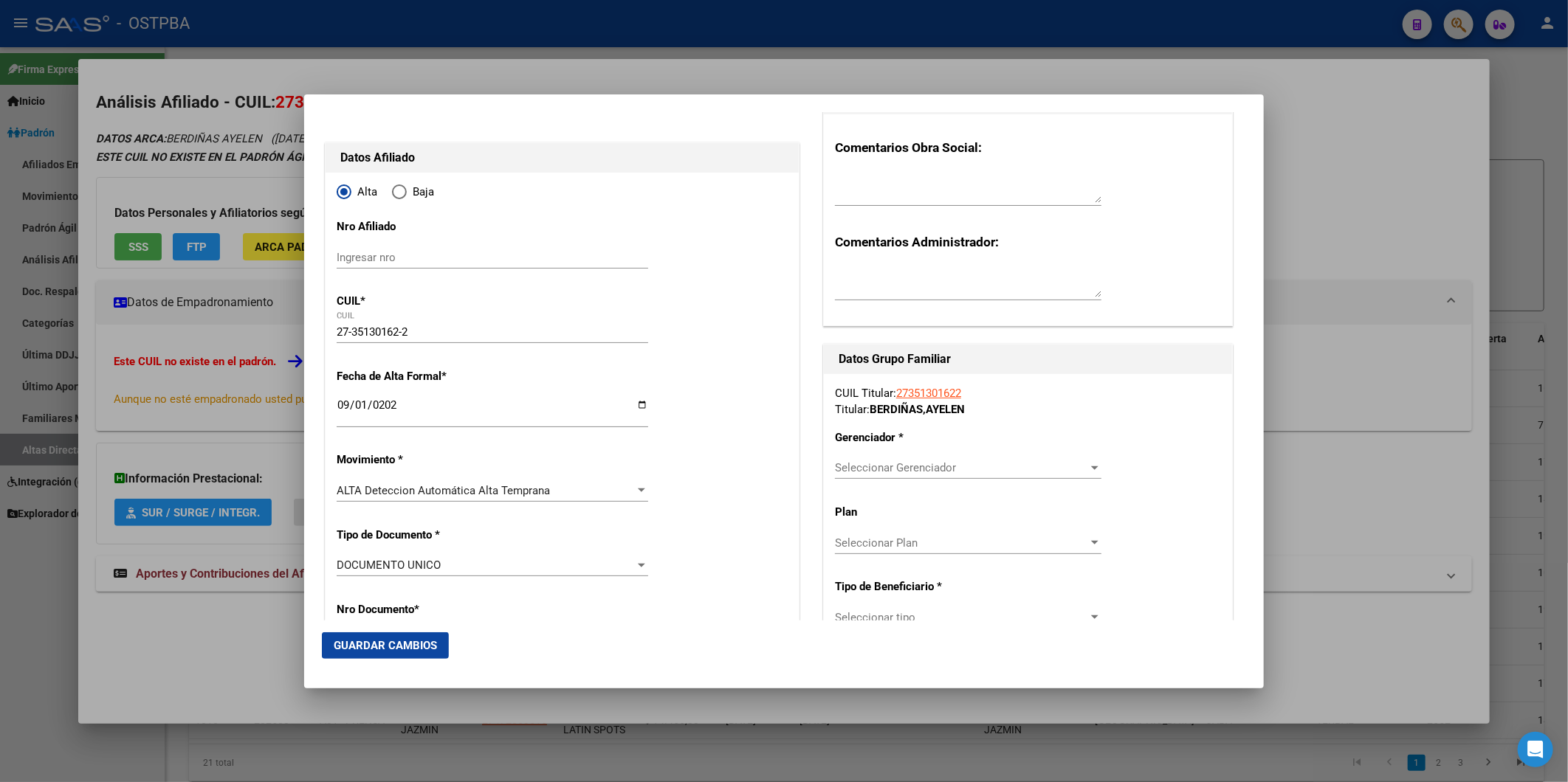
click at [1088, 473] on div at bounding box center [1094, 467] width 13 height 11
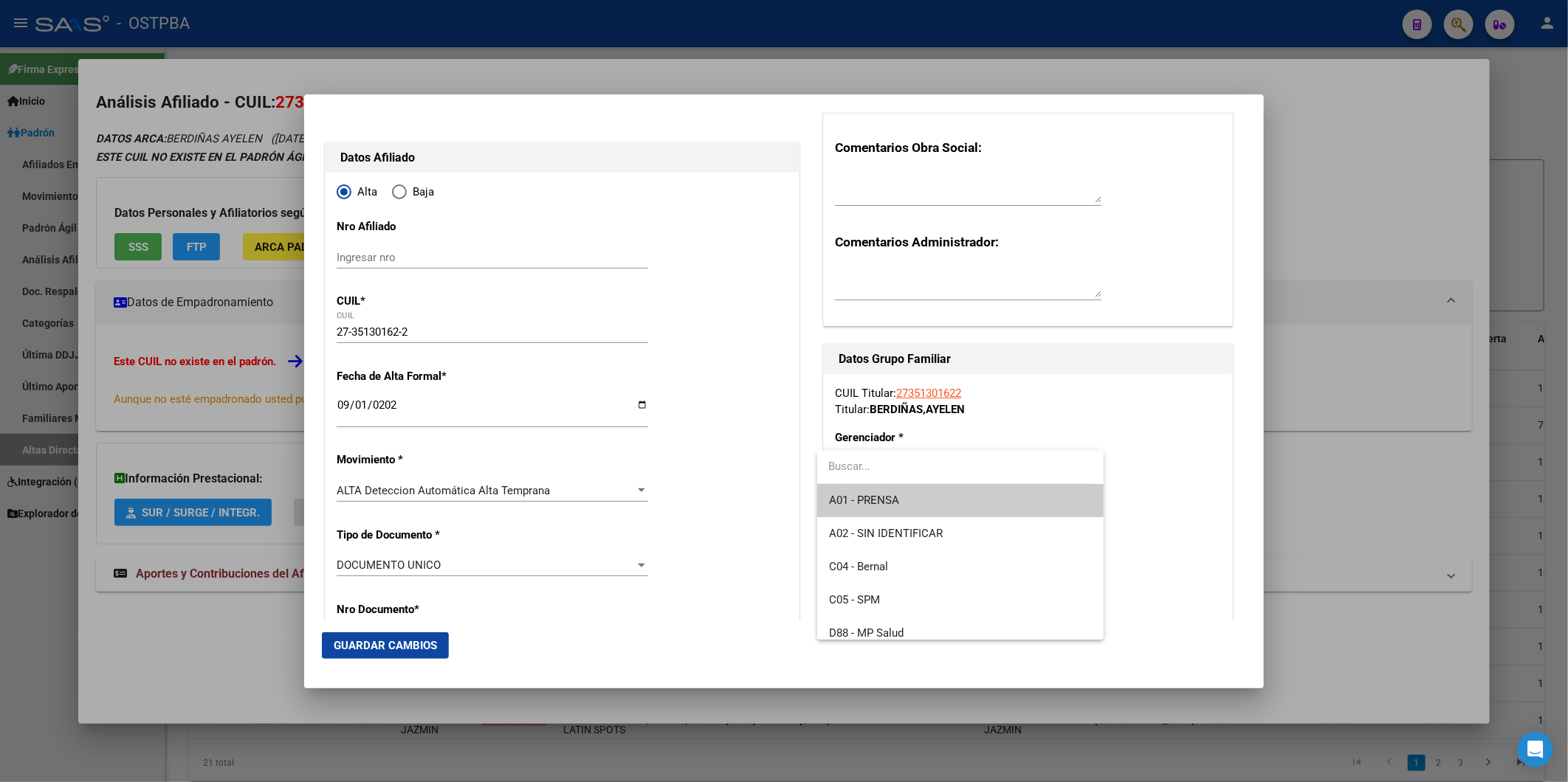
click at [953, 505] on span "A01 - PRENSA" at bounding box center [960, 501] width 263 height 34
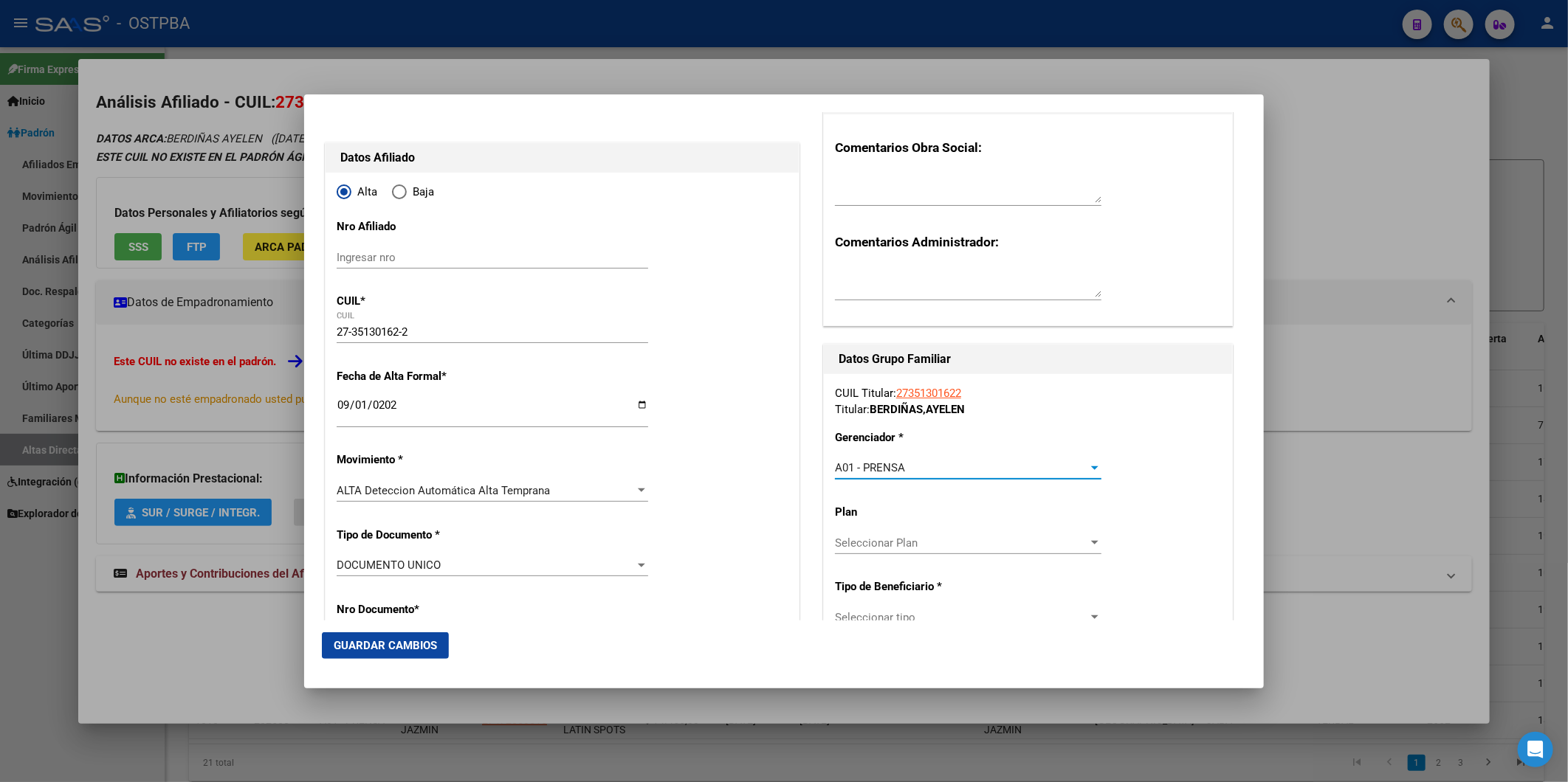
click at [1088, 546] on div at bounding box center [1094, 542] width 13 height 11
click at [971, 577] on span "A01" at bounding box center [960, 576] width 263 height 34
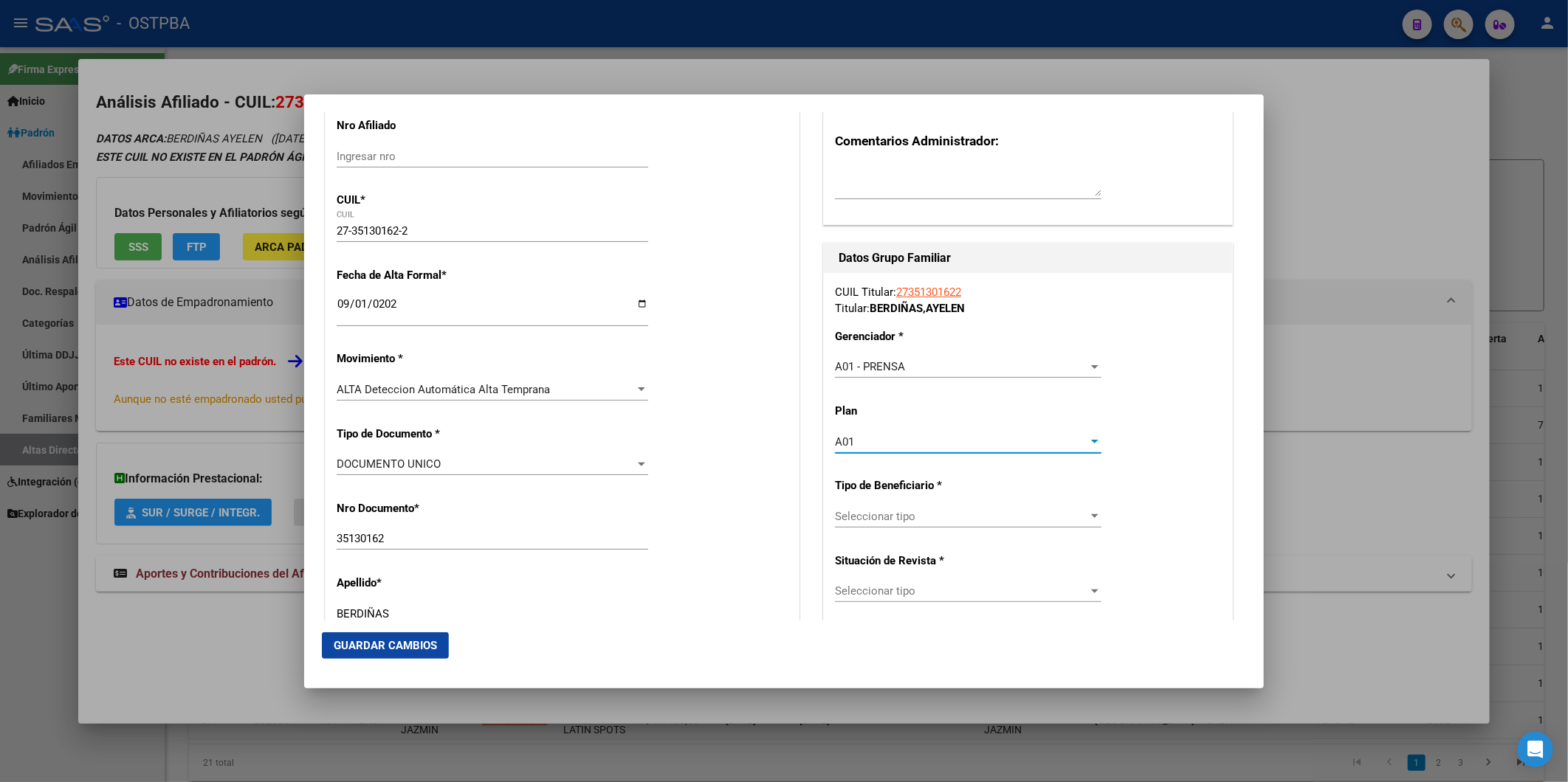
scroll to position [410, 0]
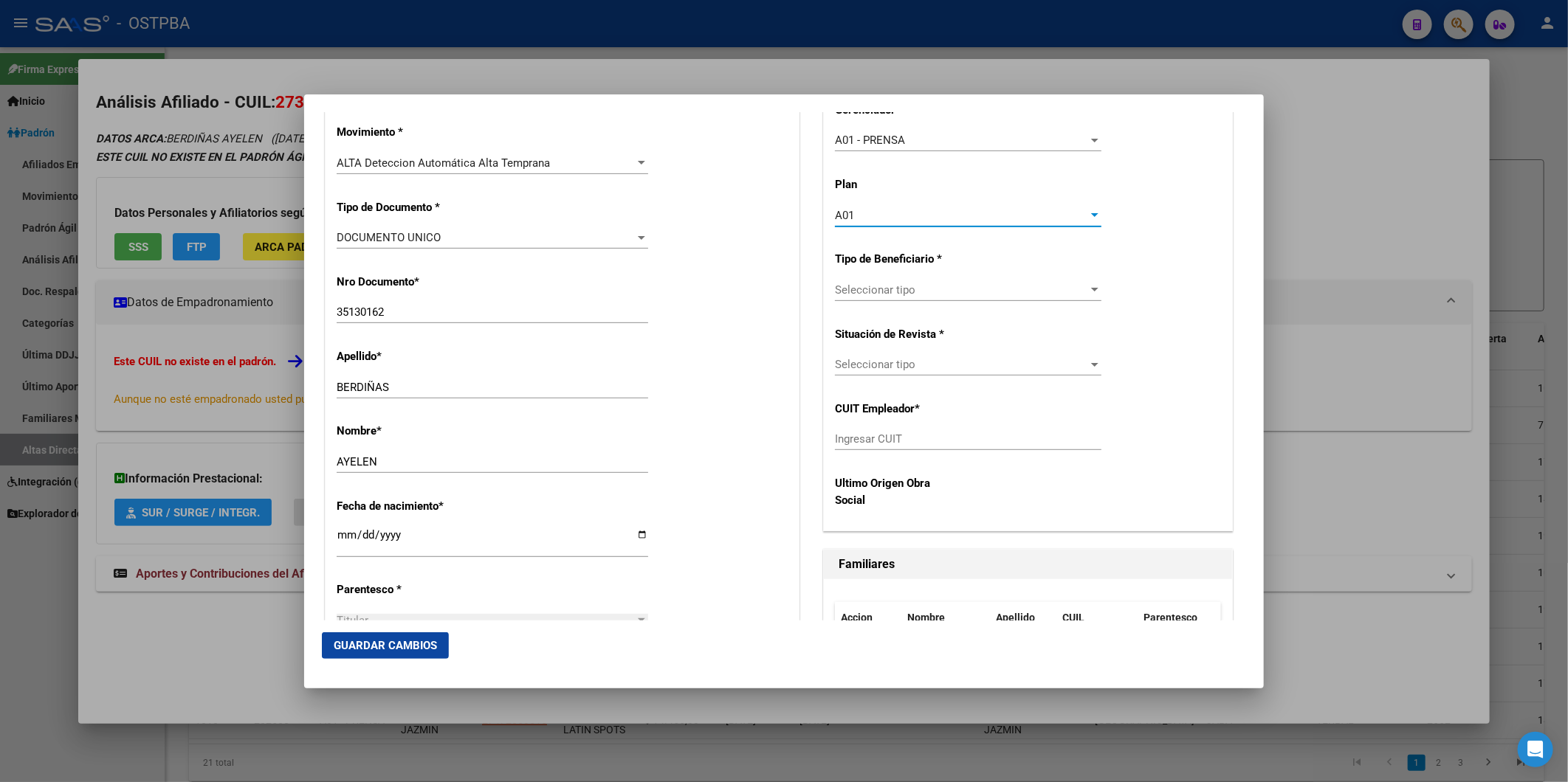
click at [1088, 290] on div at bounding box center [1094, 289] width 13 height 11
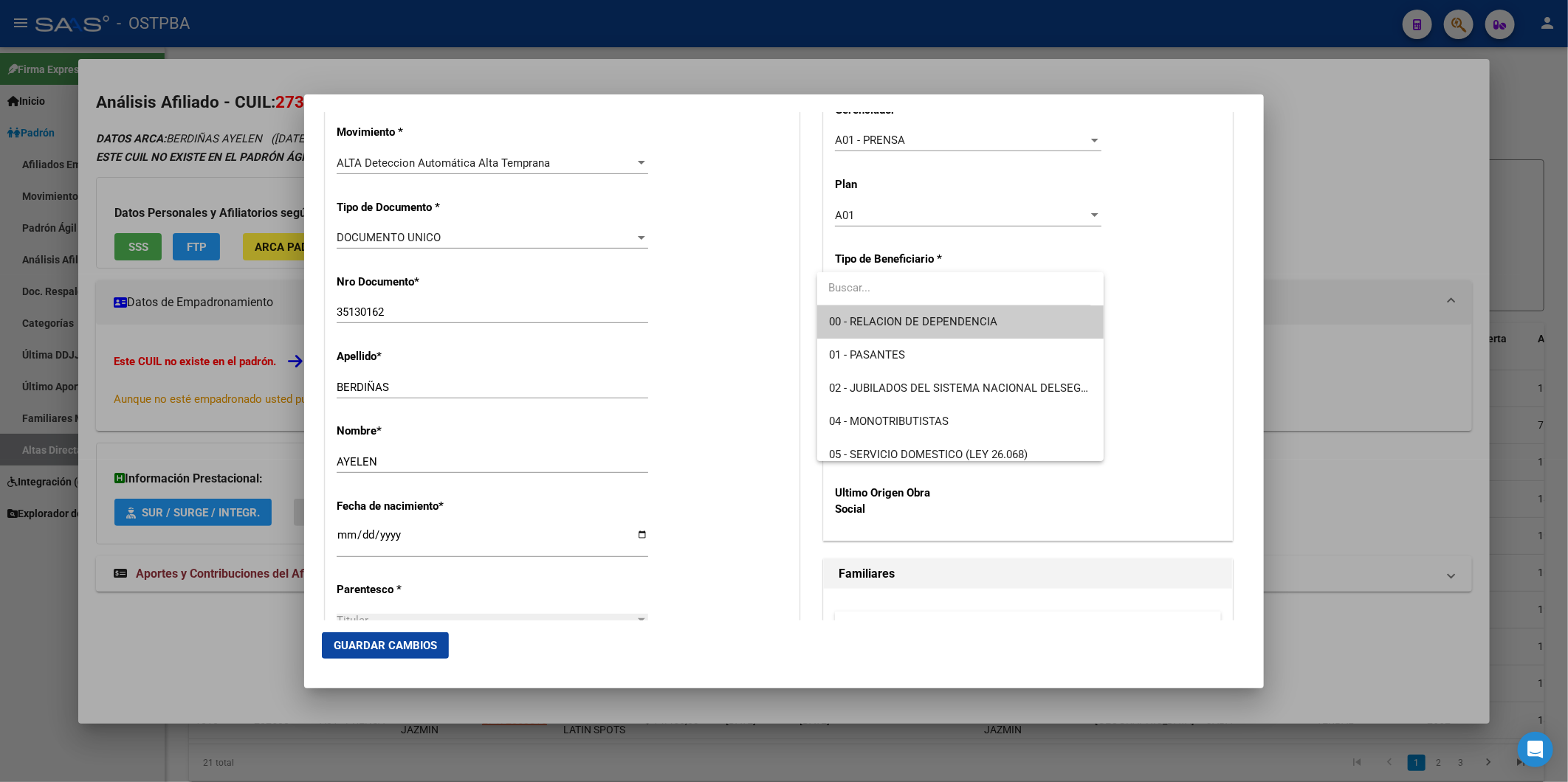
click at [989, 329] on span "00 - RELACION DE DEPENDENCIA" at bounding box center [960, 323] width 263 height 34
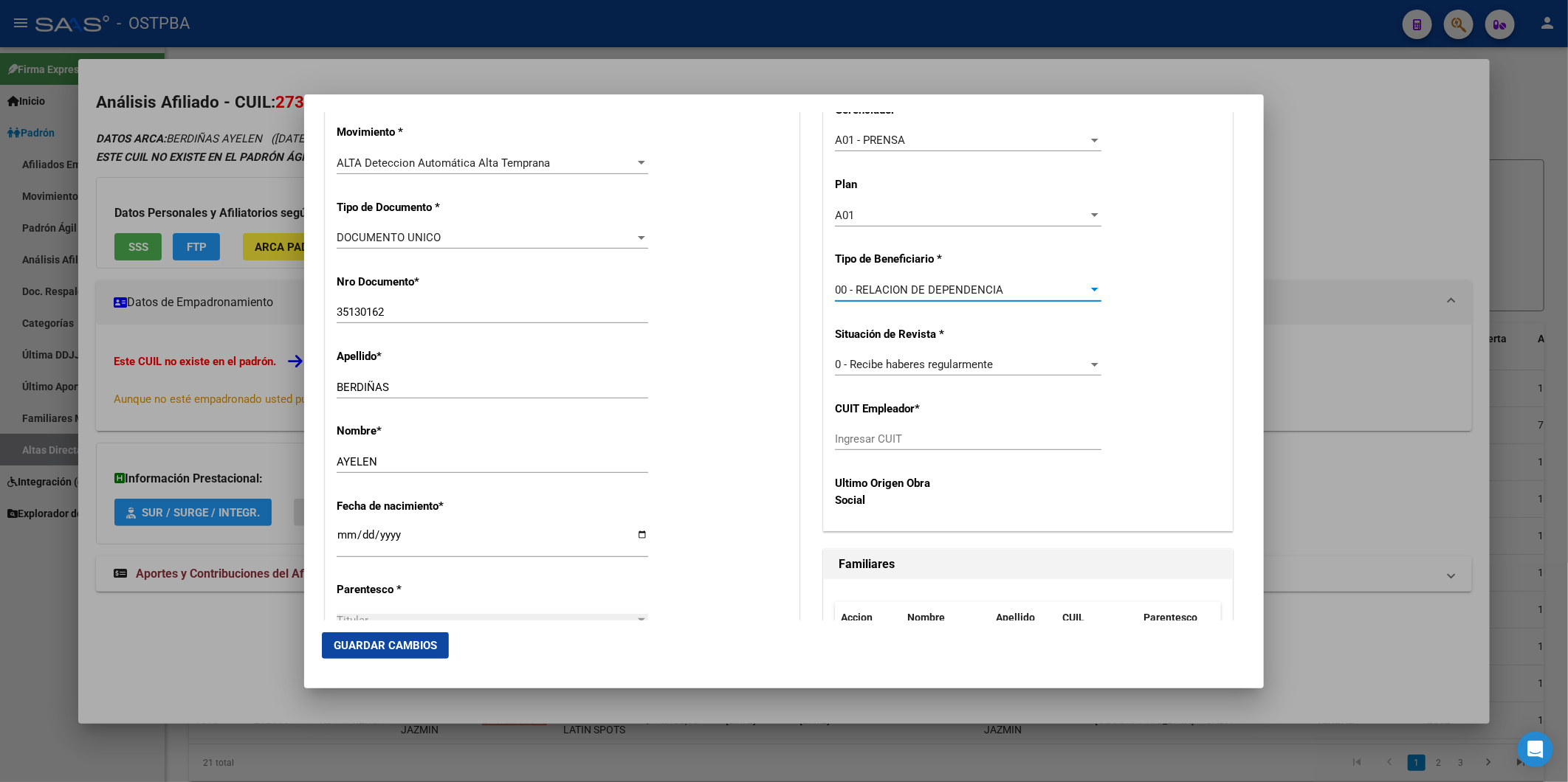
type input "30-61270077-6"
click at [381, 646] on span "Guardar Cambios" at bounding box center [385, 645] width 103 height 13
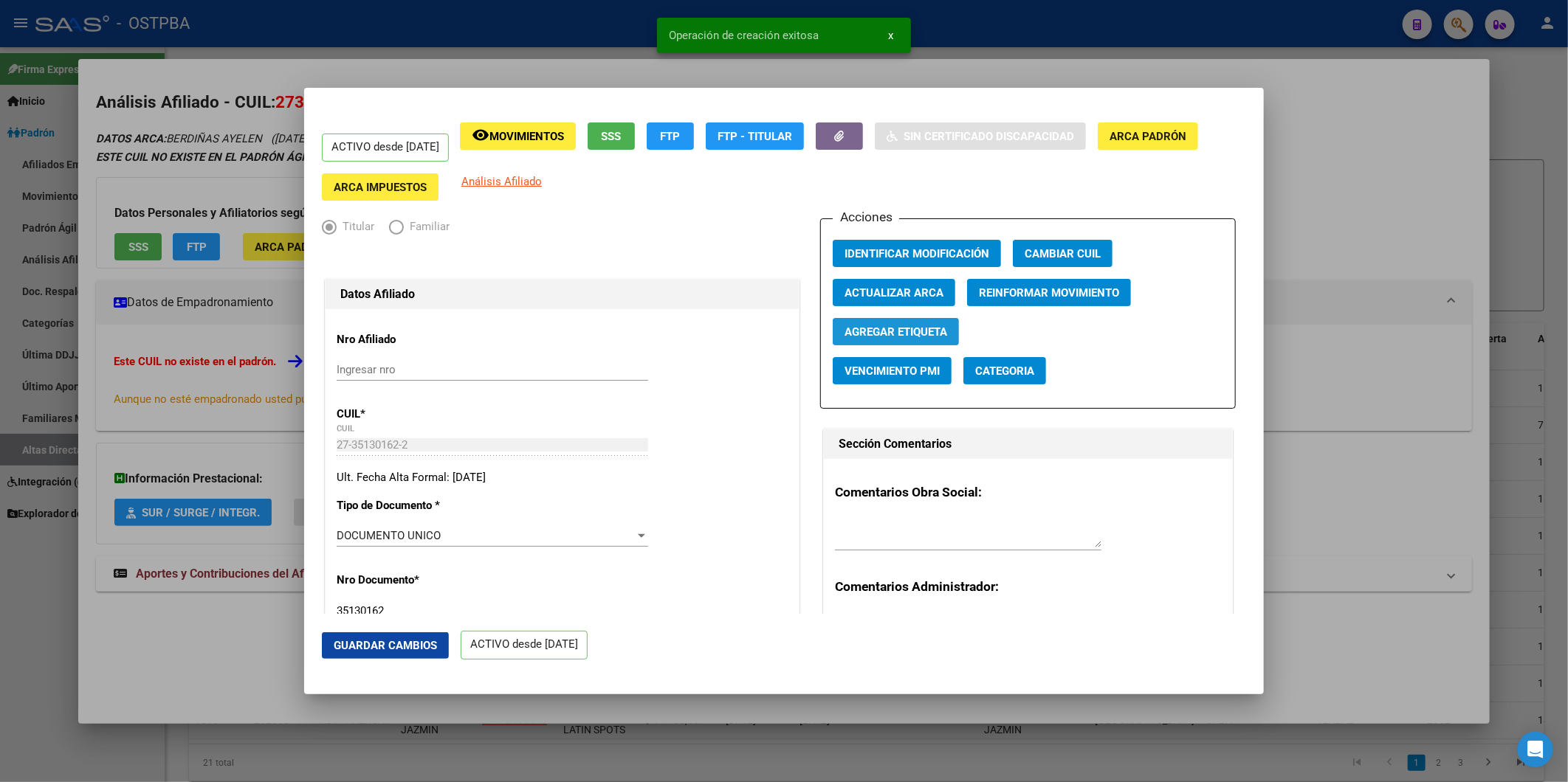
click at [886, 330] on span "Agregar Etiqueta" at bounding box center [896, 331] width 102 height 13
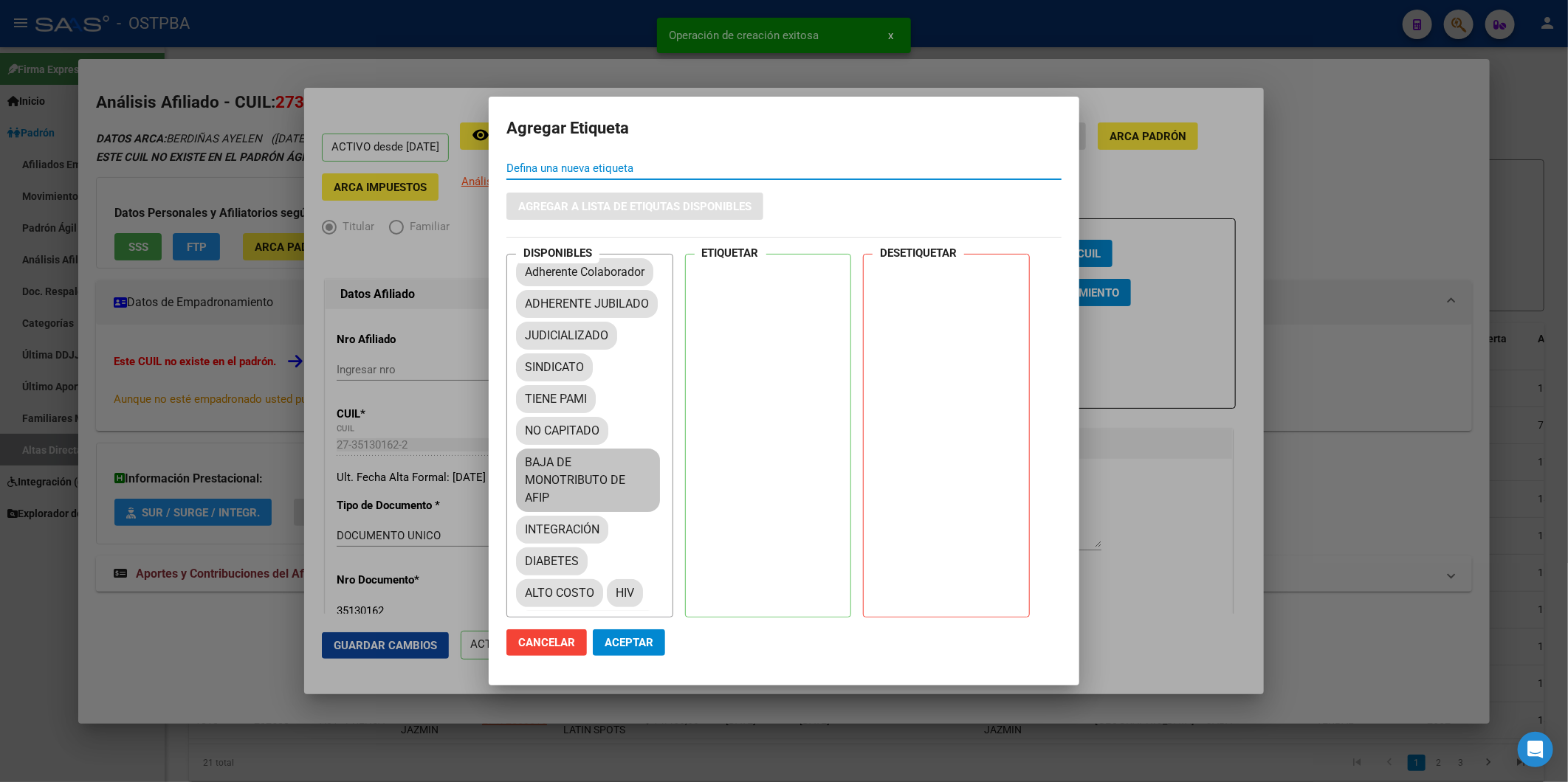
scroll to position [164, 0]
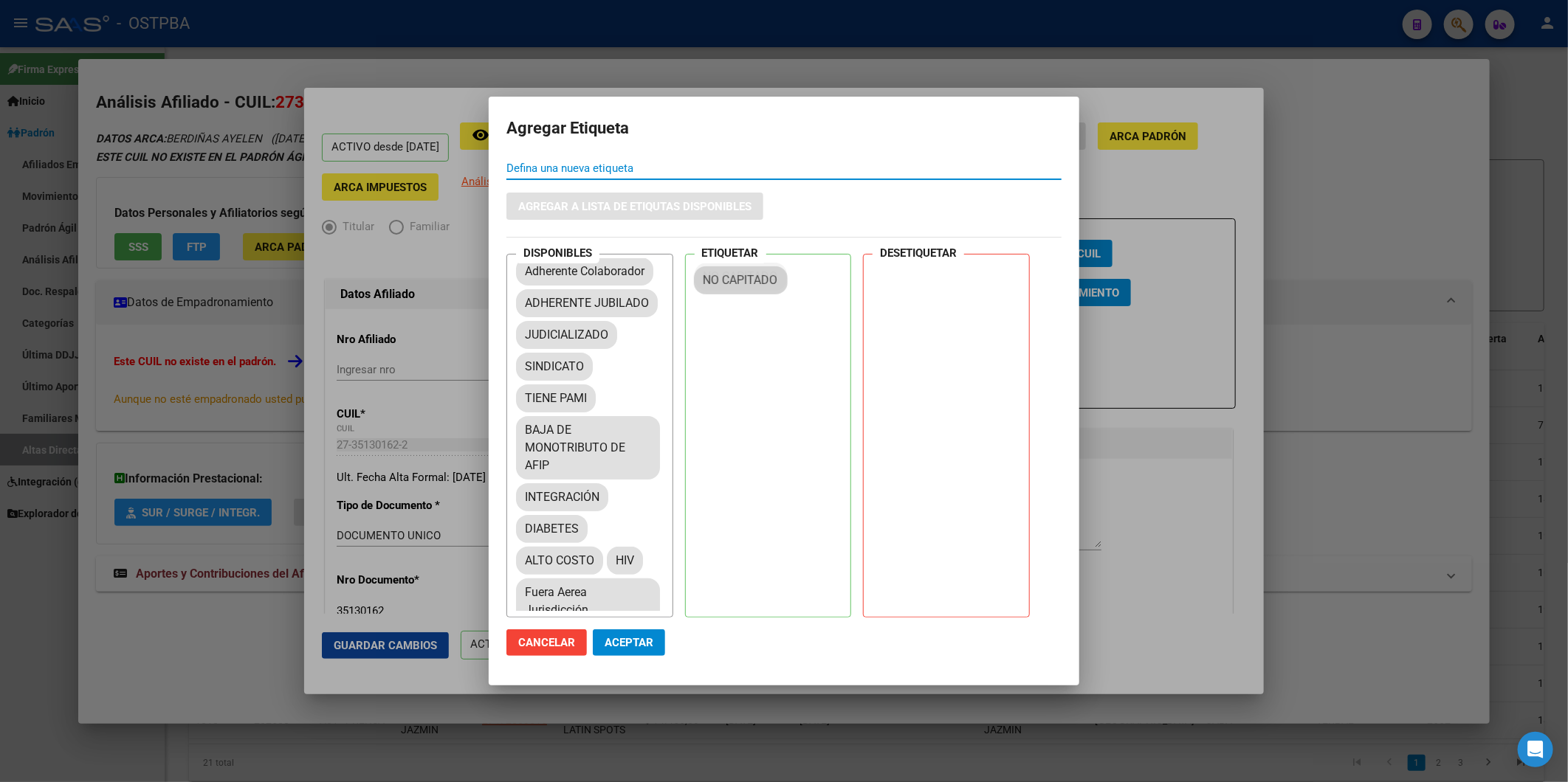
drag, startPoint x: 577, startPoint y: 462, endPoint x: 755, endPoint y: 277, distance: 256.7
click at [631, 642] on span "Aceptar" at bounding box center [629, 642] width 49 height 13
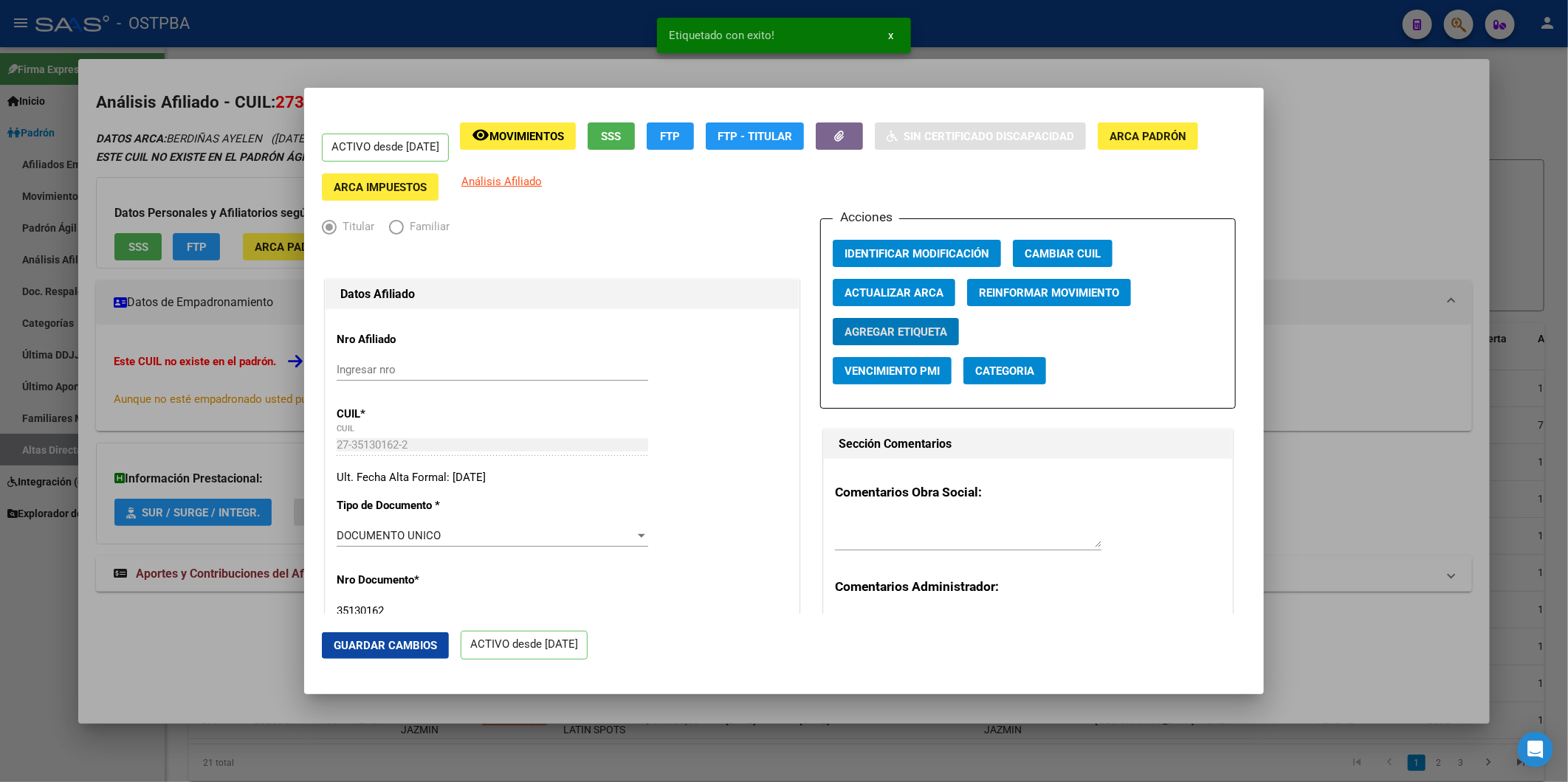
click at [1332, 353] on div at bounding box center [784, 391] width 1568 height 782
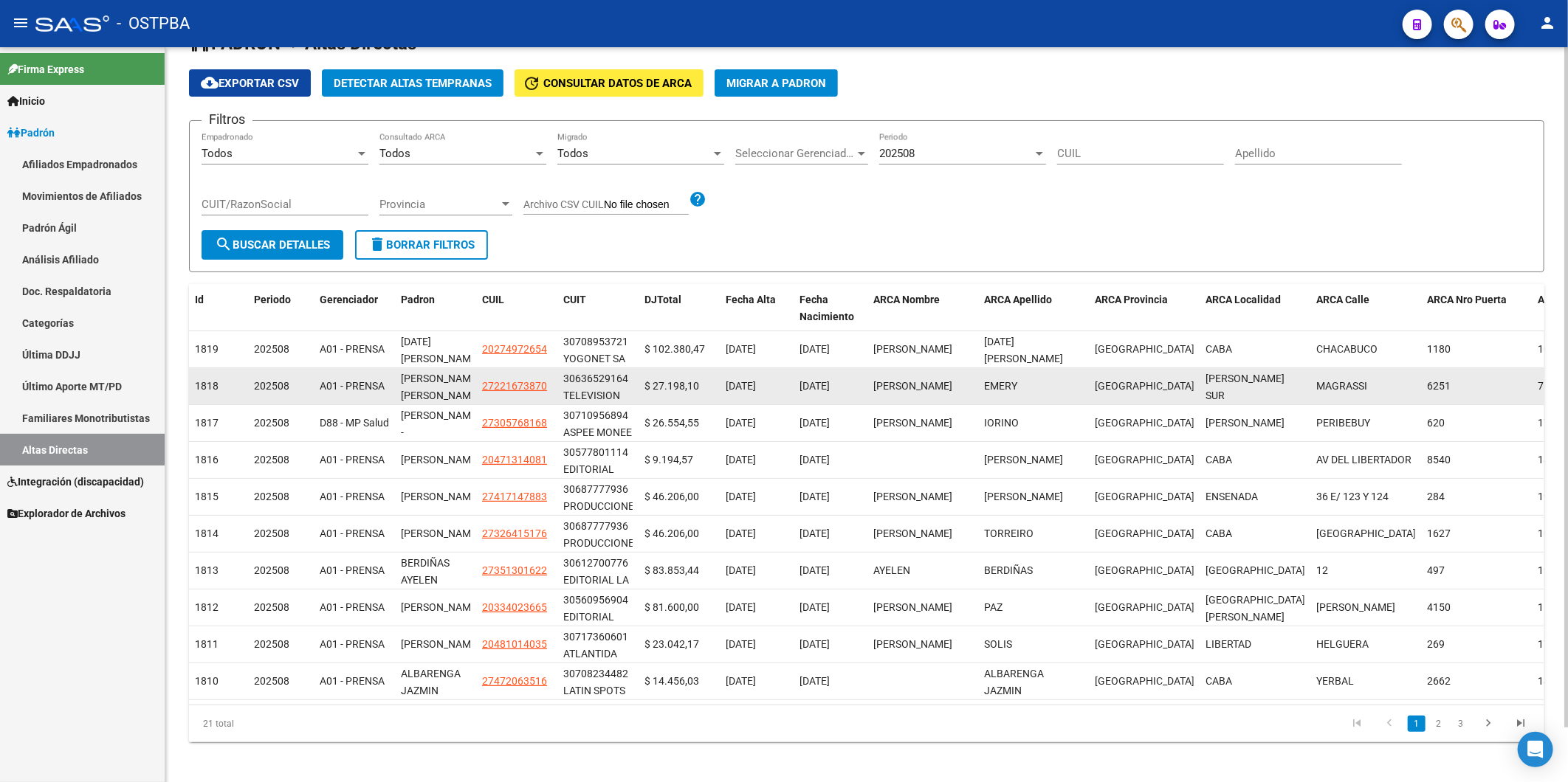
scroll to position [59, 0]
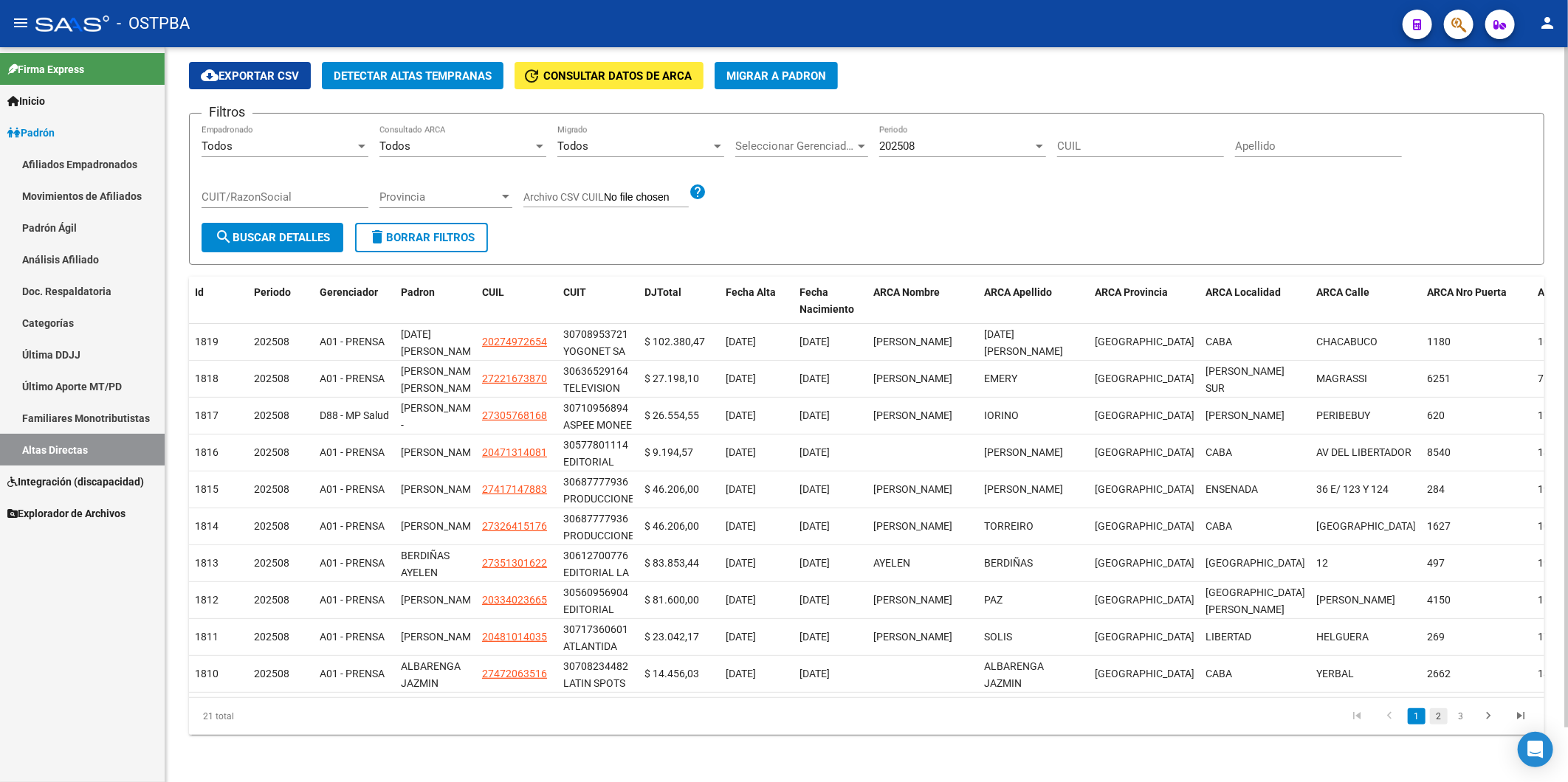
click at [1435, 716] on link "2" at bounding box center [1438, 717] width 18 height 16
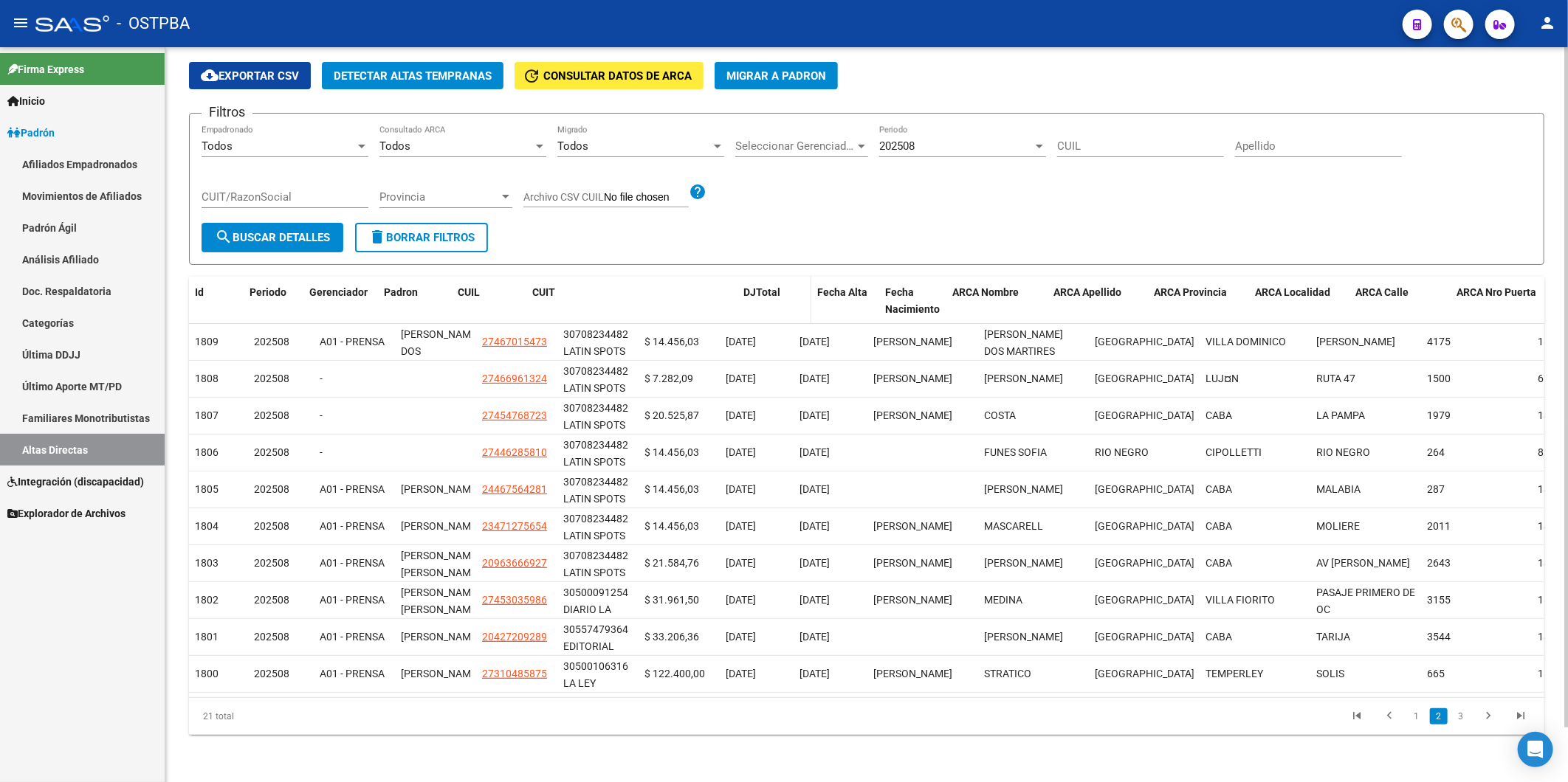
drag, startPoint x: 636, startPoint y: 273, endPoint x: 812, endPoint y: 276, distance: 176.0
click at [812, 277] on div "Id Periodo Gerenciador Padron CUIL CUIT [PERSON_NAME] Fecha Alta Fecha Nacimien…" at bounding box center [971, 301] width 1564 height 48
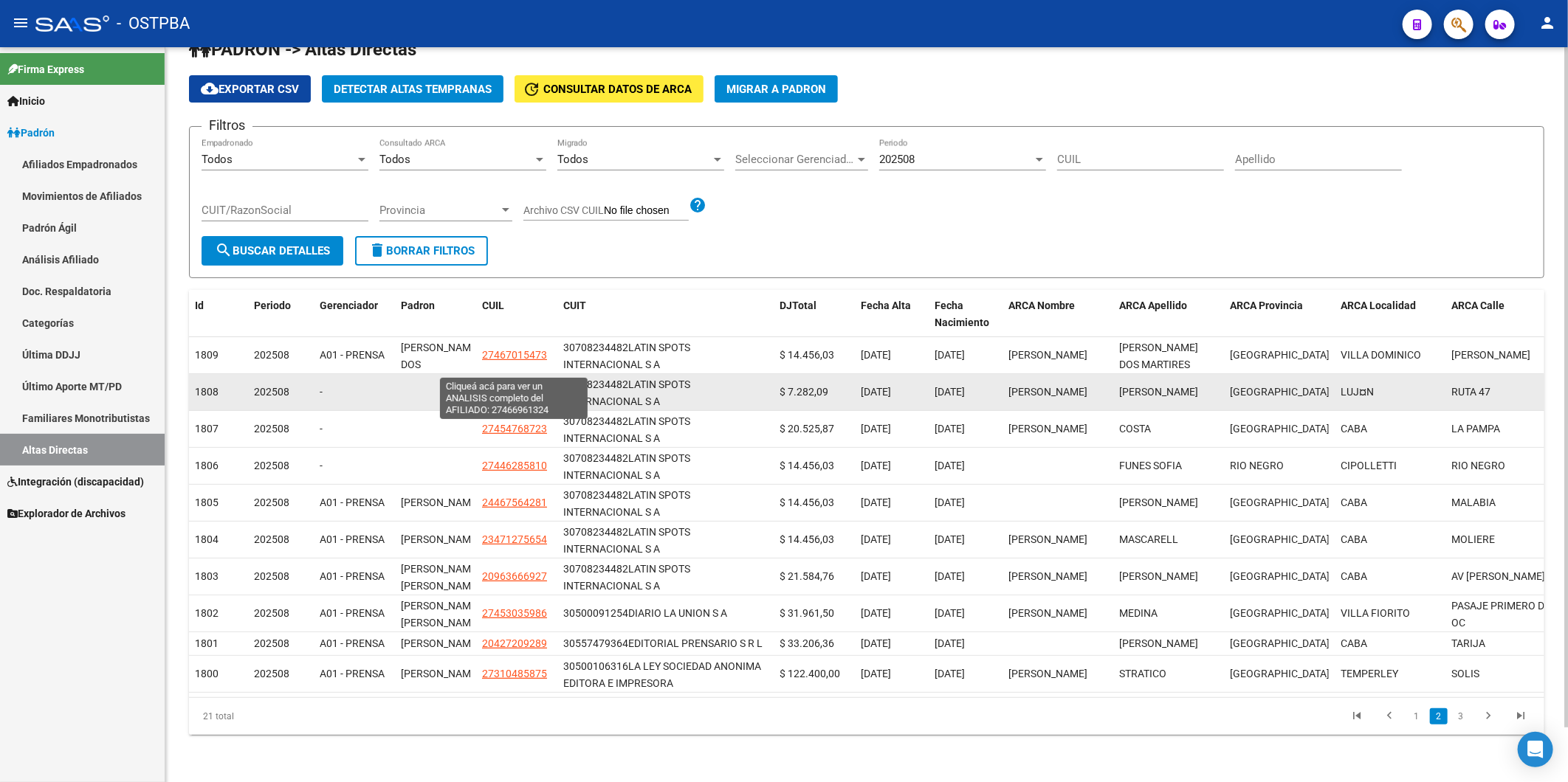
click at [524, 386] on span "27466961324" at bounding box center [515, 391] width 65 height 11
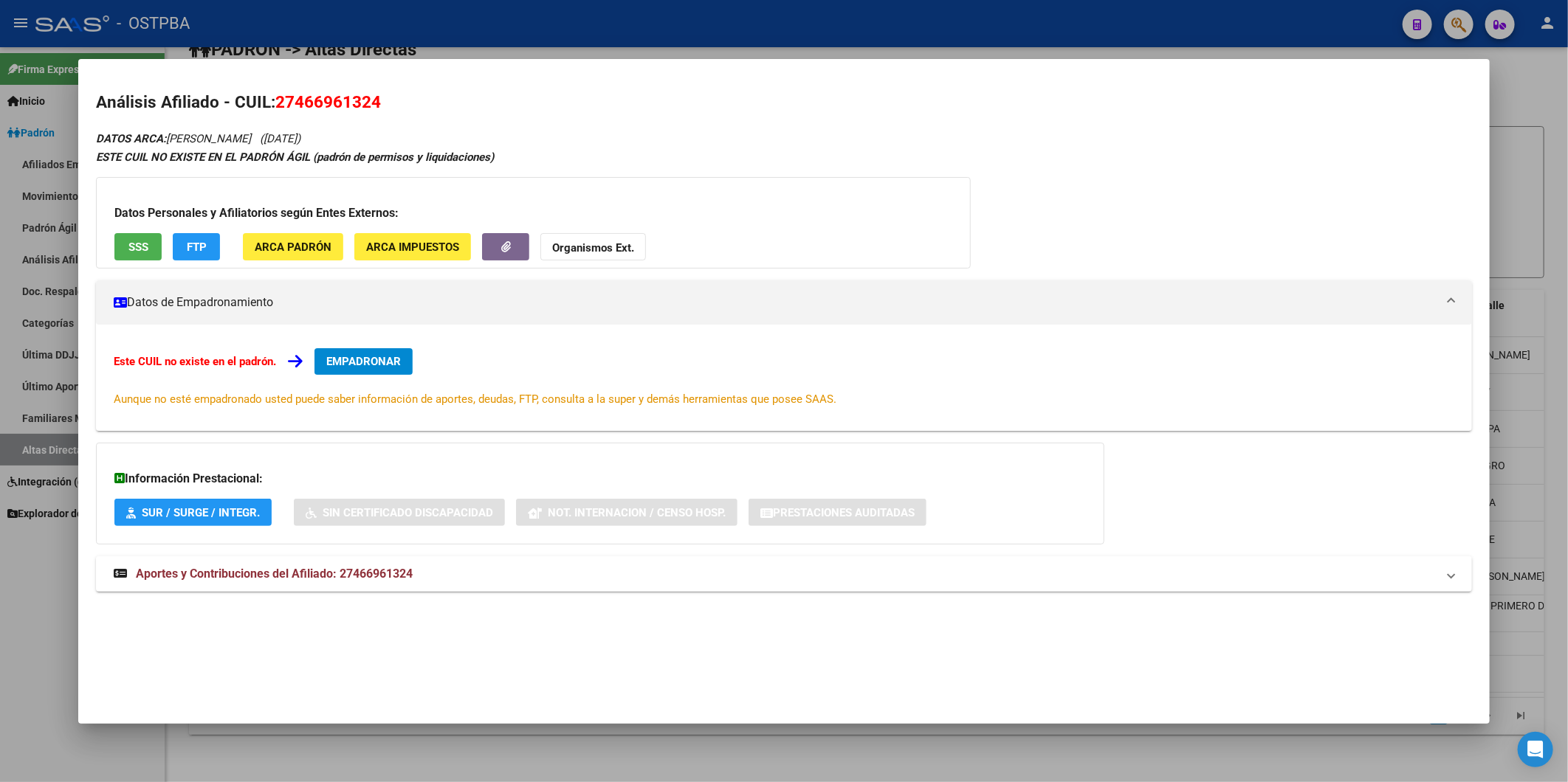
click at [371, 362] on span "EMPADRONAR" at bounding box center [363, 361] width 75 height 13
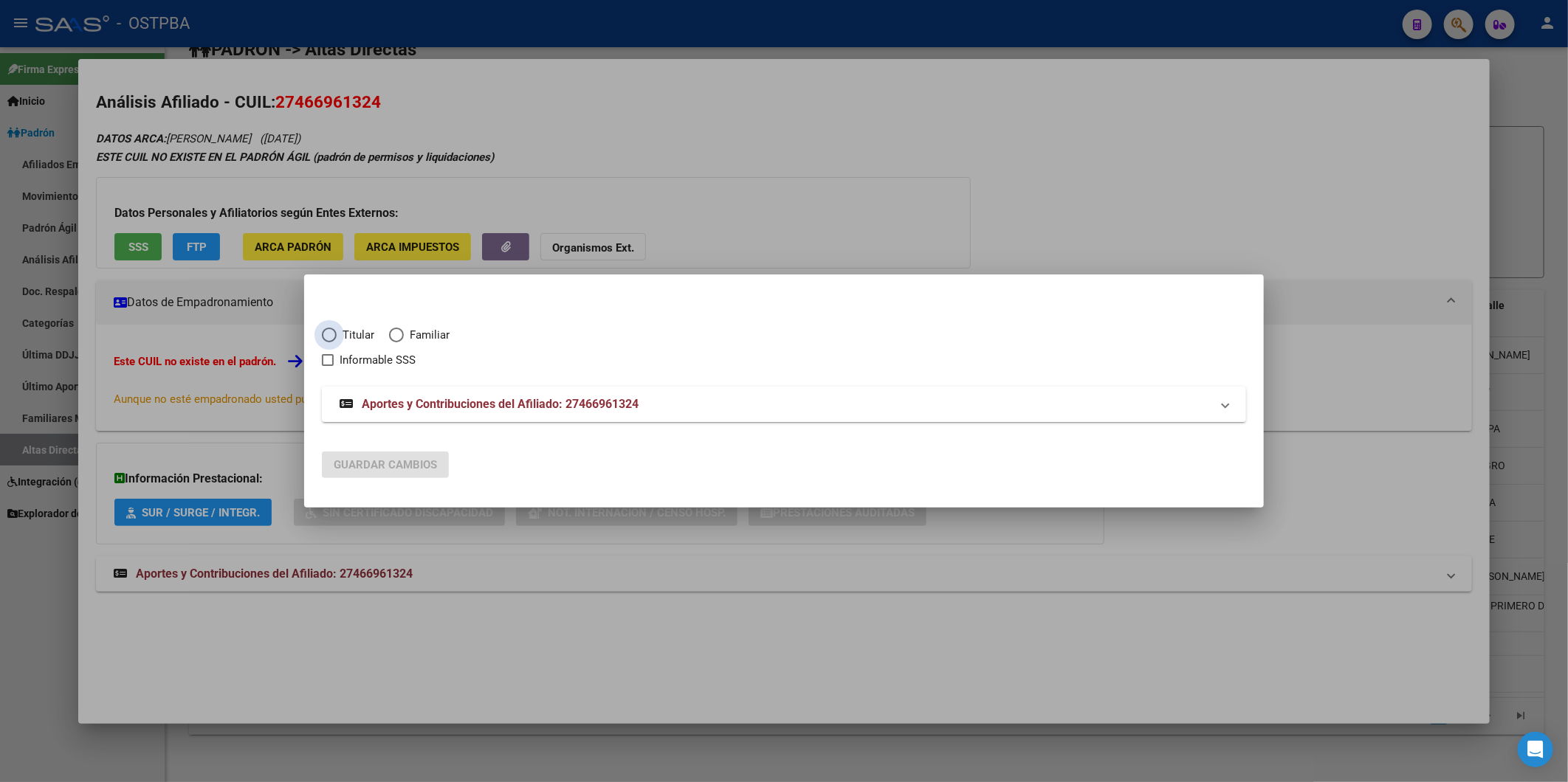
click at [363, 335] on span "Titular" at bounding box center [355, 335] width 38 height 17
click at [337, 335] on input "Titular" at bounding box center [329, 335] width 15 height 15
radio input "true"
checkbox input "true"
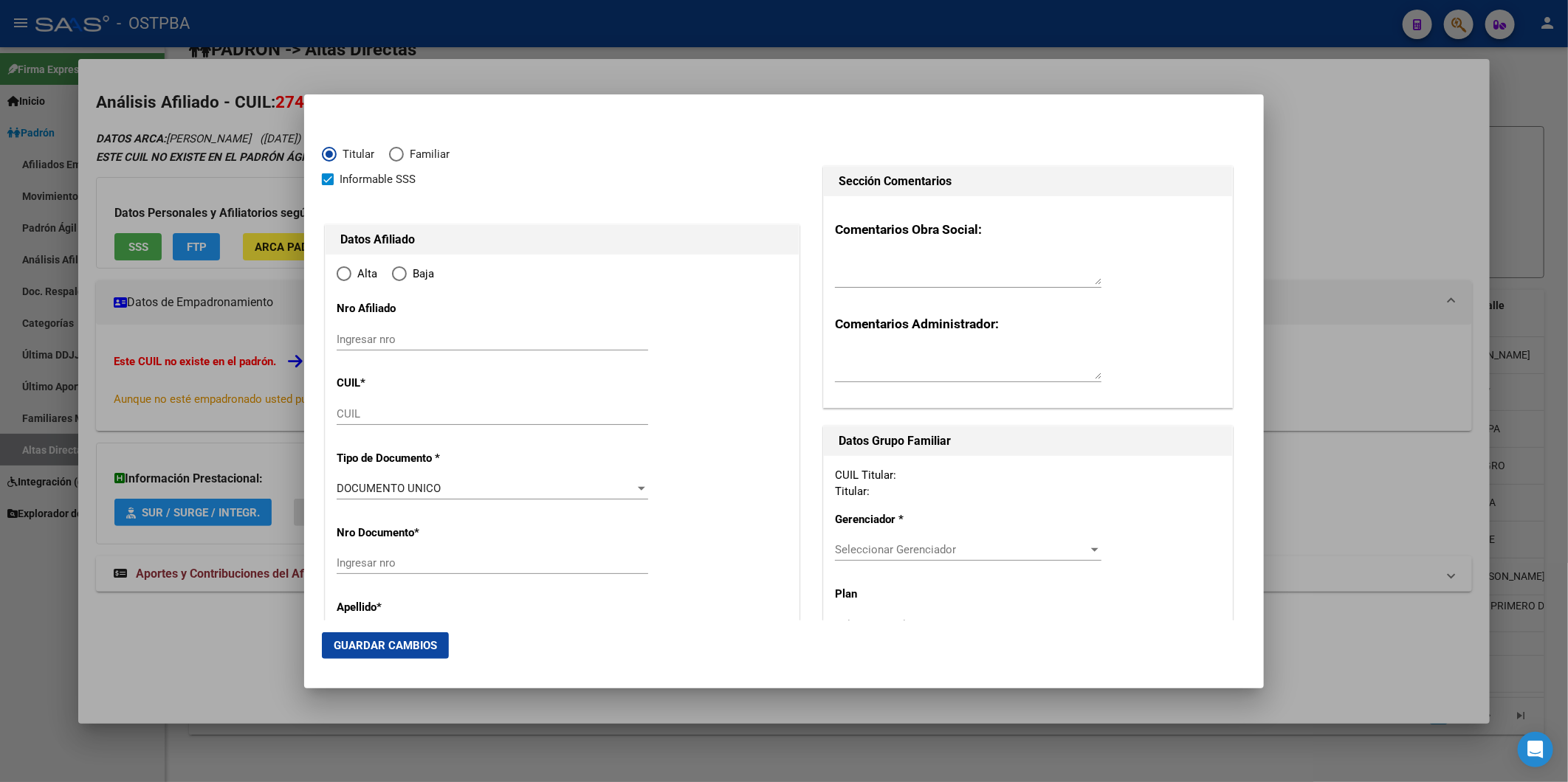
type input "27-46696132-4"
type input "46696132"
type input "[PERSON_NAME]"
type input "[DATE]"
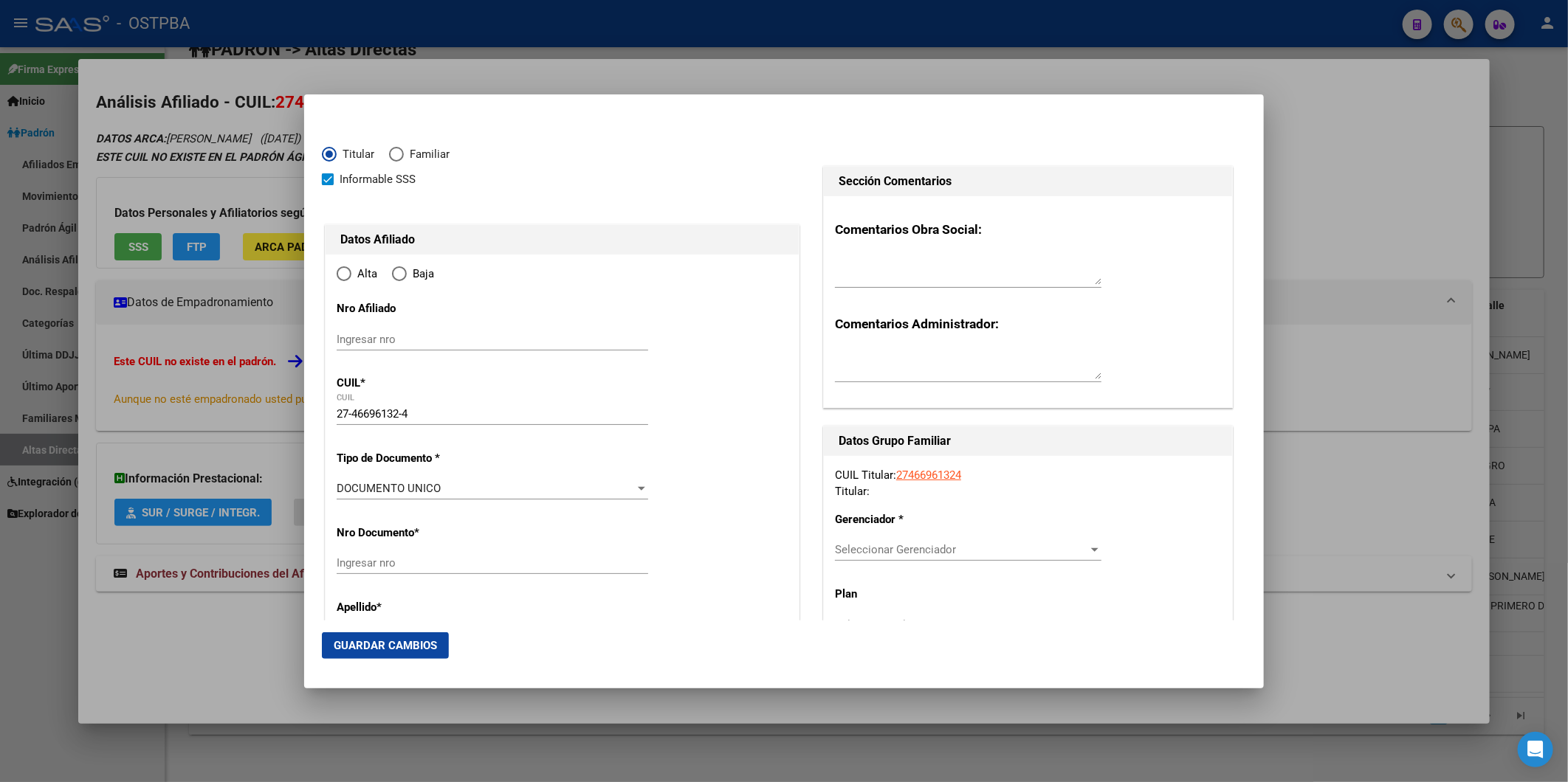
type input "LUJ¤N"
type input "6700"
type input "RUTA 47"
type input "1500"
type input "LUJ¤N"
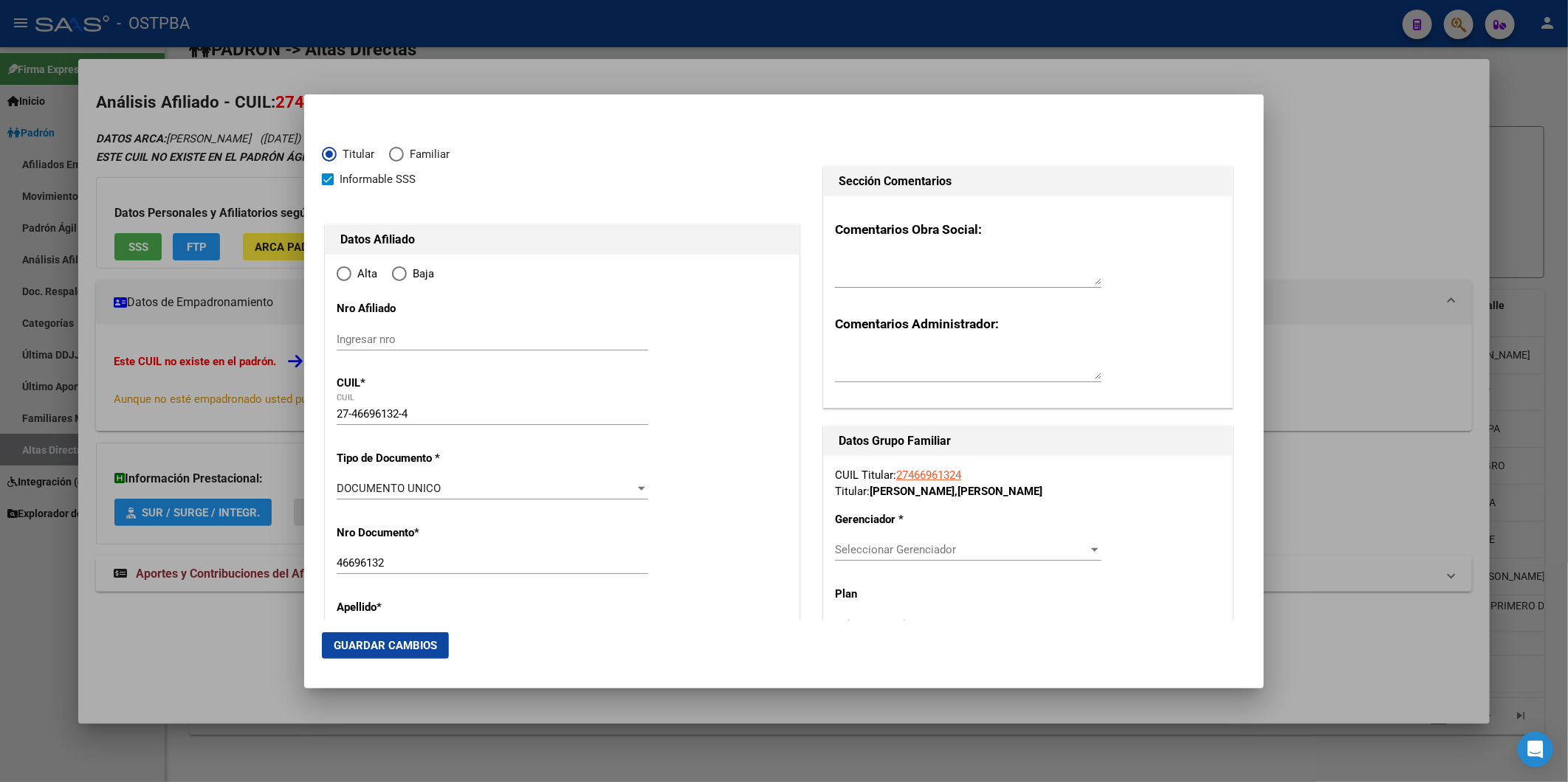
radio input "true"
click at [343, 490] on input "Ingresar fecha" at bounding box center [492, 493] width 311 height 24
type input "[DATE]"
click at [637, 577] on div at bounding box center [641, 572] width 13 height 11
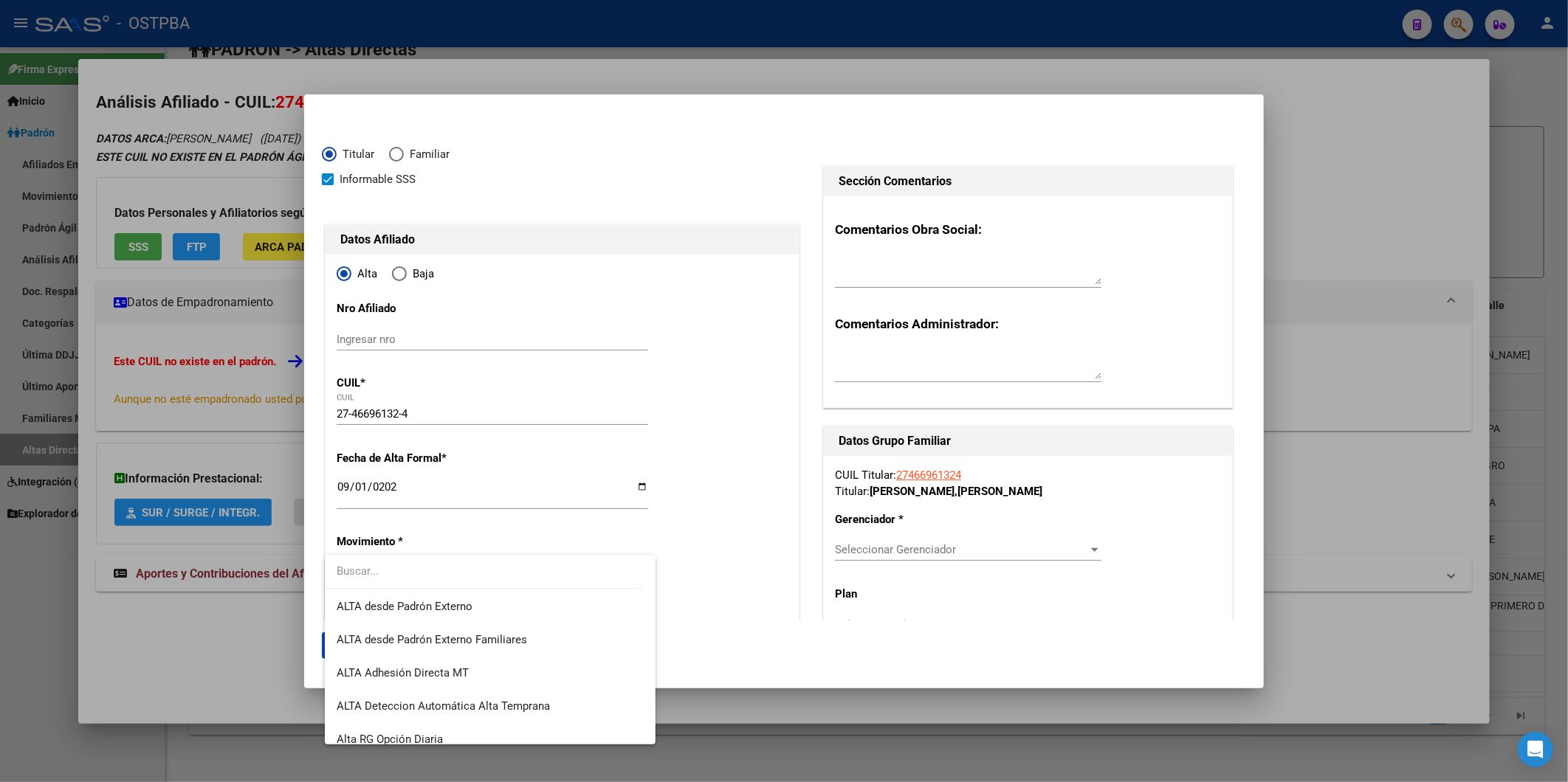
scroll to position [508, 0]
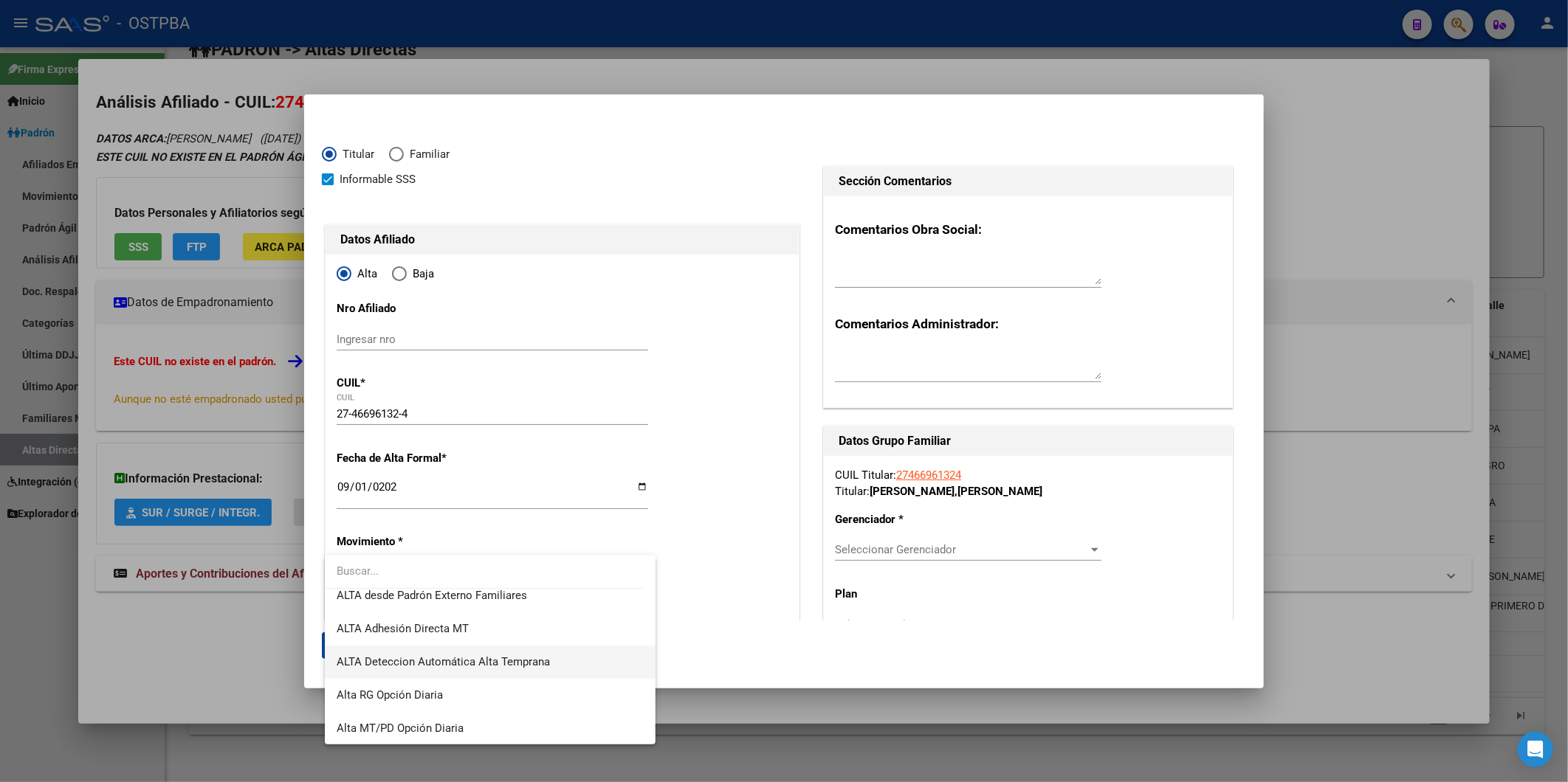
click at [547, 666] on span "ALTA Deteccion Automática Alta Temprana" at bounding box center [444, 661] width 213 height 13
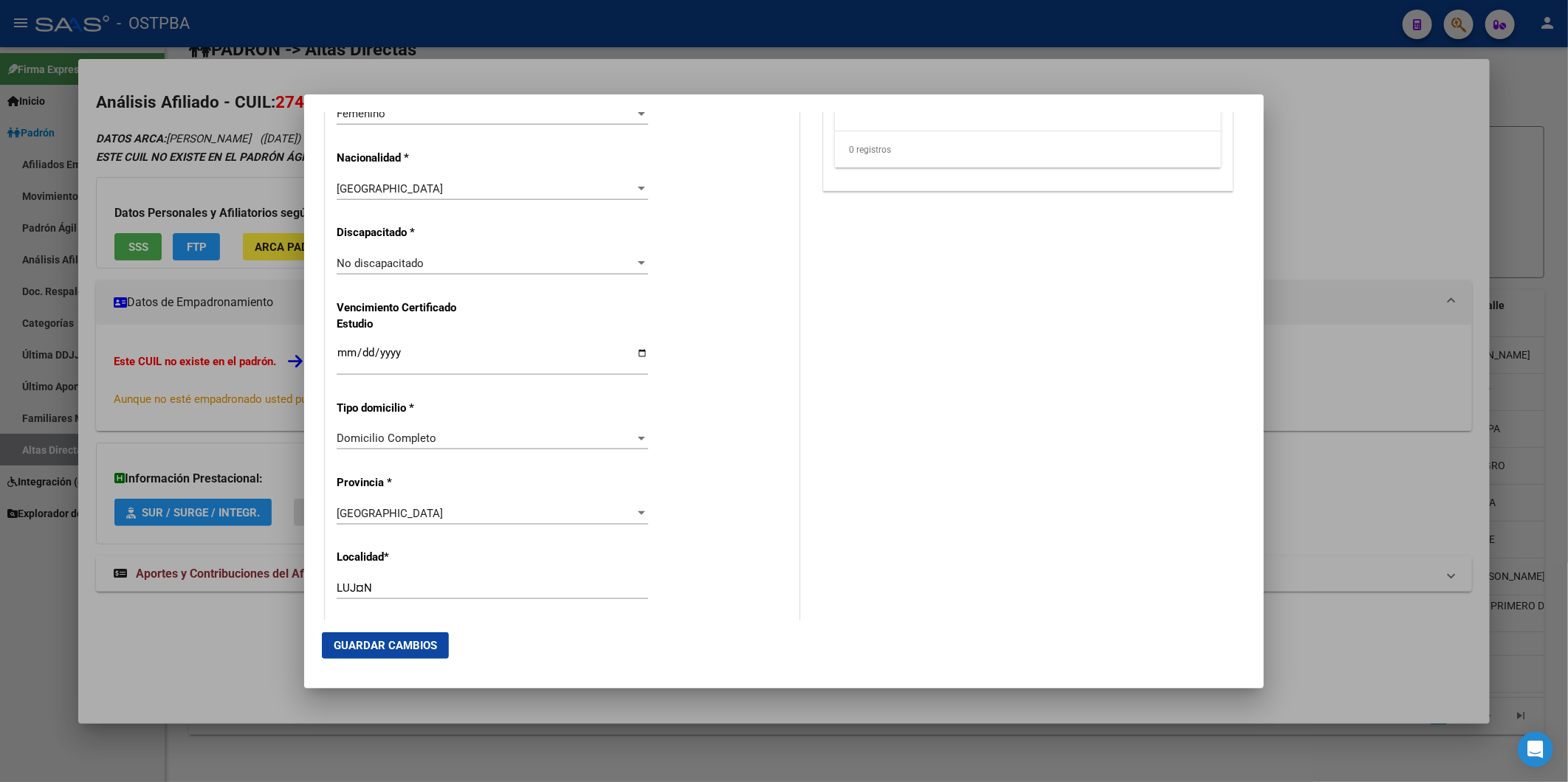
scroll to position [738, 0]
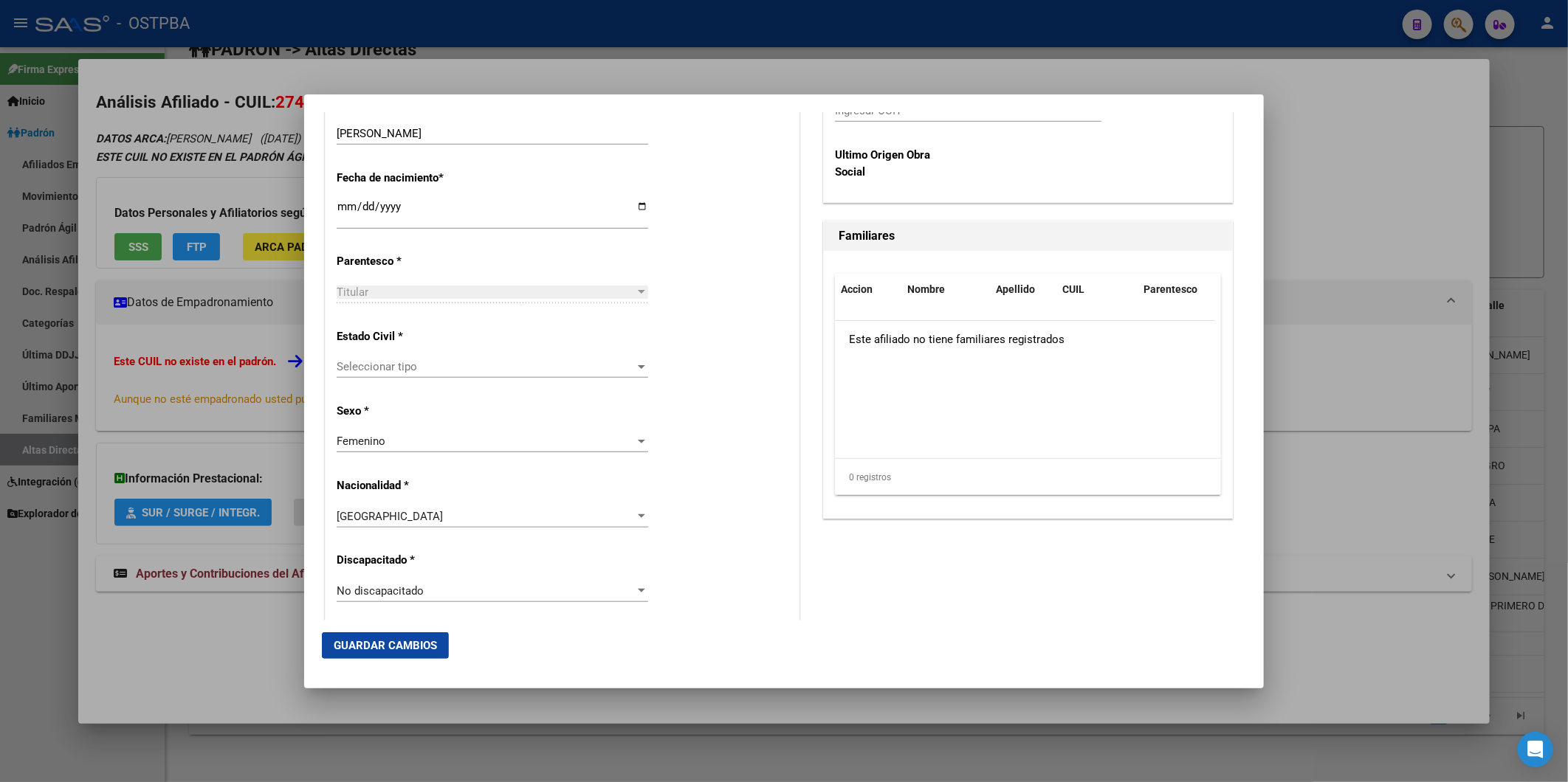
click at [636, 377] on div "Seleccionar tipo Seleccionar tipo" at bounding box center [492, 366] width 311 height 22
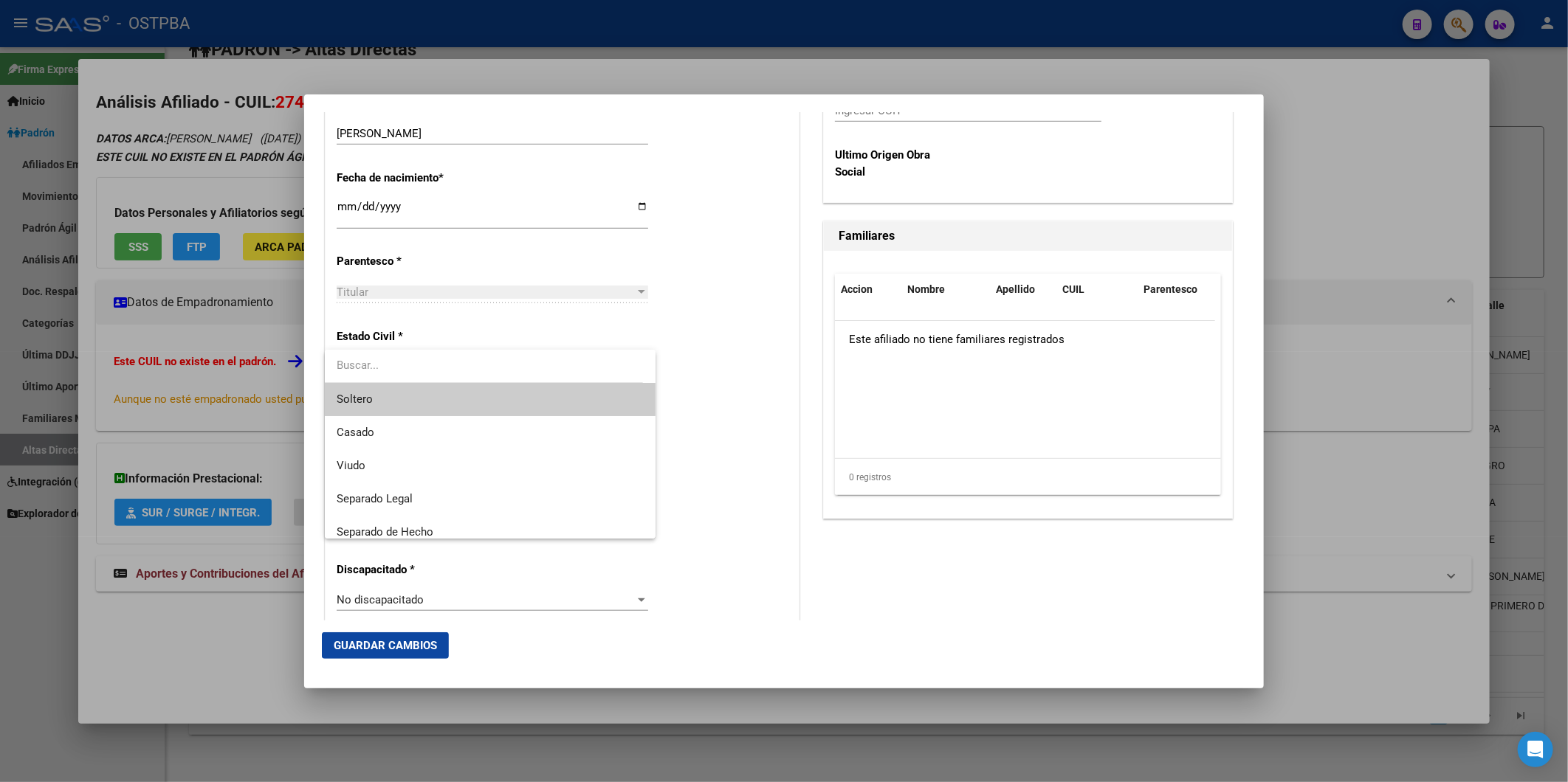
click at [585, 407] on span "Soltero" at bounding box center [489, 399] width 306 height 34
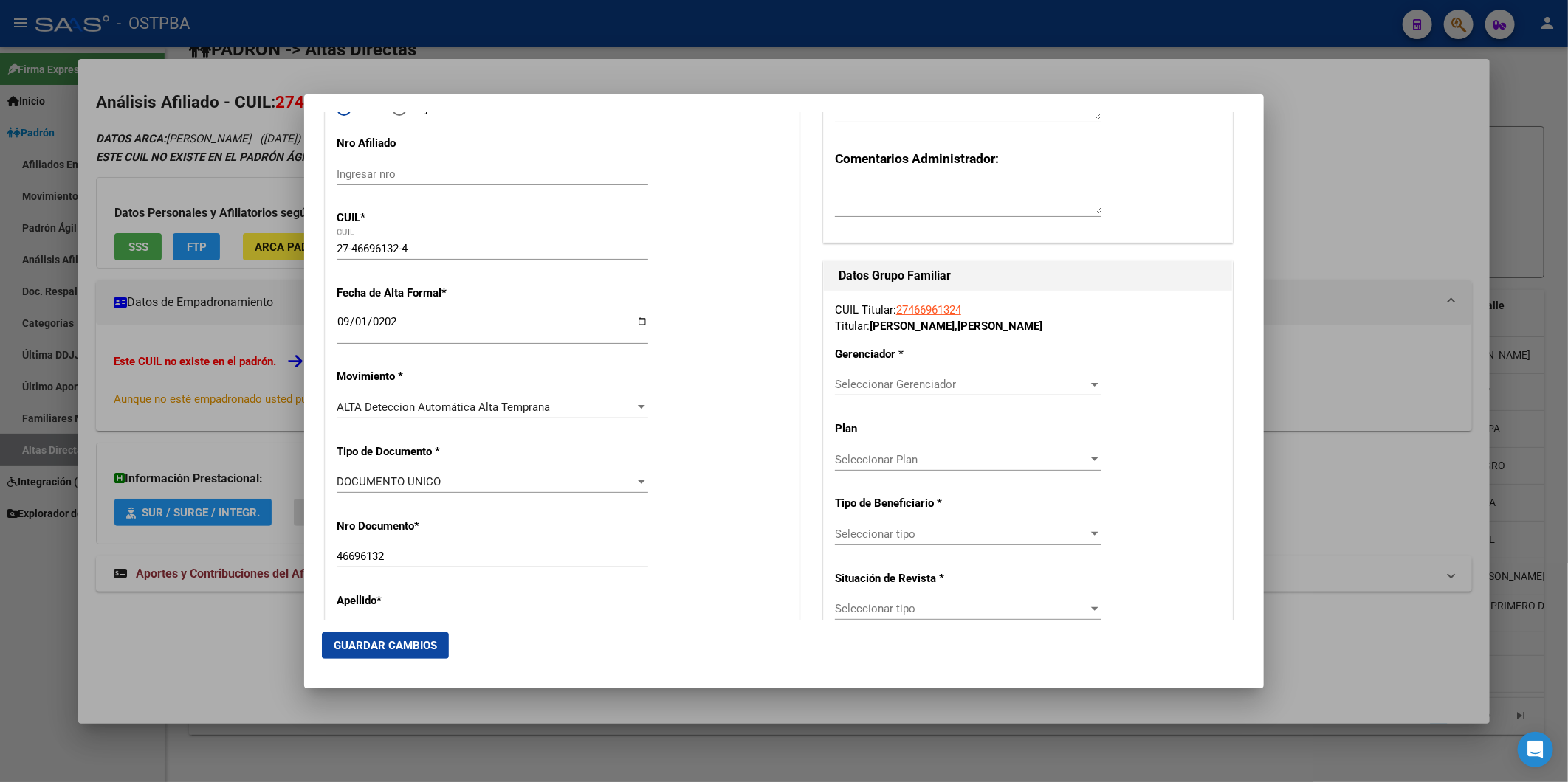
scroll to position [164, 0]
click at [1088, 380] on div at bounding box center [1094, 385] width 13 height 11
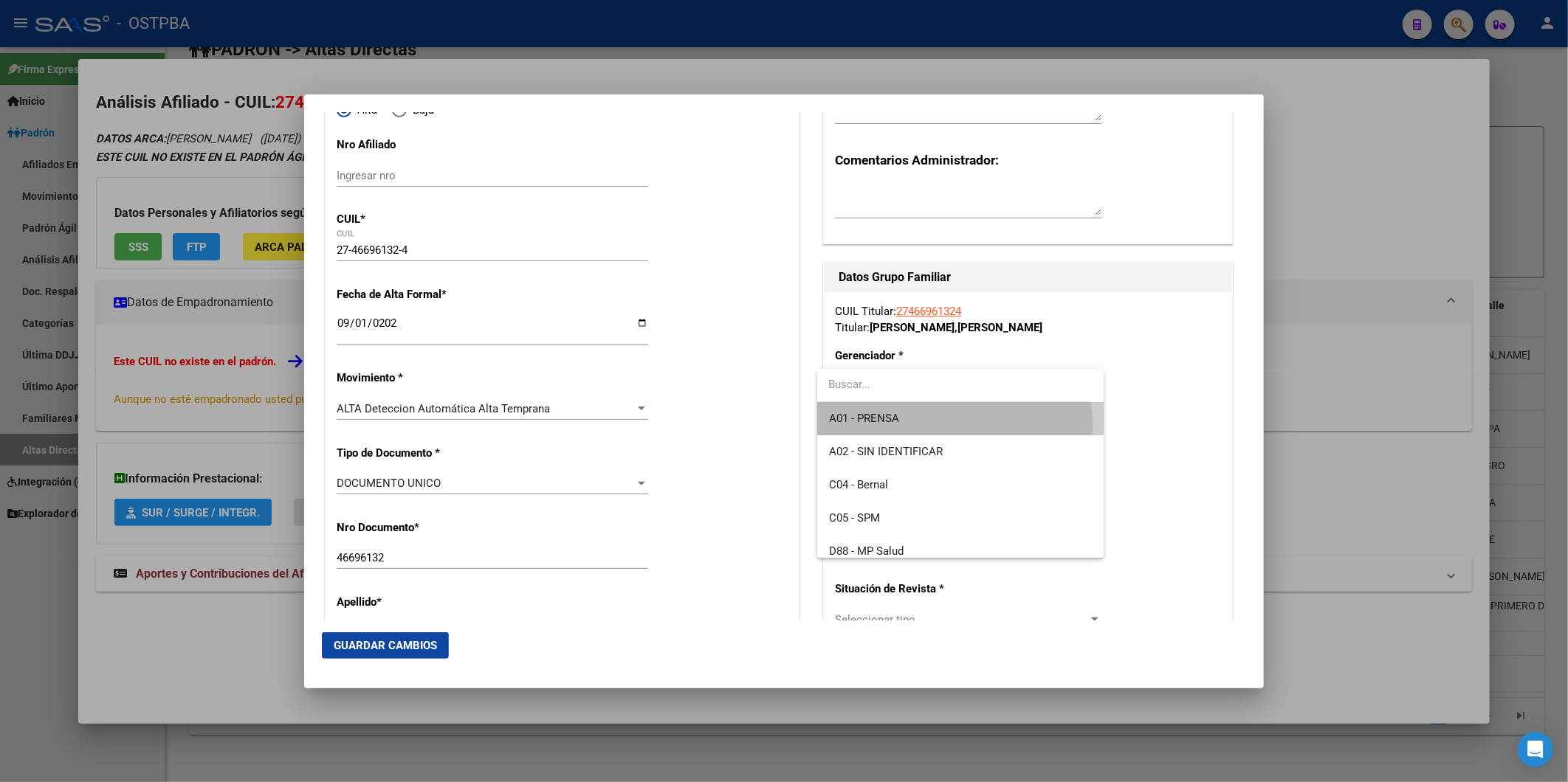
click at [947, 424] on span "A01 - PRENSA" at bounding box center [960, 419] width 263 height 34
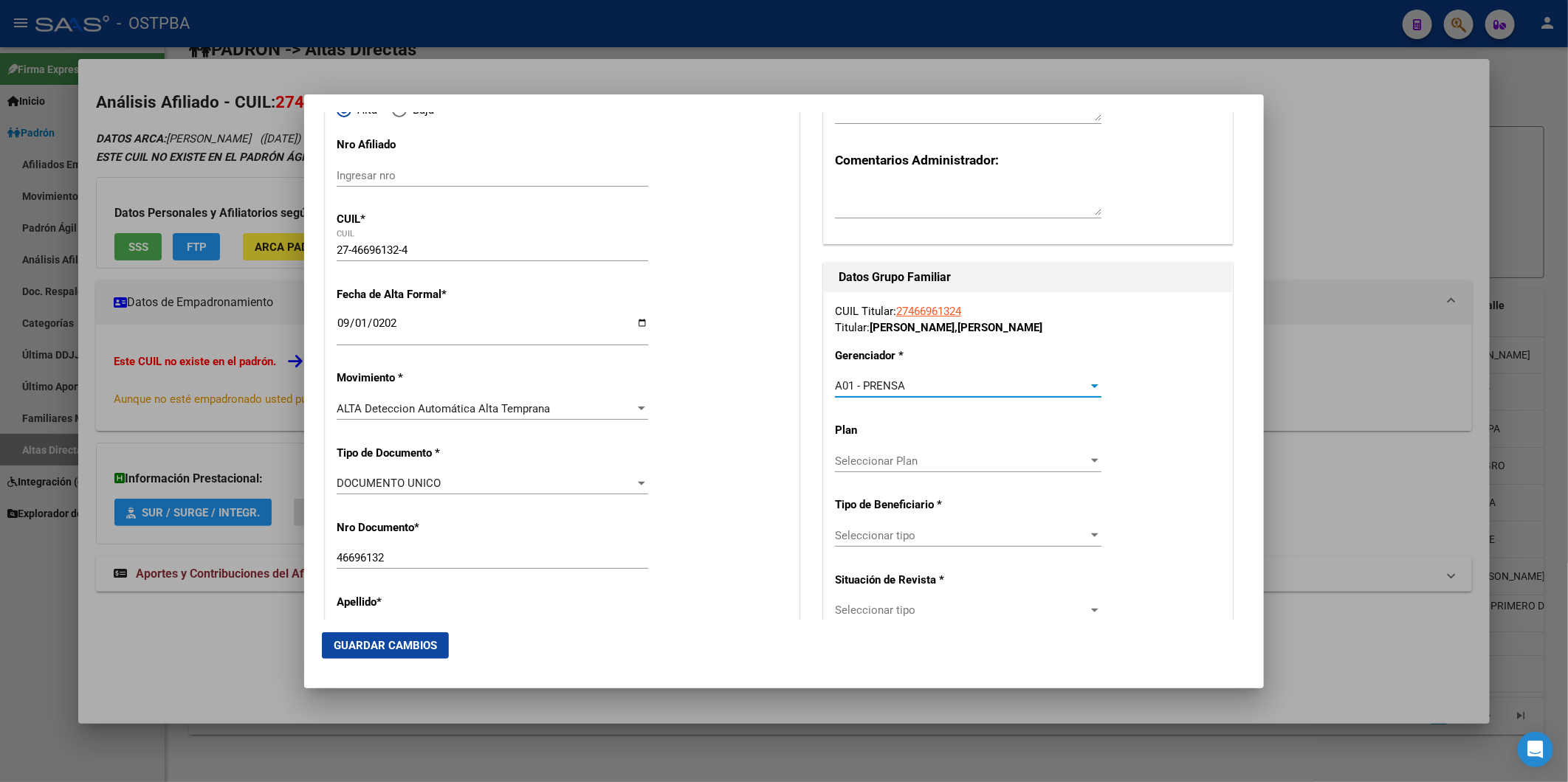
click at [1091, 459] on div at bounding box center [1094, 461] width 7 height 4
click at [982, 498] on span "A01" at bounding box center [960, 494] width 263 height 34
click at [1088, 532] on div at bounding box center [1094, 535] width 13 height 11
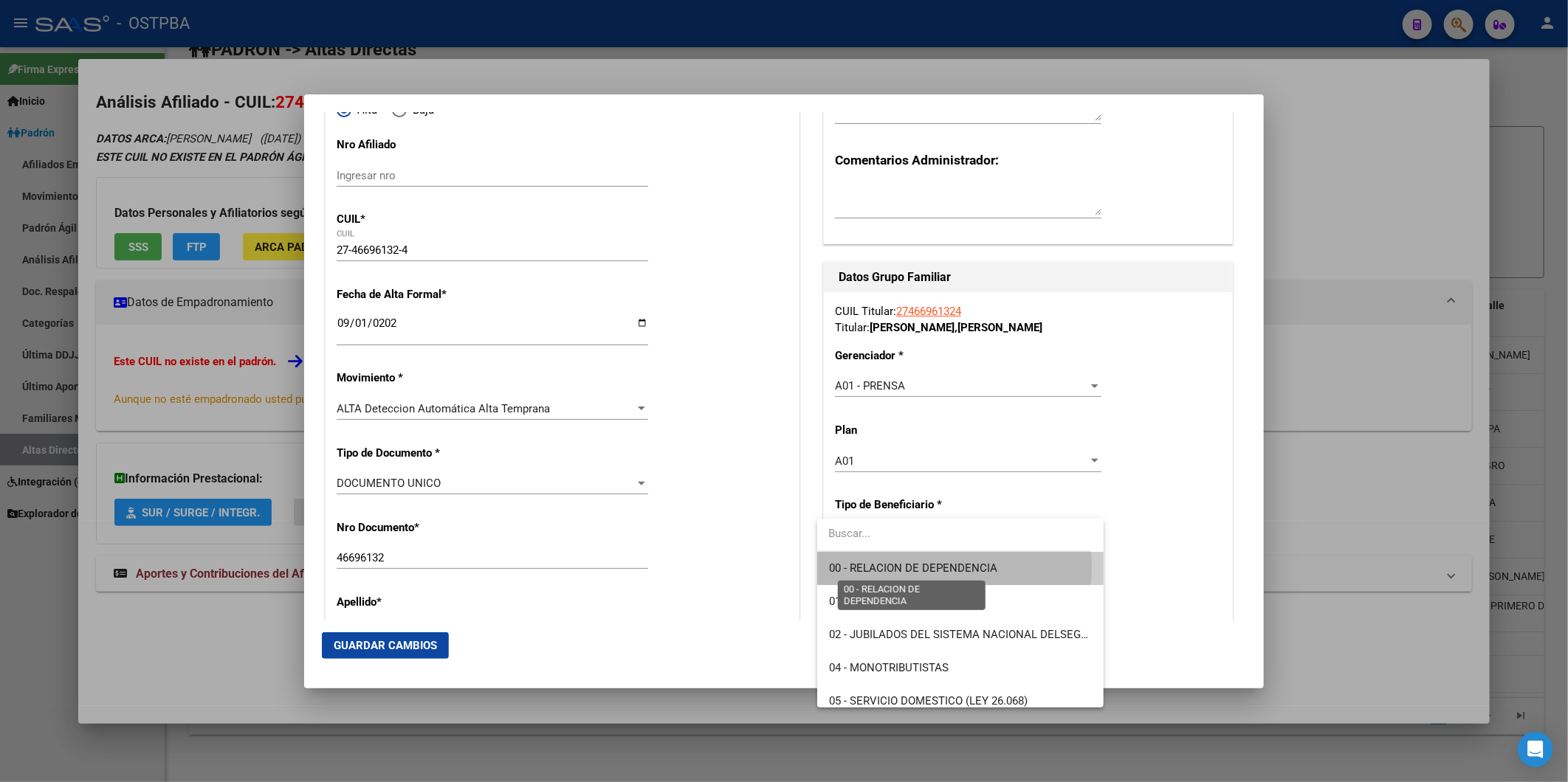
click at [933, 567] on span "00 - RELACION DE DEPENDENCIA" at bounding box center [913, 568] width 168 height 13
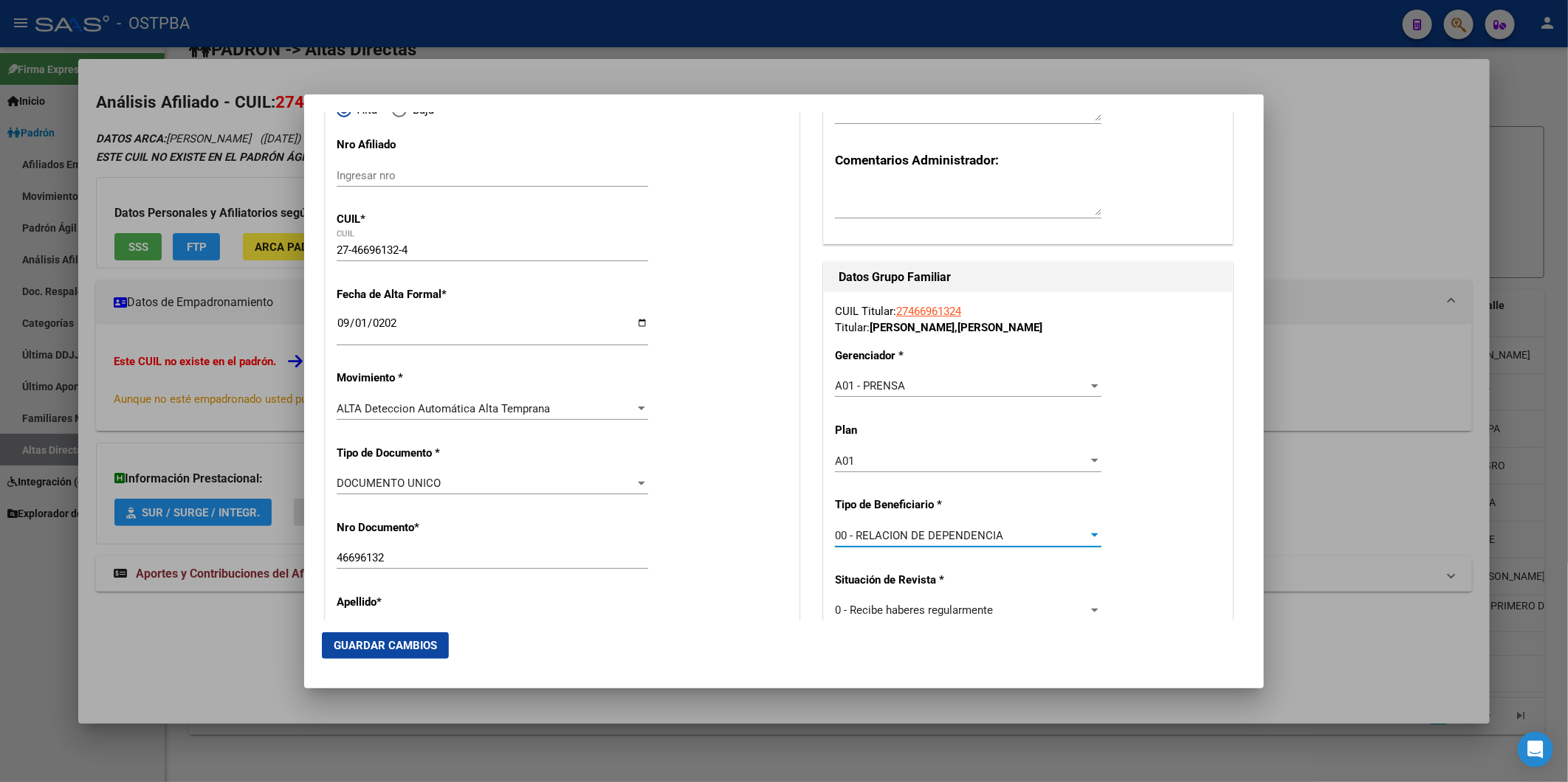
type input "30-70823448-2"
click at [408, 637] on button "Guardar Cambios" at bounding box center [385, 645] width 127 height 26
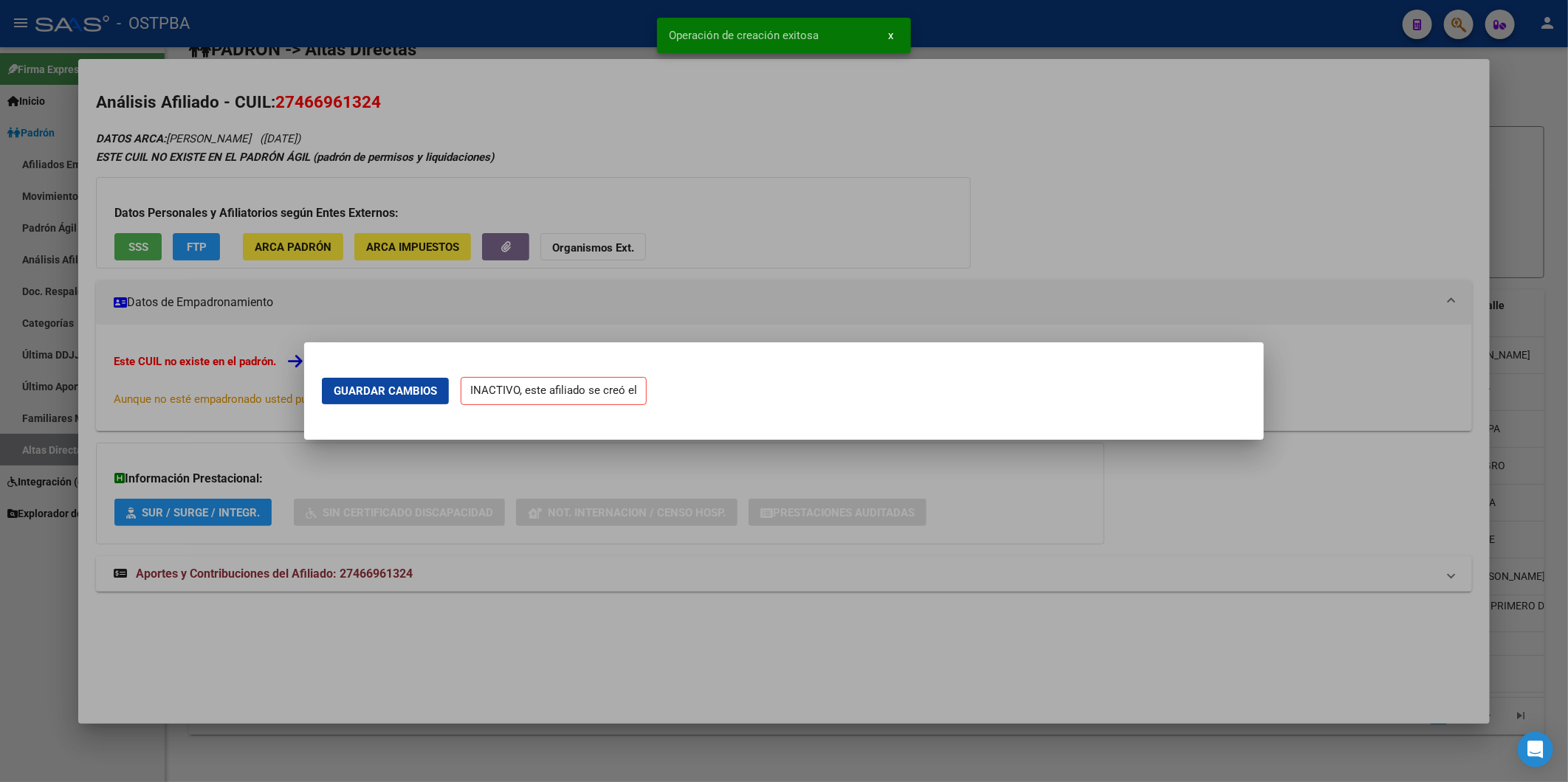
scroll to position [0, 0]
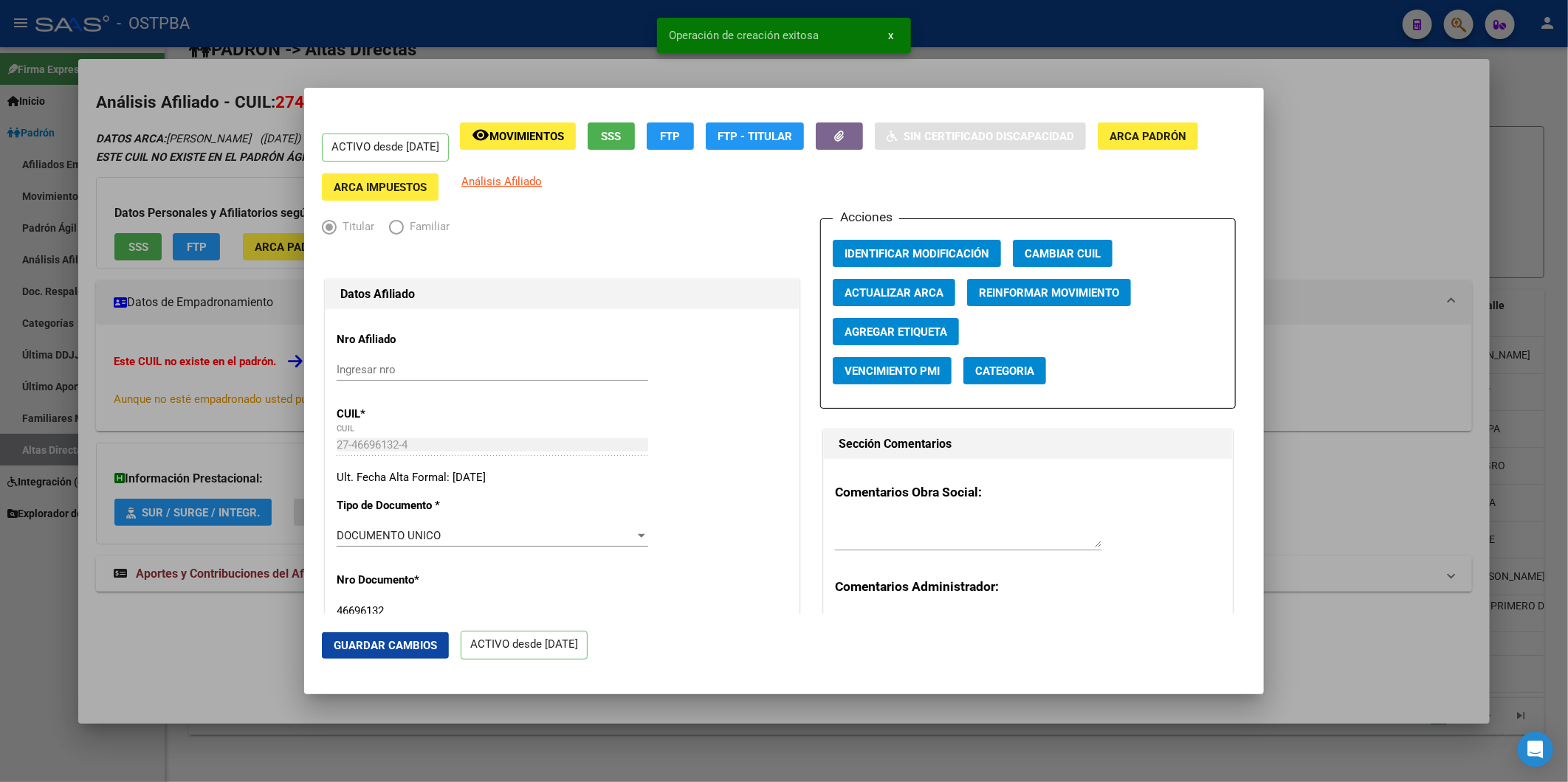
click at [935, 332] on span "Agregar Etiqueta" at bounding box center [896, 331] width 102 height 13
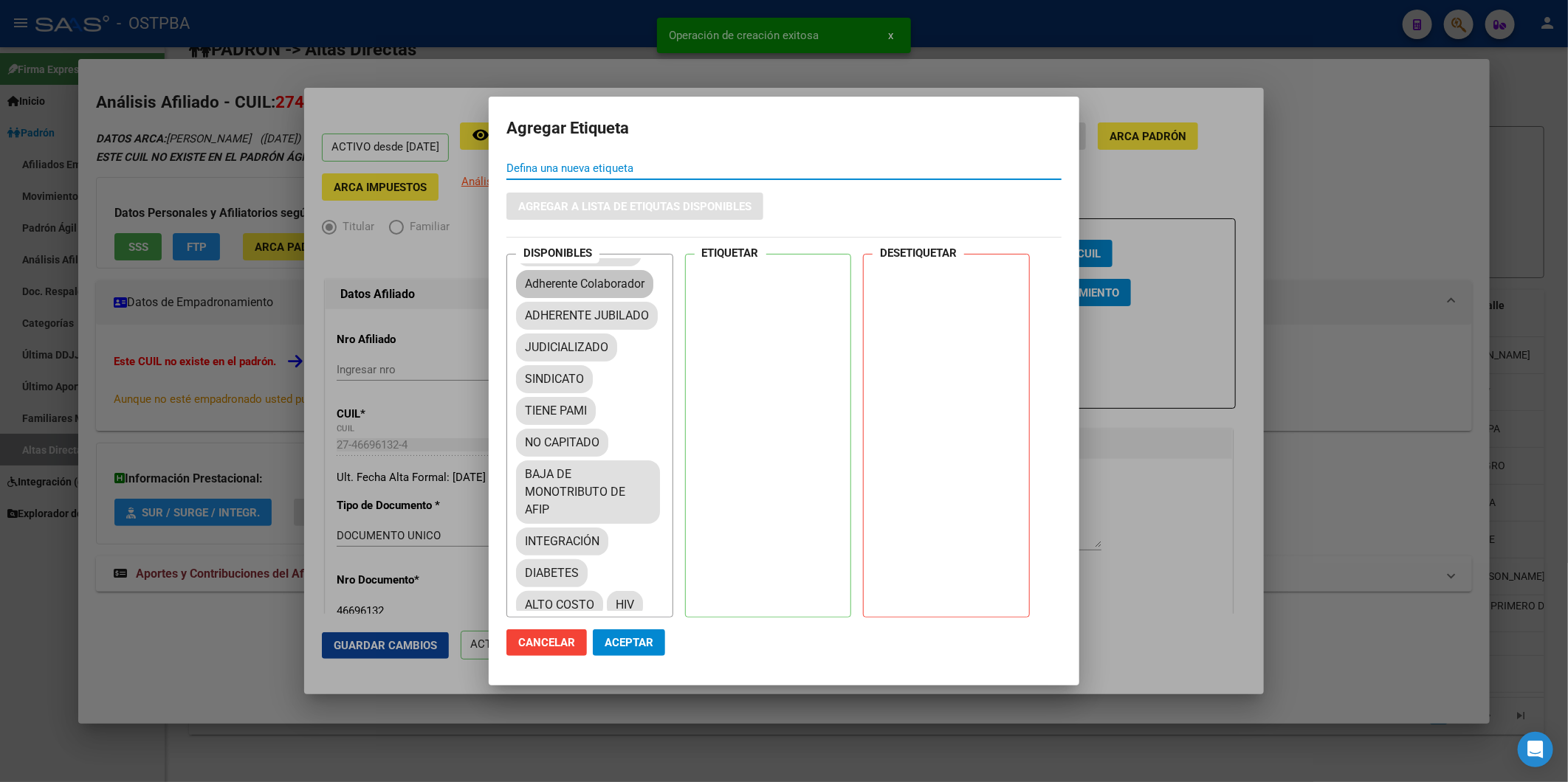
scroll to position [164, 0]
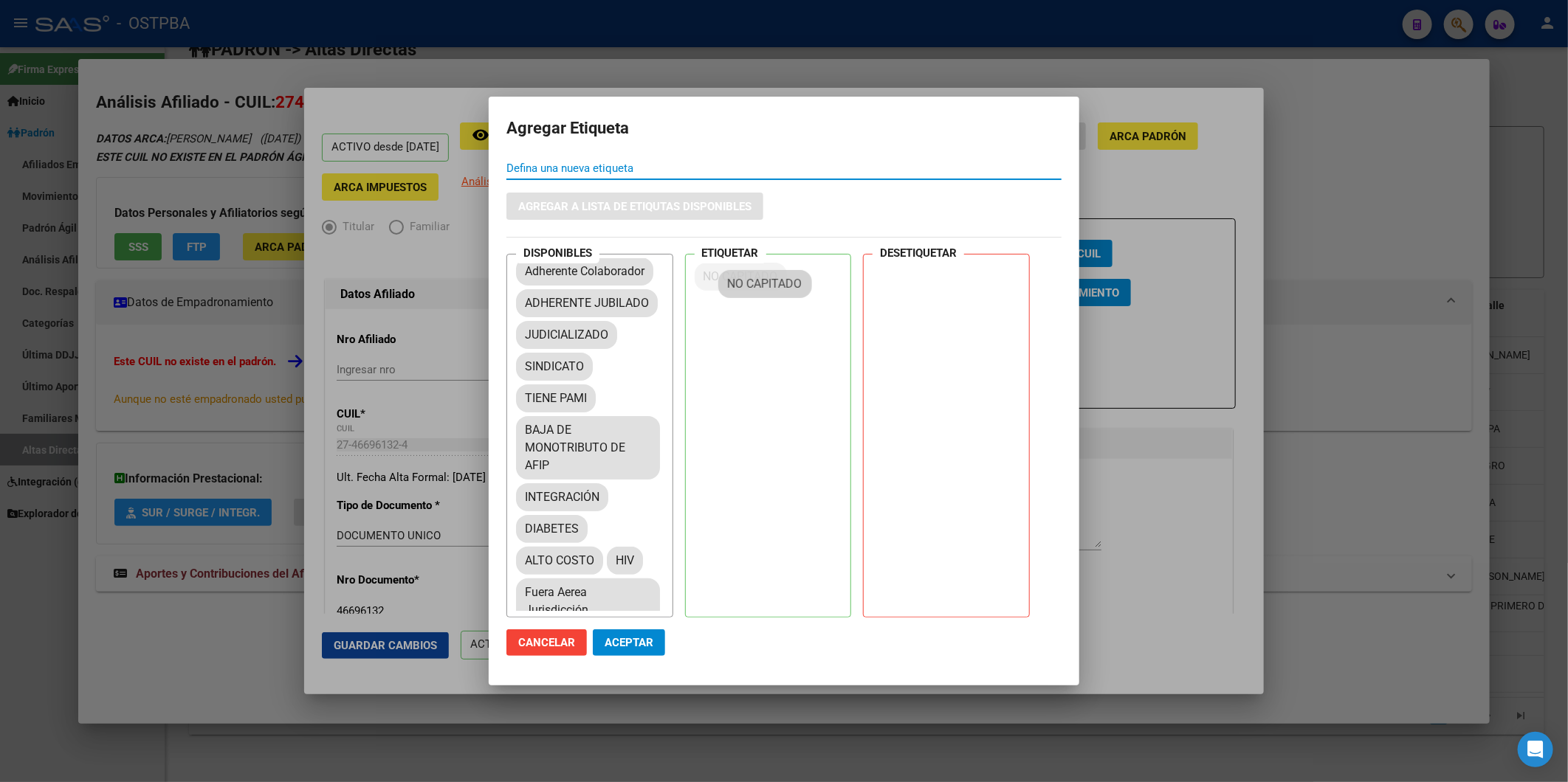
drag, startPoint x: 577, startPoint y: 471, endPoint x: 780, endPoint y: 287, distance: 274.0
click at [645, 645] on span "Aceptar" at bounding box center [629, 642] width 49 height 13
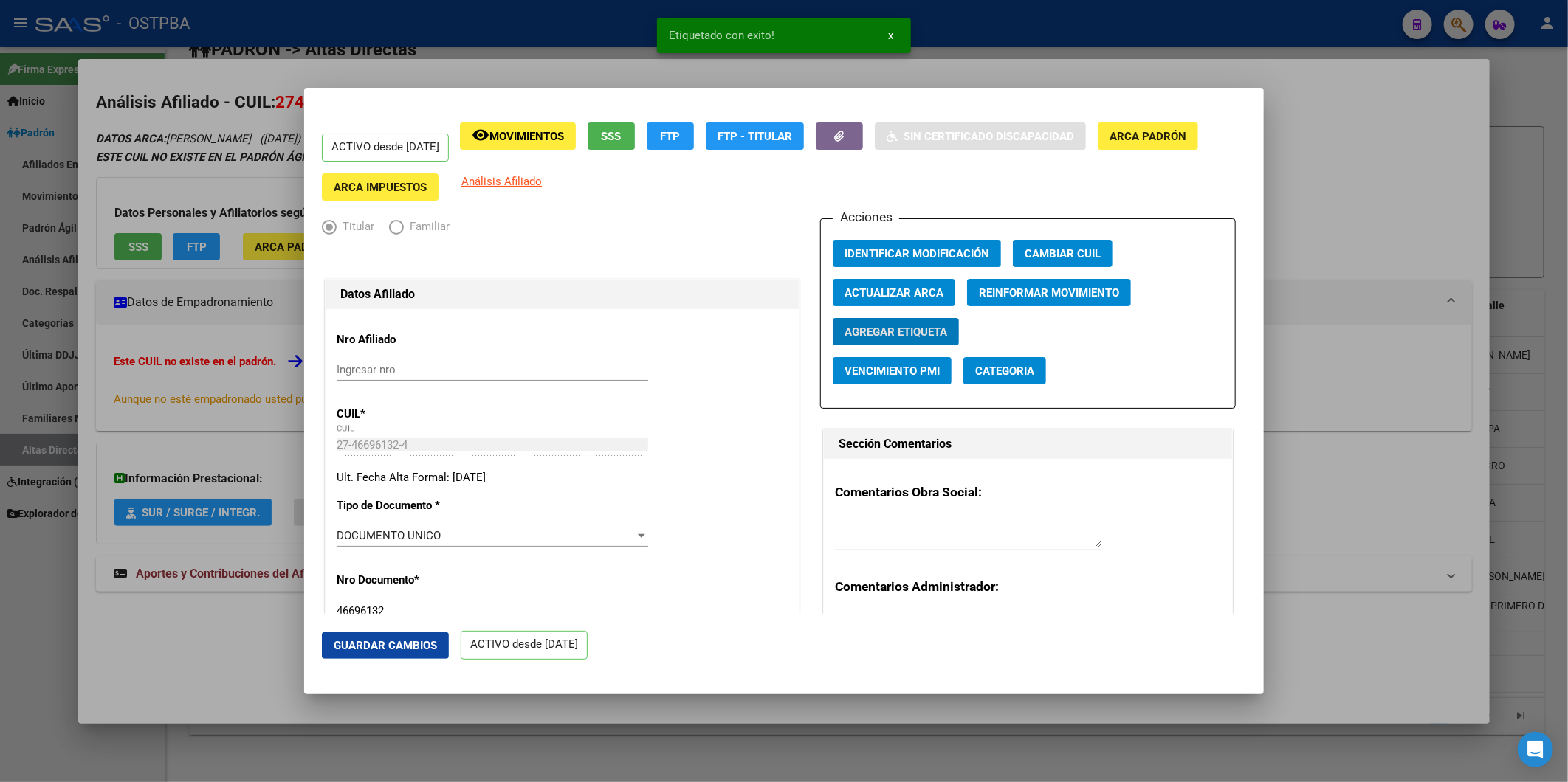
click at [1296, 365] on div at bounding box center [784, 391] width 1568 height 782
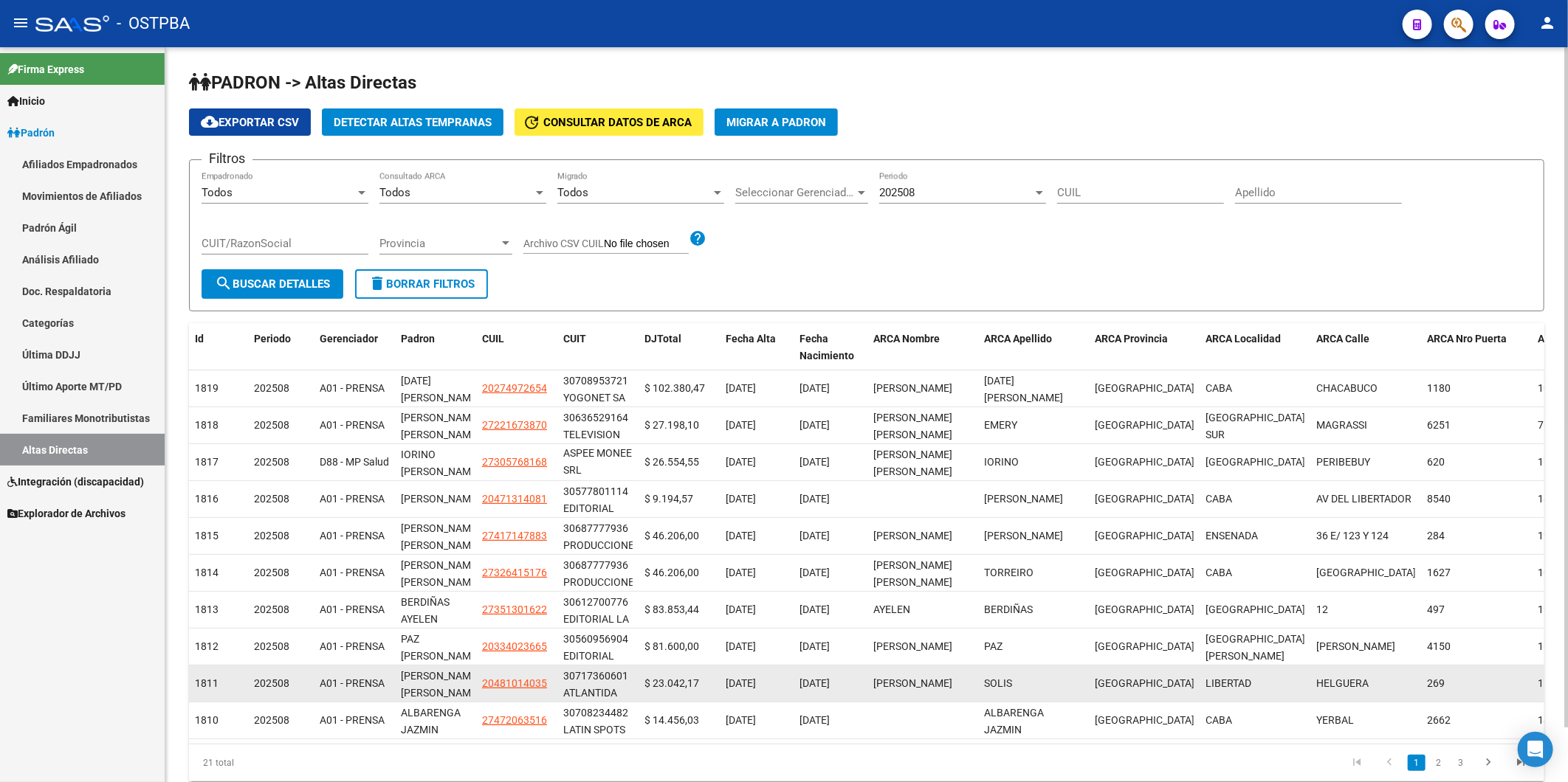
scroll to position [59, 0]
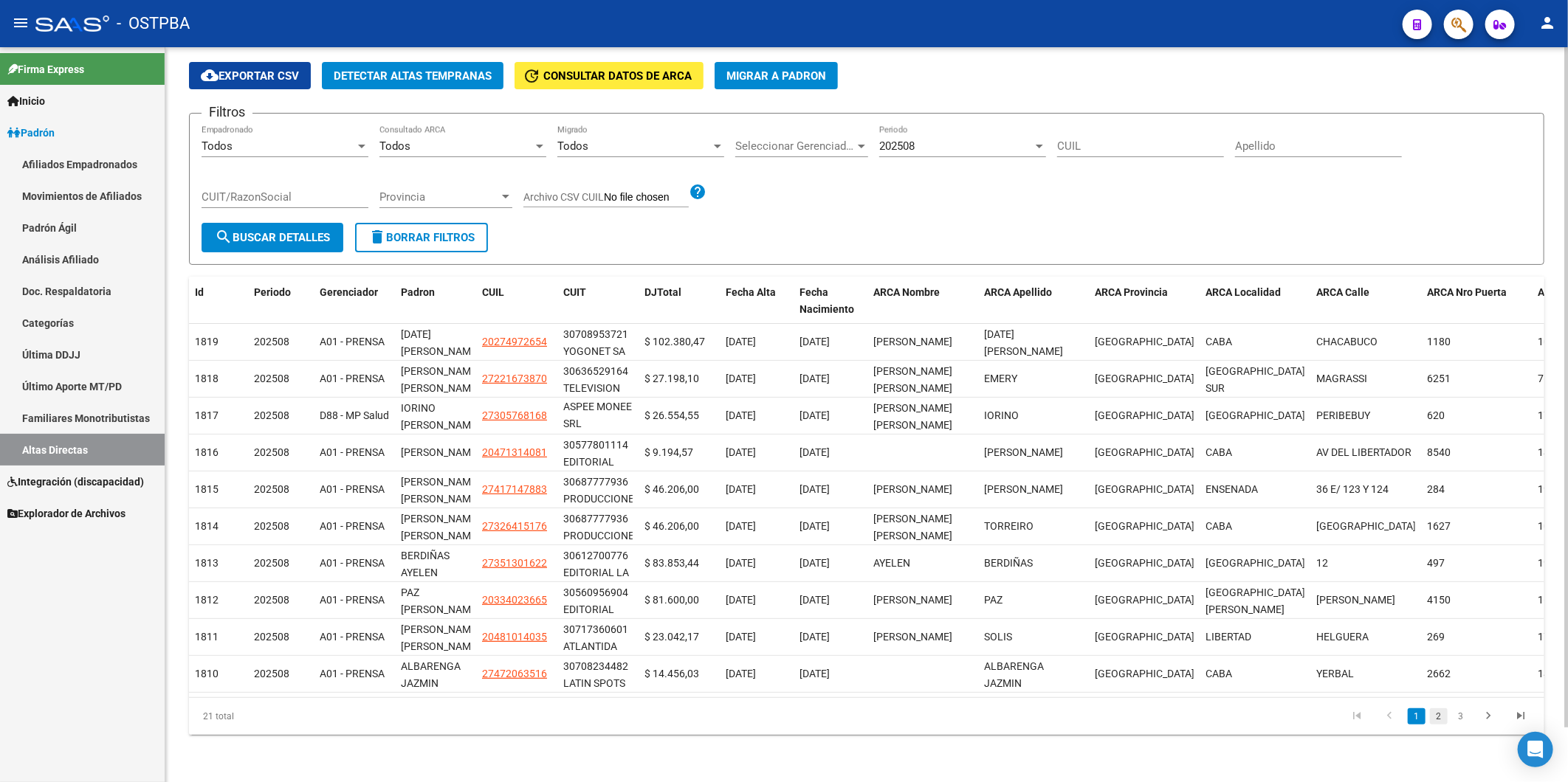
click at [1440, 716] on link "2" at bounding box center [1438, 717] width 18 height 16
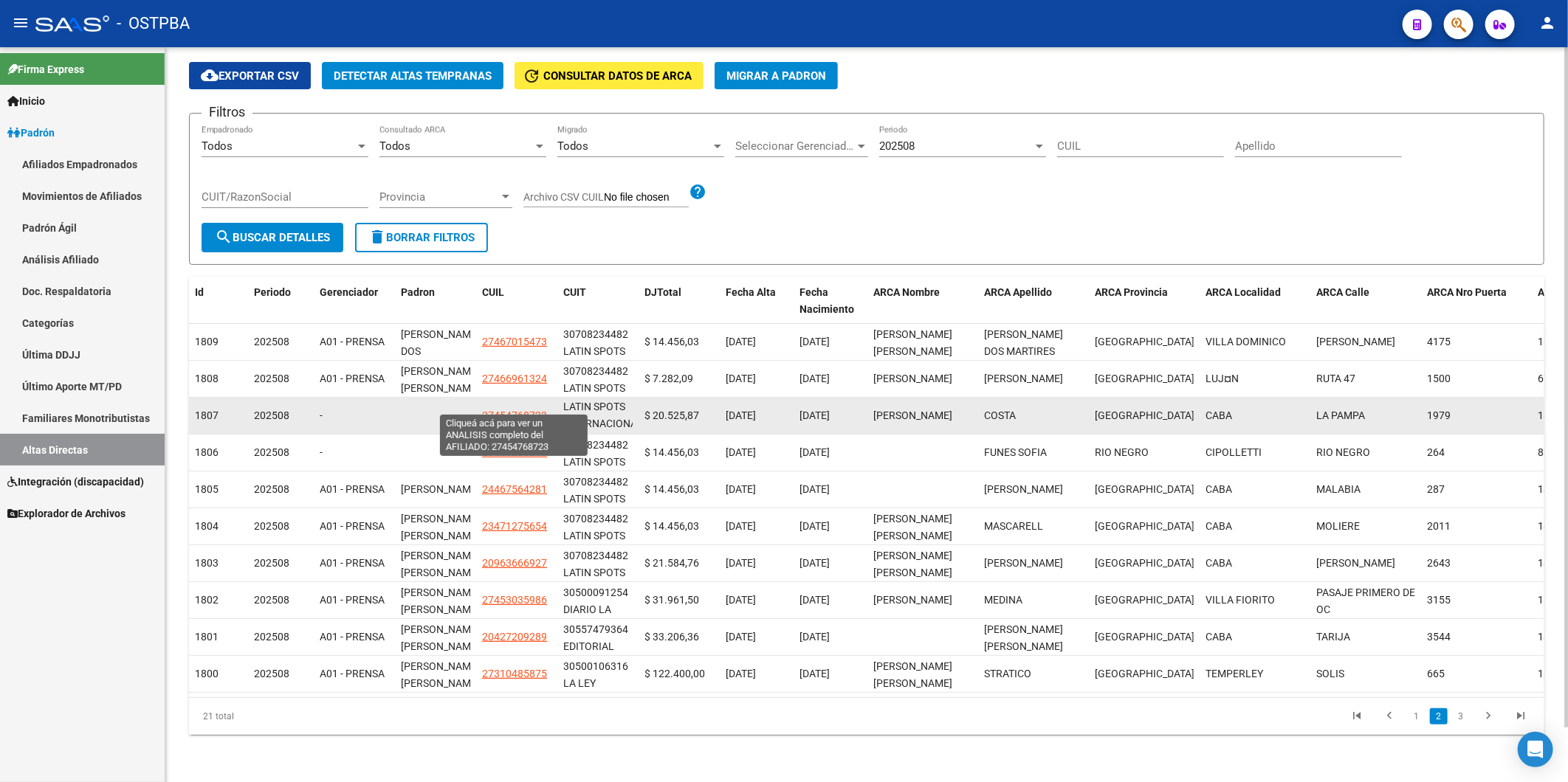
click at [510, 410] on span "27454768723" at bounding box center [515, 415] width 65 height 11
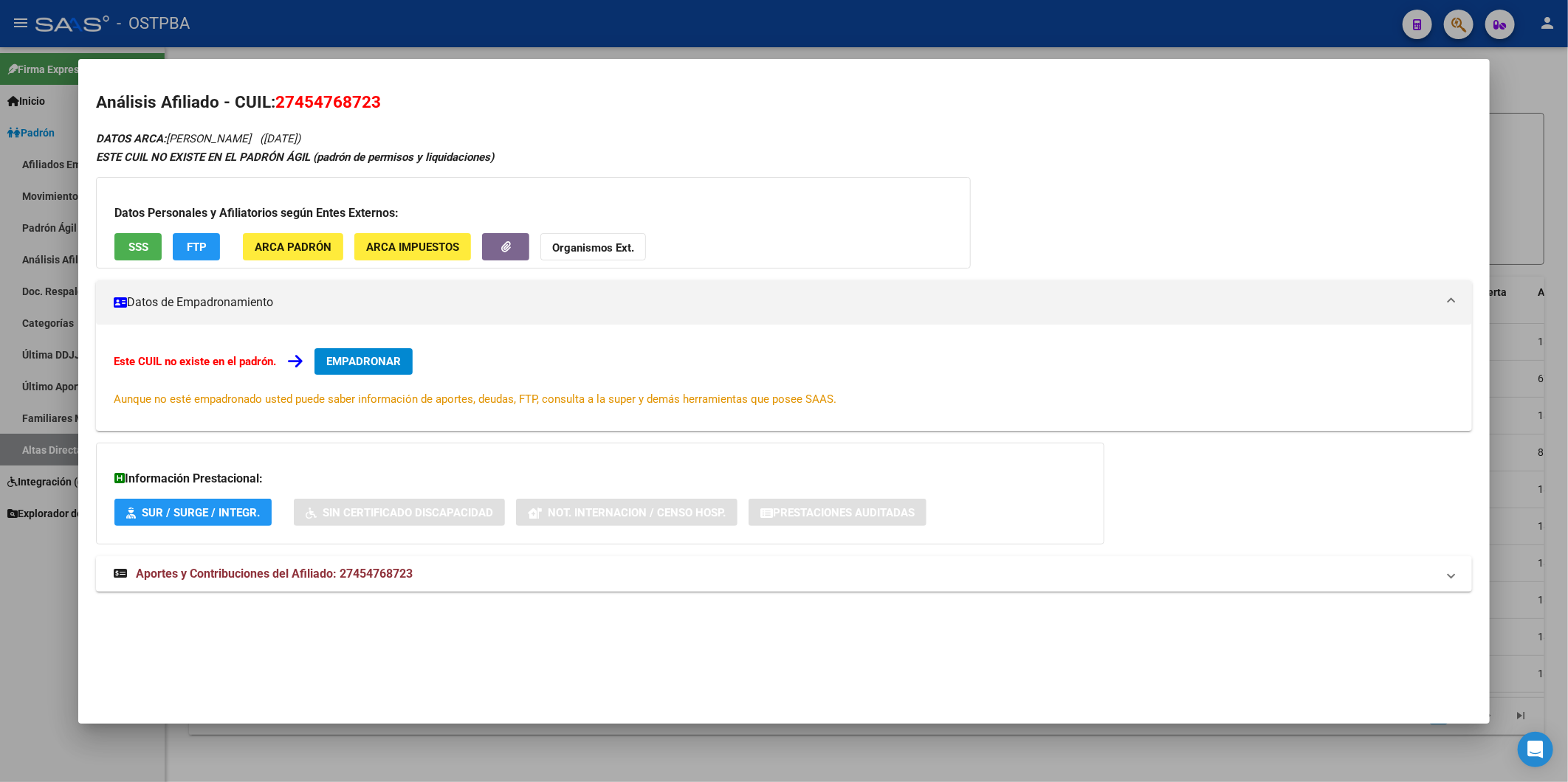
click at [387, 360] on span "EMPADRONAR" at bounding box center [363, 361] width 75 height 13
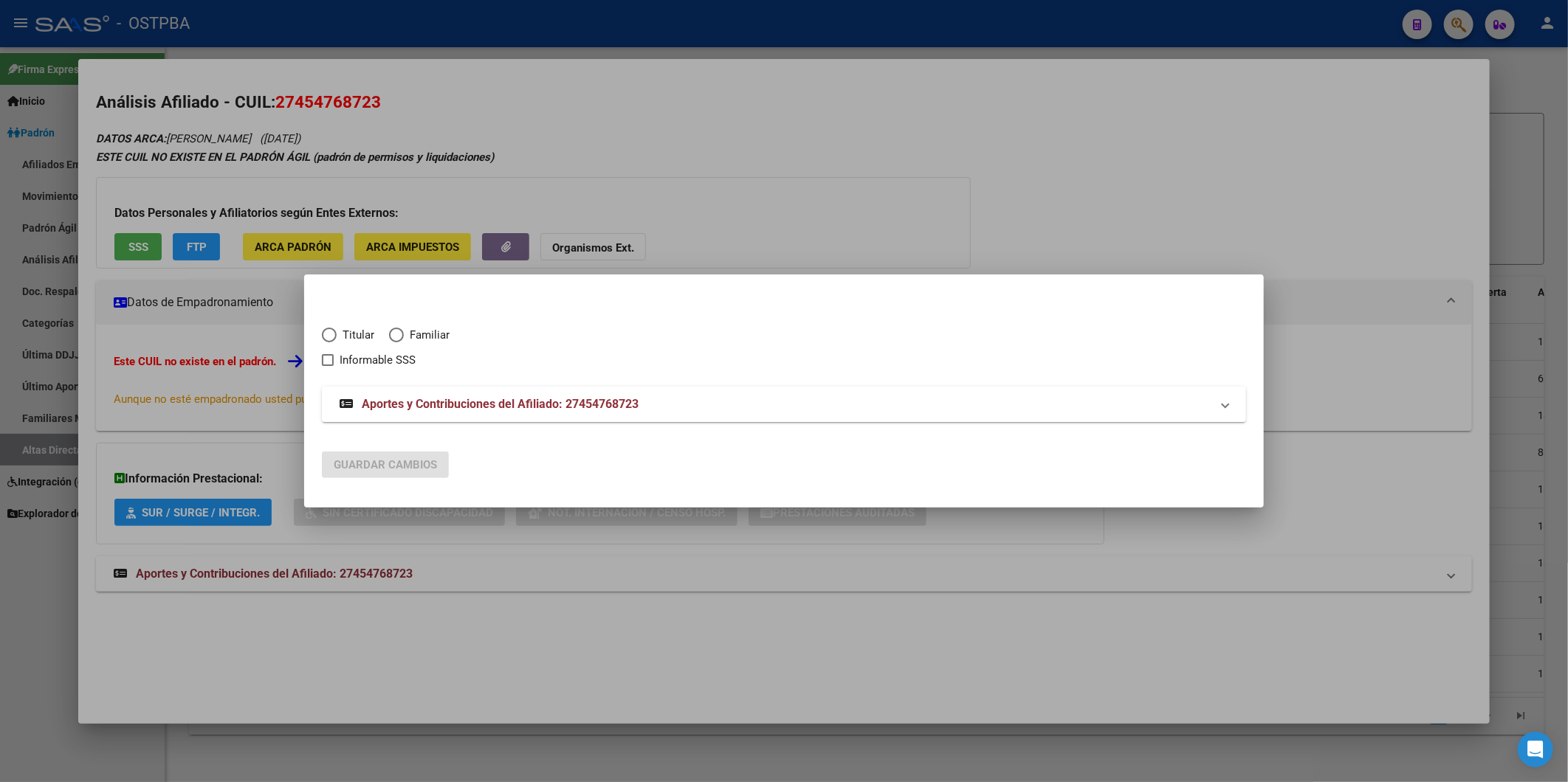
click at [368, 338] on span "Titular" at bounding box center [355, 335] width 38 height 17
click at [337, 338] on input "Titular" at bounding box center [329, 335] width 15 height 15
radio input "true"
checkbox input "true"
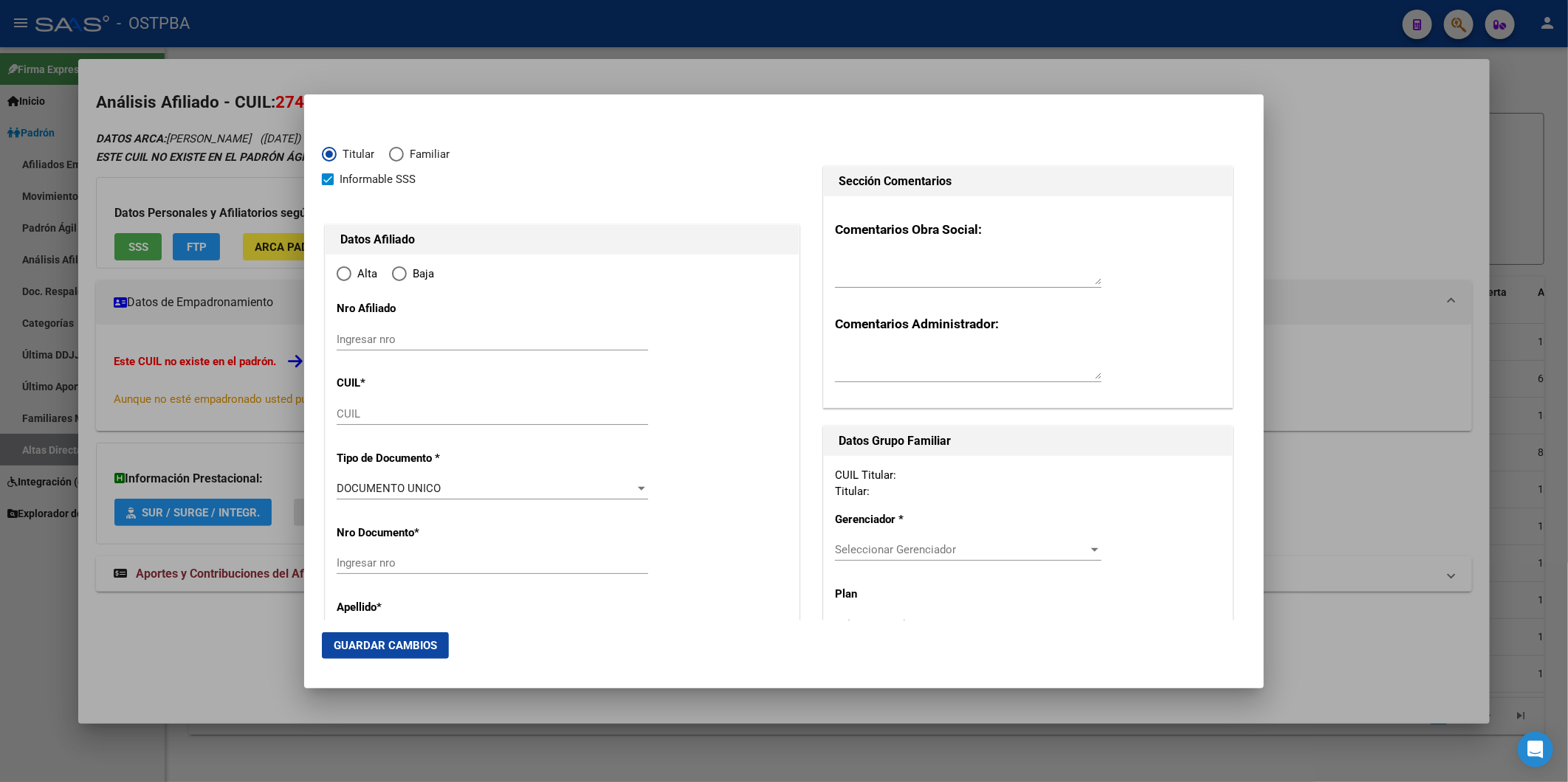
type input "27-45476872-3"
type input "45476872"
type input "COSTA"
type input "[PERSON_NAME]"
type input "[DATE]"
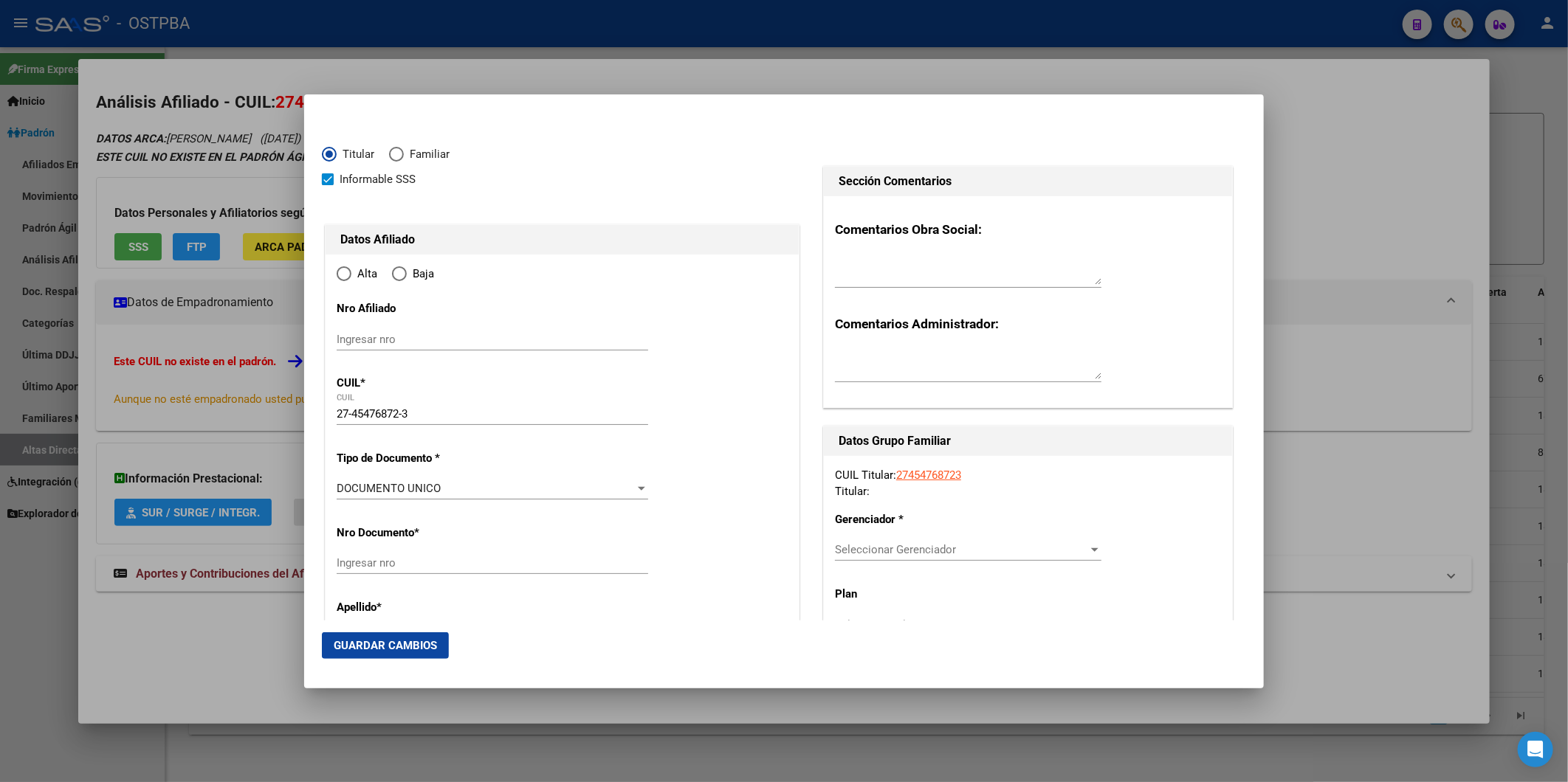
type input "CABA"
type input "1428"
type input "LA PAMPA"
type input "1979"
type input "5"
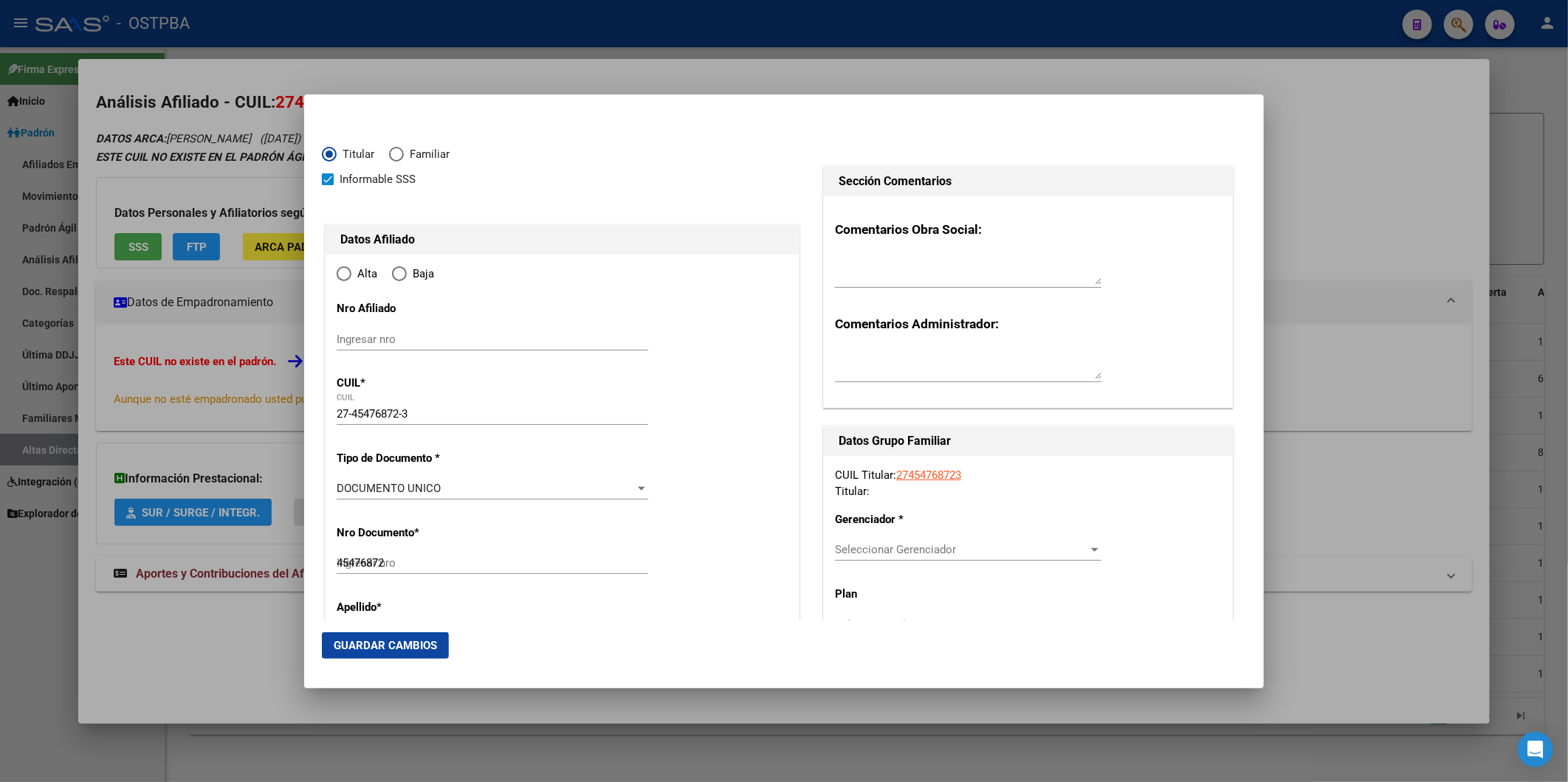
type input "CABA"
radio input "true"
click at [345, 484] on input "Ingresar fecha" at bounding box center [492, 493] width 311 height 24
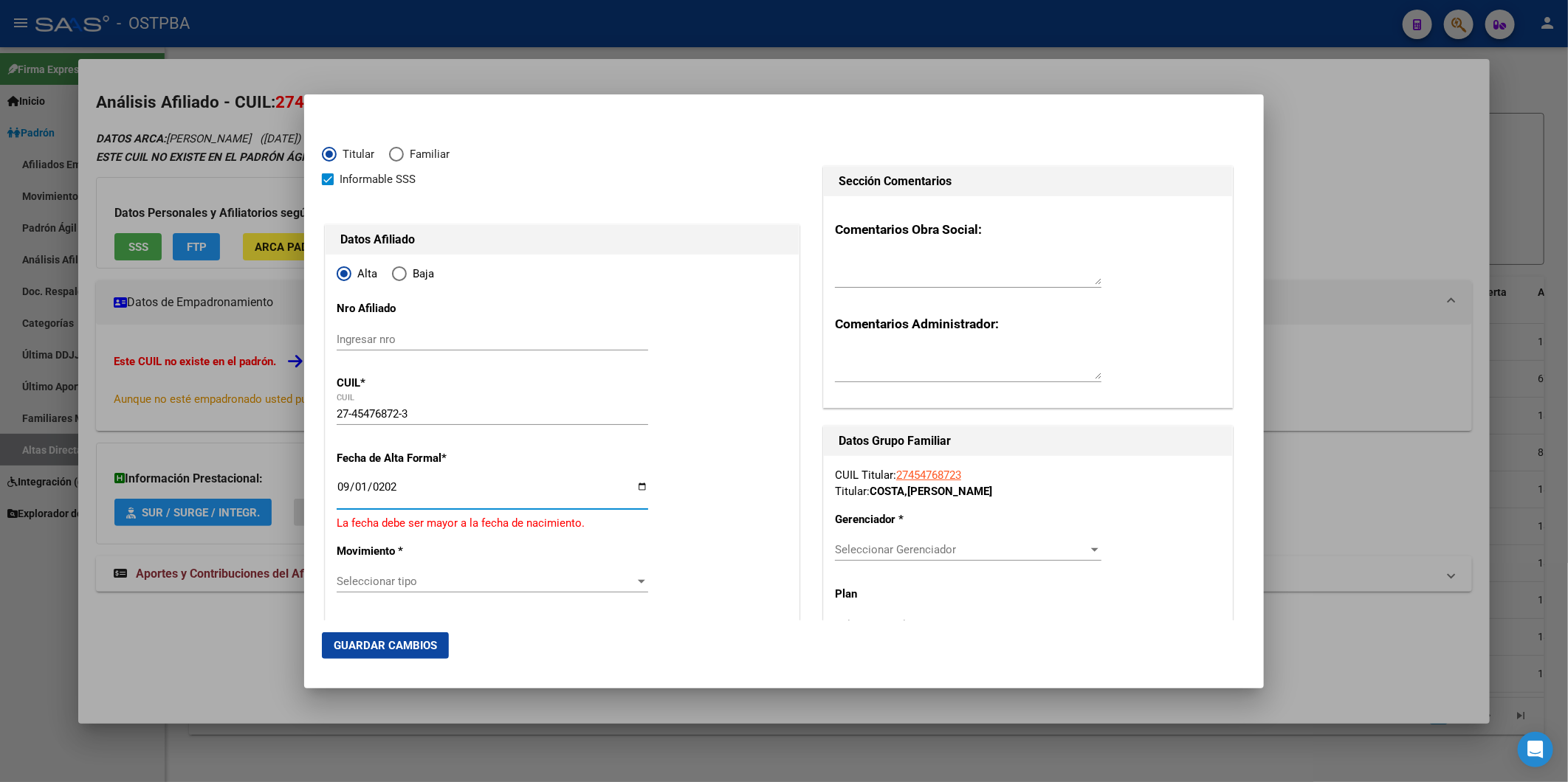
type input "[DATE]"
click at [635, 569] on div at bounding box center [641, 572] width 13 height 11
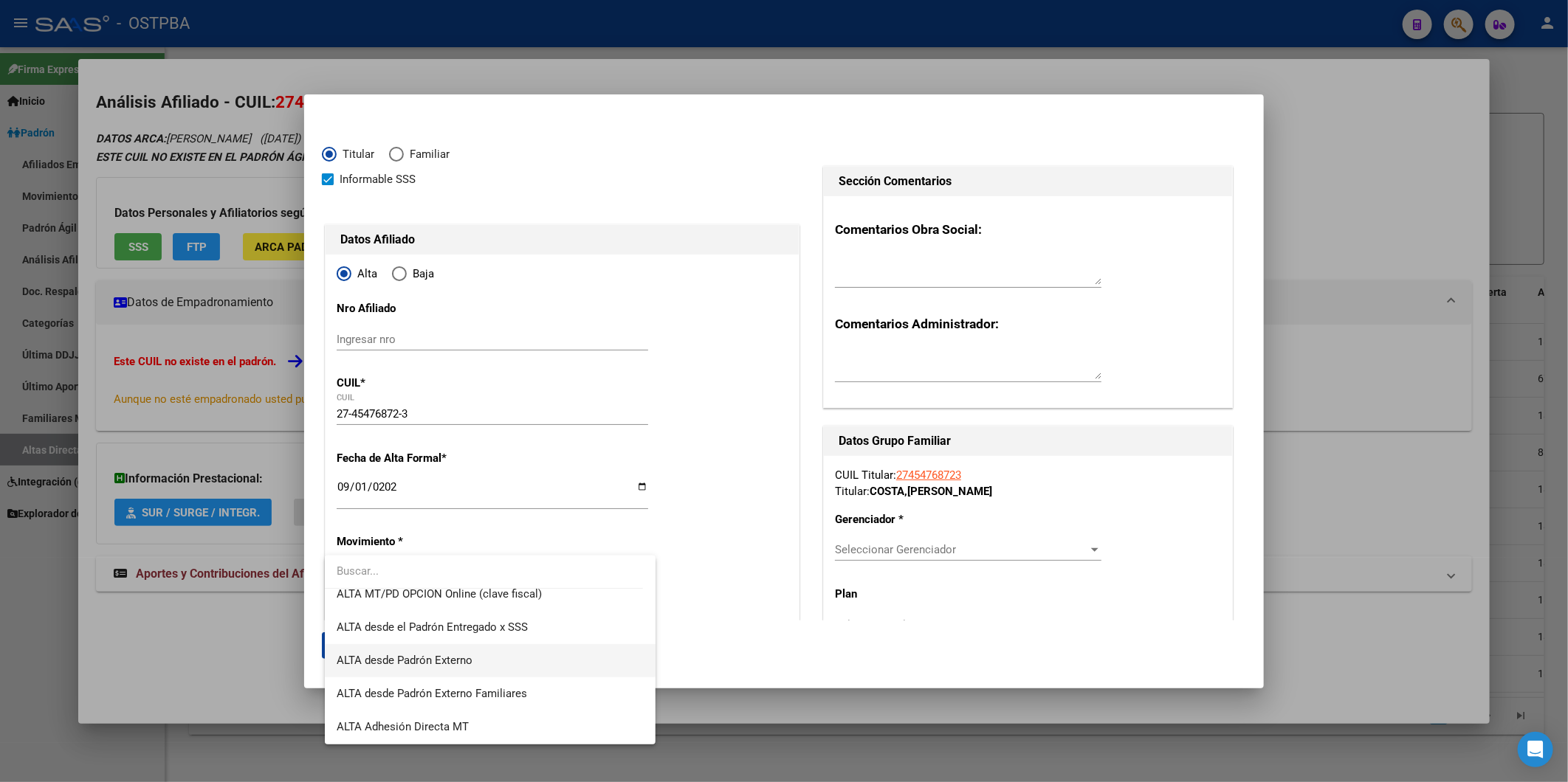
scroll to position [508, 0]
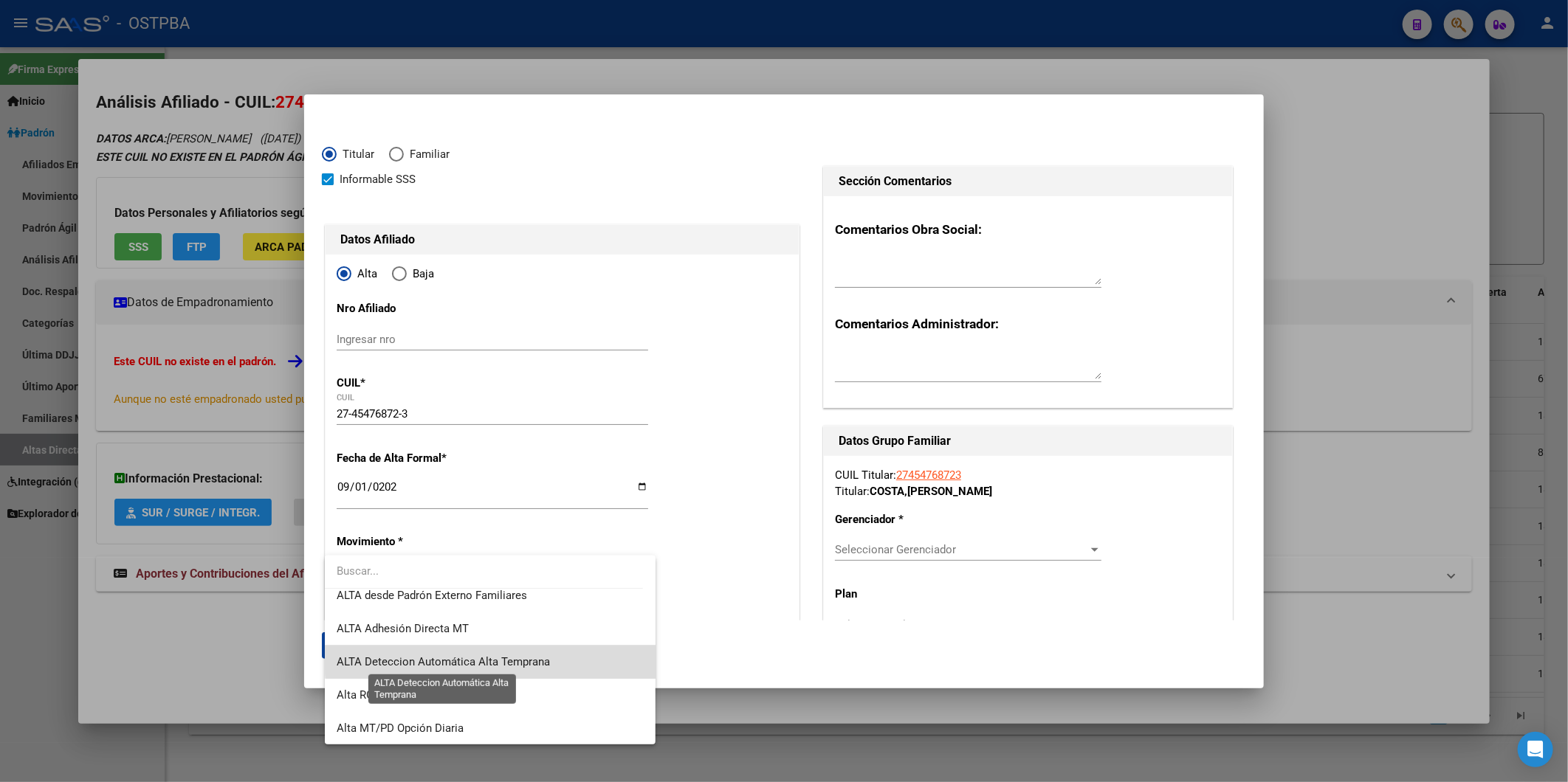
click at [537, 657] on span "ALTA Deteccion Automática Alta Temprana" at bounding box center [444, 661] width 213 height 13
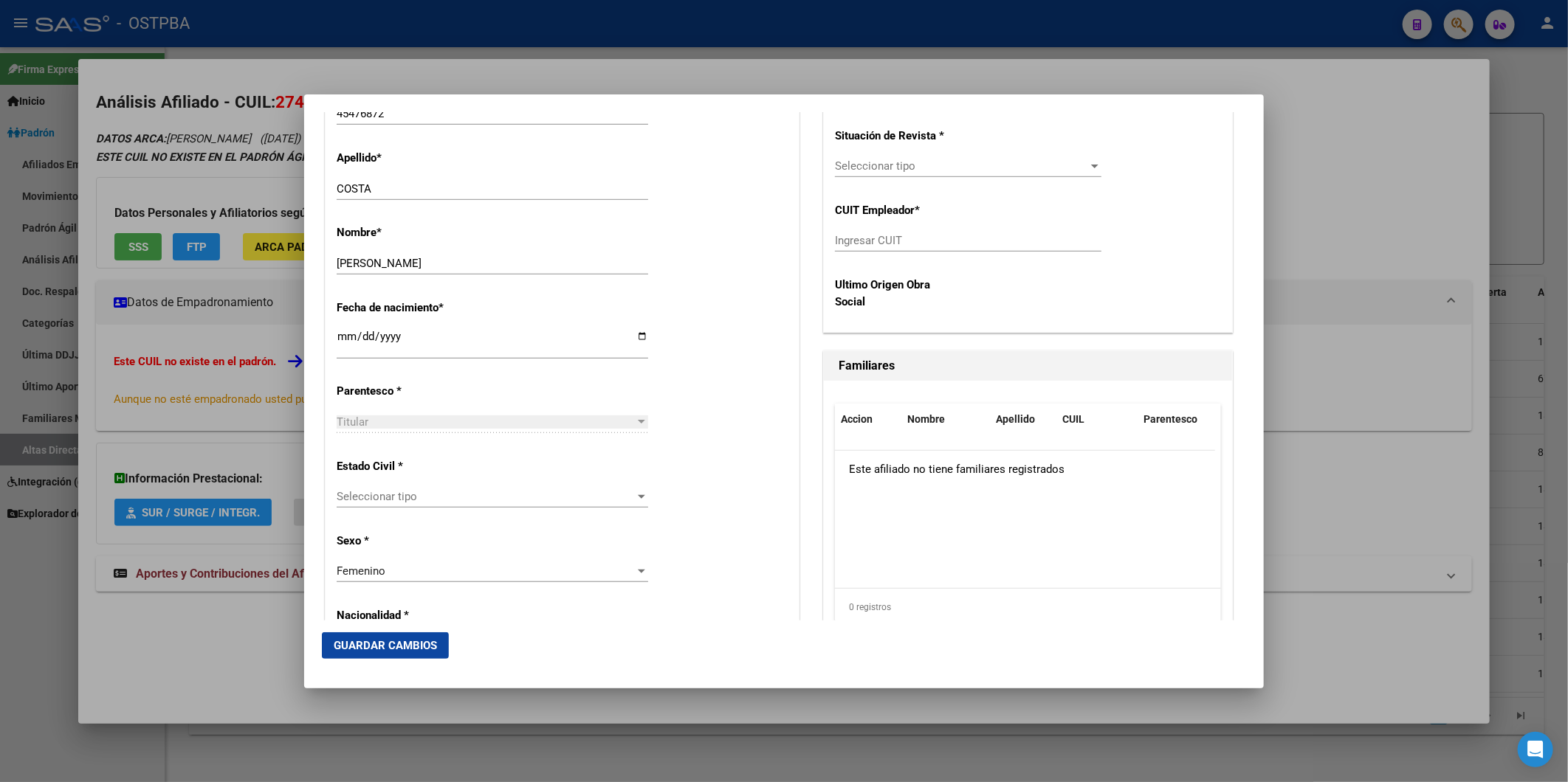
scroll to position [655, 0]
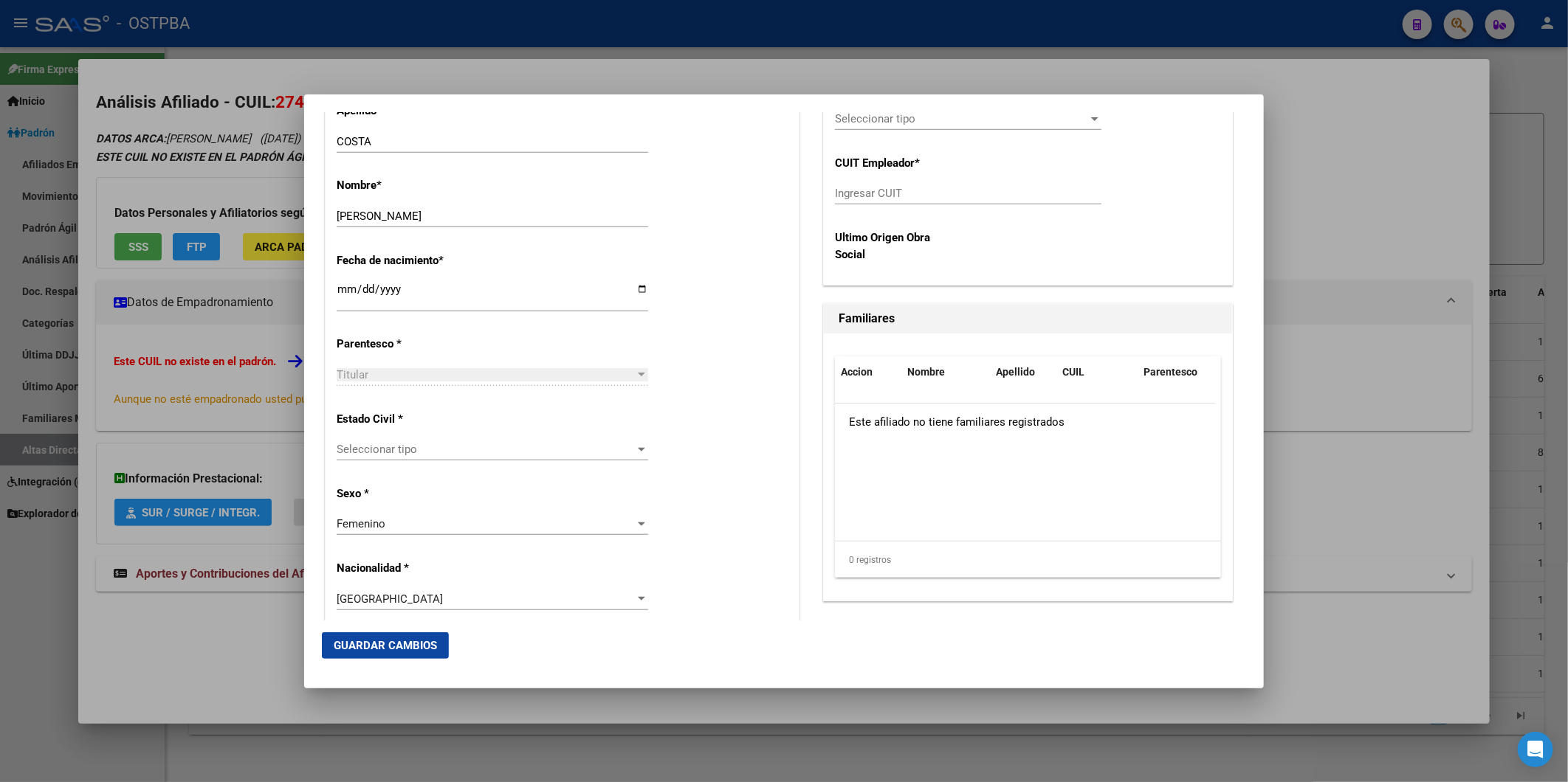
click at [638, 452] on div at bounding box center [641, 449] width 13 height 11
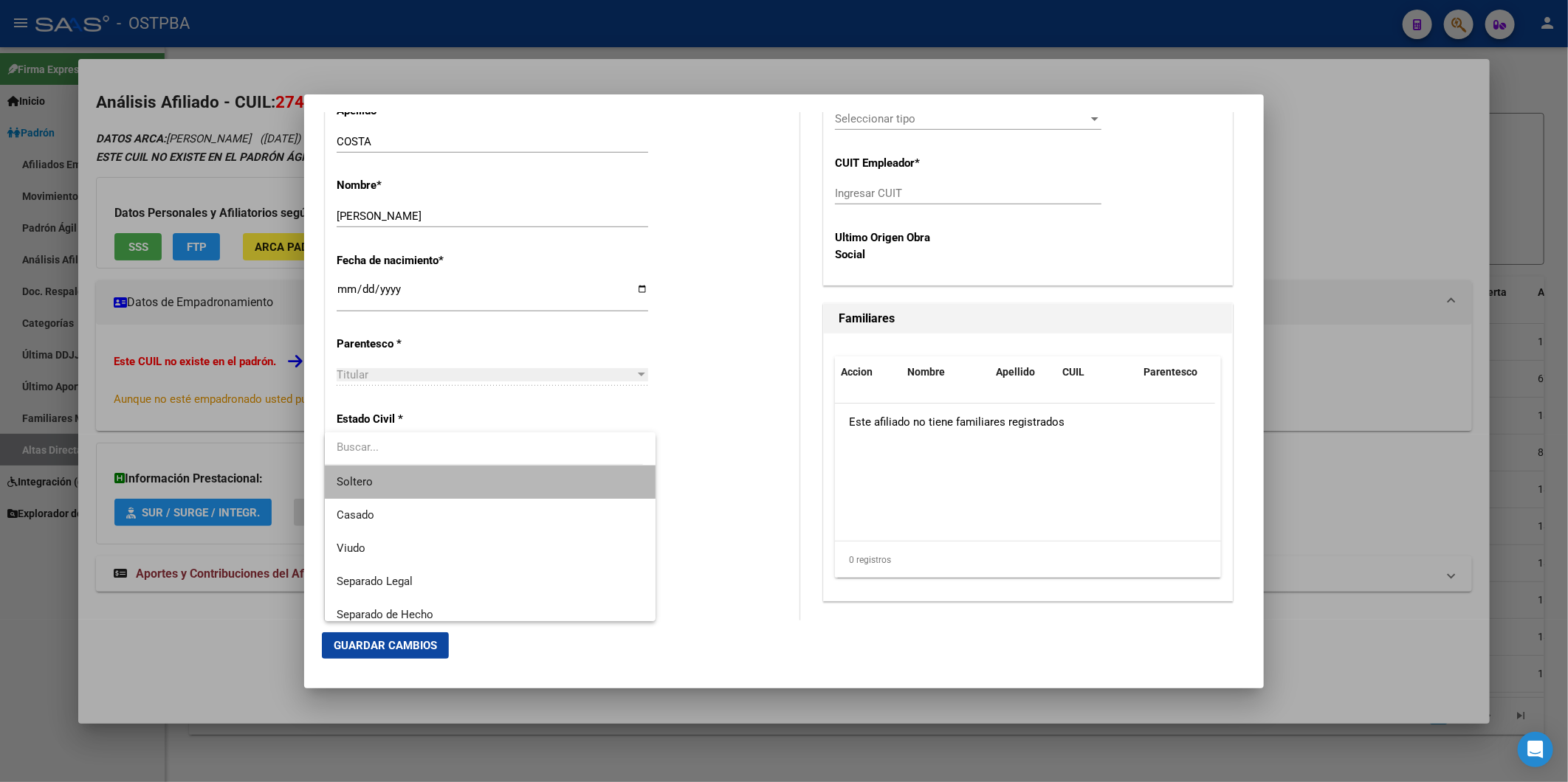
click at [548, 480] on span "Soltero" at bounding box center [489, 482] width 306 height 34
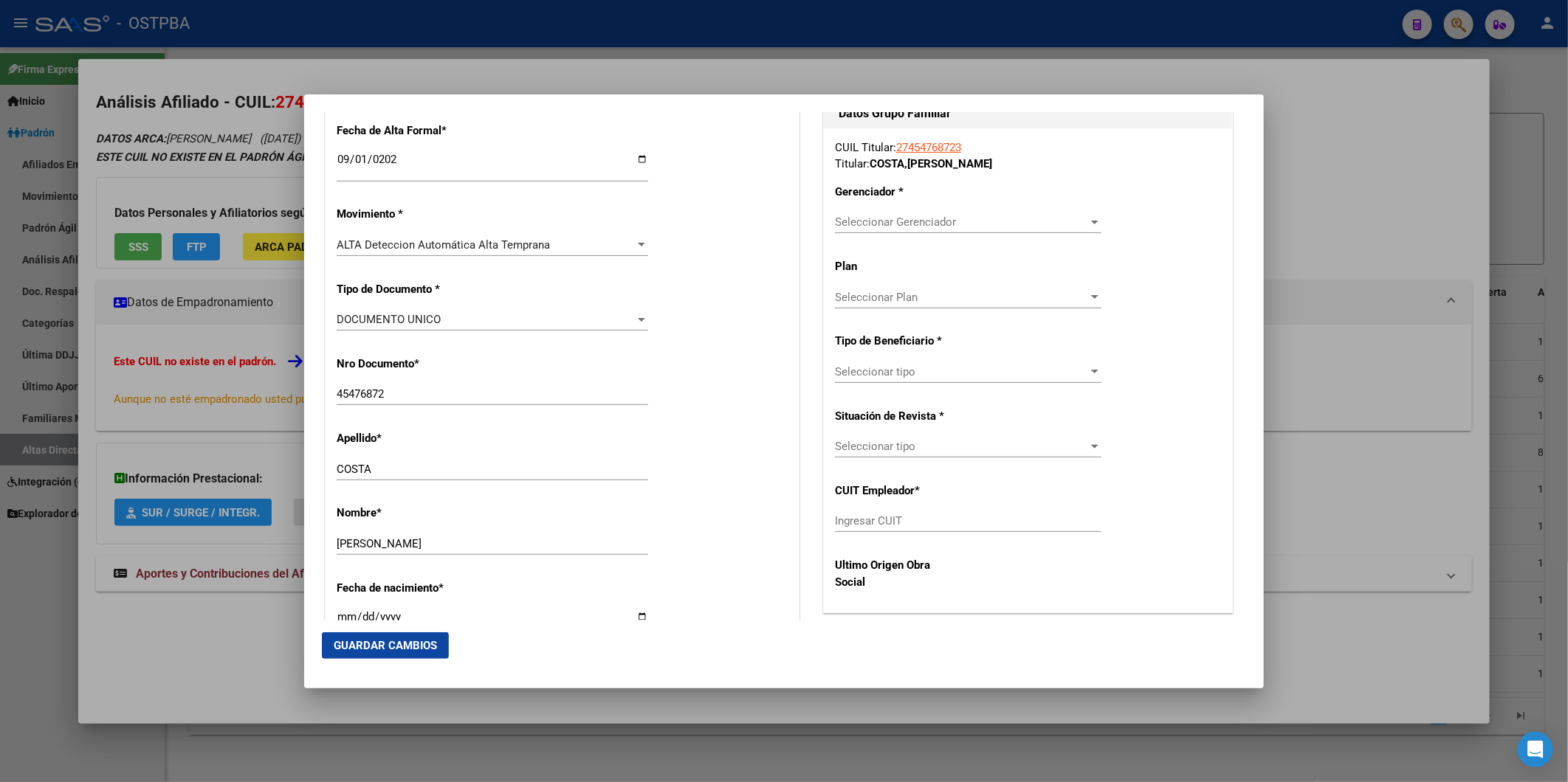
scroll to position [0, 0]
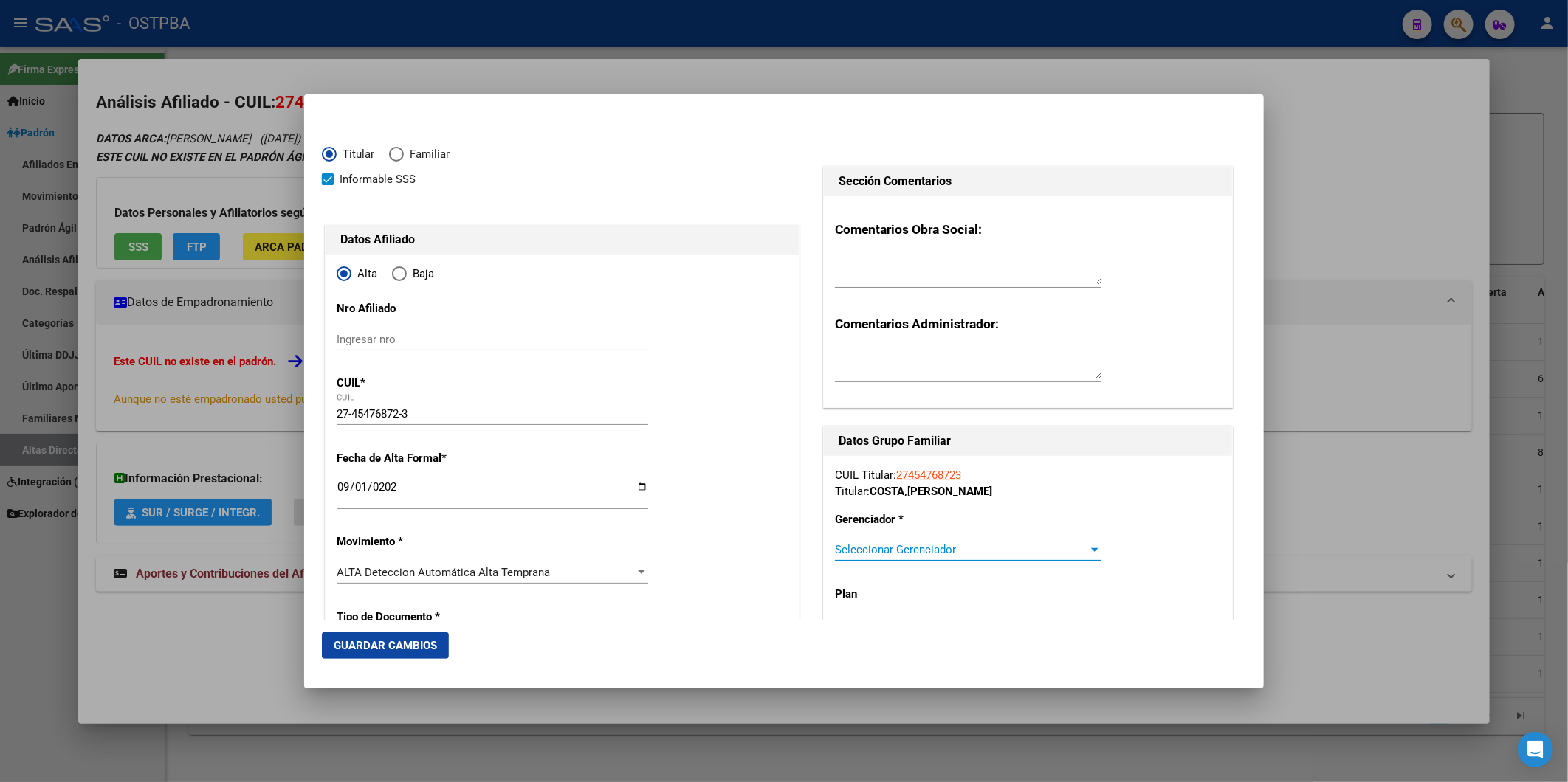
click at [1088, 546] on div at bounding box center [1094, 549] width 13 height 11
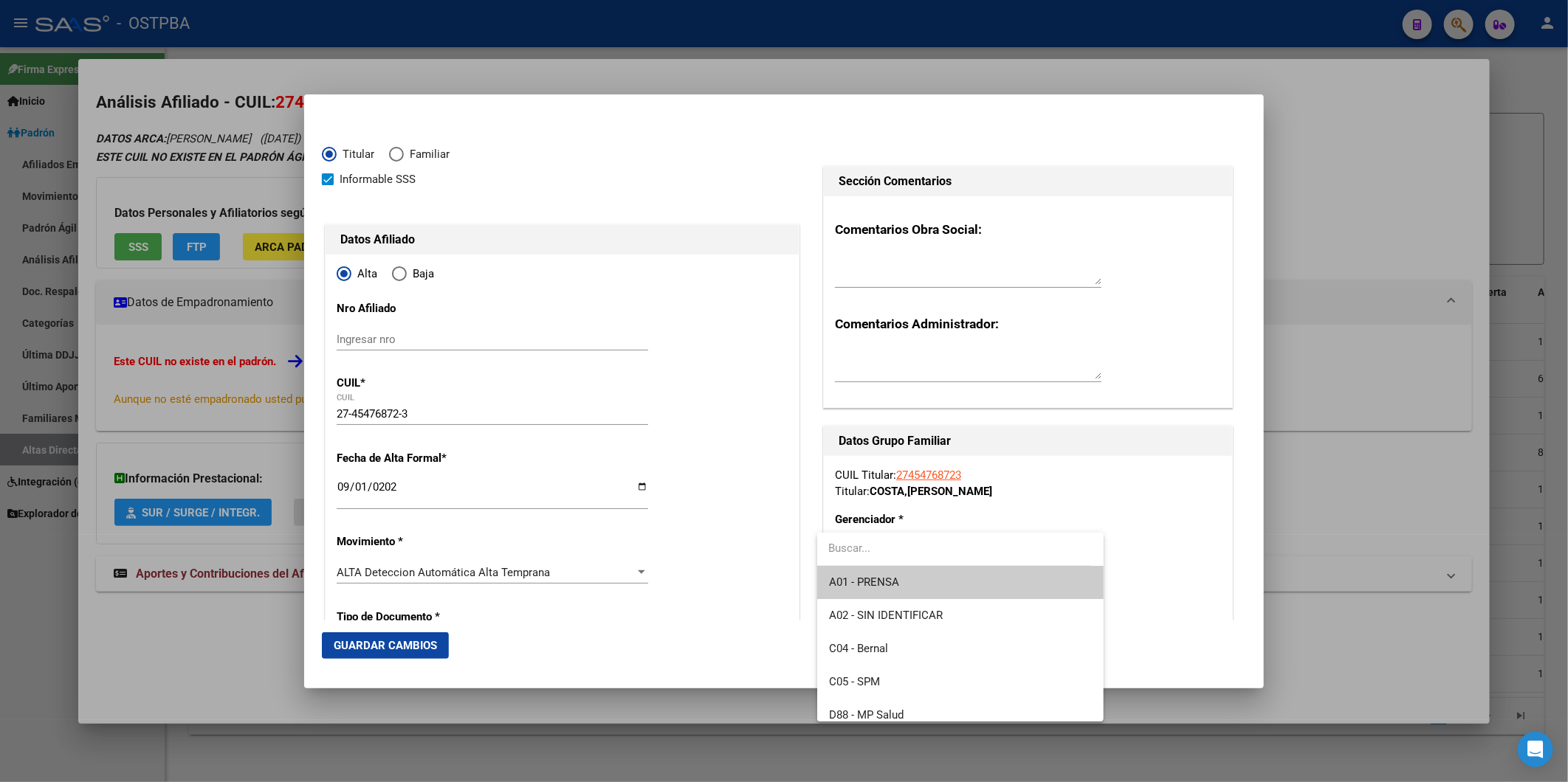
click at [947, 577] on span "A01 - PRENSA" at bounding box center [960, 583] width 263 height 34
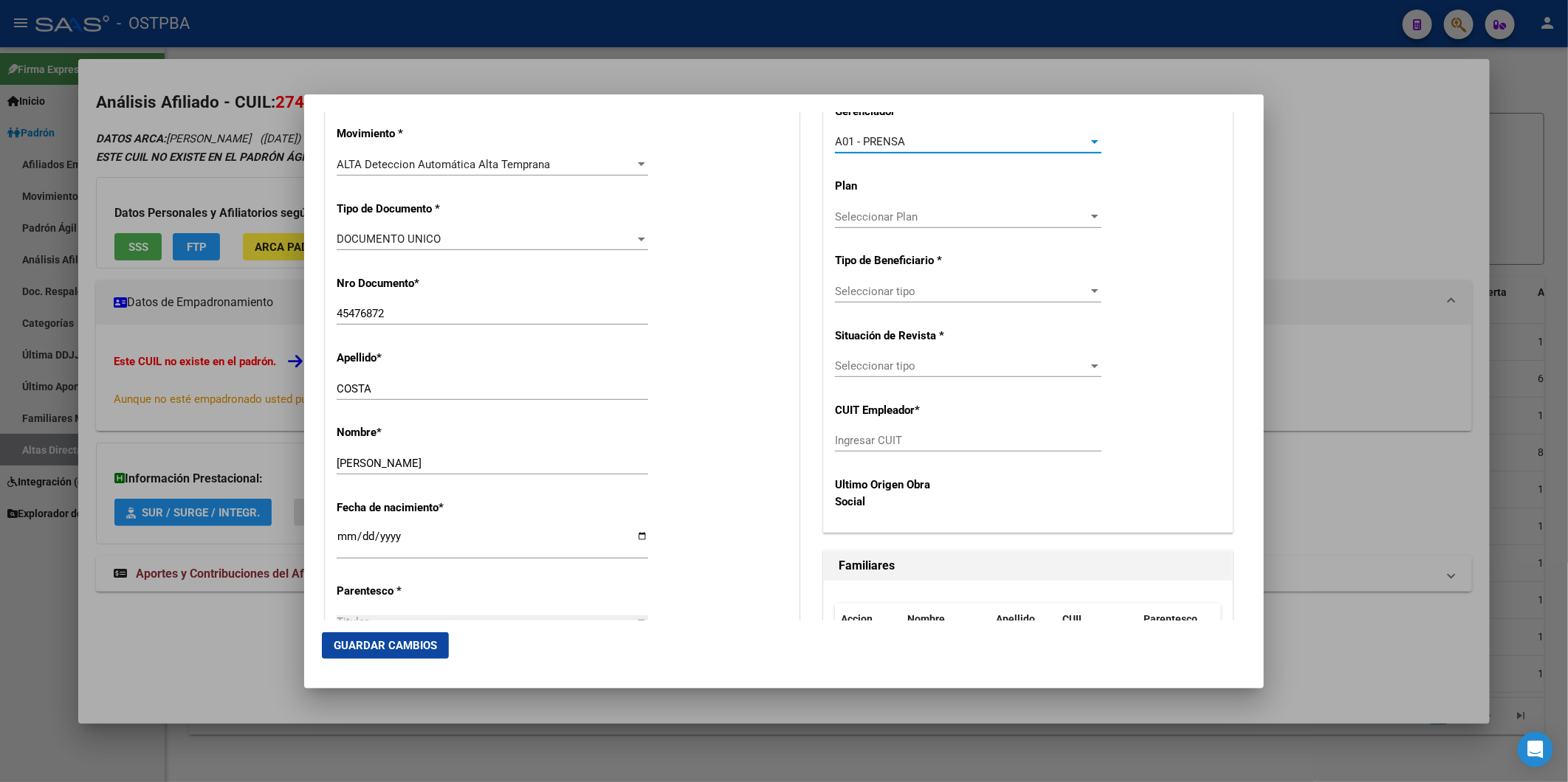
scroll to position [410, 0]
click at [1091, 213] on div at bounding box center [1094, 215] width 7 height 4
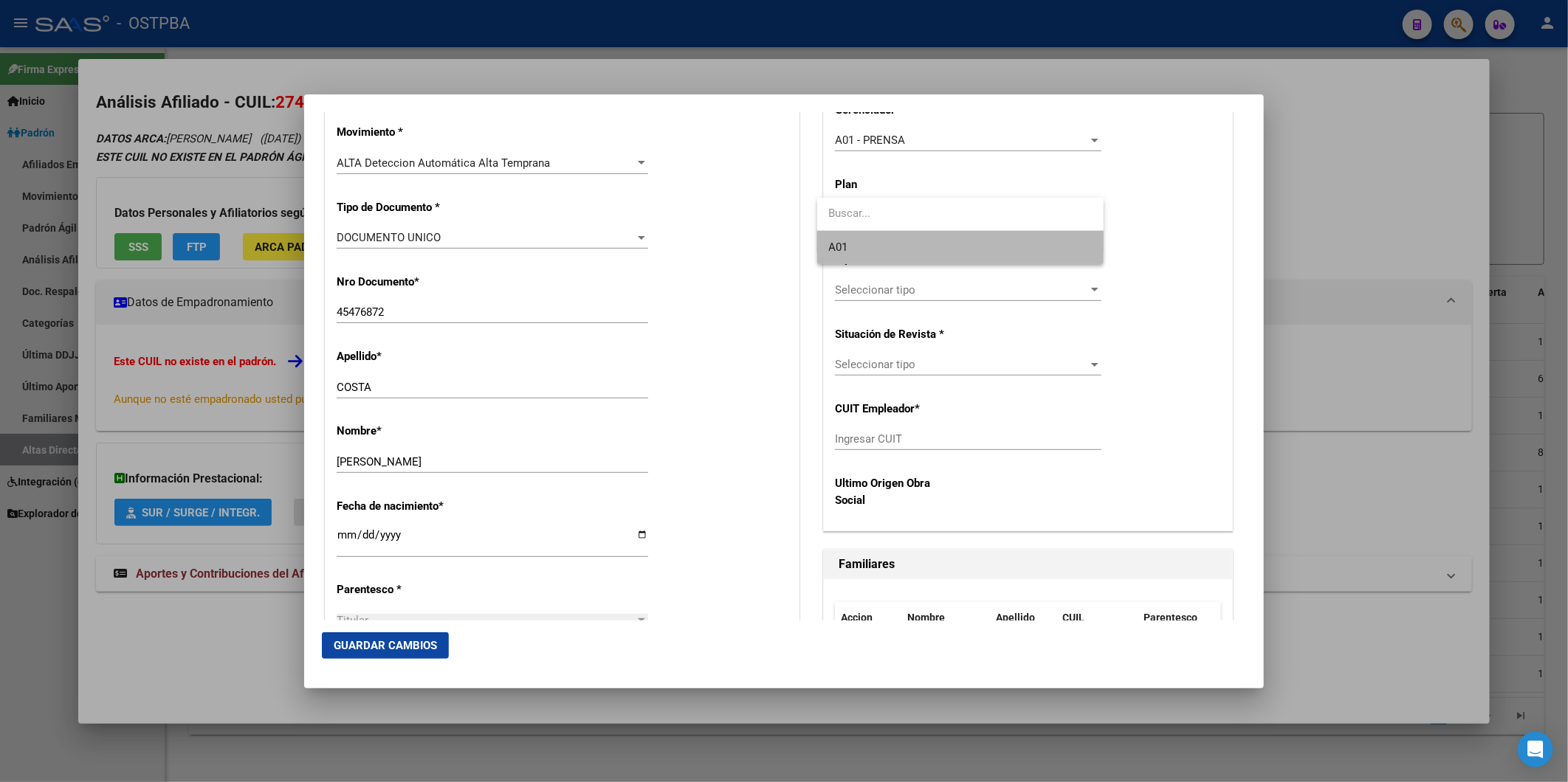
click at [1008, 257] on span "A01" at bounding box center [960, 248] width 263 height 34
click at [1088, 287] on div at bounding box center [1094, 289] width 13 height 11
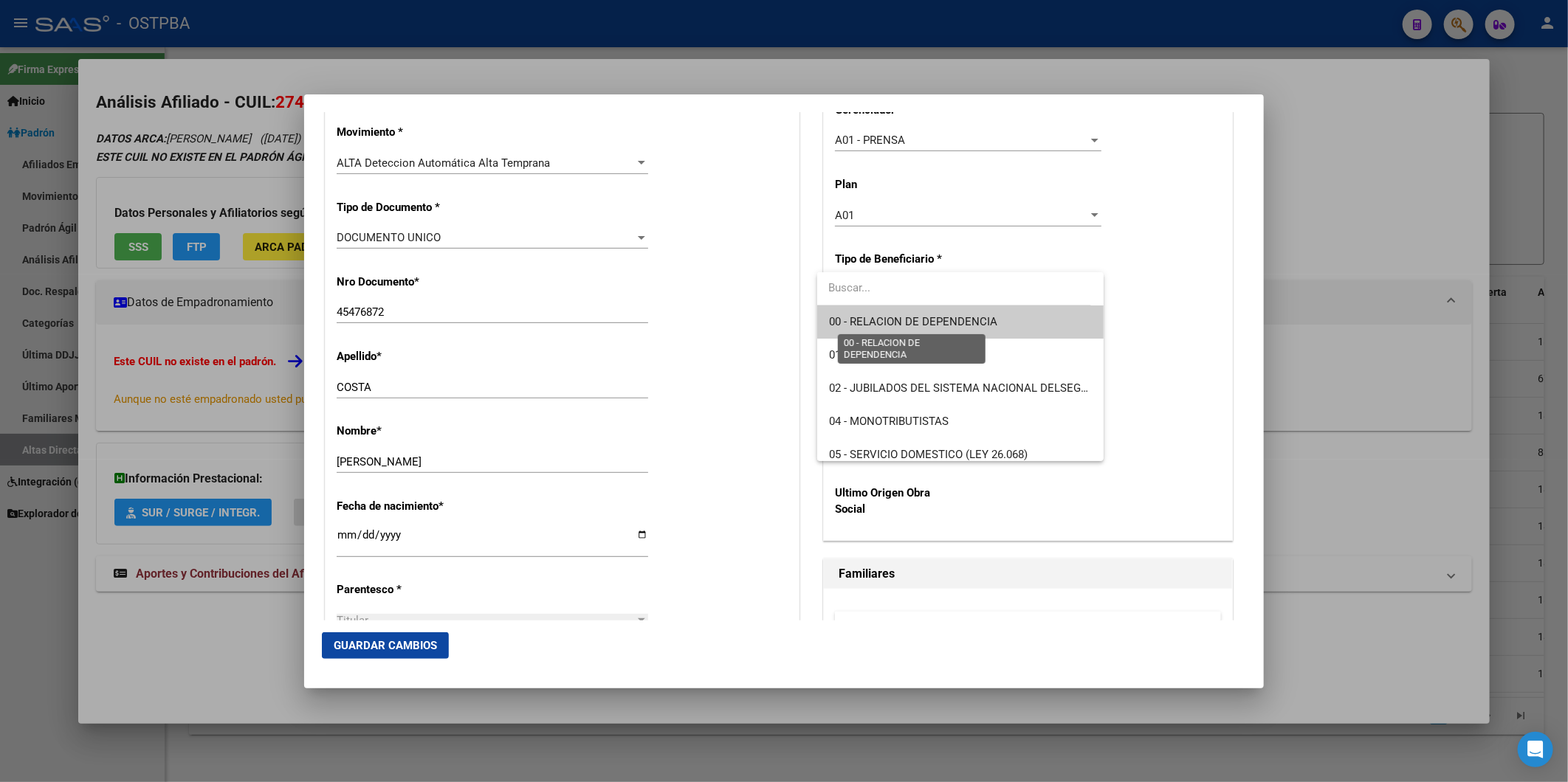
click at [975, 323] on span "00 - RELACION DE DEPENDENCIA" at bounding box center [913, 321] width 168 height 13
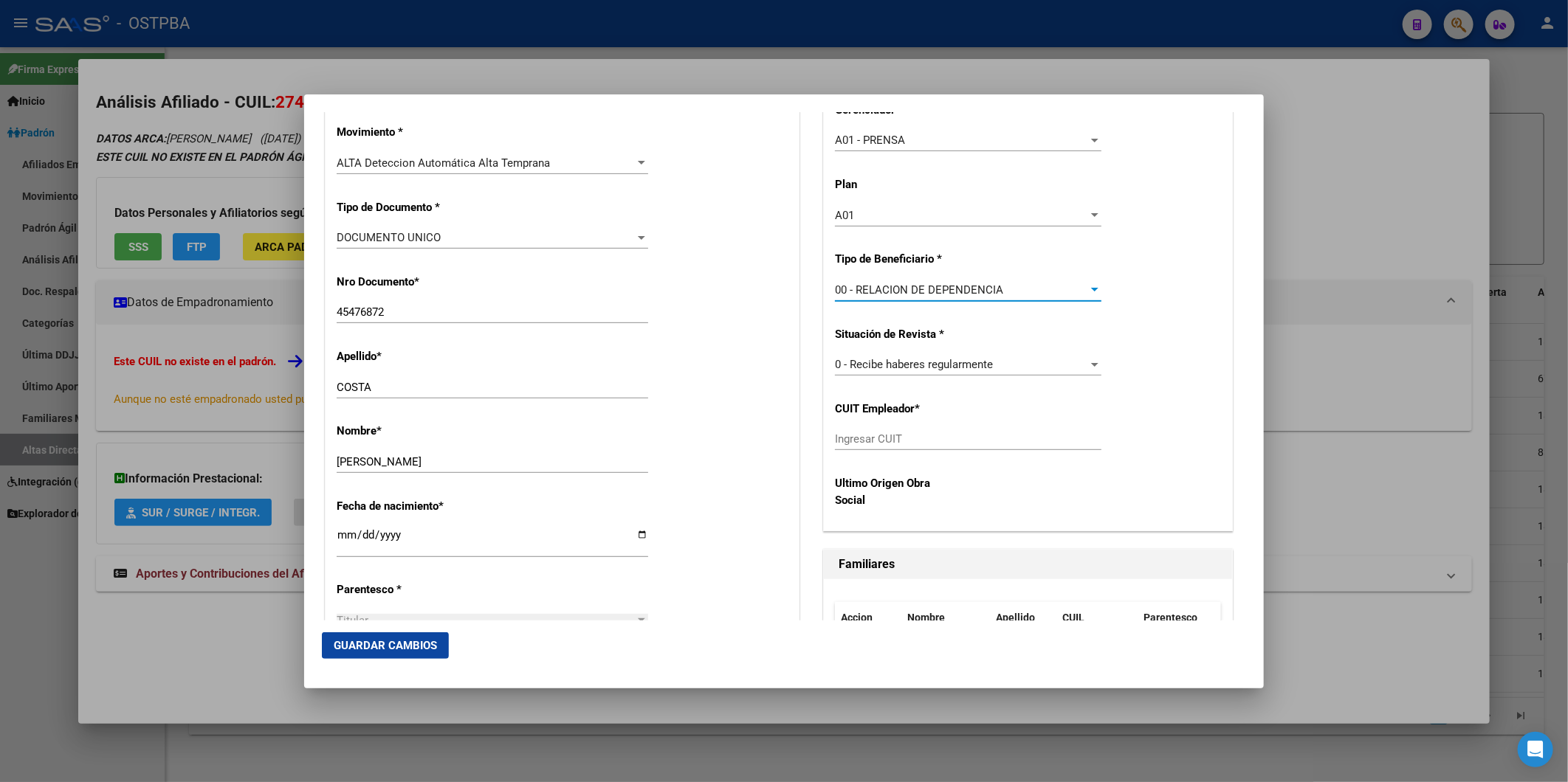
type input "30-70823448-2"
click at [436, 646] on span "Guardar Cambios" at bounding box center [385, 645] width 103 height 13
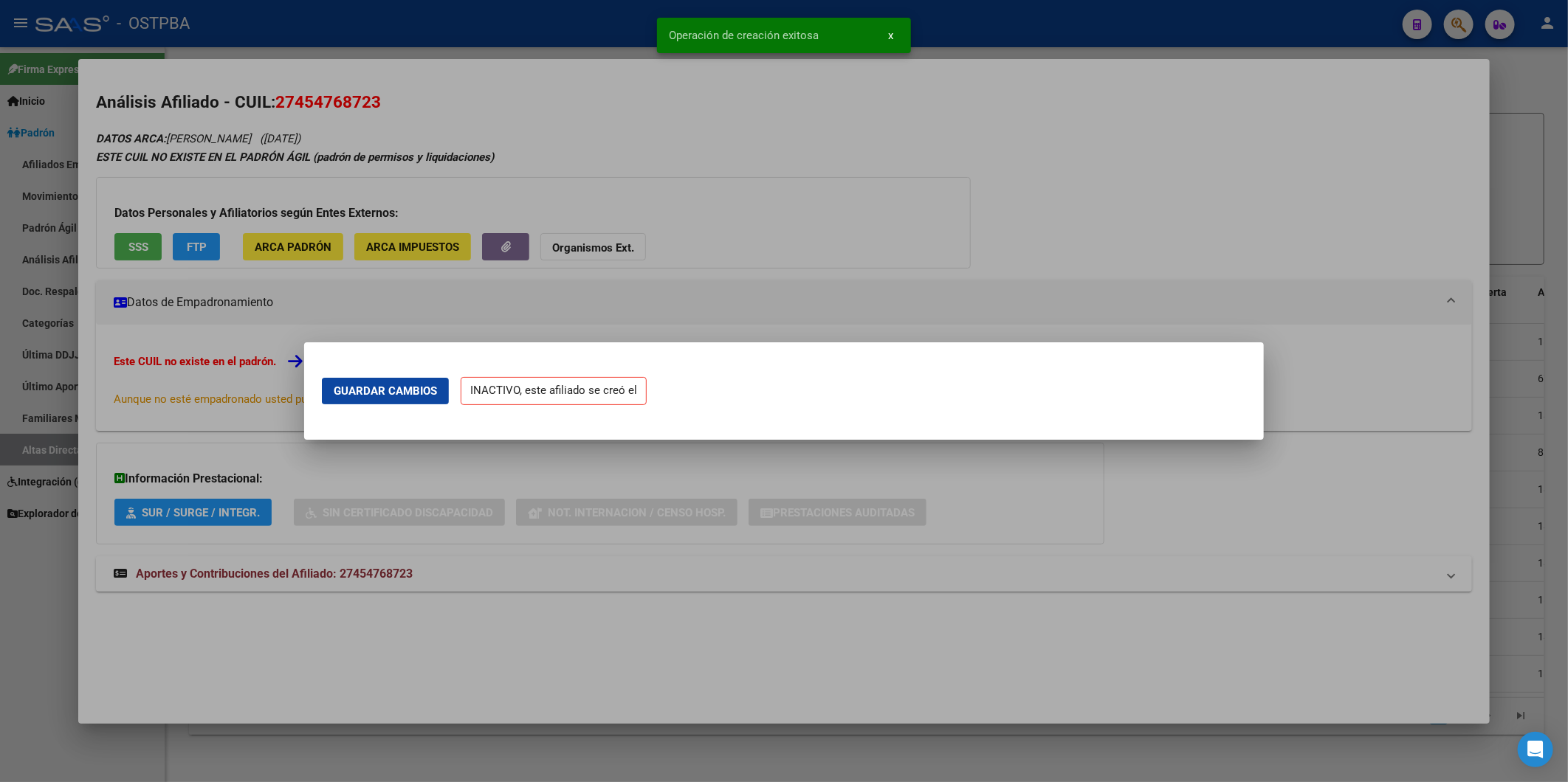
scroll to position [0, 0]
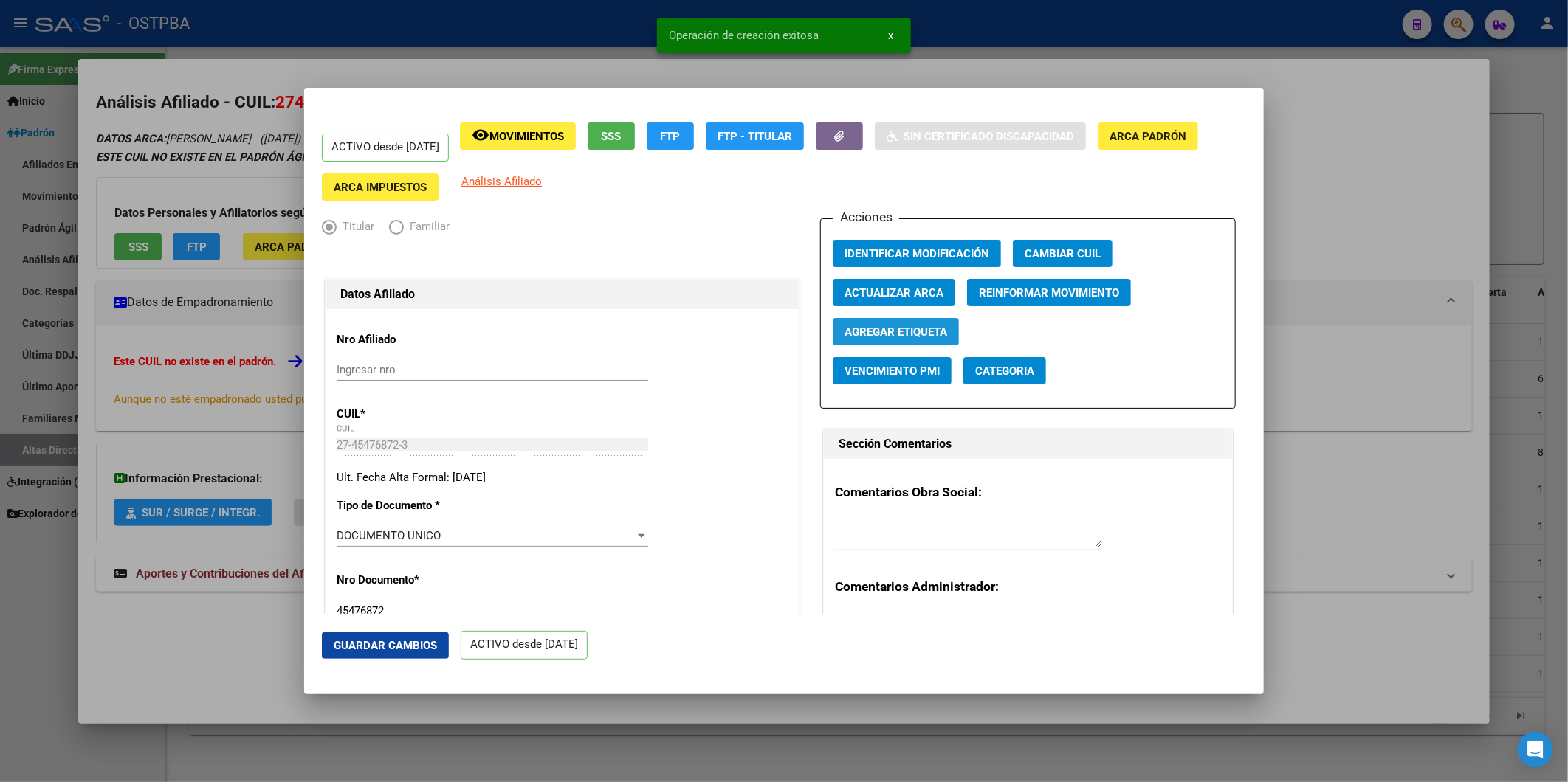
click at [912, 325] on span "Agregar Etiqueta" at bounding box center [896, 331] width 102 height 13
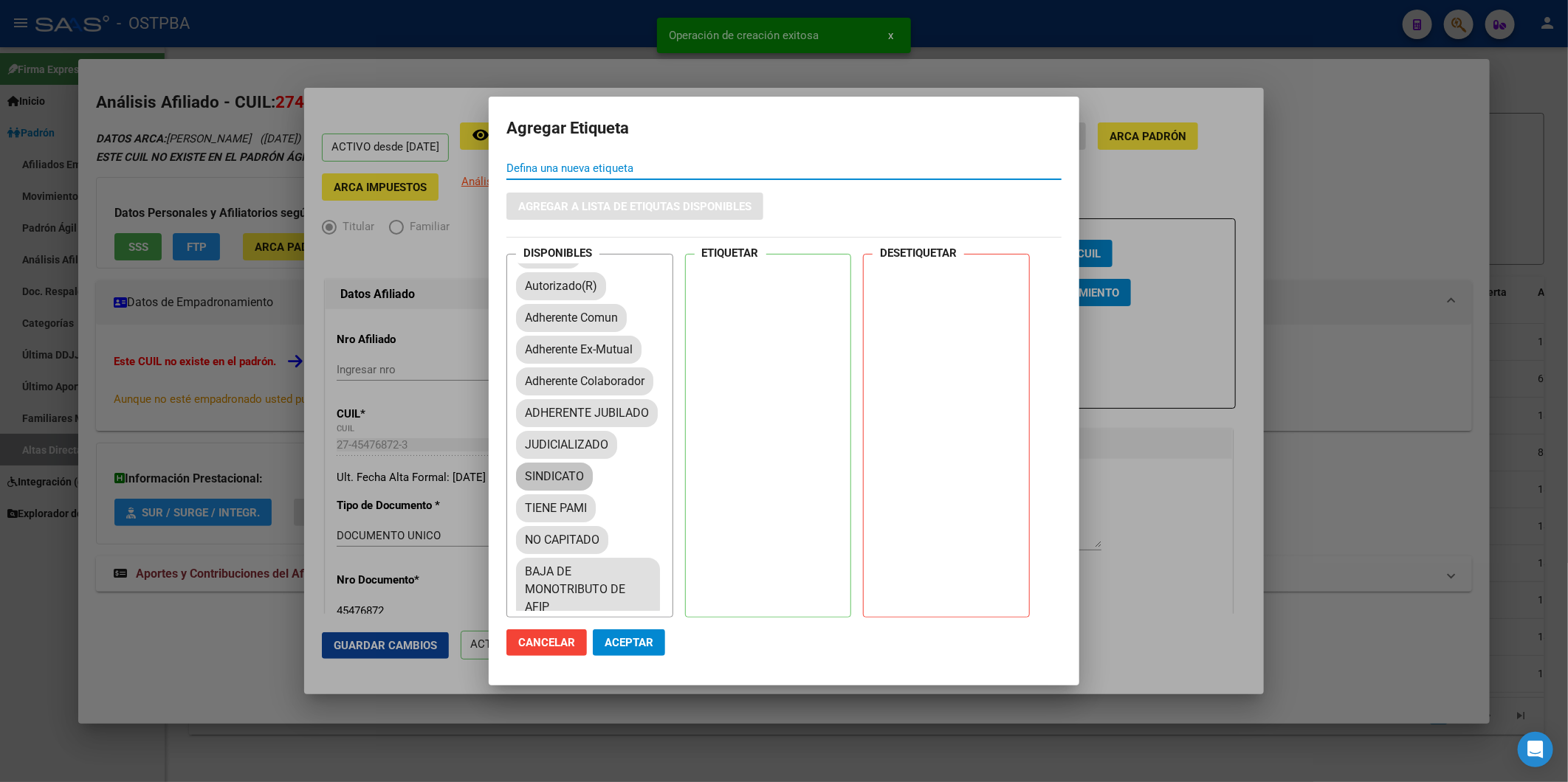
scroll to position [82, 0]
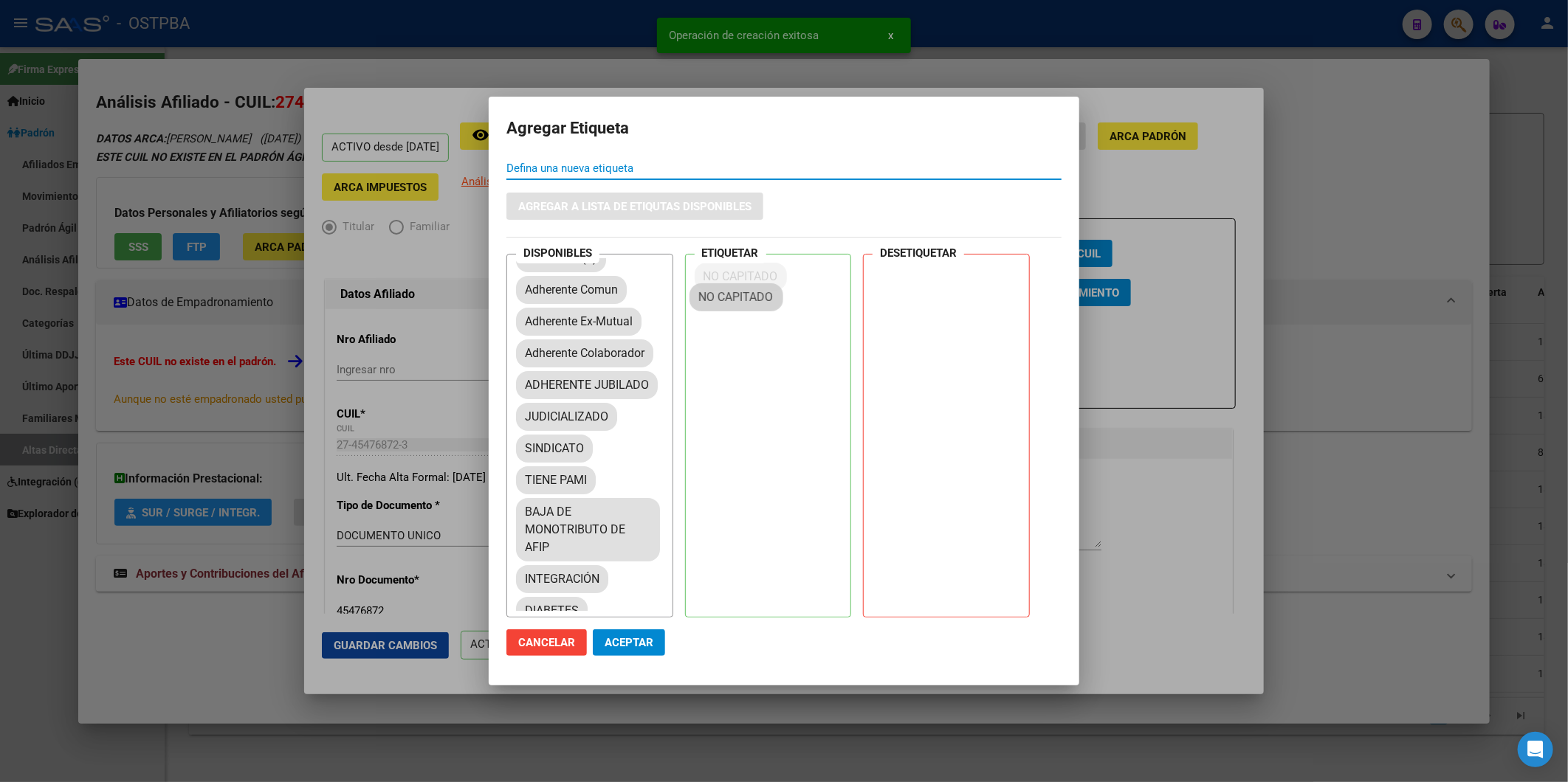
drag, startPoint x: 586, startPoint y: 548, endPoint x: 767, endPoint y: 283, distance: 320.9
click at [646, 645] on span "Aceptar" at bounding box center [629, 642] width 49 height 13
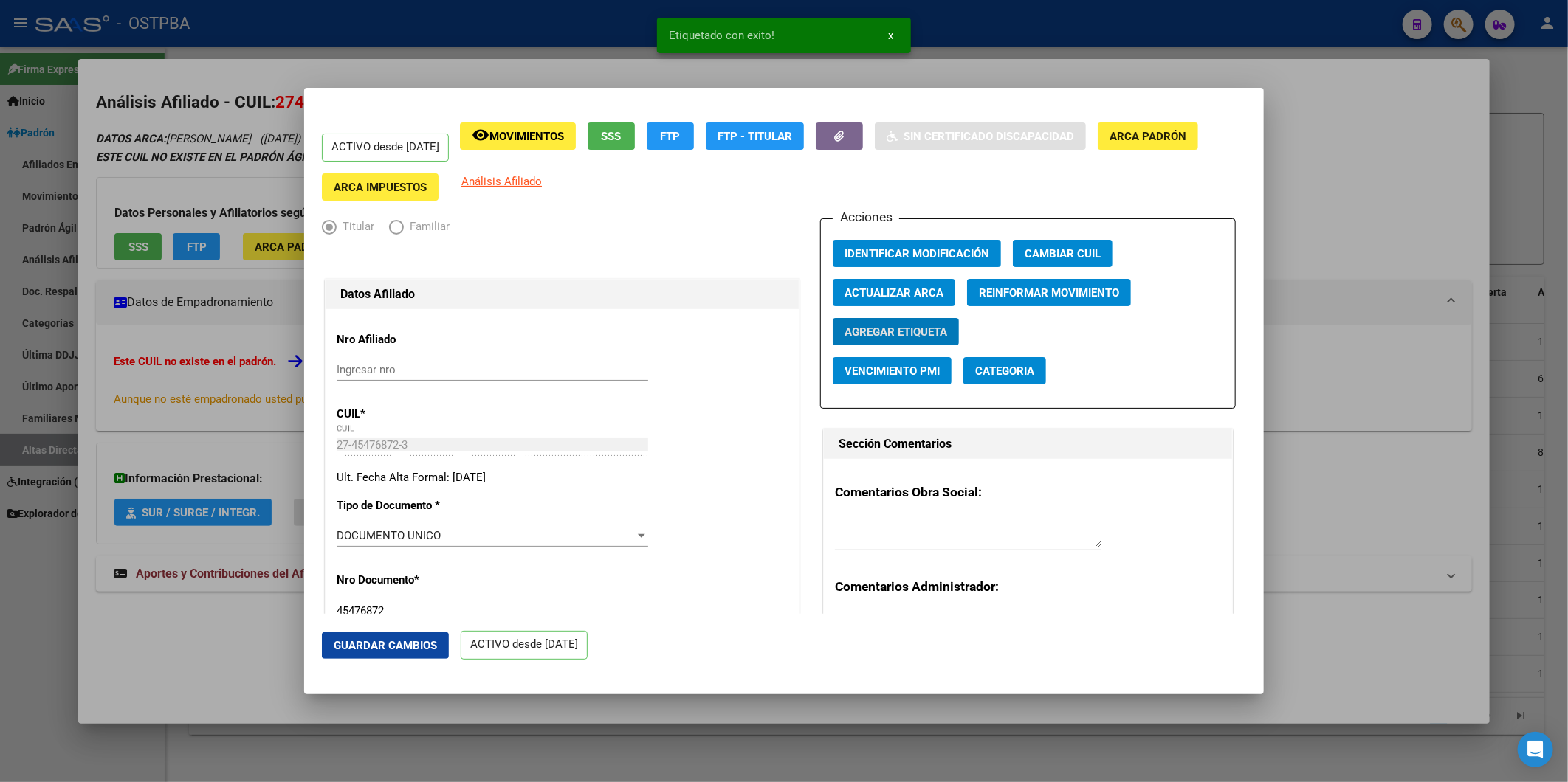
click at [1326, 334] on div at bounding box center [784, 391] width 1568 height 782
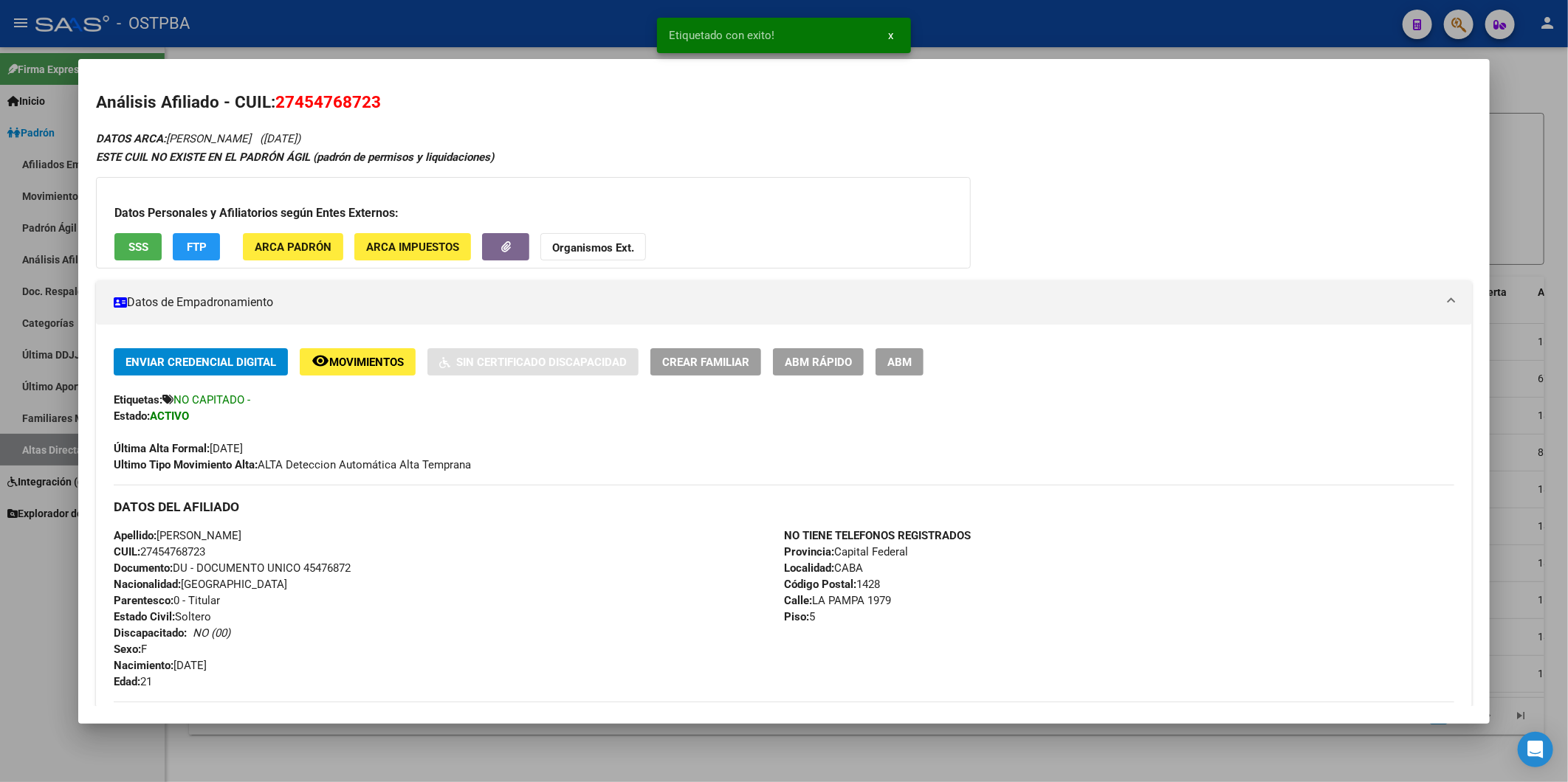
click at [1510, 514] on div at bounding box center [784, 391] width 1568 height 782
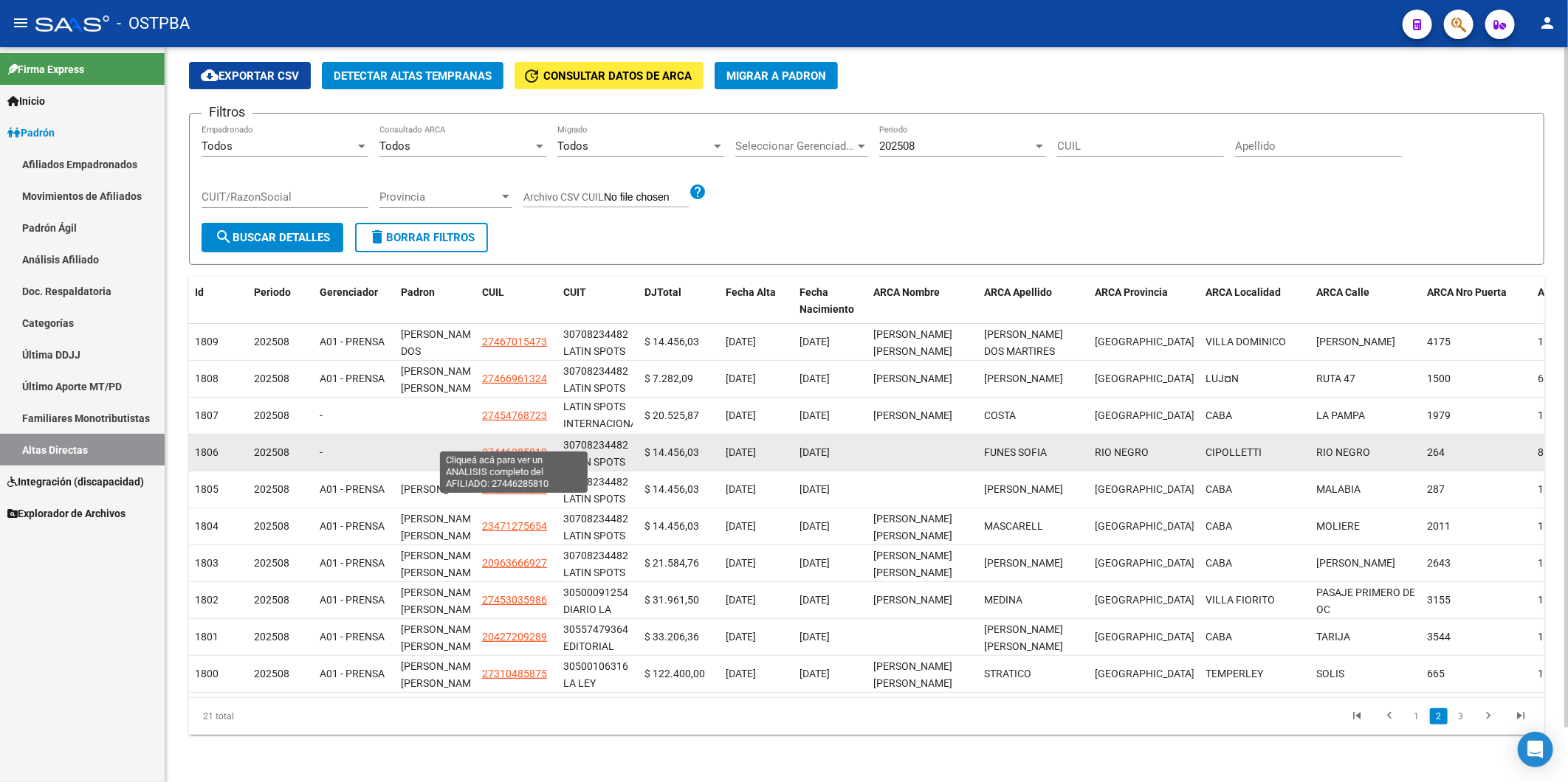
click at [523, 446] on span "27446285810" at bounding box center [515, 451] width 65 height 11
type textarea "27446285810"
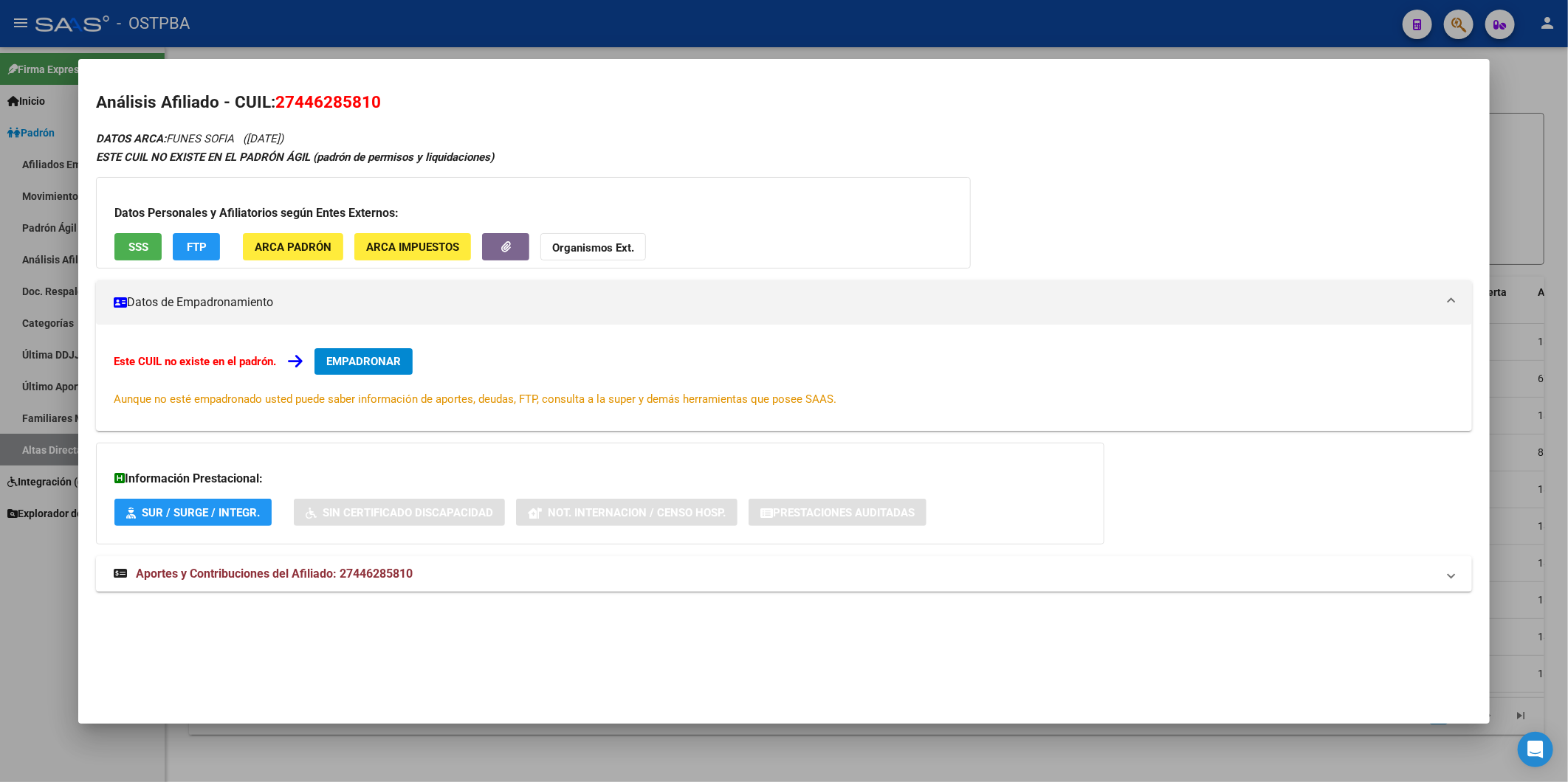
click at [374, 360] on span "EMPADRONAR" at bounding box center [363, 361] width 75 height 13
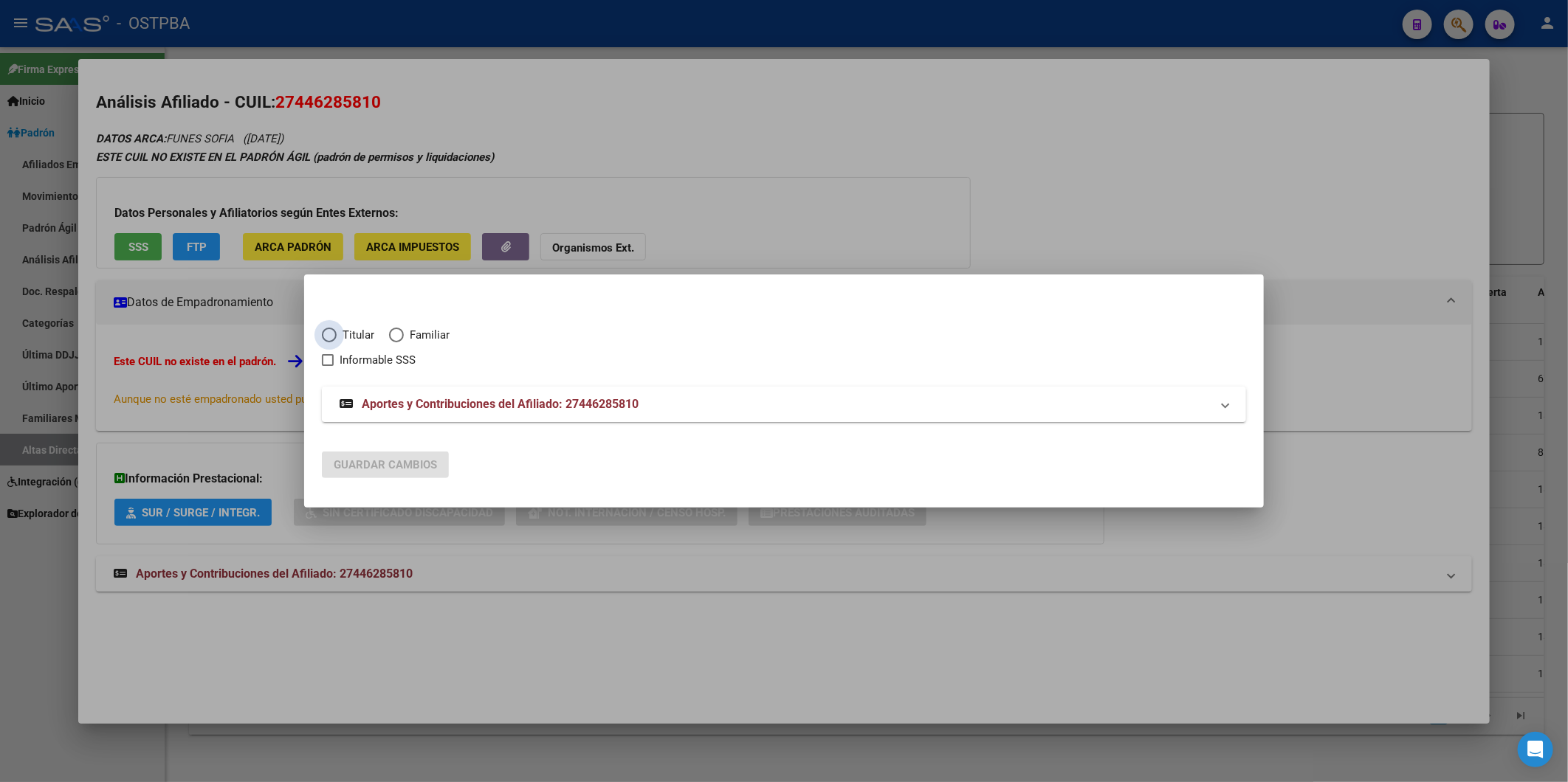
click at [358, 331] on span "Titular" at bounding box center [355, 335] width 38 height 17
click at [337, 331] on input "Titular" at bounding box center [329, 335] width 15 height 15
radio input "true"
checkbox input "true"
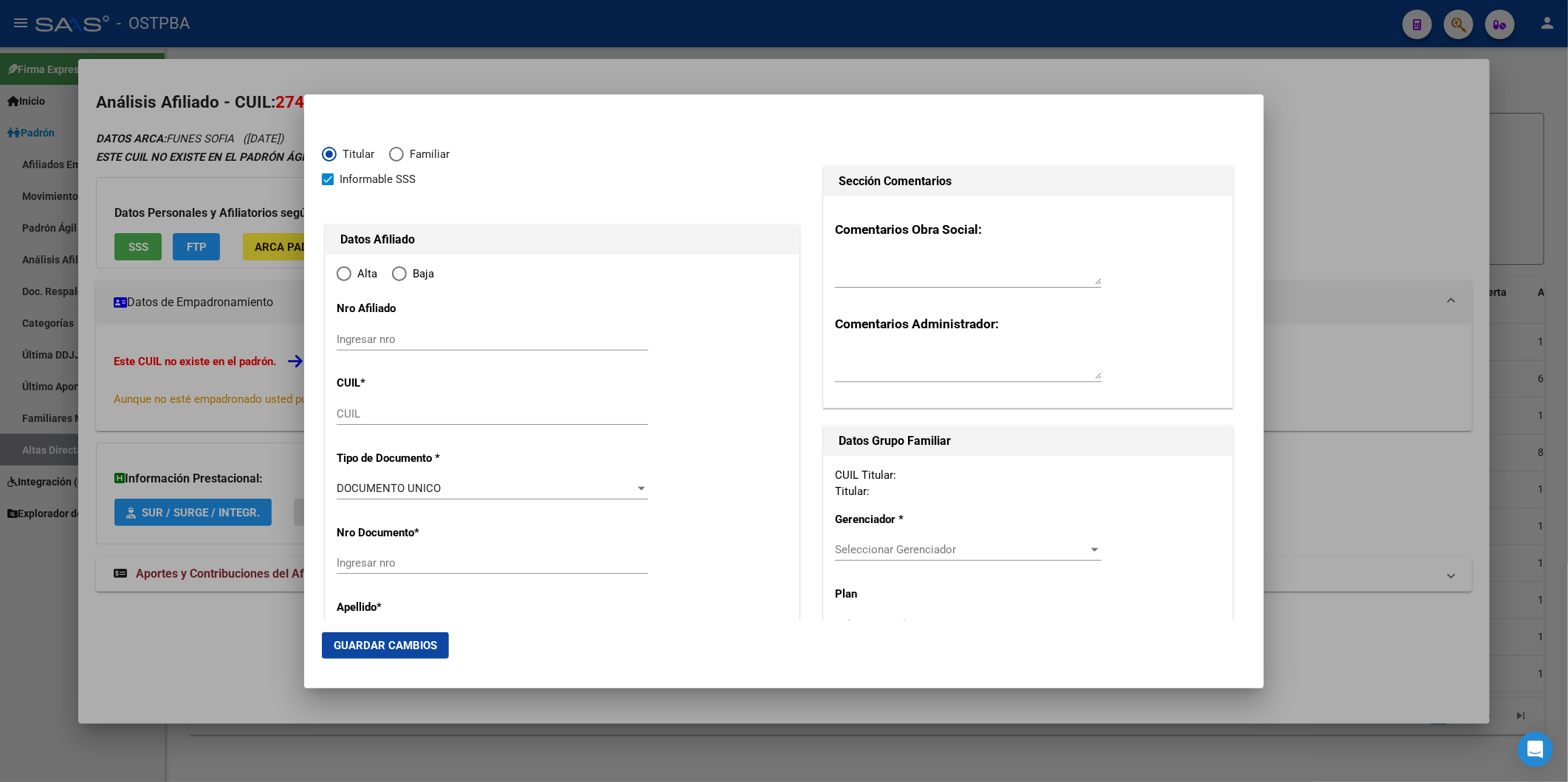
type input "27-44628581-0"
type input "44628581"
type input "FUNES SOFIA"
type input "2003-02-25"
type input "CIPOLLETTI"
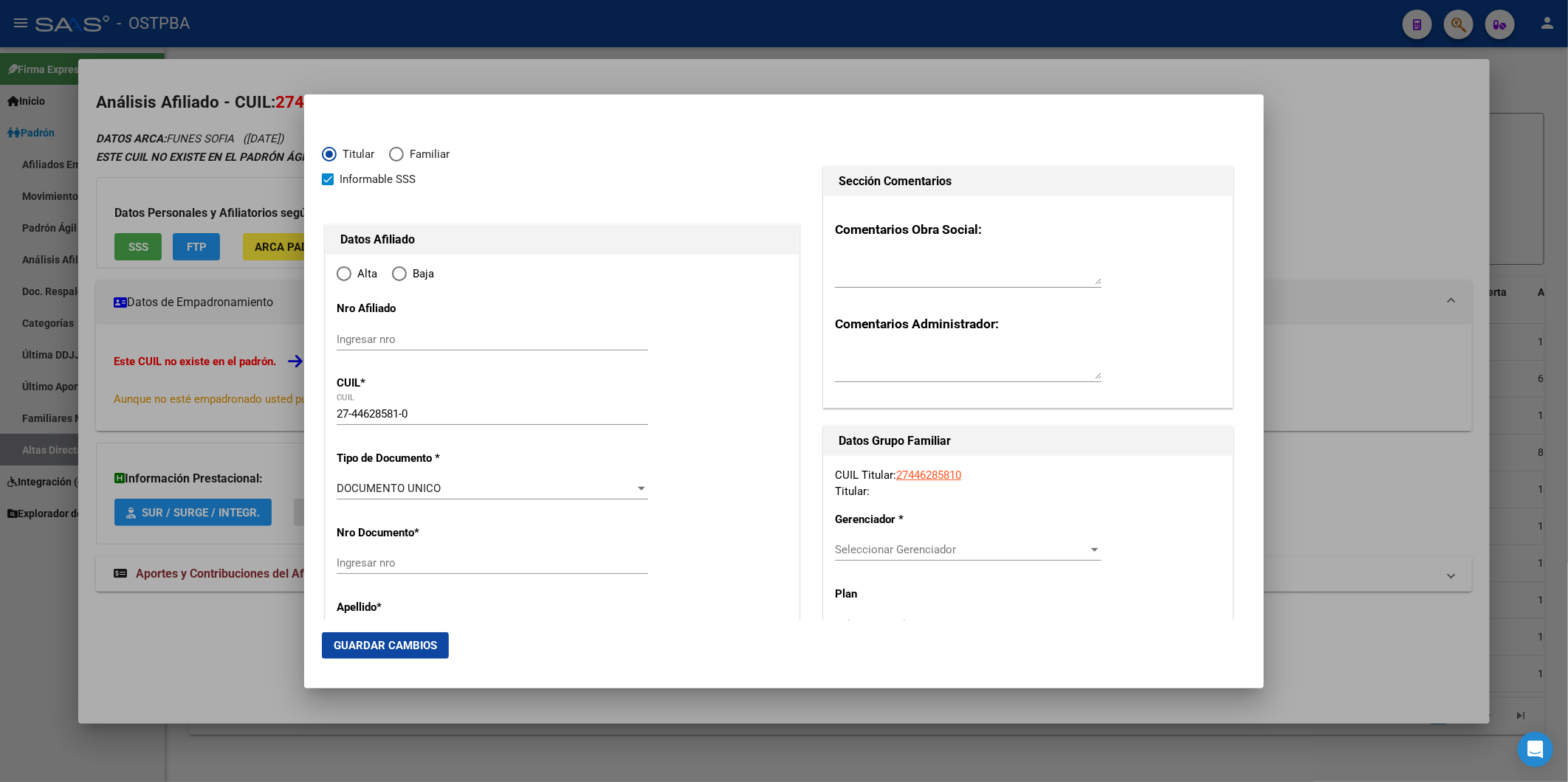
type input "8324"
type input "RIO NEGRO"
type input "264"
type input "CIPOLLETTI"
radio input "true"
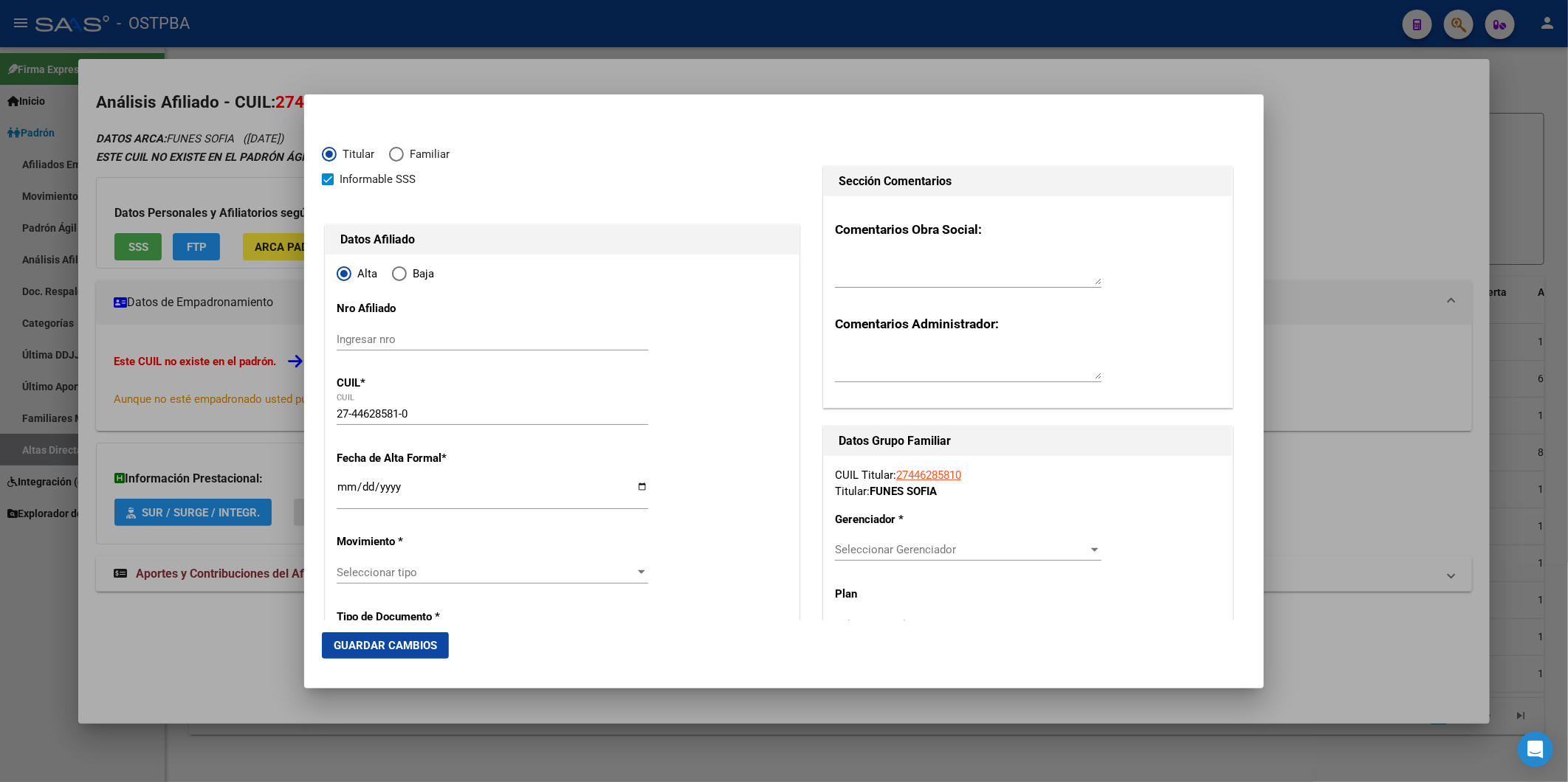
click at [348, 485] on input "Ingresar fecha" at bounding box center [492, 493] width 311 height 24
type input "2025-09-01"
click at [638, 573] on div at bounding box center [641, 572] width 7 height 4
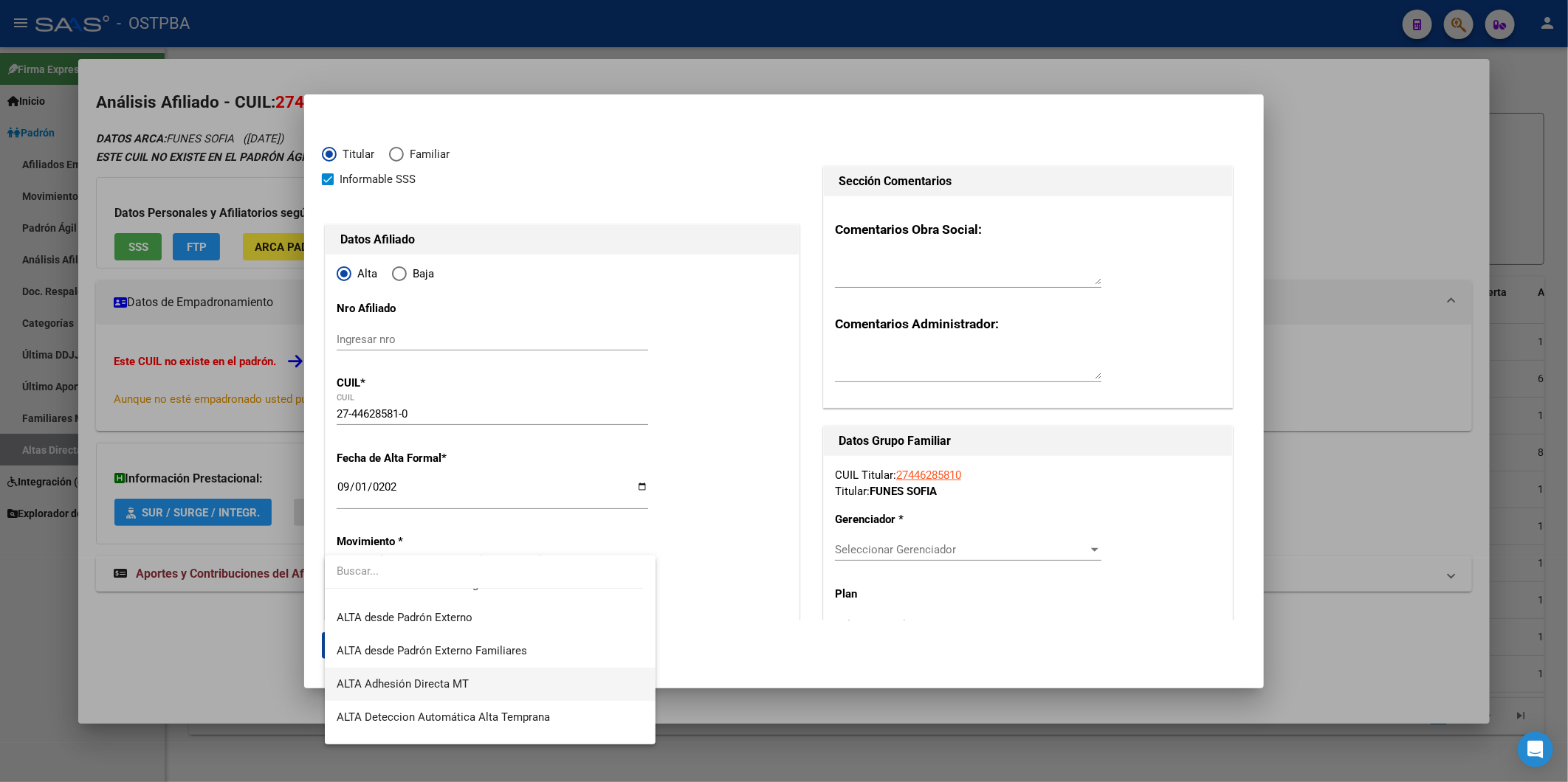
scroll to position [508, 0]
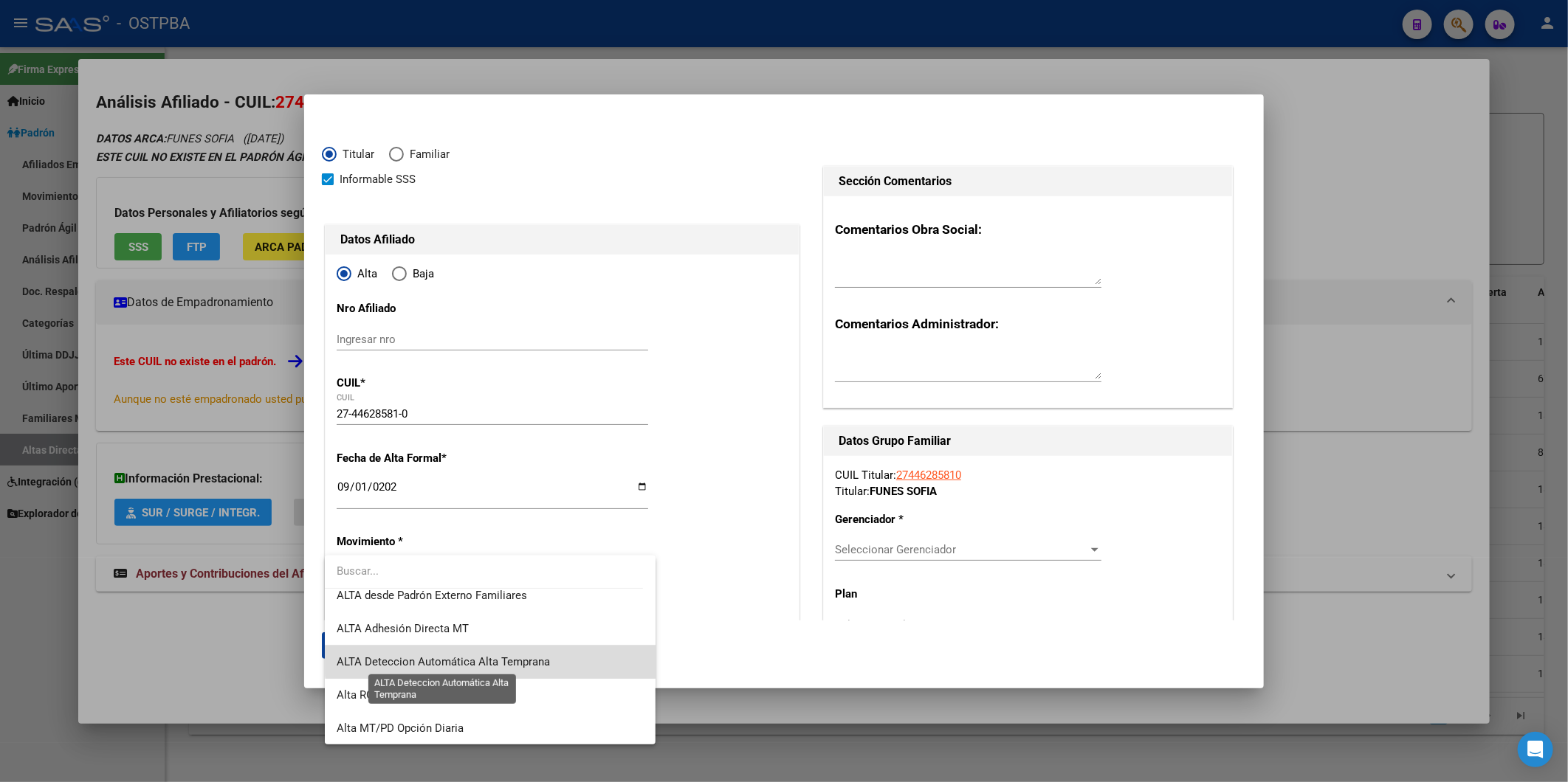
click at [532, 658] on span "ALTA Deteccion Automática Alta Temprana" at bounding box center [444, 661] width 213 height 13
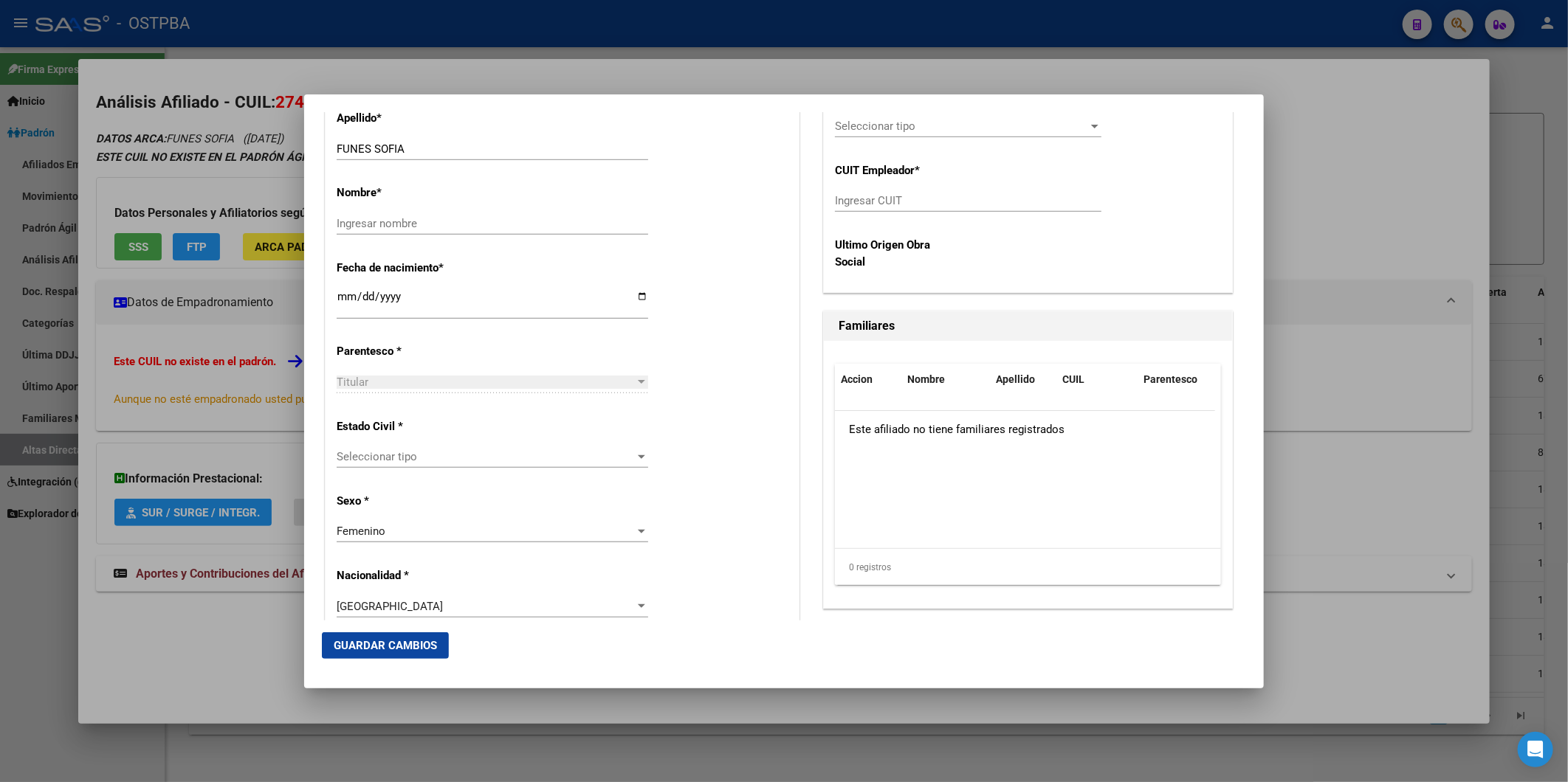
scroll to position [655, 0]
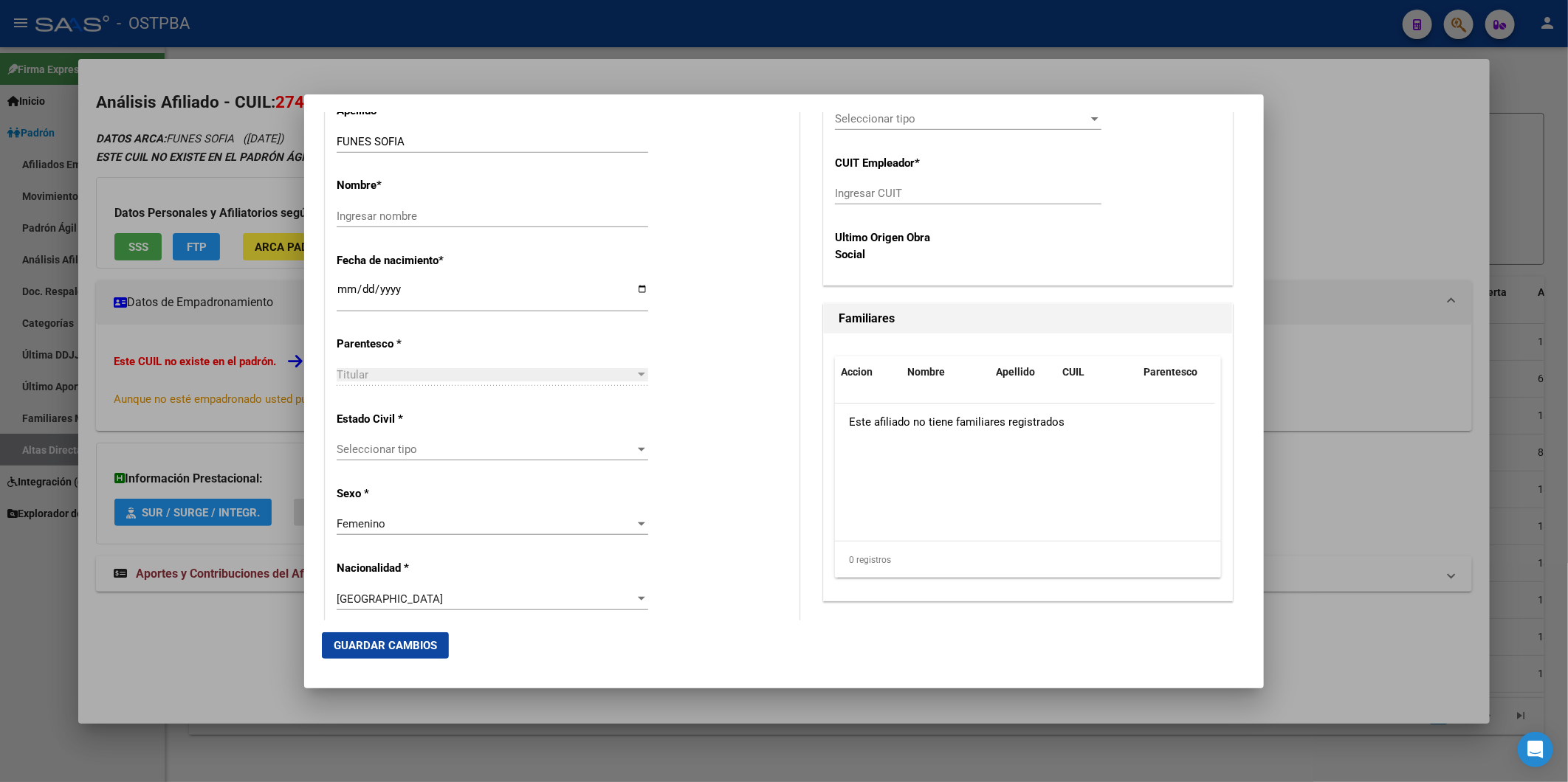
click at [636, 440] on div "Seleccionar tipo Seleccionar tipo" at bounding box center [492, 449] width 311 height 22
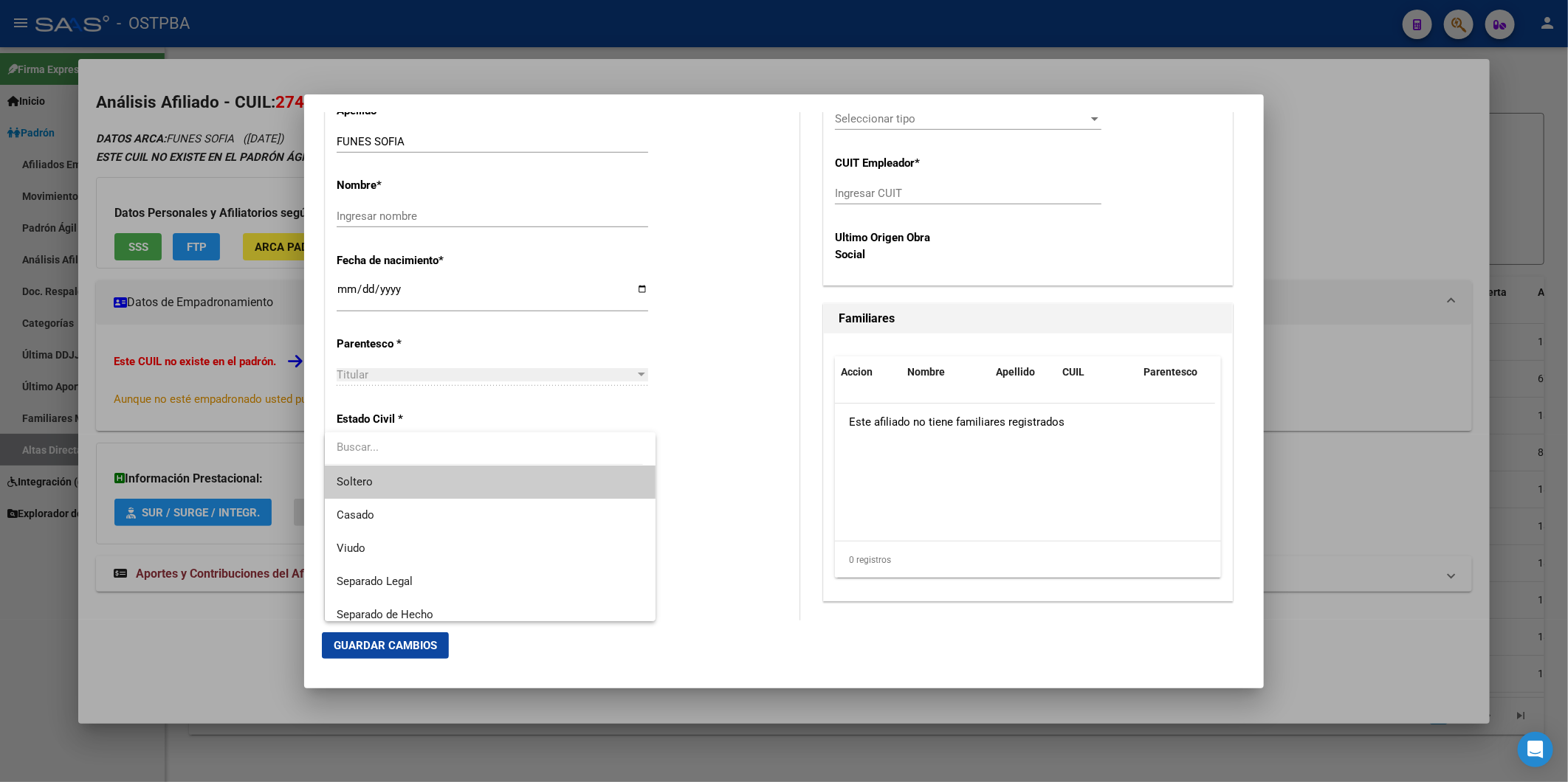
click at [555, 480] on span "Soltero" at bounding box center [489, 482] width 306 height 34
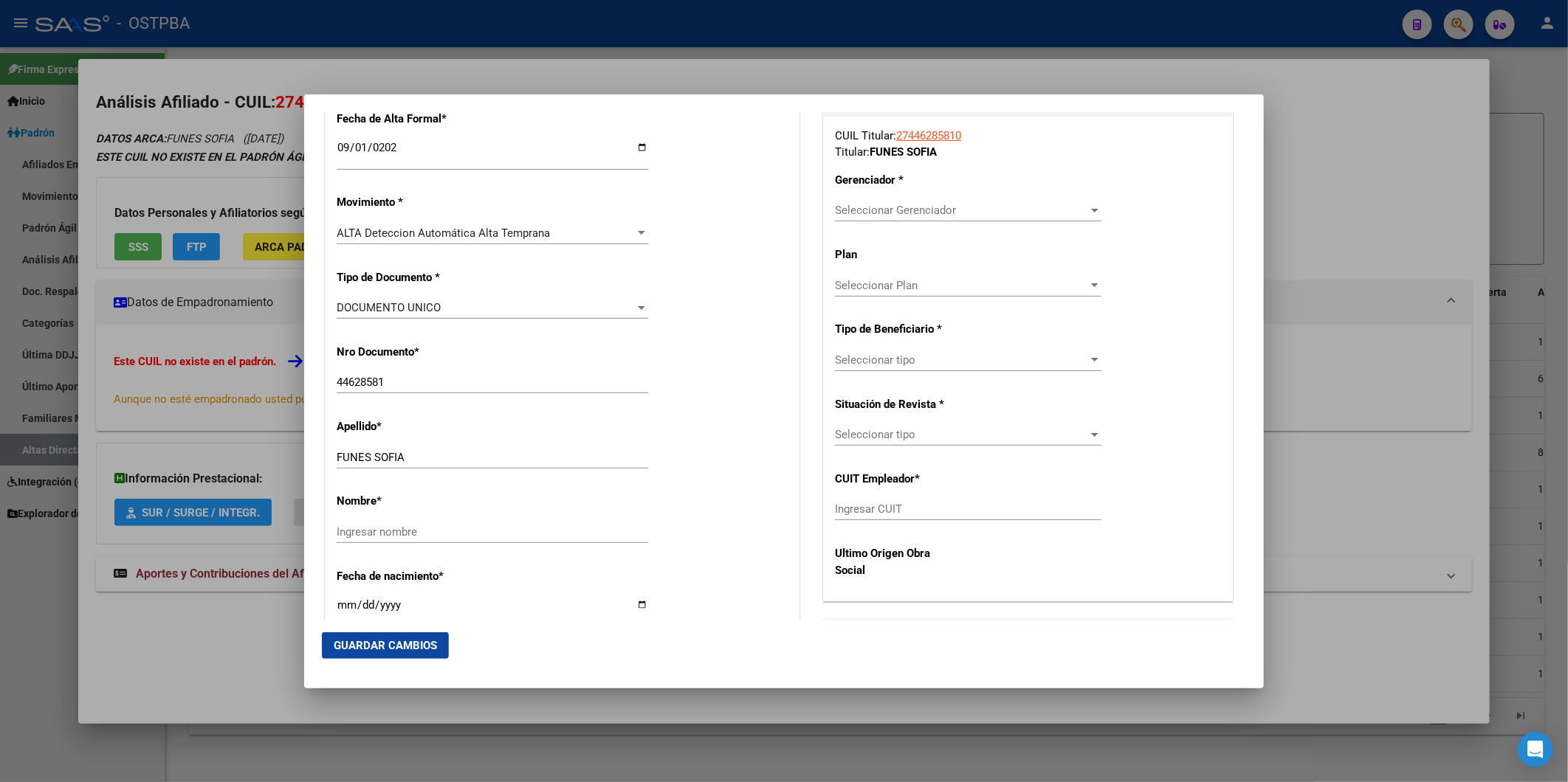
scroll to position [164, 0]
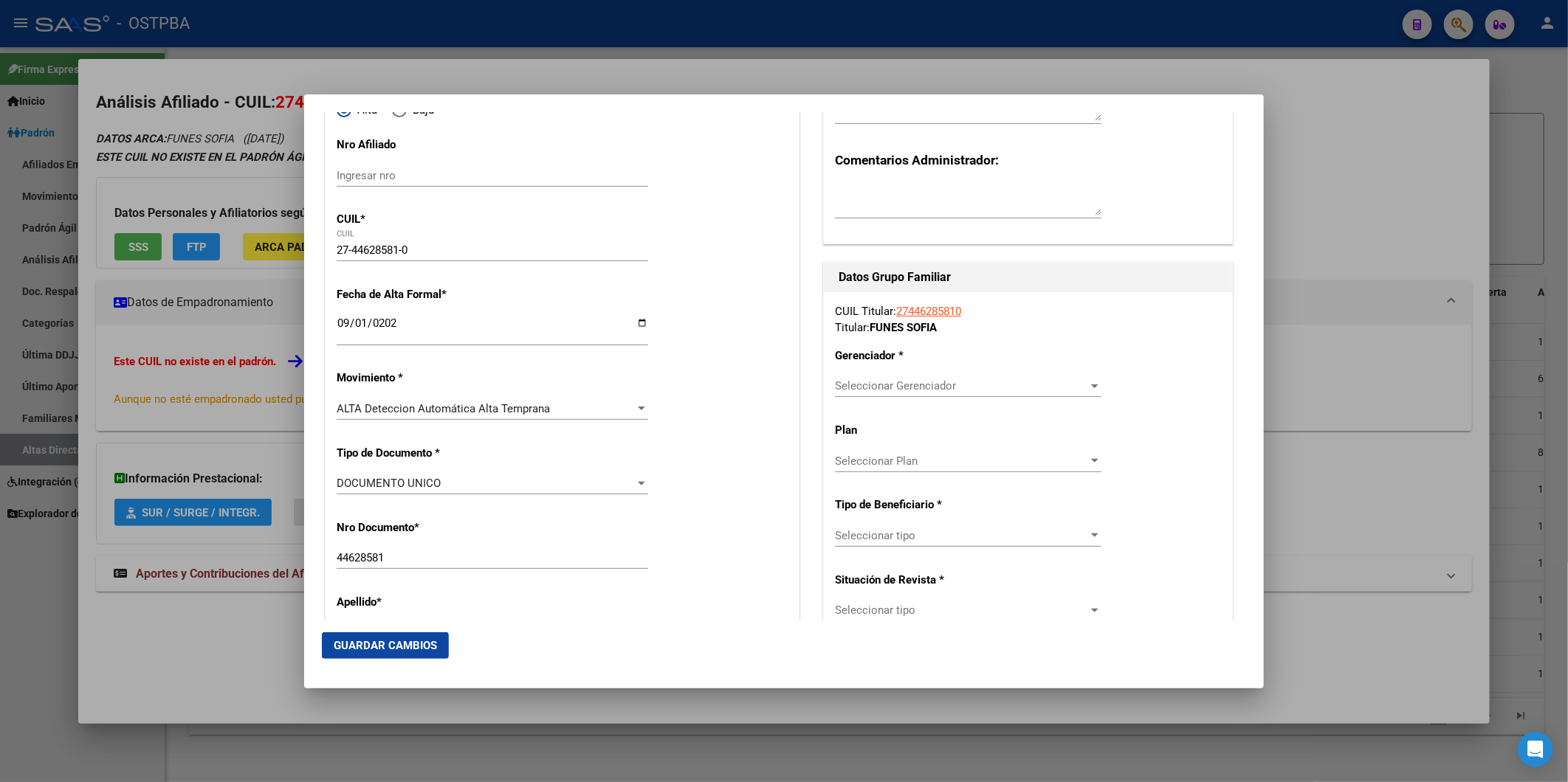
click at [1083, 375] on div "Seleccionar Gerenciador Seleccionar Gerenciador" at bounding box center [968, 385] width 266 height 22
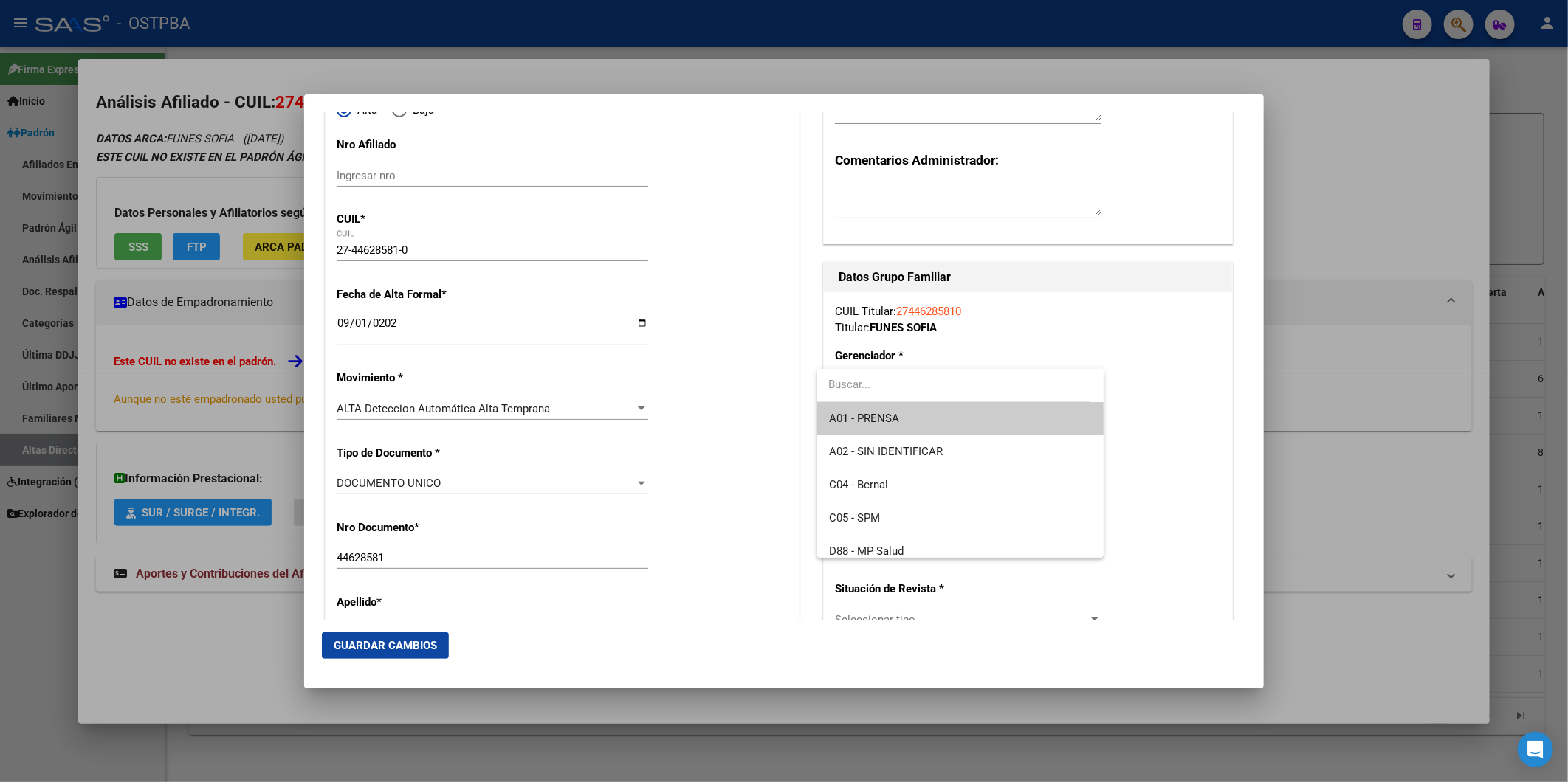
click at [1008, 416] on span "A01 - PRENSA" at bounding box center [960, 419] width 263 height 34
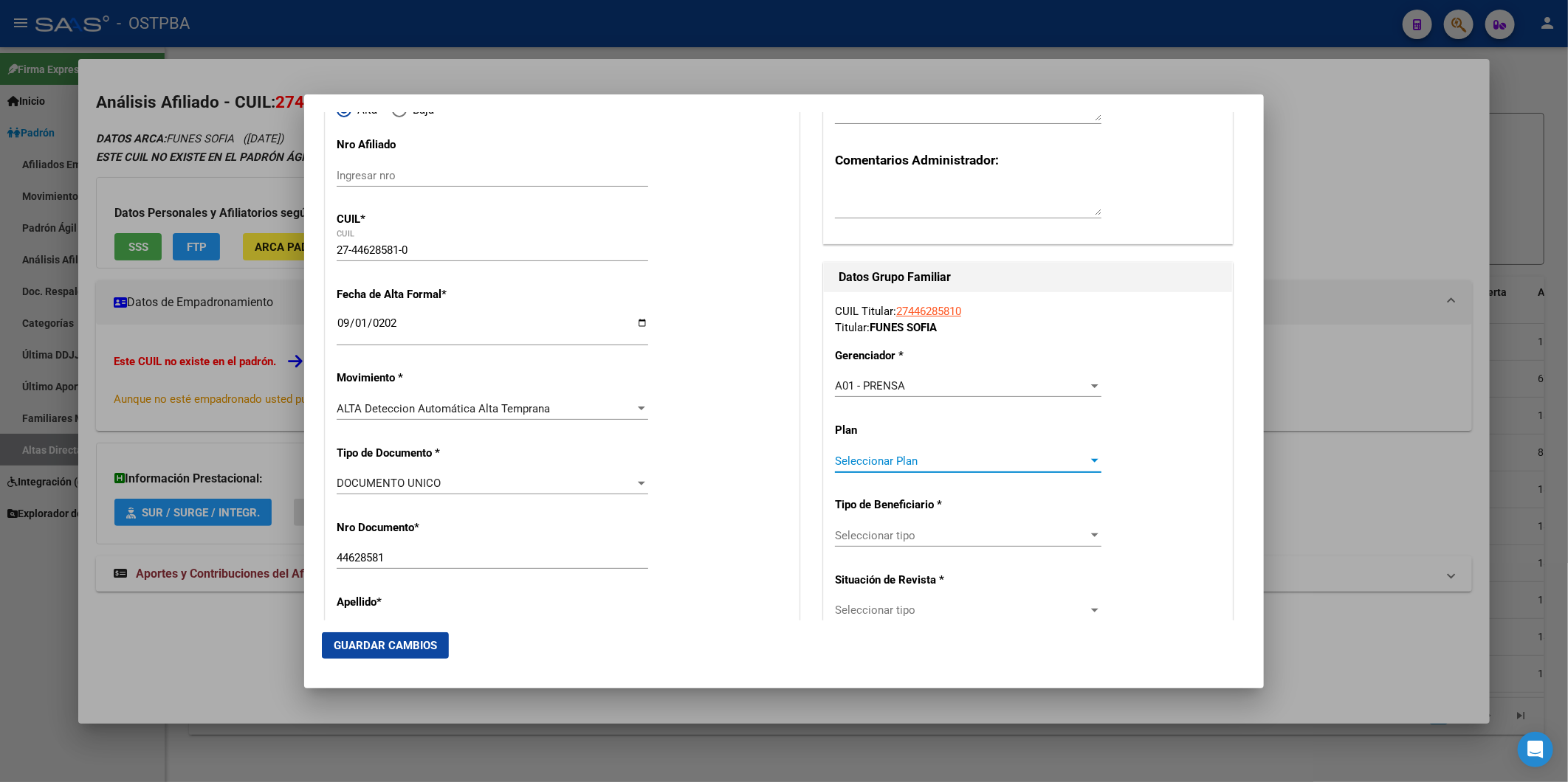
click at [1091, 459] on div at bounding box center [1094, 461] width 7 height 4
click at [1053, 491] on span "A01" at bounding box center [960, 494] width 263 height 34
click at [1088, 539] on div at bounding box center [1094, 535] width 13 height 11
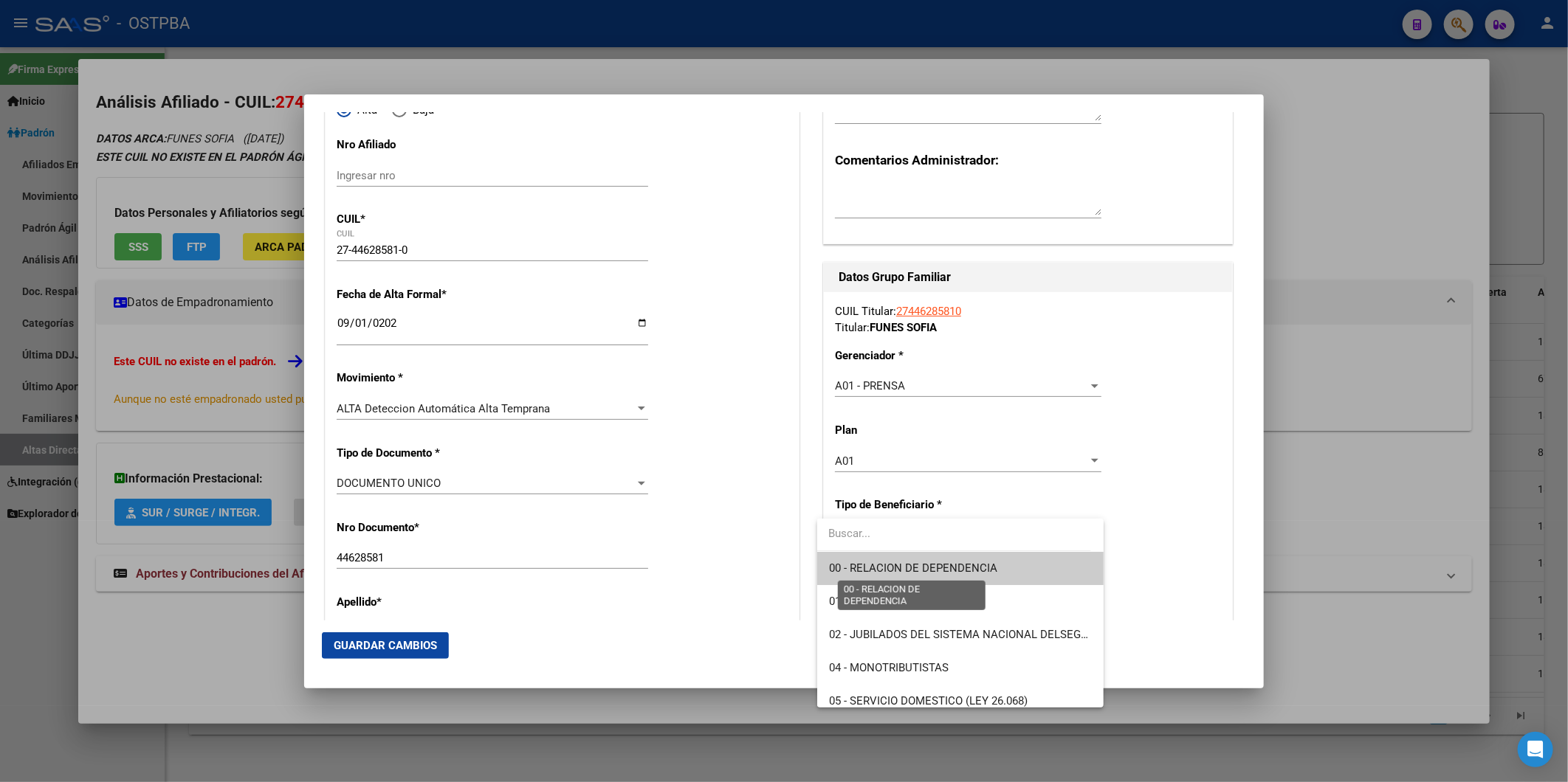
click at [953, 572] on span "00 - RELACION DE DEPENDENCIA" at bounding box center [913, 568] width 168 height 13
type input "30-70823448-2"
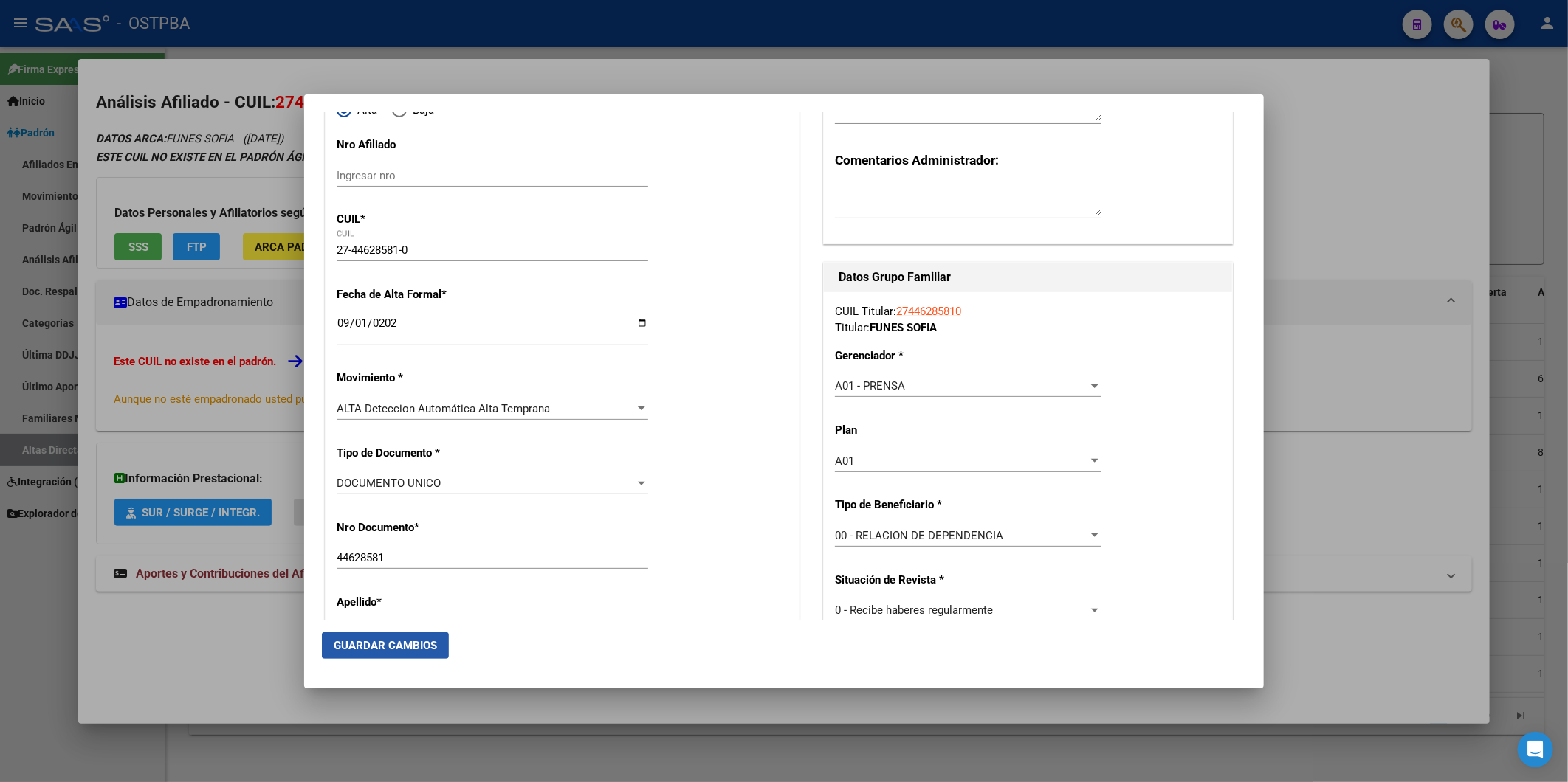
click at [423, 648] on span "Guardar Cambios" at bounding box center [385, 645] width 103 height 13
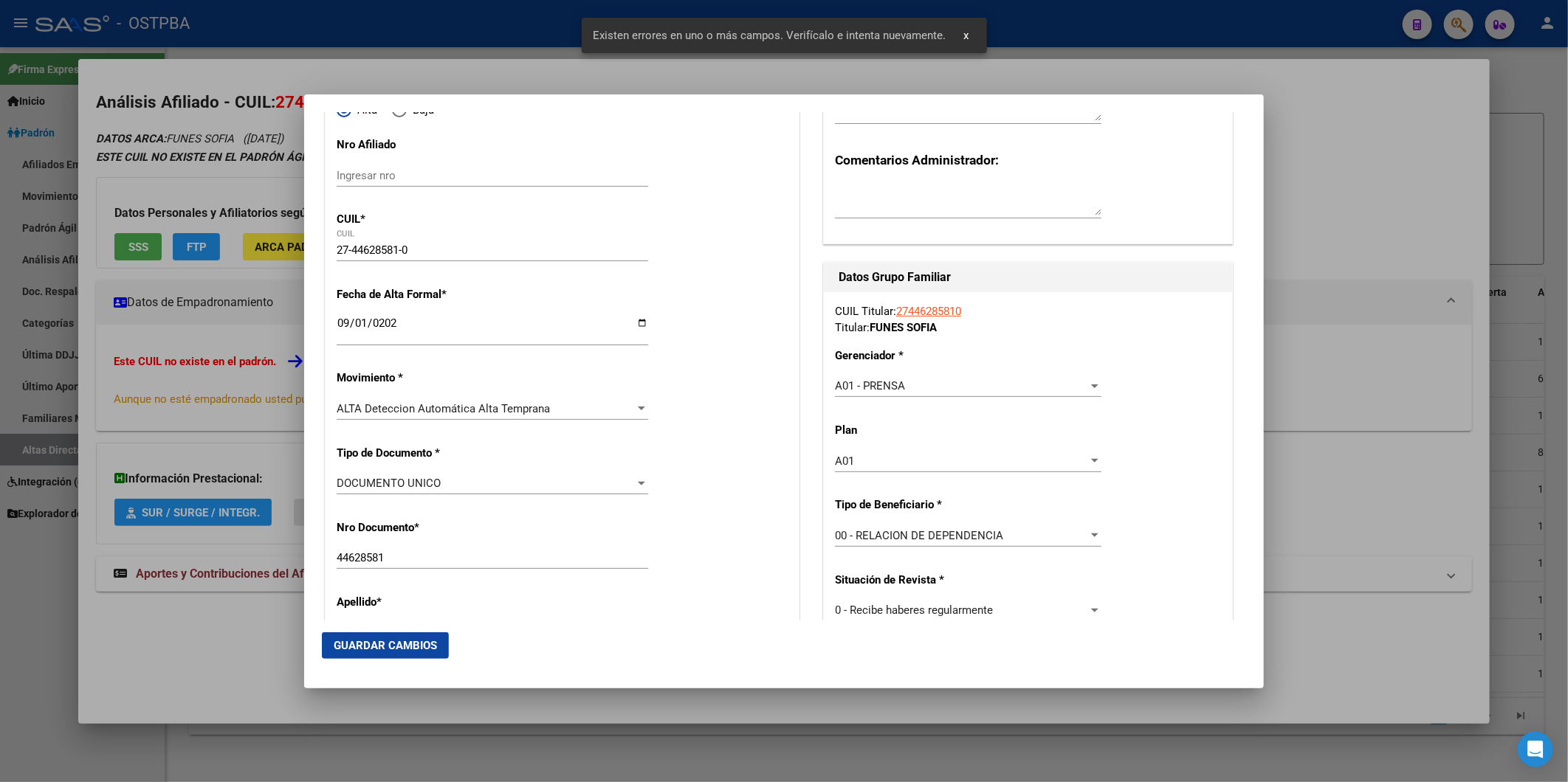
click at [423, 648] on span "Guardar Cambios" at bounding box center [385, 645] width 103 height 13
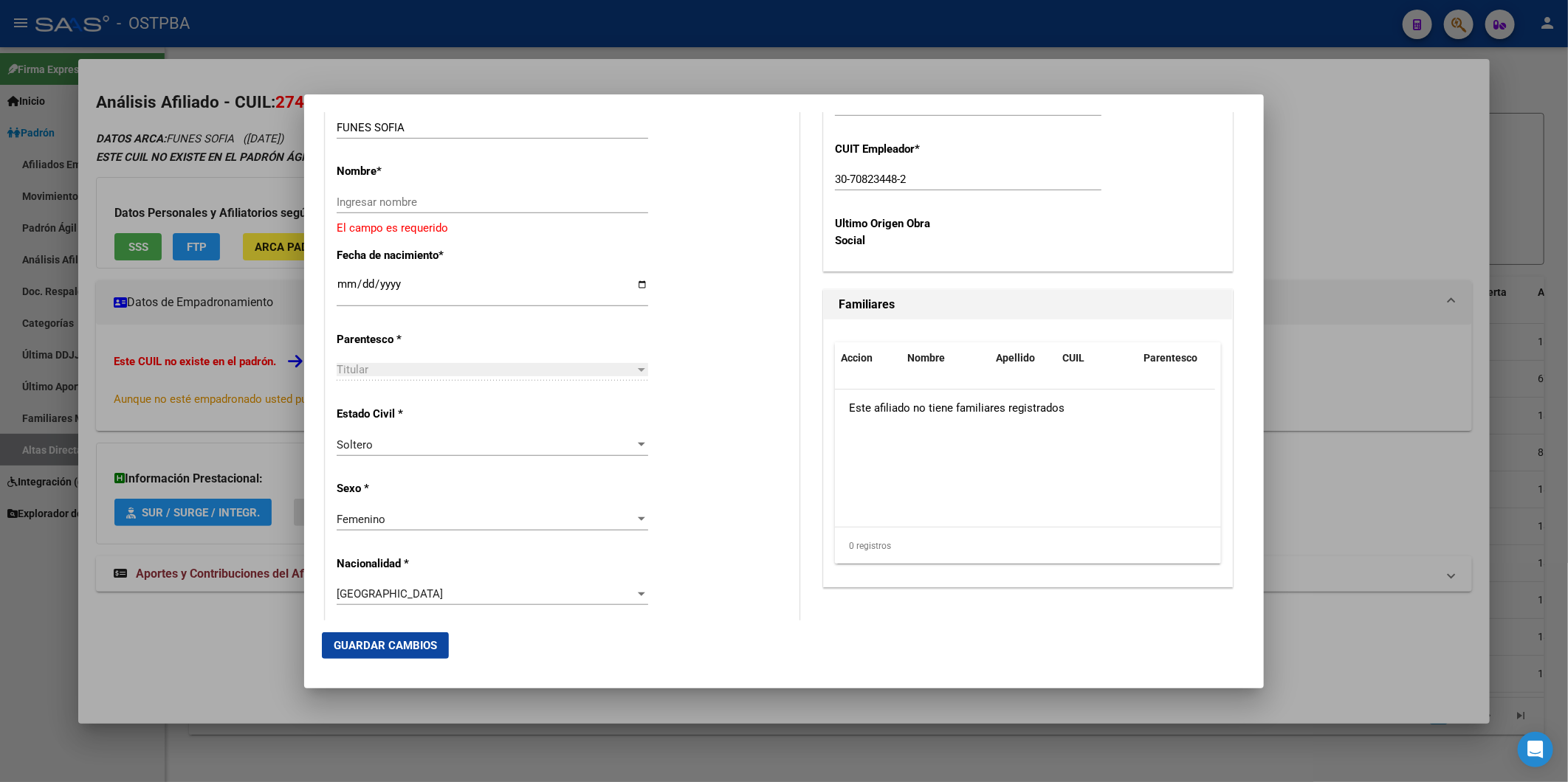
scroll to position [491, 0]
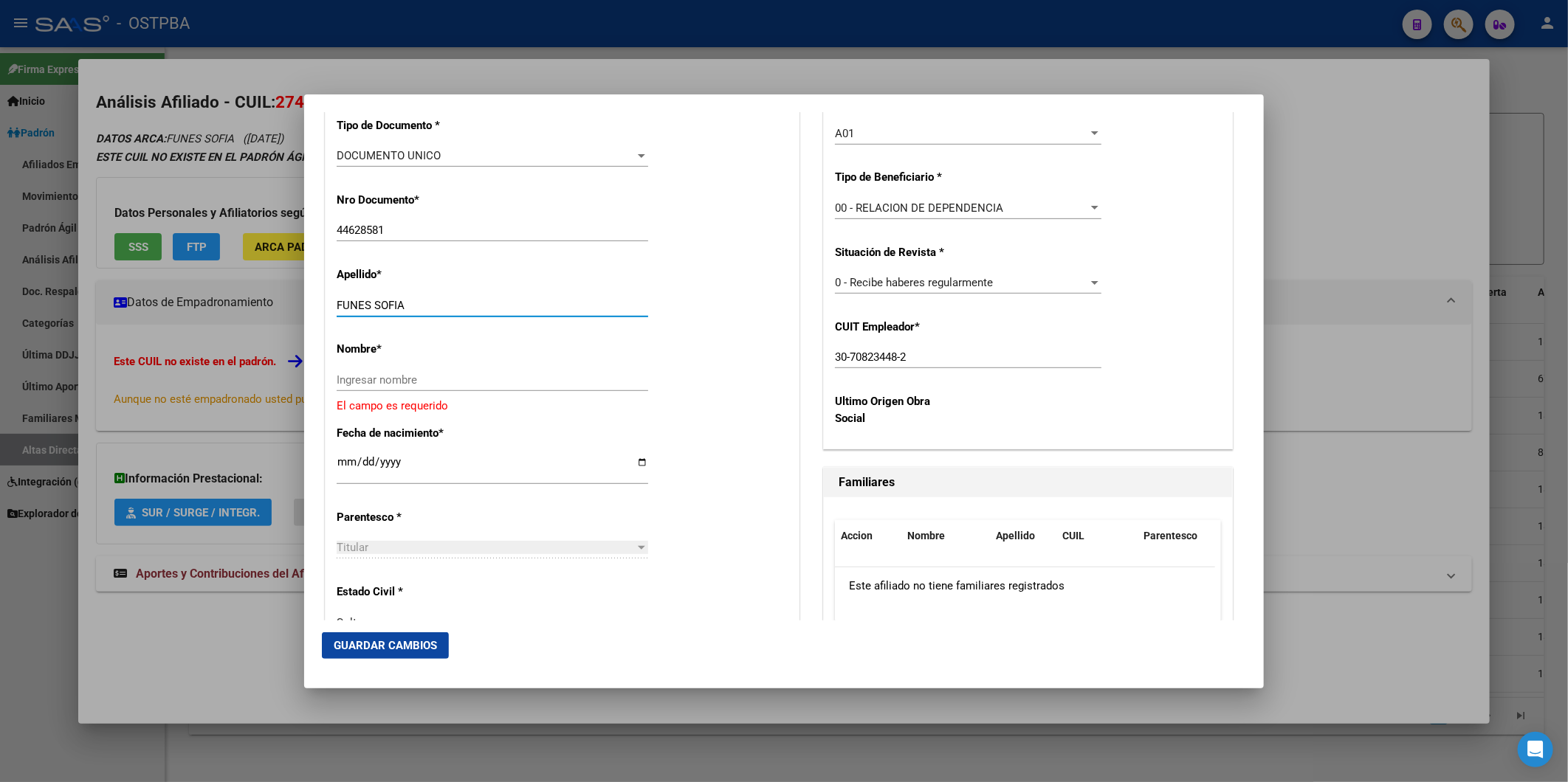
drag, startPoint x: 373, startPoint y: 302, endPoint x: 430, endPoint y: 300, distance: 57.0
click at [430, 300] on input "FUNES SOFIA" at bounding box center [492, 305] width 311 height 13
type input "FUNES"
click at [431, 397] on div "Ingresar nombre" at bounding box center [492, 386] width 311 height 36
click at [392, 386] on input "Ingresar nombre" at bounding box center [492, 380] width 311 height 13
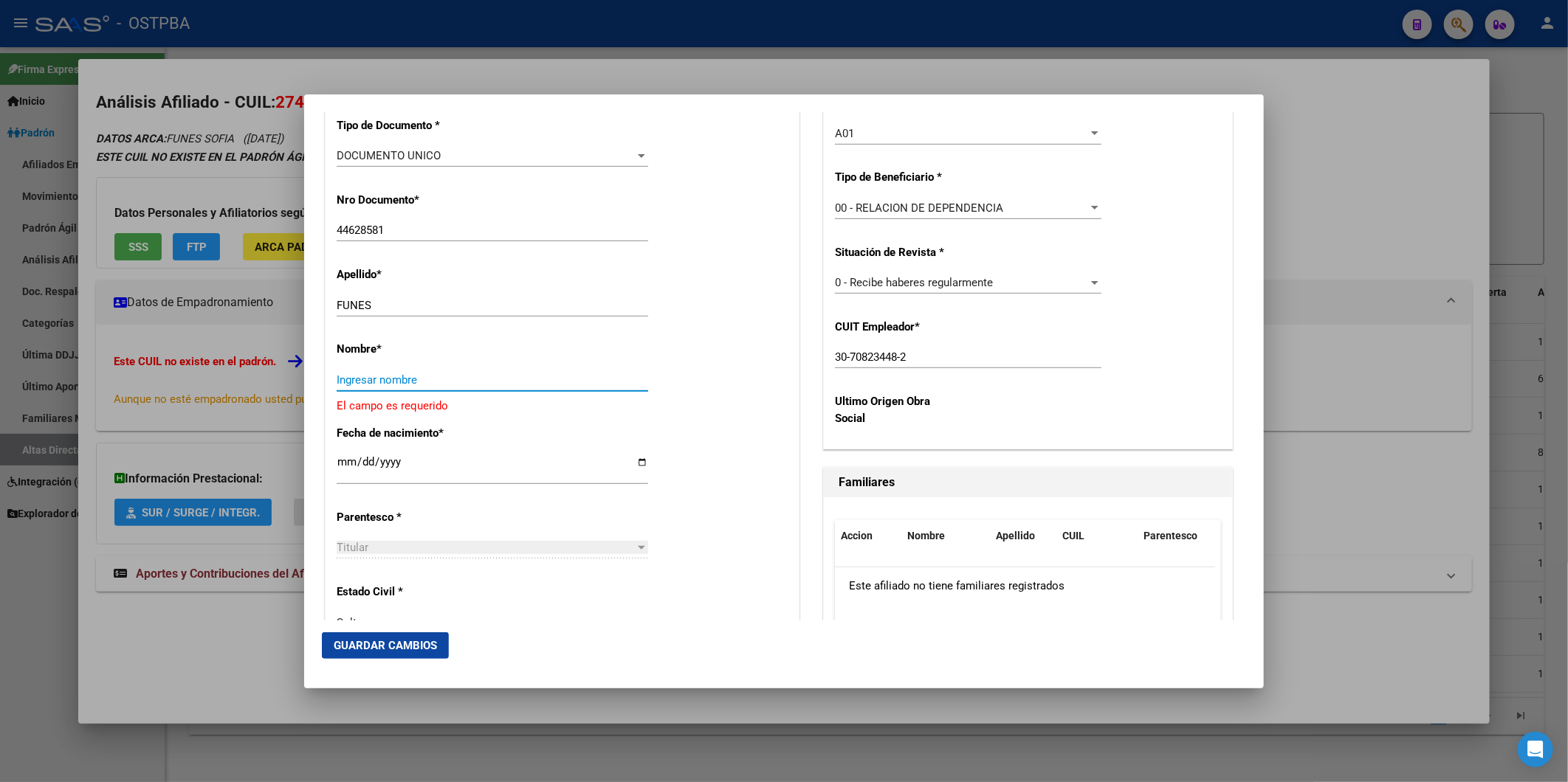
paste input "SOFIA"
type input "SOFIA"
click at [429, 648] on span "Guardar Cambios" at bounding box center [385, 645] width 103 height 13
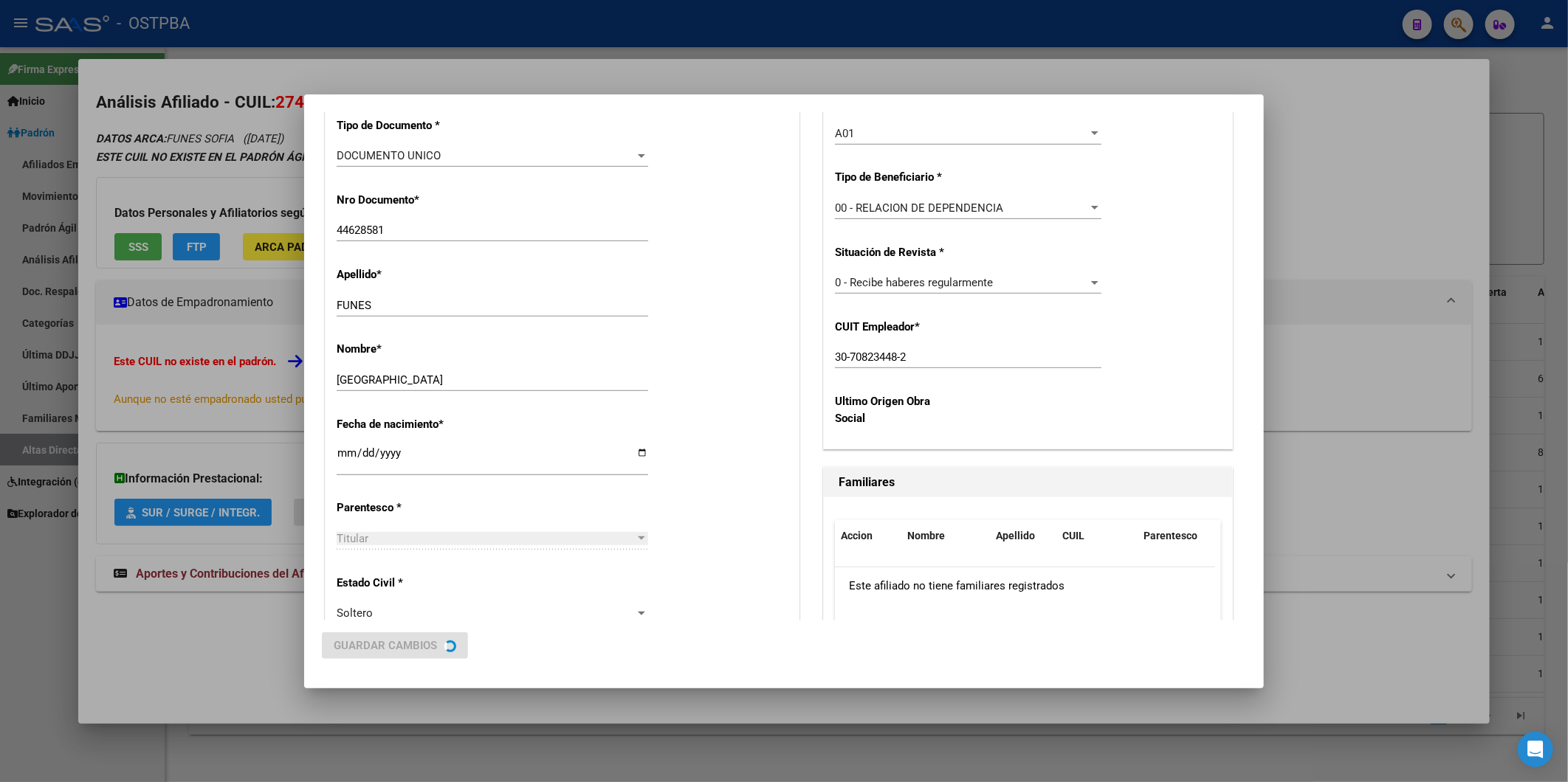
scroll to position [0, 0]
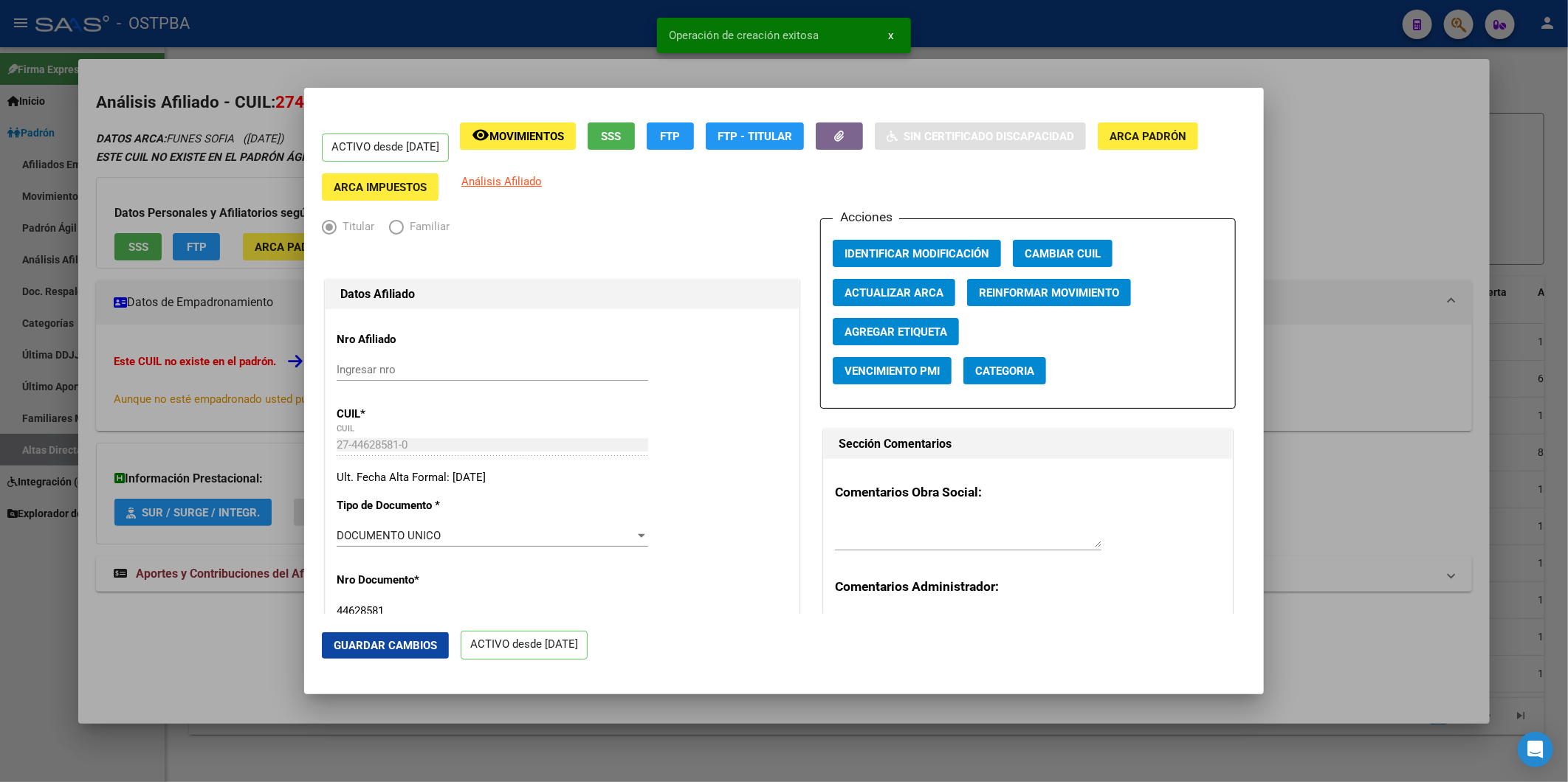
click at [934, 331] on span "Agregar Etiqueta" at bounding box center [896, 331] width 102 height 13
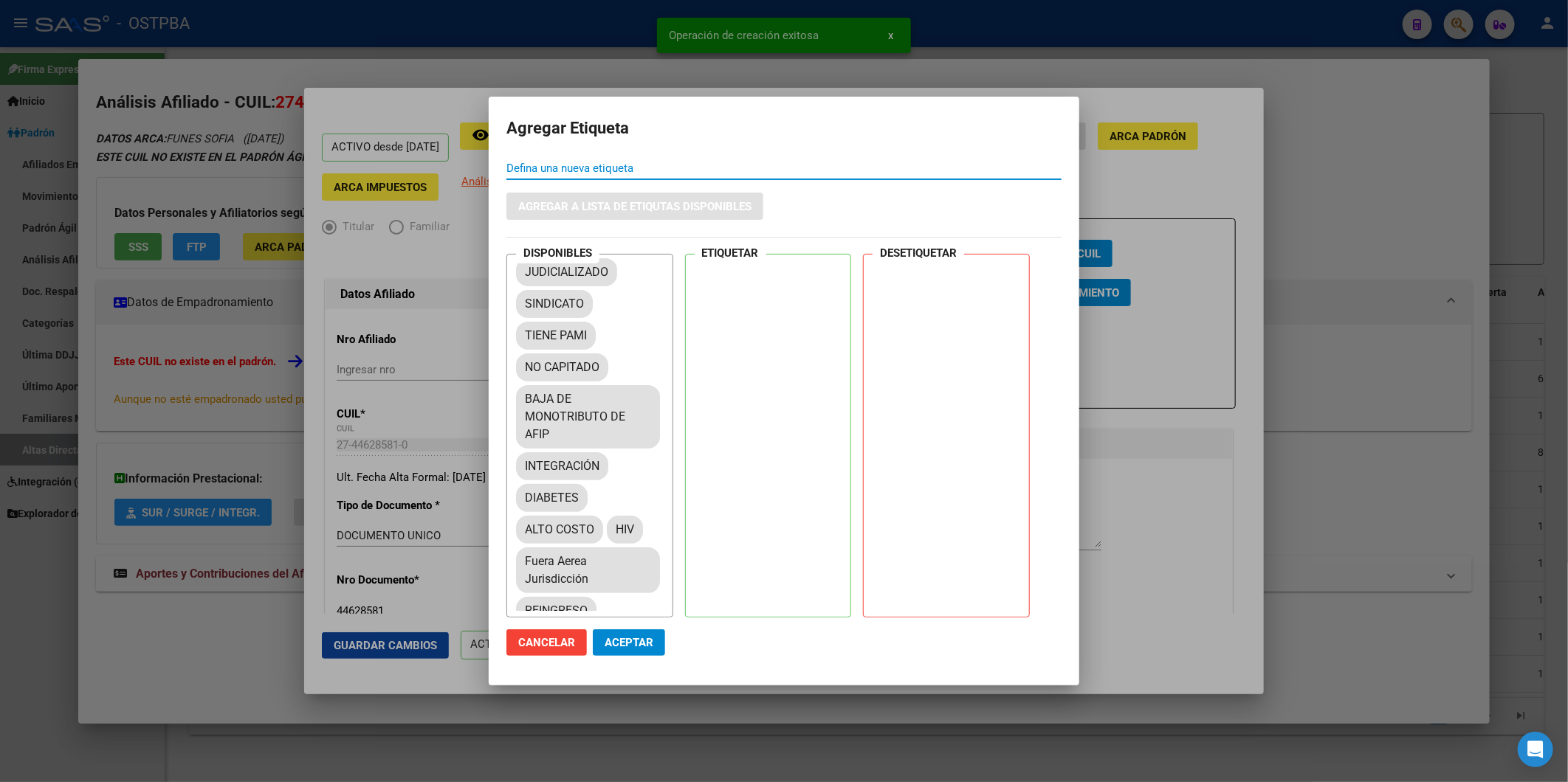
scroll to position [246, 0]
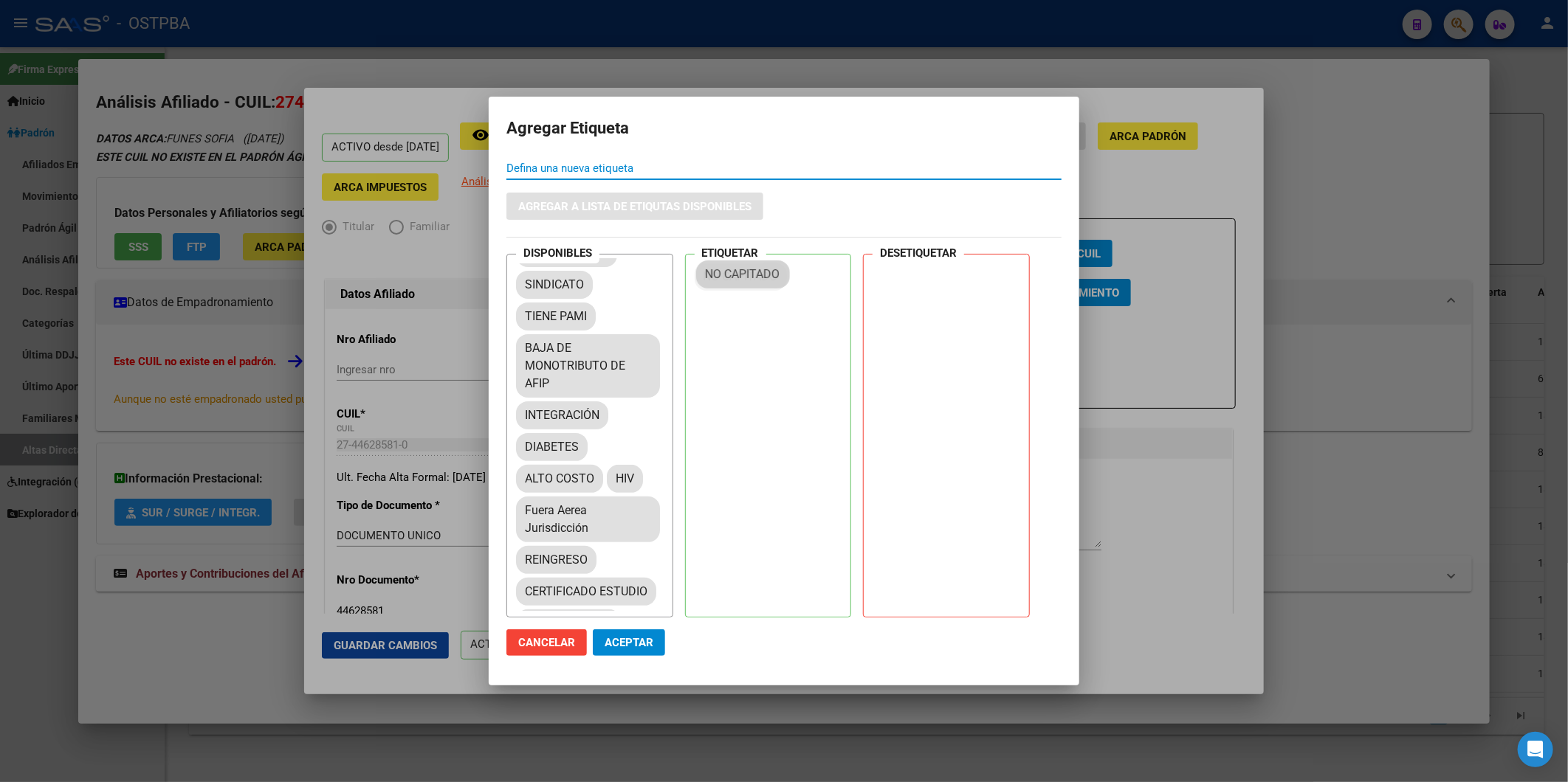
drag, startPoint x: 596, startPoint y: 378, endPoint x: 780, endPoint y: 267, distance: 214.9
click at [636, 644] on span "Aceptar" at bounding box center [629, 642] width 49 height 13
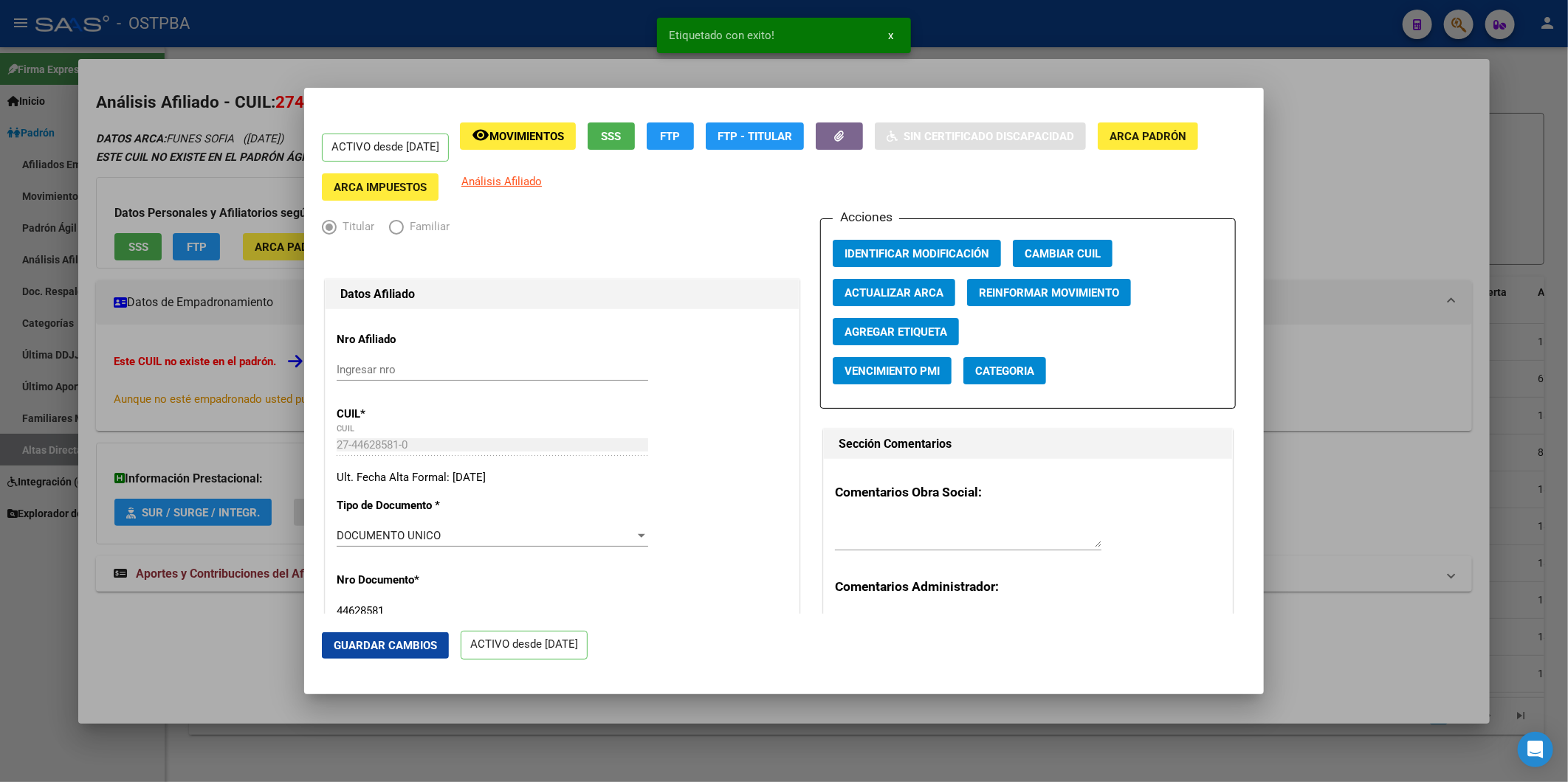
click at [1315, 378] on div at bounding box center [784, 391] width 1568 height 782
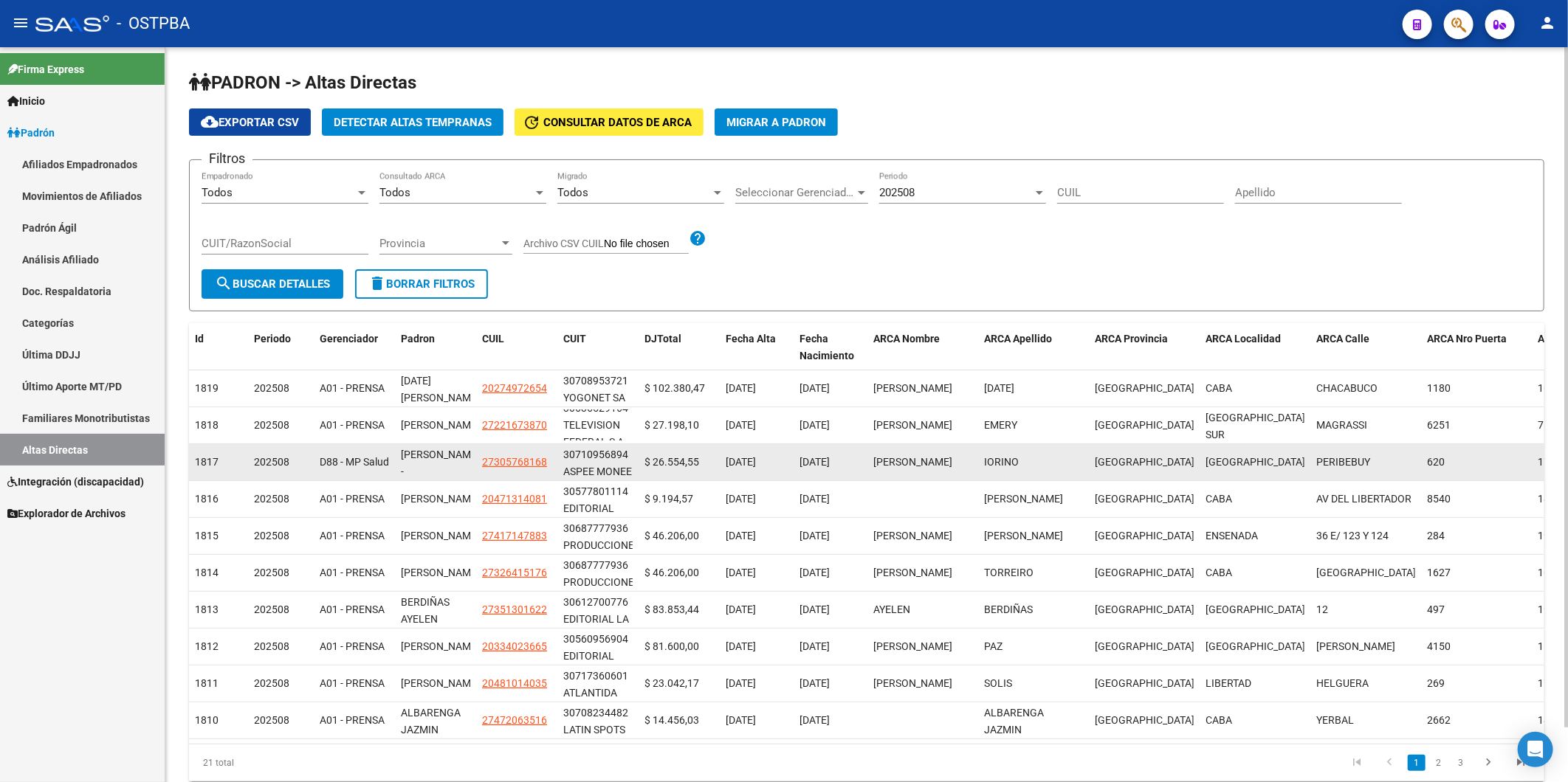
scroll to position [19, 0]
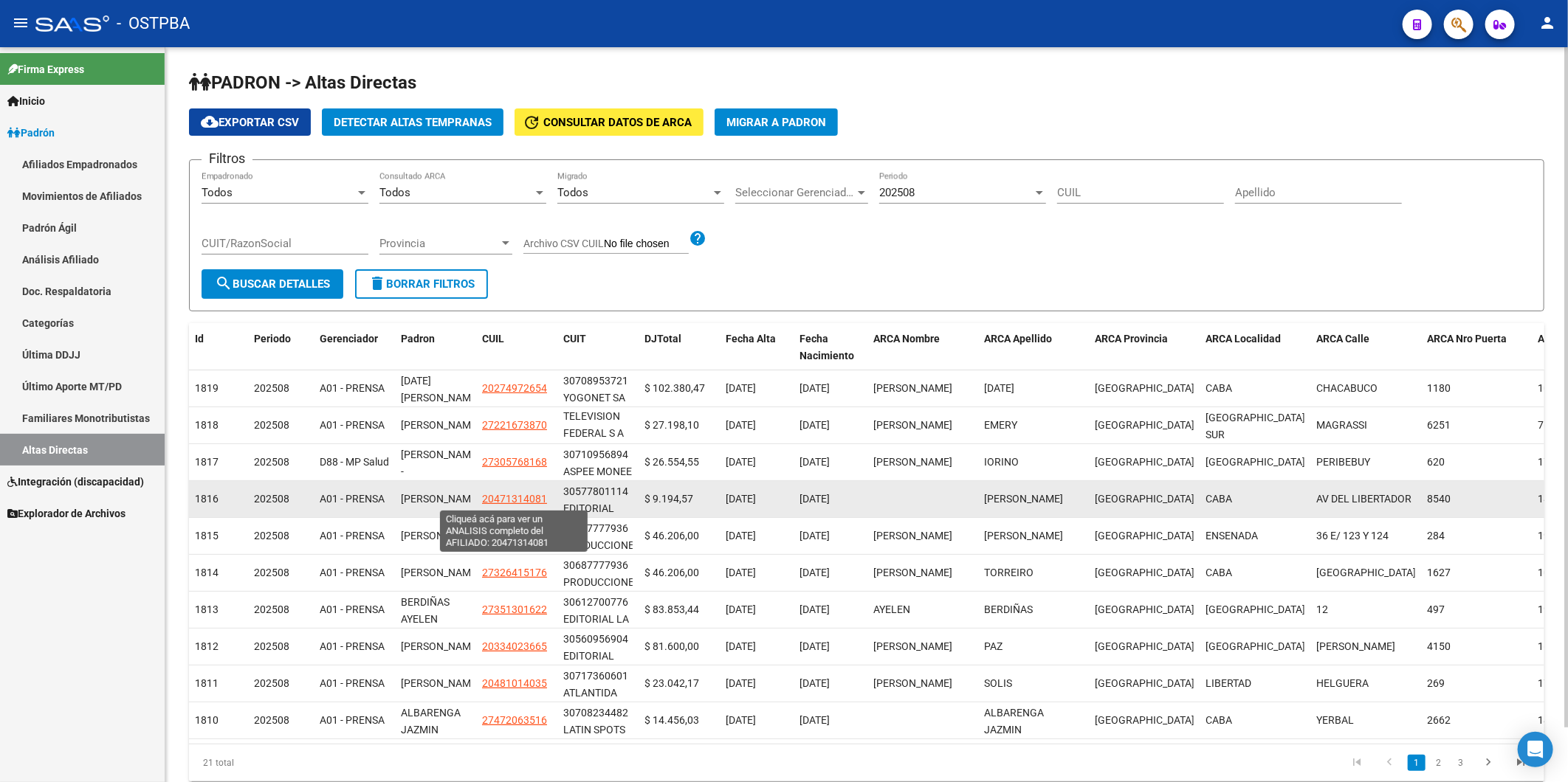
click at [489, 502] on span "20471314081" at bounding box center [515, 498] width 65 height 11
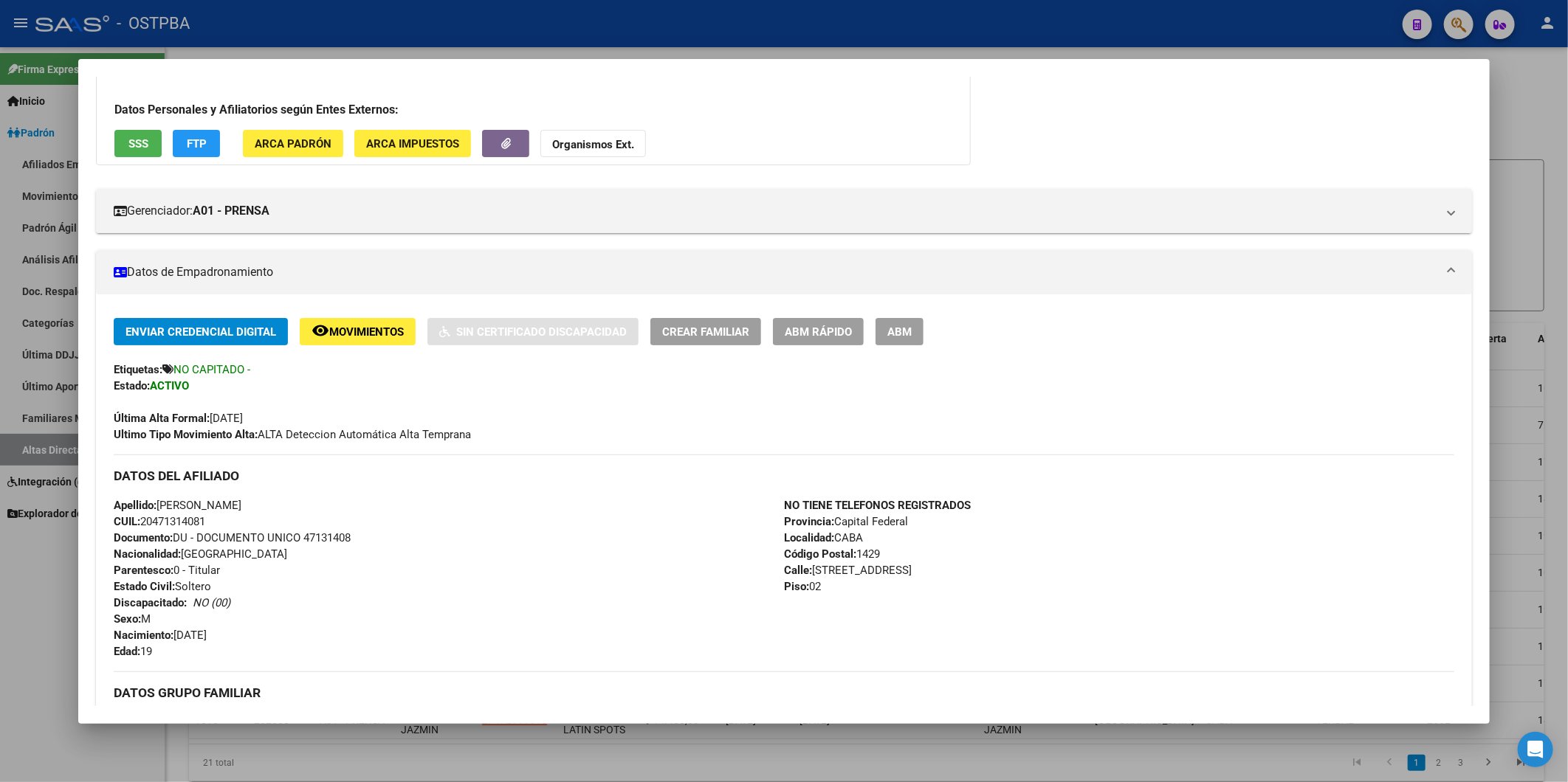
scroll to position [82, 0]
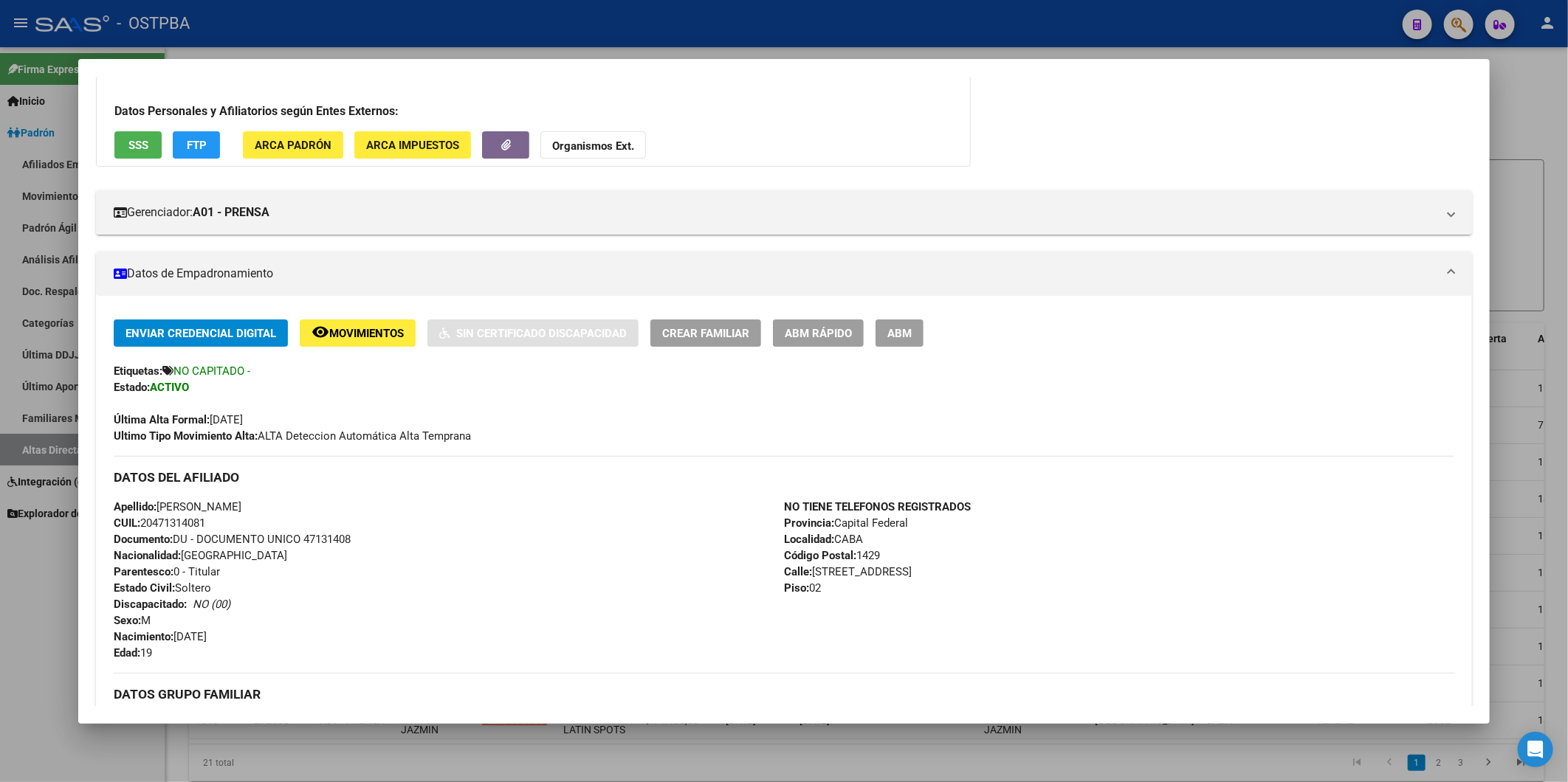
click at [808, 331] on span "ABM Rápido" at bounding box center [818, 333] width 67 height 13
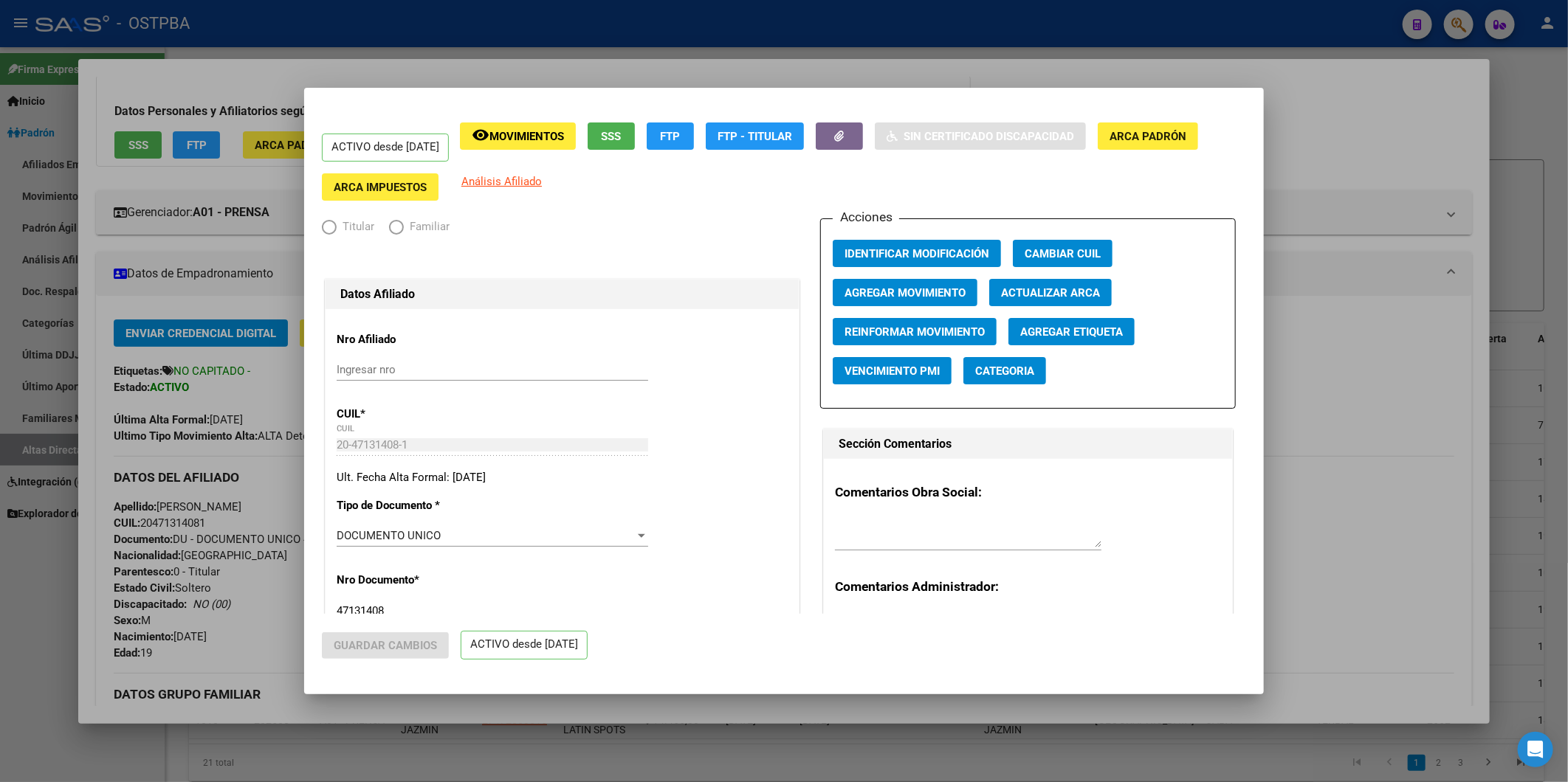
radio input "true"
type input "30-57780111-4"
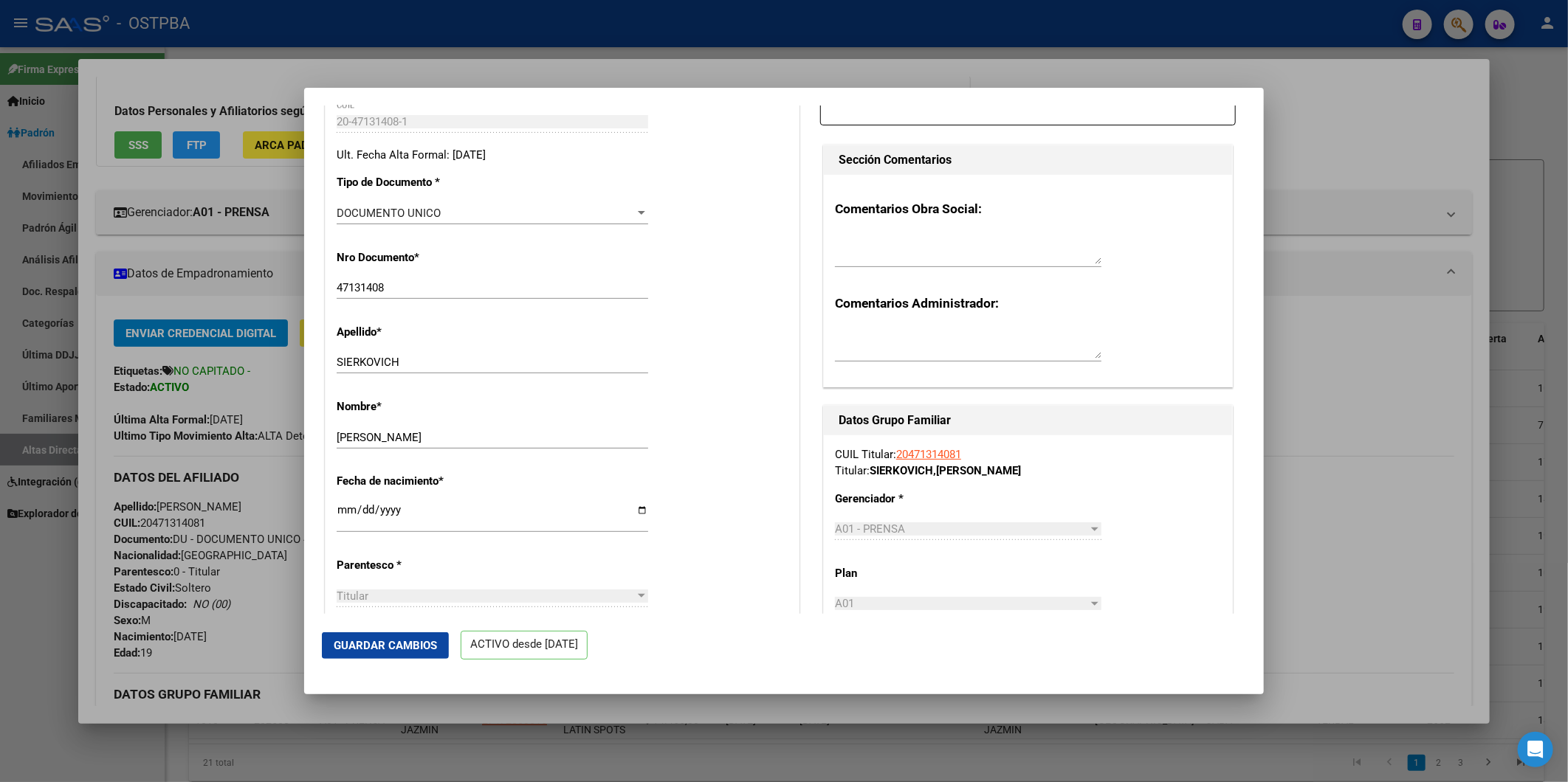
scroll to position [328, 0]
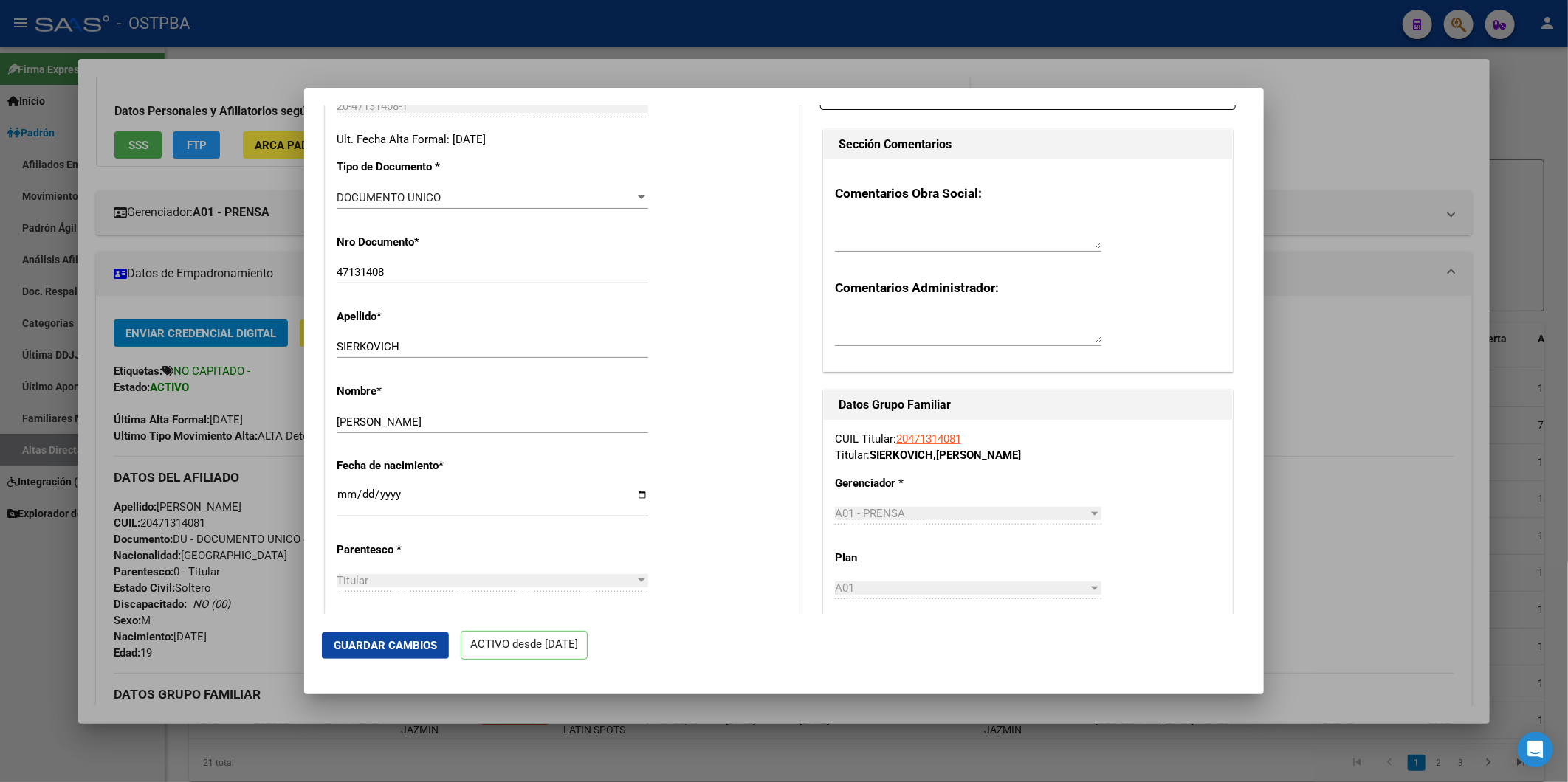
click at [453, 428] on input "[PERSON_NAME]" at bounding box center [492, 421] width 311 height 13
click at [419, 635] on button "Guardar Cambios" at bounding box center [385, 645] width 127 height 26
click at [1340, 144] on div at bounding box center [784, 391] width 1568 height 782
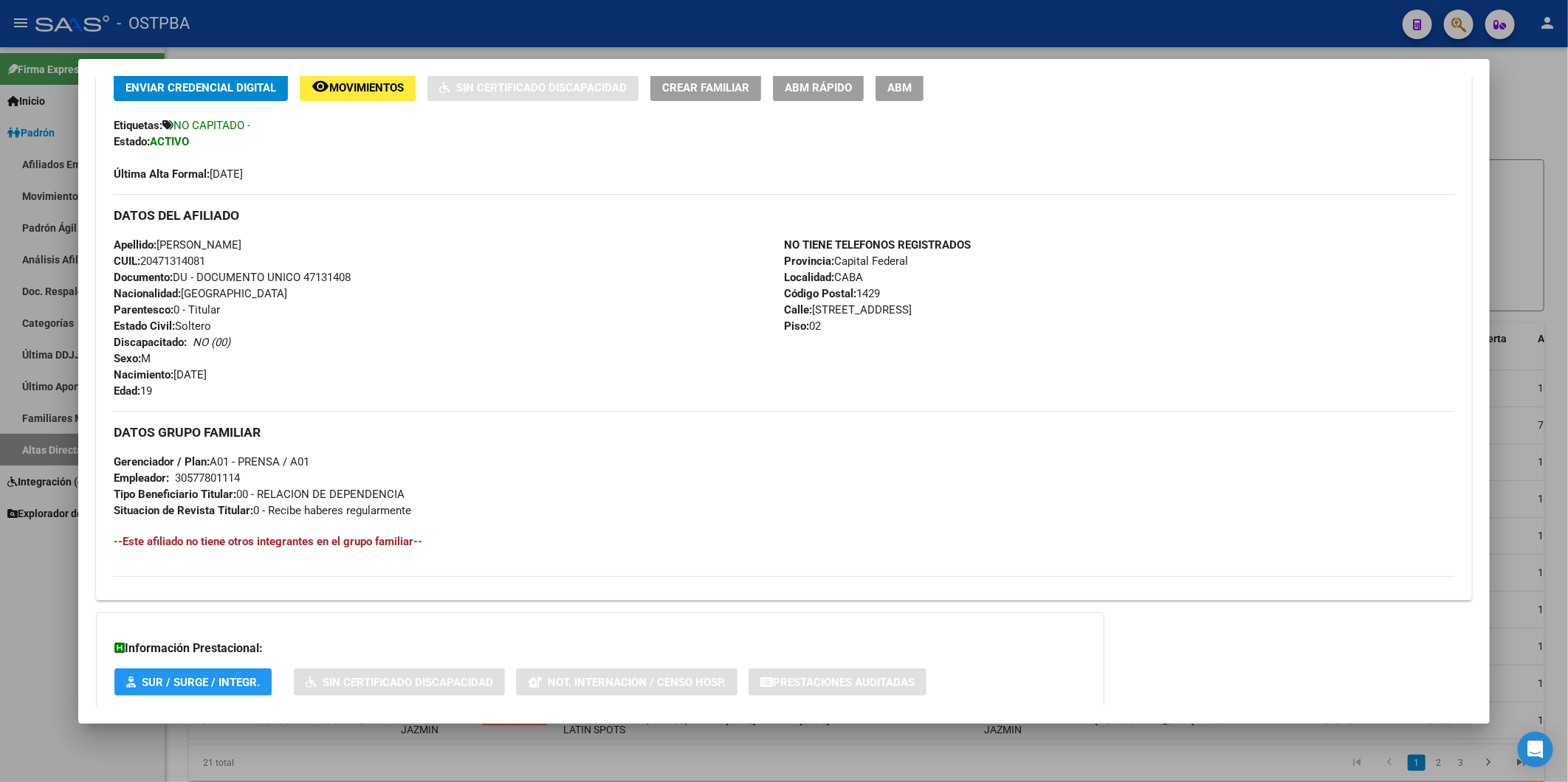
click at [1527, 165] on div at bounding box center [784, 391] width 1568 height 782
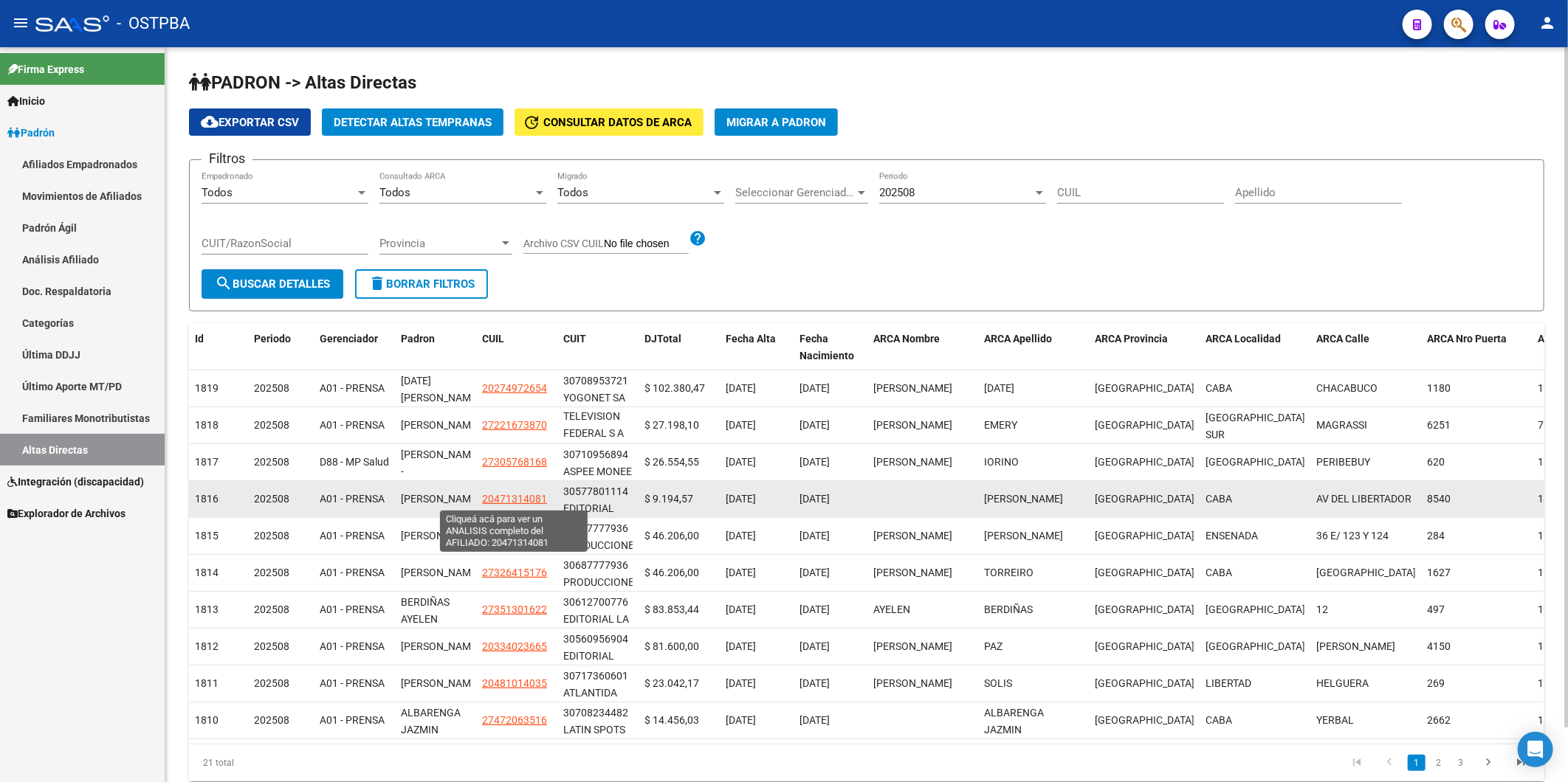
click at [497, 495] on span "20471314081" at bounding box center [515, 498] width 65 height 11
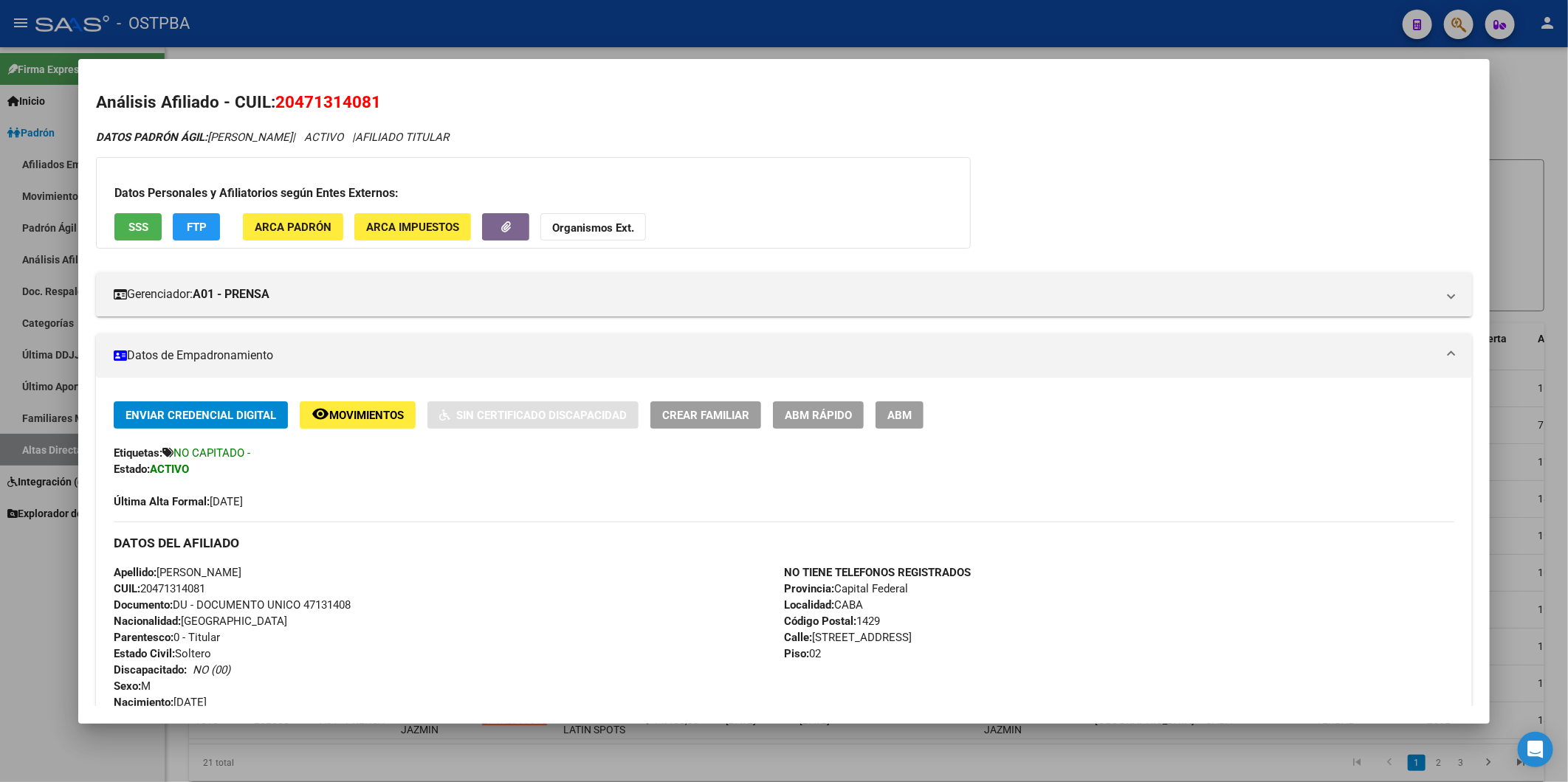
click at [1516, 192] on div at bounding box center [784, 391] width 1568 height 782
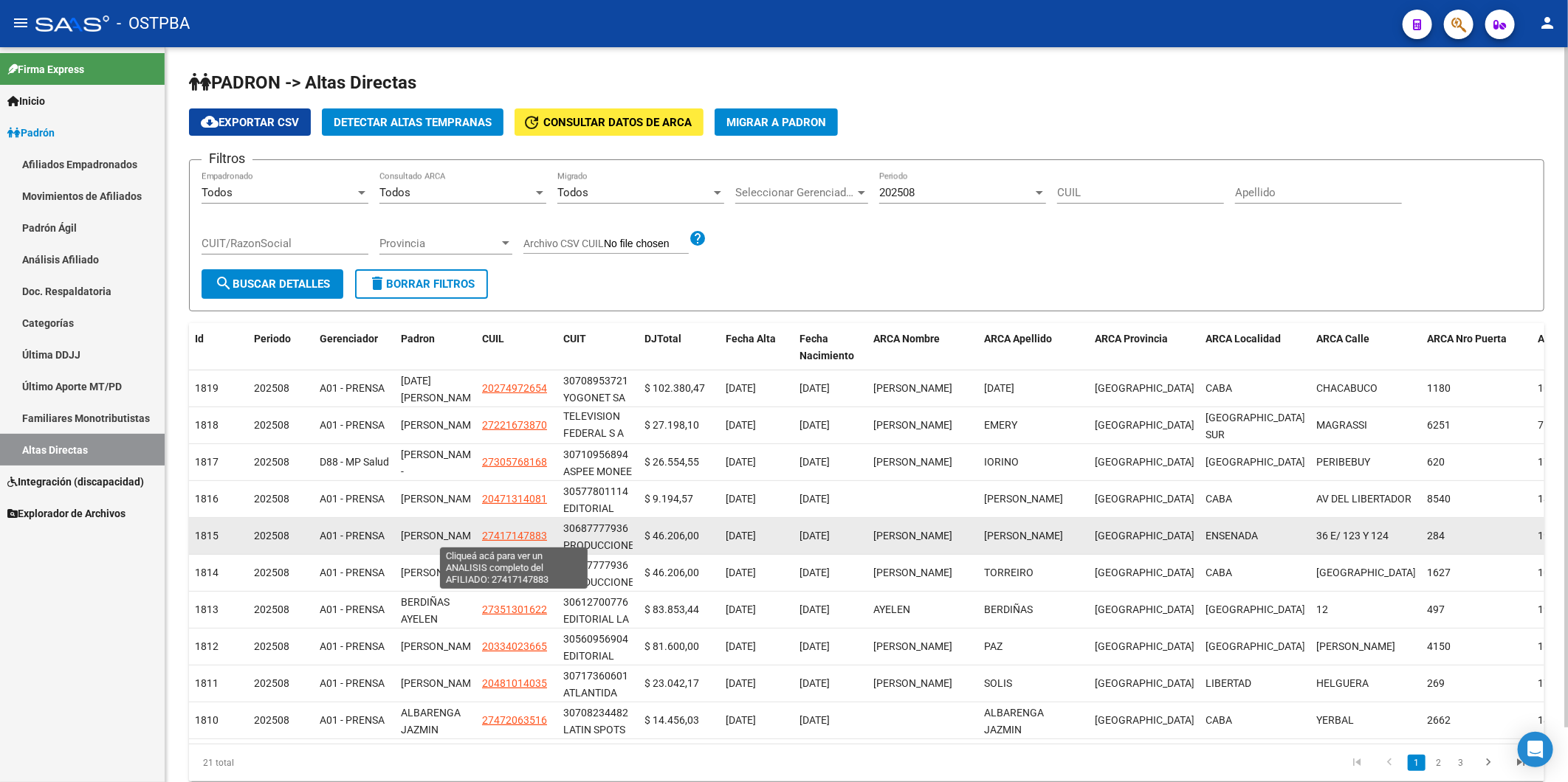
click at [519, 534] on span "27417147883" at bounding box center [515, 535] width 65 height 11
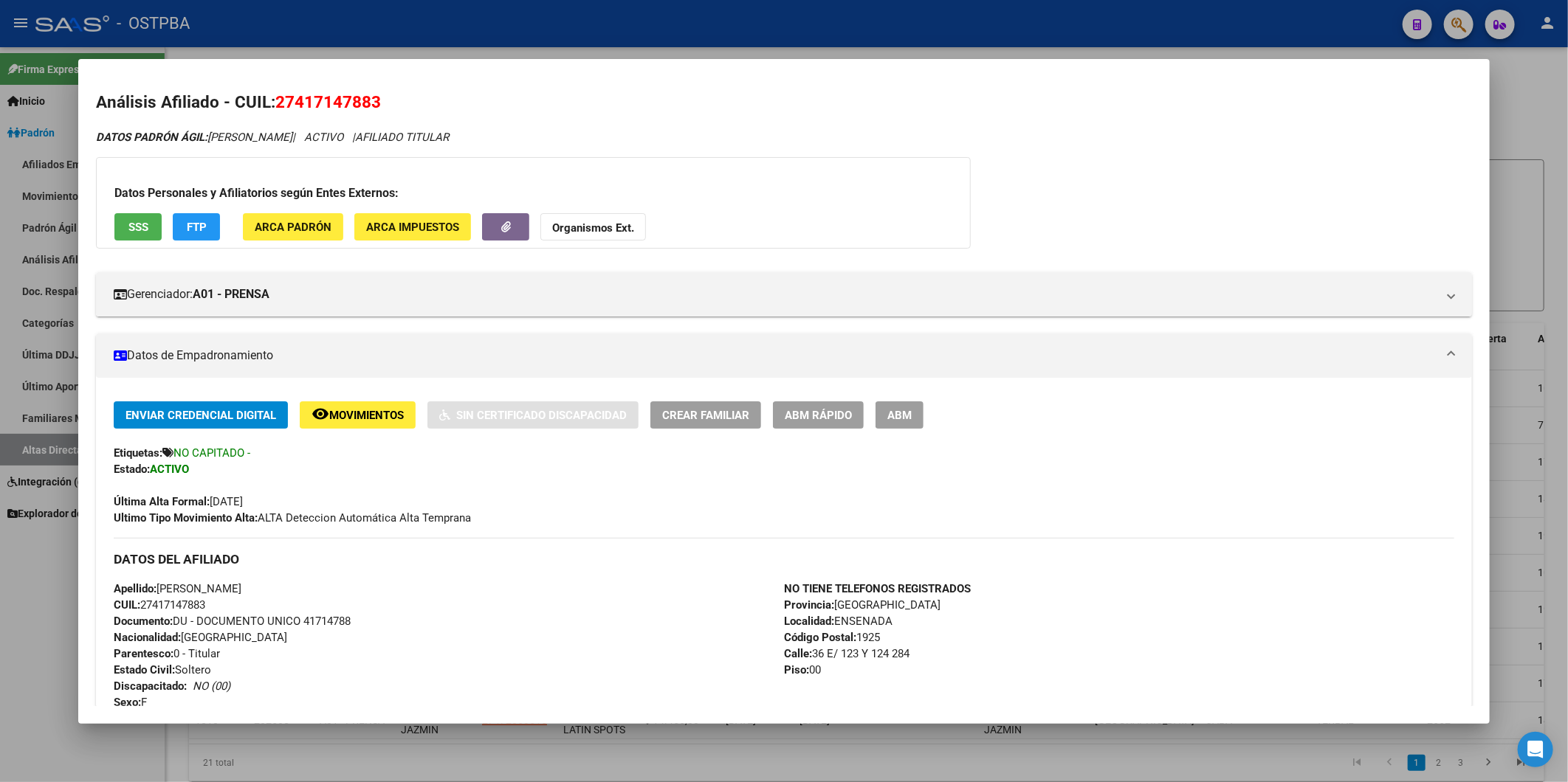
click at [1516, 264] on div at bounding box center [784, 391] width 1568 height 782
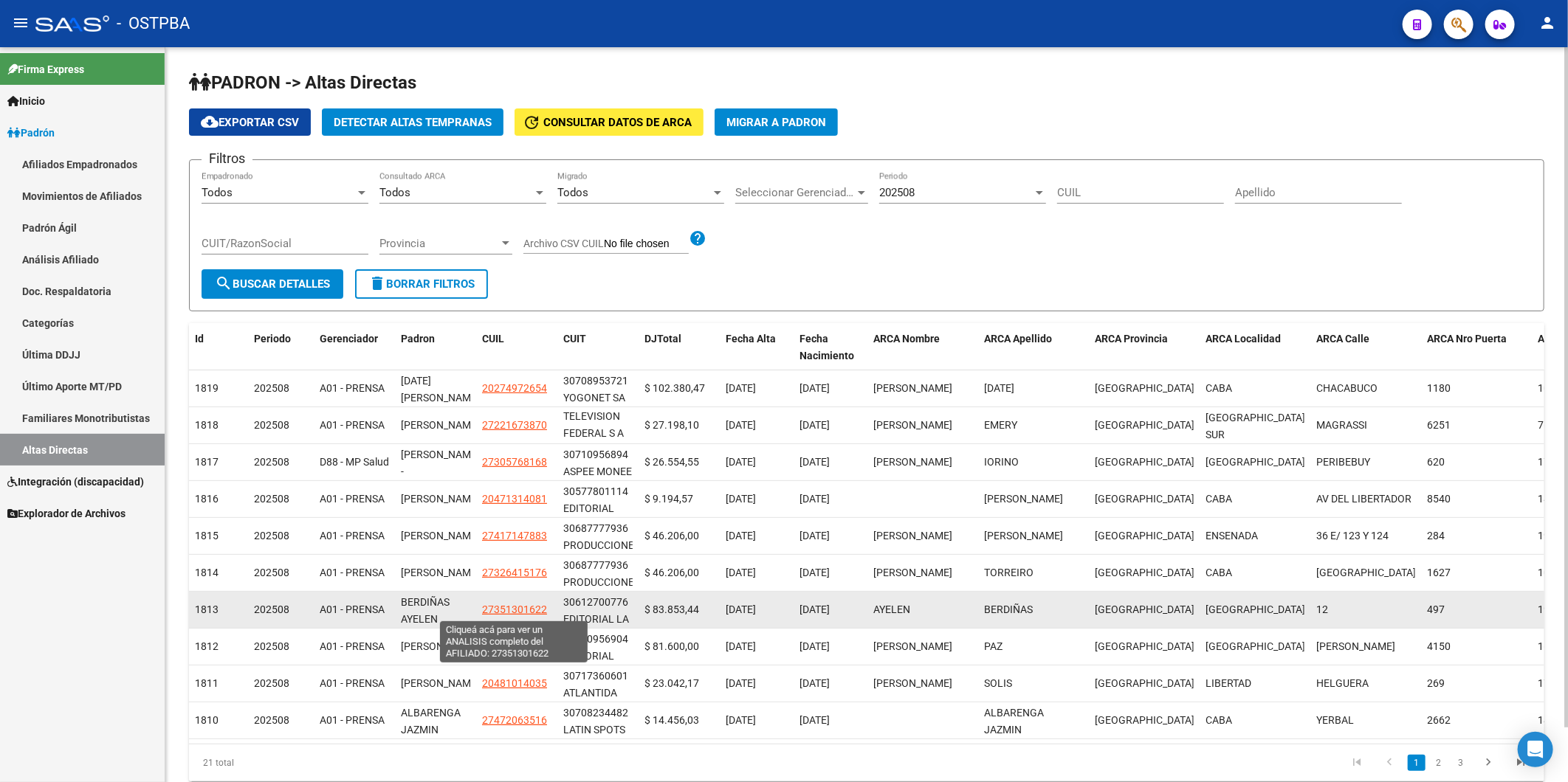
click at [527, 610] on span "27351301622" at bounding box center [515, 609] width 65 height 11
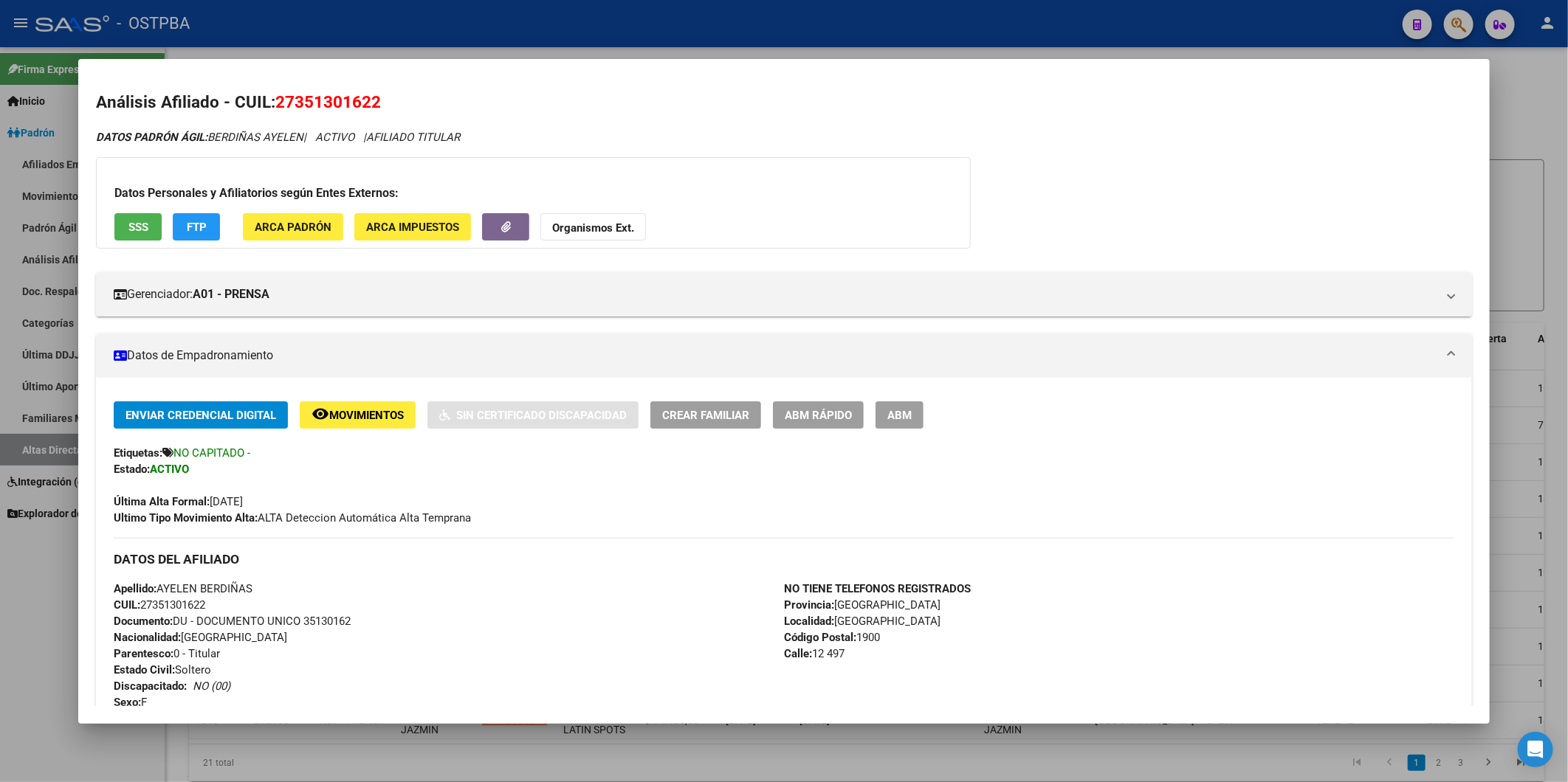
click at [1537, 235] on div at bounding box center [784, 391] width 1568 height 782
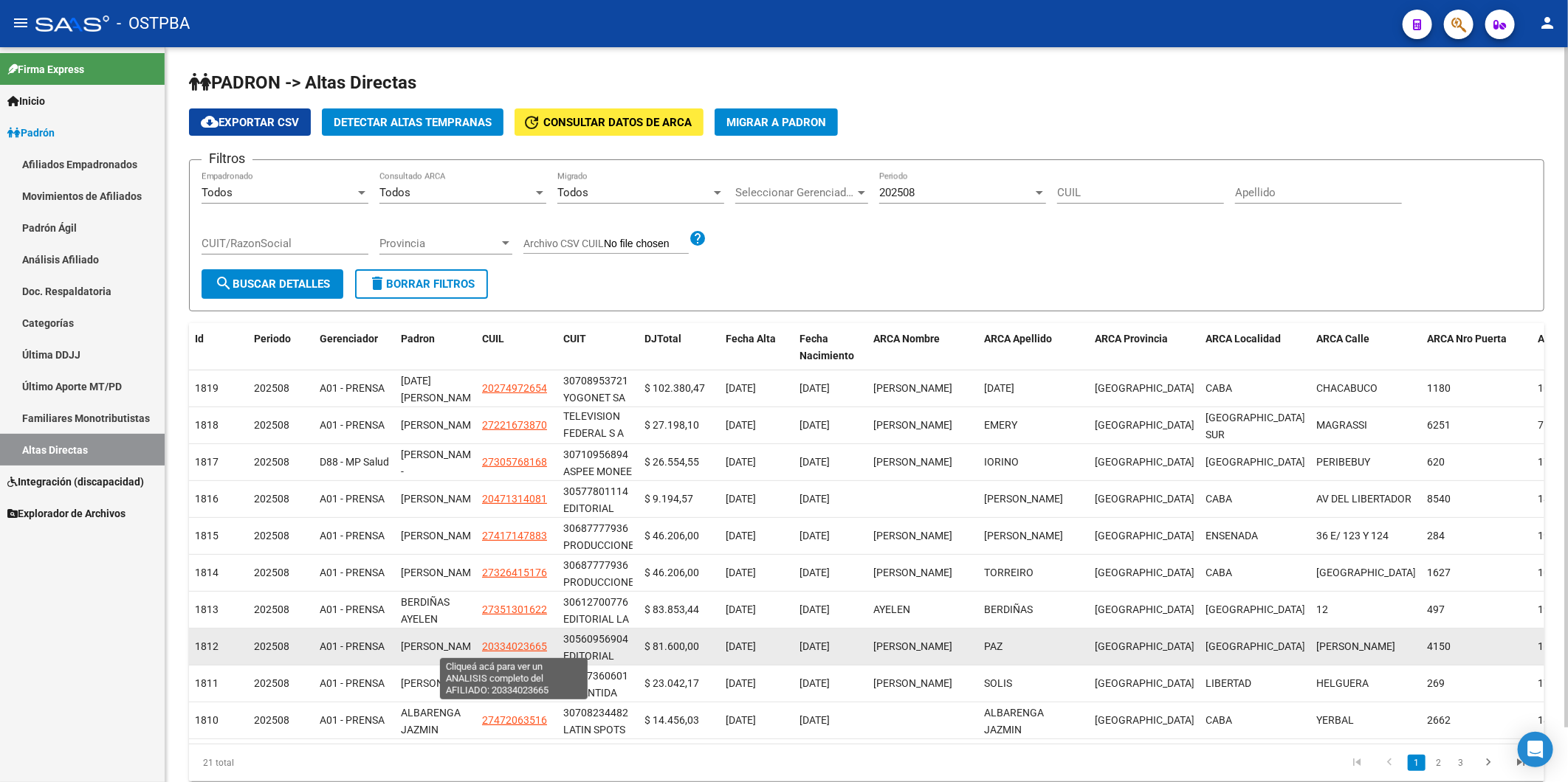
click at [532, 647] on span "20334023665" at bounding box center [515, 646] width 65 height 11
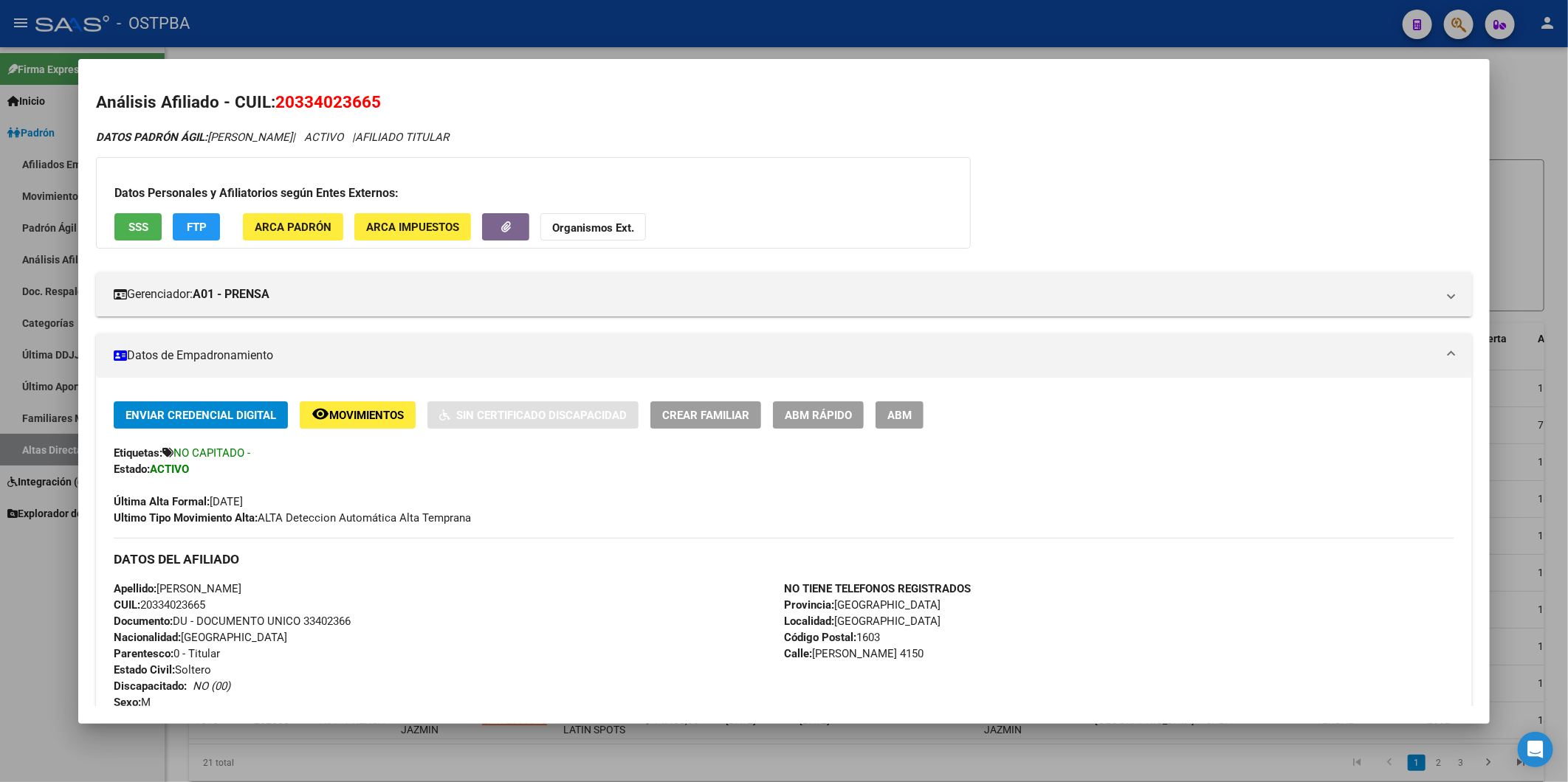
click at [1517, 276] on div at bounding box center [784, 391] width 1568 height 782
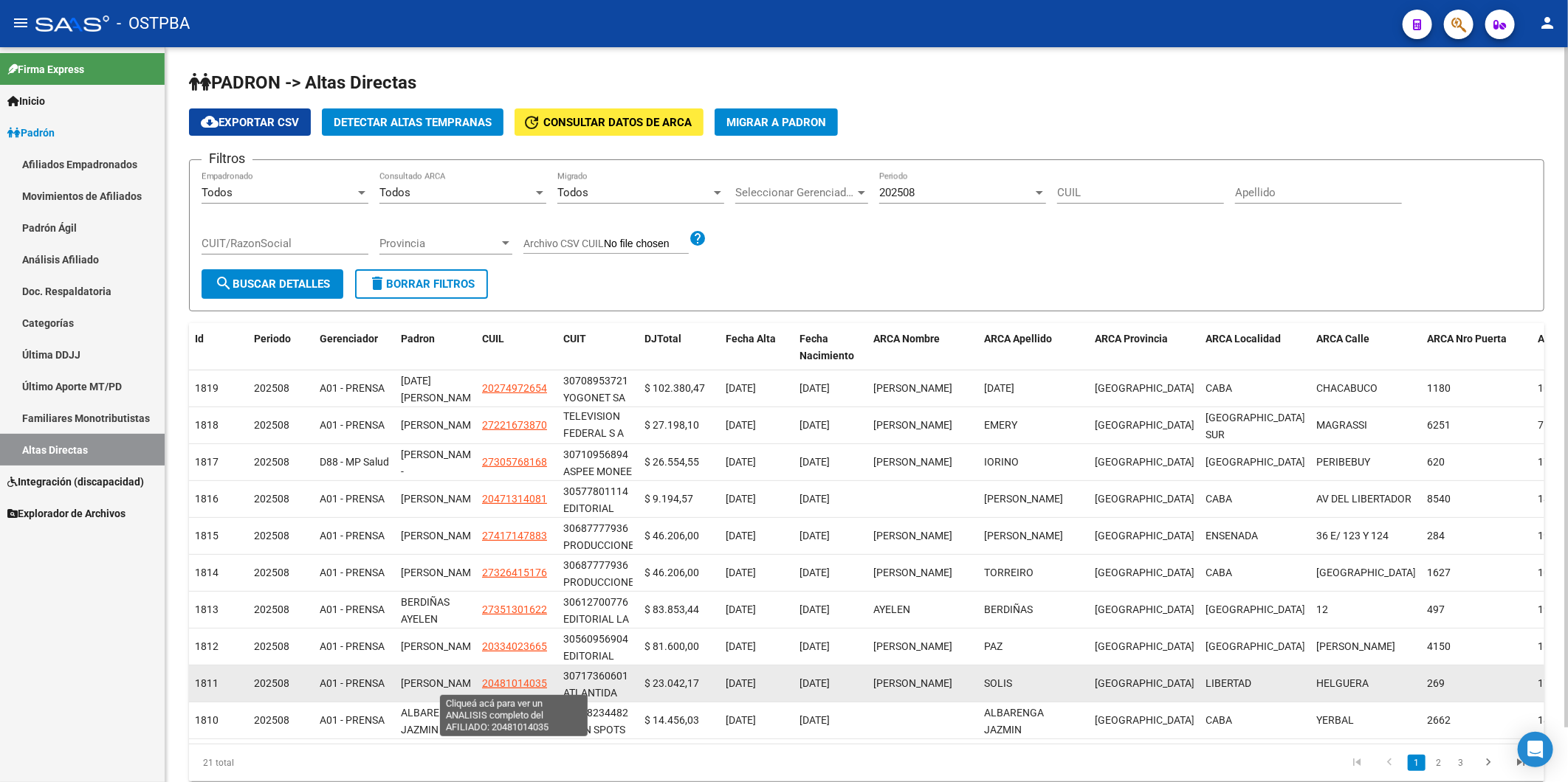
click at [505, 686] on span "20481014035" at bounding box center [515, 682] width 65 height 11
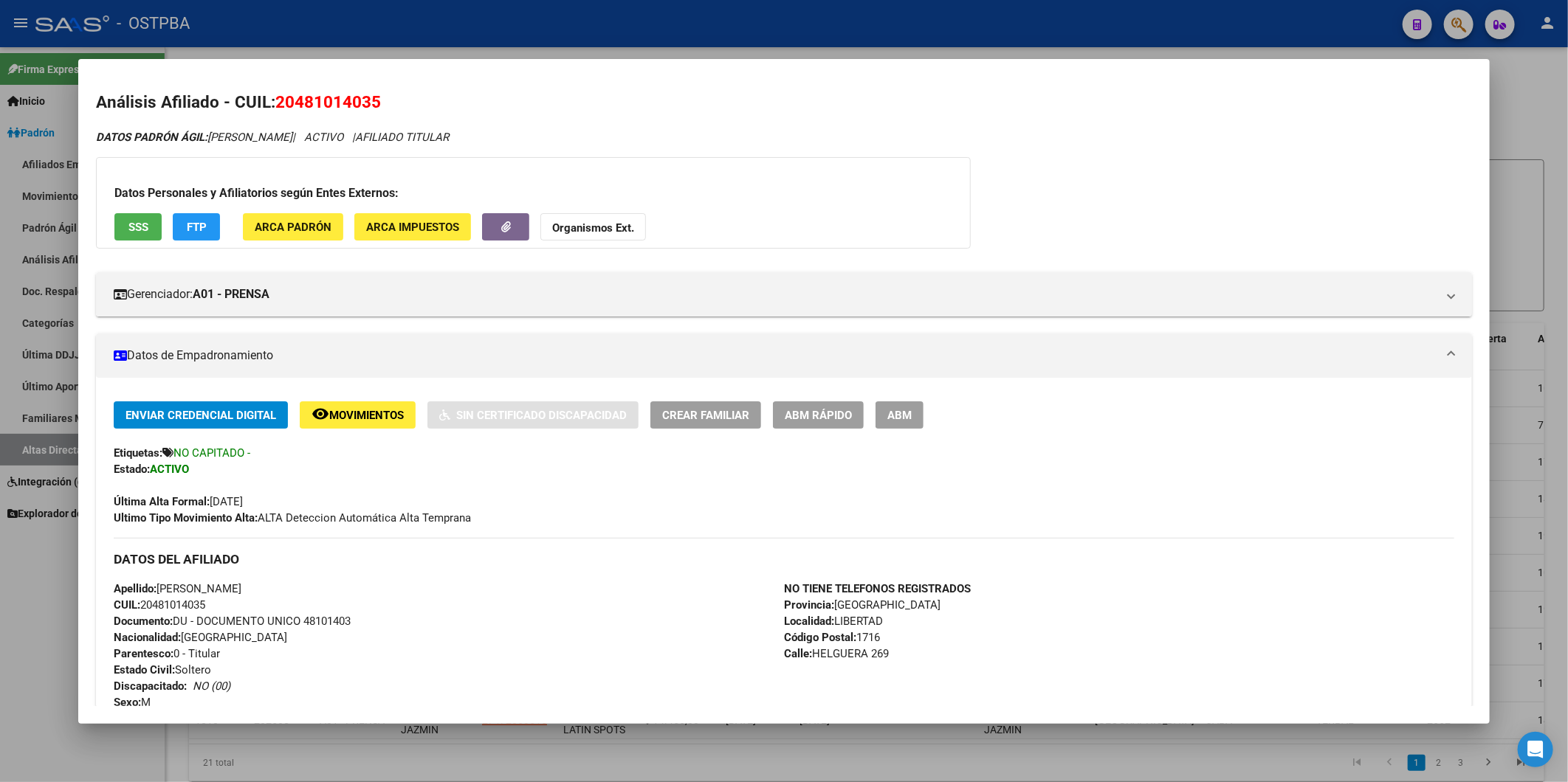
click at [1535, 182] on div at bounding box center [784, 391] width 1568 height 782
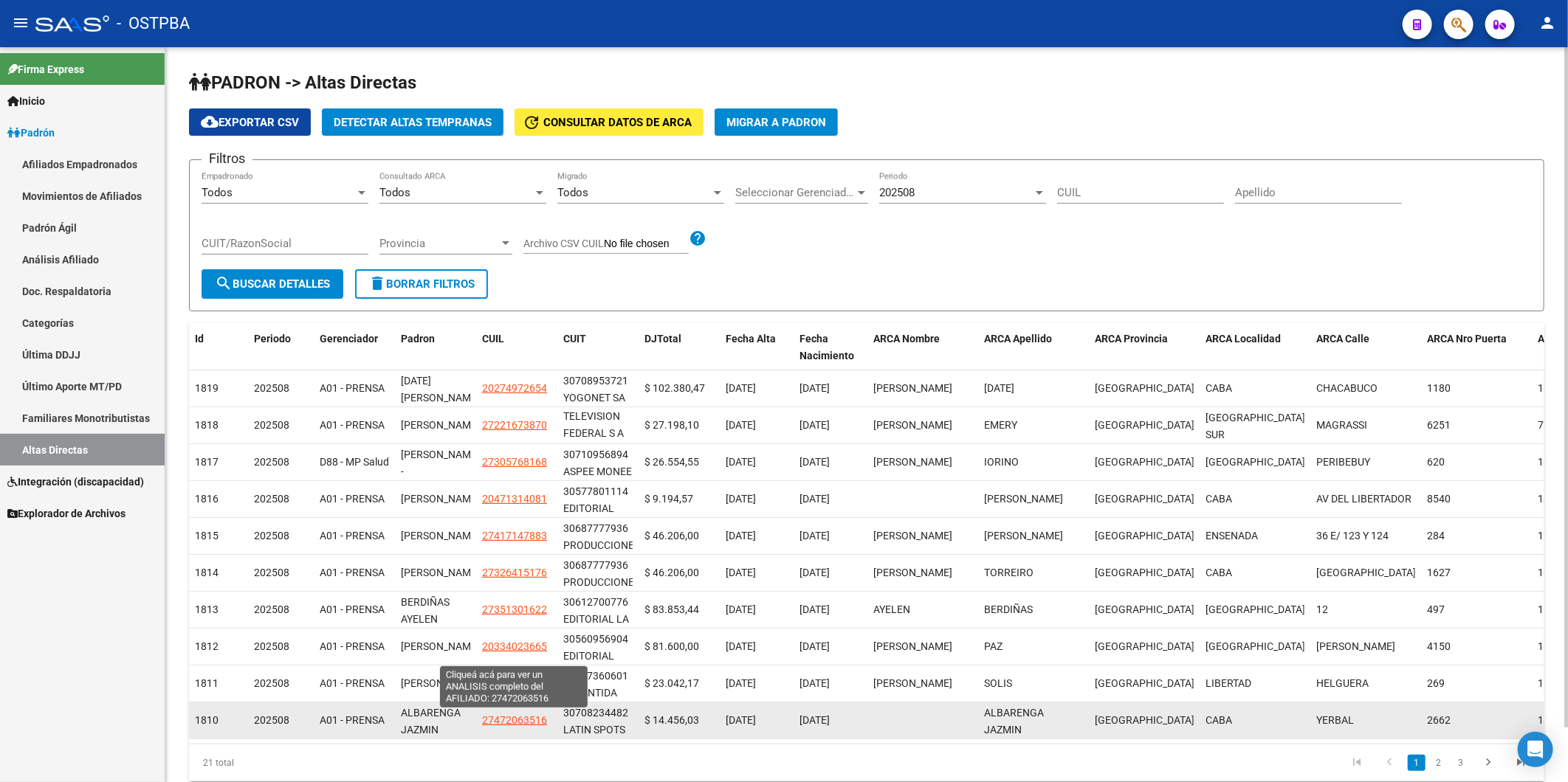
click at [526, 714] on span "27472063516" at bounding box center [515, 719] width 65 height 11
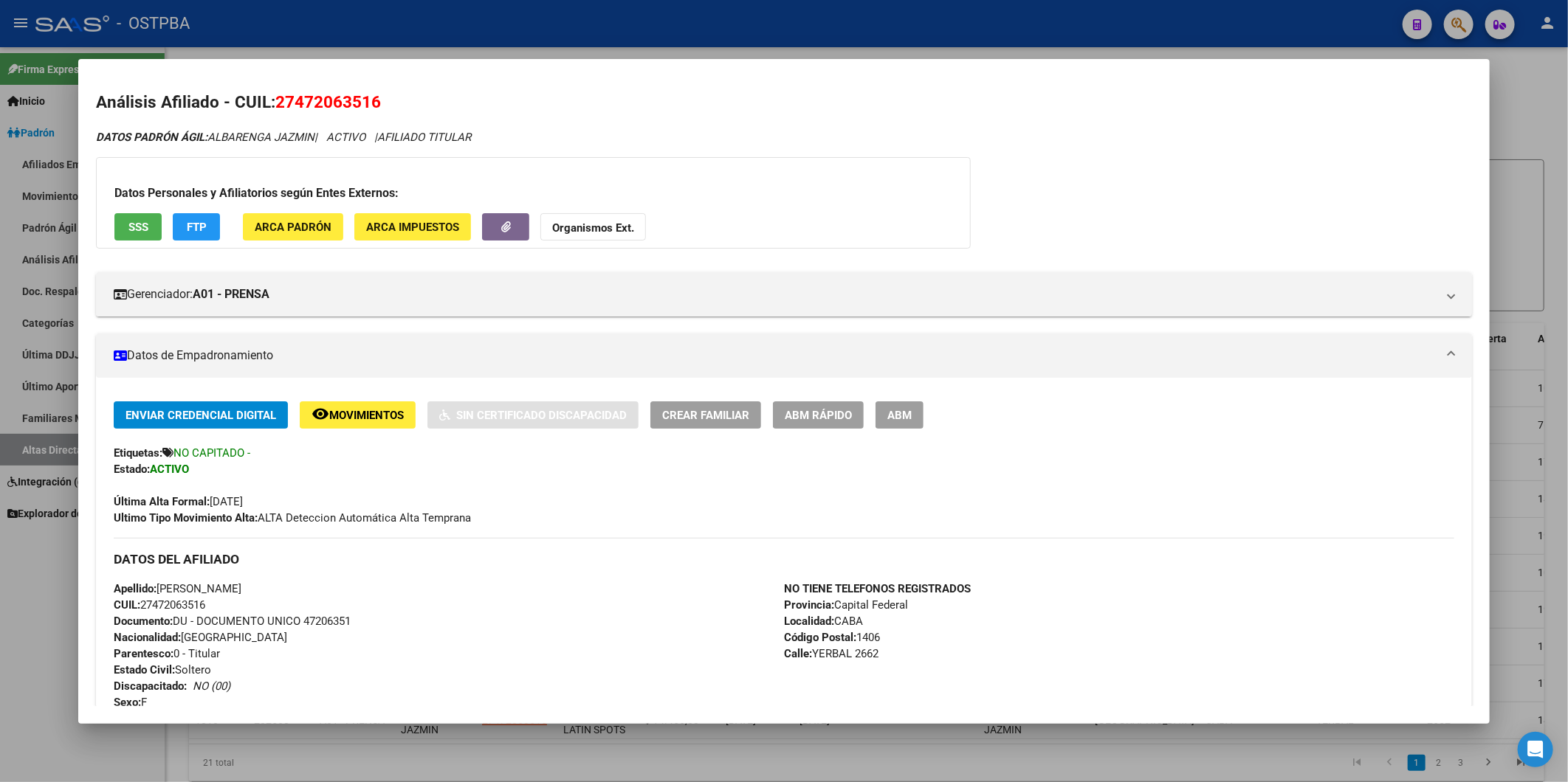
click at [1537, 195] on div at bounding box center [784, 391] width 1568 height 782
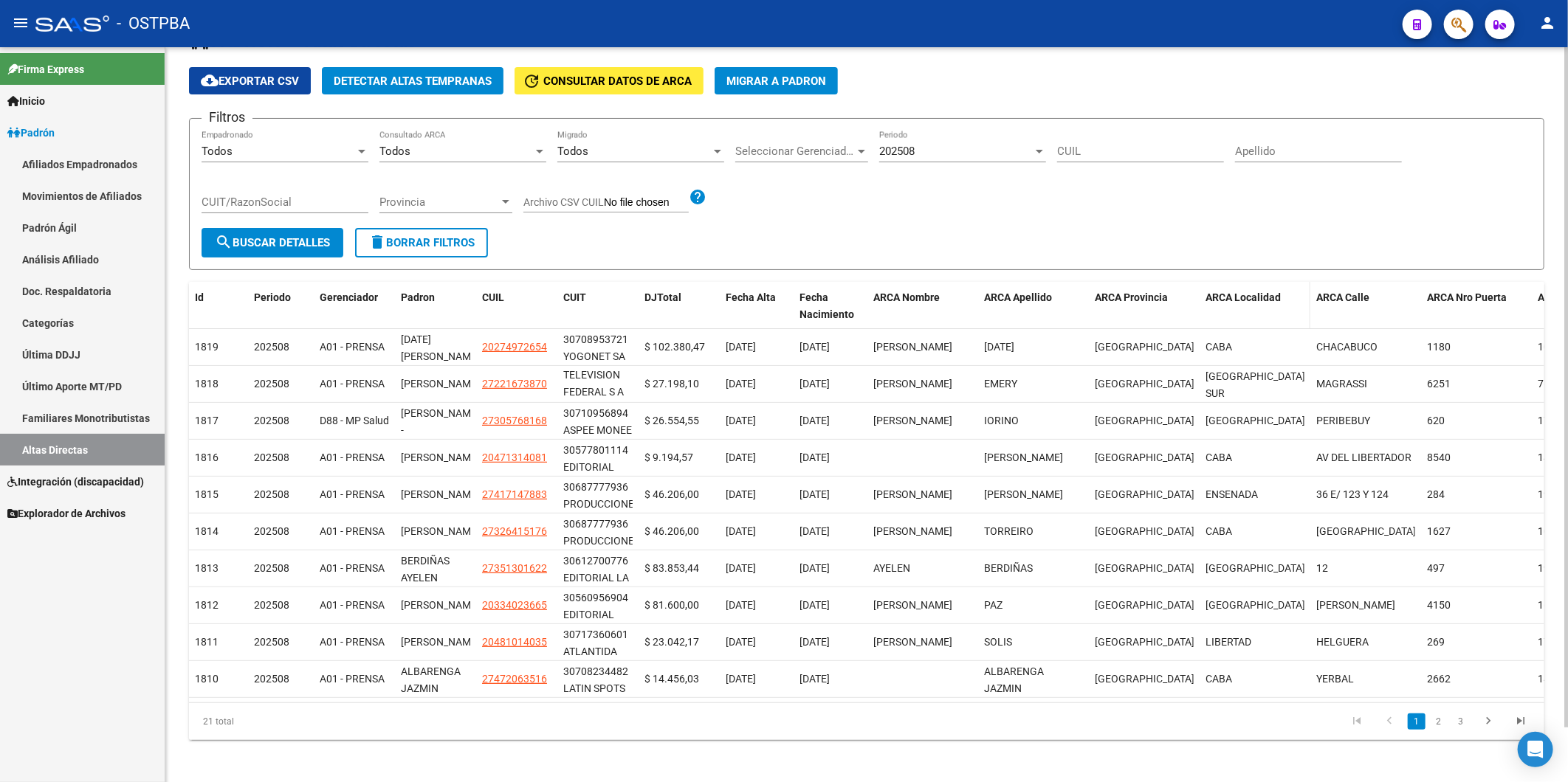
scroll to position [59, 0]
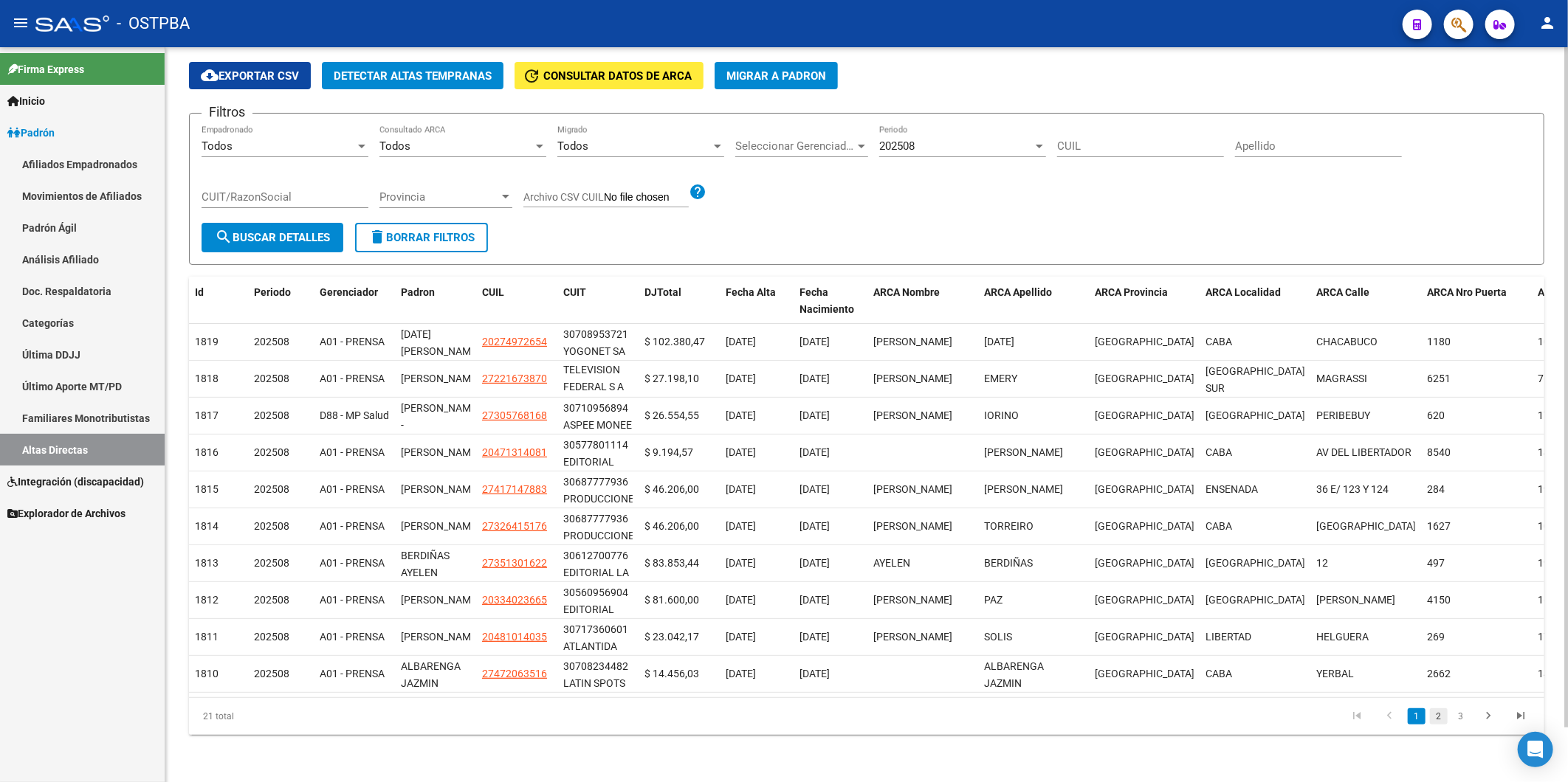
click at [1437, 721] on link "2" at bounding box center [1438, 717] width 18 height 16
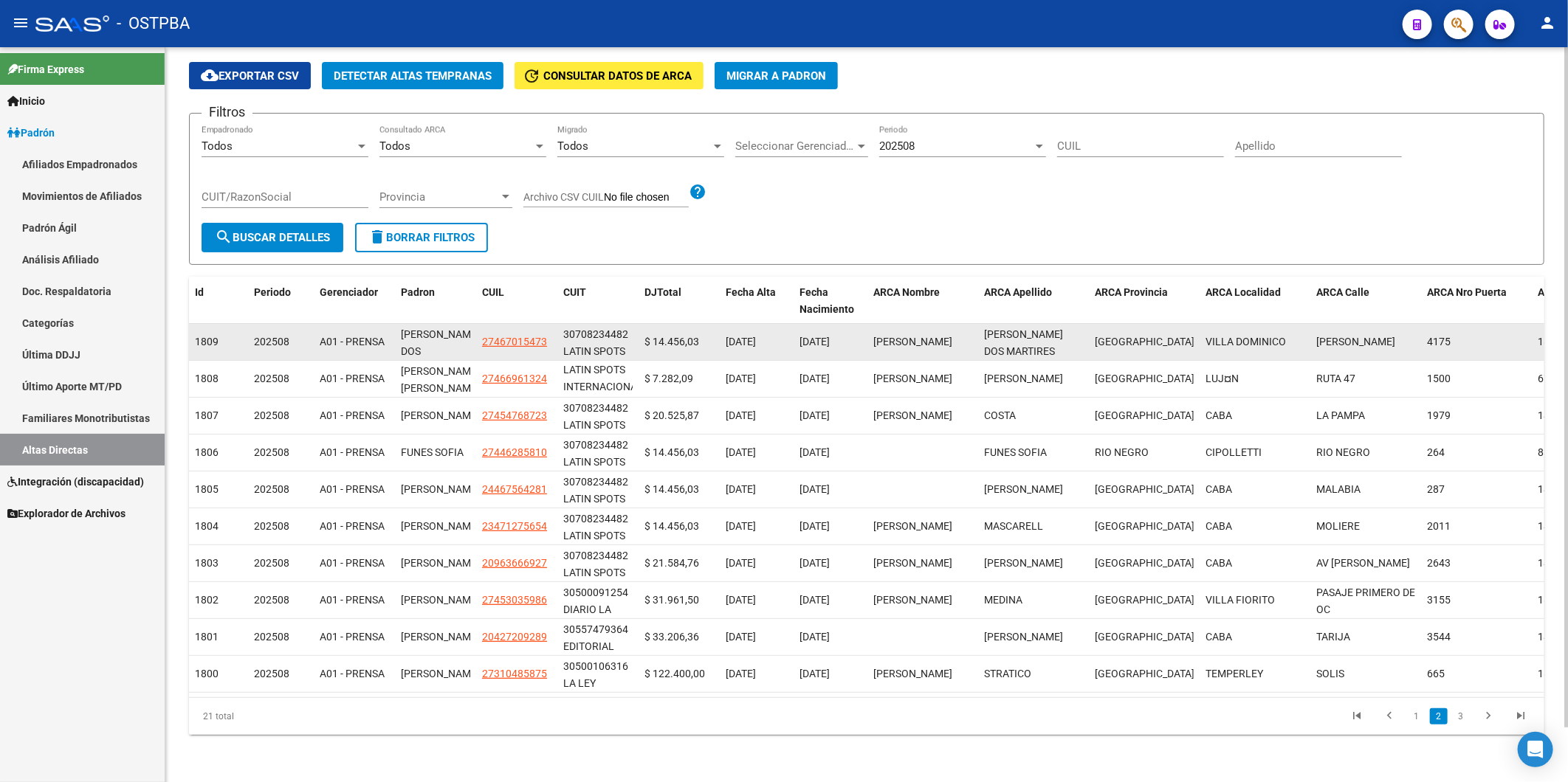
click at [515, 333] on app-link-go-to "27467015473" at bounding box center [515, 341] width 65 height 17
click at [517, 336] on span "27467015473" at bounding box center [515, 341] width 65 height 11
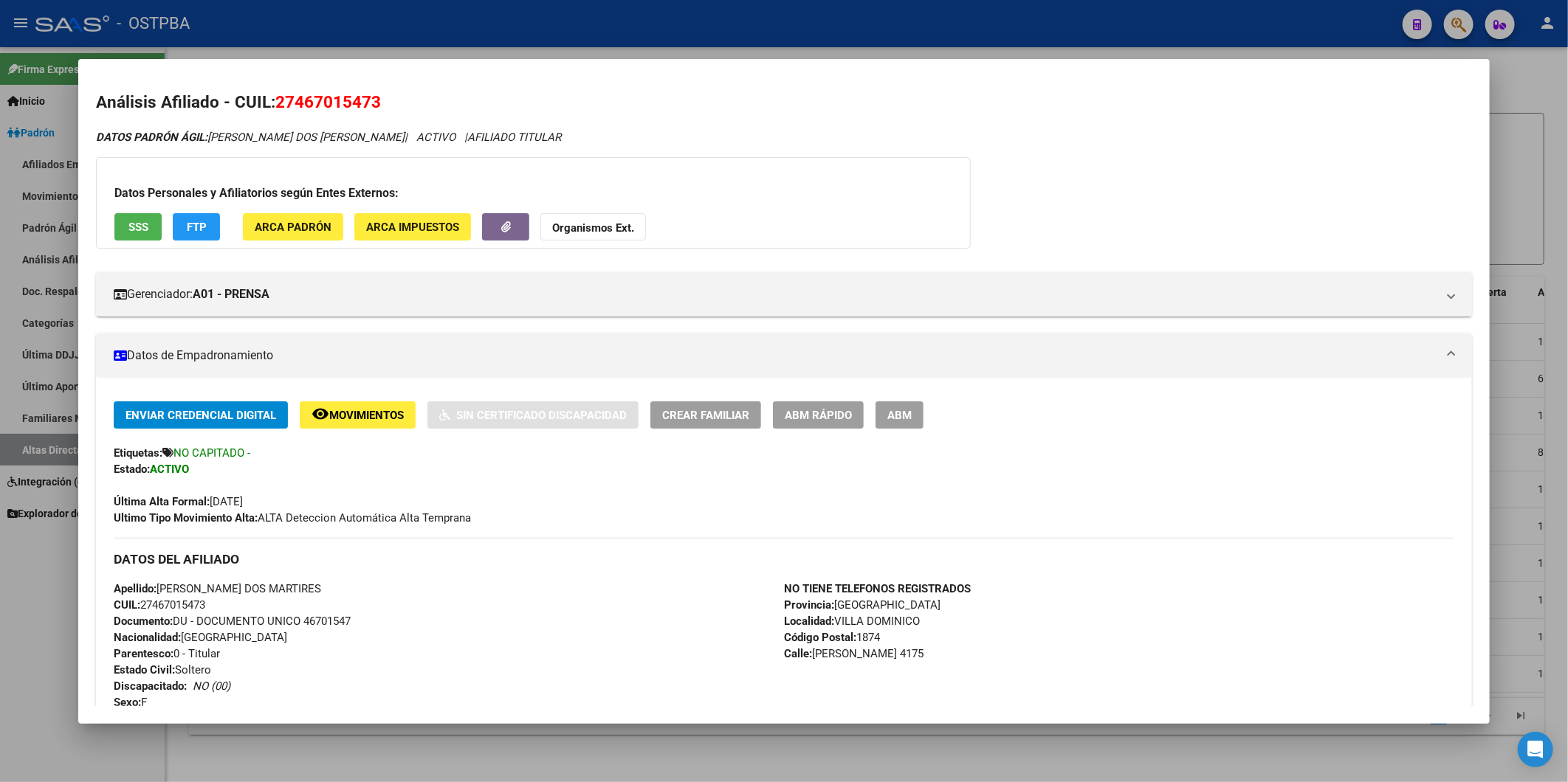
click at [1517, 355] on div at bounding box center [784, 391] width 1568 height 782
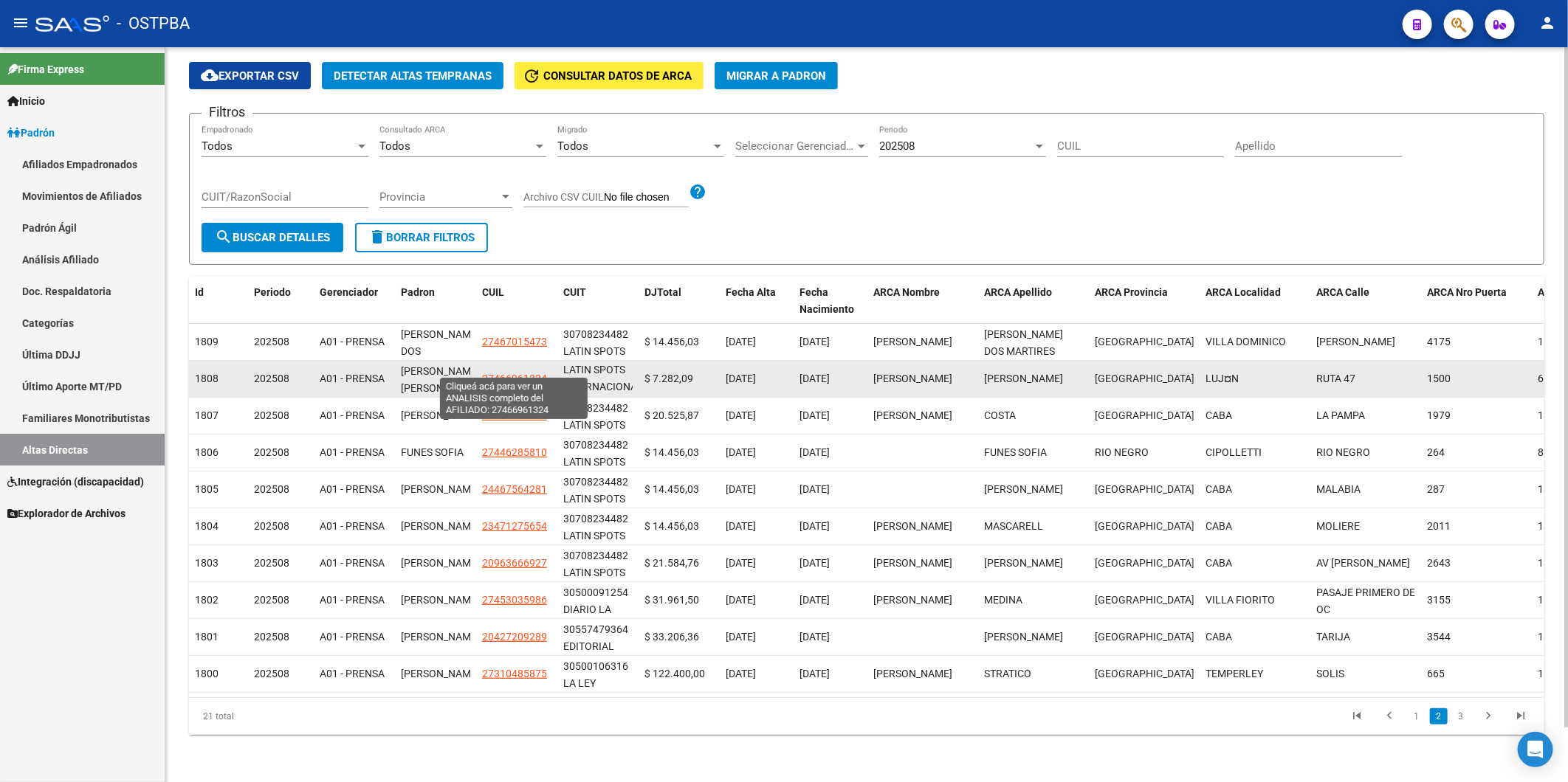
click at [532, 373] on span "27466961324" at bounding box center [515, 378] width 65 height 11
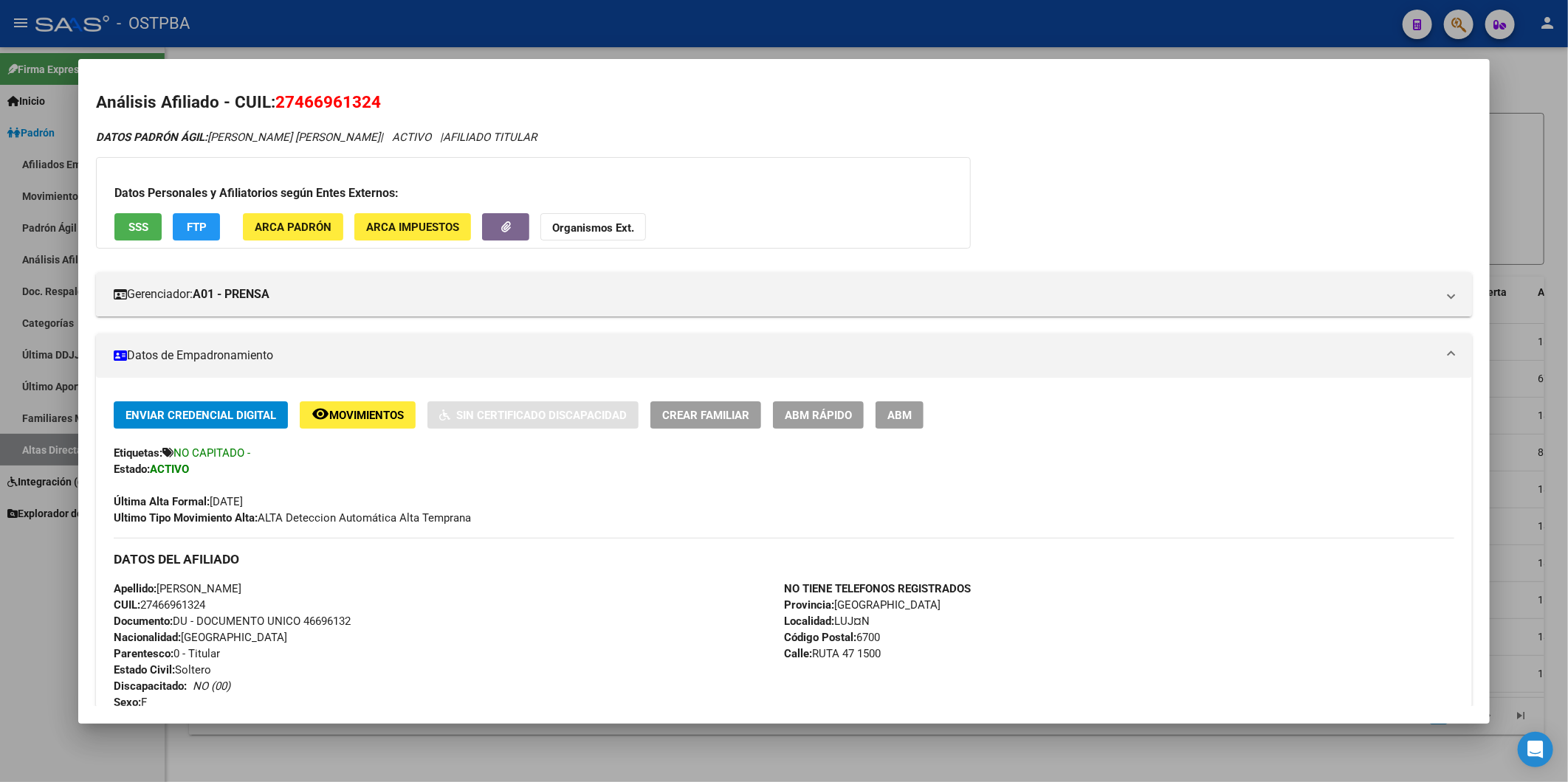
click at [1507, 346] on div at bounding box center [784, 391] width 1568 height 782
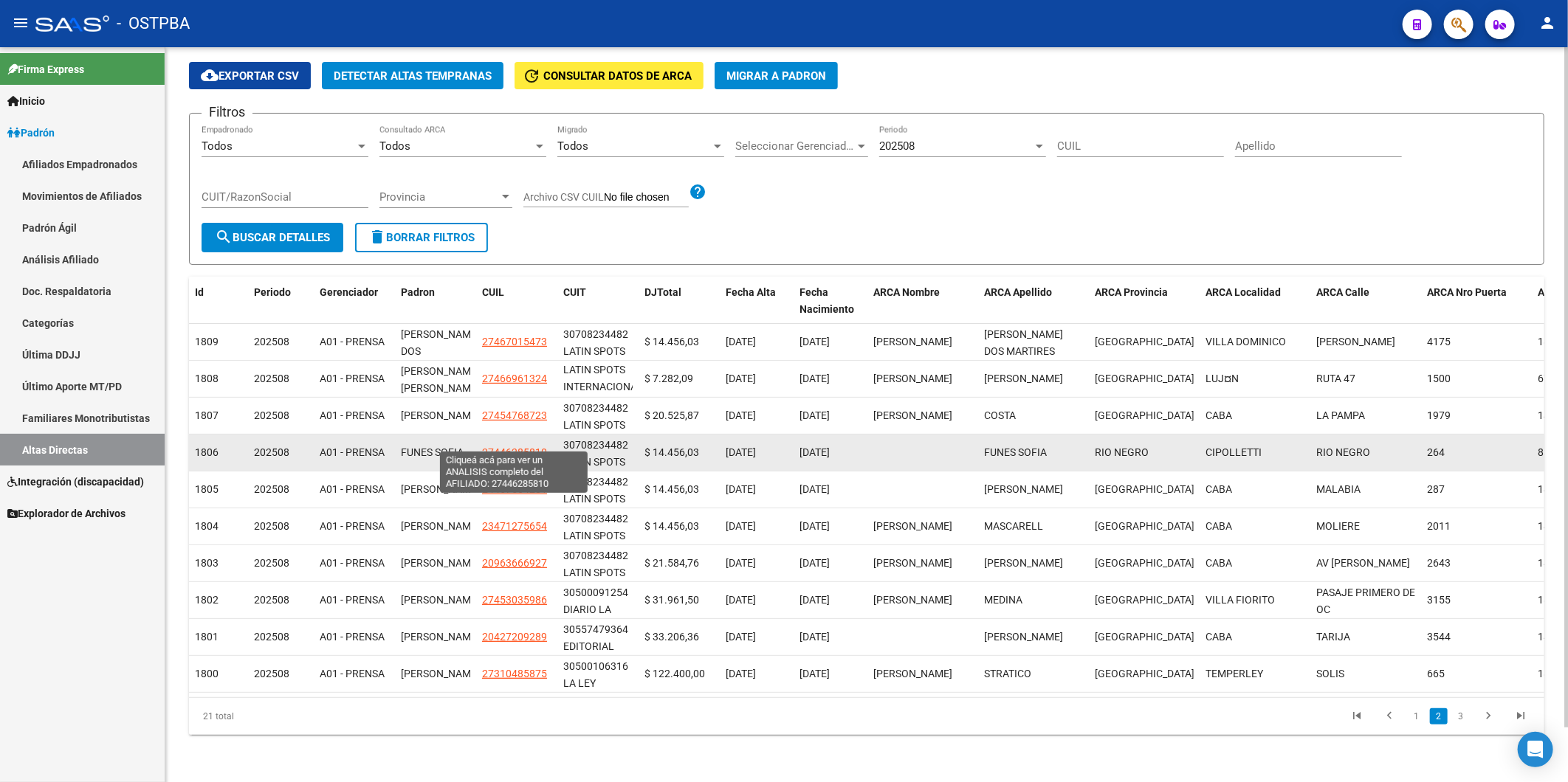
click at [505, 446] on span "27446285810" at bounding box center [515, 451] width 65 height 11
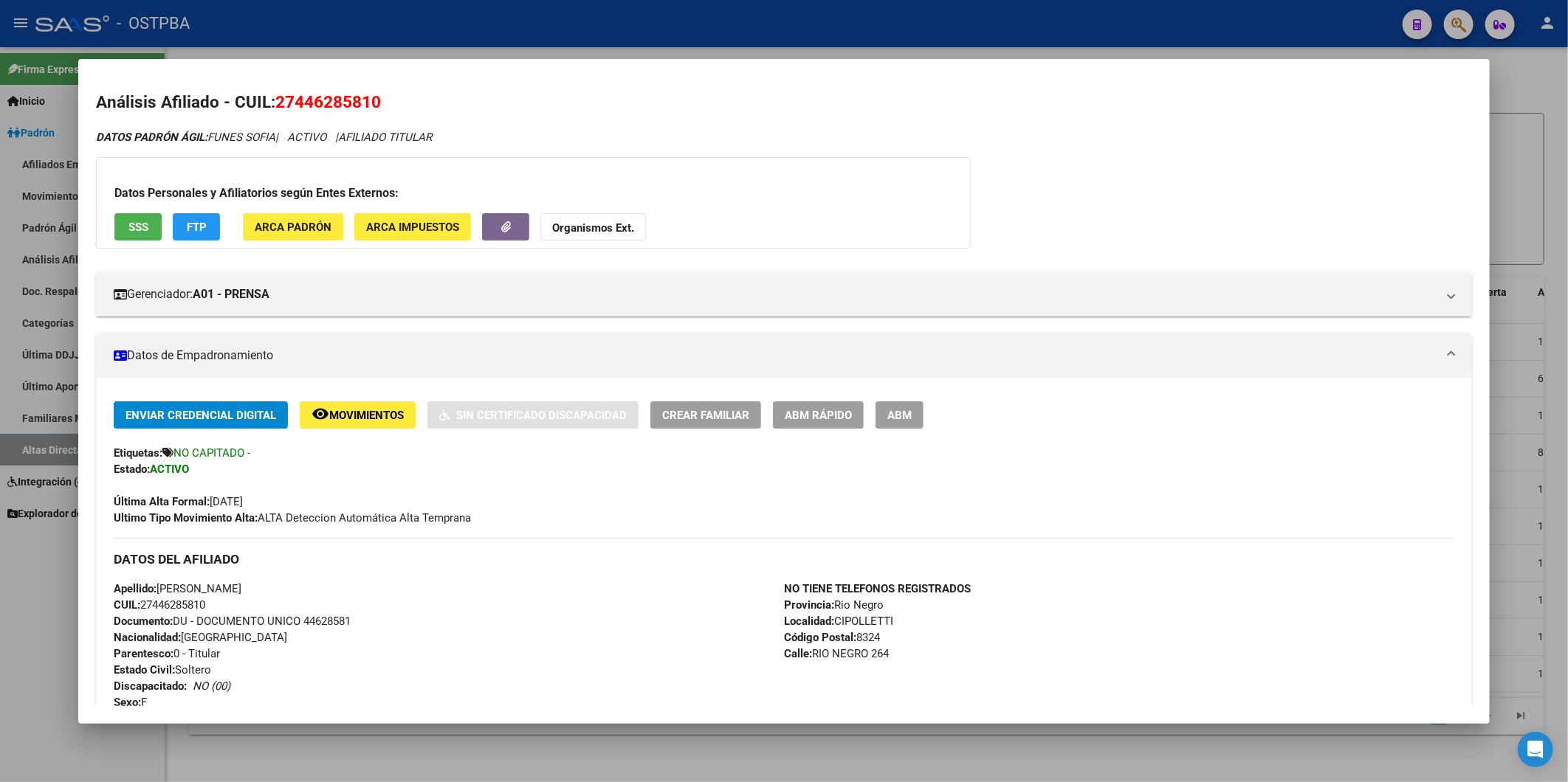
click at [1498, 358] on div at bounding box center [784, 391] width 1568 height 782
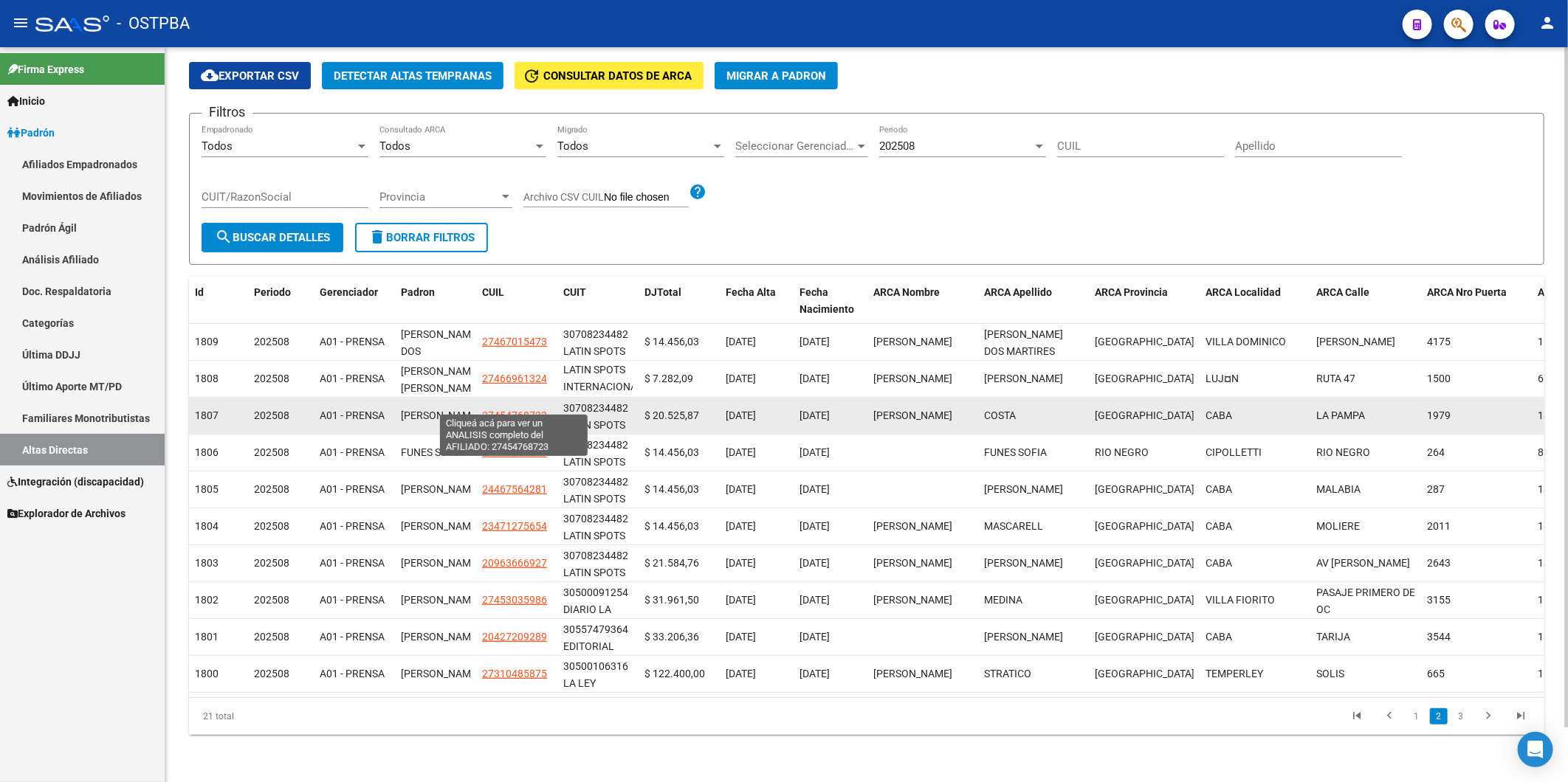
click at [507, 410] on span "27454768723" at bounding box center [515, 415] width 65 height 11
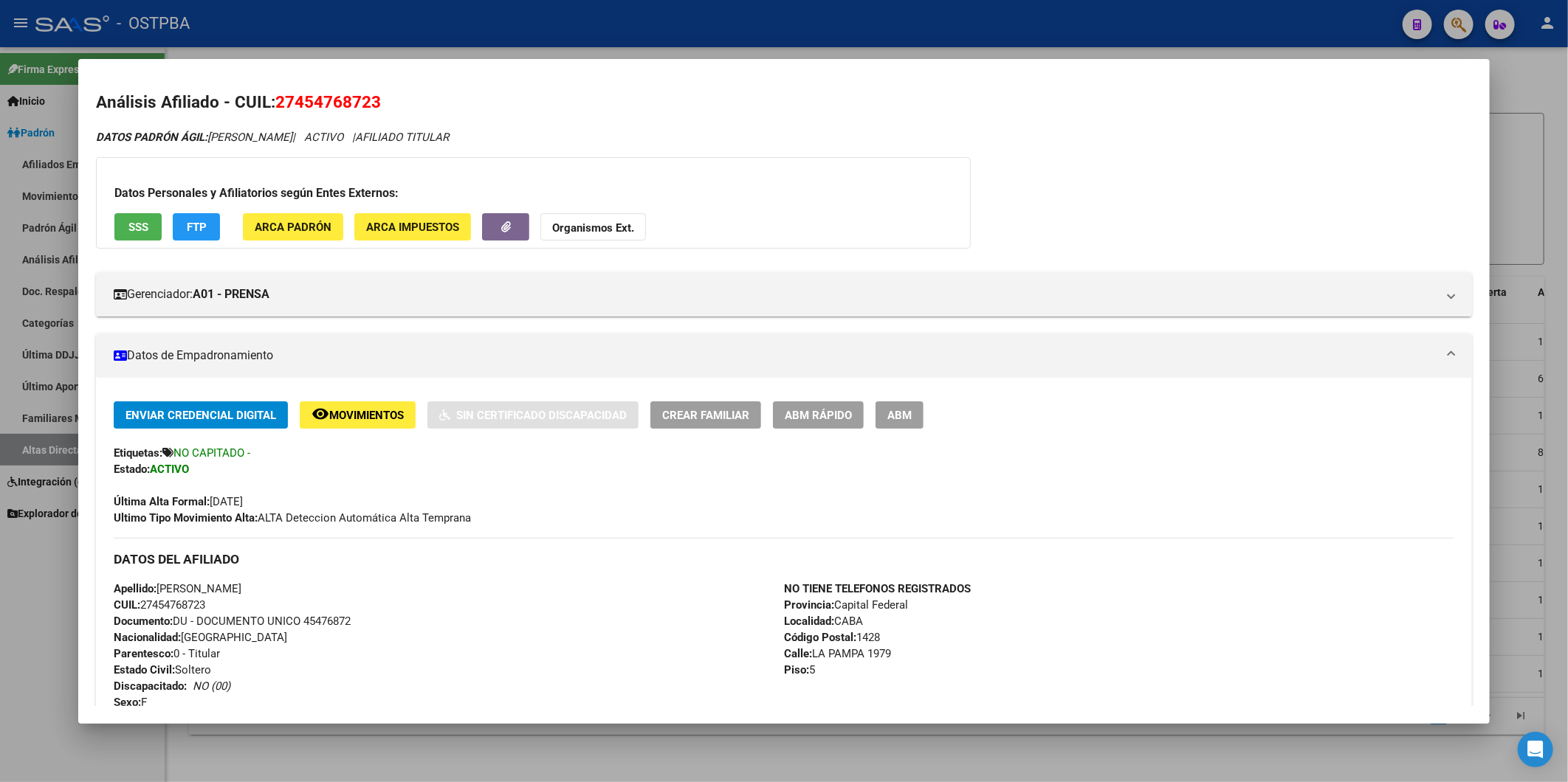
click at [1522, 396] on div at bounding box center [784, 391] width 1568 height 782
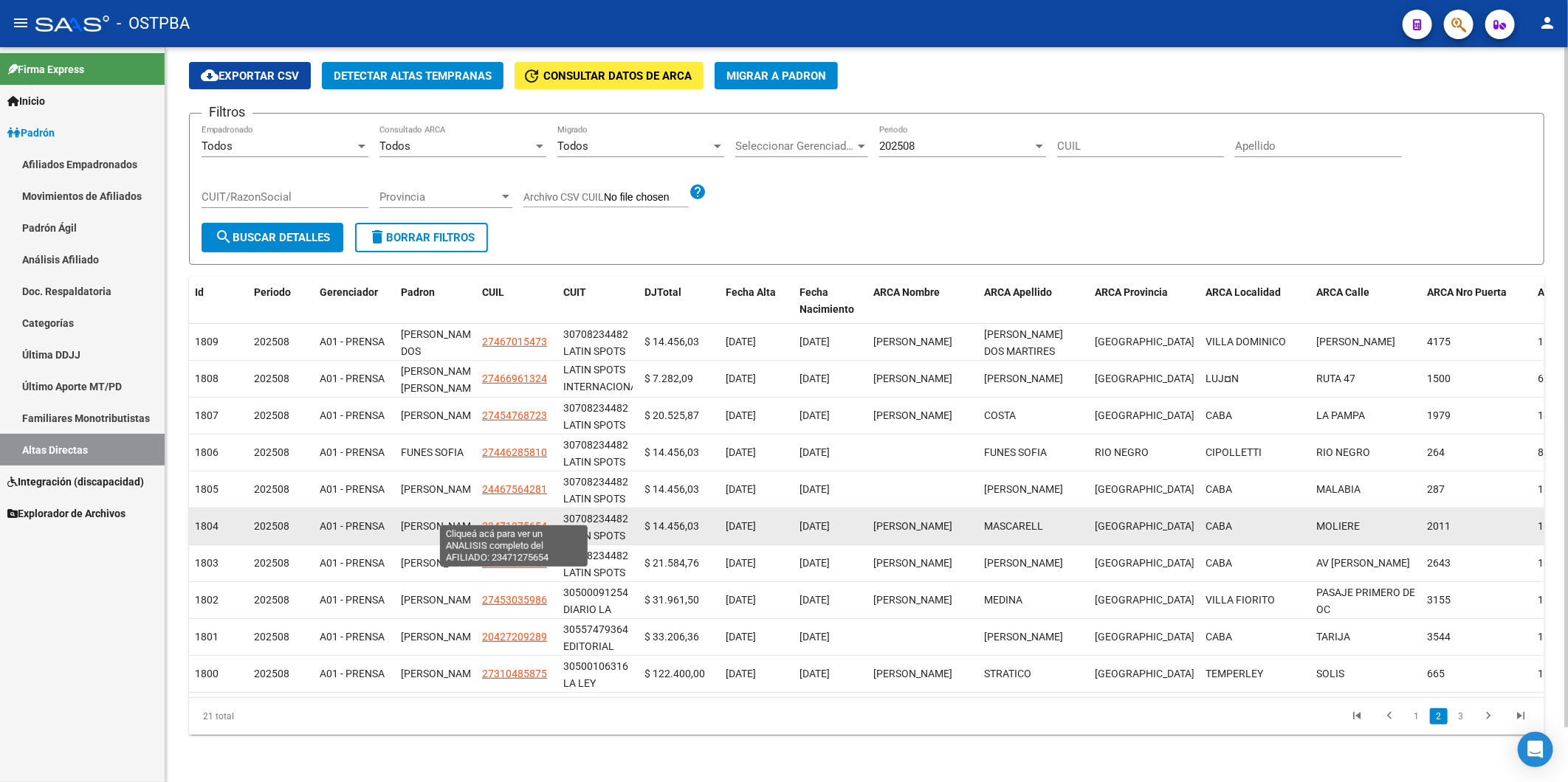
click at [511, 520] on span "23471275654" at bounding box center [515, 525] width 65 height 11
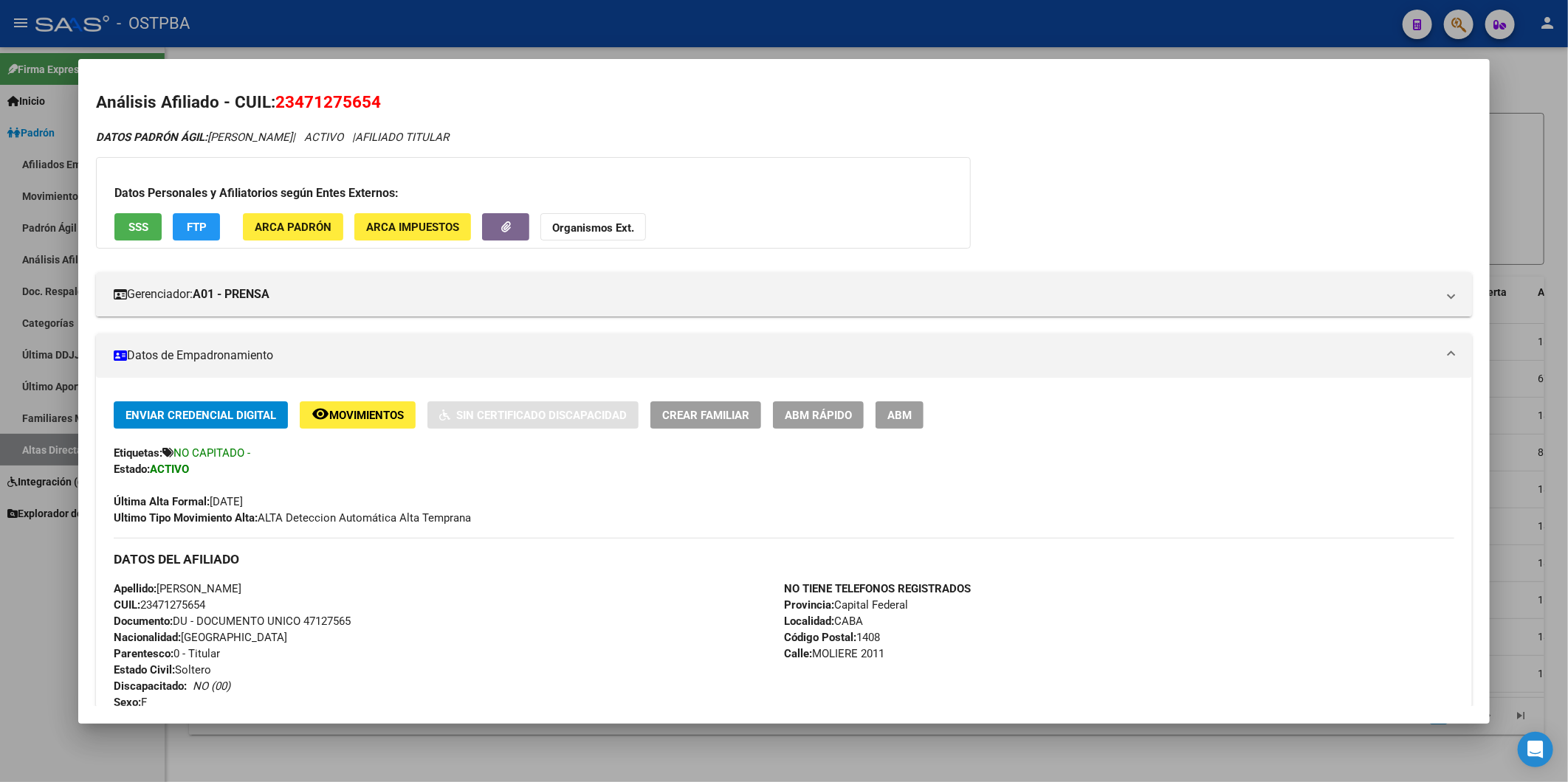
click at [1520, 480] on div at bounding box center [784, 391] width 1568 height 782
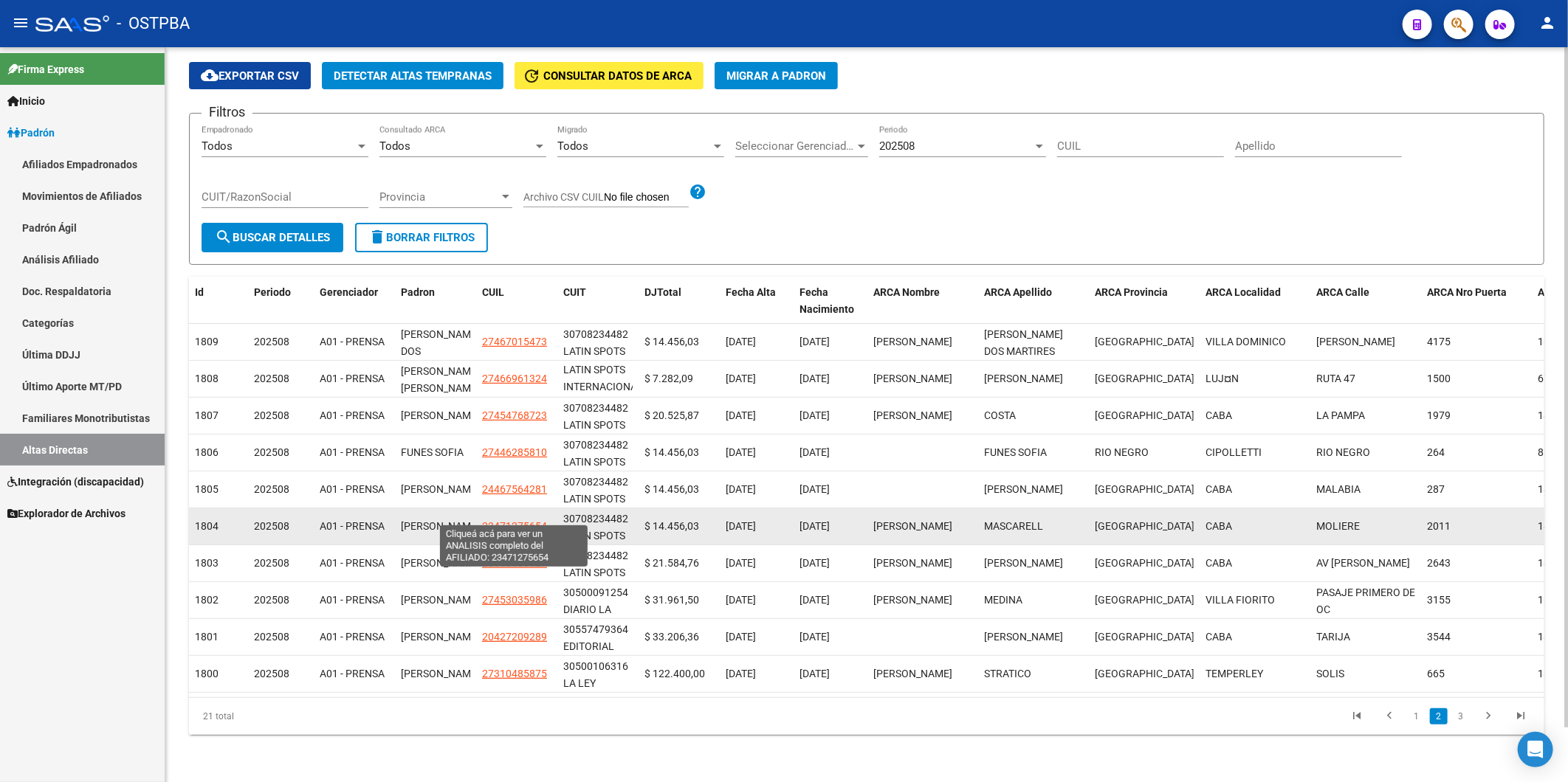
click at [523, 520] on span "23471275654" at bounding box center [515, 525] width 65 height 11
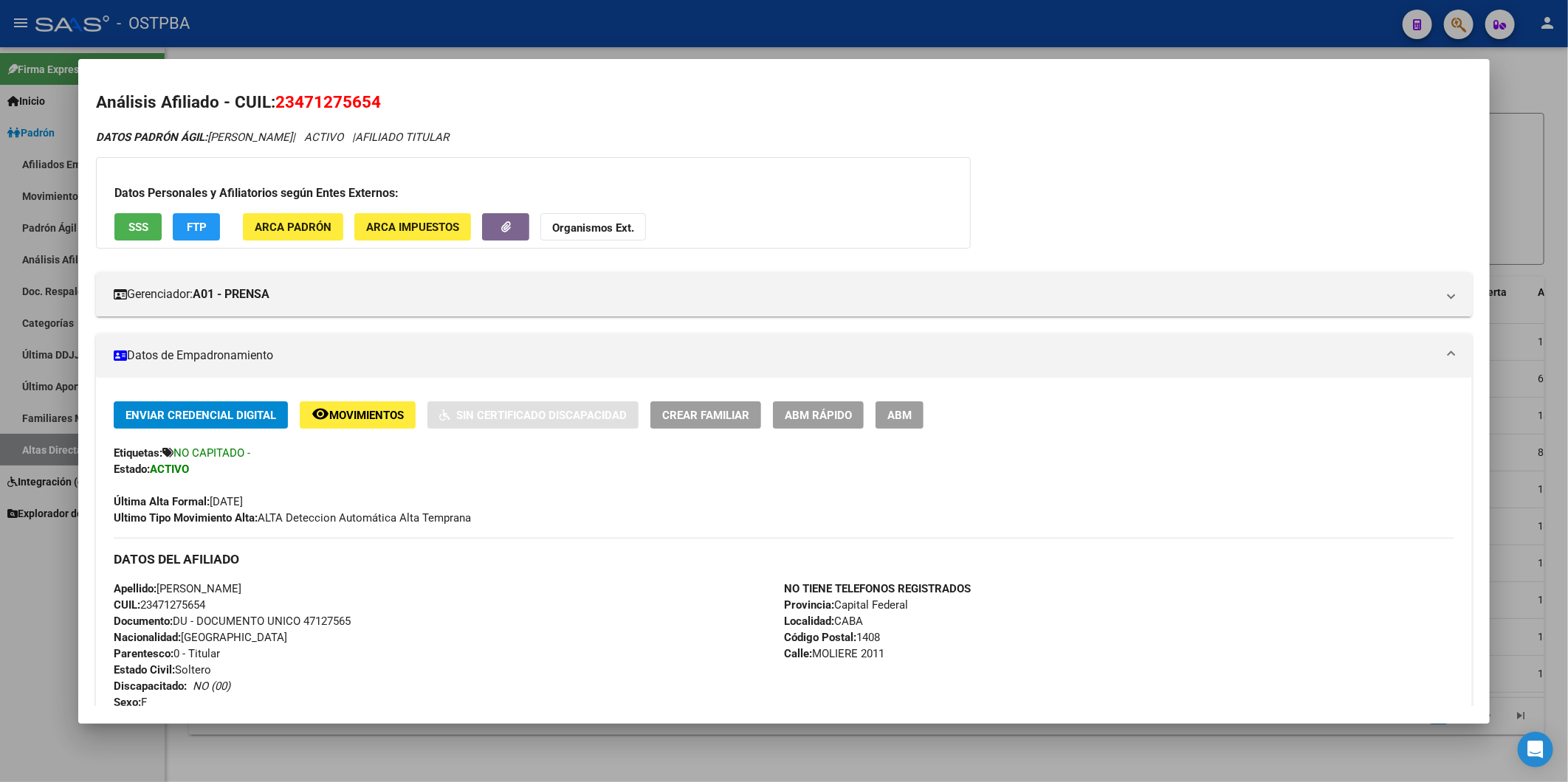
click at [1506, 469] on div at bounding box center [784, 391] width 1568 height 782
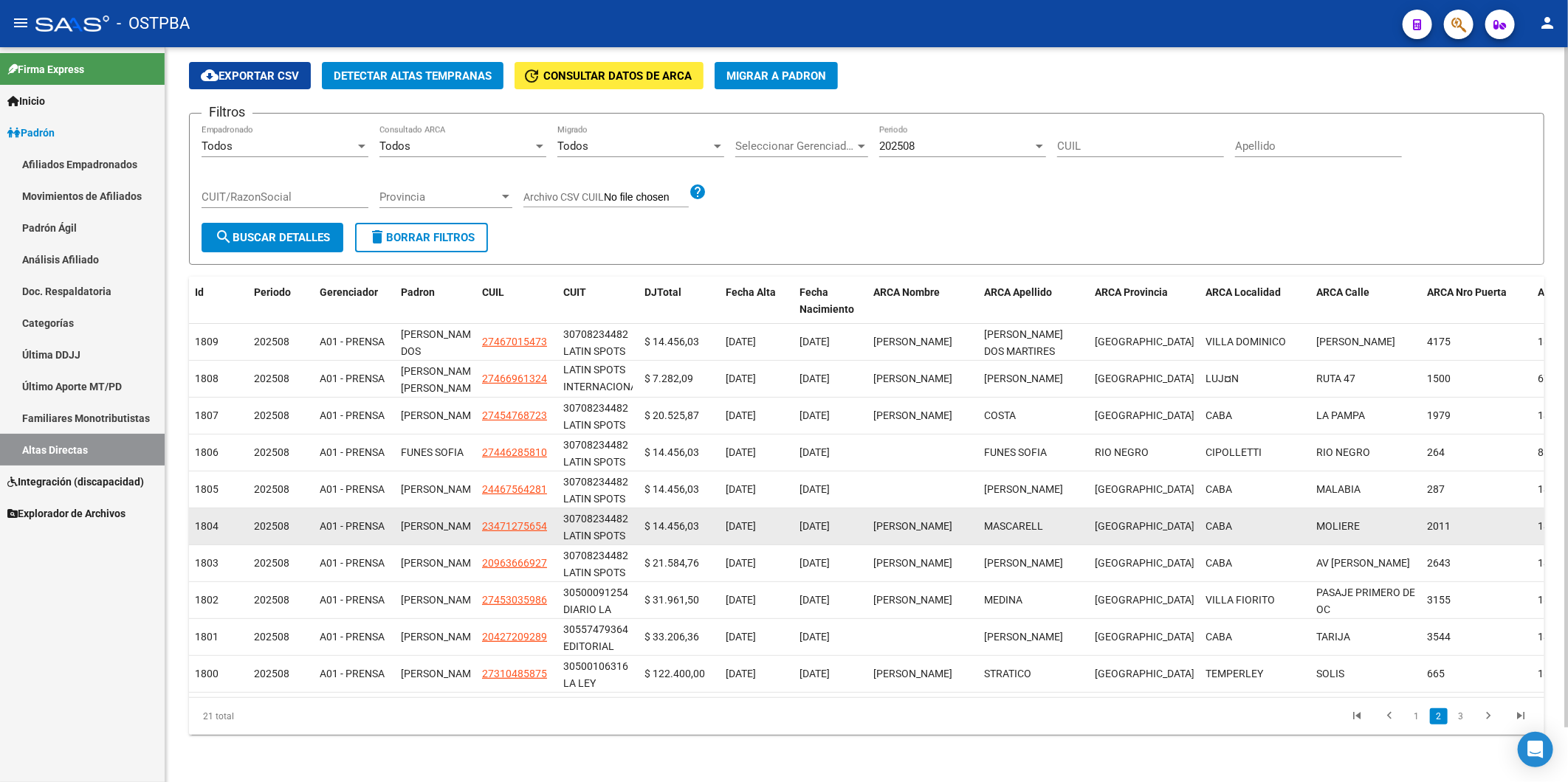
click at [536, 520] on app-link-go-to "23471275654" at bounding box center [515, 526] width 65 height 17
click at [526, 520] on span "23471275654" at bounding box center [515, 525] width 65 height 11
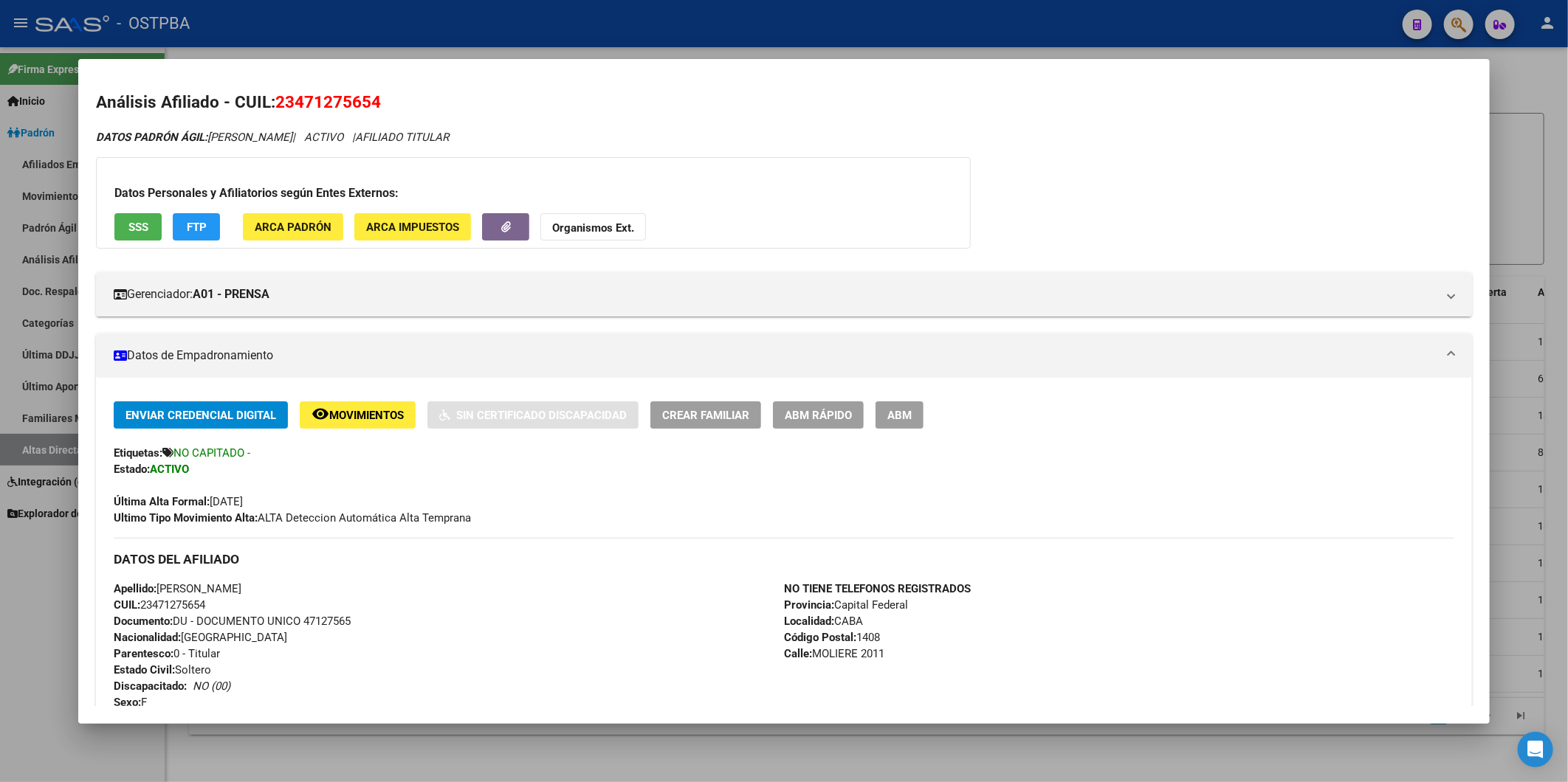
click at [1502, 524] on div at bounding box center [784, 391] width 1568 height 782
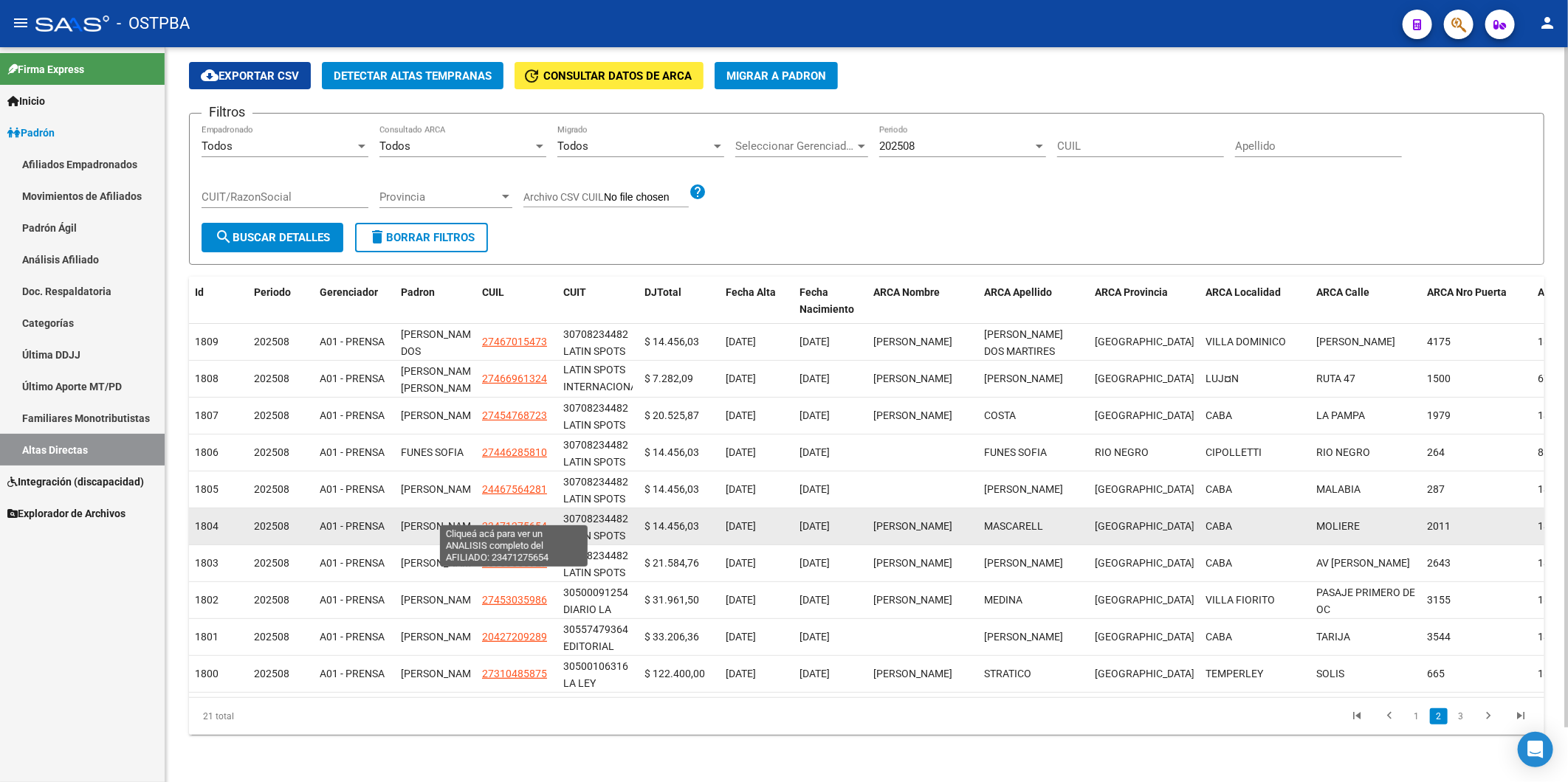
click at [496, 520] on span "23471275654" at bounding box center [515, 525] width 65 height 11
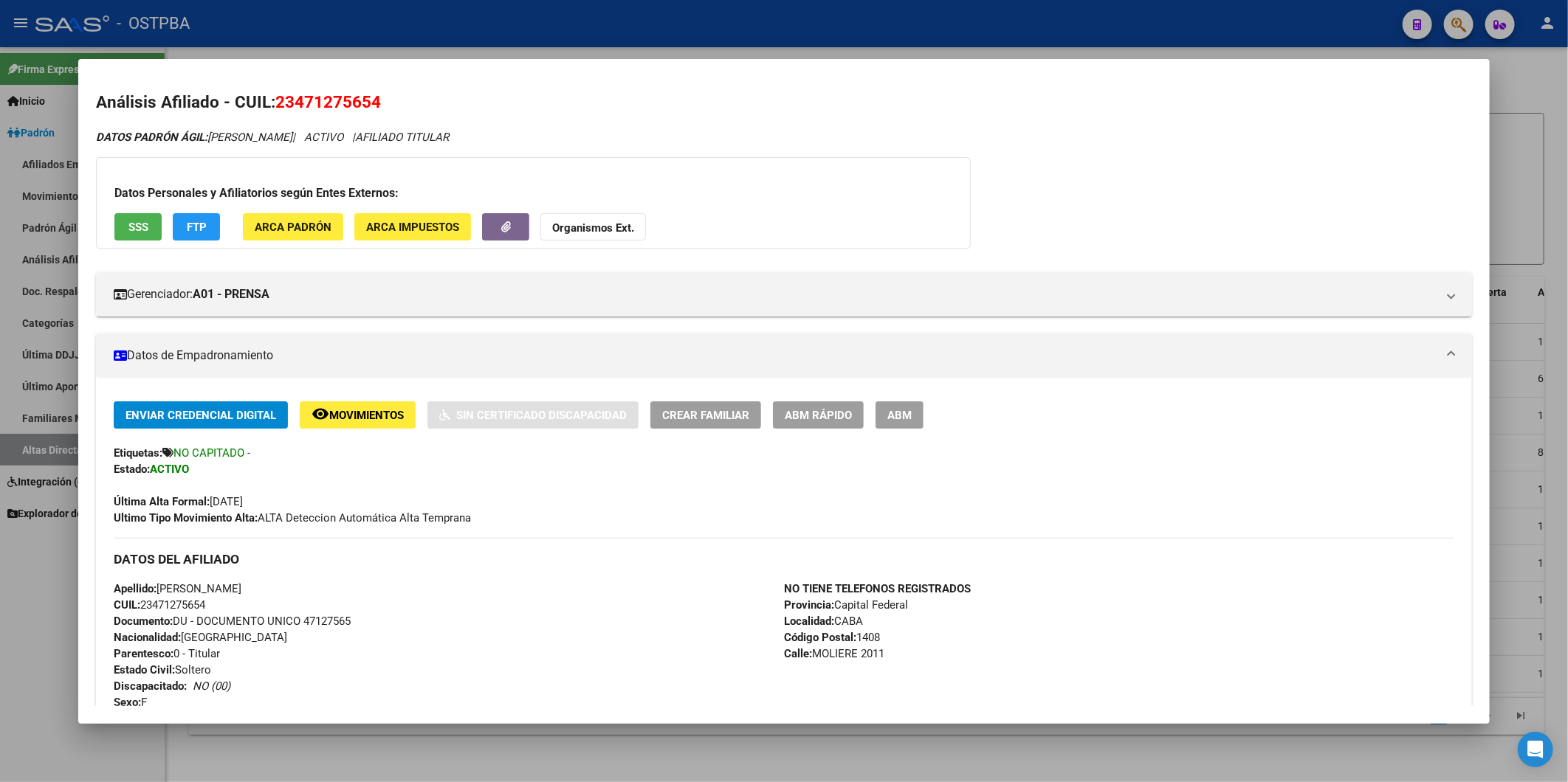
click at [1510, 547] on div at bounding box center [784, 391] width 1568 height 782
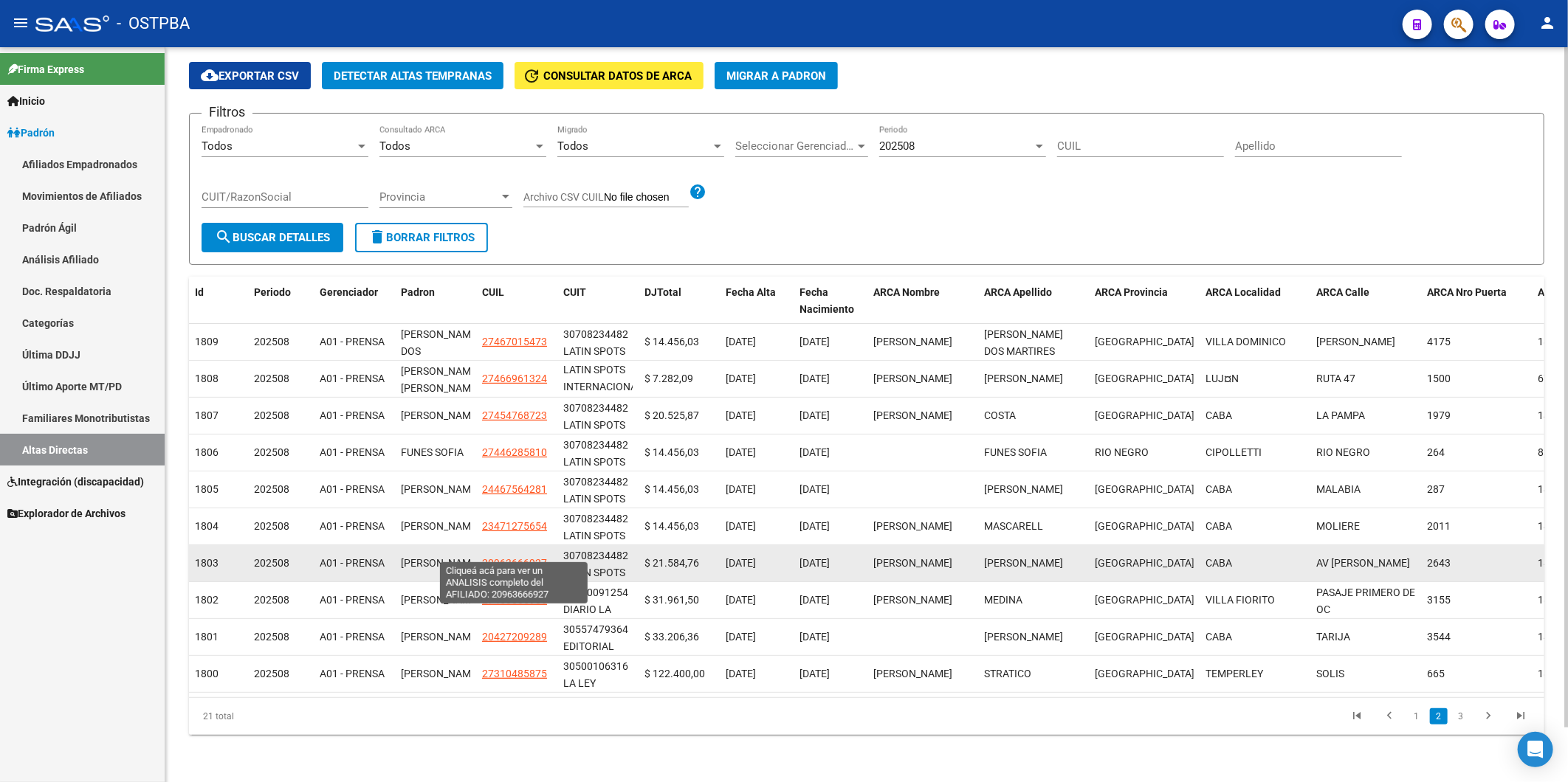
click at [502, 557] on span "20963666927" at bounding box center [515, 562] width 65 height 11
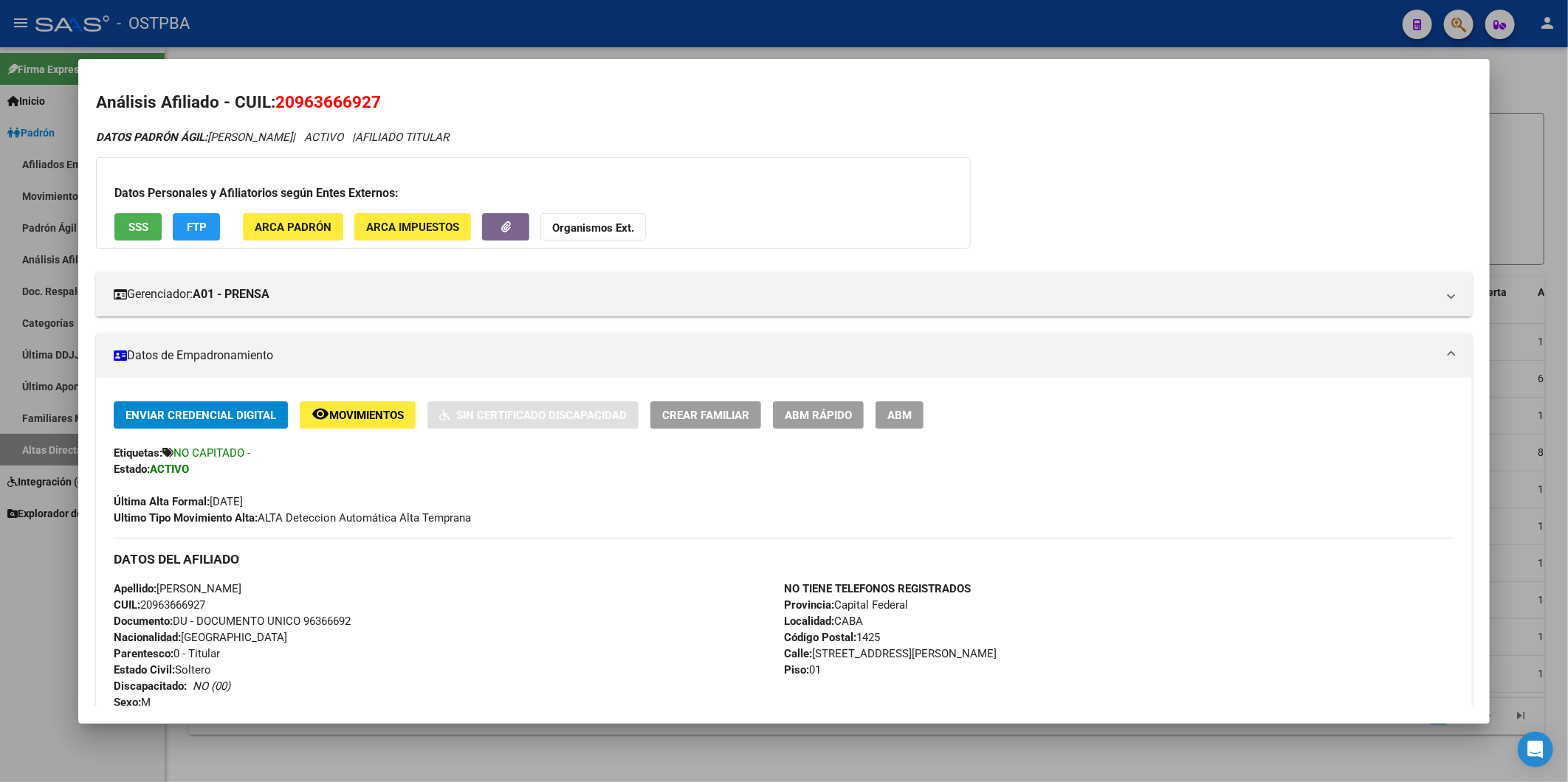
click at [1497, 541] on div at bounding box center [784, 391] width 1568 height 782
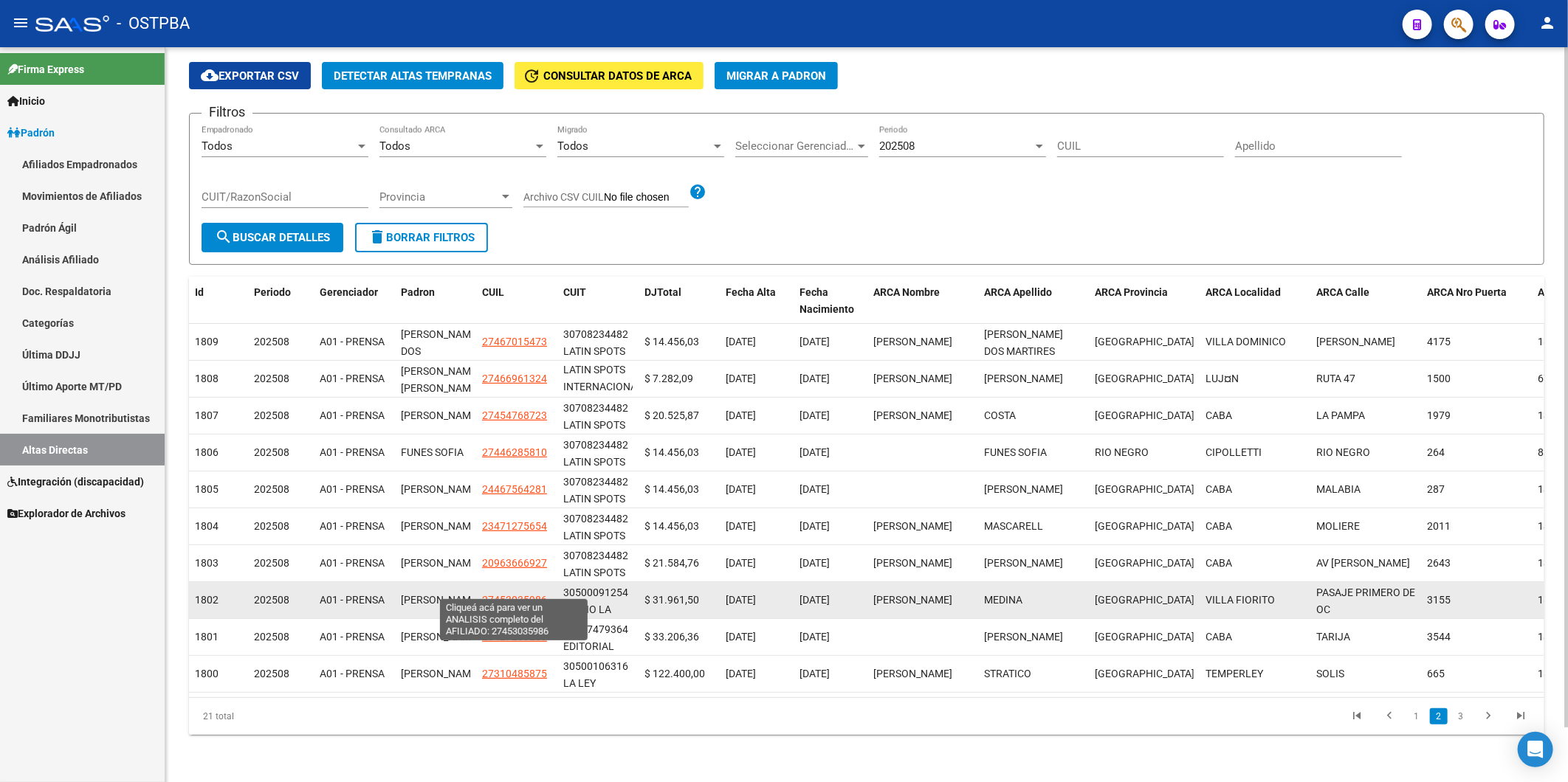
click at [511, 594] on span "27453035986" at bounding box center [515, 600] width 65 height 11
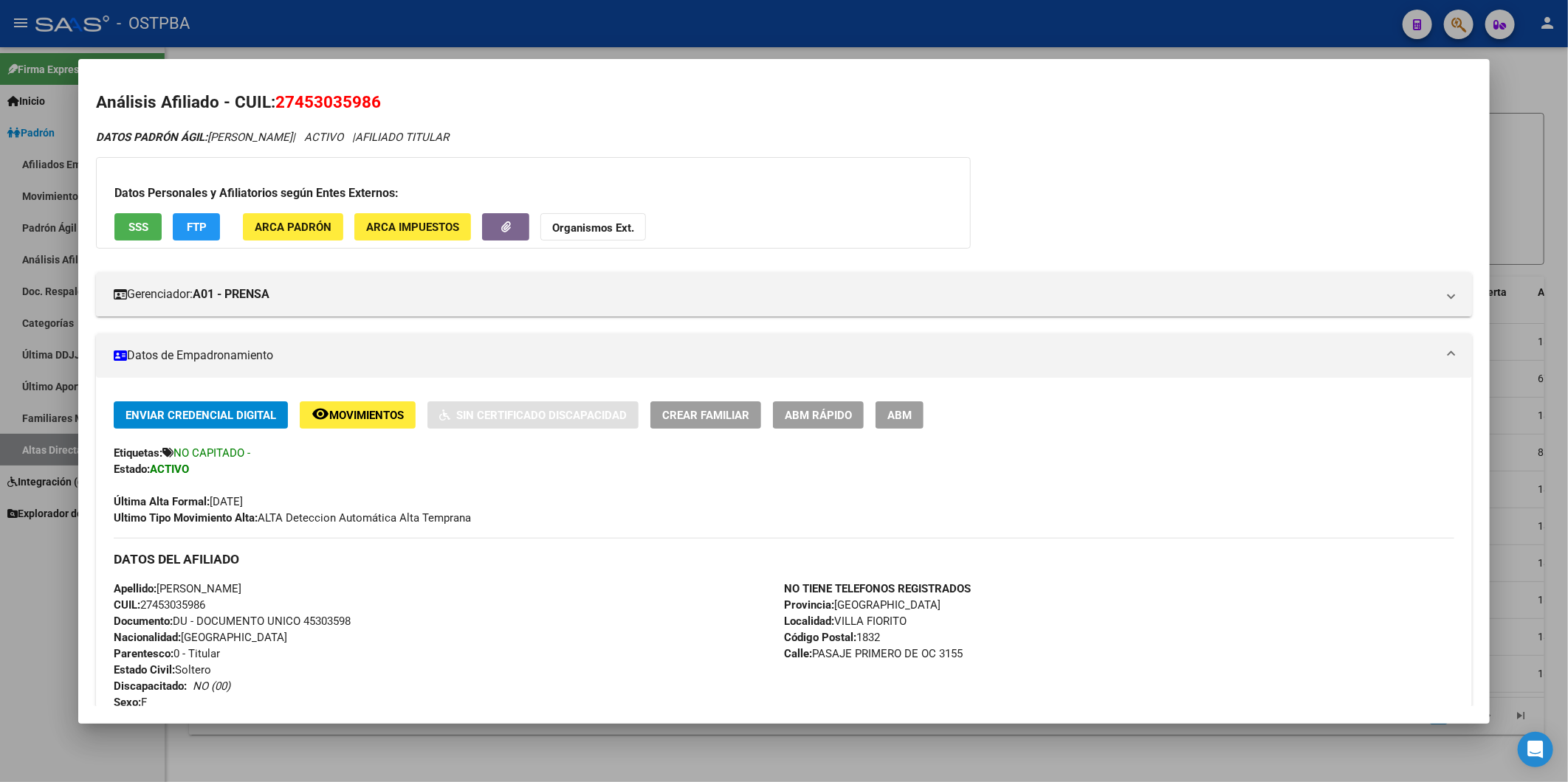
click at [1501, 518] on div at bounding box center [784, 391] width 1568 height 782
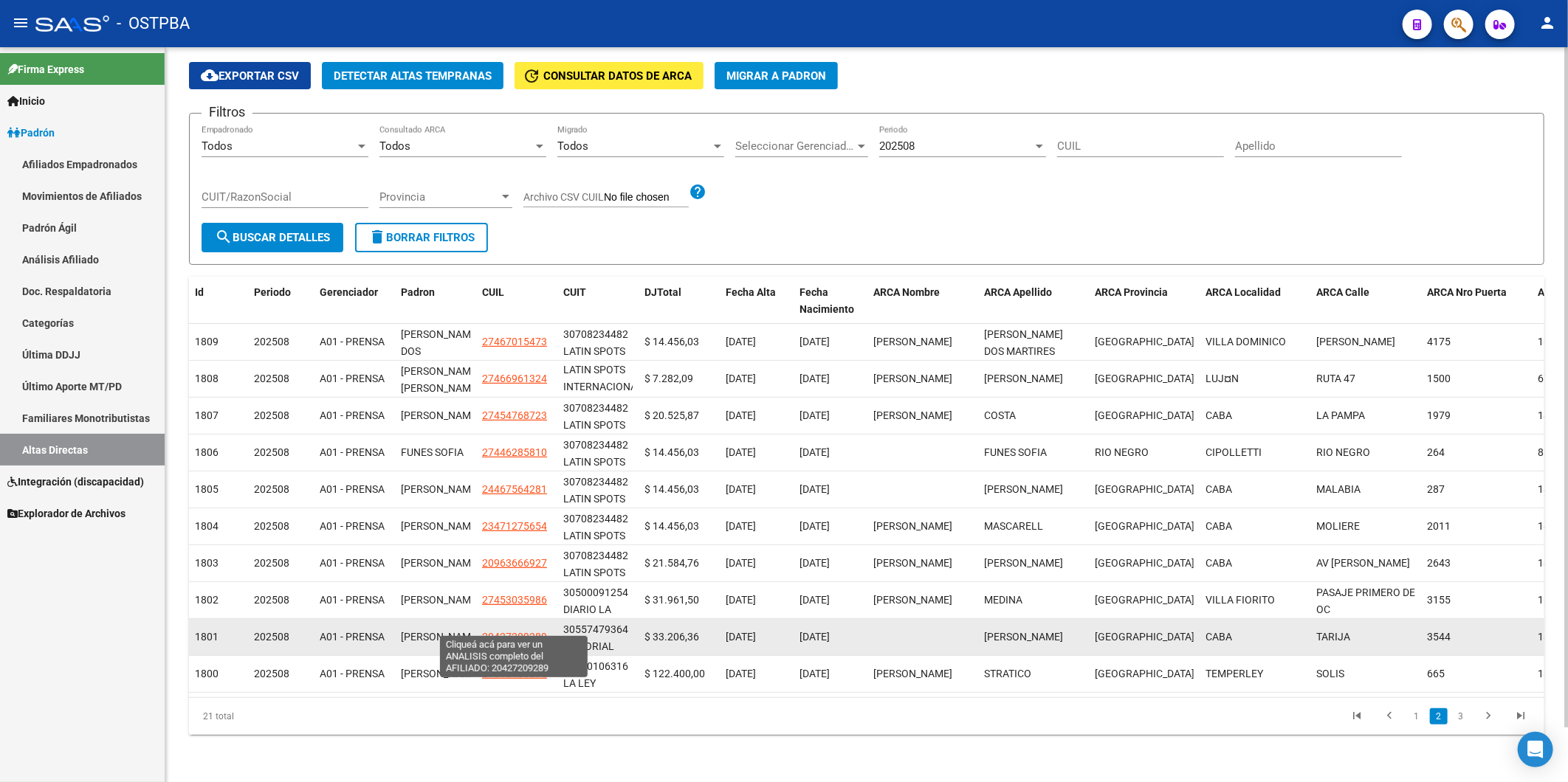
click at [524, 631] on span "20427209289" at bounding box center [515, 637] width 65 height 11
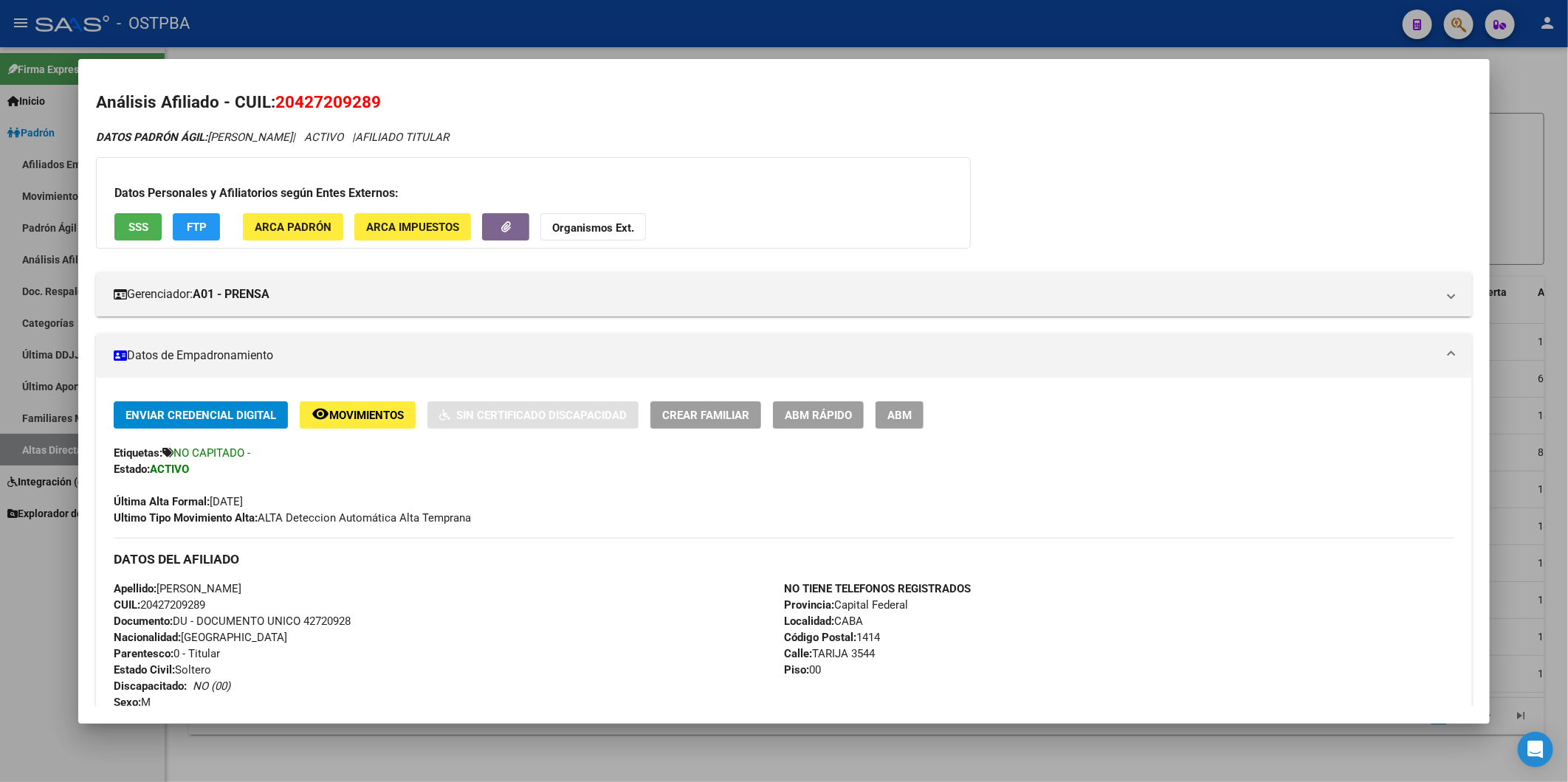
click at [1516, 593] on div at bounding box center [784, 391] width 1568 height 782
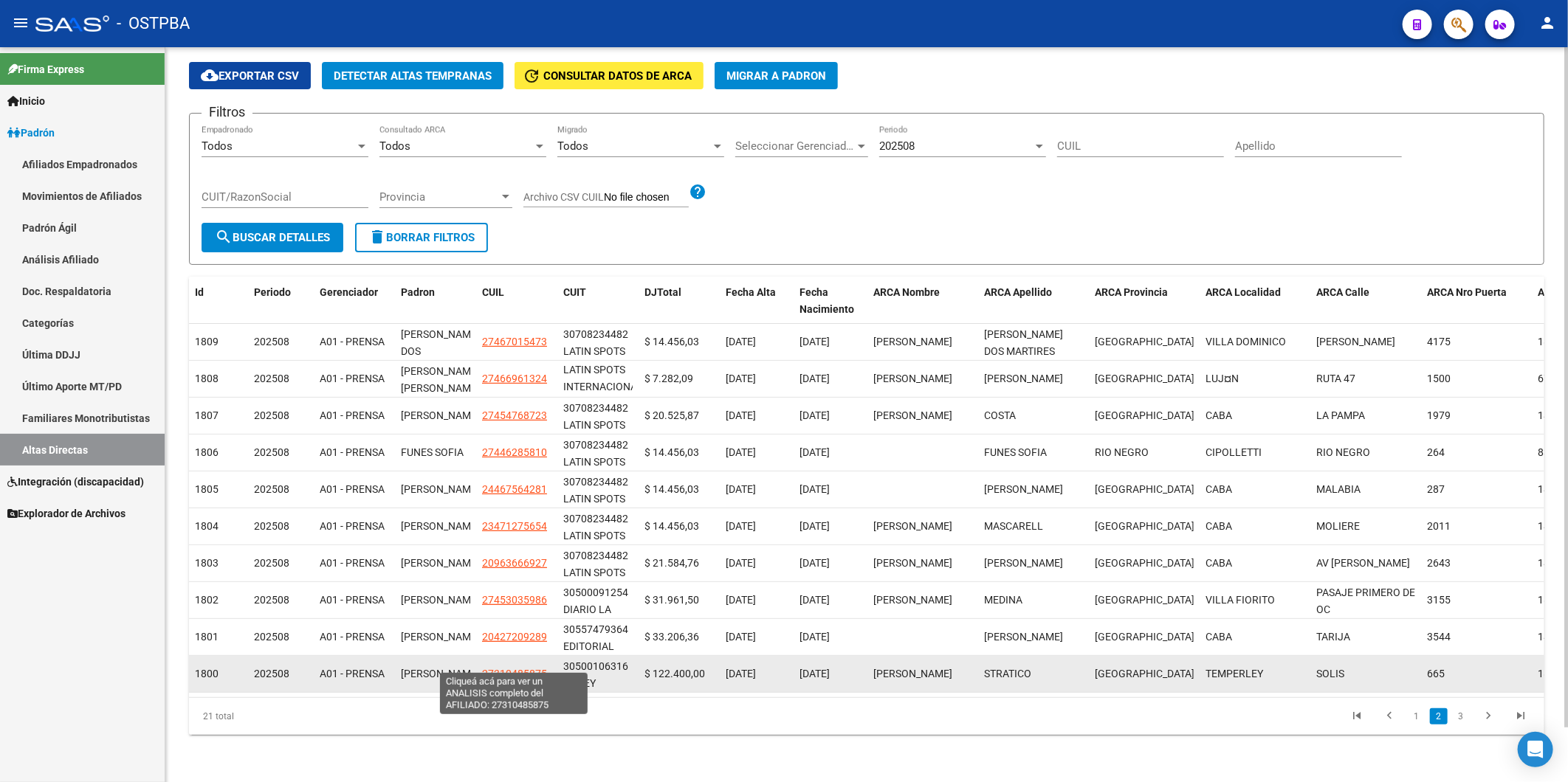
click at [505, 667] on span "27310485875" at bounding box center [515, 673] width 65 height 11
type textarea "27310485875"
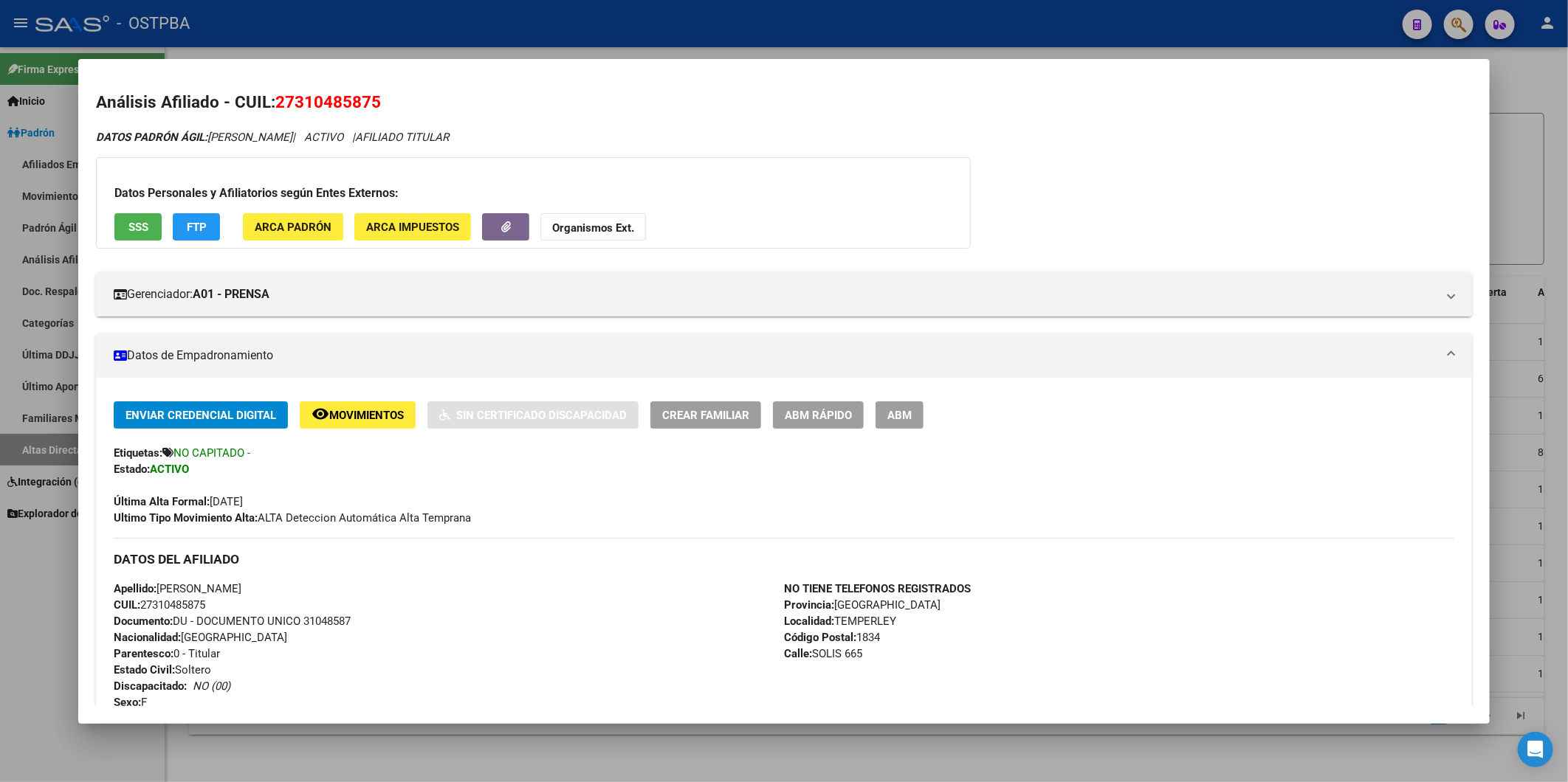
click at [1501, 548] on div at bounding box center [784, 391] width 1568 height 782
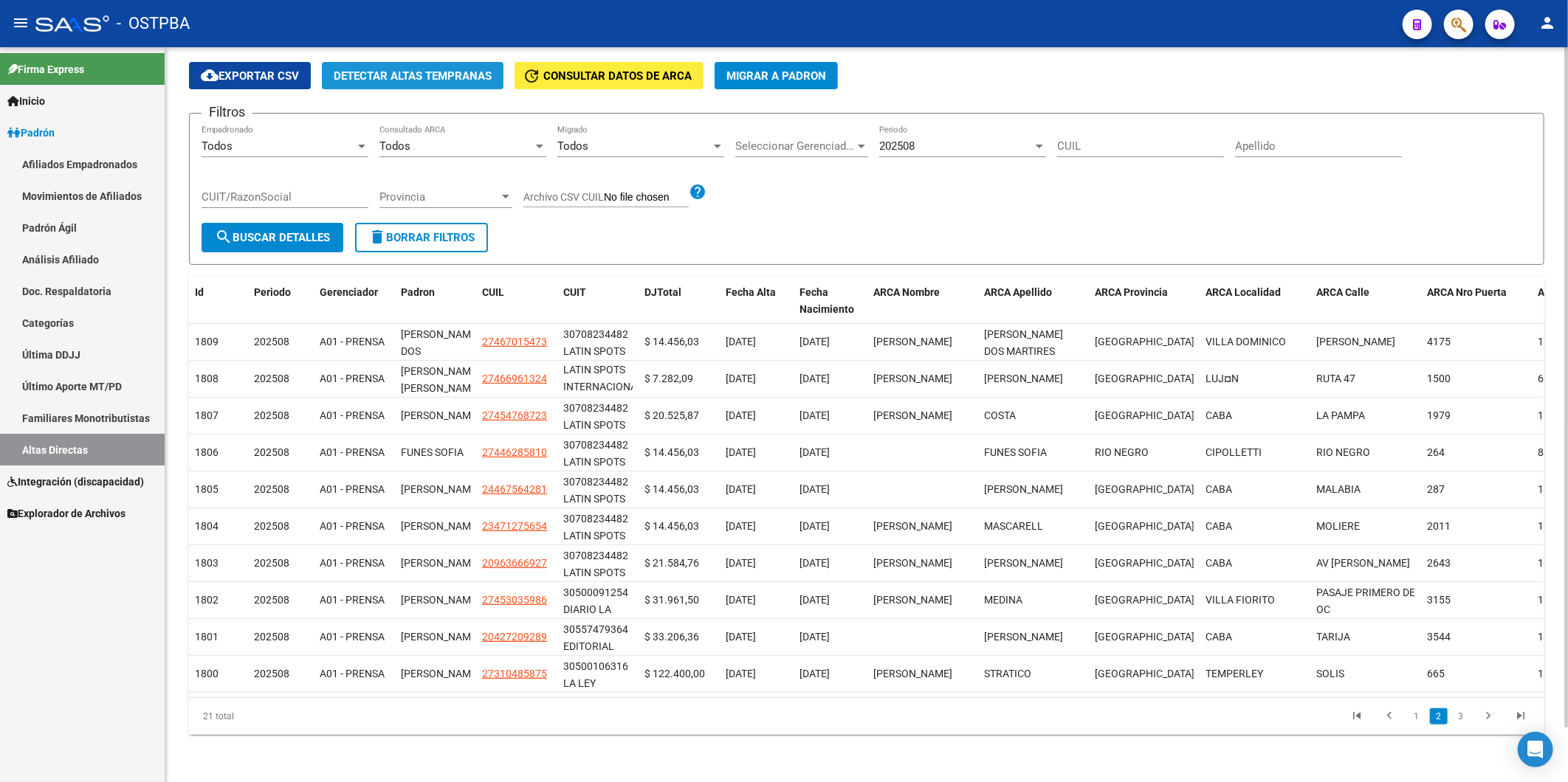
click at [414, 70] on span "Detectar Altas Tempranas" at bounding box center [412, 76] width 158 height 13
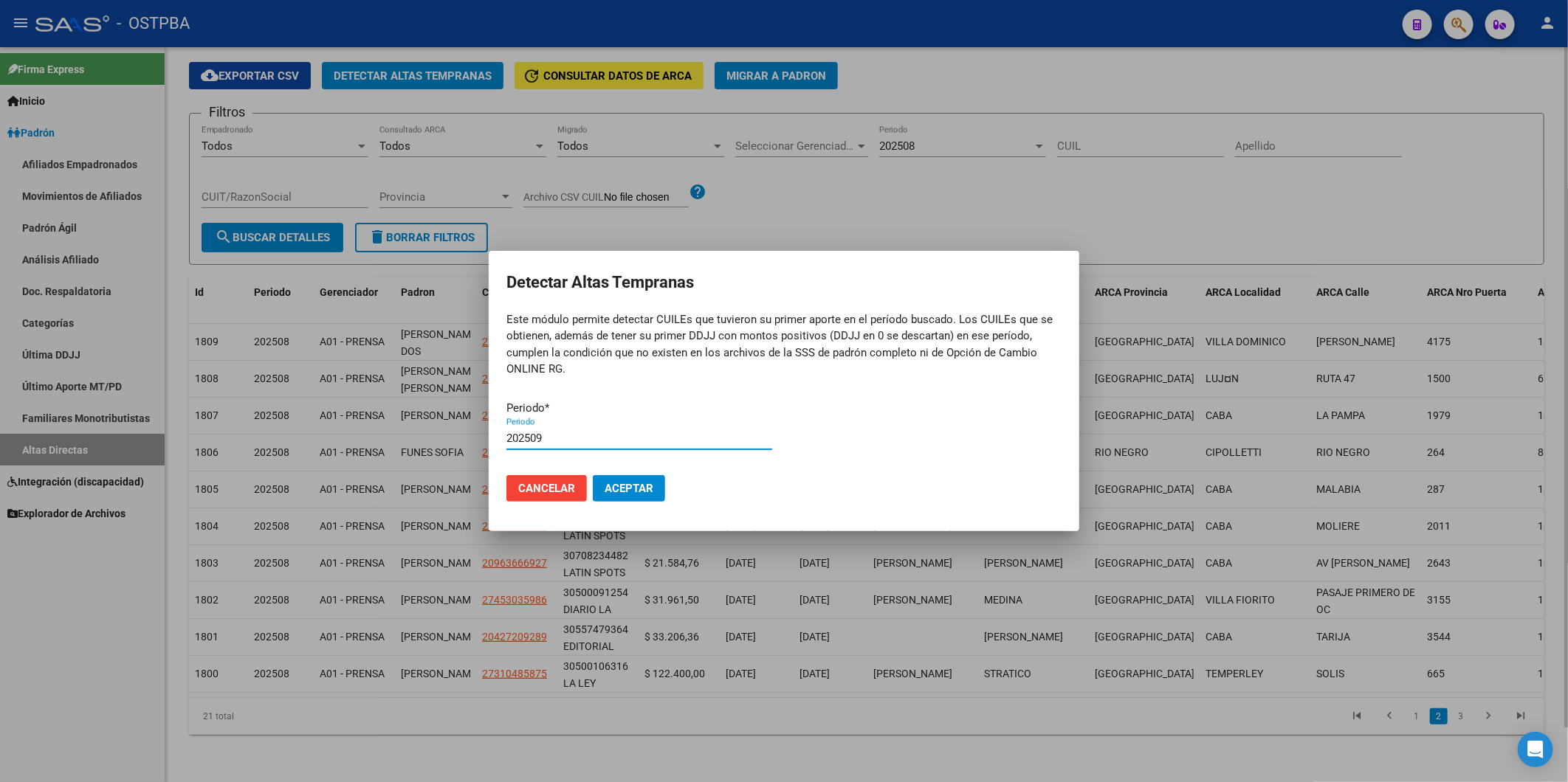
type input "202509"
click at [593, 475] on button "Aceptar" at bounding box center [629, 488] width 72 height 26
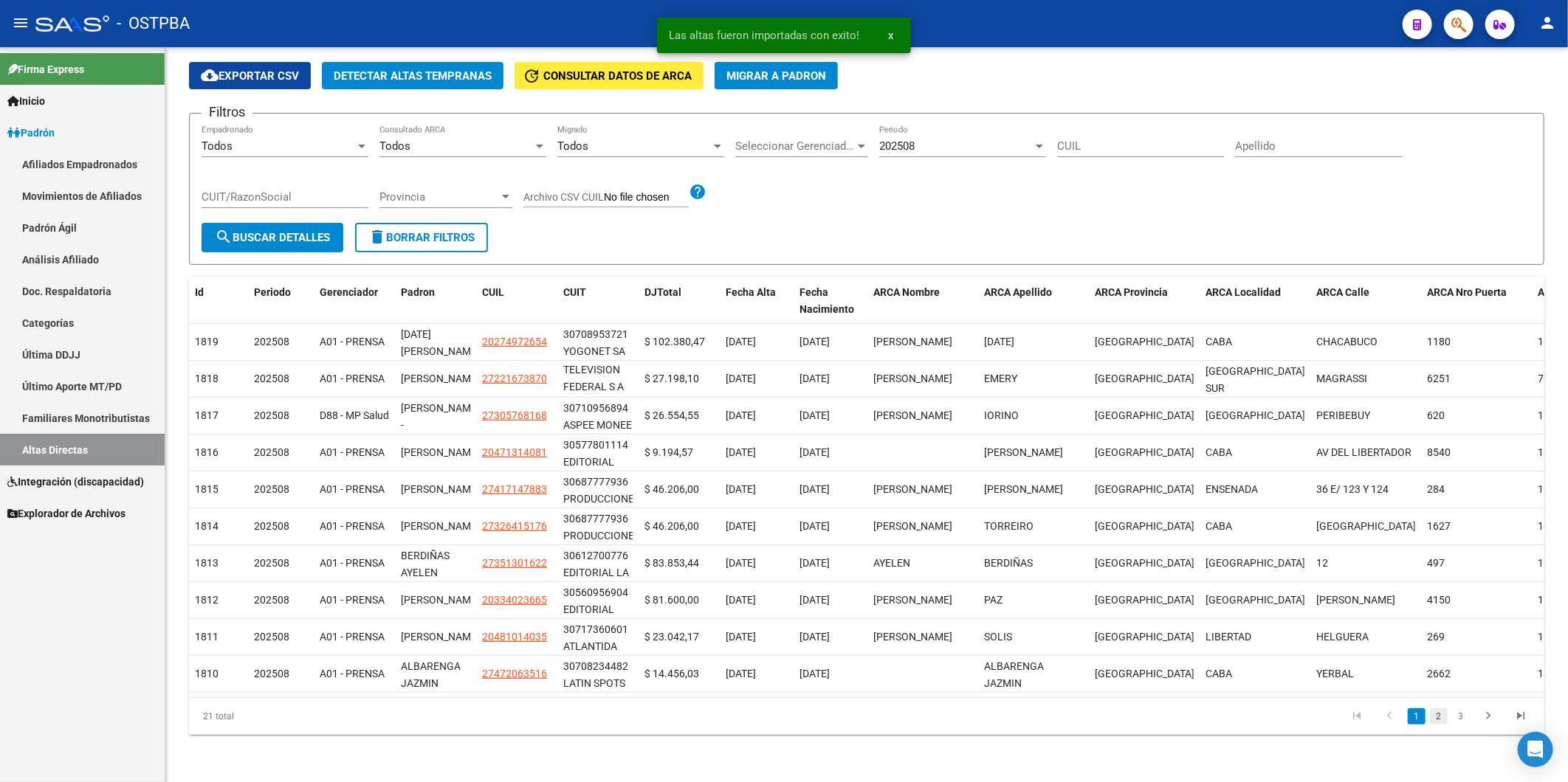
click at [1440, 713] on link "2" at bounding box center [1438, 717] width 18 height 16
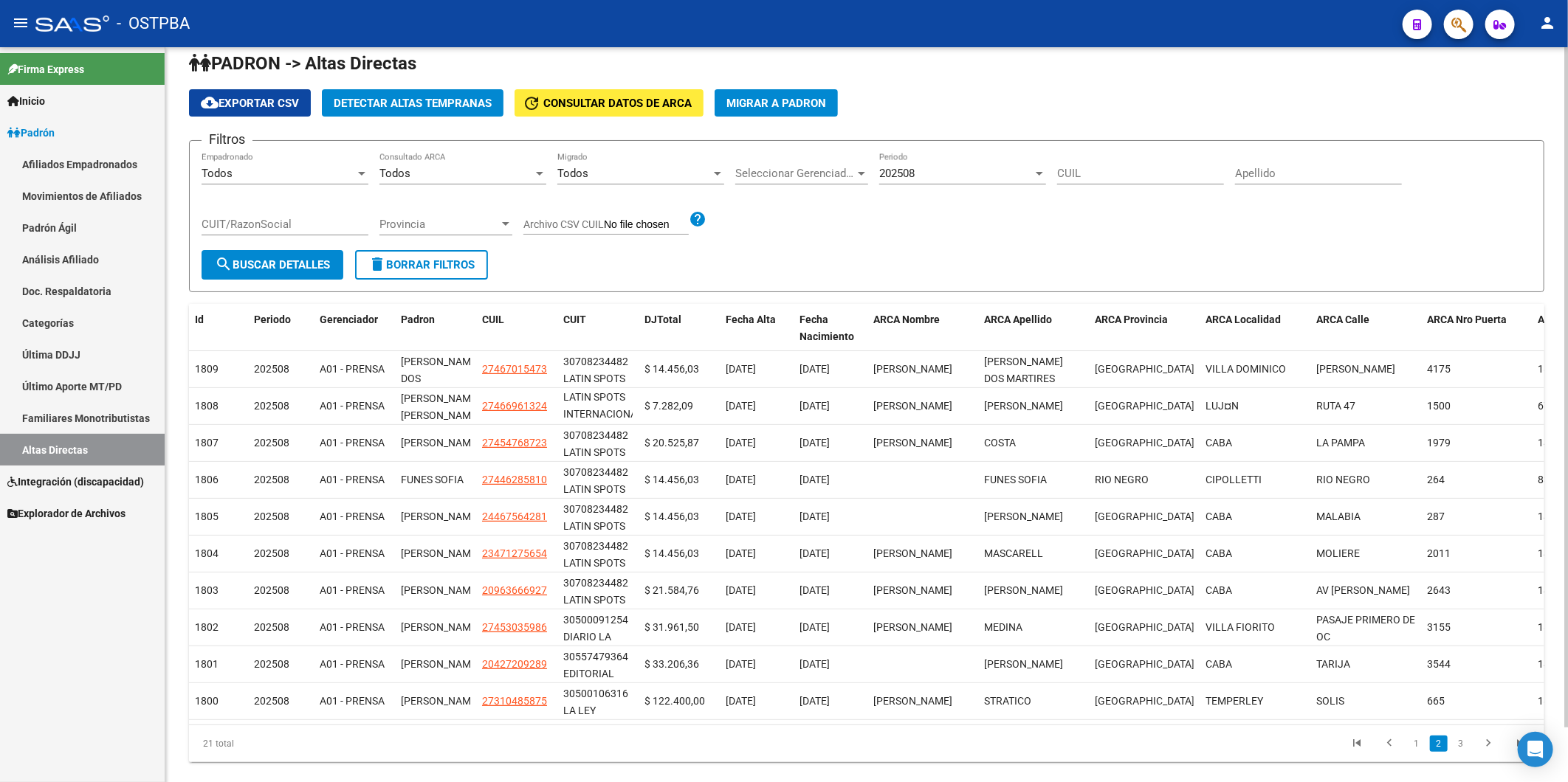
scroll to position [0, 0]
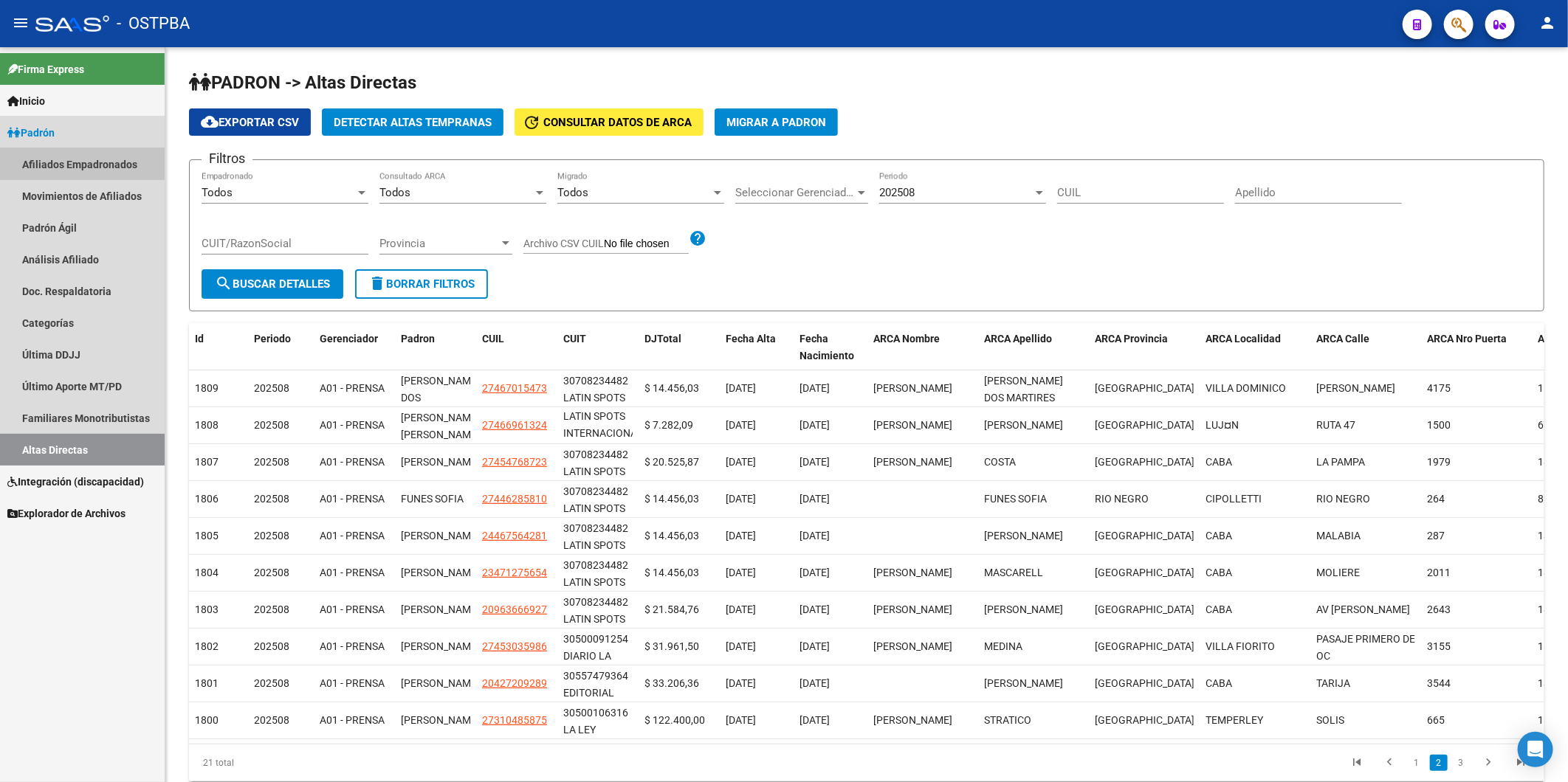
click at [63, 166] on link "Afiliados Empadronados" at bounding box center [82, 164] width 165 height 32
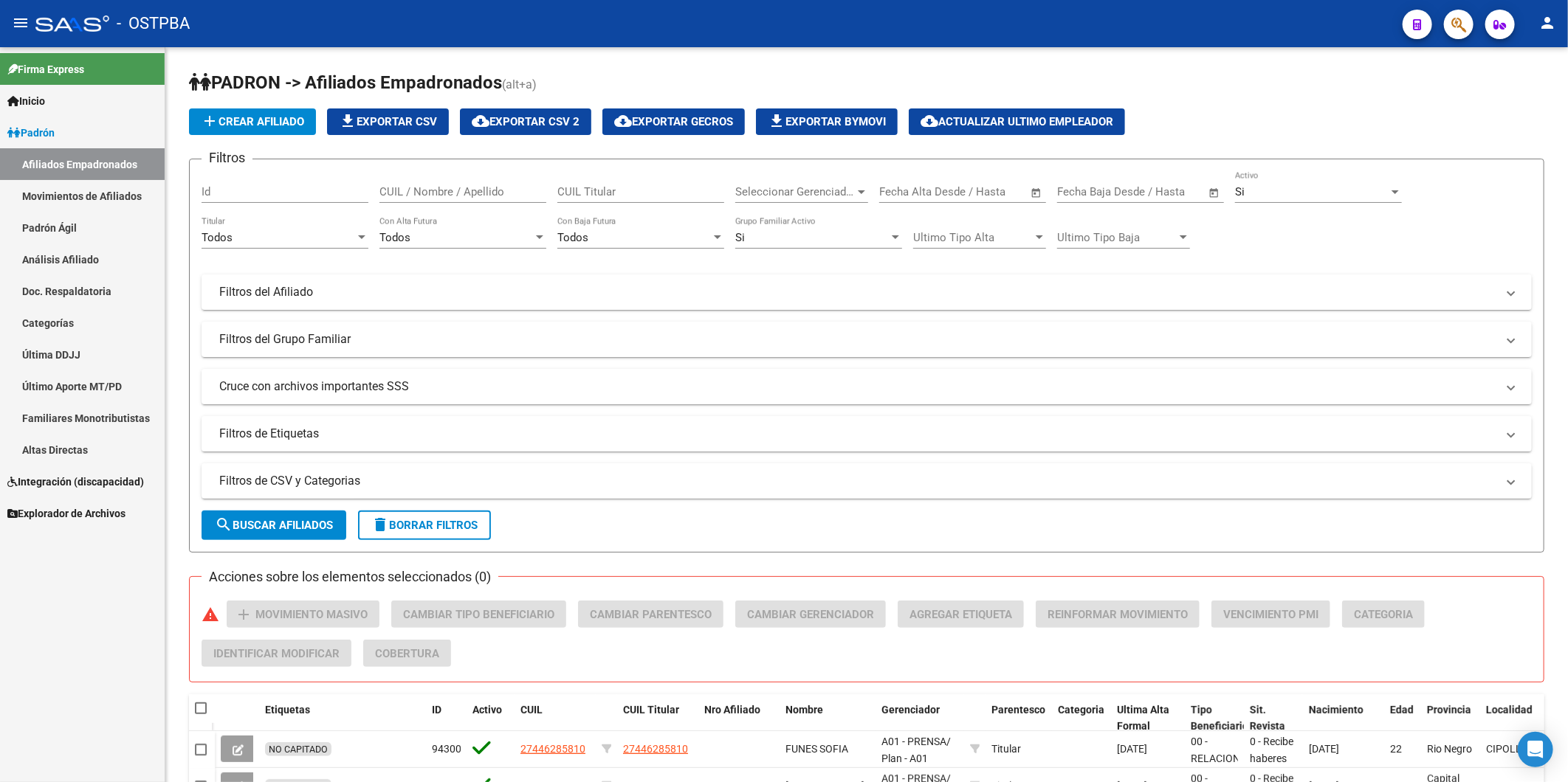
click at [77, 257] on link "Análisis Afiliado" at bounding box center [82, 259] width 165 height 32
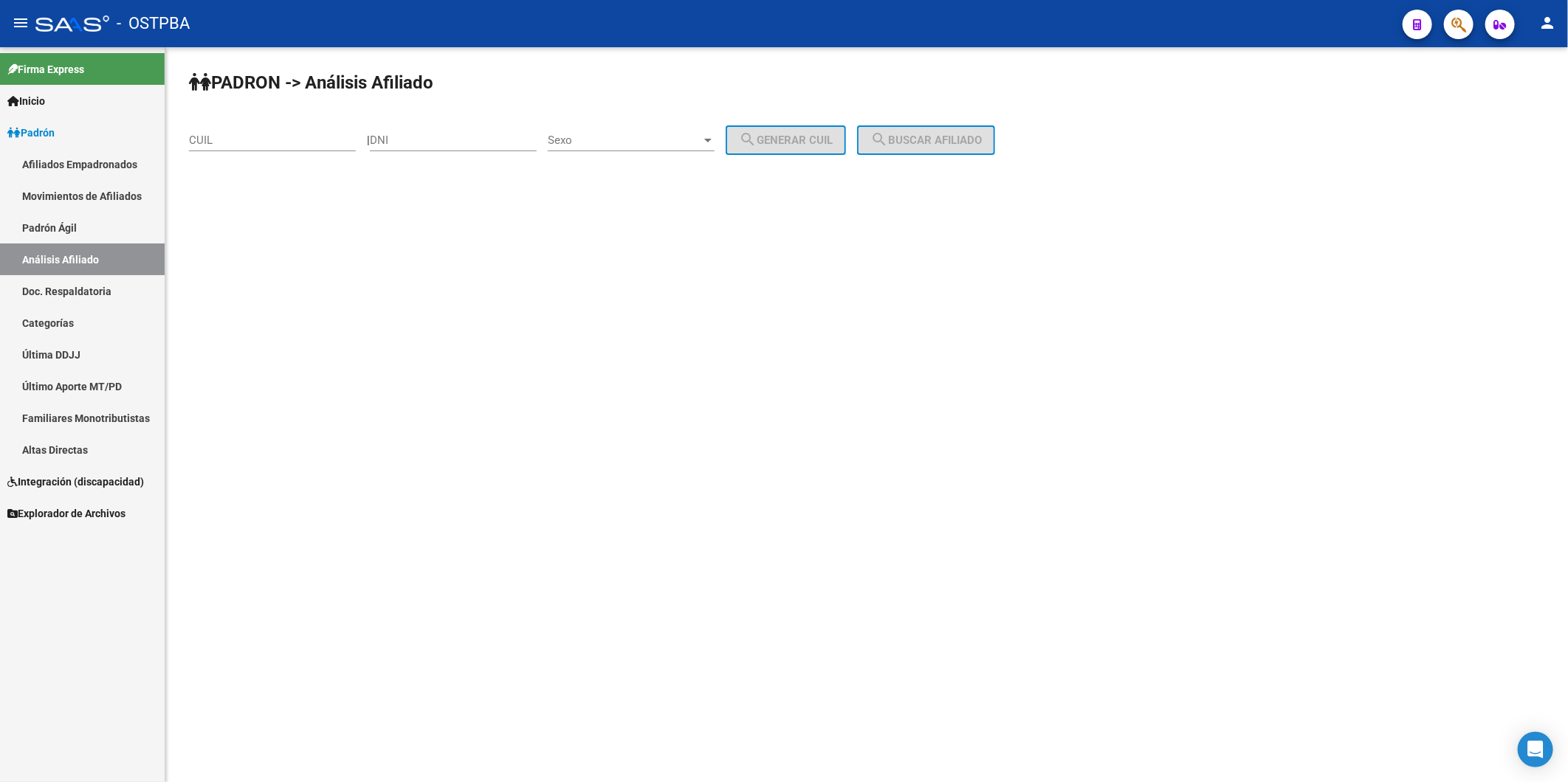
click at [433, 148] on div "DNI" at bounding box center [452, 136] width 167 height 32
paste input "40760617"
type input "40760617"
click at [712, 142] on div at bounding box center [707, 140] width 7 height 4
drag, startPoint x: 713, startPoint y: 146, endPoint x: 818, endPoint y: 149, distance: 105.0
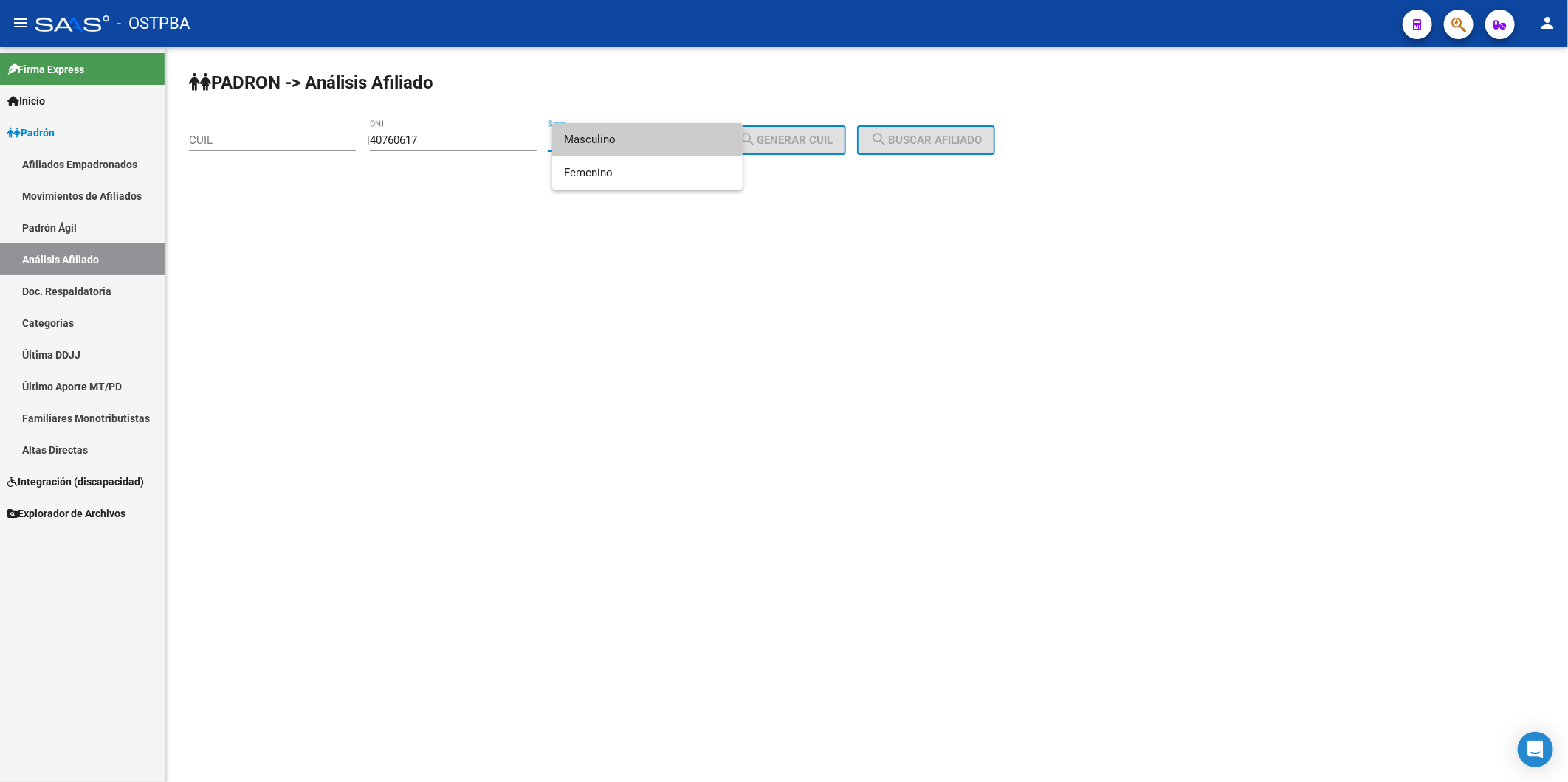
click at [727, 146] on span "Masculino" at bounding box center [646, 140] width 167 height 34
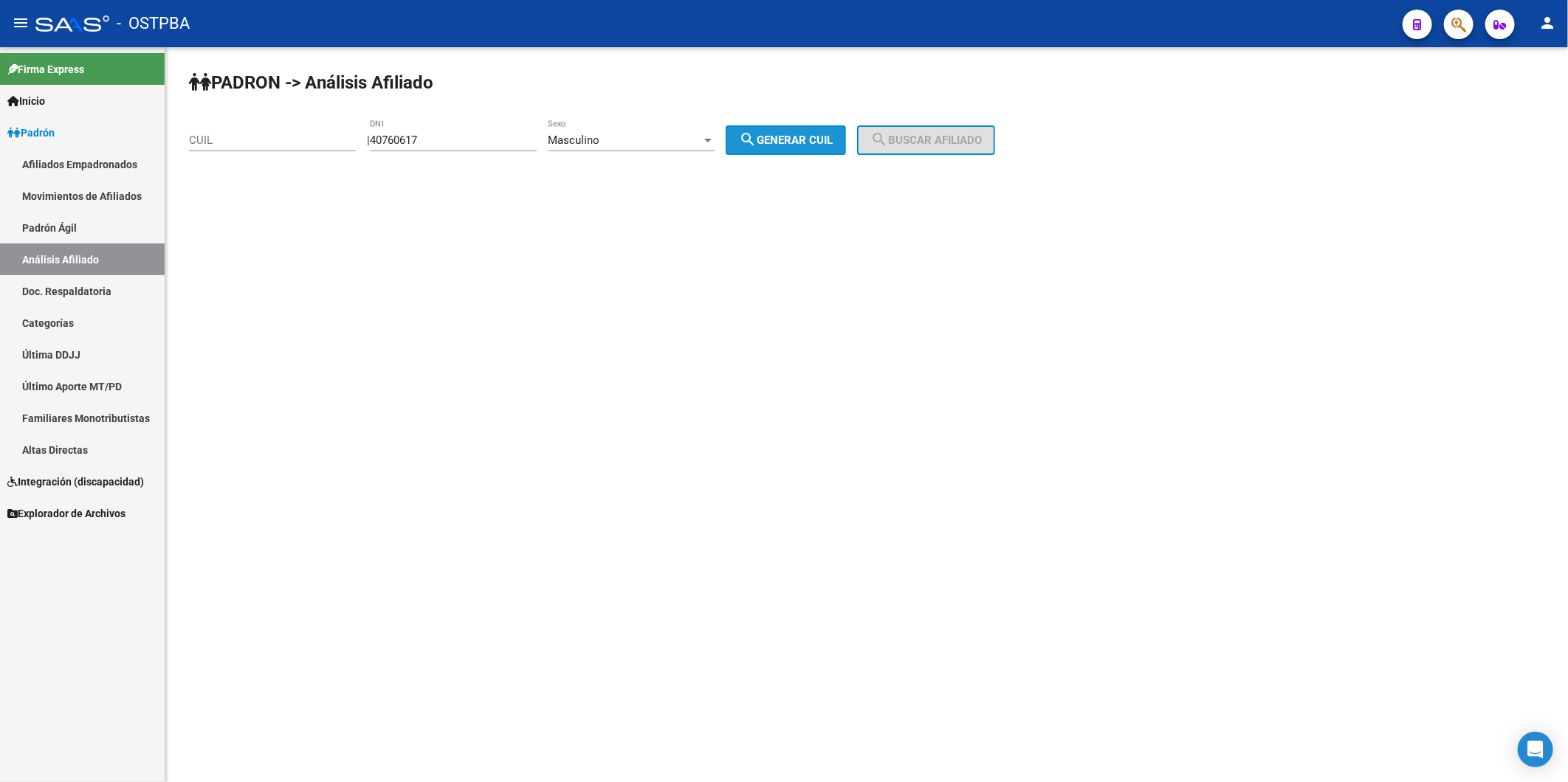
drag, startPoint x: 818, startPoint y: 145, endPoint x: 905, endPoint y: 145, distance: 87.0
click at [821, 145] on span "search Generar CUIL" at bounding box center [786, 139] width 93 height 13
type input "20-40760617-6"
click at [905, 145] on span "search Buscar afiliado" at bounding box center [926, 139] width 111 height 13
